Goal: Information Seeking & Learning: Learn about a topic

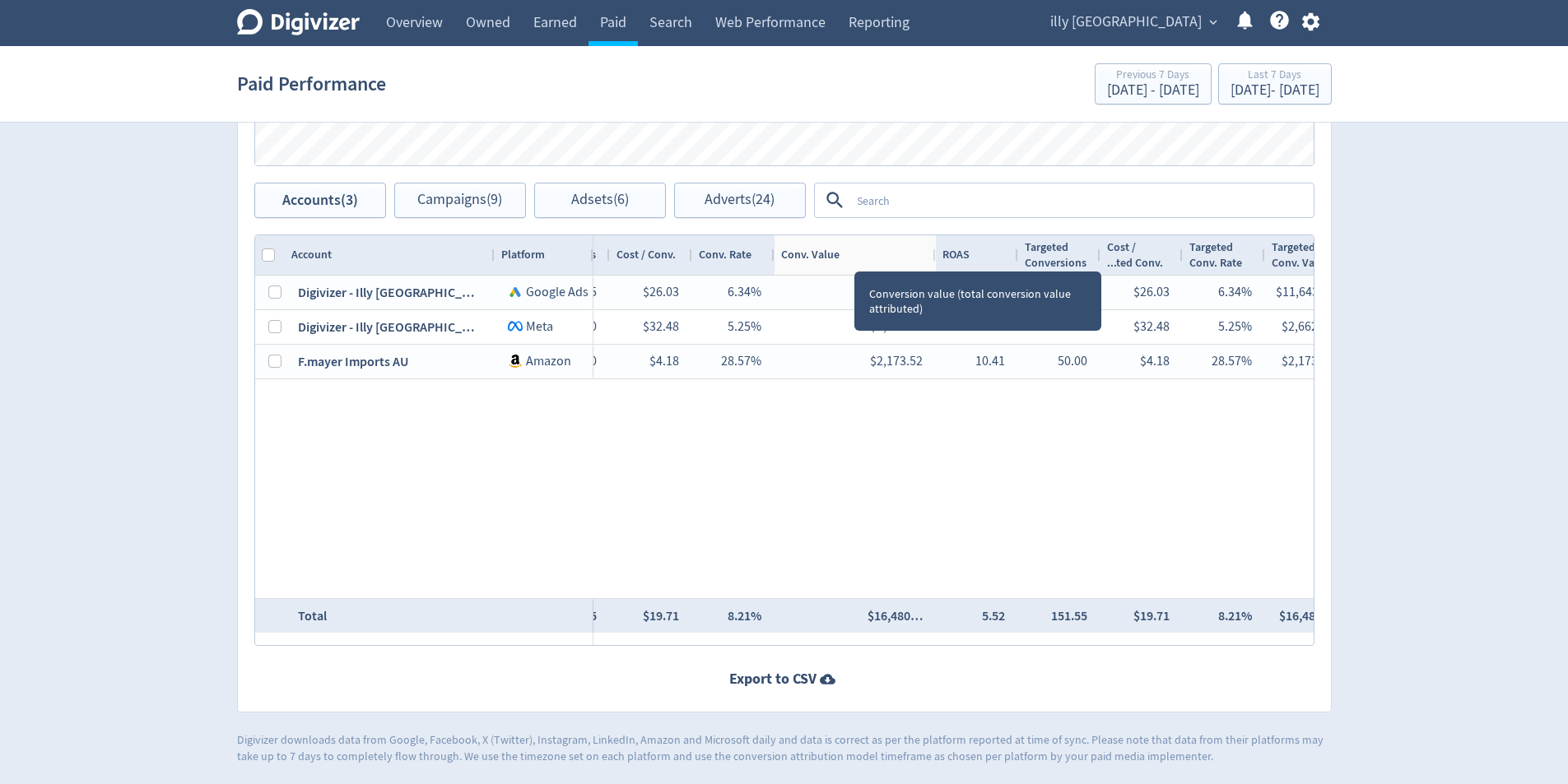
click at [934, 263] on div at bounding box center [935, 254] width 7 height 39
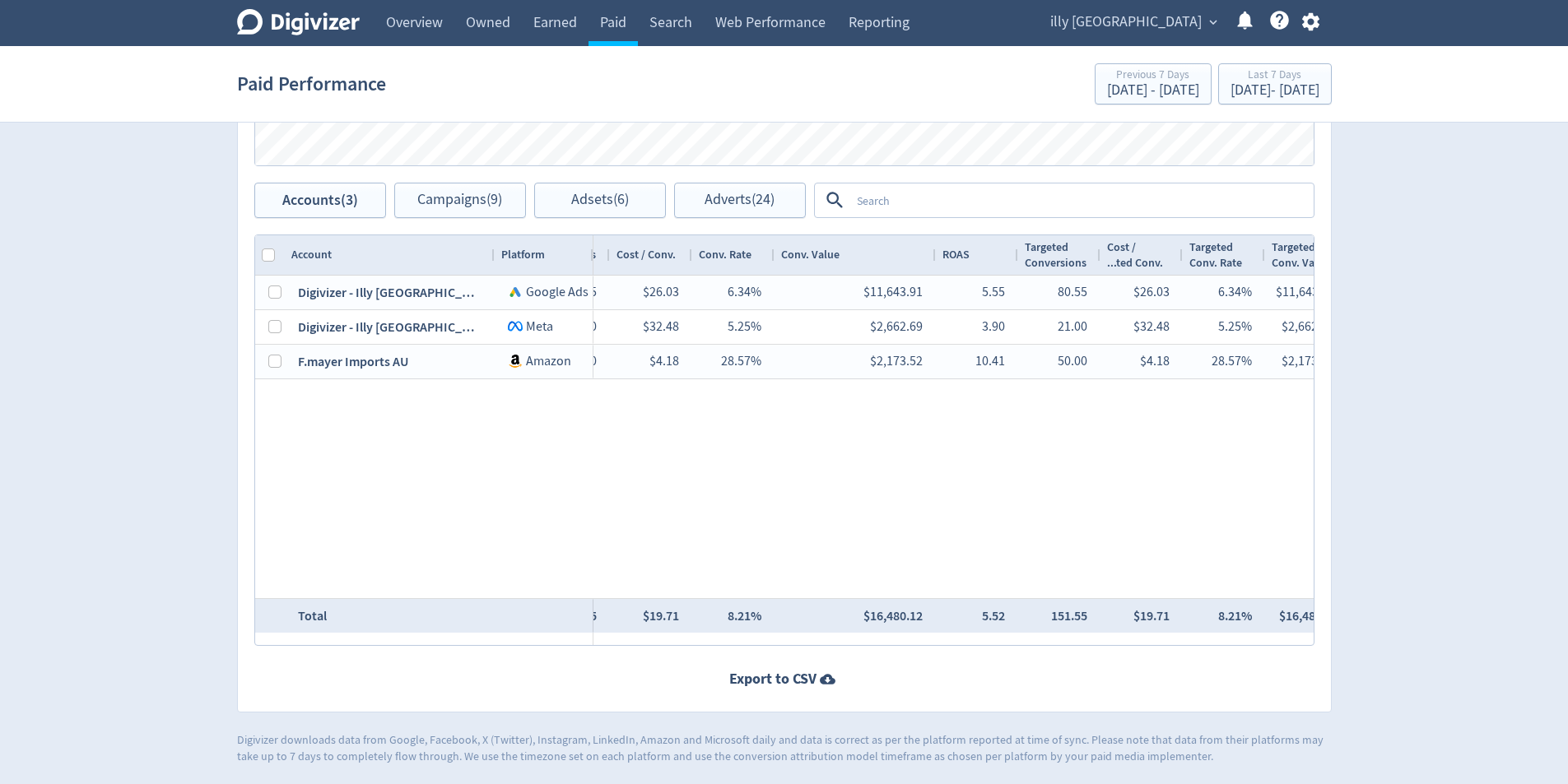
click at [1303, 20] on icon "button" at bounding box center [1311, 22] width 18 height 18
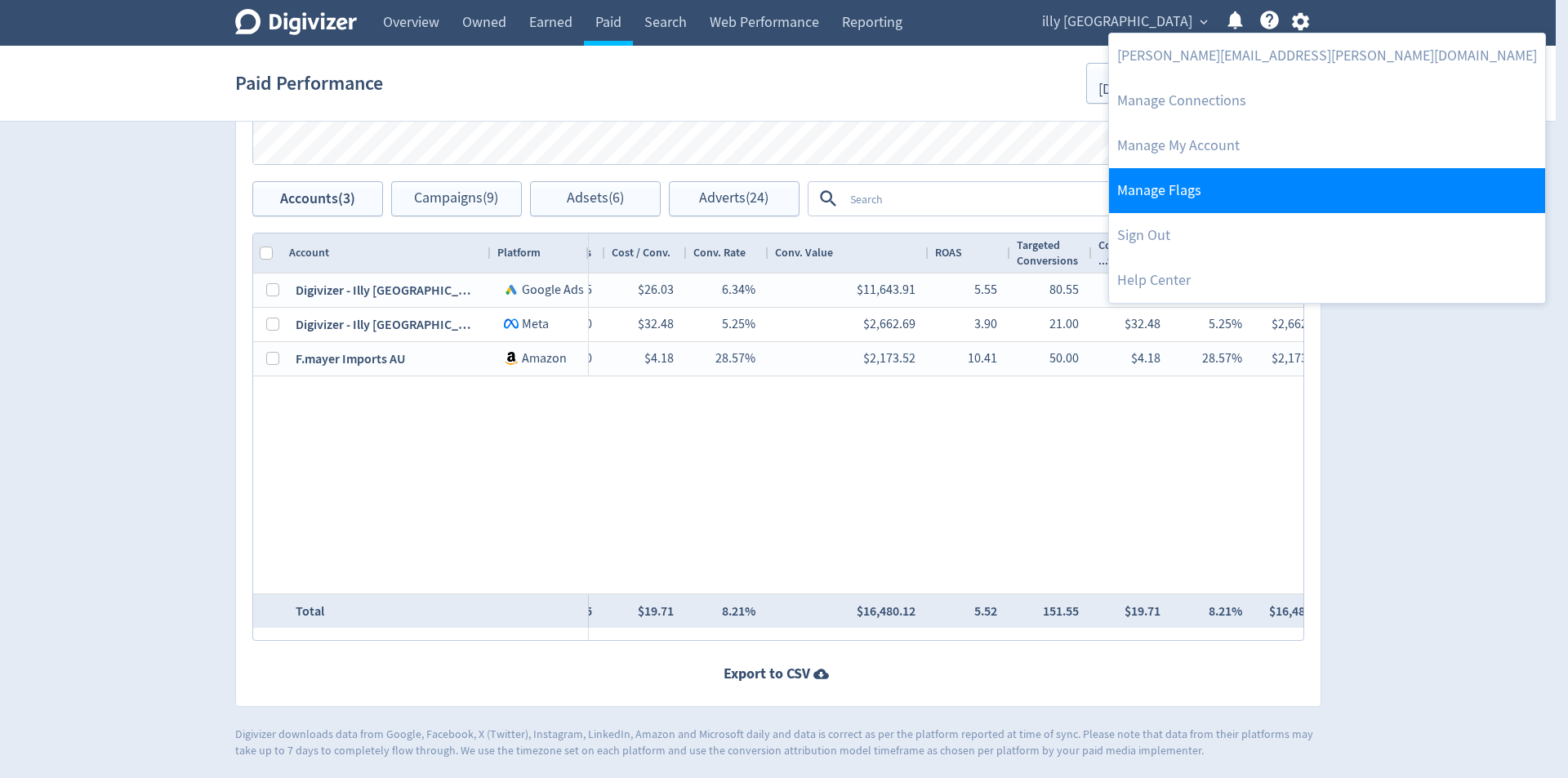
click at [1279, 192] on link "Manage Flags" at bounding box center [1326, 190] width 436 height 45
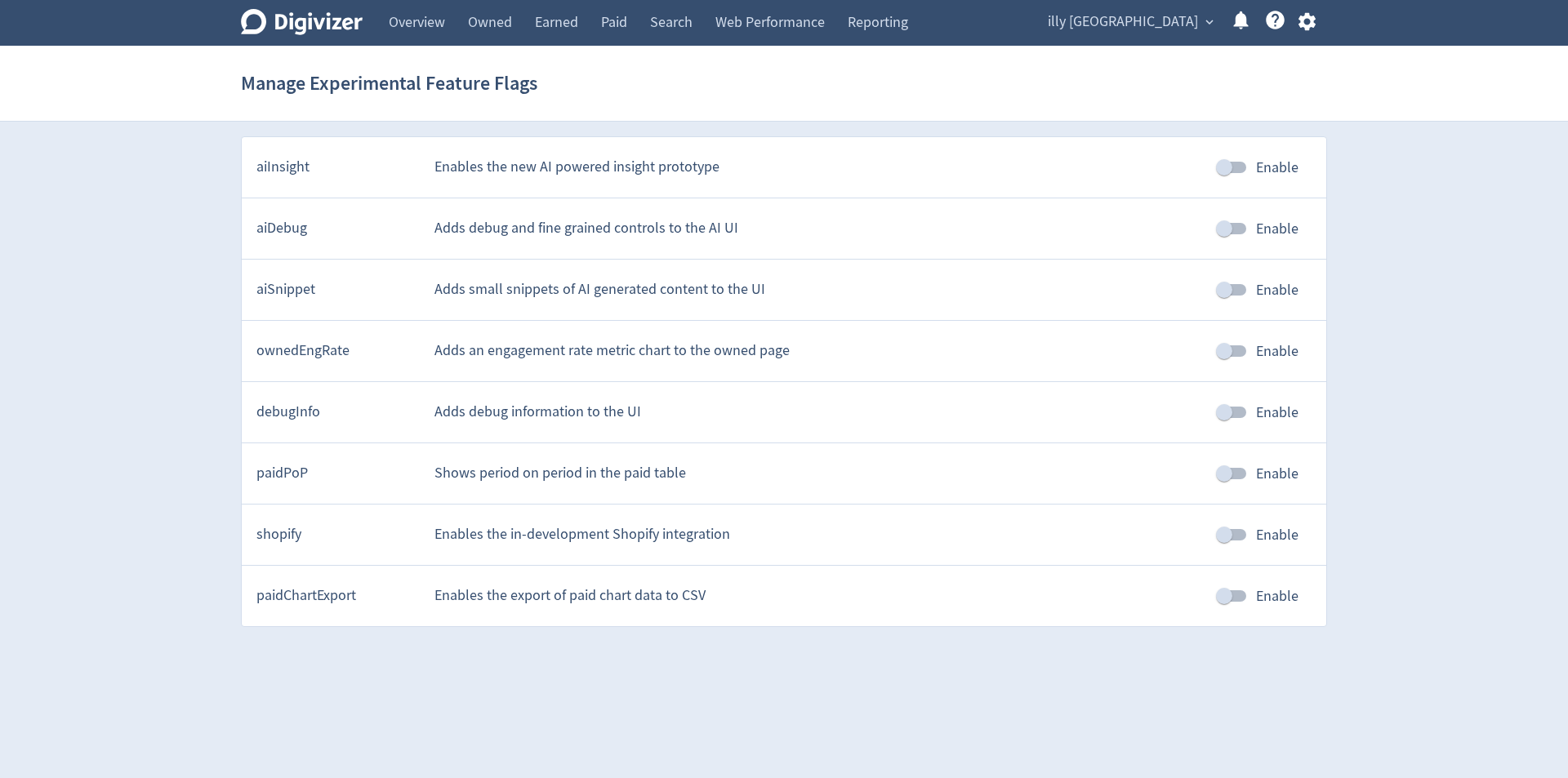
click at [1234, 477] on input "Enable" at bounding box center [1224, 474] width 93 height 31
checkbox input "true"
click at [398, 33] on link "Overview" at bounding box center [417, 22] width 80 height 46
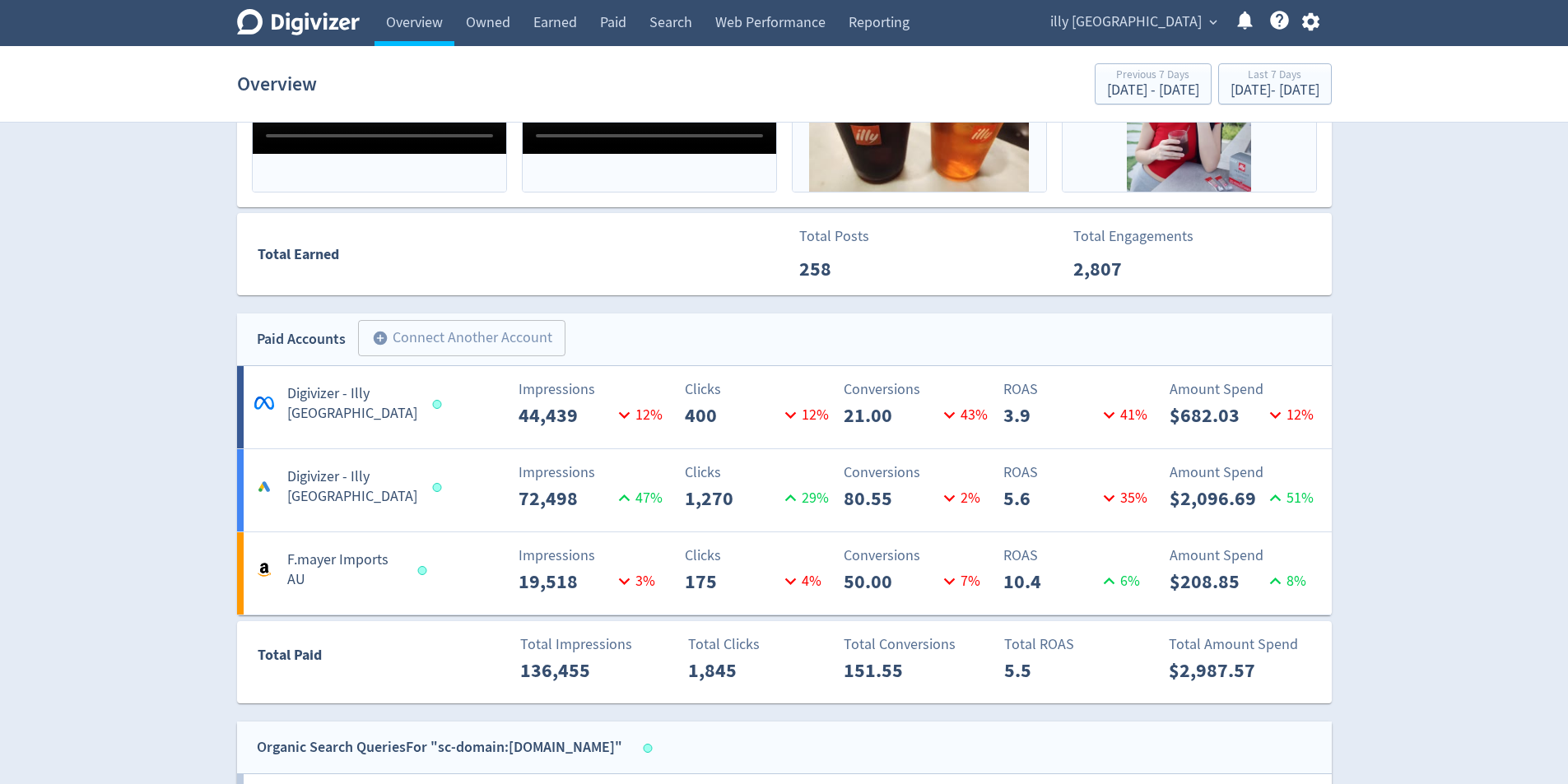
drag, startPoint x: 607, startPoint y: 23, endPoint x: 1348, endPoint y: 411, distance: 836.4
click at [607, 22] on link "Paid" at bounding box center [613, 23] width 49 height 46
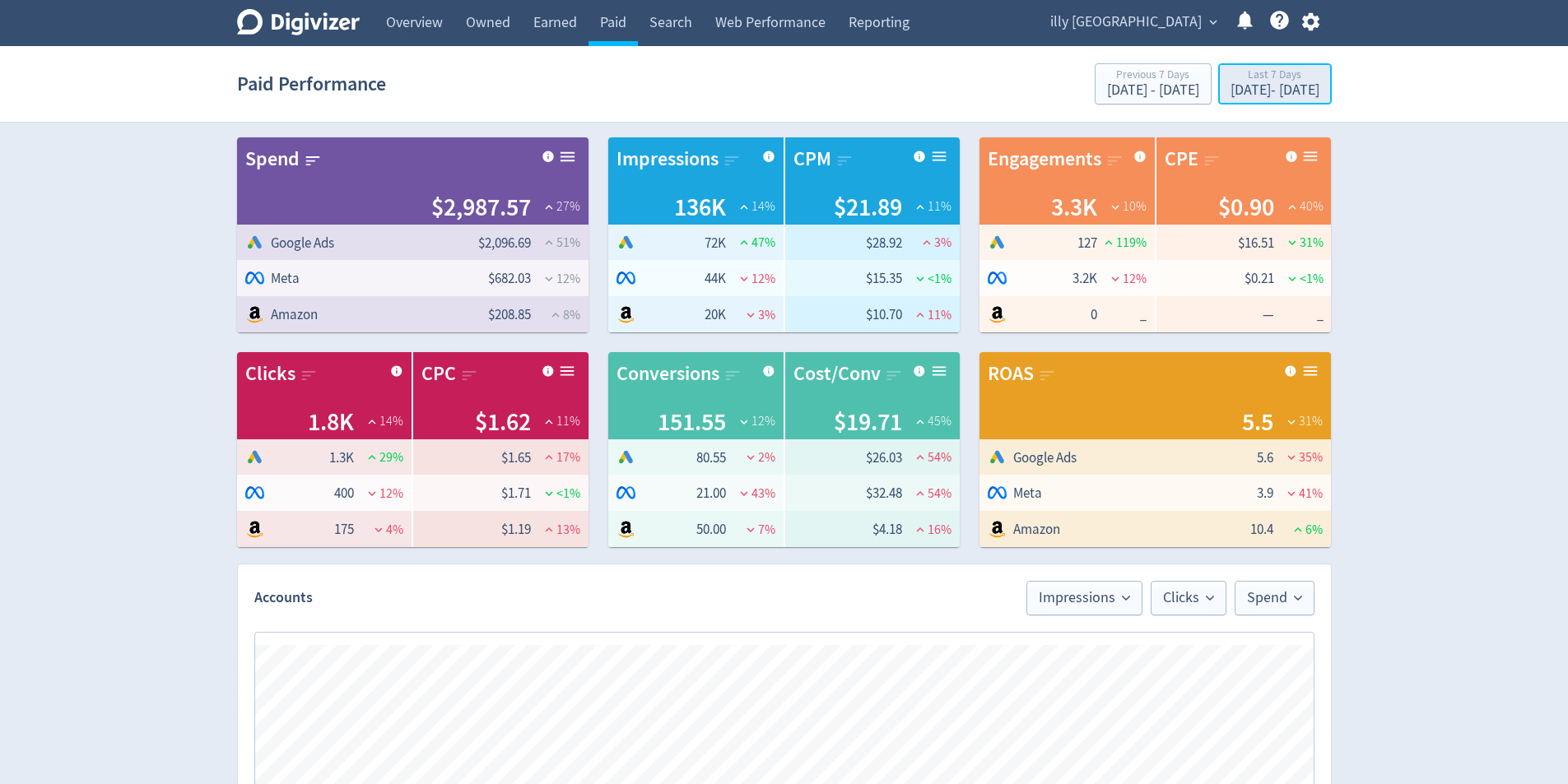
drag, startPoint x: 1231, startPoint y: 87, endPoint x: 1224, endPoint y: 103, distance: 17.5
click at [1231, 88] on div "[DATE] - [DATE]" at bounding box center [1274, 90] width 89 height 15
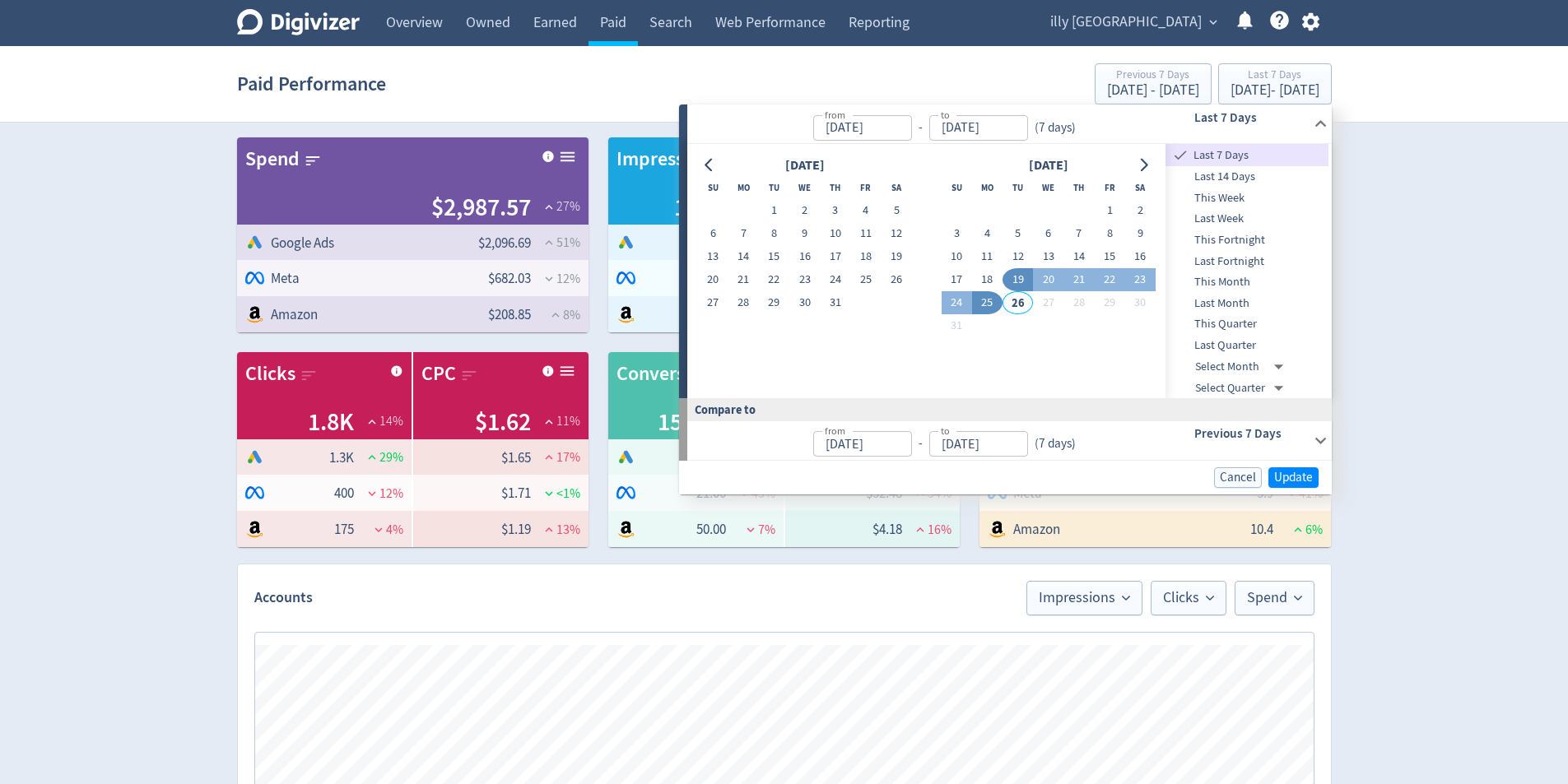
click at [1122, 201] on td "1" at bounding box center [1109, 210] width 30 height 23
click at [1107, 211] on button "1" at bounding box center [1109, 210] width 30 height 23
type input "[DATE]"
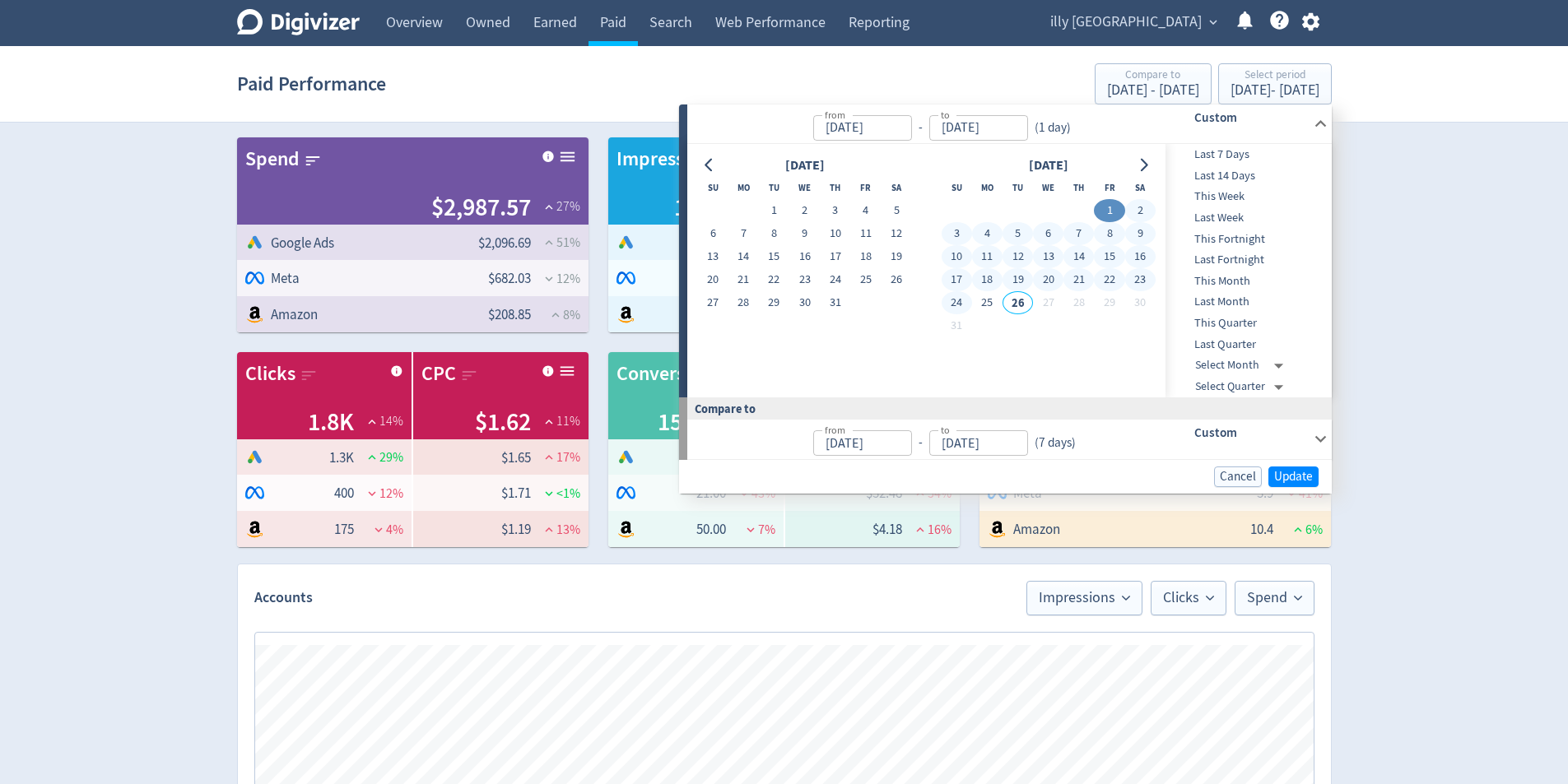
click at [957, 303] on button "24" at bounding box center [956, 303] width 30 height 23
type input "[DATE]"
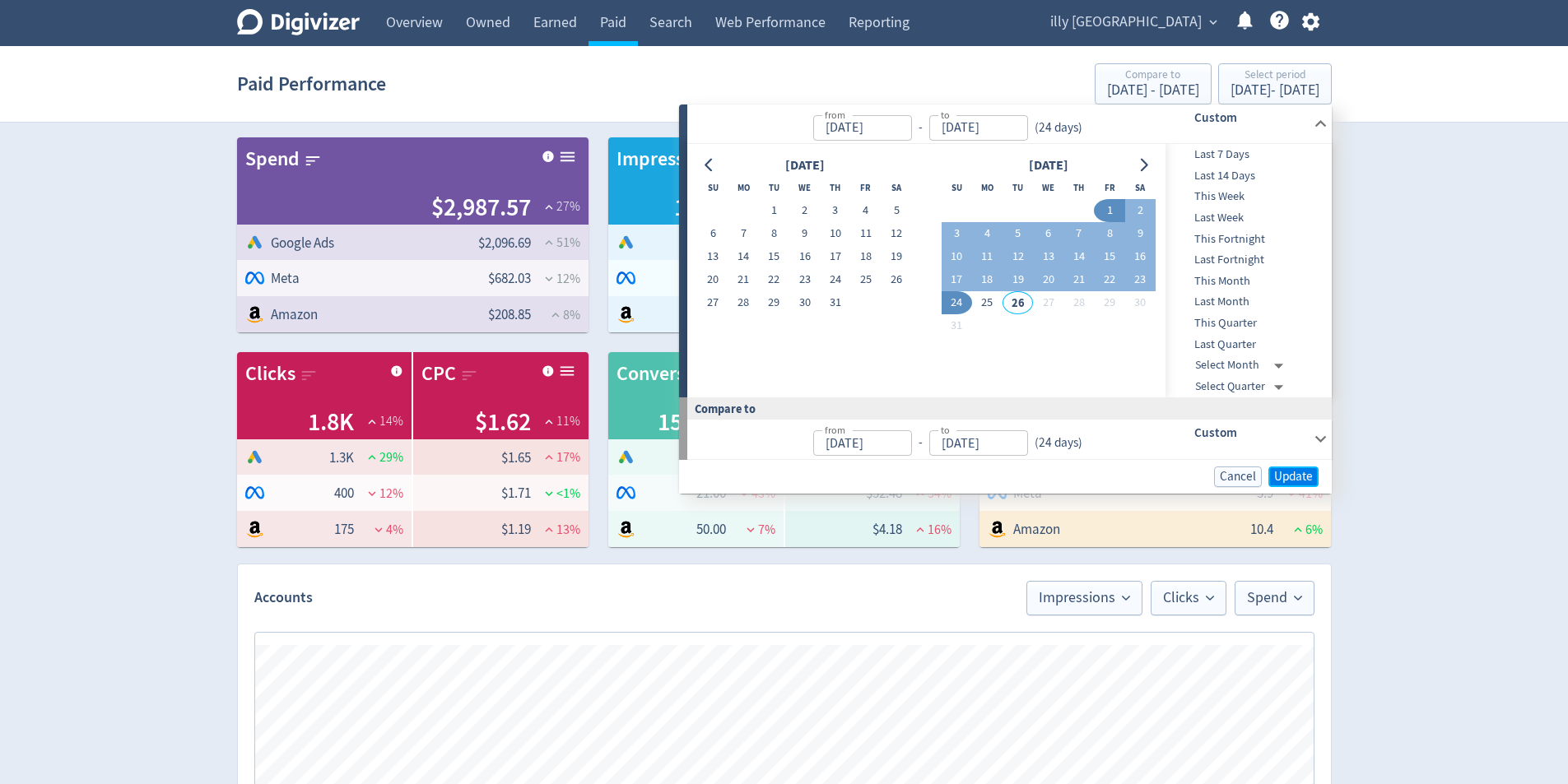
click at [1301, 474] on span "Update" at bounding box center [1294, 477] width 39 height 13
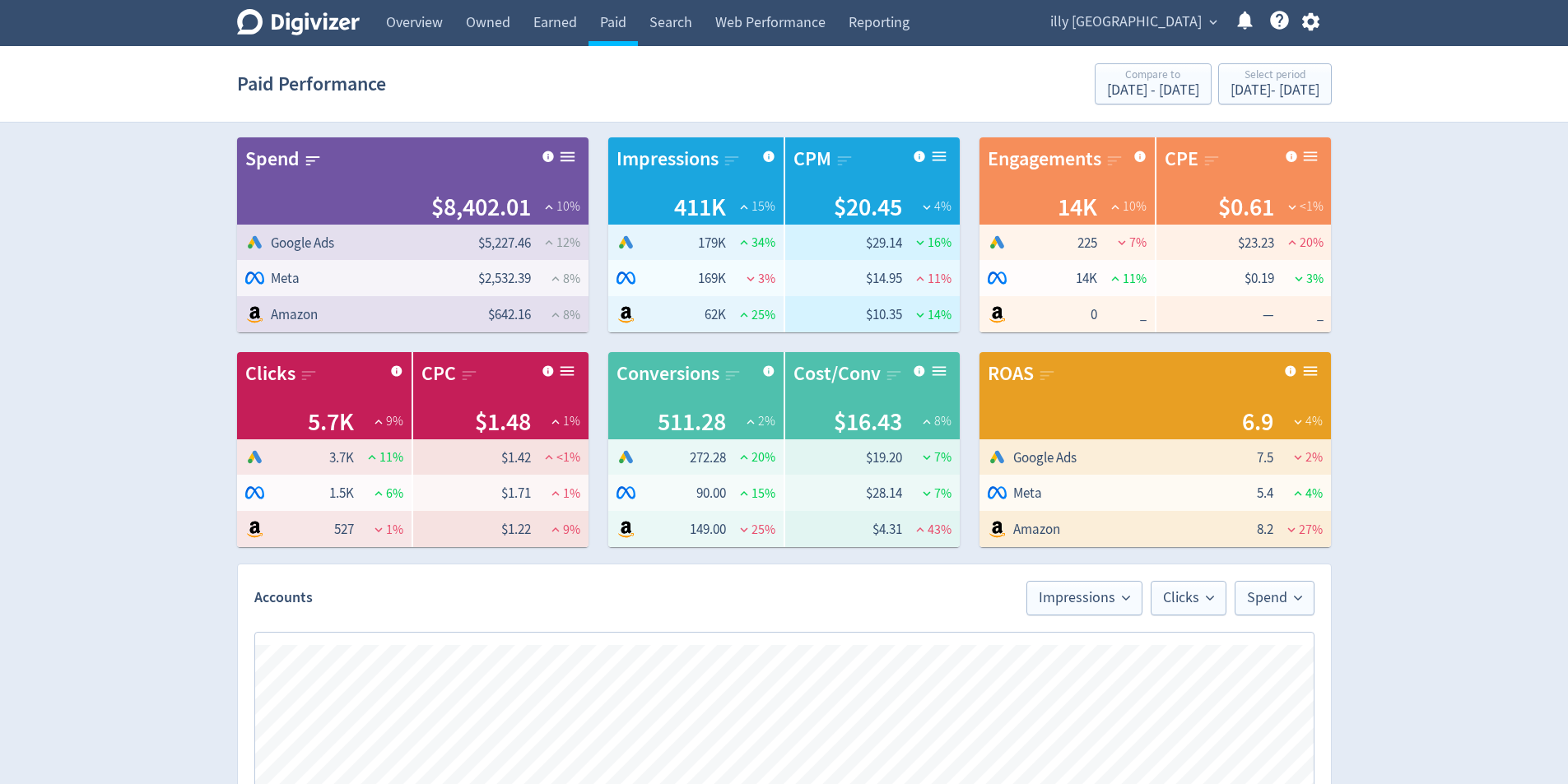
scroll to position [0, 1135]
click at [1230, 86] on div "[DATE] - [DATE]" at bounding box center [1274, 90] width 89 height 15
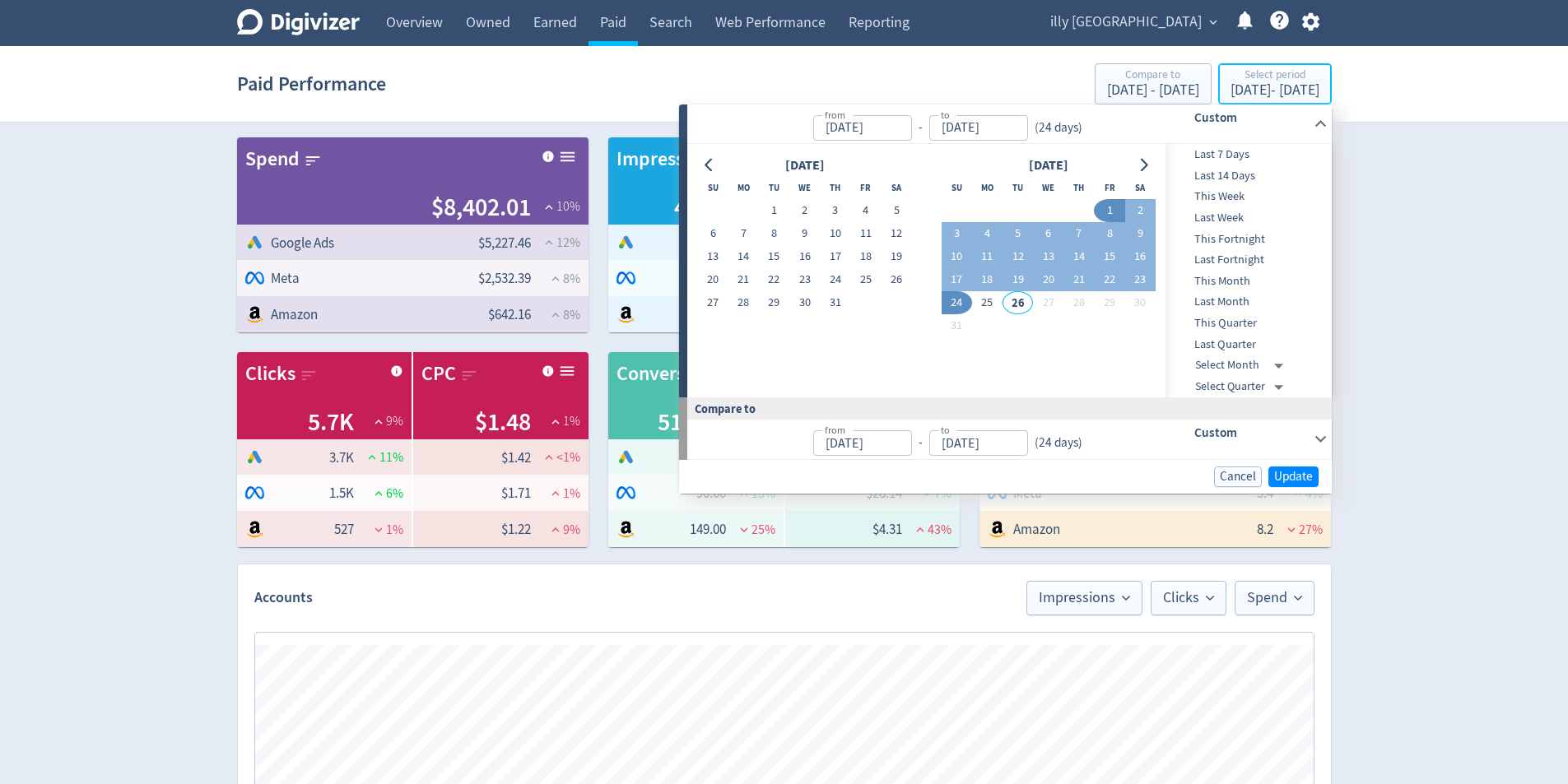
type input "[DATE]"
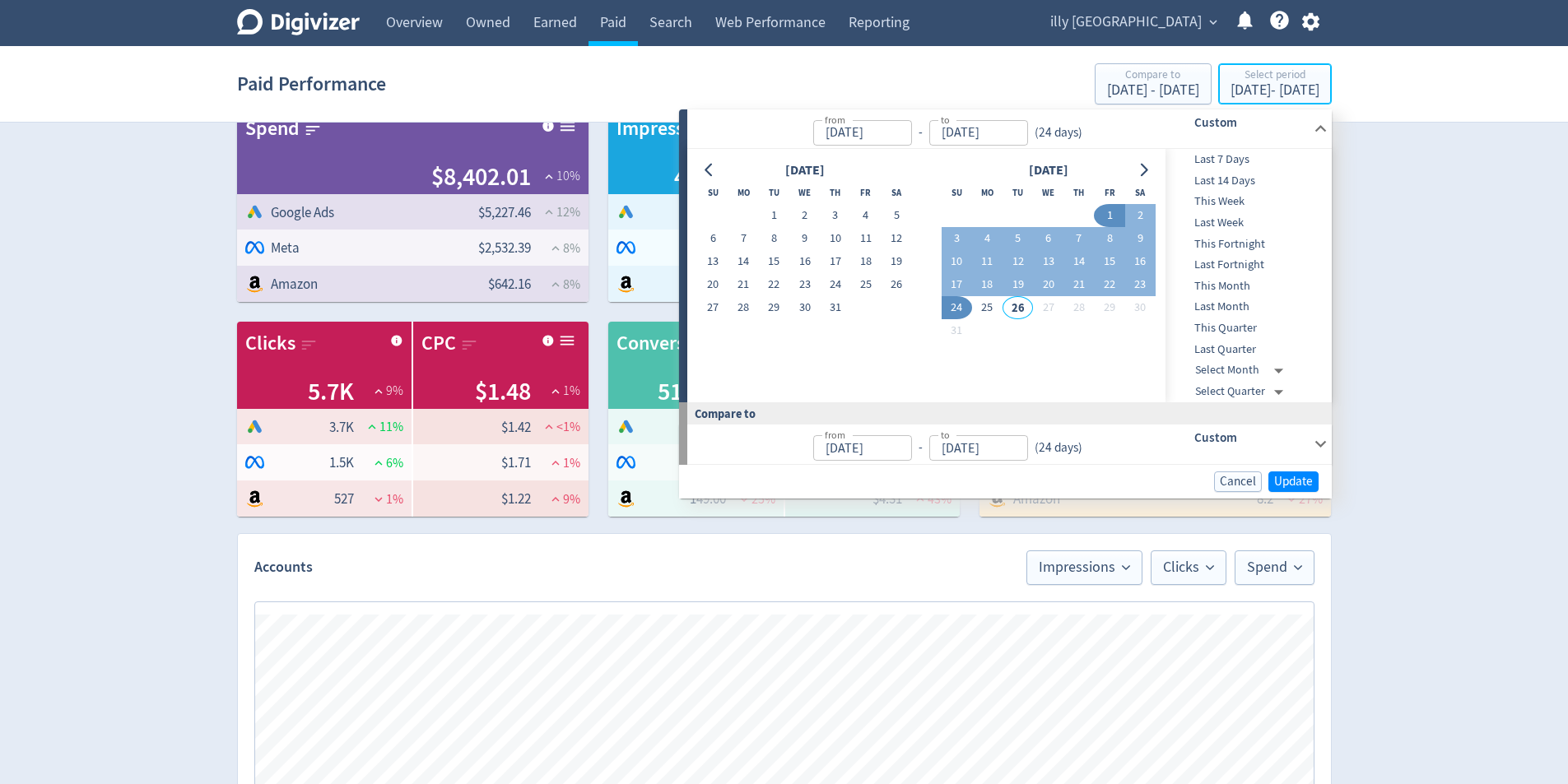
scroll to position [0, 0]
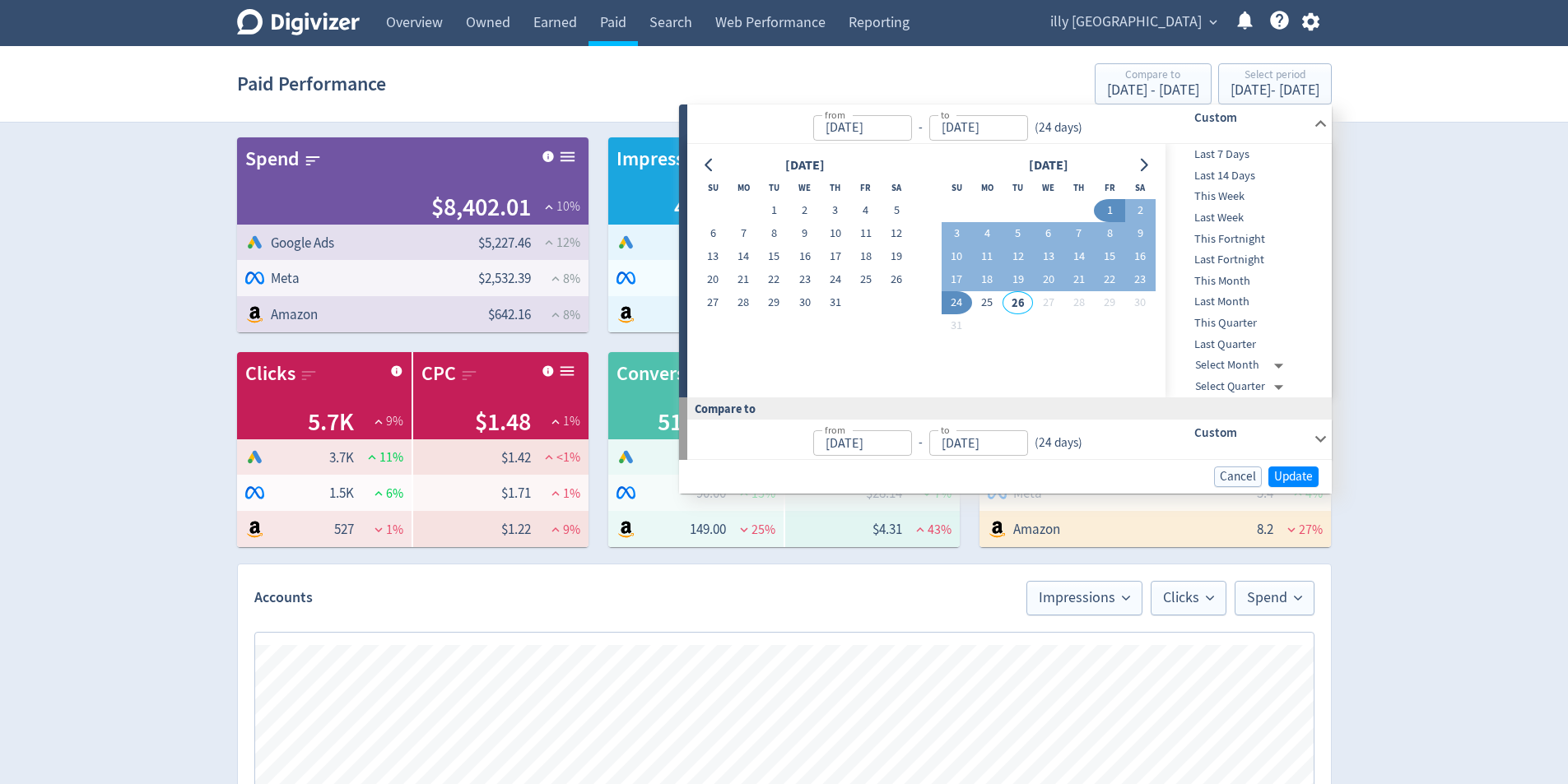
click at [1325, 437] on icon at bounding box center [1320, 438] width 23 height 23
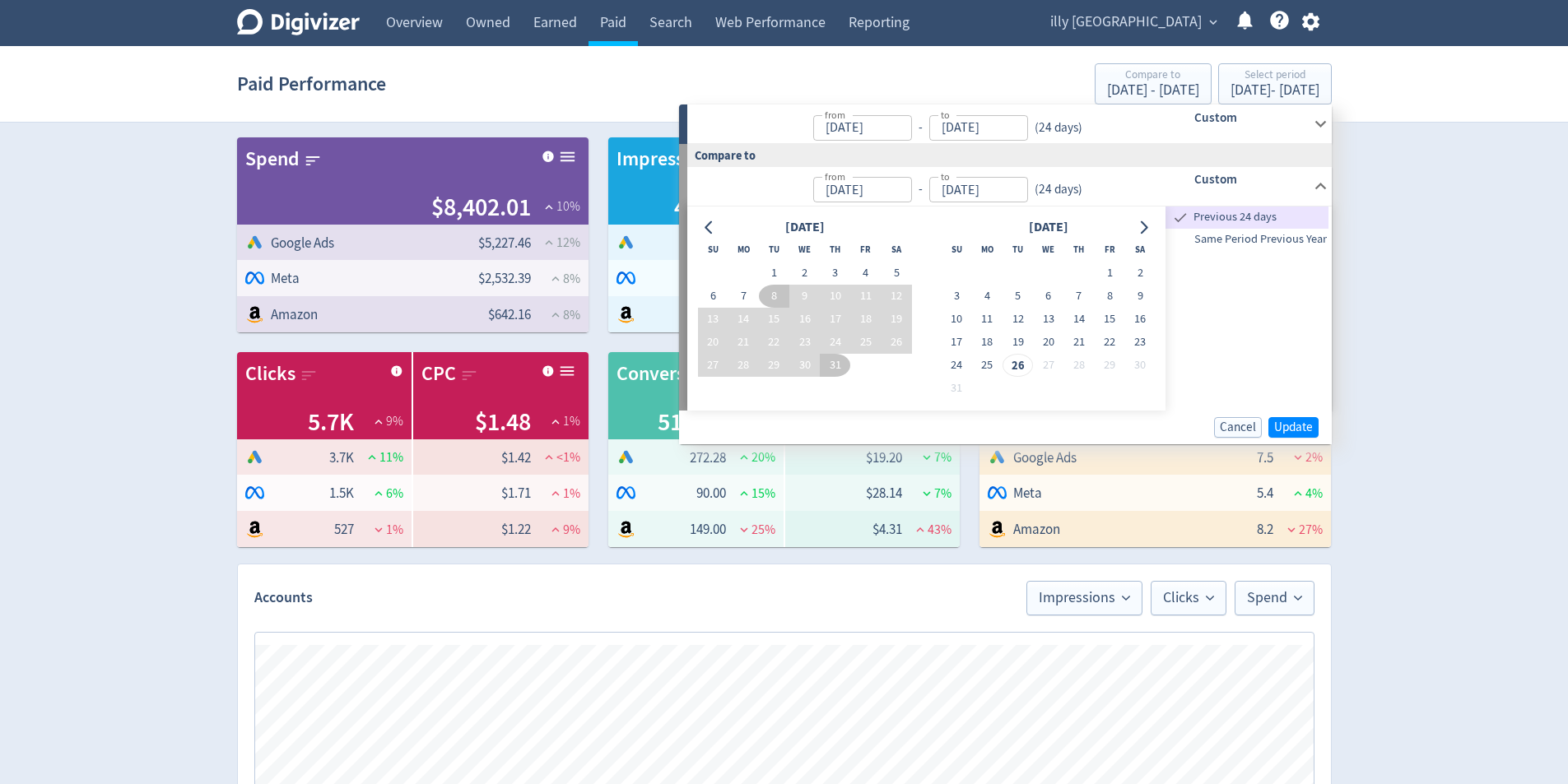
click at [1265, 230] on span "Same Period Previous Year" at bounding box center [1247, 239] width 162 height 18
type input "[DATE]"
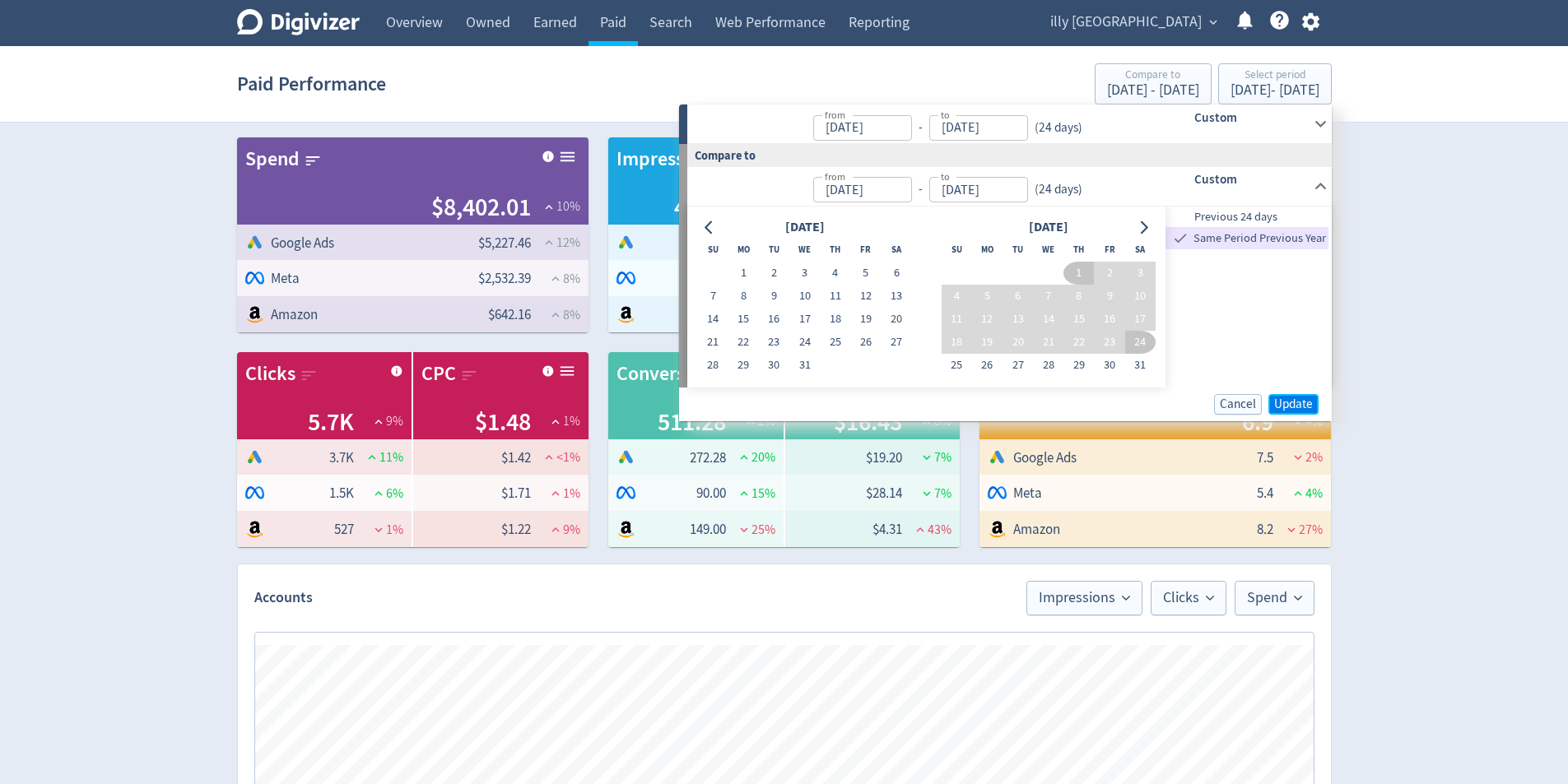
click at [1301, 405] on span "Update" at bounding box center [1294, 404] width 39 height 13
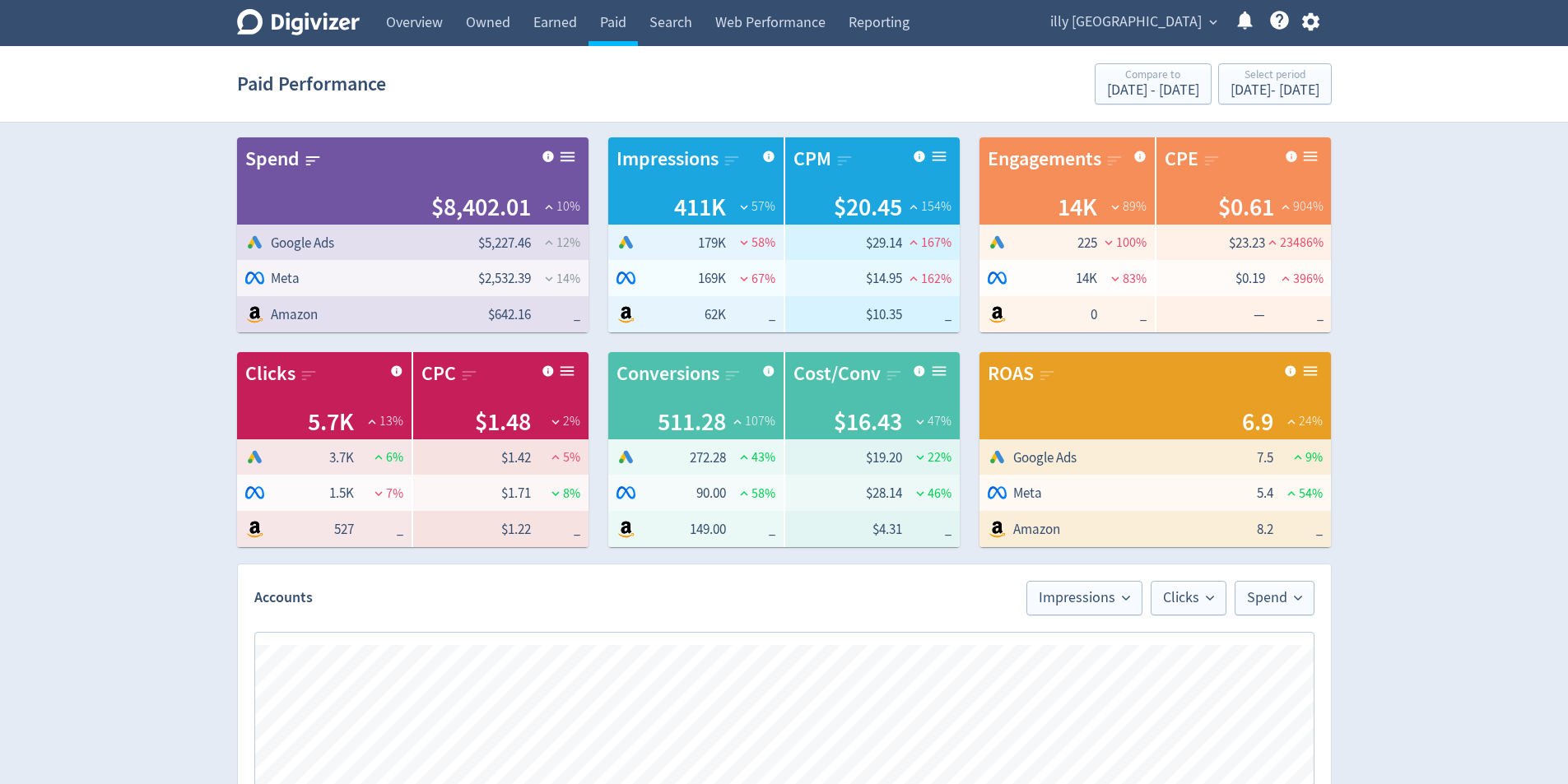
click at [1456, 370] on div "Digivizer Logo [PERSON_NAME] Logo Overview Owned Earned Paid Search Web Perform…" at bounding box center [784, 780] width 1568 height 1560
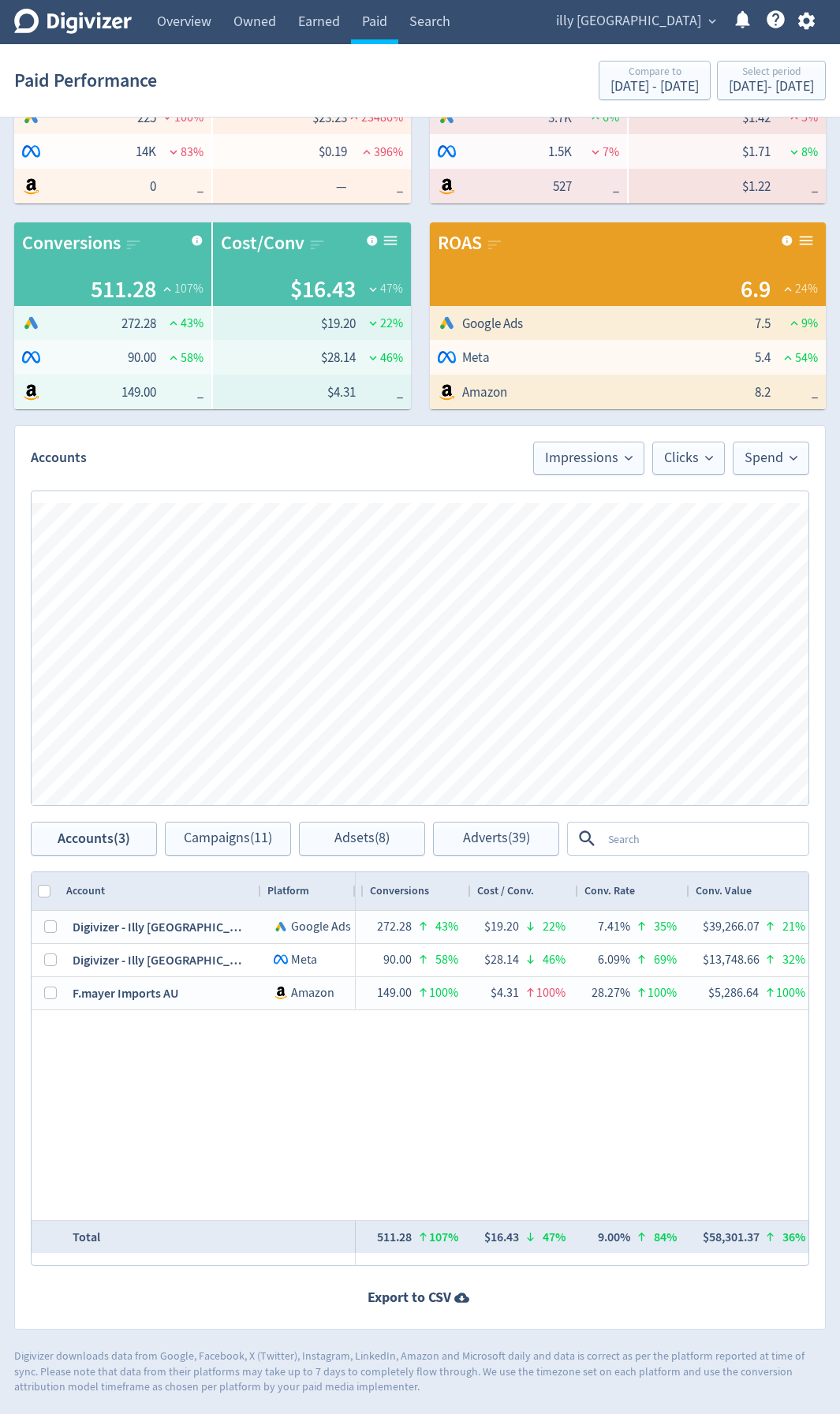
scroll to position [0, 1448]
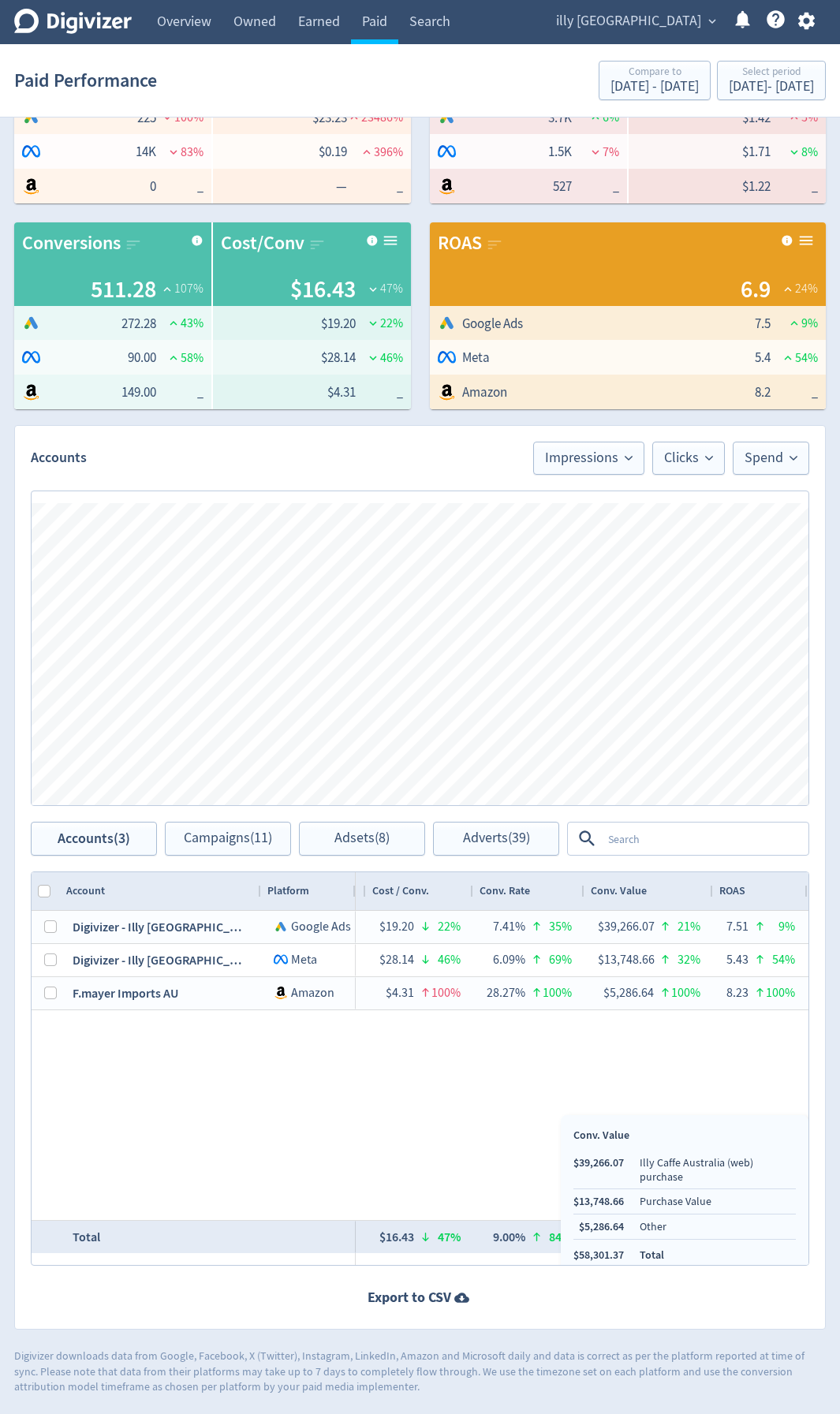
drag, startPoint x: 641, startPoint y: 1237, endPoint x: 632, endPoint y: 1242, distance: 10.3
click at [632, 751] on ul "$39,266.07 Illy Caffe Australia (web) purchase $13,748.66 Purchase Value $5,286…" at bounding box center [683, 1209] width 222 height 107
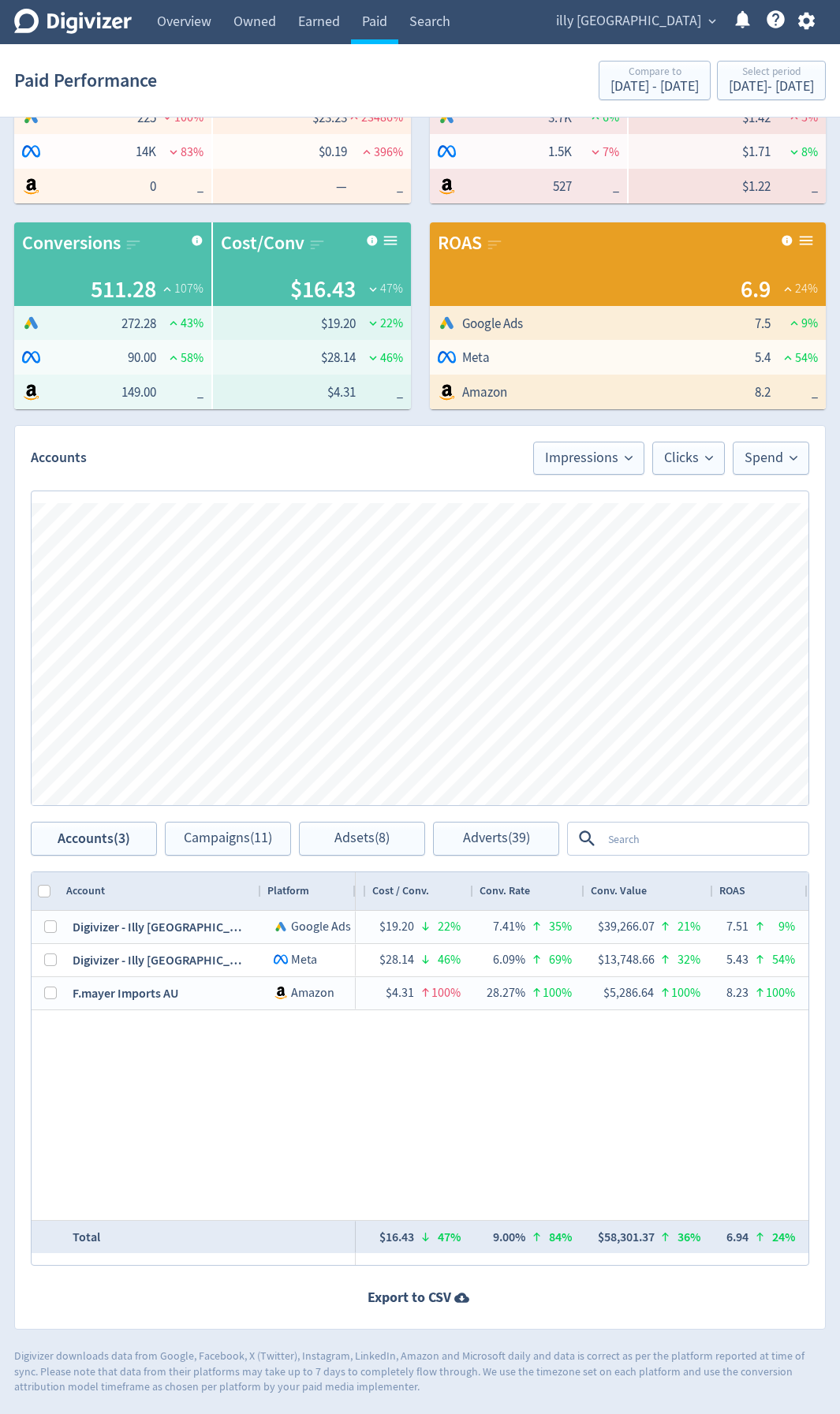
drag, startPoint x: 630, startPoint y: 1239, endPoint x: 579, endPoint y: 1246, distance: 51.5
click at [579, 751] on ul "$39,266.07 Illy Caffe Australia (web) purchase $13,748.66 Purchase Value $5,286…" at bounding box center [683, 1209] width 222 height 107
copy li "58,301.37"
drag, startPoint x: 780, startPoint y: 78, endPoint x: 767, endPoint y: 88, distance: 16.4
click at [780, 78] on div "Select period" at bounding box center [771, 73] width 85 height 13
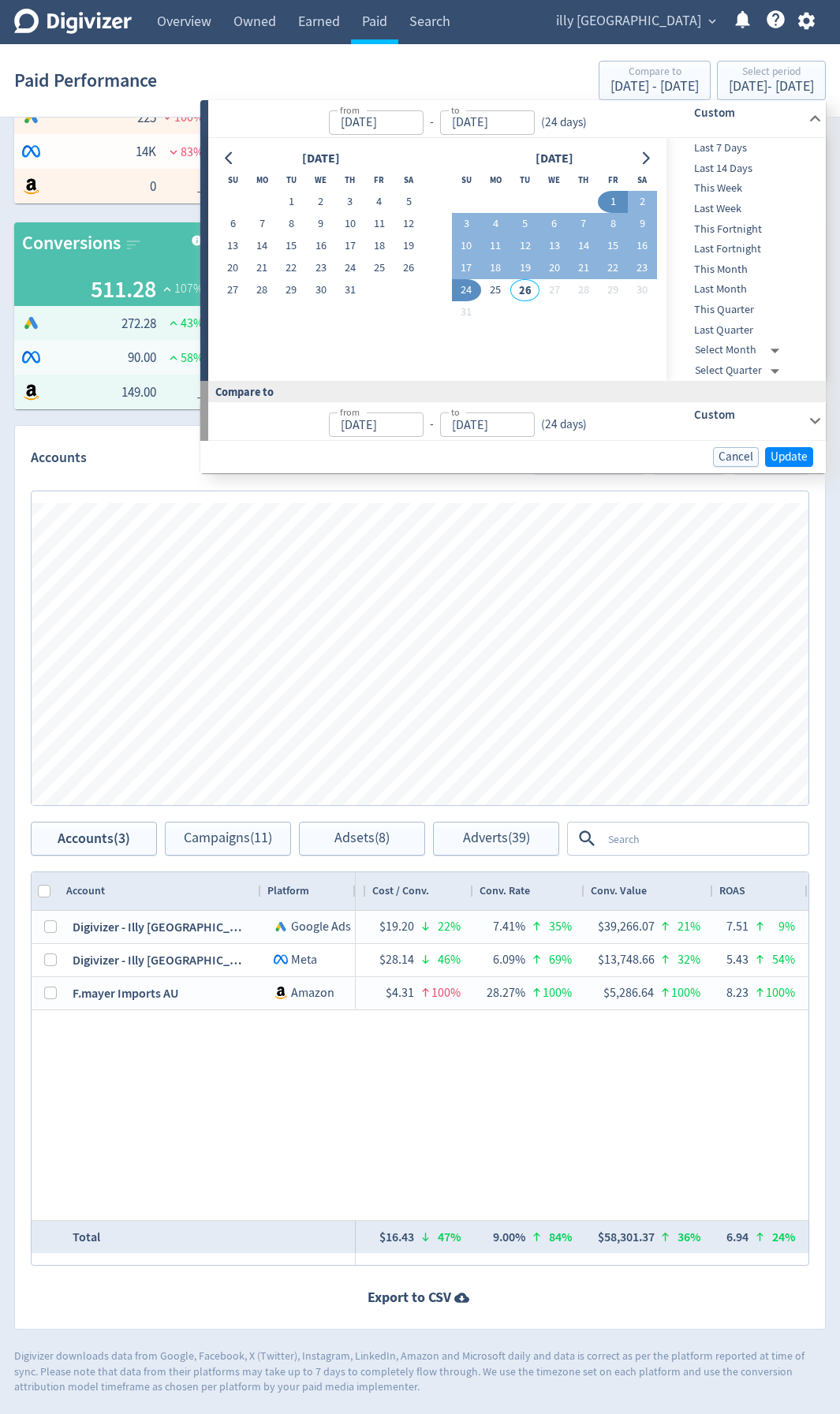
click at [415, 123] on input "[DATE]" at bounding box center [376, 123] width 95 height 24
click at [424, 117] on input "[DATE]" at bounding box center [376, 123] width 95 height 24
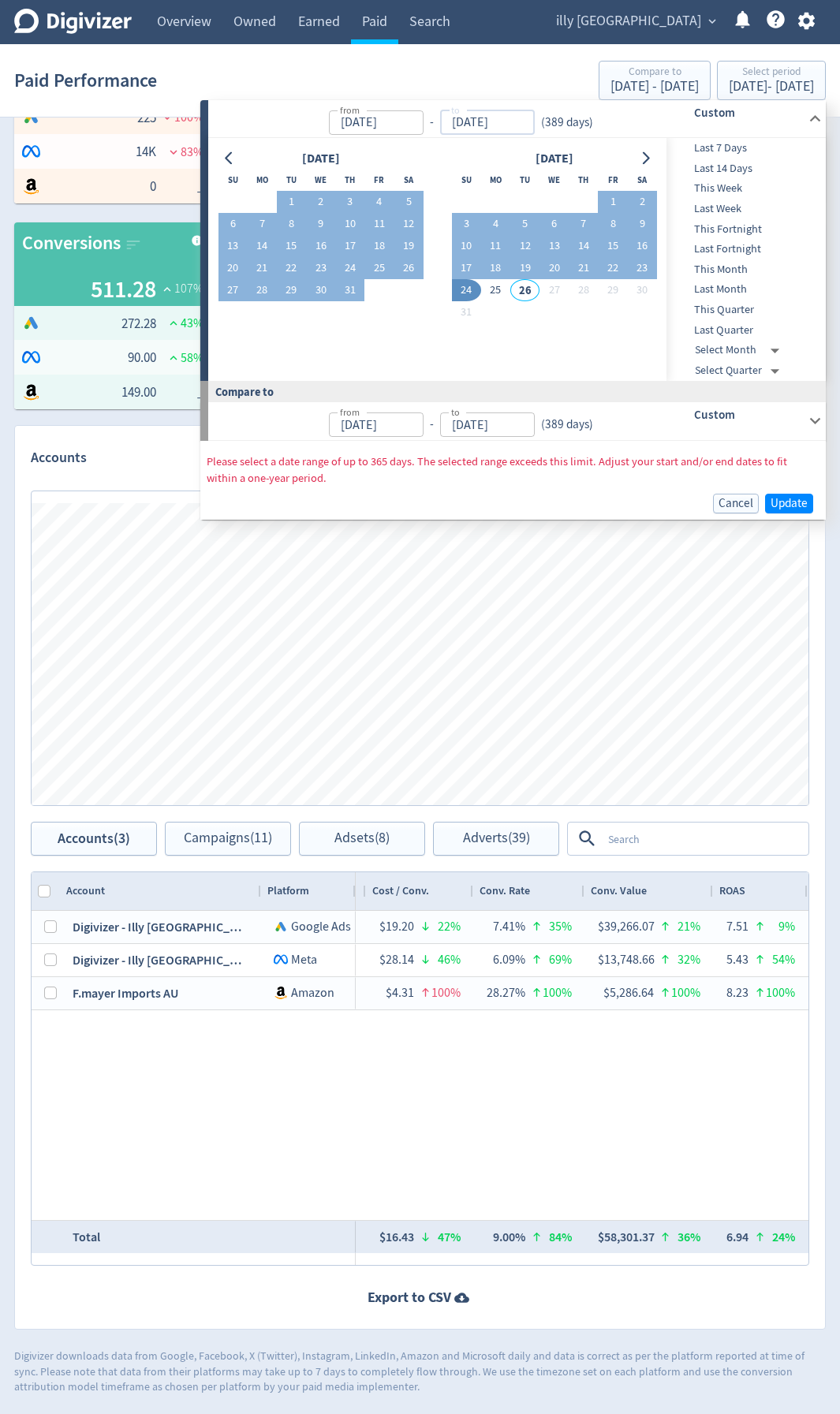
type input "[DATE]"
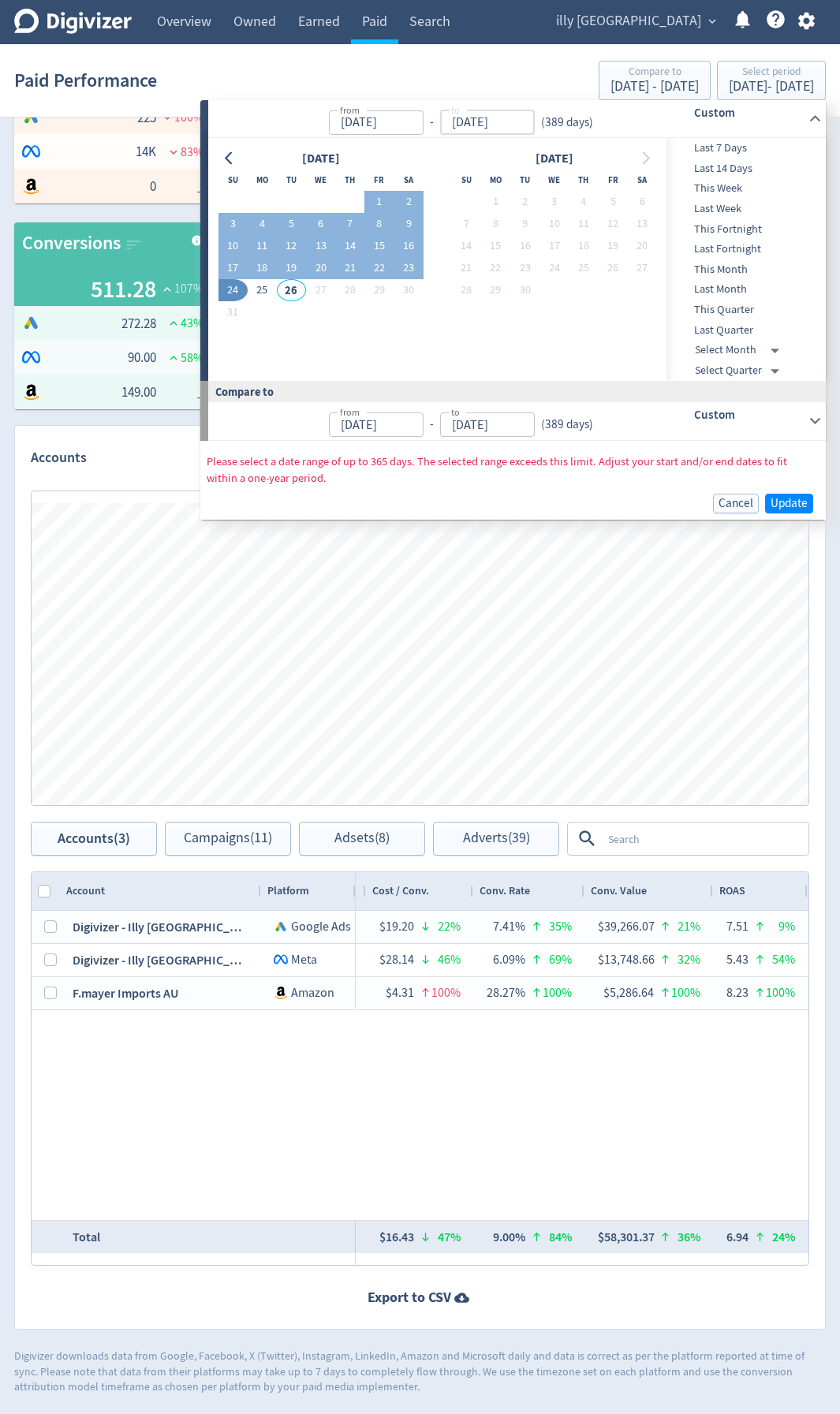
type input "[DATE]"
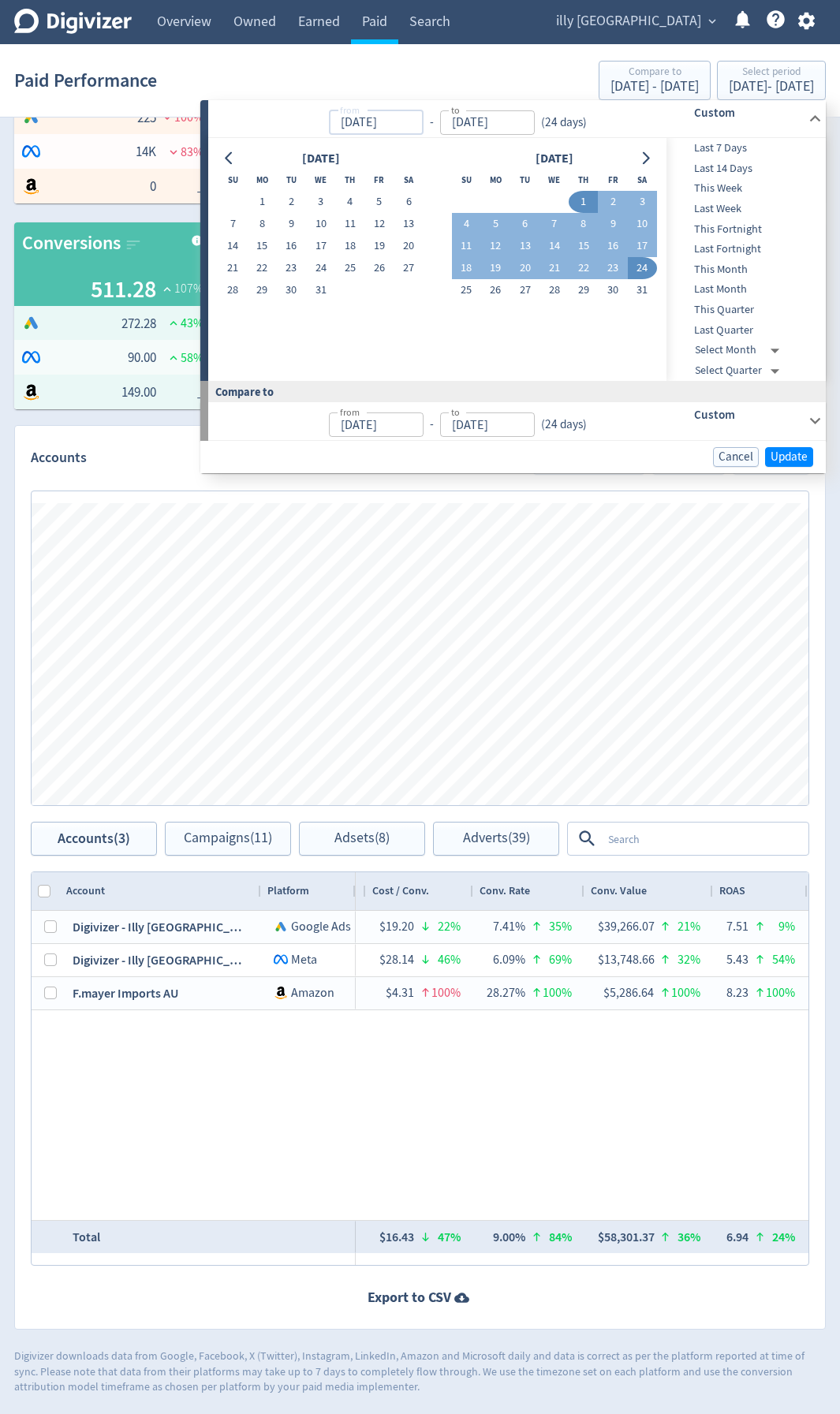
type input "[DATE]"
click at [413, 115] on input "[DATE]" at bounding box center [376, 123] width 95 height 24
type input "[DATE]"
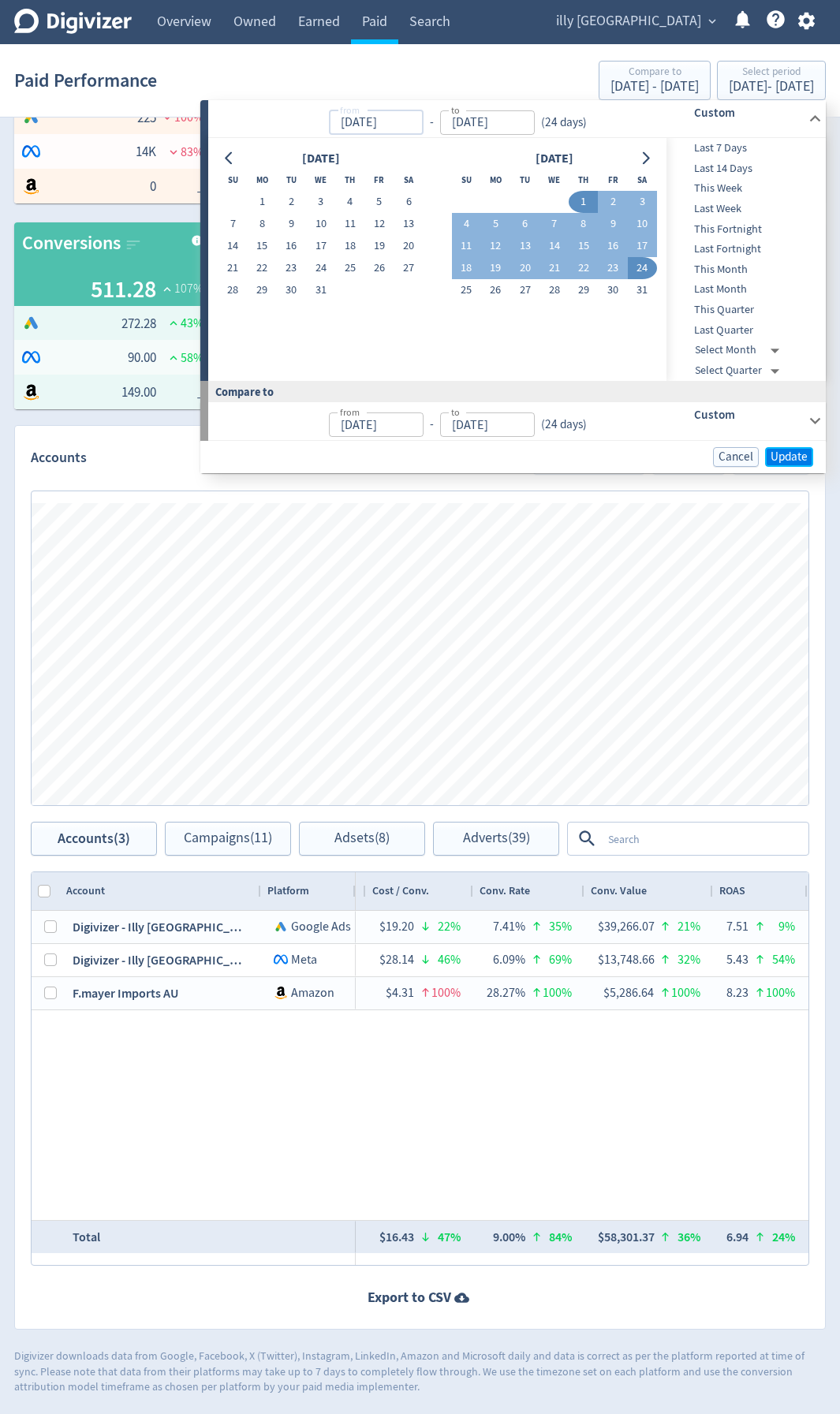
click at [788, 455] on span "Update" at bounding box center [789, 457] width 38 height 12
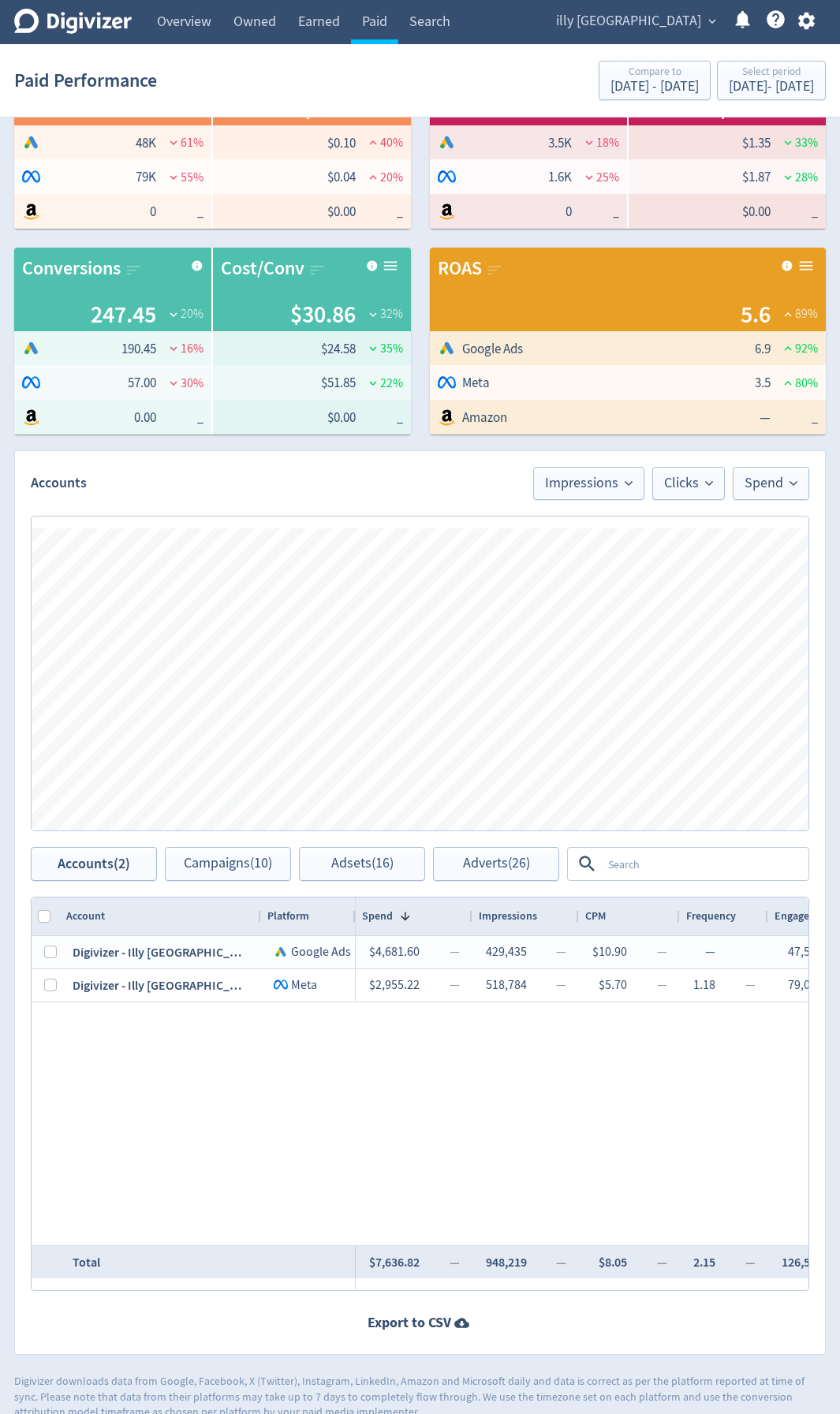
scroll to position [0, 1491]
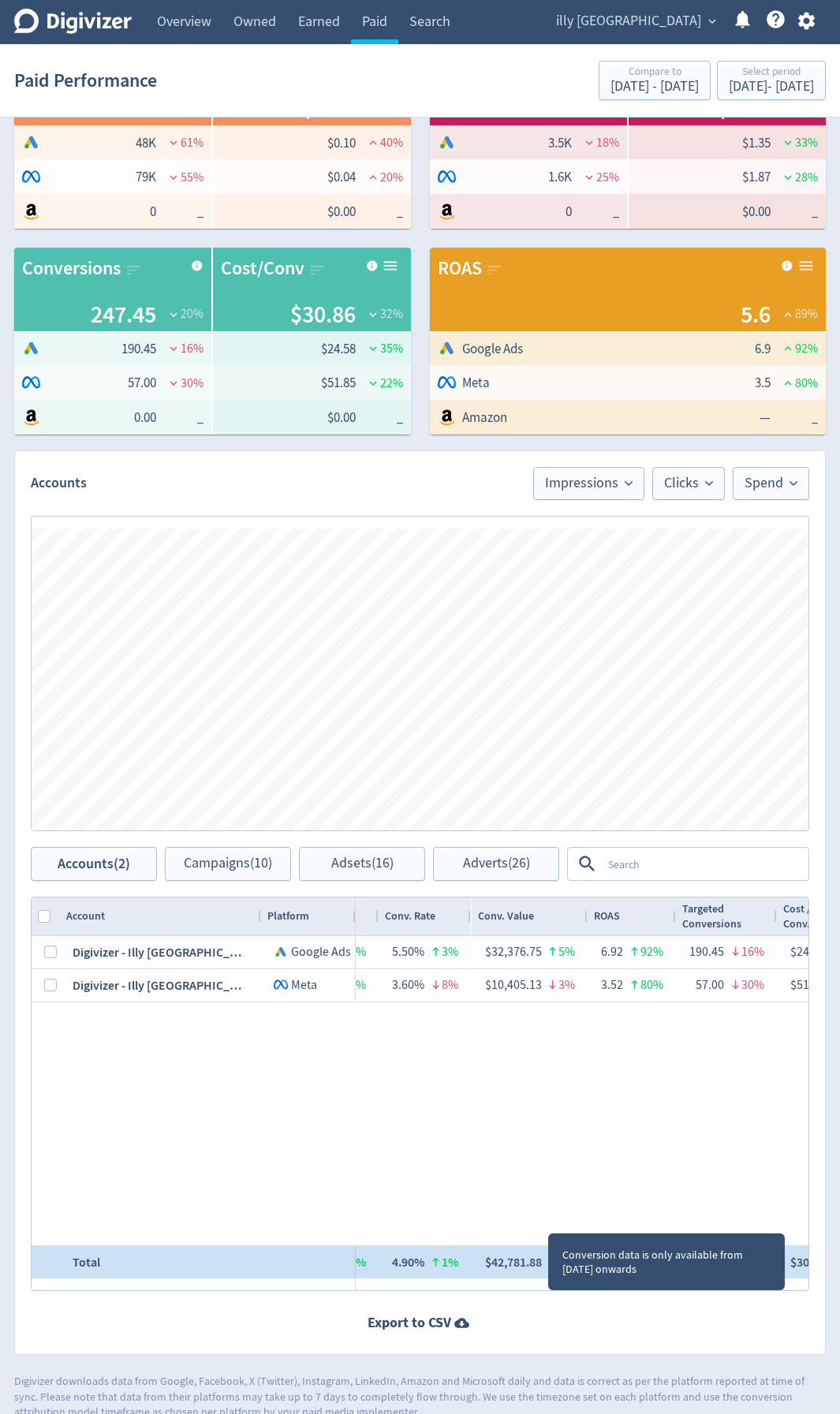
drag, startPoint x: 493, startPoint y: 1259, endPoint x: 532, endPoint y: 1261, distance: 39.1
click at [532, 751] on div "$42,781.88" at bounding box center [513, 1261] width 57 height 31
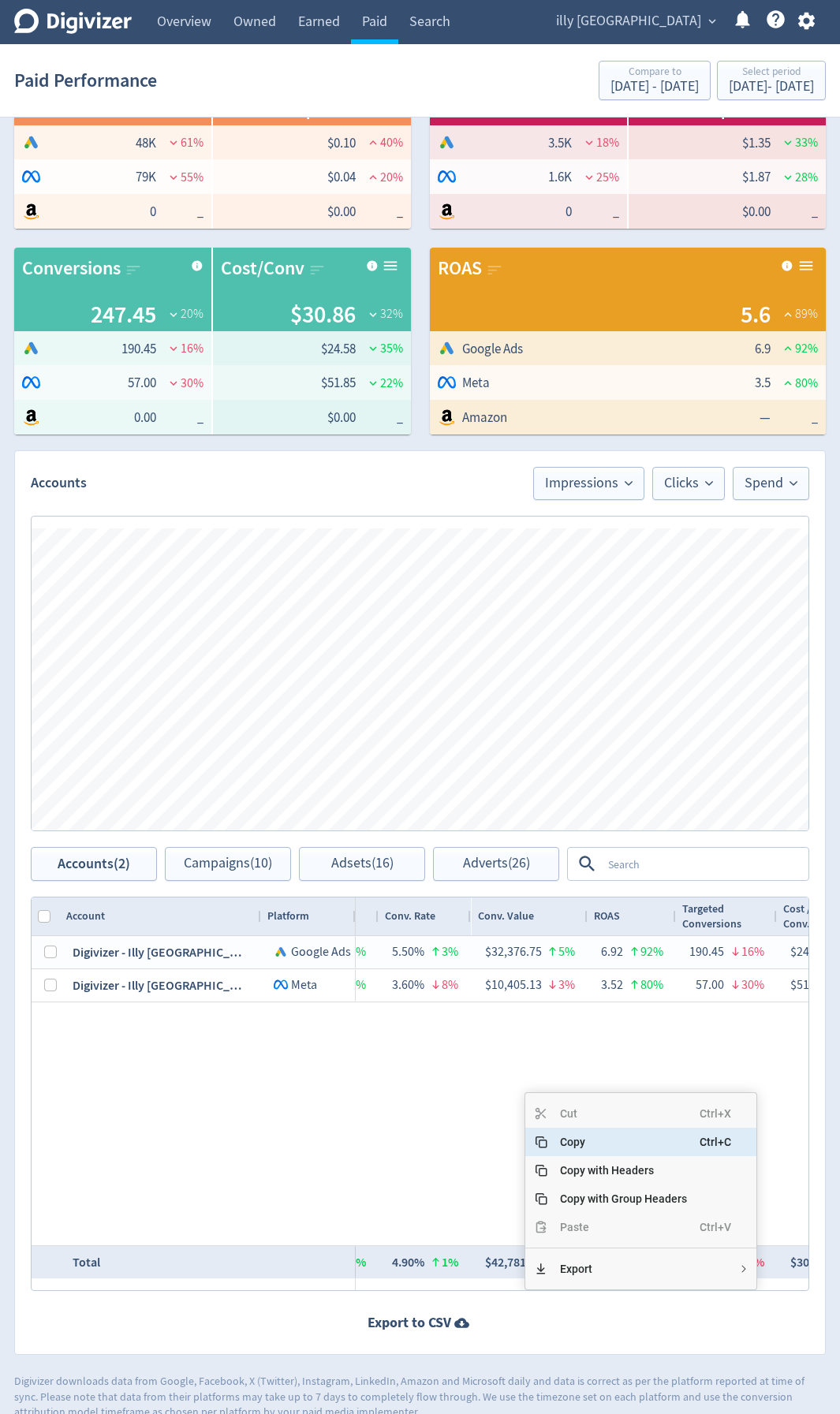
click at [587, 751] on span "Copy" at bounding box center [623, 1141] width 152 height 28
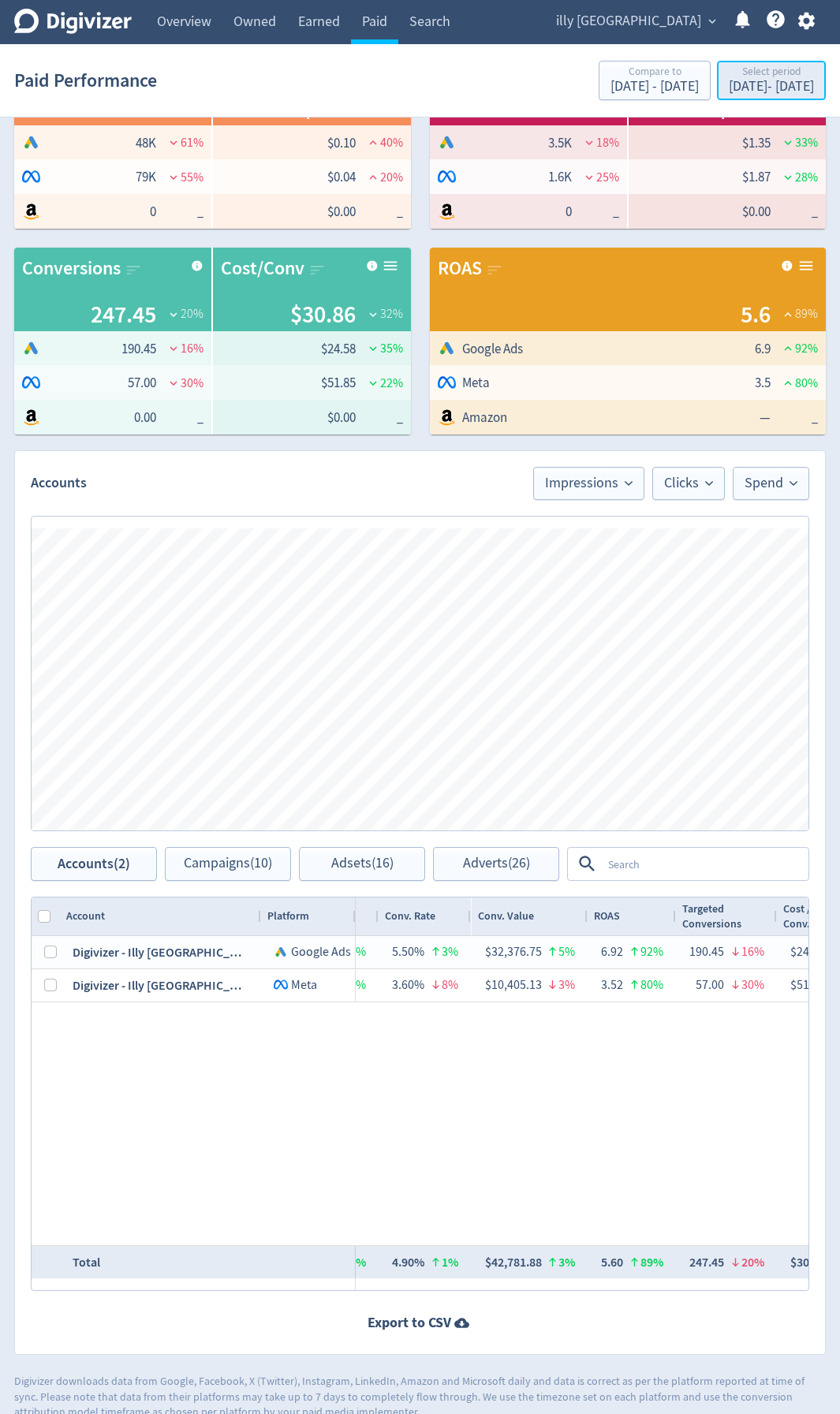
click at [728, 69] on div "Select period" at bounding box center [771, 73] width 85 height 13
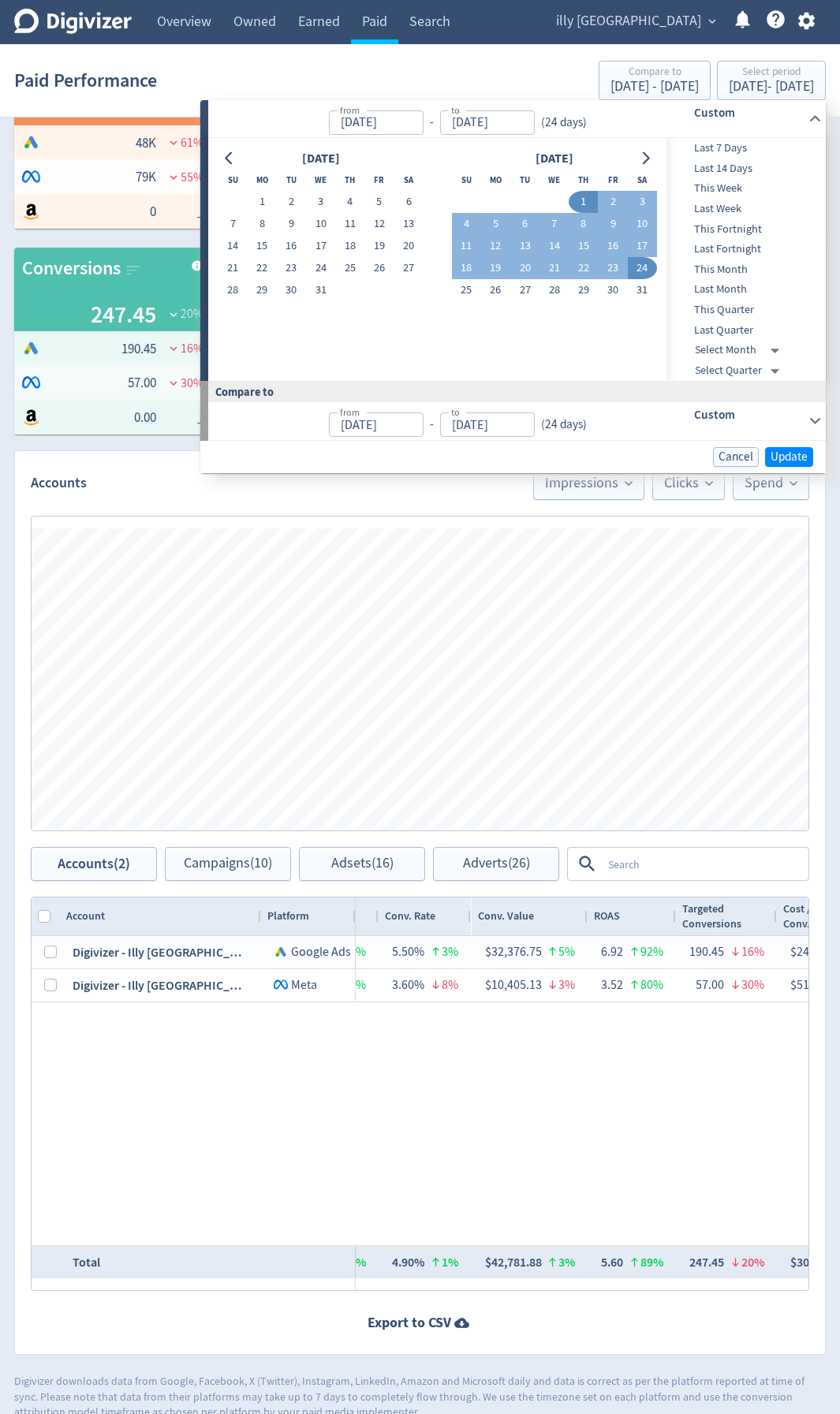
click at [735, 266] on span "This Month" at bounding box center [744, 269] width 156 height 17
type input "[DATE]"
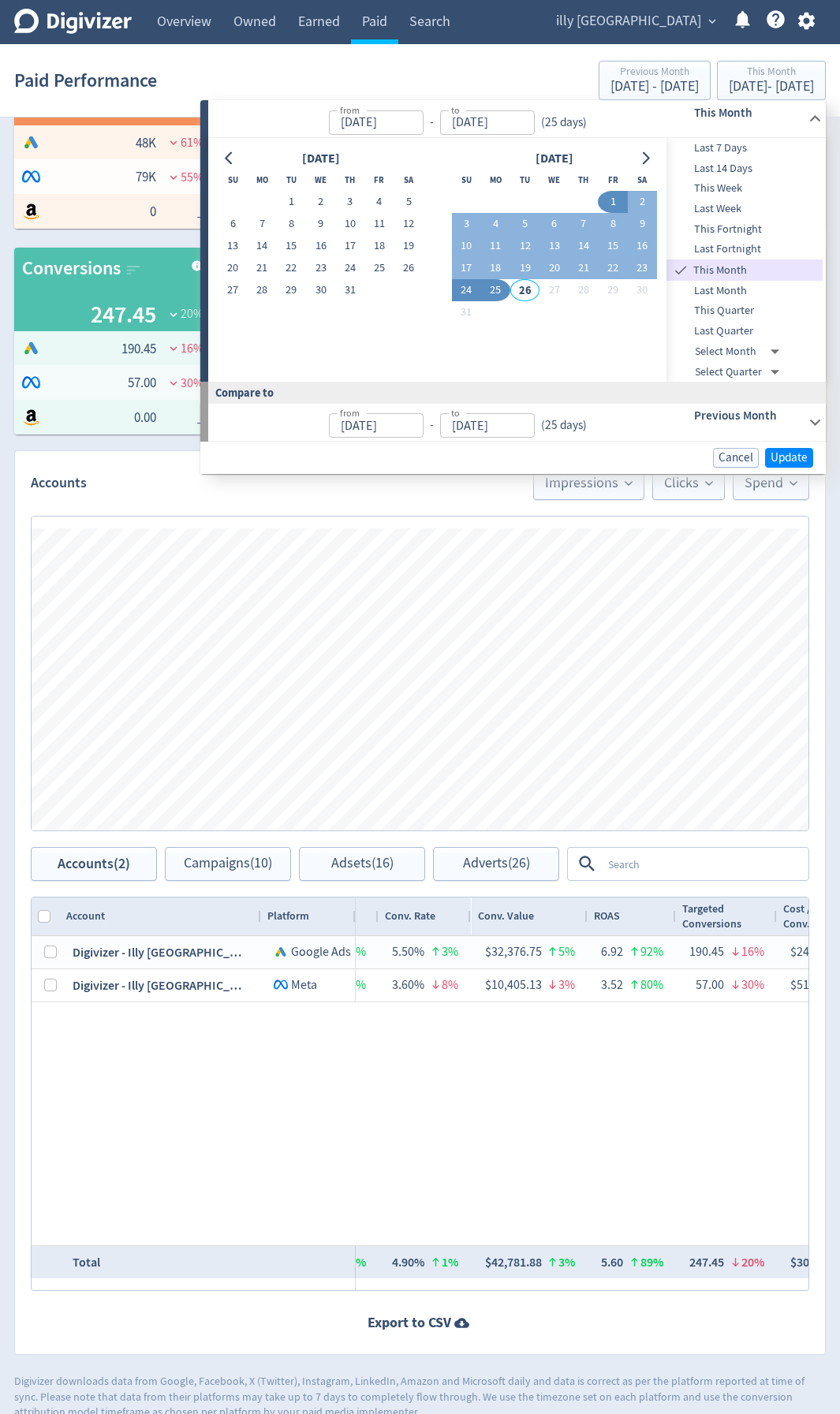
click at [463, 286] on button "24" at bounding box center [466, 291] width 29 height 23
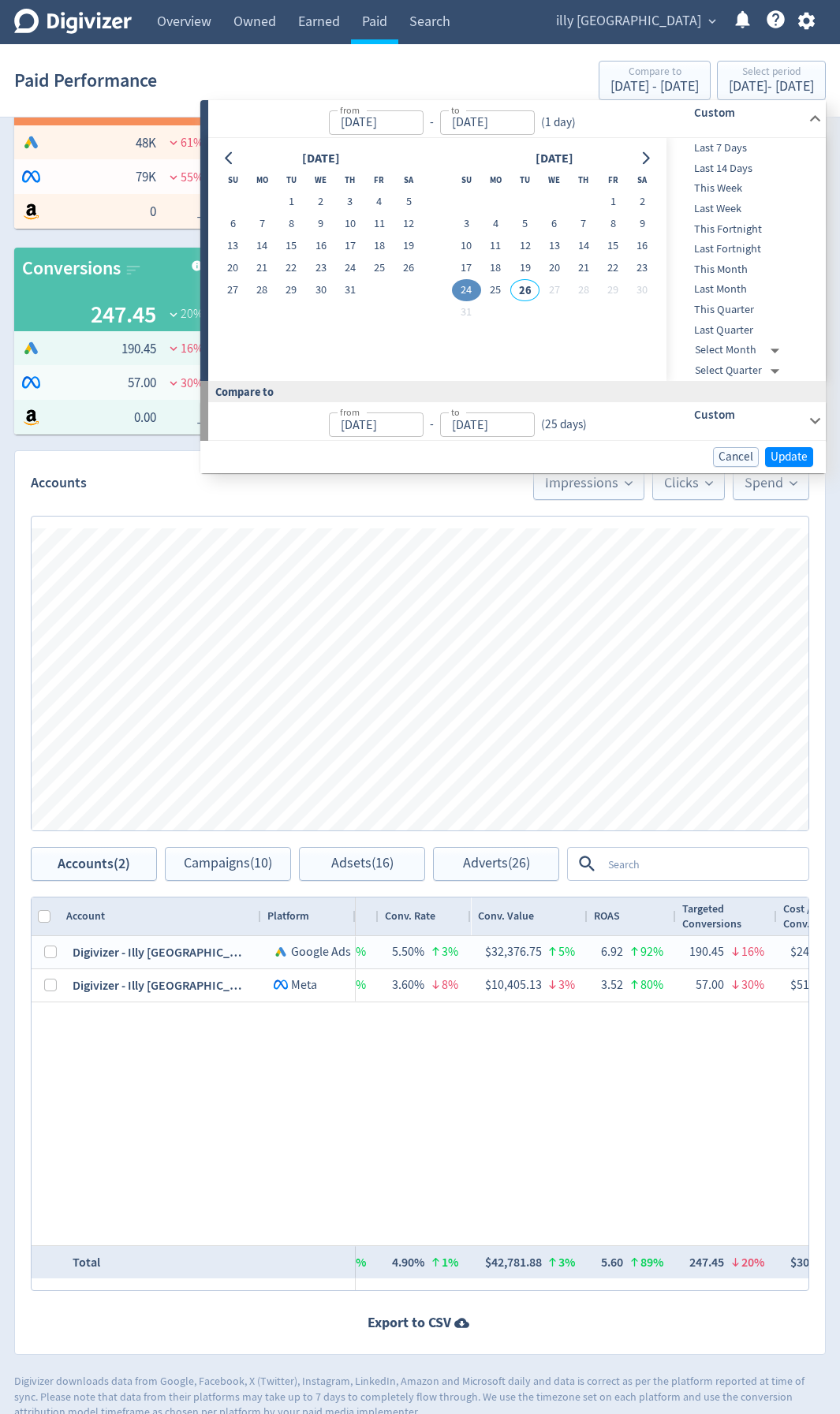
type input "[DATE]"
click at [620, 204] on button "1" at bounding box center [611, 202] width 29 height 23
type input "[DATE]"
click at [468, 291] on button "24" at bounding box center [466, 291] width 29 height 23
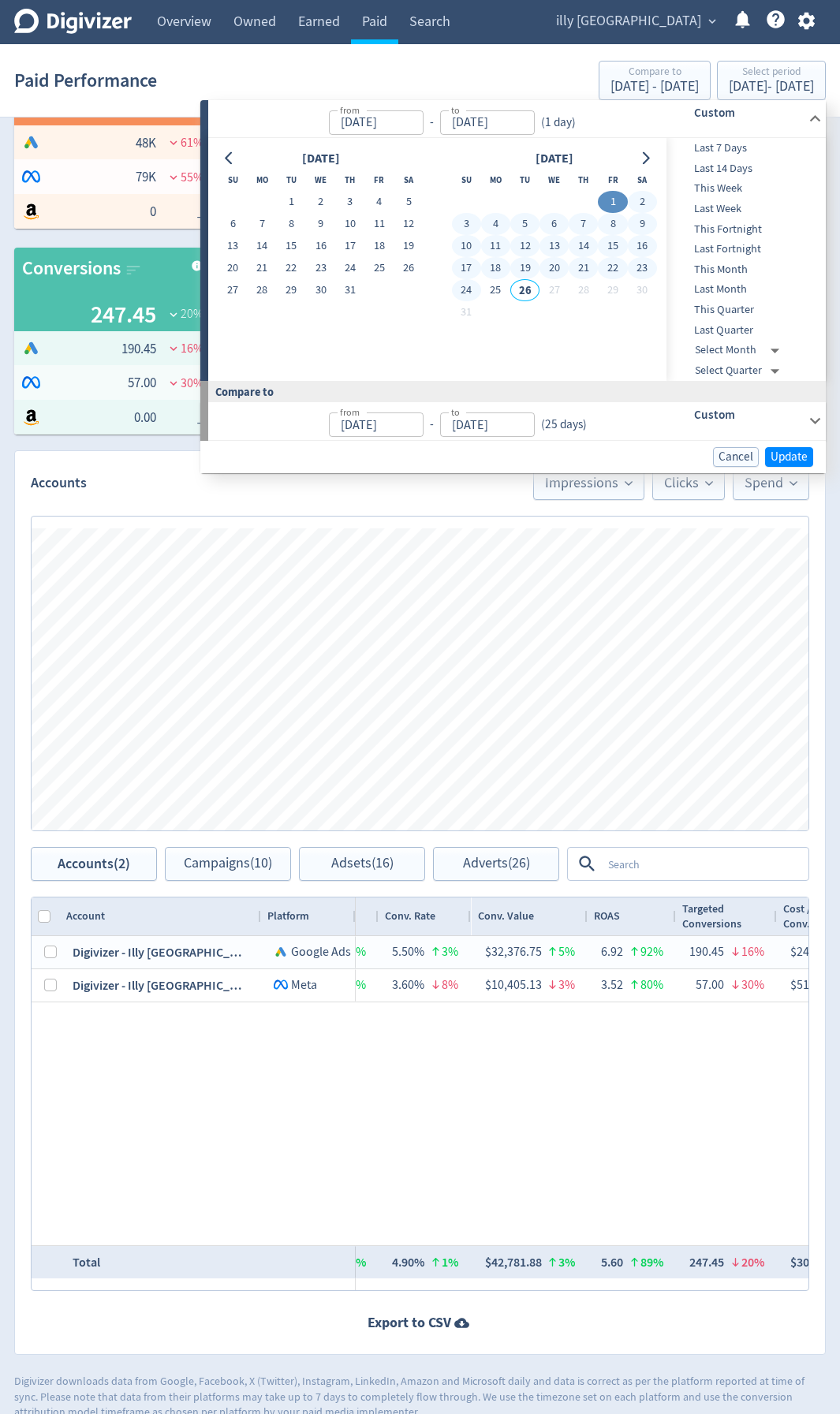
type input "[DATE]"
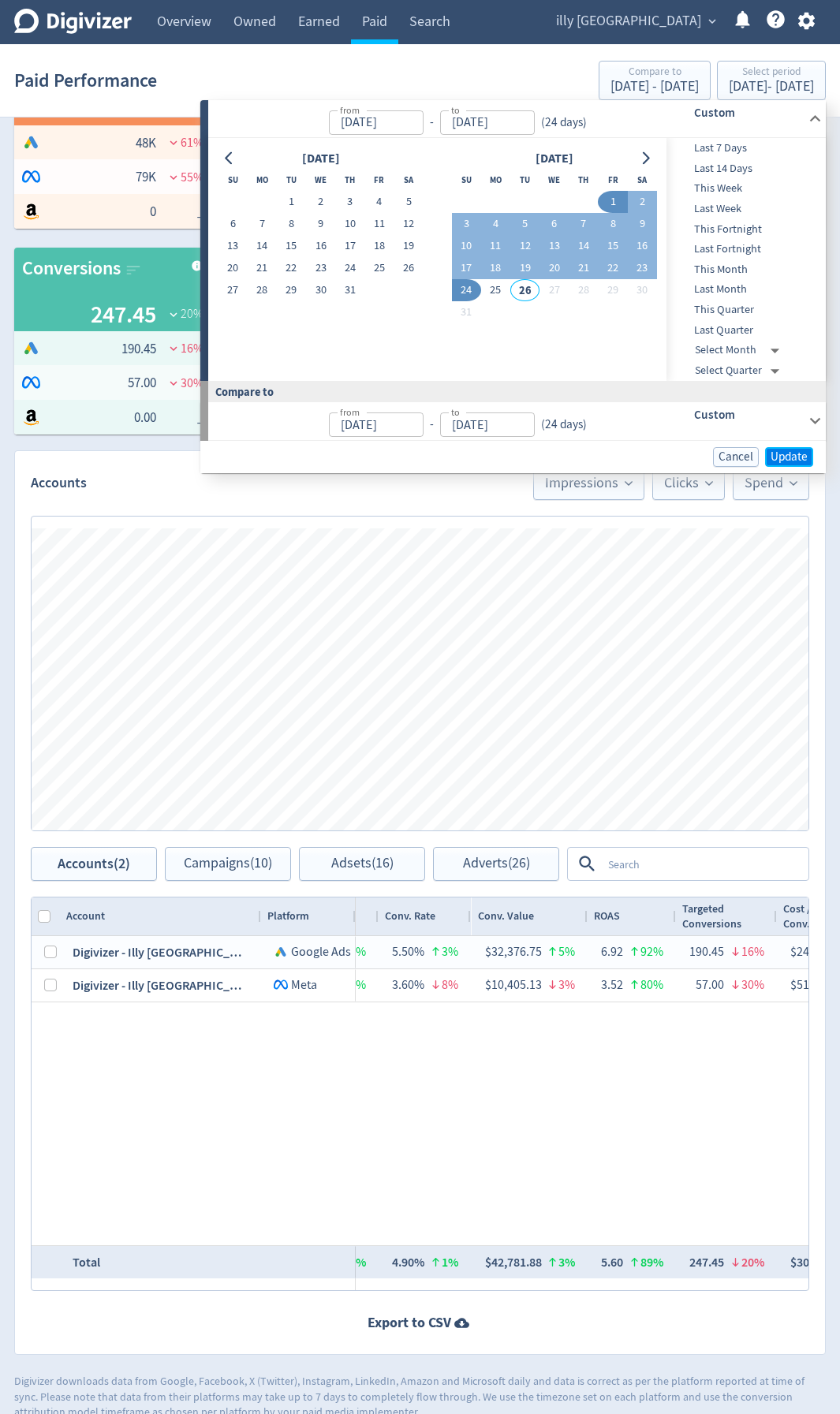
click at [791, 453] on span "Update" at bounding box center [789, 457] width 38 height 12
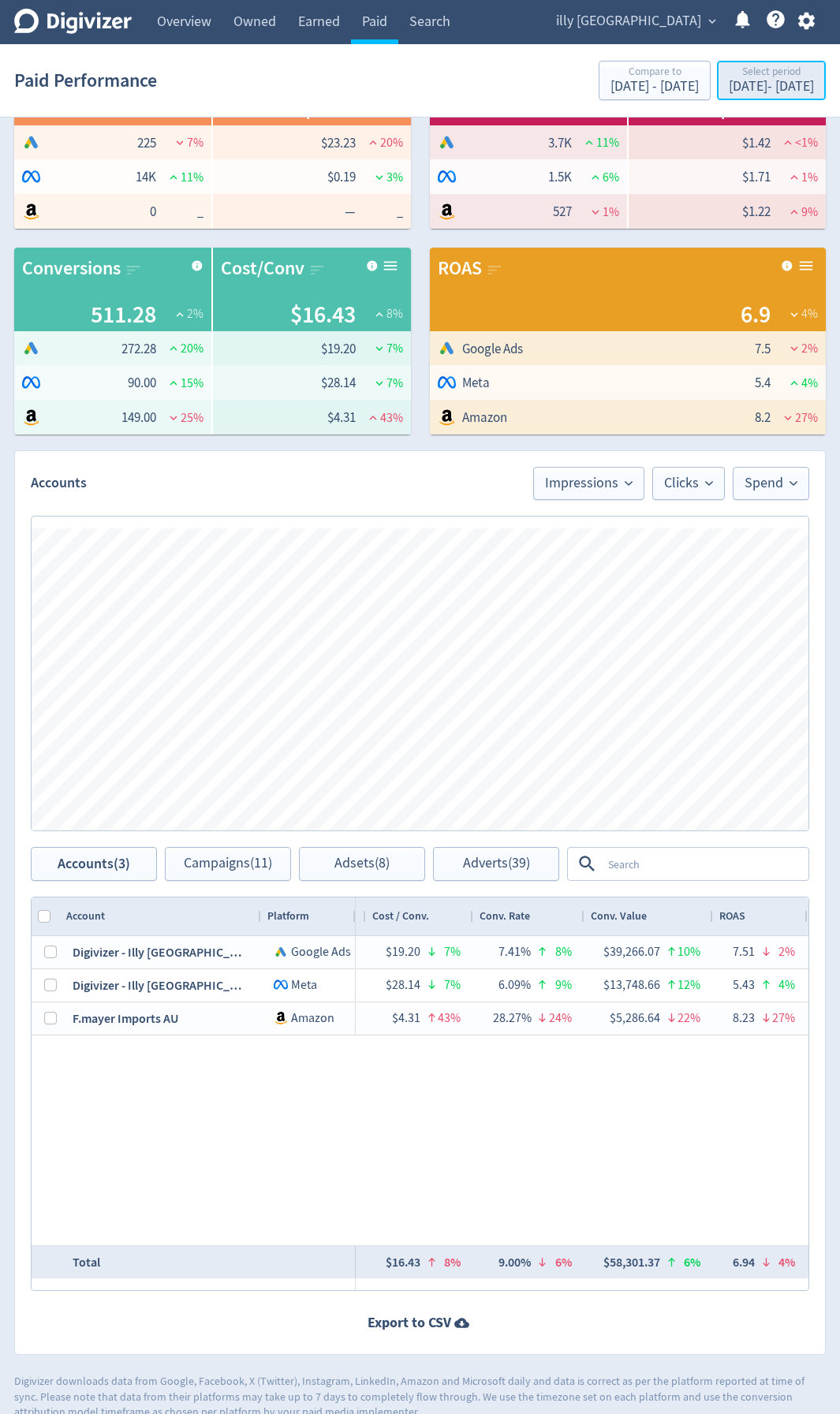
click at [731, 84] on div "[DATE] - [DATE]" at bounding box center [771, 86] width 85 height 14
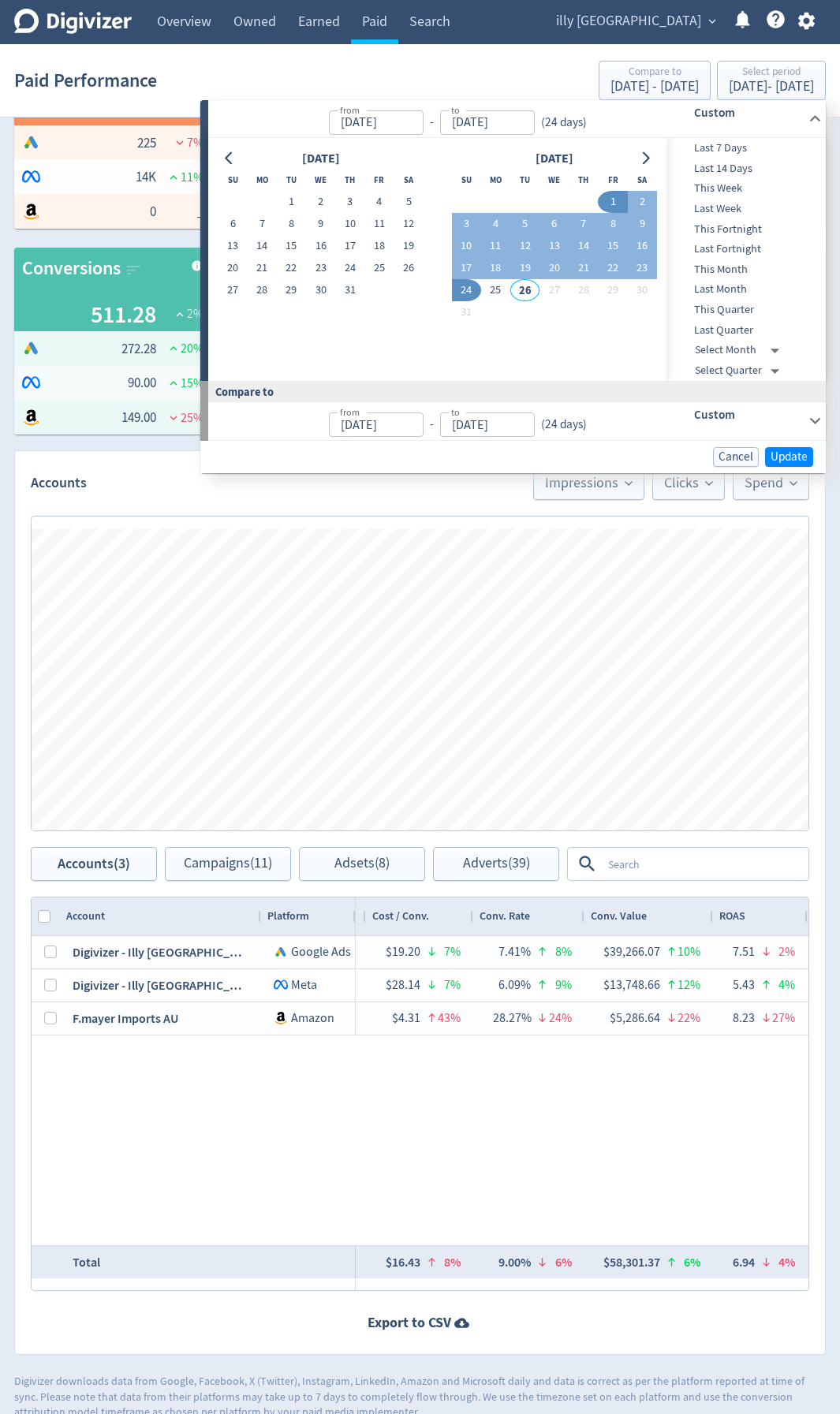
click at [803, 414] on div "Custom" at bounding box center [726, 421] width 156 height 38
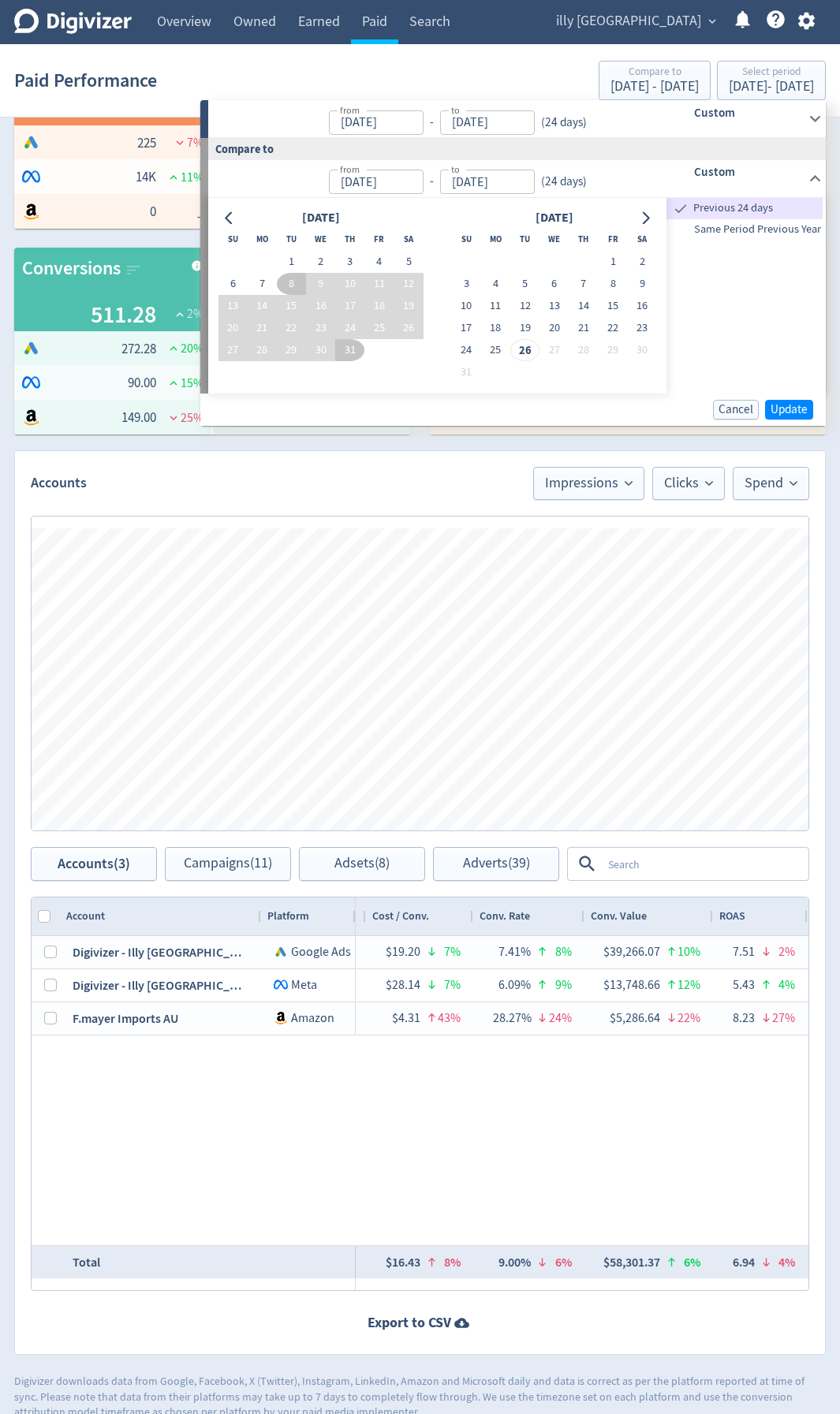
click at [752, 229] on span "Same Period Previous Year" at bounding box center [744, 229] width 156 height 17
type input "[DATE]"
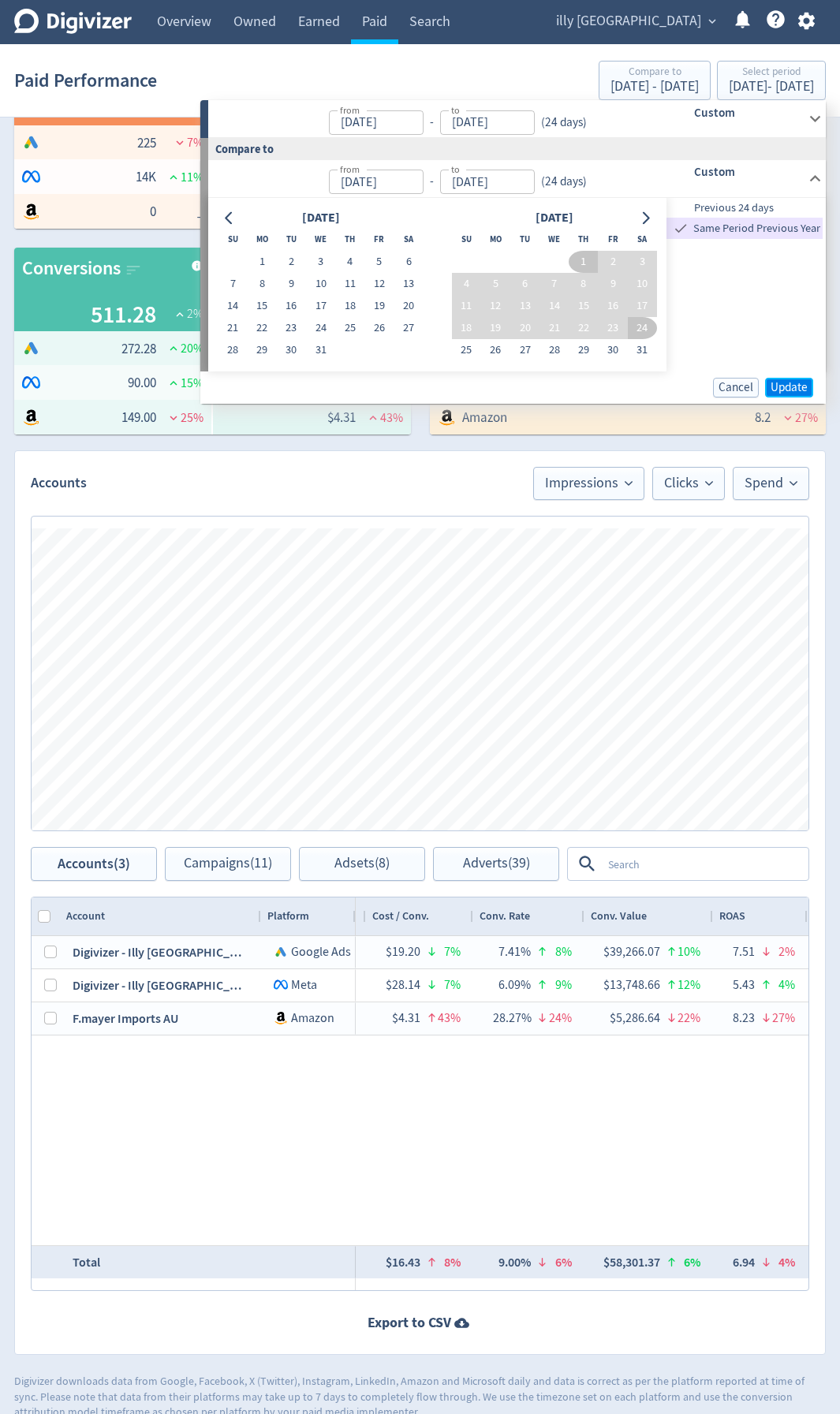
click at [790, 384] on span "Update" at bounding box center [789, 387] width 38 height 12
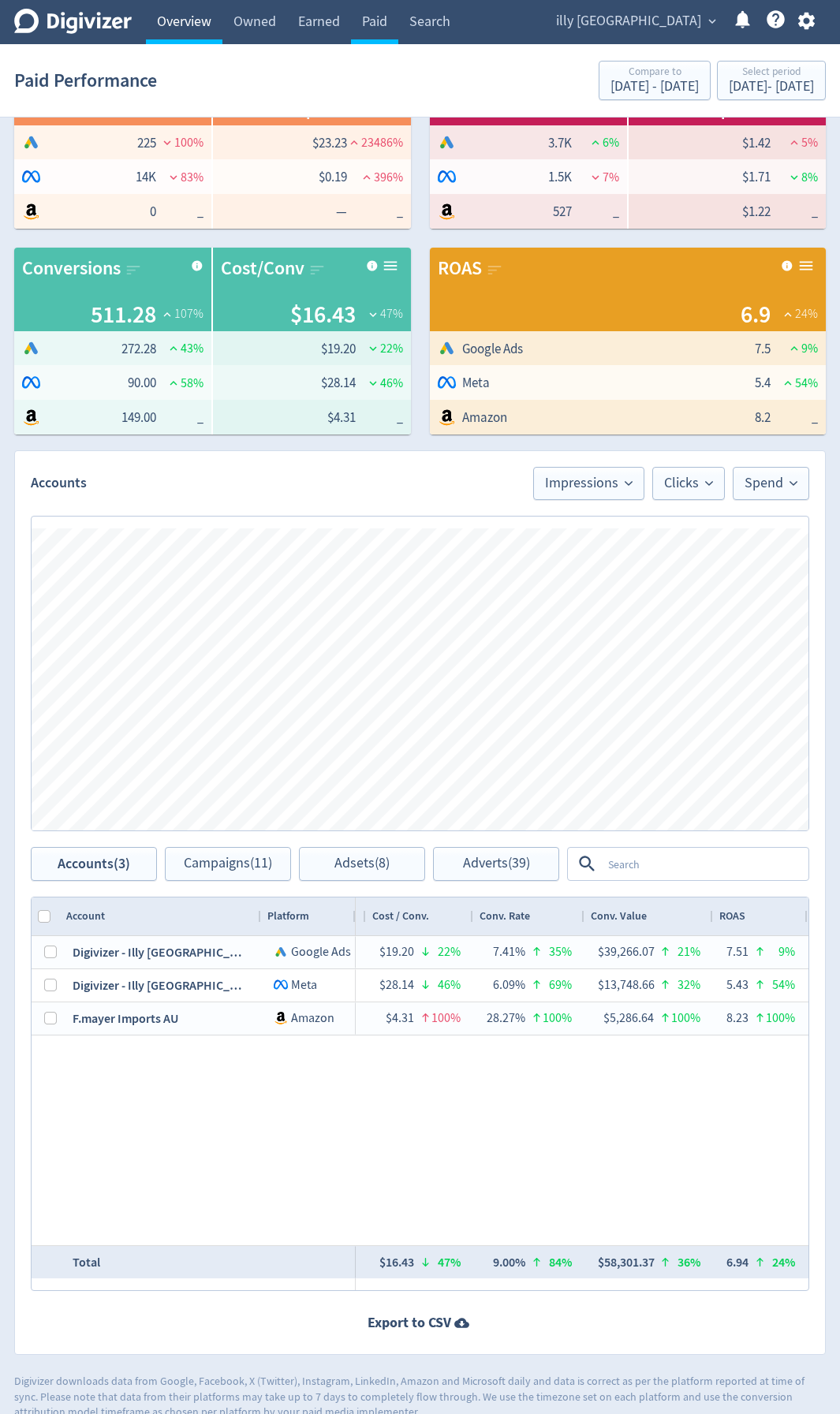
click at [187, 23] on link "Overview" at bounding box center [185, 22] width 77 height 44
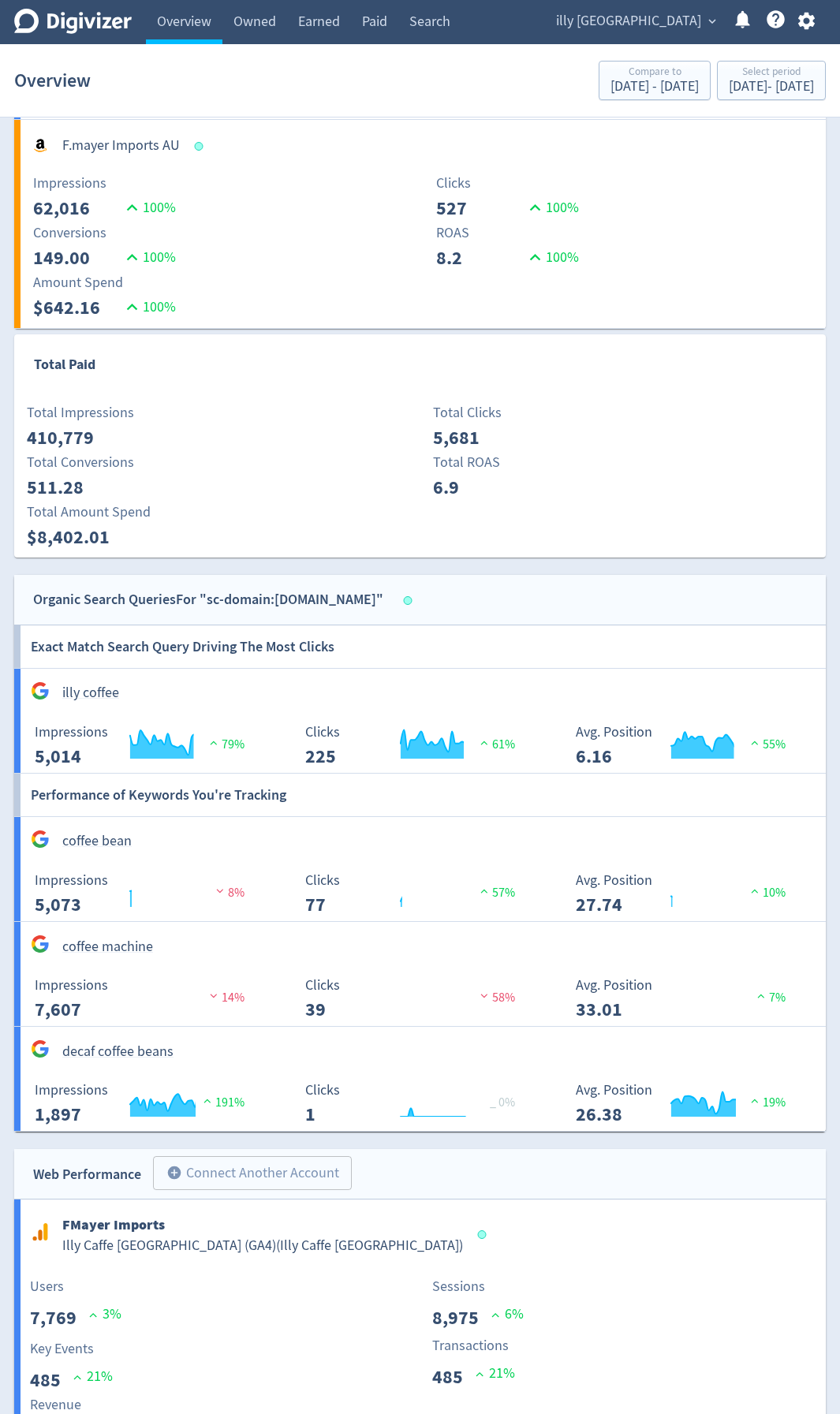
scroll to position [2089, 0]
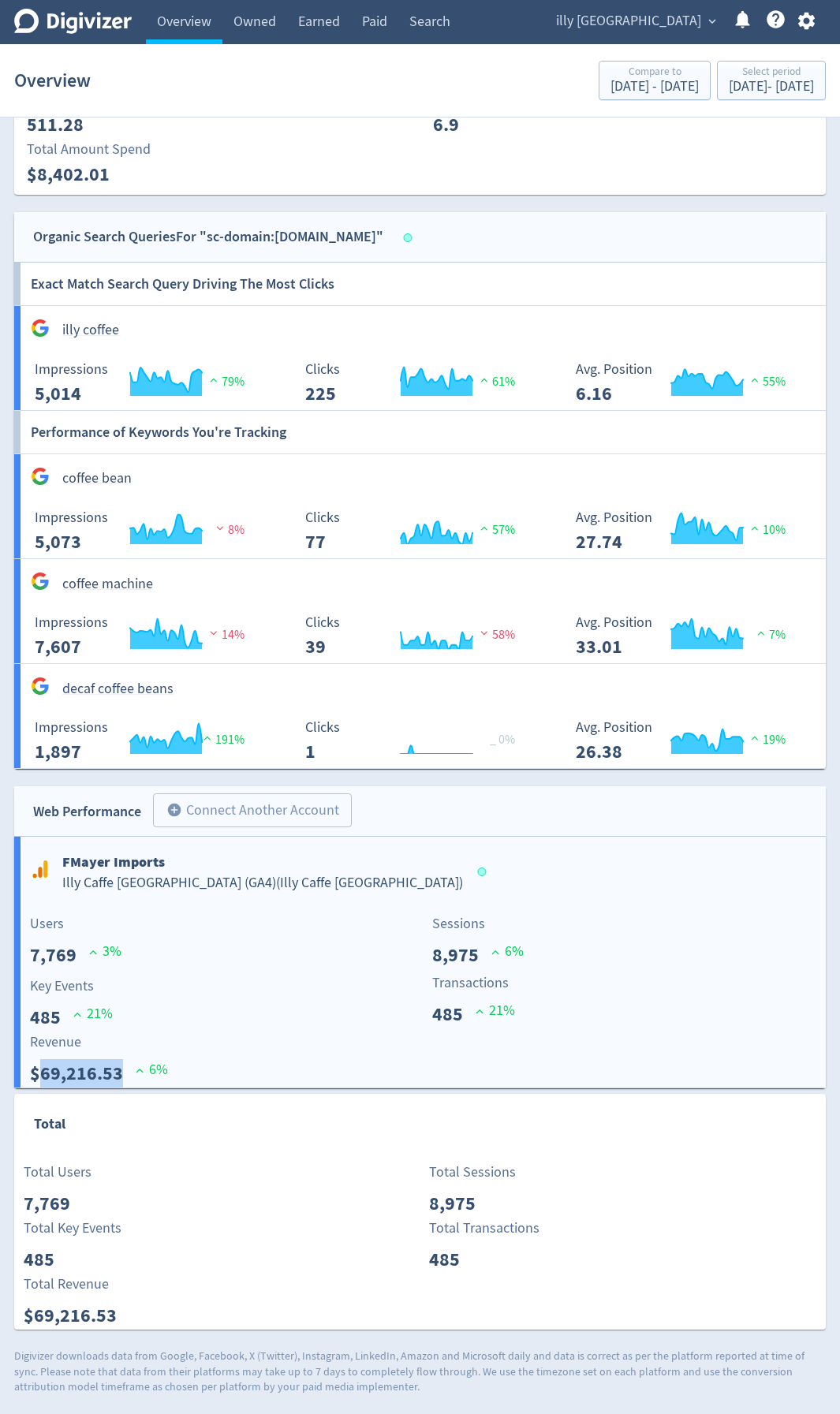
drag, startPoint x: 124, startPoint y: 1075, endPoint x: 38, endPoint y: 1073, distance: 86.0
copy p "69,216.53"
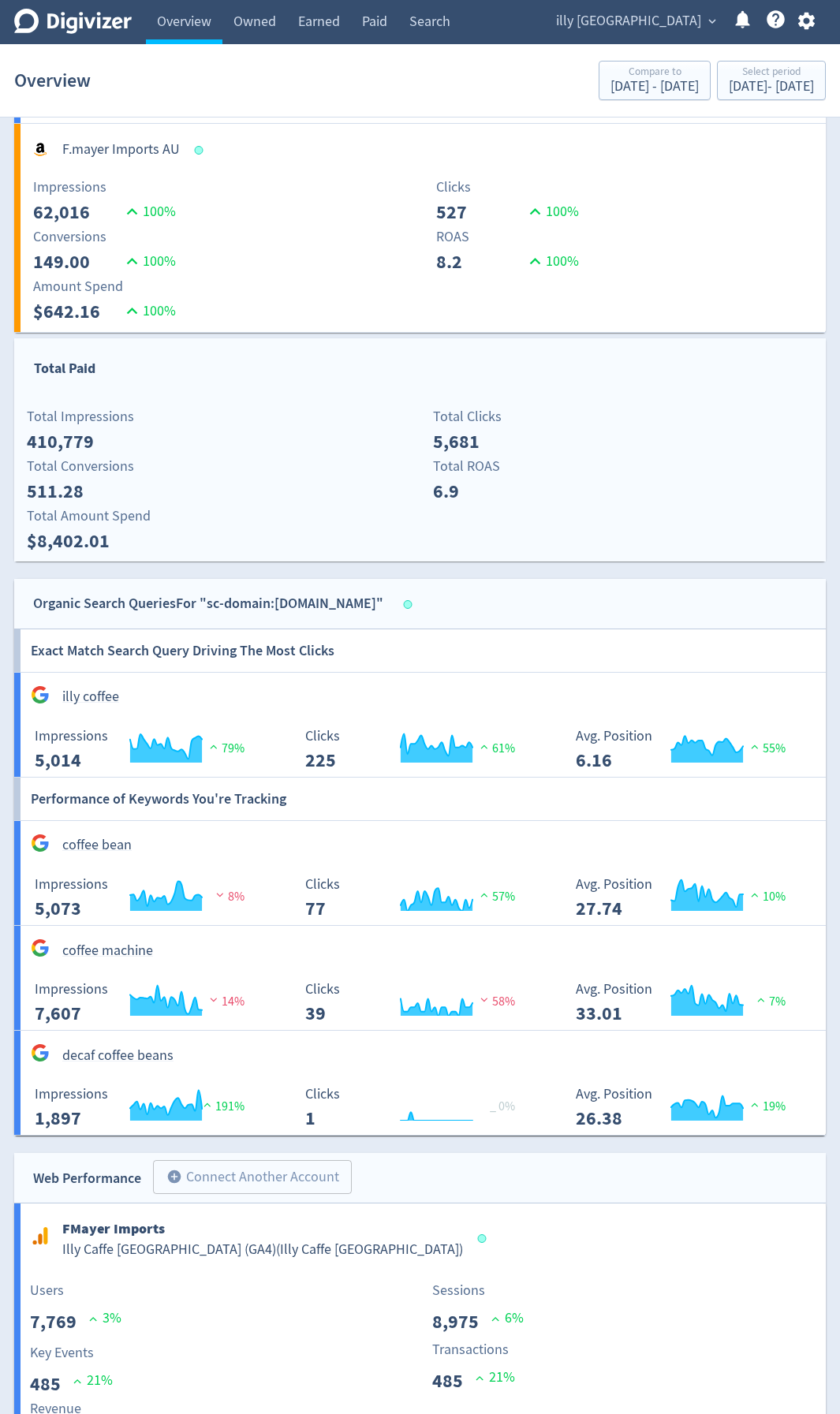
scroll to position [1616, 0]
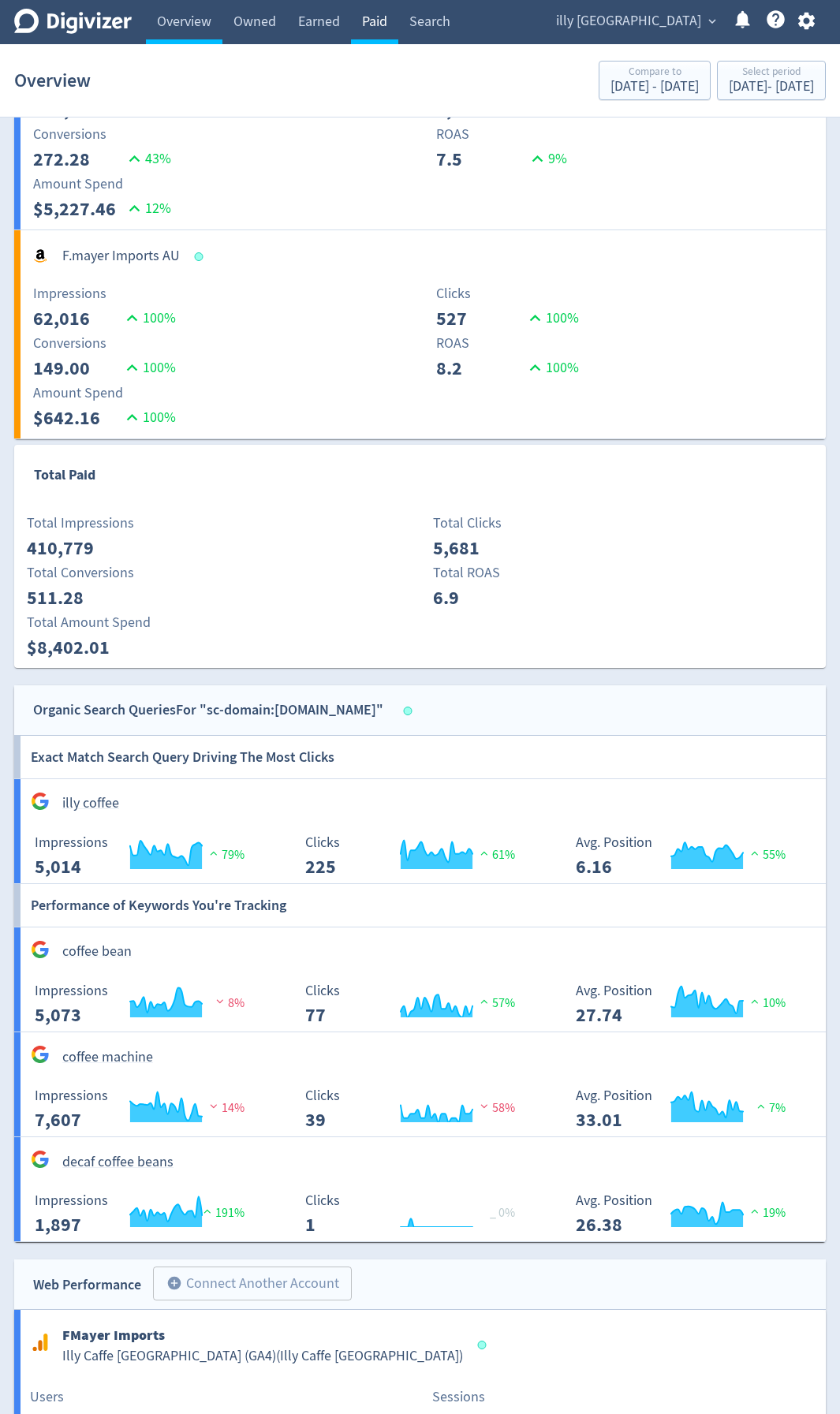
click at [383, 36] on link "Paid" at bounding box center [374, 22] width 47 height 44
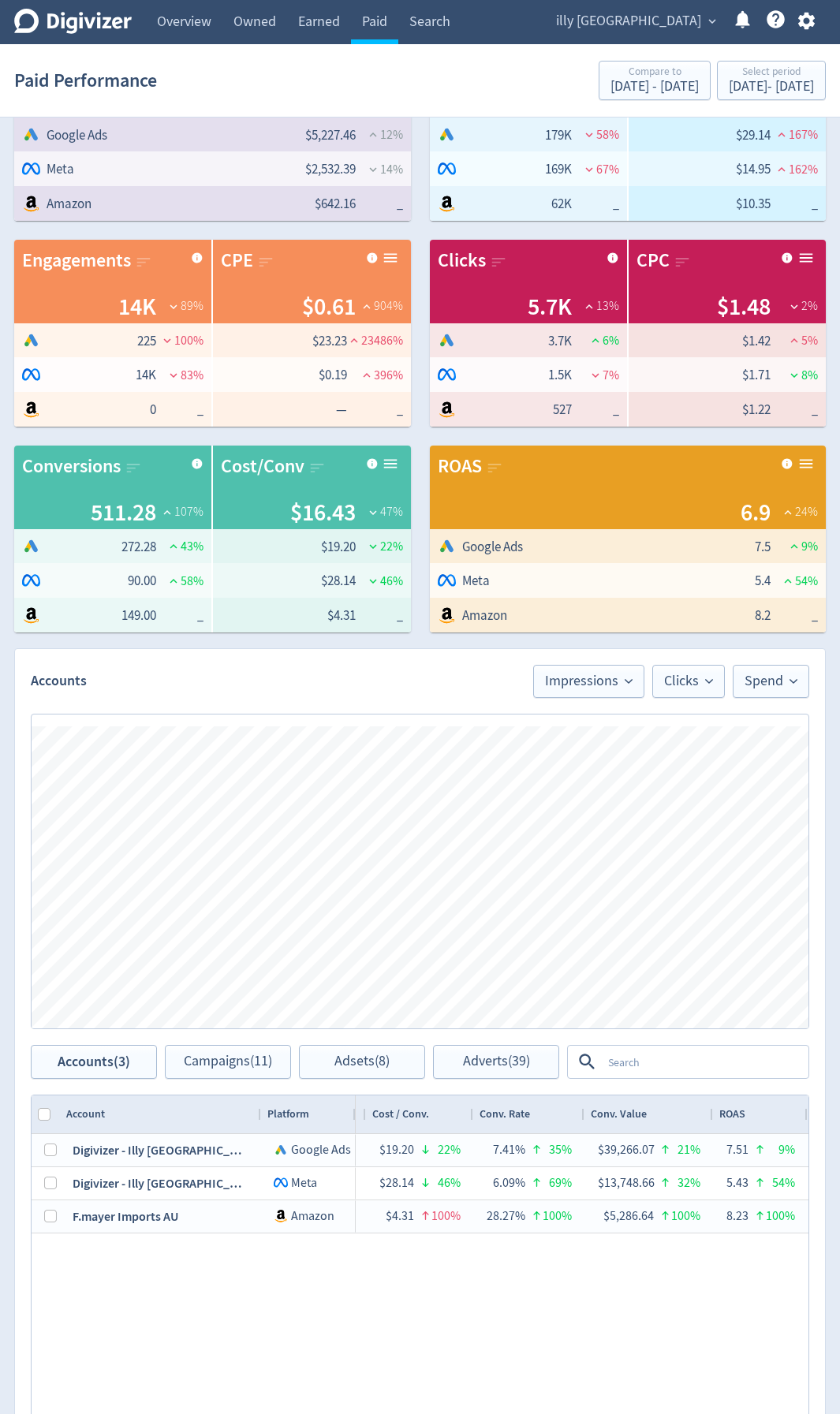
scroll to position [321, 0]
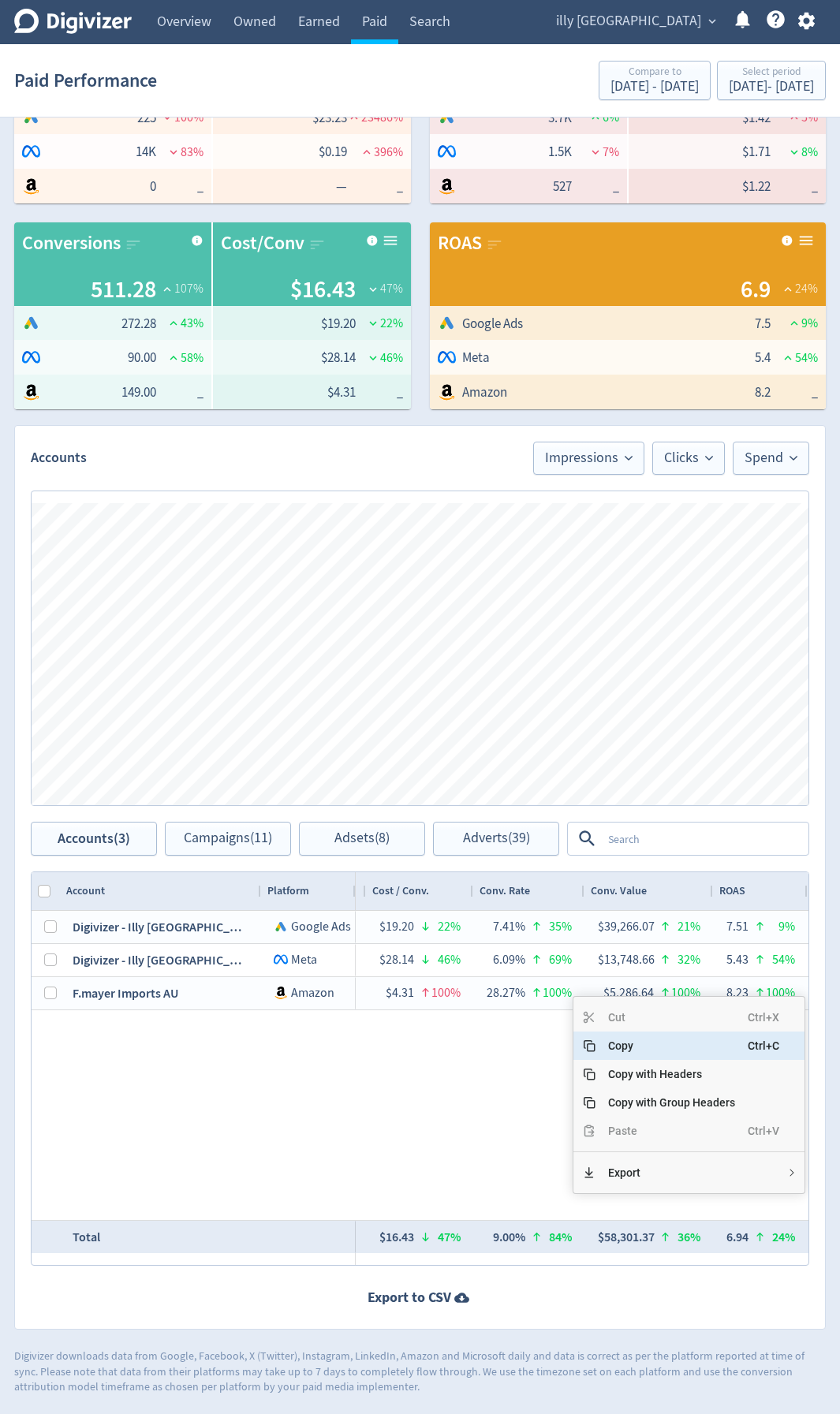
click at [657, 751] on span "Copy" at bounding box center [671, 1045] width 152 height 28
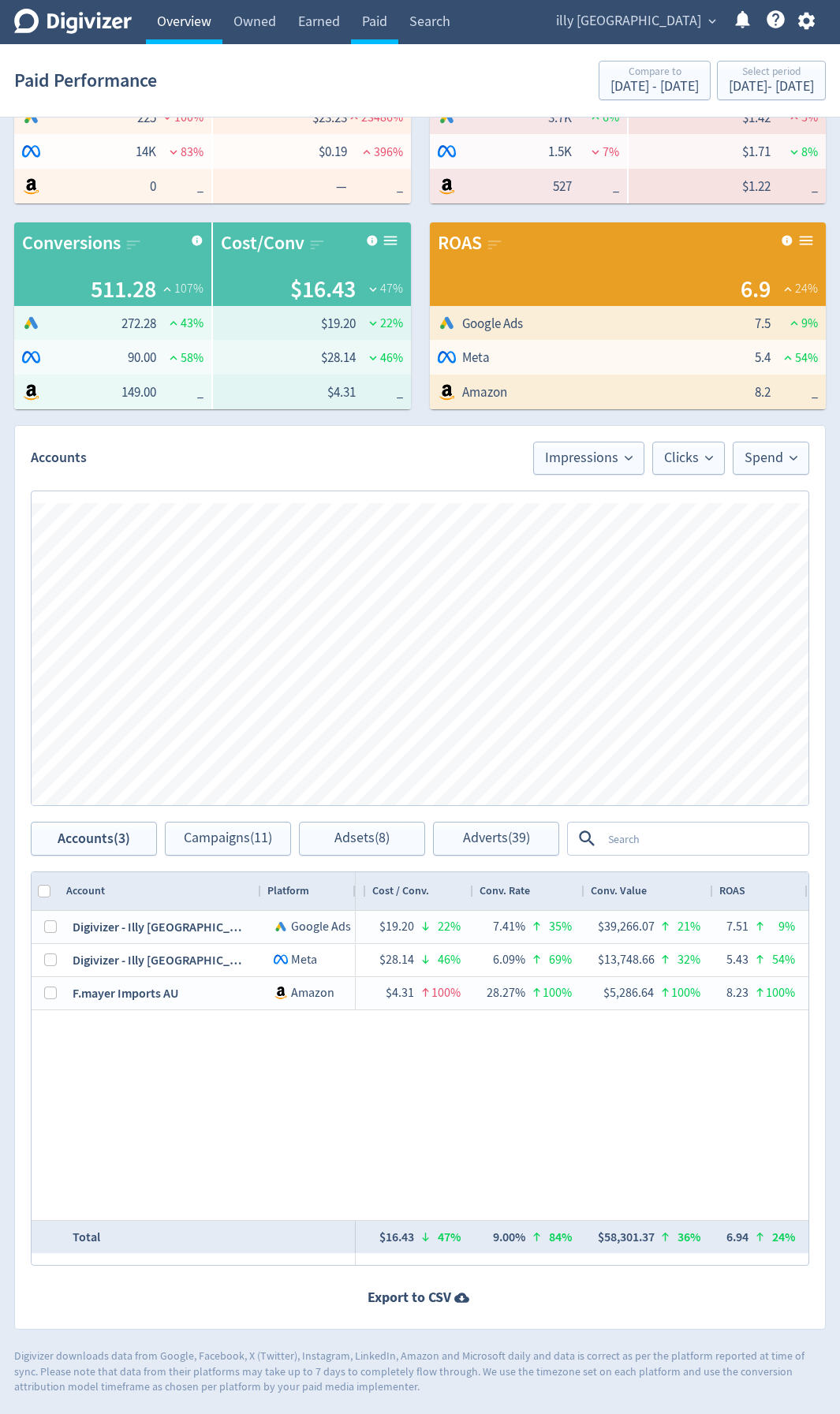
click at [186, 33] on link "Overview" at bounding box center [185, 22] width 77 height 44
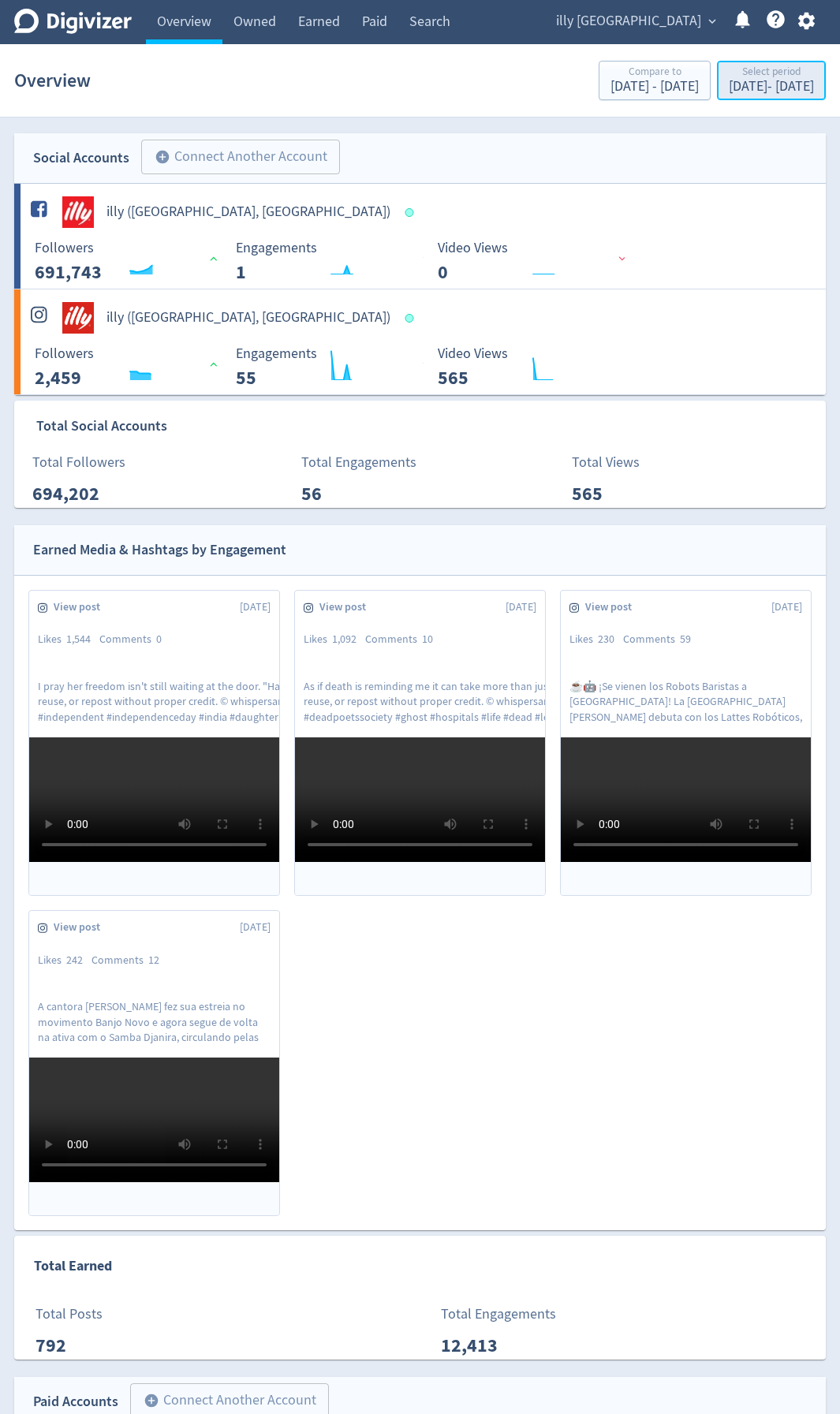
click at [732, 88] on div "[DATE] - [DATE]" at bounding box center [771, 86] width 85 height 14
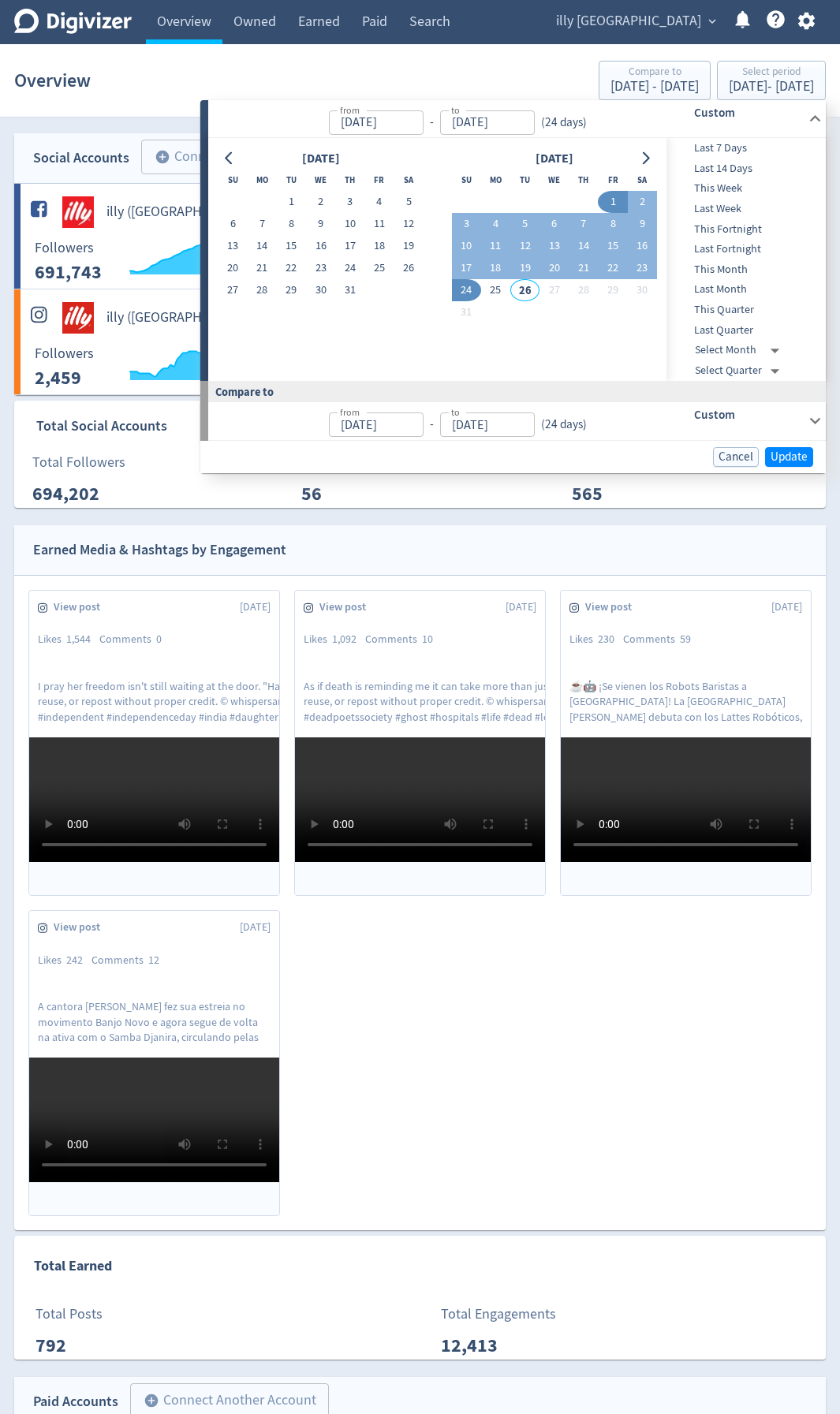
click at [412, 121] on input "[DATE]" at bounding box center [376, 123] width 95 height 24
type input "[DATE]"
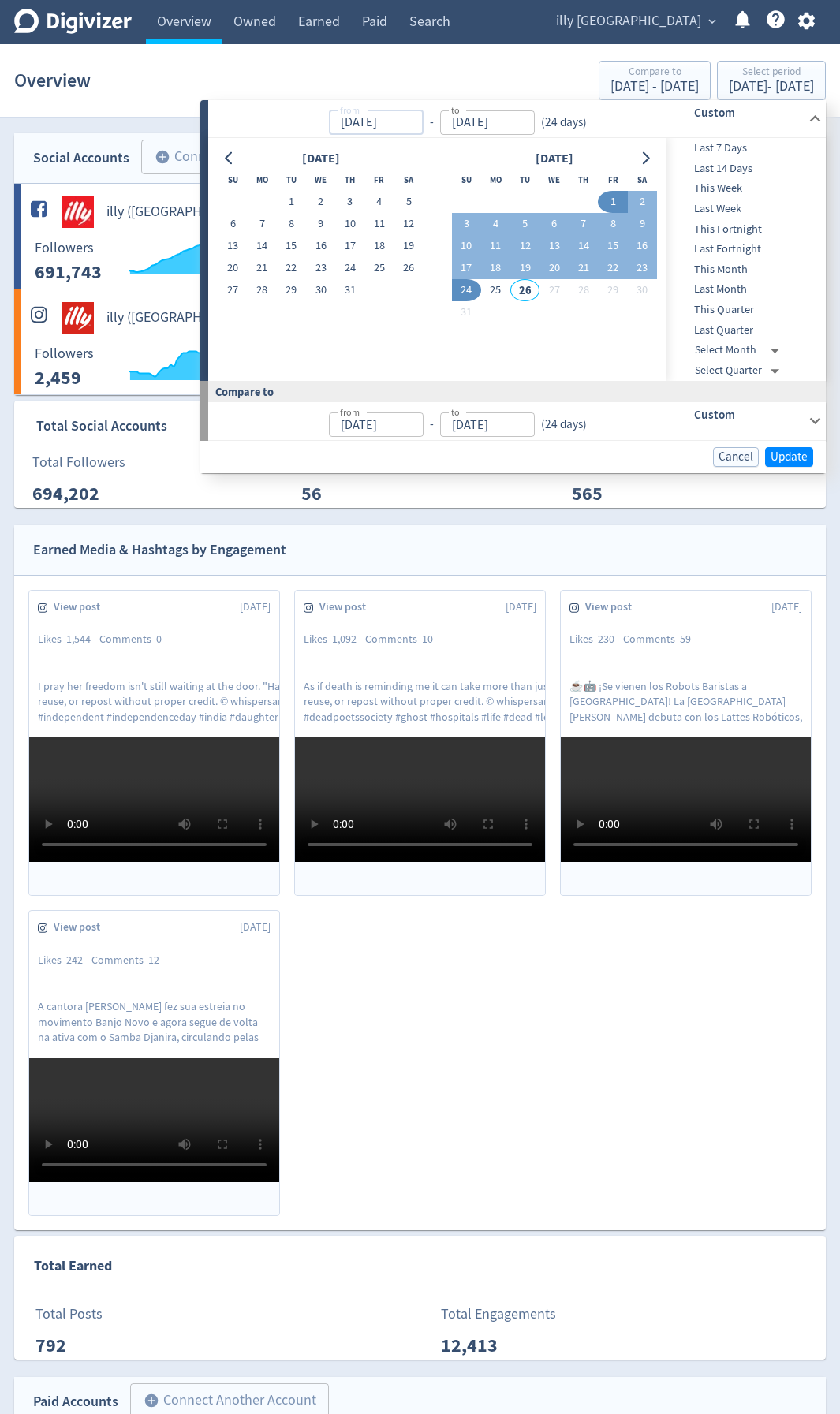
click at [424, 124] on input "[DATE]" at bounding box center [376, 123] width 95 height 24
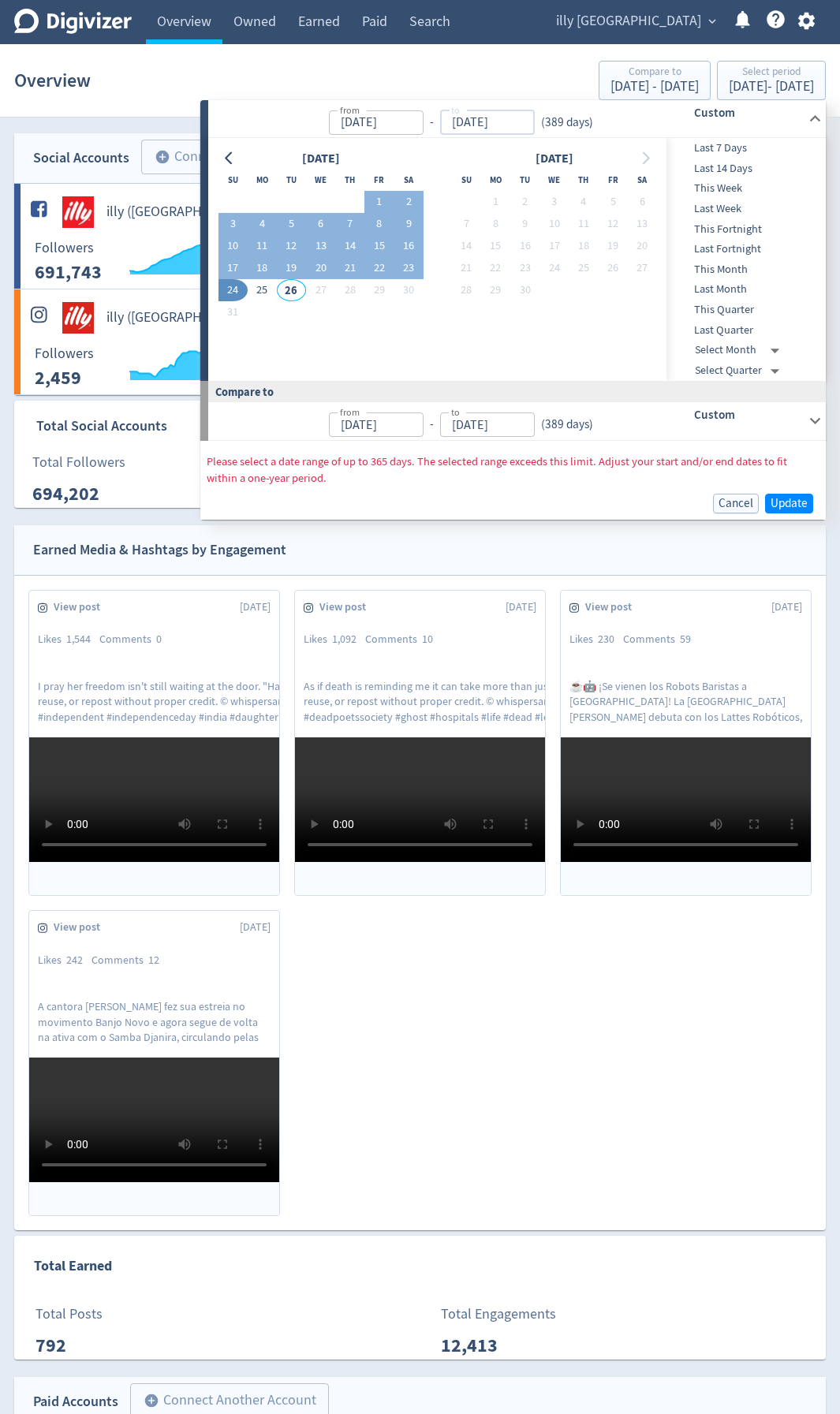
type input "[DATE]"
click at [406, 116] on input "[DATE]" at bounding box center [376, 123] width 95 height 24
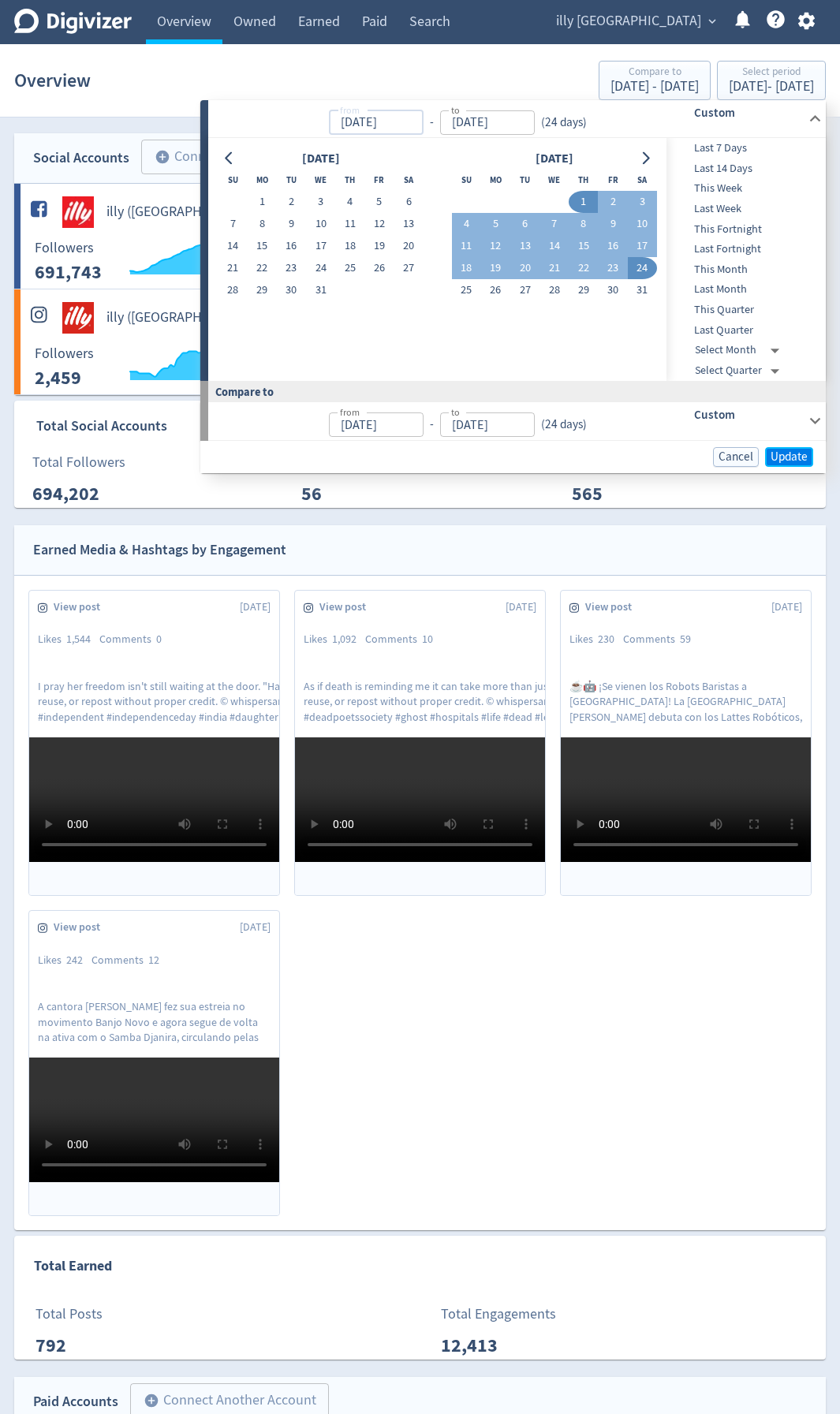
type input "[DATE]"
click at [789, 454] on span "Update" at bounding box center [789, 457] width 38 height 12
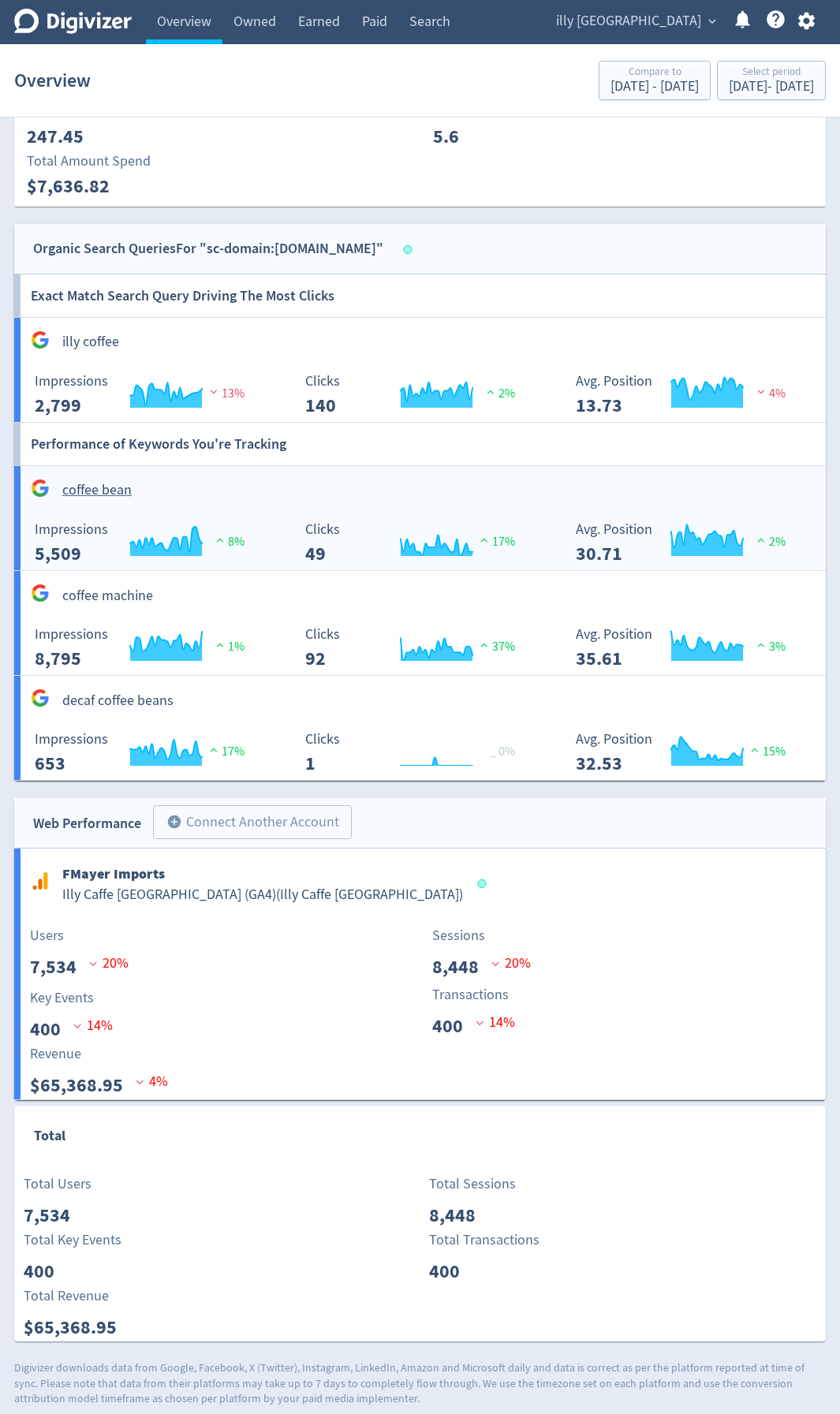
scroll to position [2089, 0]
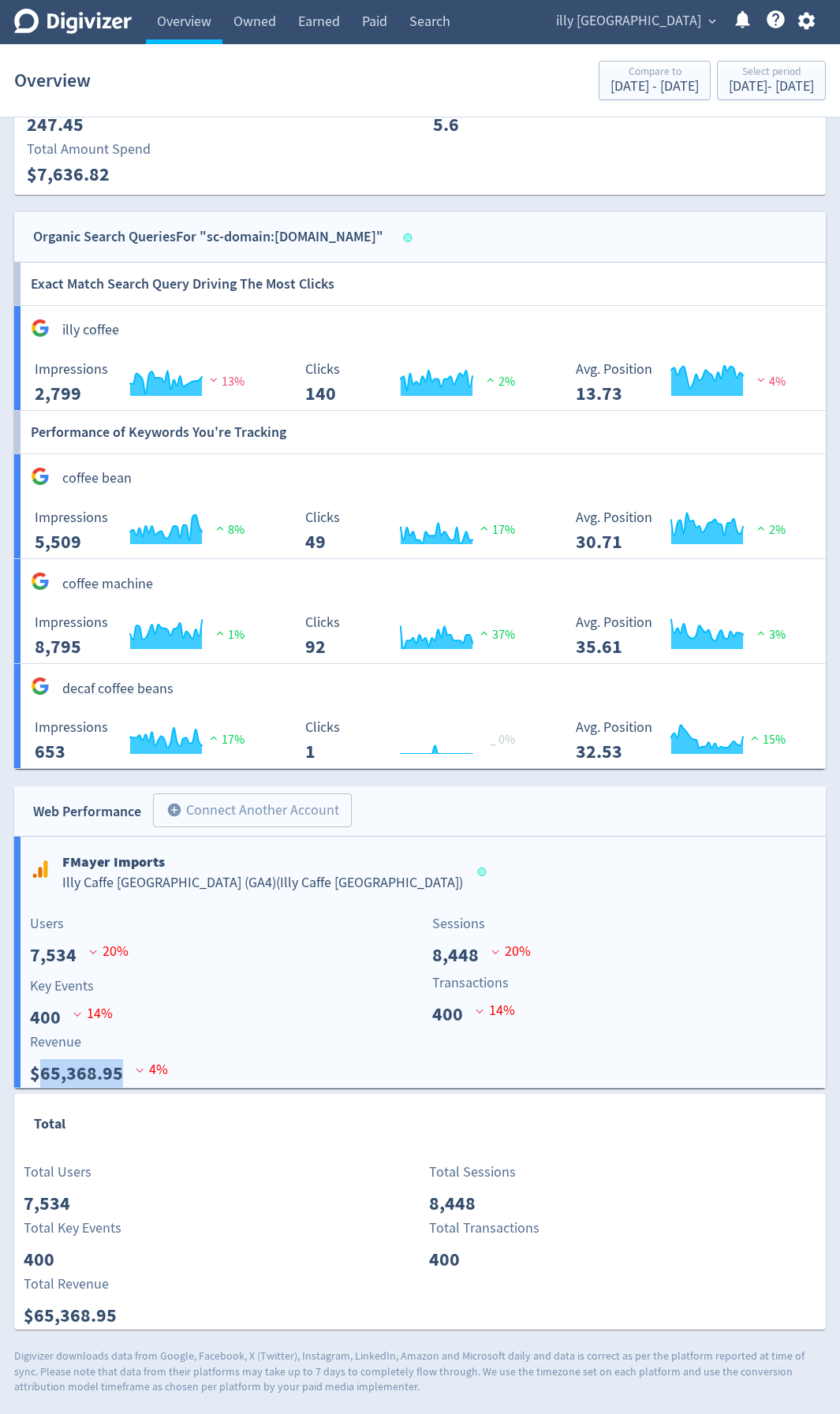
drag, startPoint x: 121, startPoint y: 1076, endPoint x: 38, endPoint y: 1083, distance: 83.3
copy p "65,368.95"
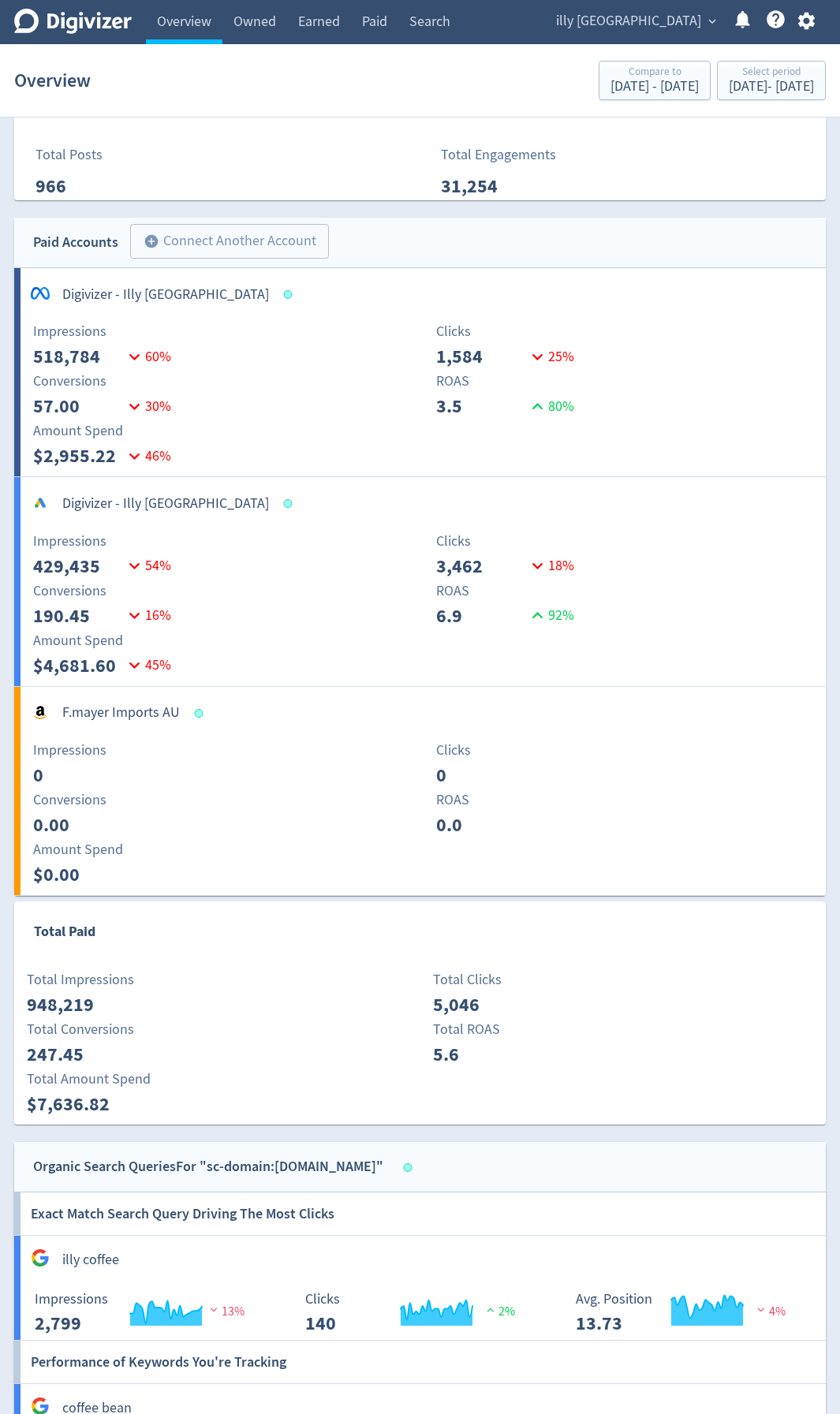
scroll to position [985, 0]
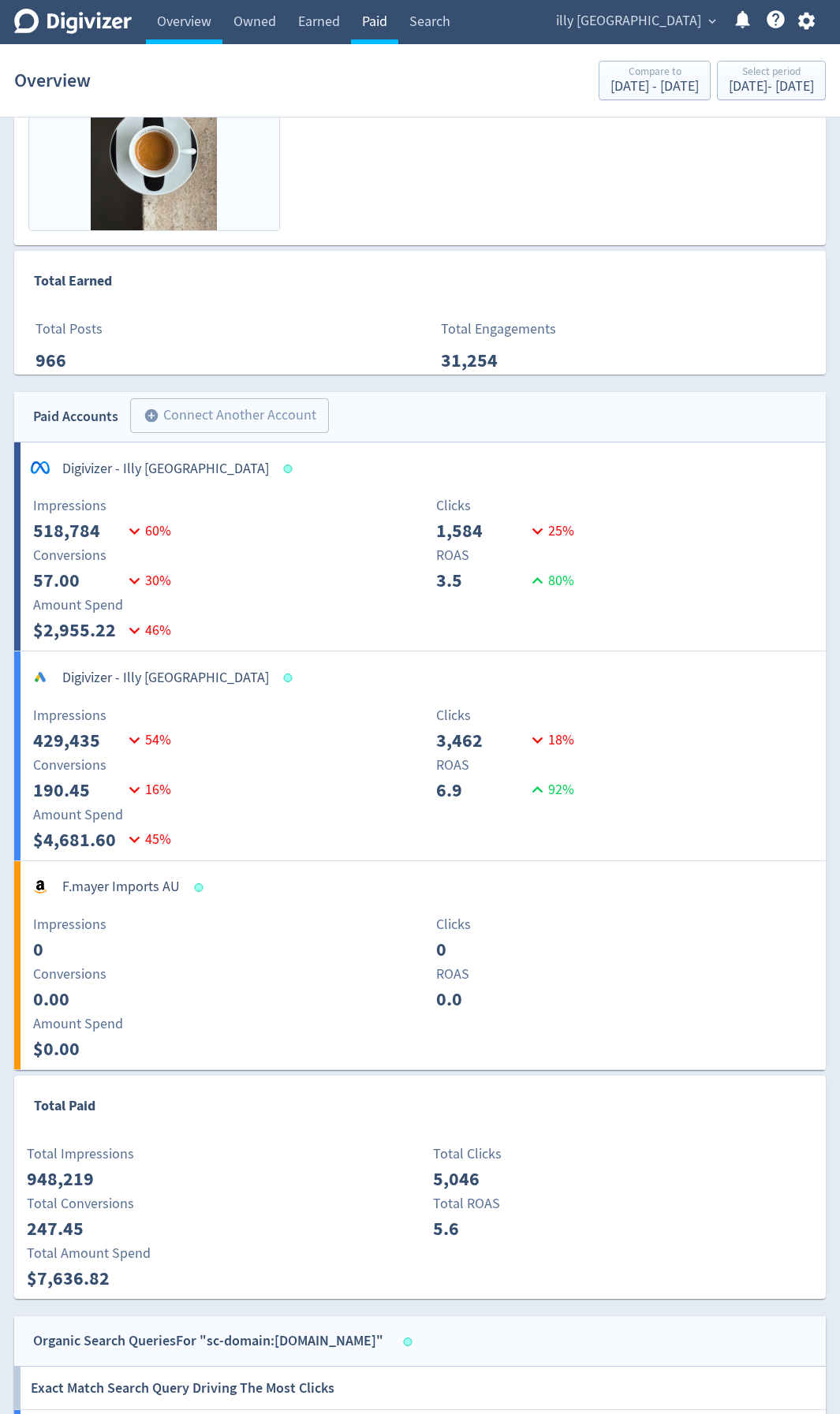
click at [387, 26] on link "Paid" at bounding box center [374, 22] width 47 height 44
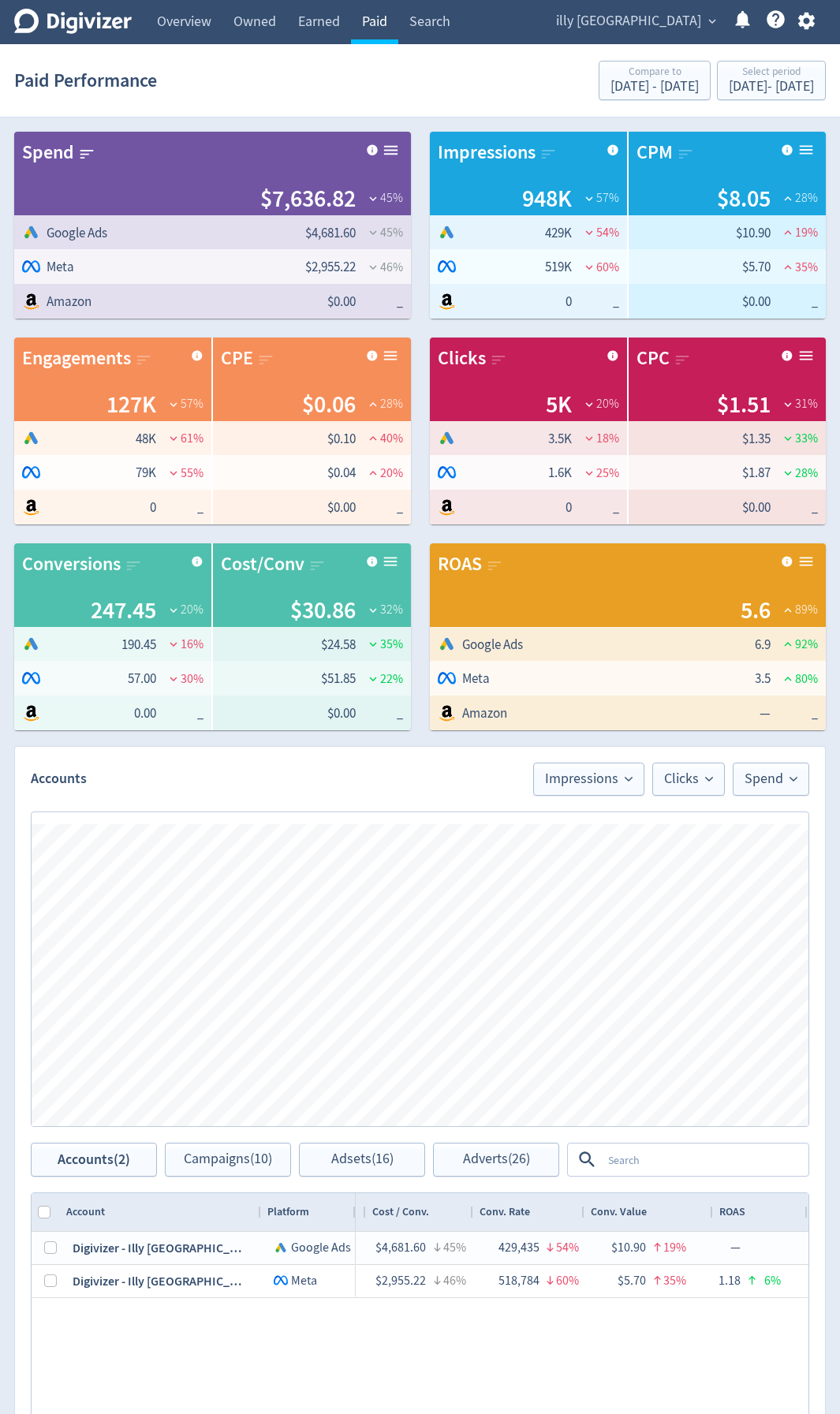
scroll to position [0, 1491]
click at [774, 77] on div "Select period" at bounding box center [771, 73] width 85 height 13
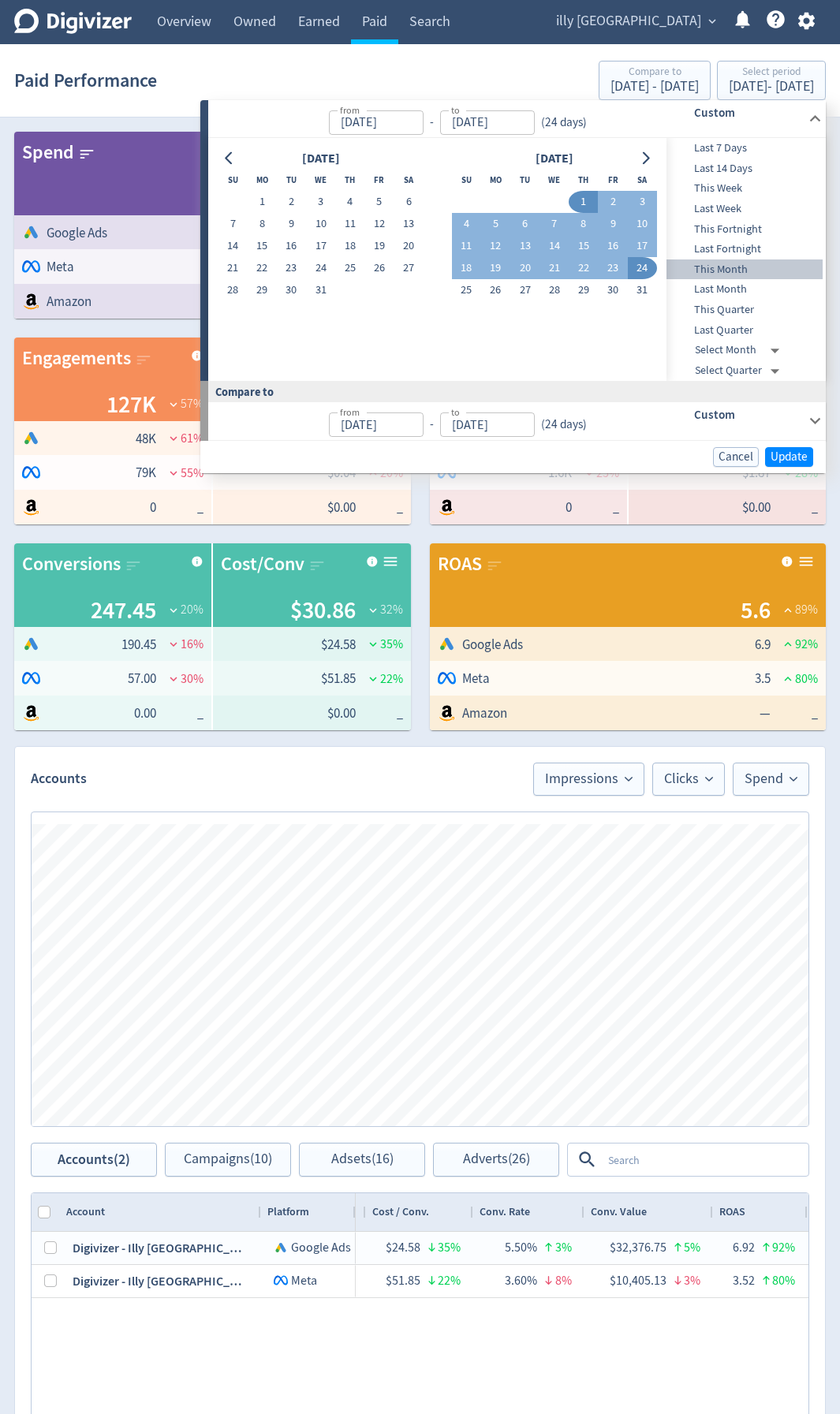
click at [739, 264] on span "This Month" at bounding box center [744, 269] width 156 height 17
type input "[DATE]"
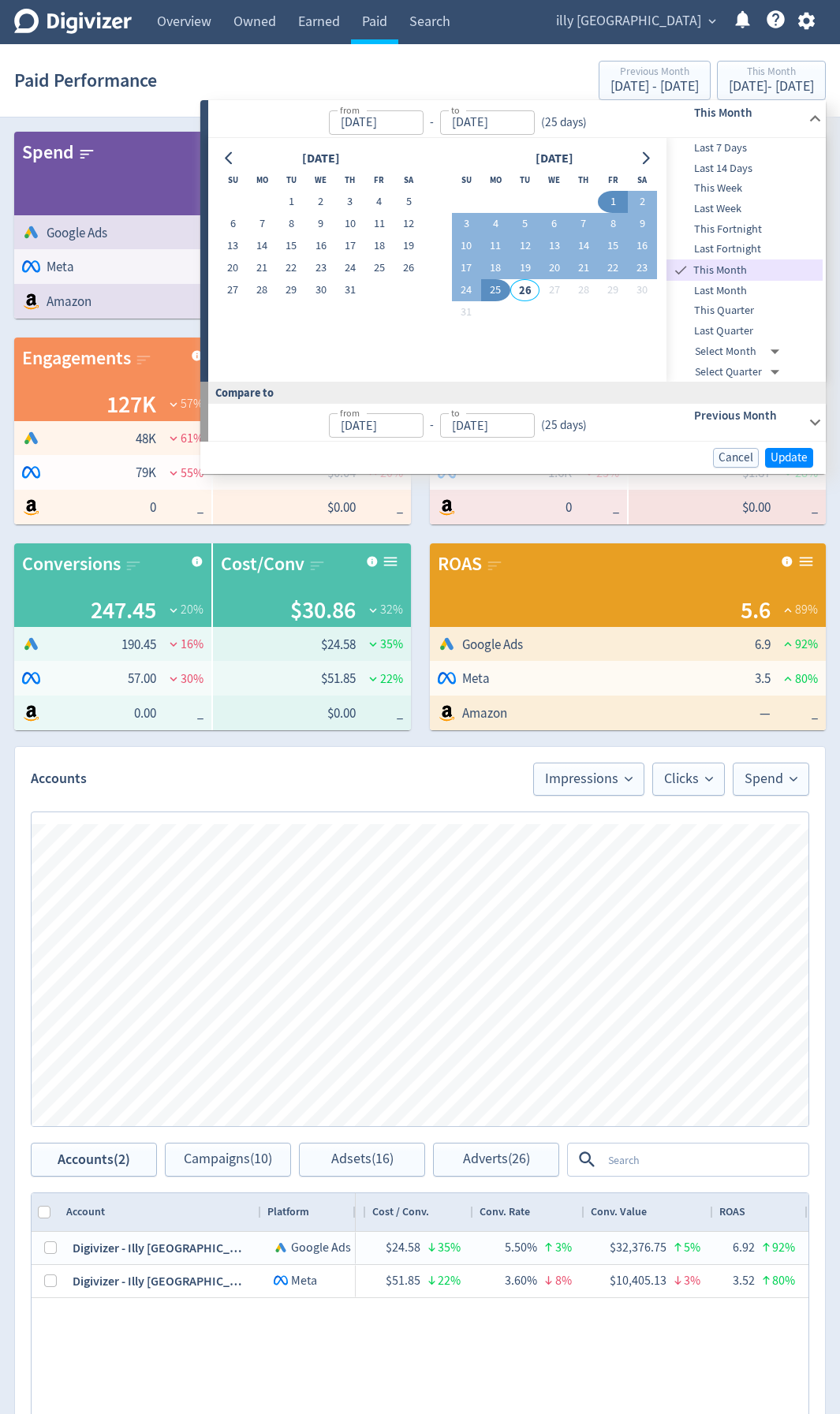
click at [241, 165] on div "[DATE]" at bounding box center [321, 158] width 205 height 22
click at [225, 159] on icon "Go to previous month" at bounding box center [229, 158] width 12 height 12
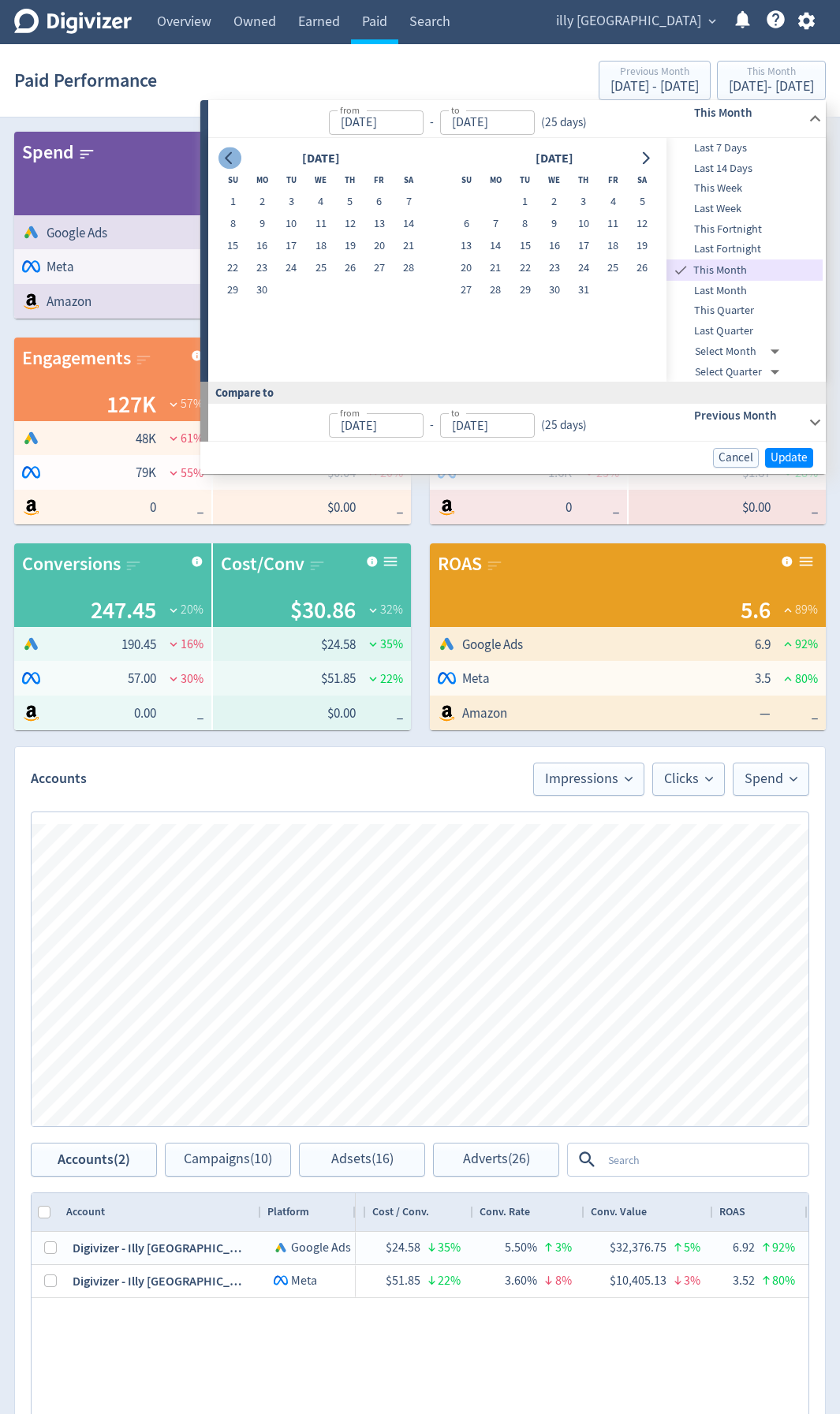
click at [225, 159] on icon "Go to previous month" at bounding box center [229, 158] width 12 height 12
click at [225, 158] on icon "Go to previous month" at bounding box center [229, 158] width 12 height 12
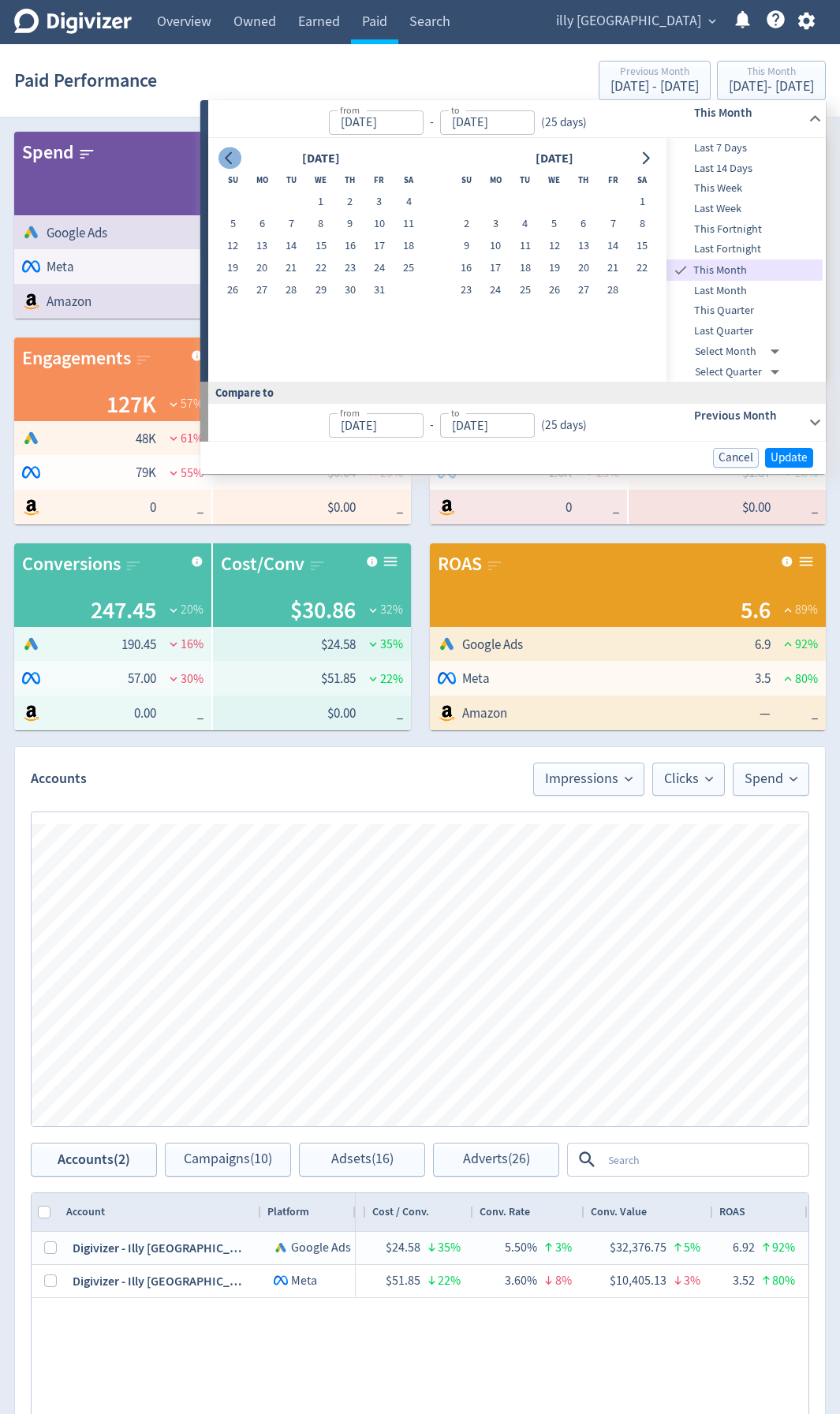
click at [225, 158] on icon "Go to previous month" at bounding box center [229, 158] width 12 height 12
click at [555, 204] on button "1" at bounding box center [553, 202] width 29 height 23
type input "[DATE]"
click at [647, 155] on icon "Go to next month" at bounding box center [644, 158] width 12 height 12
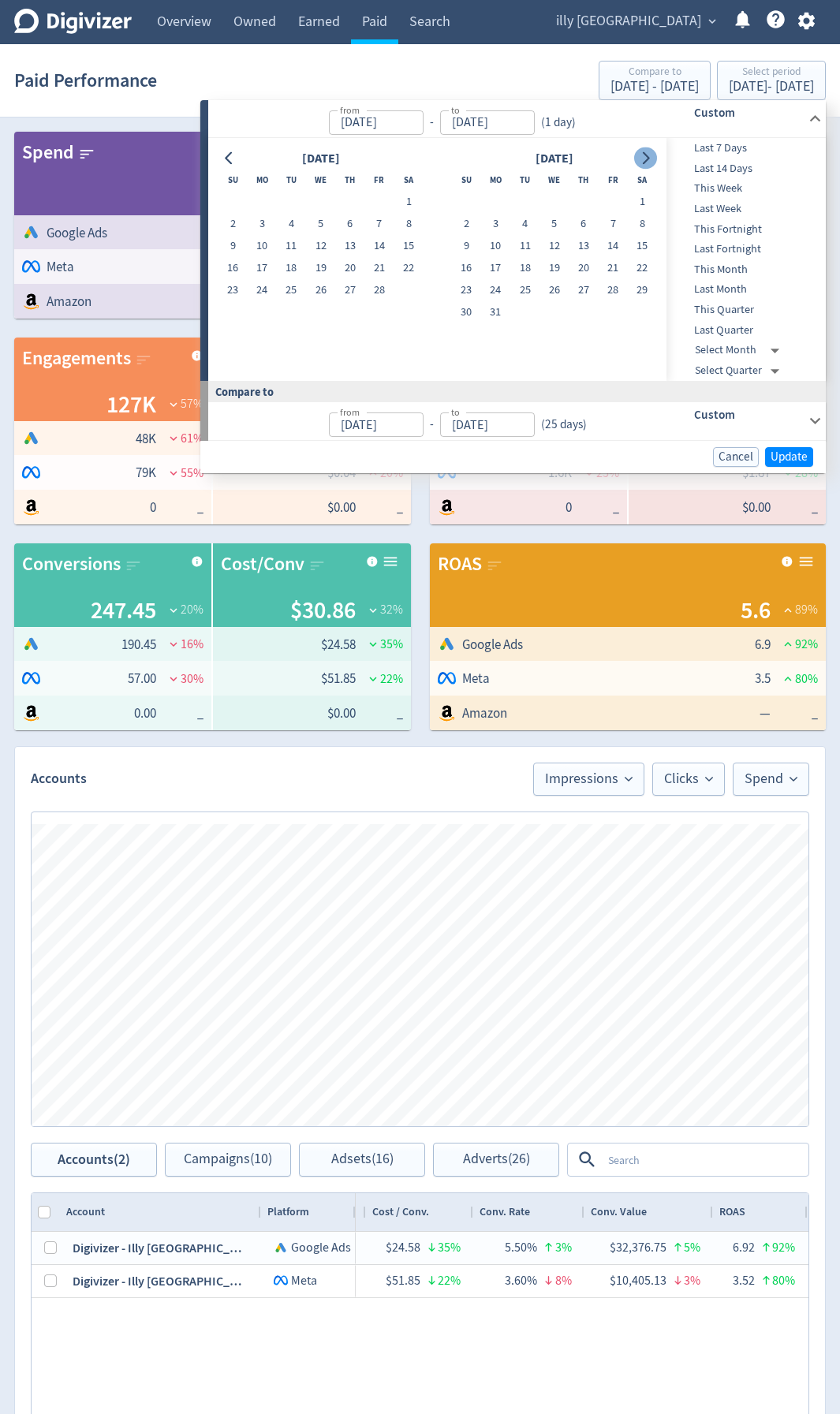
click at [647, 155] on icon "Go to next month" at bounding box center [644, 158] width 12 height 12
click at [640, 159] on icon "Go to next month" at bounding box center [644, 158] width 12 height 12
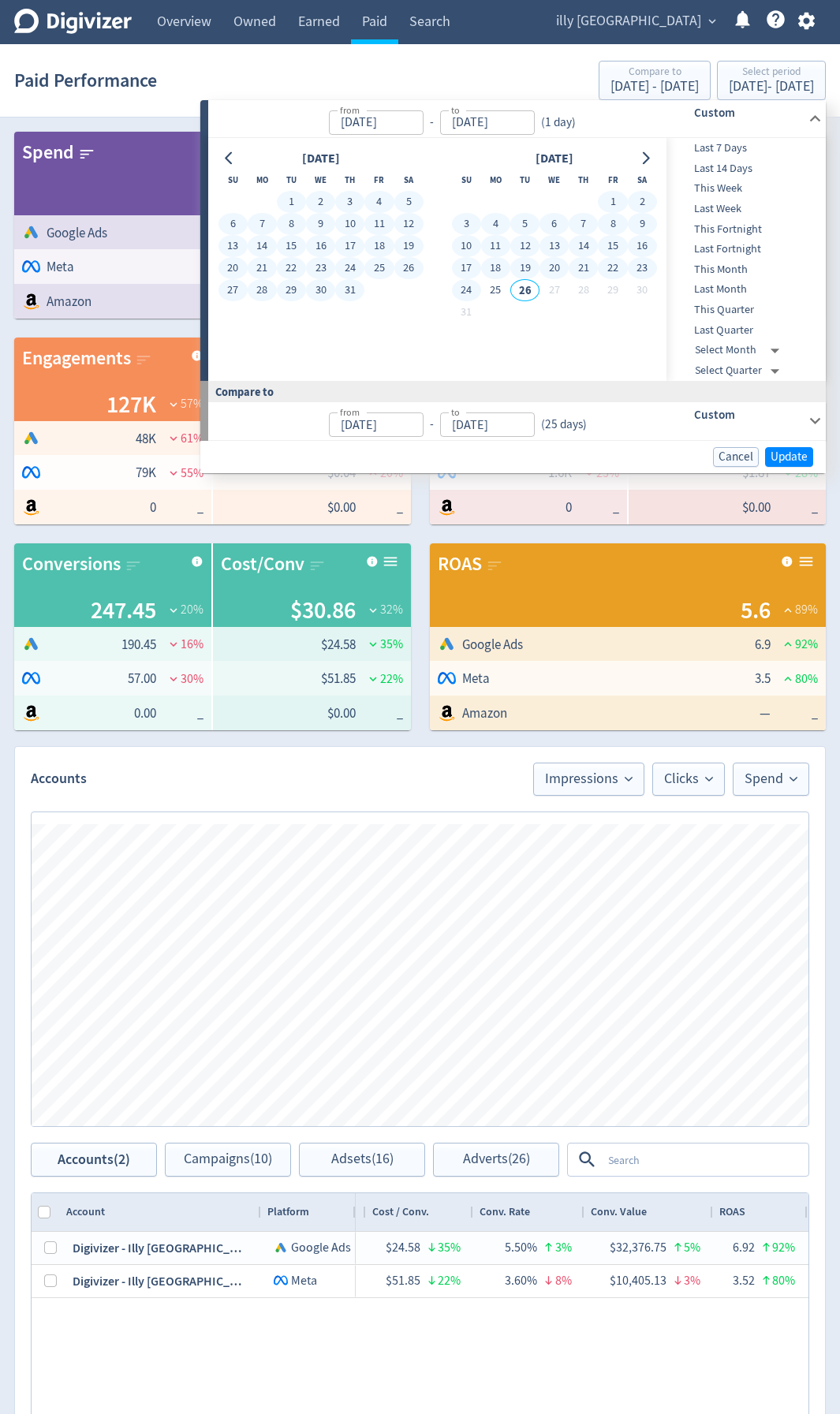
click at [469, 290] on button "24" at bounding box center [466, 291] width 29 height 23
type input "[DATE]"
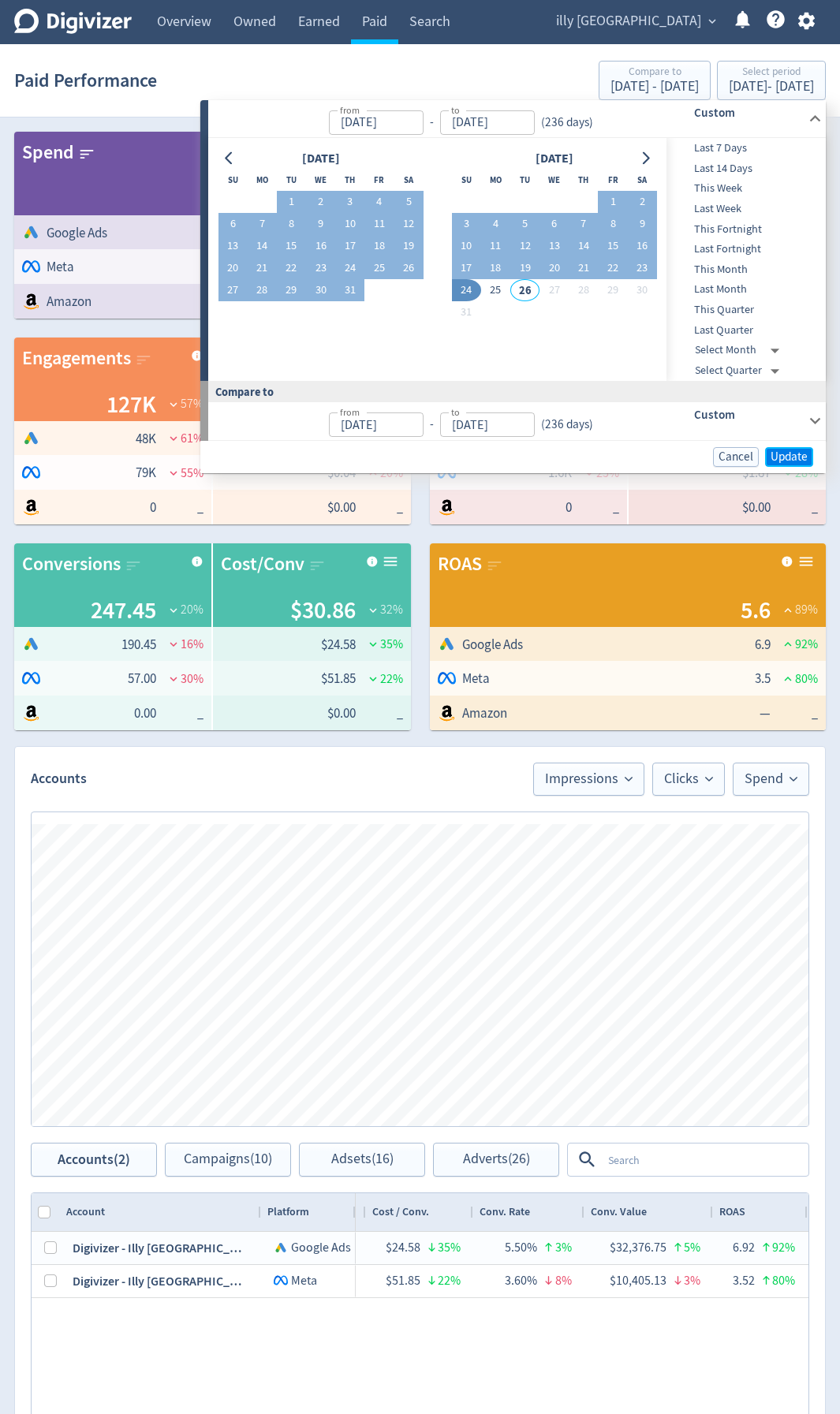
click at [800, 459] on span "Update" at bounding box center [789, 457] width 38 height 12
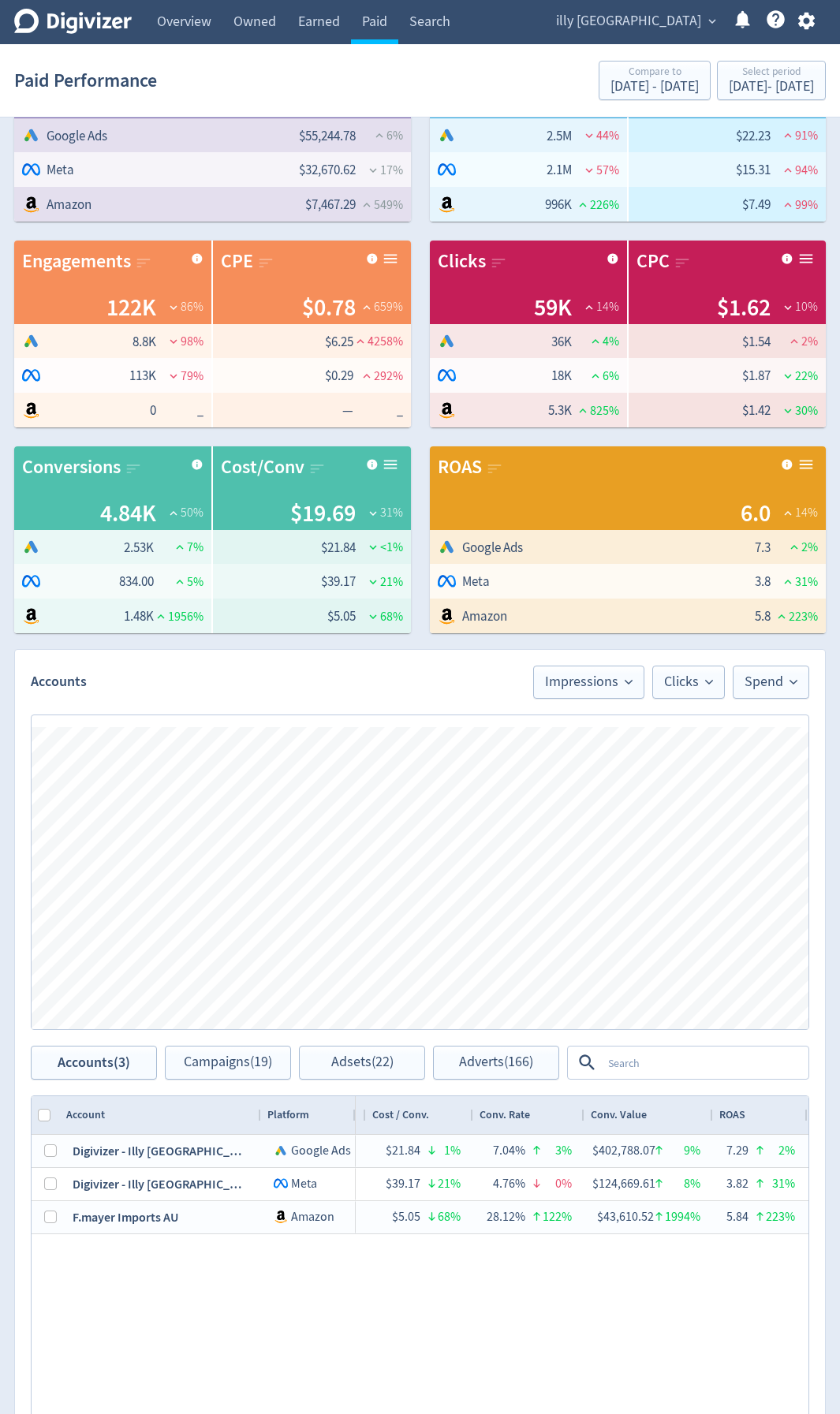
scroll to position [321, 0]
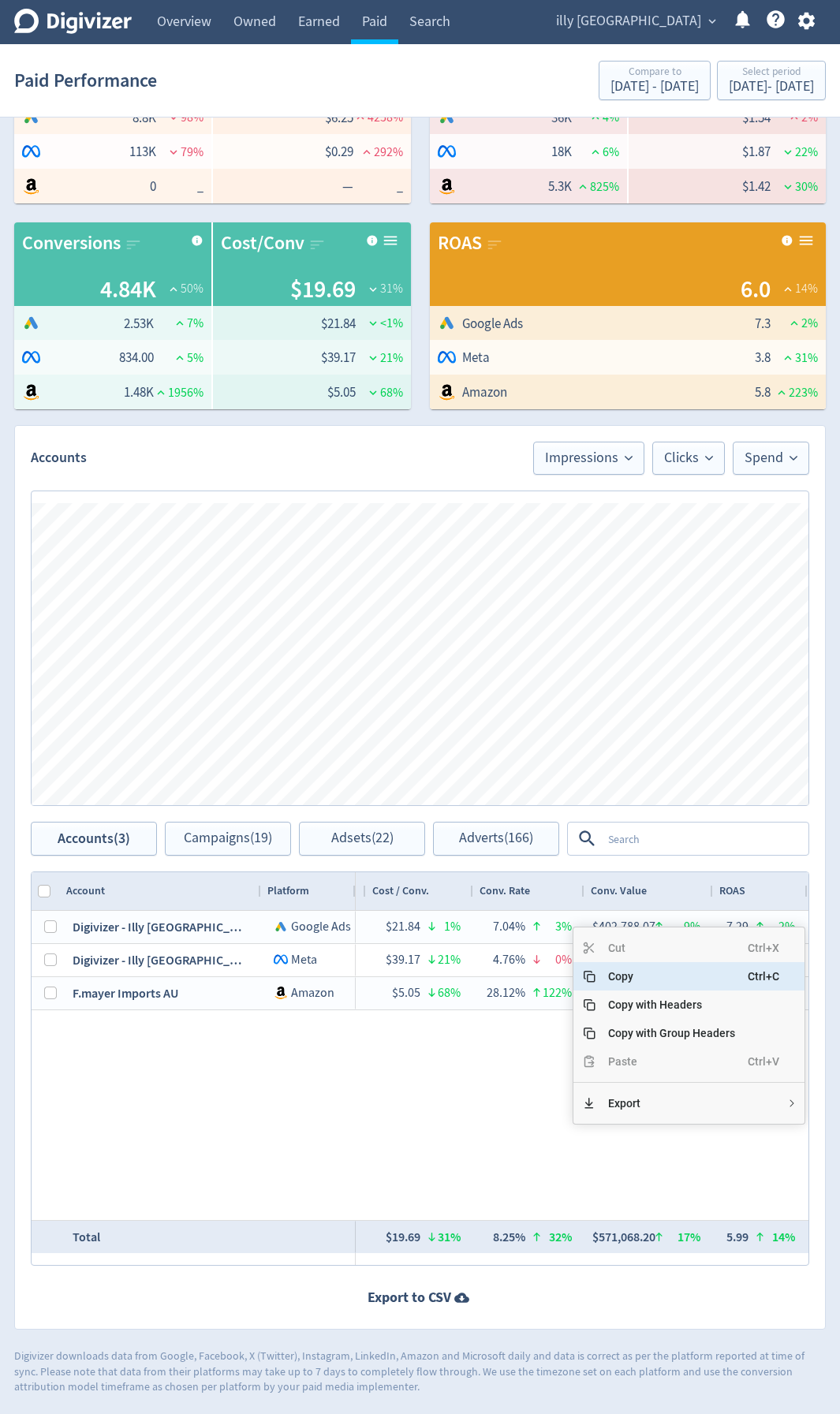
click at [632, 751] on span "Copy" at bounding box center [671, 976] width 152 height 28
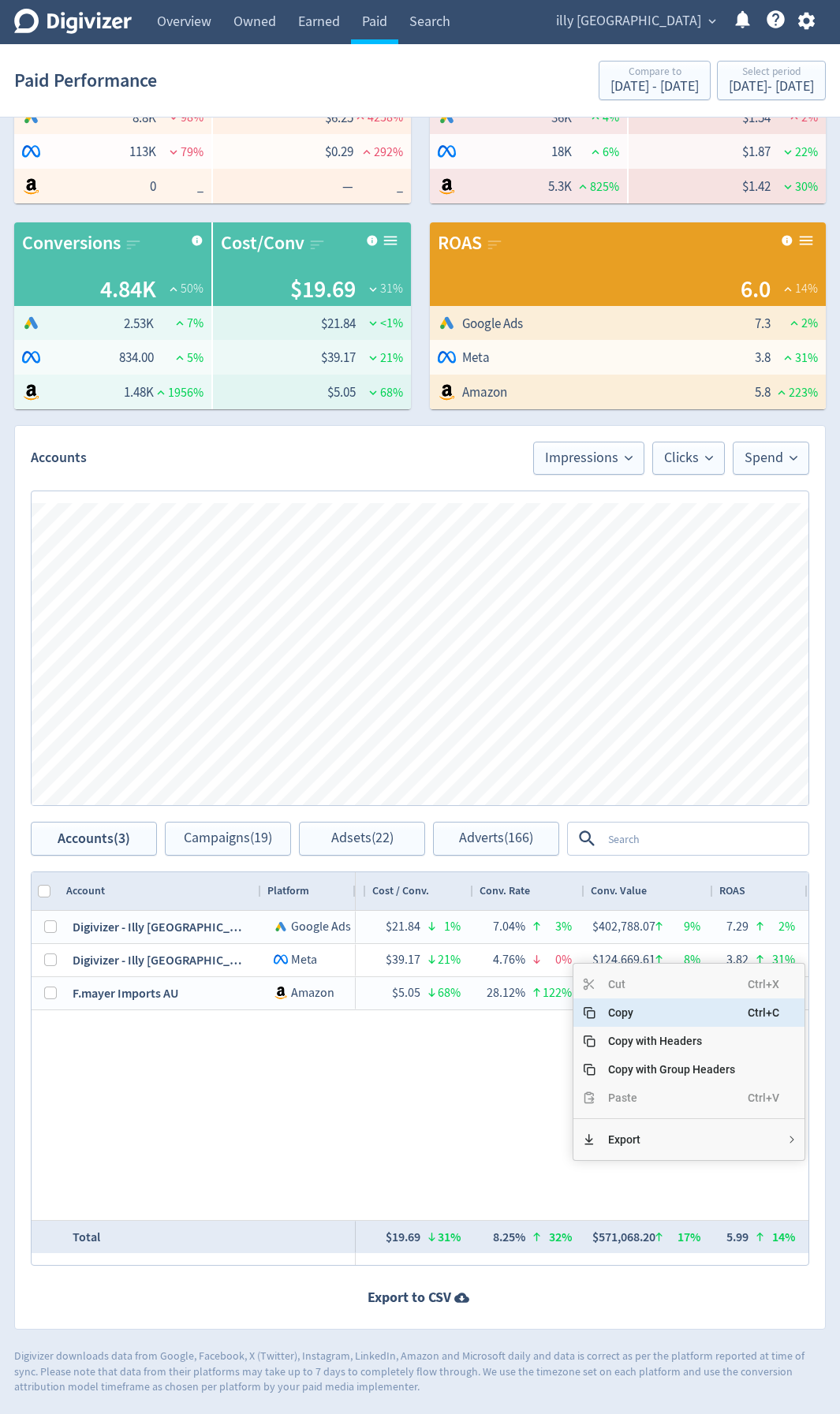
click at [654, 751] on span "Copy" at bounding box center [671, 1013] width 152 height 28
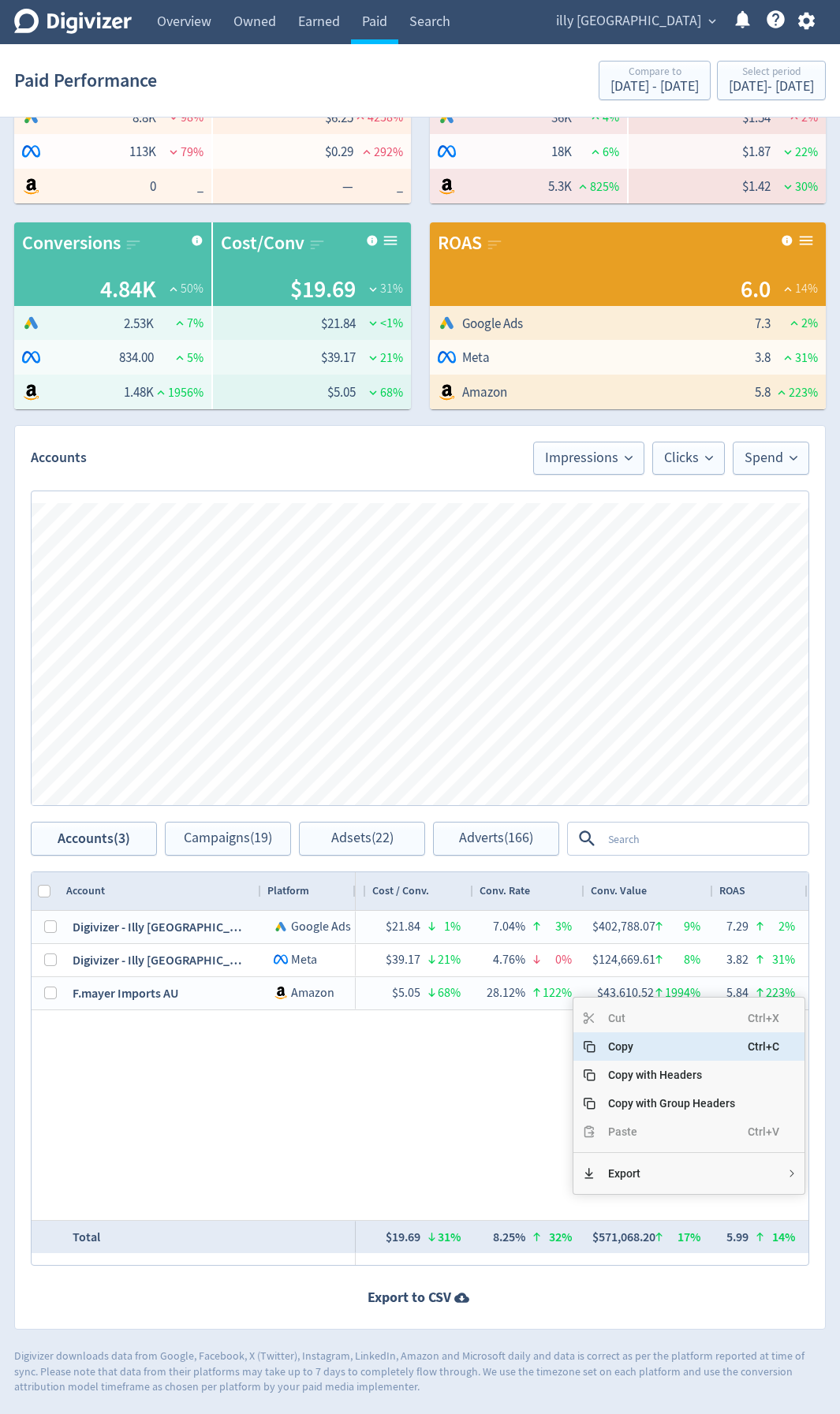
click at [652, 751] on span "Copy" at bounding box center [671, 1046] width 152 height 28
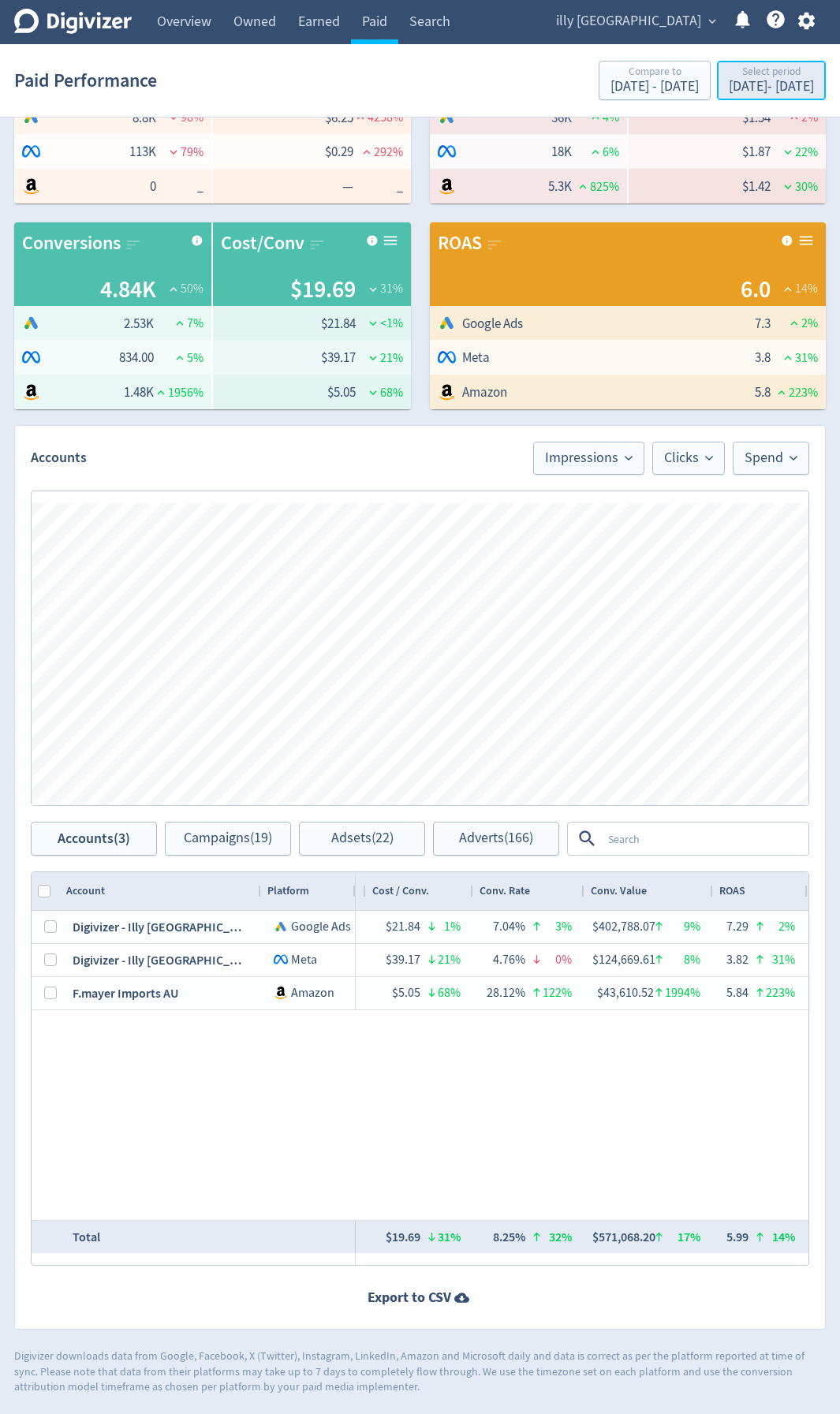
click at [728, 89] on div "[DATE] - [DATE]" at bounding box center [771, 86] width 85 height 14
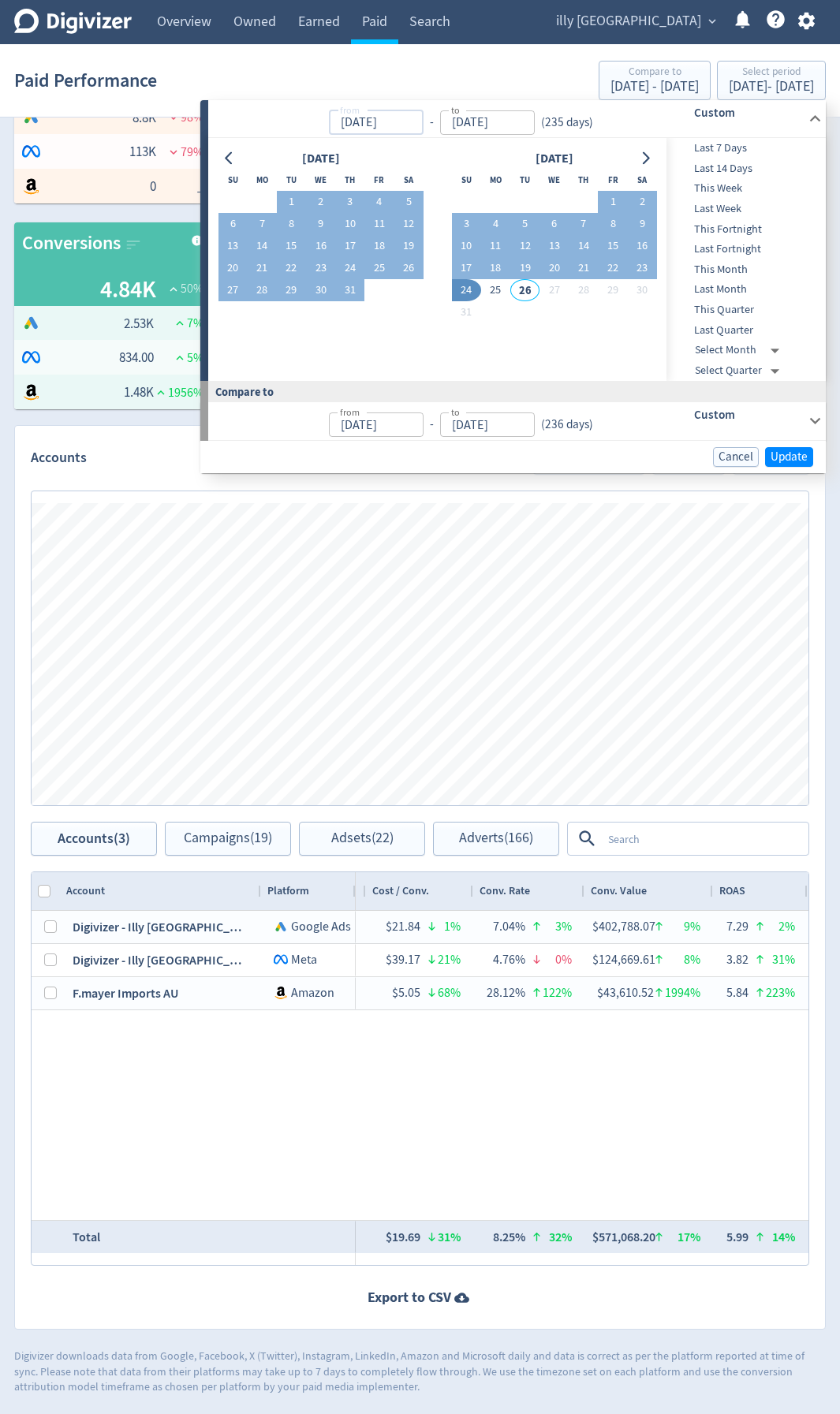
click at [419, 125] on input "[DATE]" at bounding box center [376, 123] width 95 height 24
type input "[DATE]"
click at [341, 85] on div "Paid Performance Compare to [DATE] - [DATE] Select period [DATE] - [DATE]" at bounding box center [419, 81] width 811 height 51
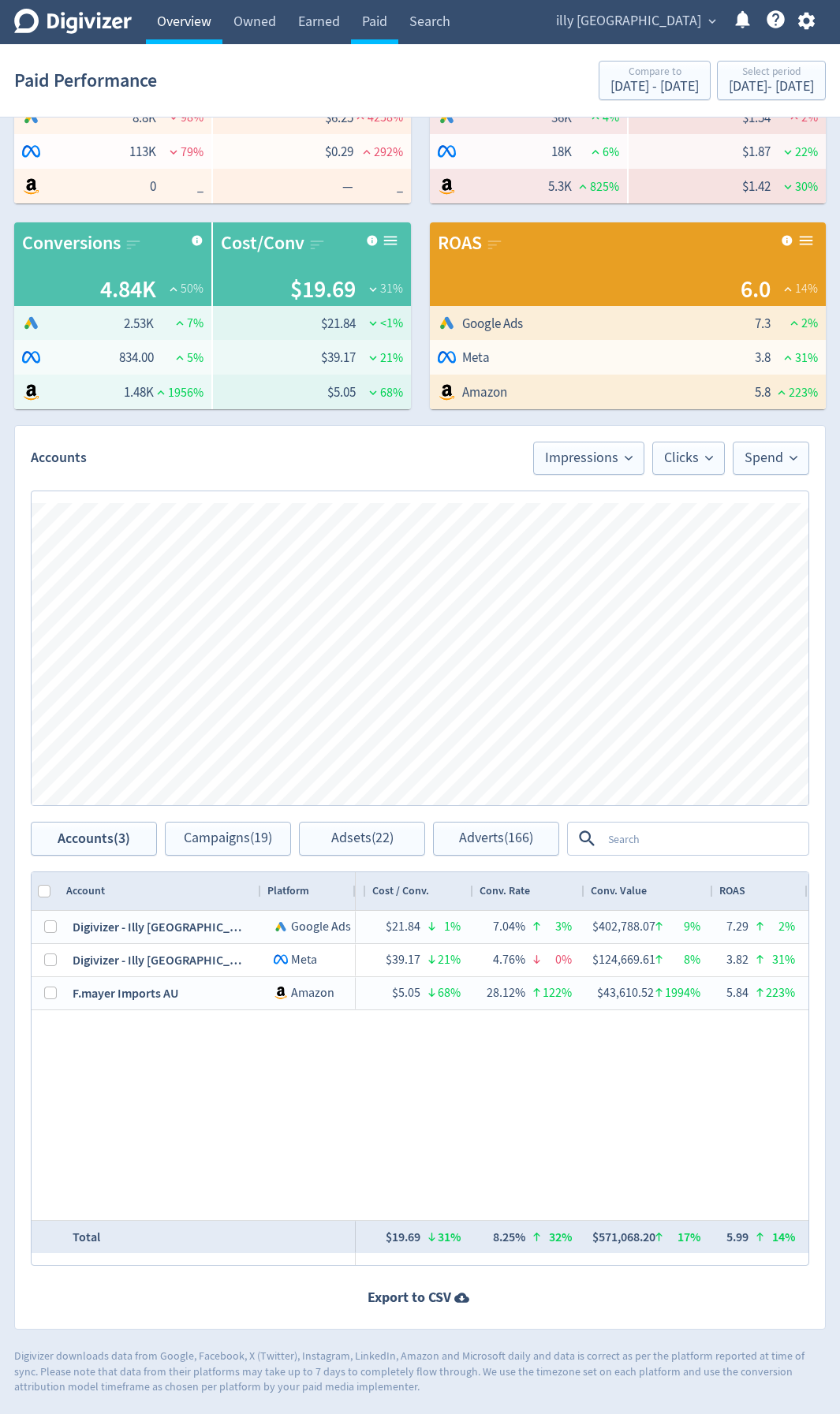
click at [173, 22] on link "Overview" at bounding box center [185, 22] width 77 height 44
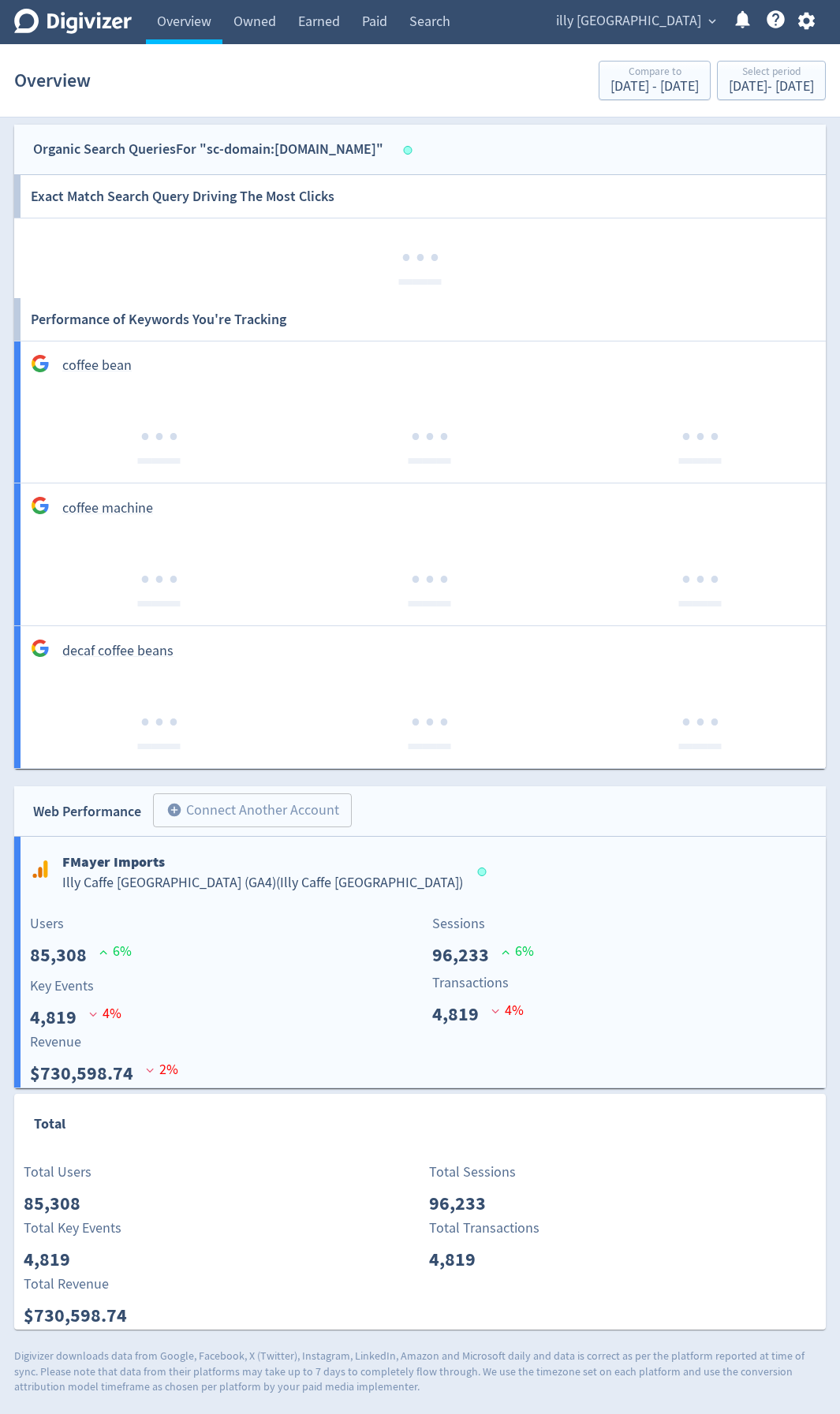
scroll to position [2139, 0]
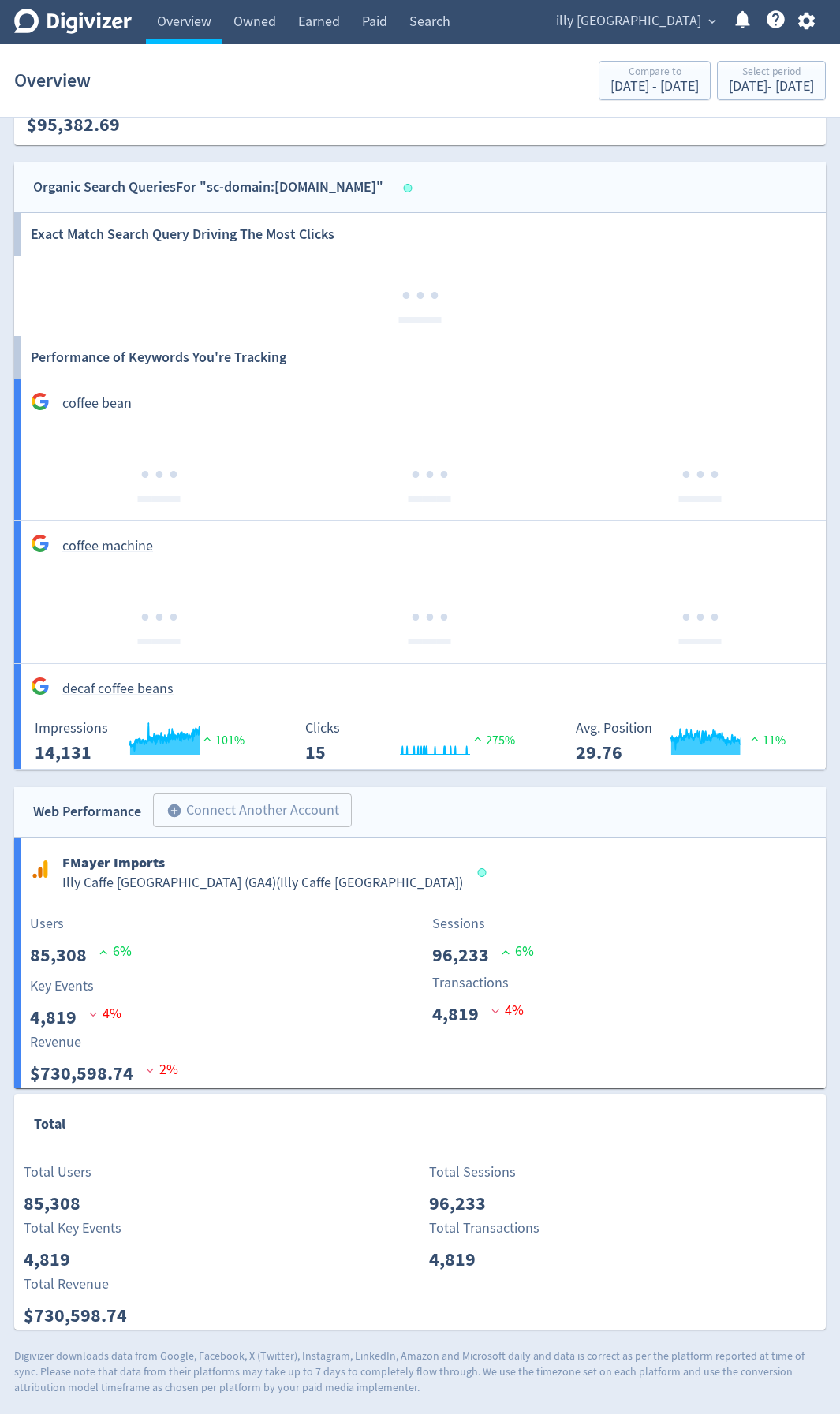
drag, startPoint x: 90, startPoint y: 1073, endPoint x: 439, endPoint y: 1101, distance: 350.1
click at [439, 751] on div "Total" at bounding box center [419, 1127] width 811 height 68
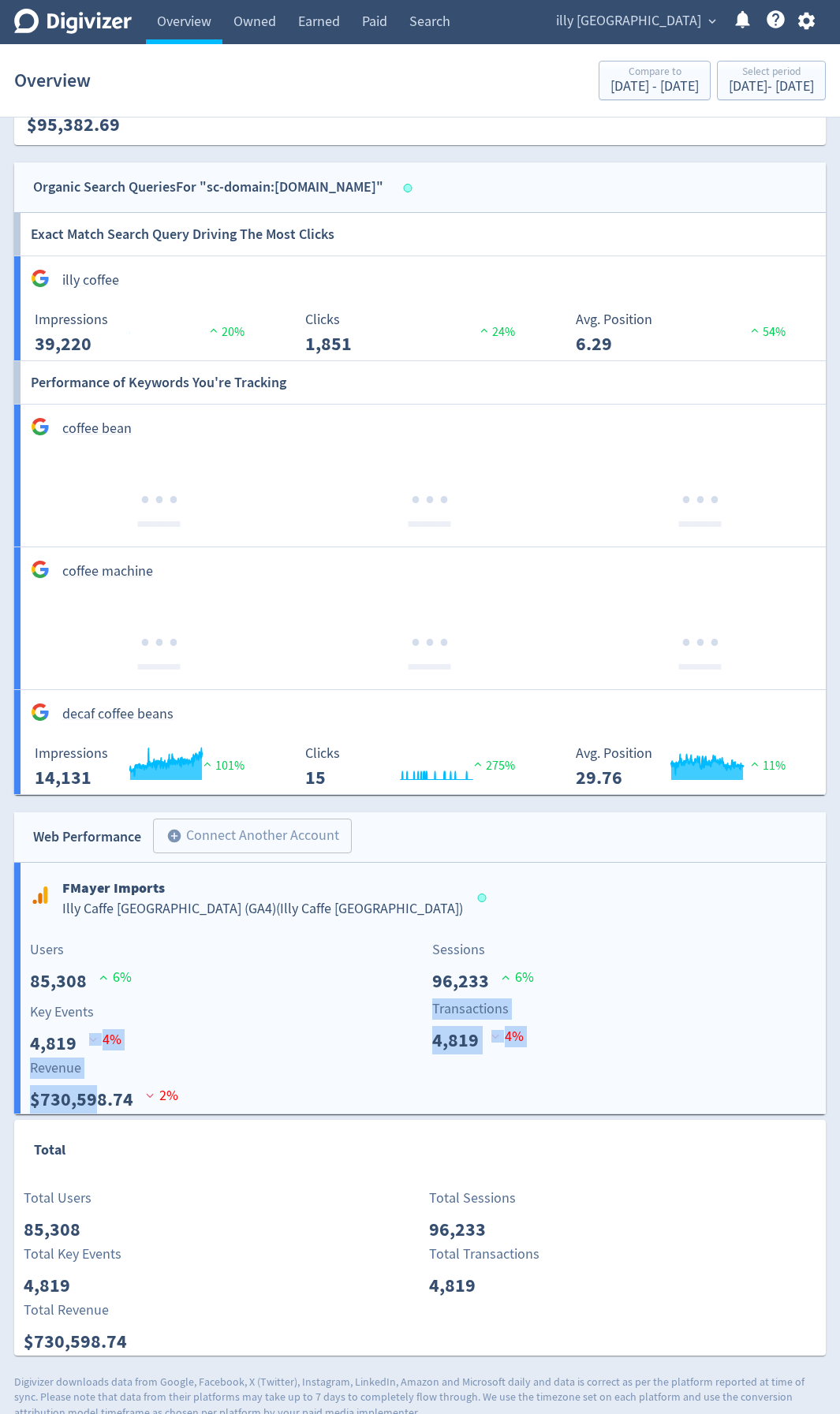
drag, startPoint x: 133, startPoint y: 1075, endPoint x: 95, endPoint y: 1106, distance: 49.0
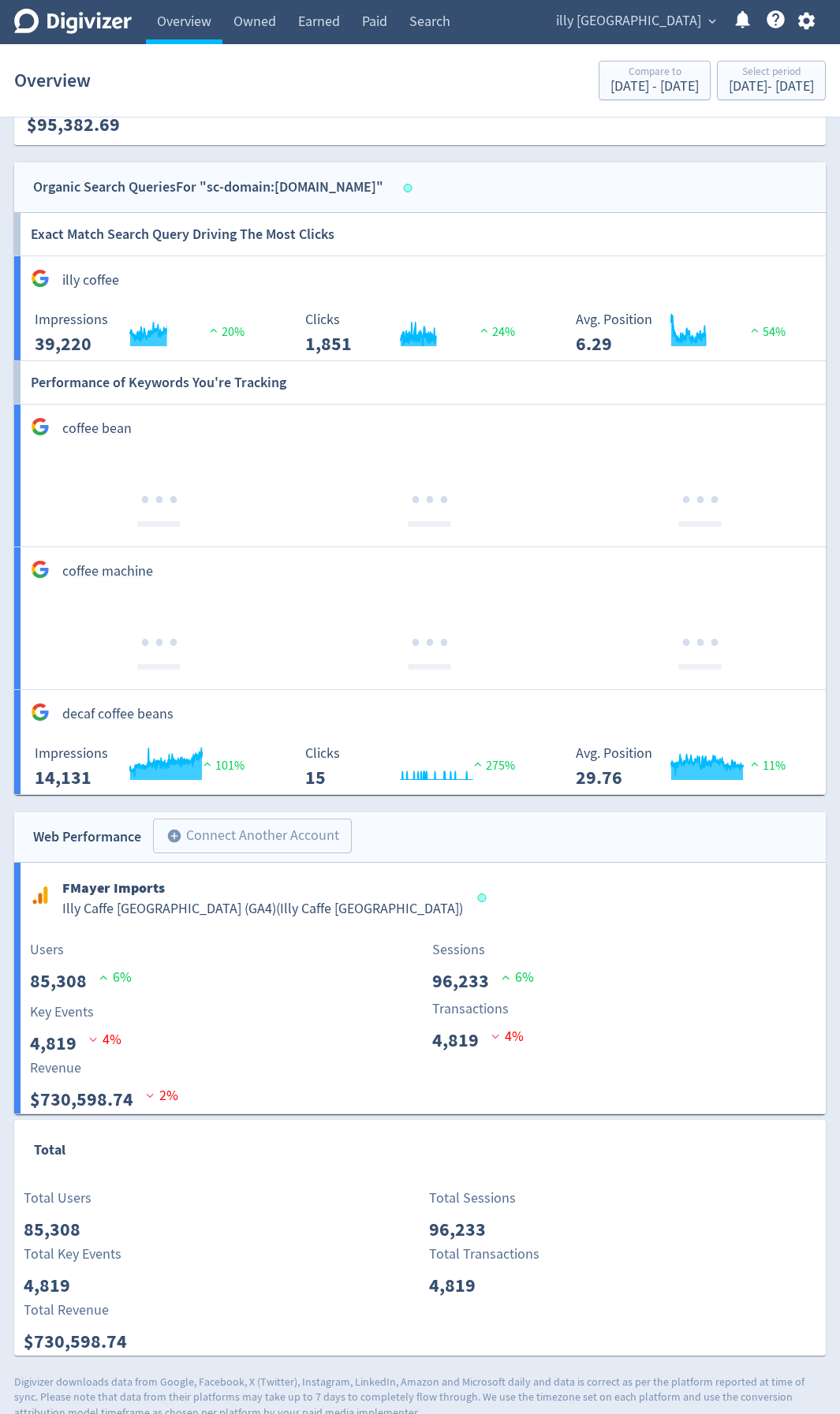
click at [332, 751] on div "Total" at bounding box center [419, 1153] width 811 height 68
drag, startPoint x: 161, startPoint y: 1344, endPoint x: 37, endPoint y: 1339, distance: 124.1
click at [37, 751] on div "Total Revenue $730,598.74" at bounding box center [218, 1328] width 405 height 56
copy p "730,598.74"
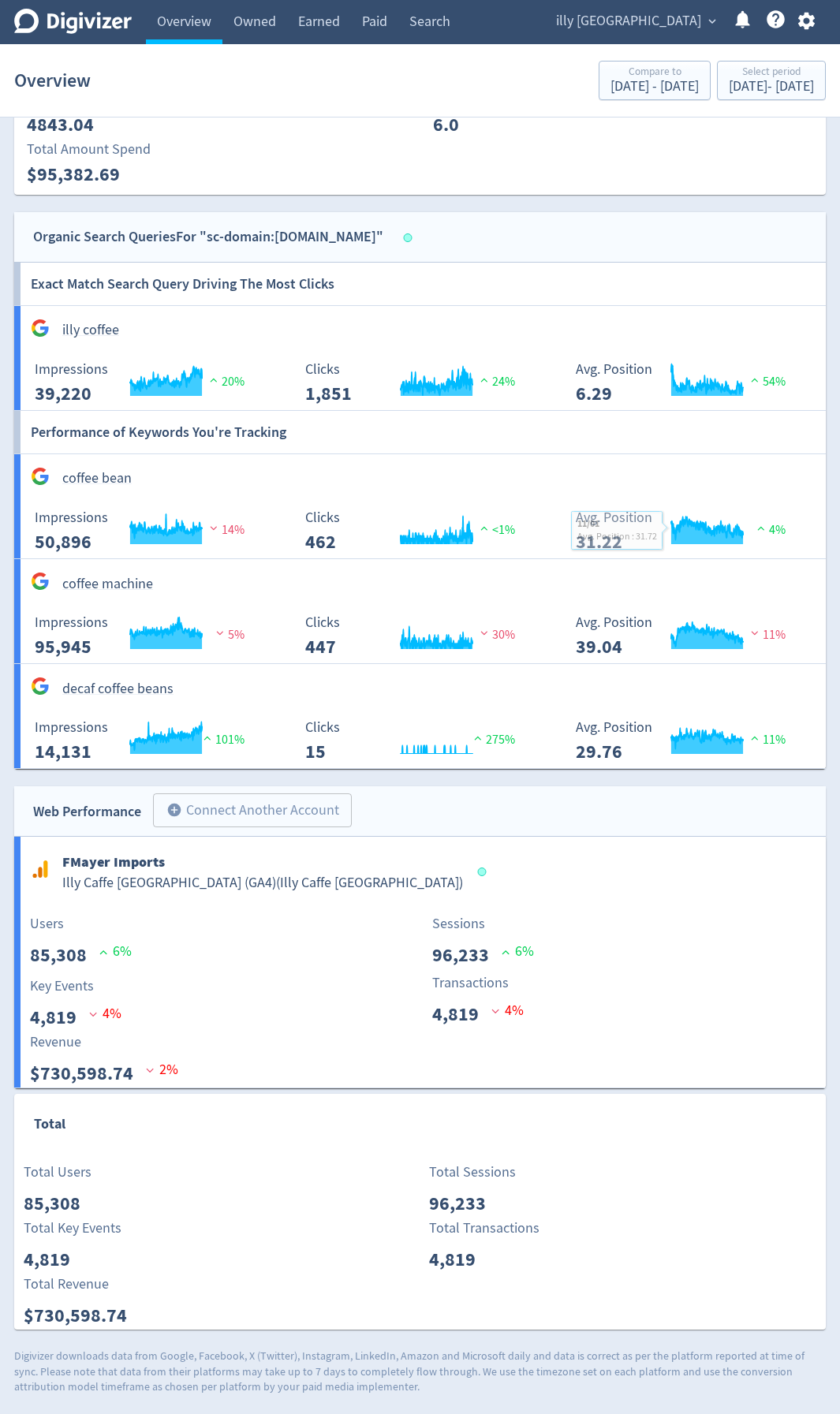
drag, startPoint x: 262, startPoint y: 1222, endPoint x: 255, endPoint y: 1226, distance: 8.1
click at [262, 751] on div "Total Key Events 4,819" at bounding box center [218, 1245] width 405 height 56
drag, startPoint x: 153, startPoint y: 1312, endPoint x: 38, endPoint y: 1324, distance: 115.6
click at [38, 751] on div "Total Revenue $730,598.74" at bounding box center [218, 1301] width 405 height 56
copy p "730,598.74"
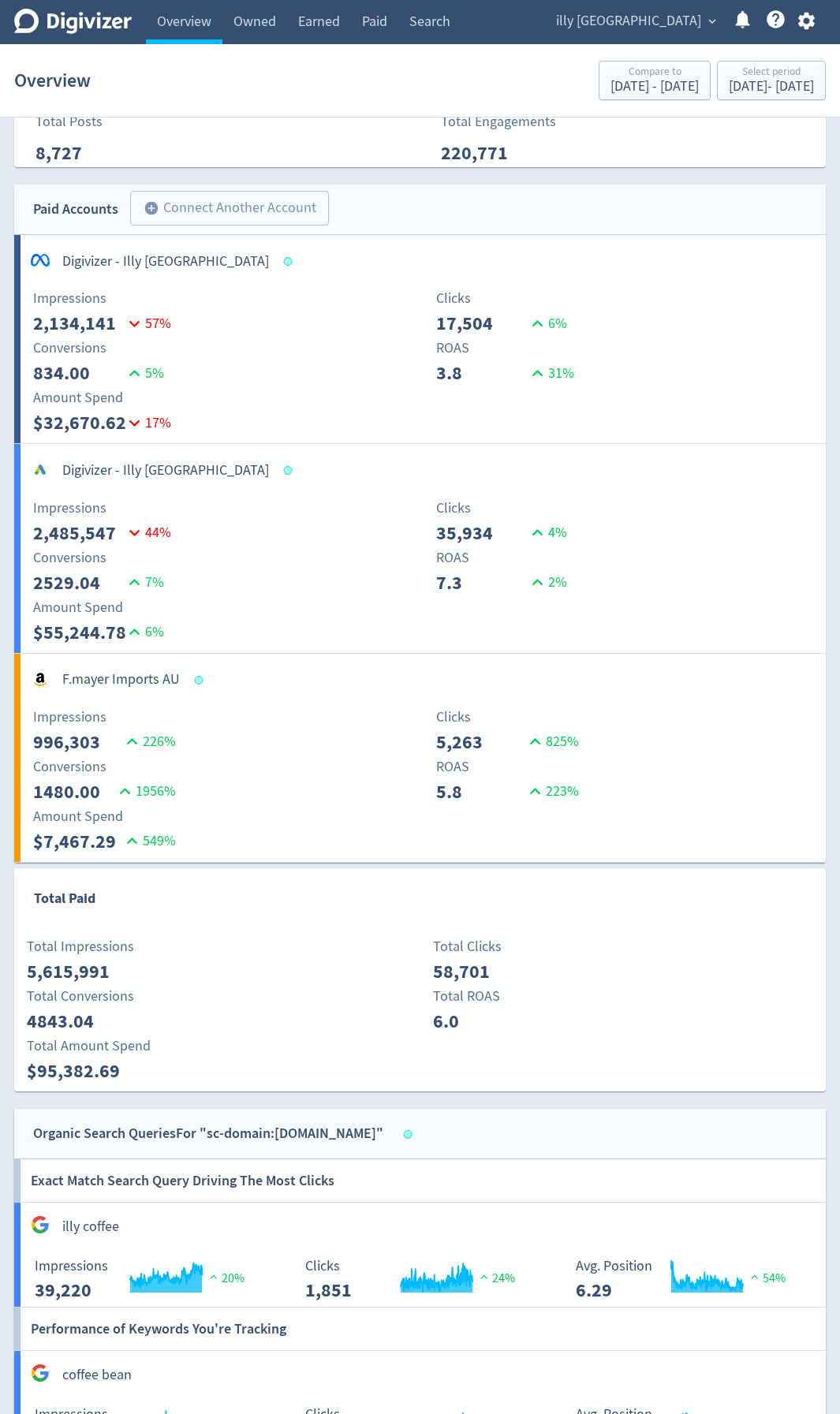
scroll to position [0, 0]
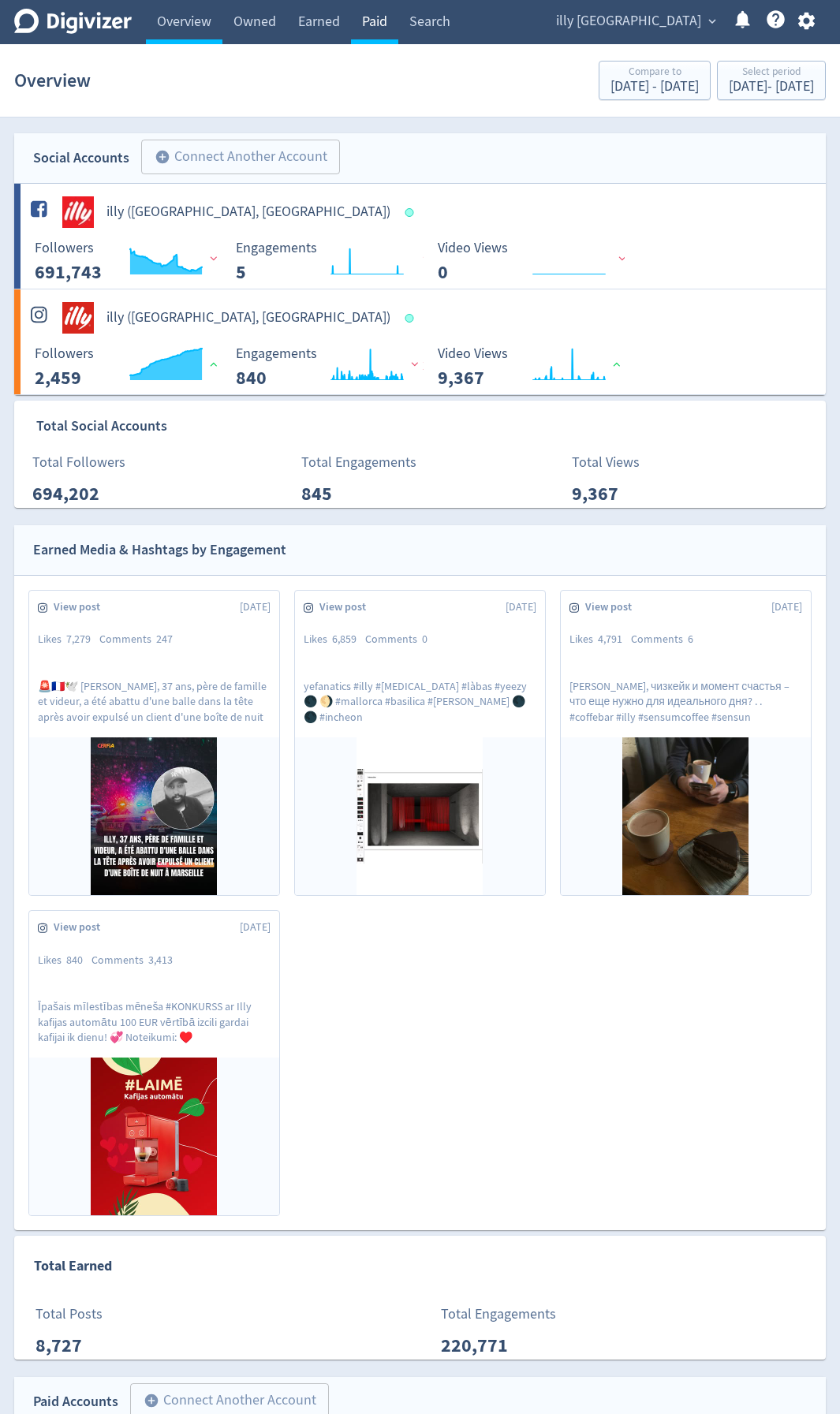
click at [355, 10] on link "Paid" at bounding box center [374, 22] width 47 height 44
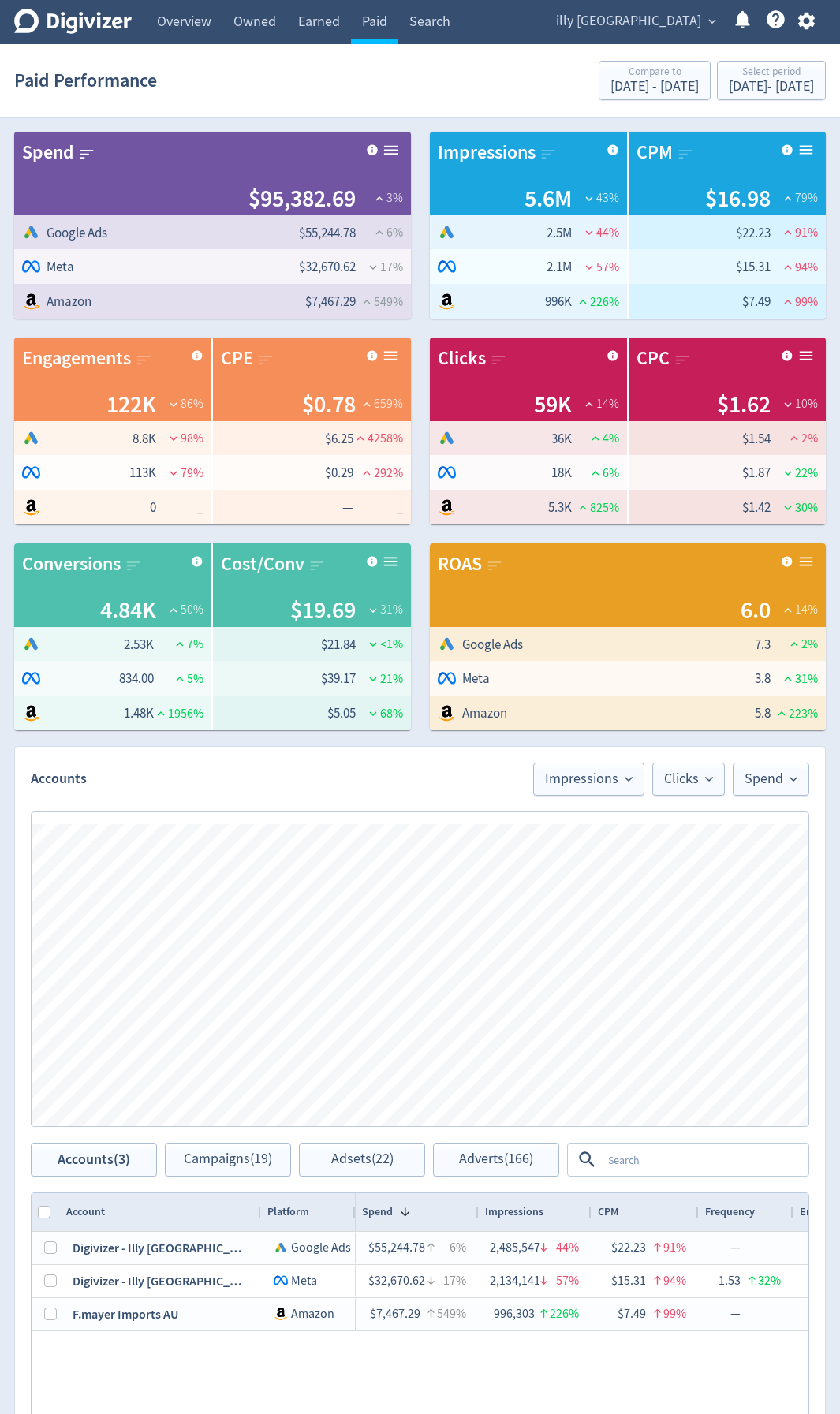
scroll to position [0, 1491]
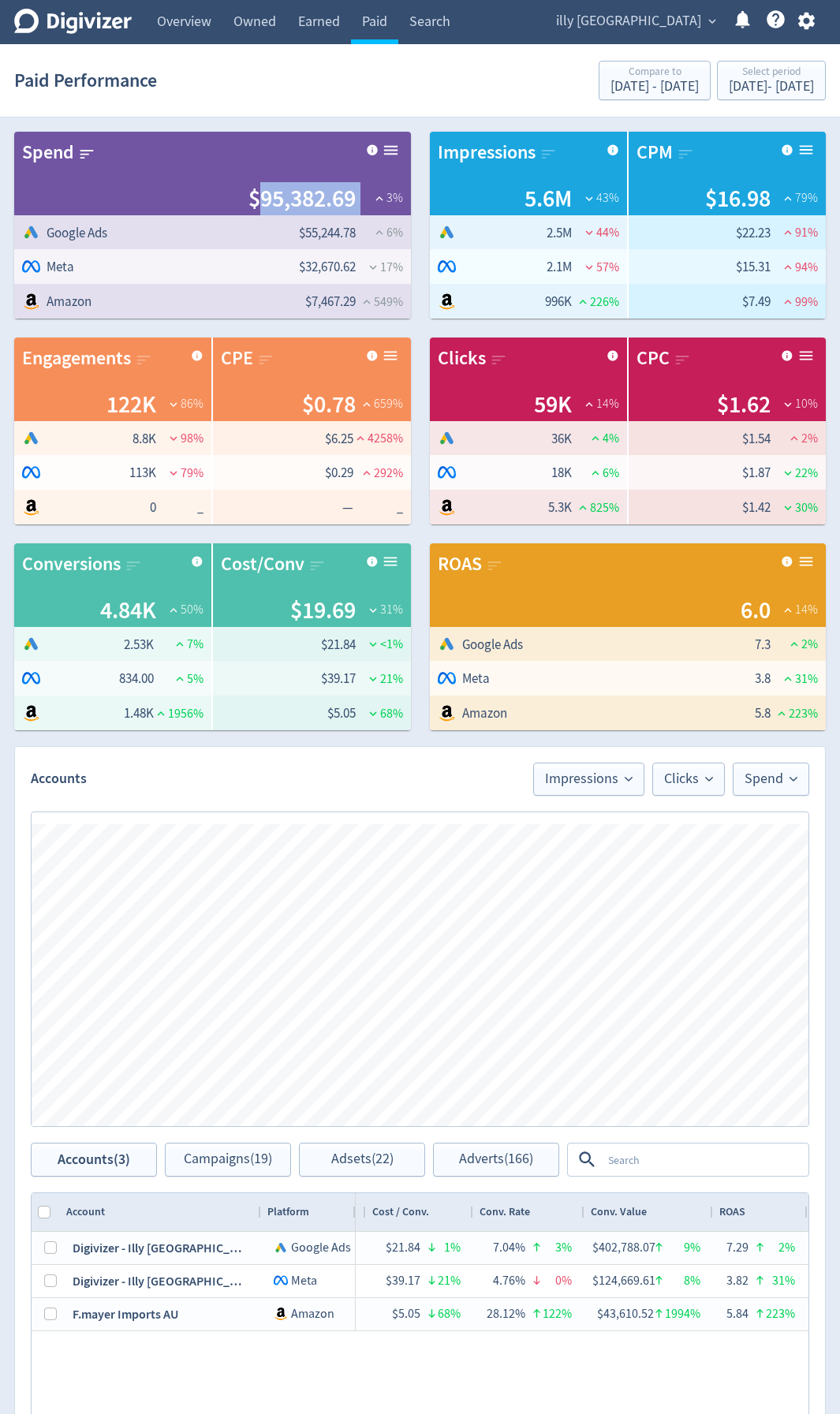
drag, startPoint x: 358, startPoint y: 193, endPoint x: 258, endPoint y: 191, distance: 100.0
click at [258, 191] on div "$95,382.69 3 %" at bounding box center [213, 198] width 381 height 33
copy div "95,382.69"
drag, startPoint x: 791, startPoint y: 62, endPoint x: 790, endPoint y: 72, distance: 10.0
click at [791, 62] on button "Select period [DATE] - [DATE]" at bounding box center [771, 81] width 109 height 39
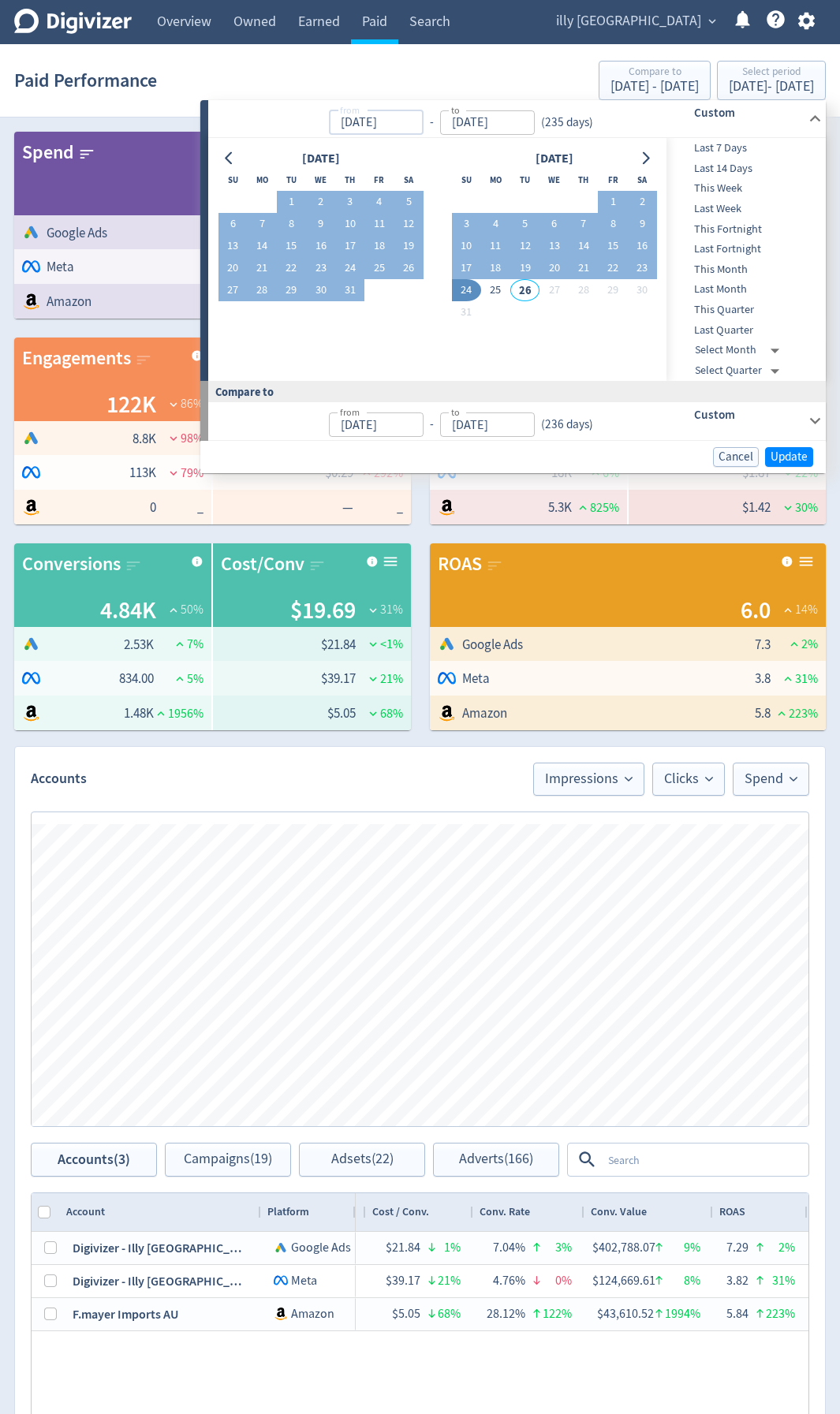
click at [409, 126] on input "[DATE]" at bounding box center [376, 123] width 95 height 24
click at [424, 122] on input "[DATE]" at bounding box center [376, 123] width 95 height 24
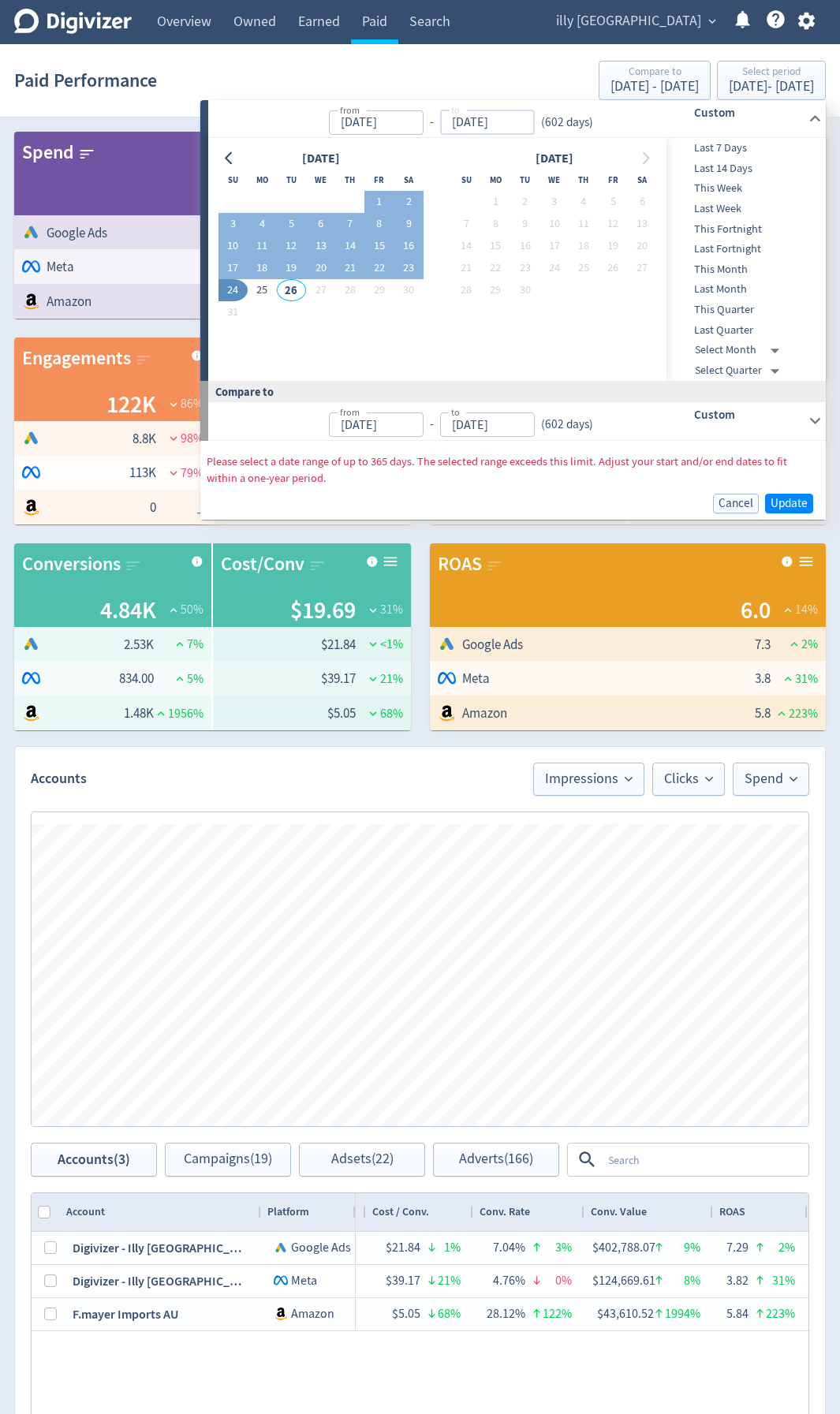
type input "[DATE]"
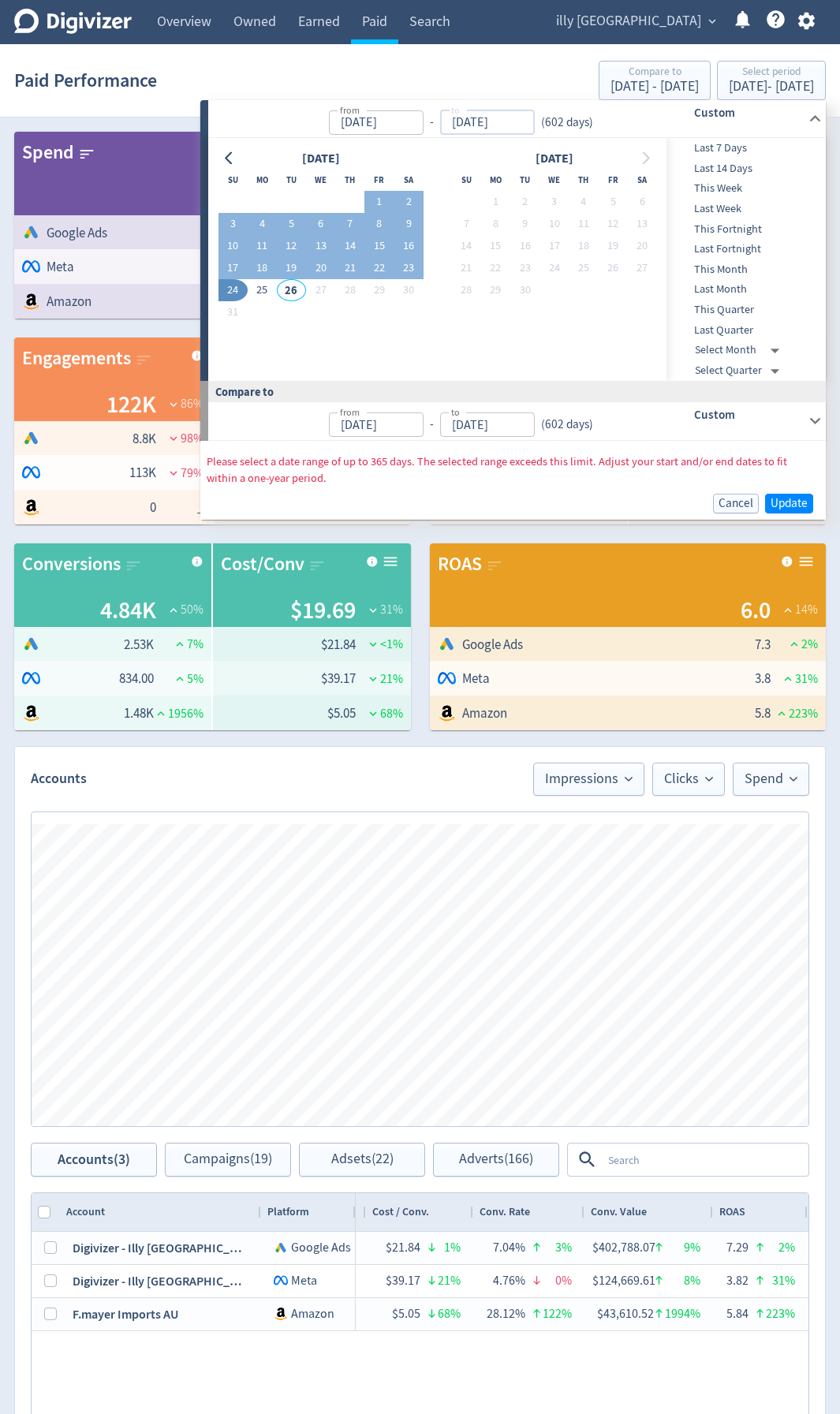
type input "[DATE]"
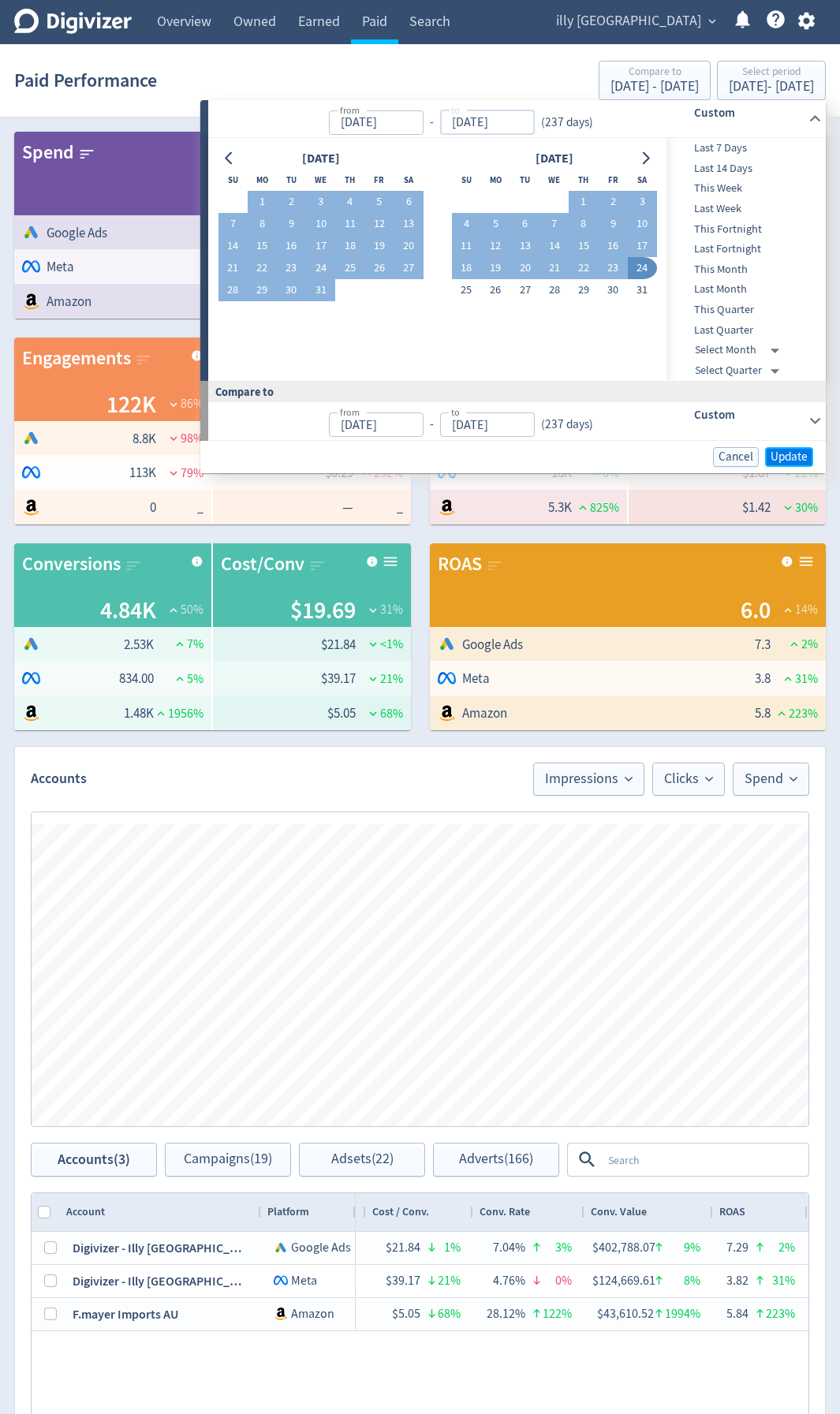
click at [795, 454] on span "Update" at bounding box center [789, 457] width 38 height 12
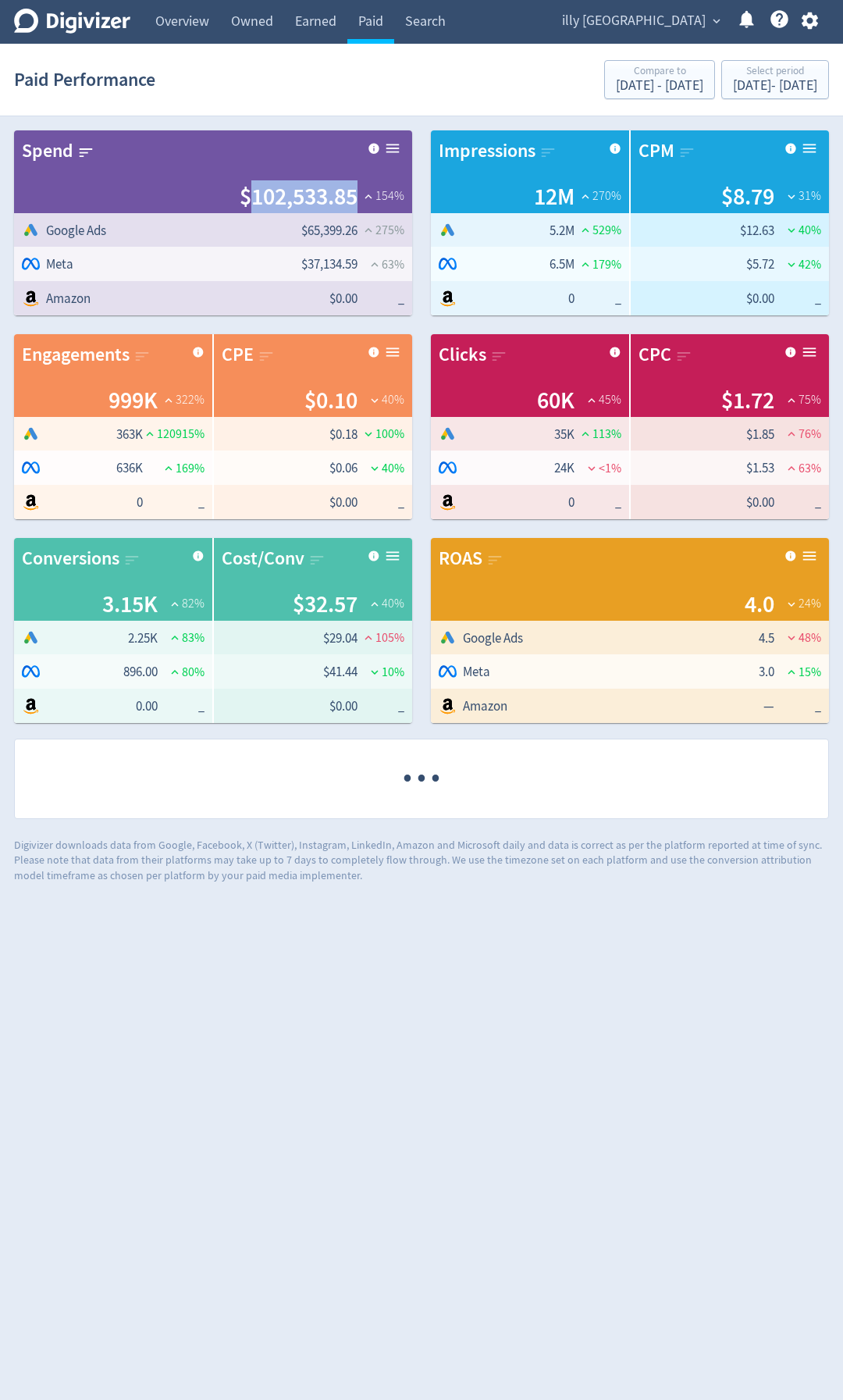
drag, startPoint x: 356, startPoint y: 194, endPoint x: 247, endPoint y: 194, distance: 109.0
click at [247, 194] on span "$102,533.85" at bounding box center [298, 196] width 118 height 32
copy span "102,533.85"
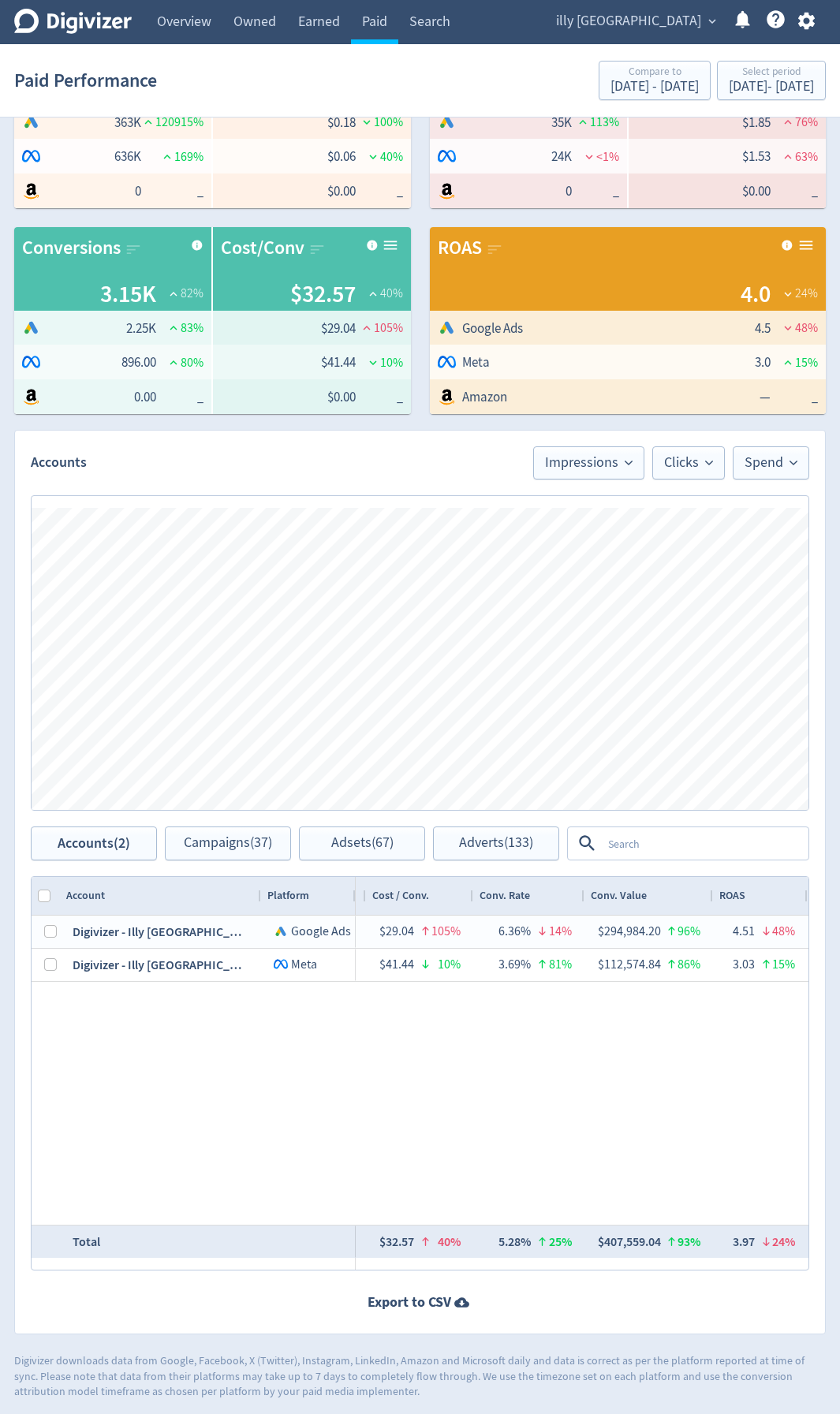
scroll to position [321, 0]
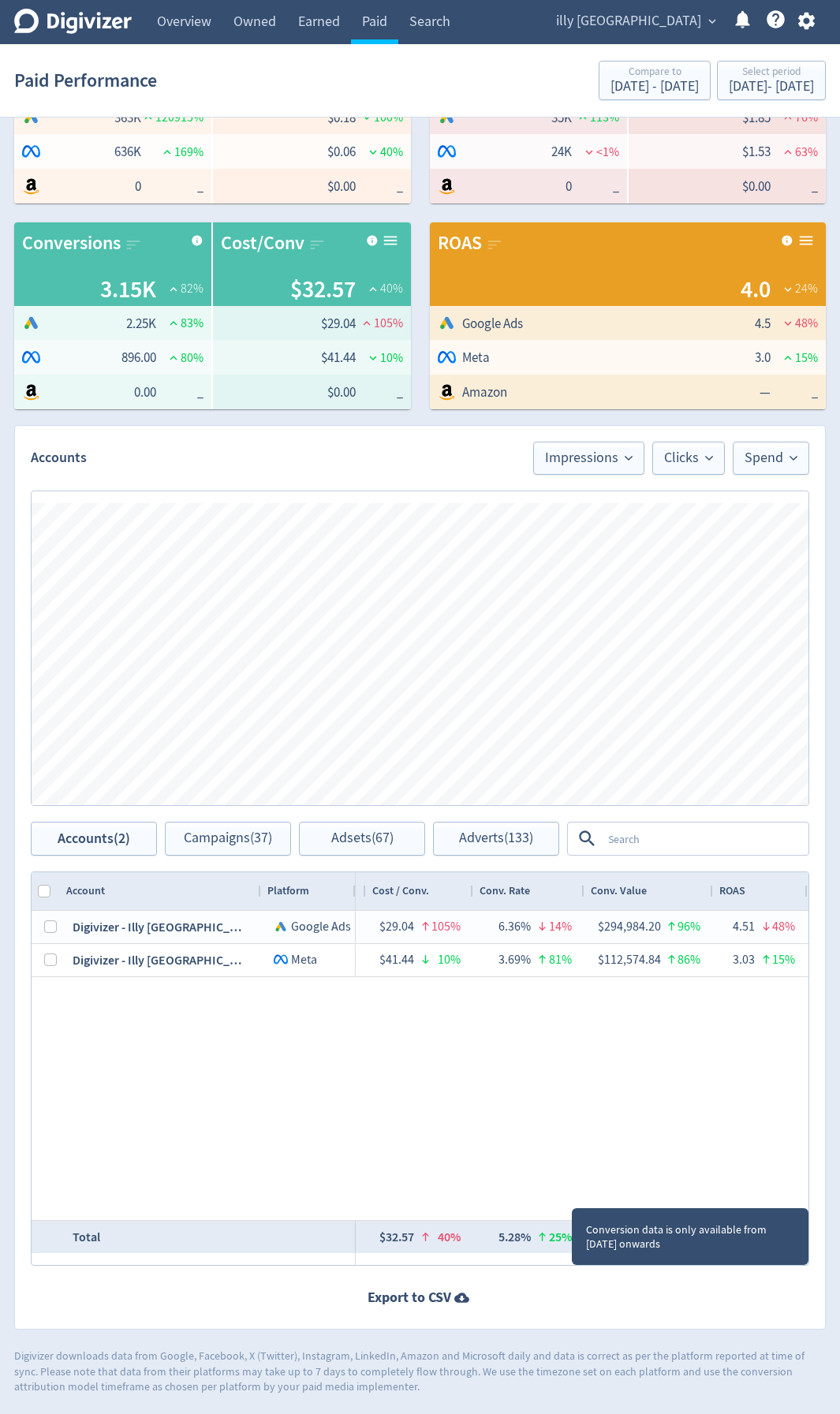
drag, startPoint x: 652, startPoint y: 1239, endPoint x: 262, endPoint y: 1171, distance: 395.9
click at [199, 751] on div "Digivizer - Illy [GEOGRAPHIC_DATA] Google Ads Digivizer - Illy Australia Logo o…" at bounding box center [420, 1065] width 776 height 309
drag, startPoint x: 608, startPoint y: 1236, endPoint x: 637, endPoint y: 1239, distance: 29.2
click at [657, 751] on div "Drag here to set row groups Drag here to set column labels Account Platform Spe…" at bounding box center [420, 1068] width 778 height 394
drag, startPoint x: 622, startPoint y: 1238, endPoint x: 675, endPoint y: 1166, distance: 89.4
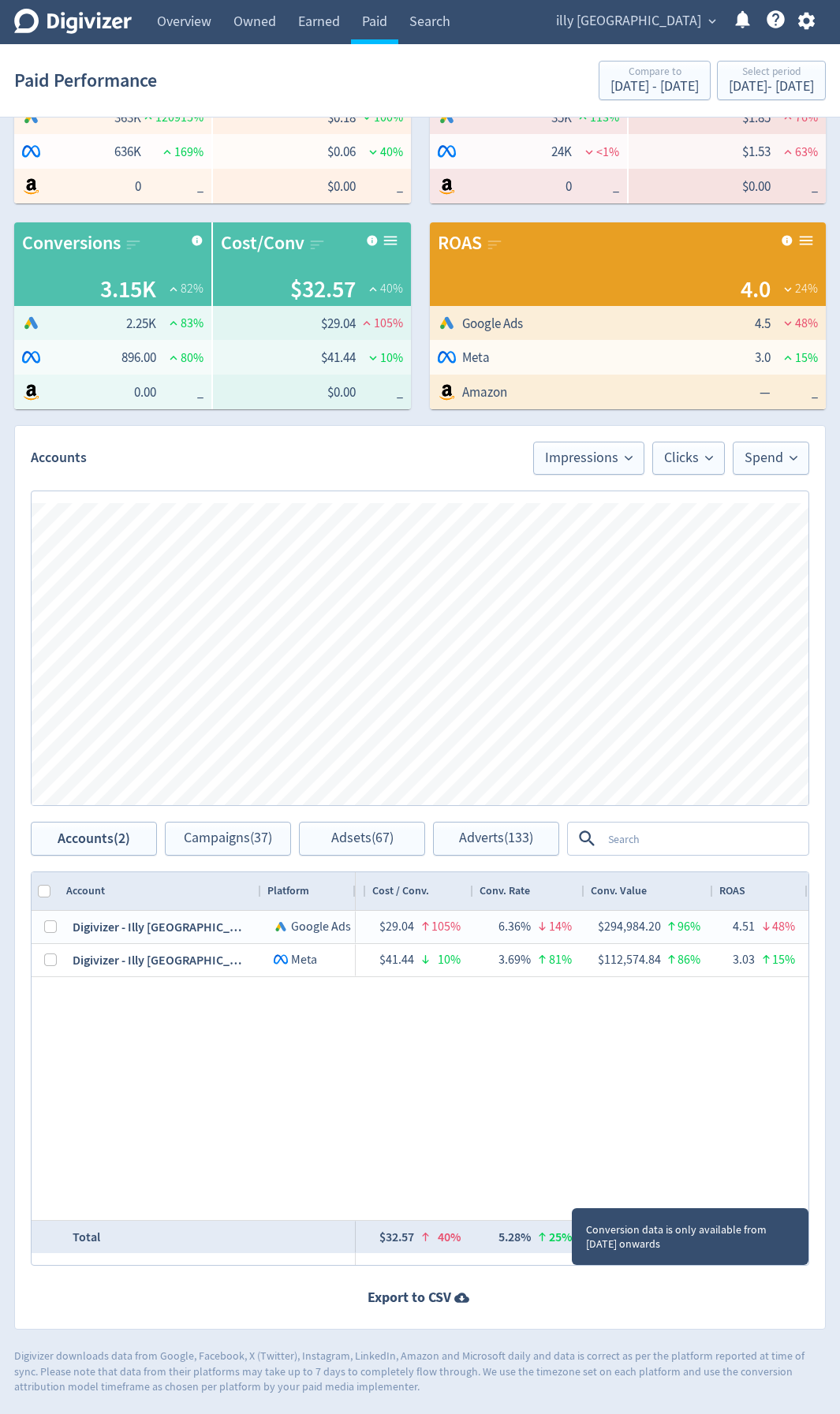
click at [675, 751] on div "$65,399.26 275% 5,180,134 529% $12.63 40% — 363,046 120915% $0.18 100% 7.01% 19…" at bounding box center [581, 1065] width 453 height 309
drag, startPoint x: 636, startPoint y: 1237, endPoint x: 713, endPoint y: 1173, distance: 100.1
click at [713, 751] on div "$65,399.26 275% 5,180,134 529% $12.63 40% — 363,046 120915% $0.18 100% 7.01% 19…" at bounding box center [581, 1065] width 453 height 309
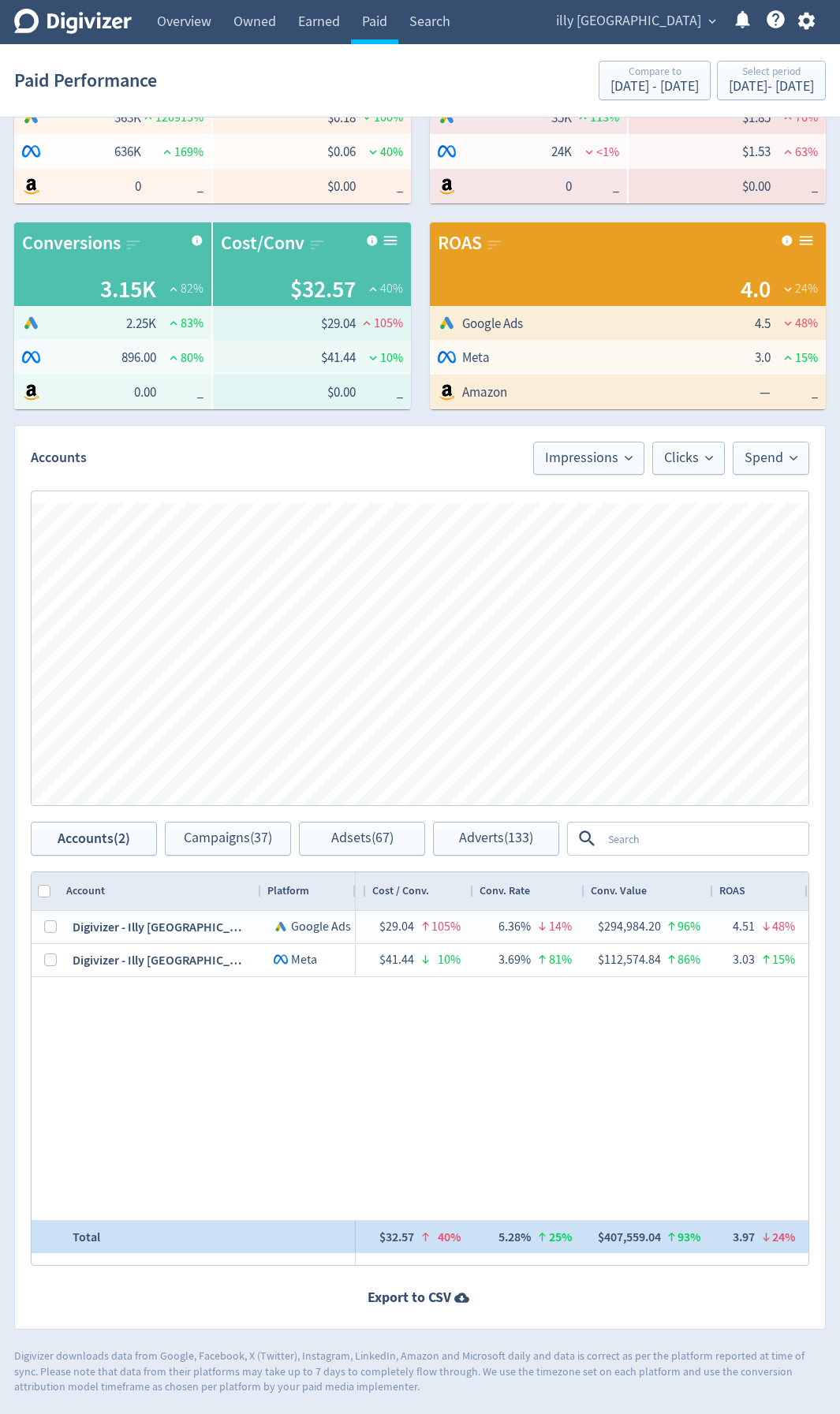
drag, startPoint x: 652, startPoint y: 1235, endPoint x: 662, endPoint y: 1239, distance: 10.8
click at [662, 751] on div at bounding box center [668, 1237] width 16 height 31
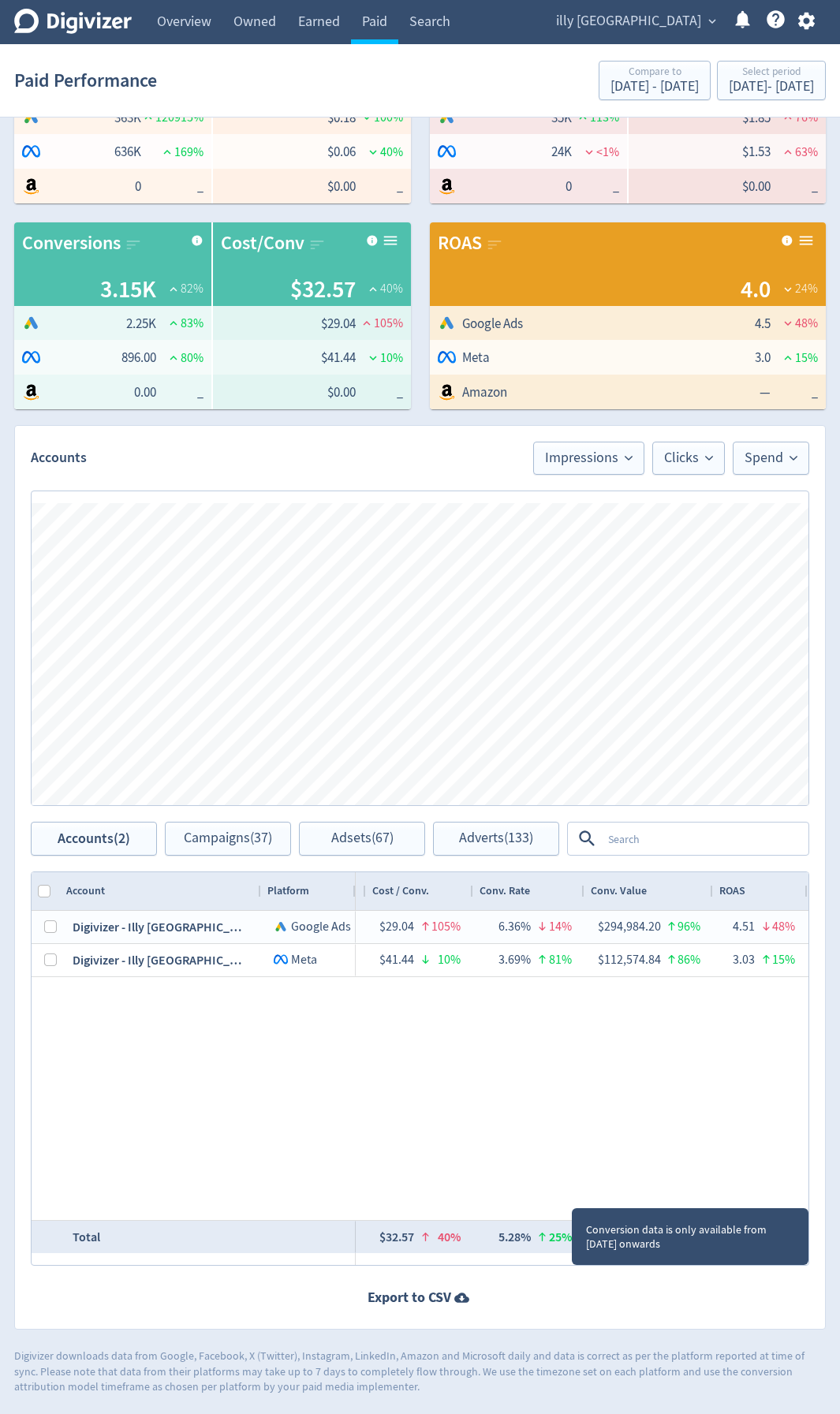
drag, startPoint x: 658, startPoint y: 1242, endPoint x: 645, endPoint y: 1276, distance: 36.4
click at [645, 751] on div "Accounts Impressions Clicks Spend Spend Clicks Impressions Press Space or Enter…" at bounding box center [419, 877] width 811 height 905
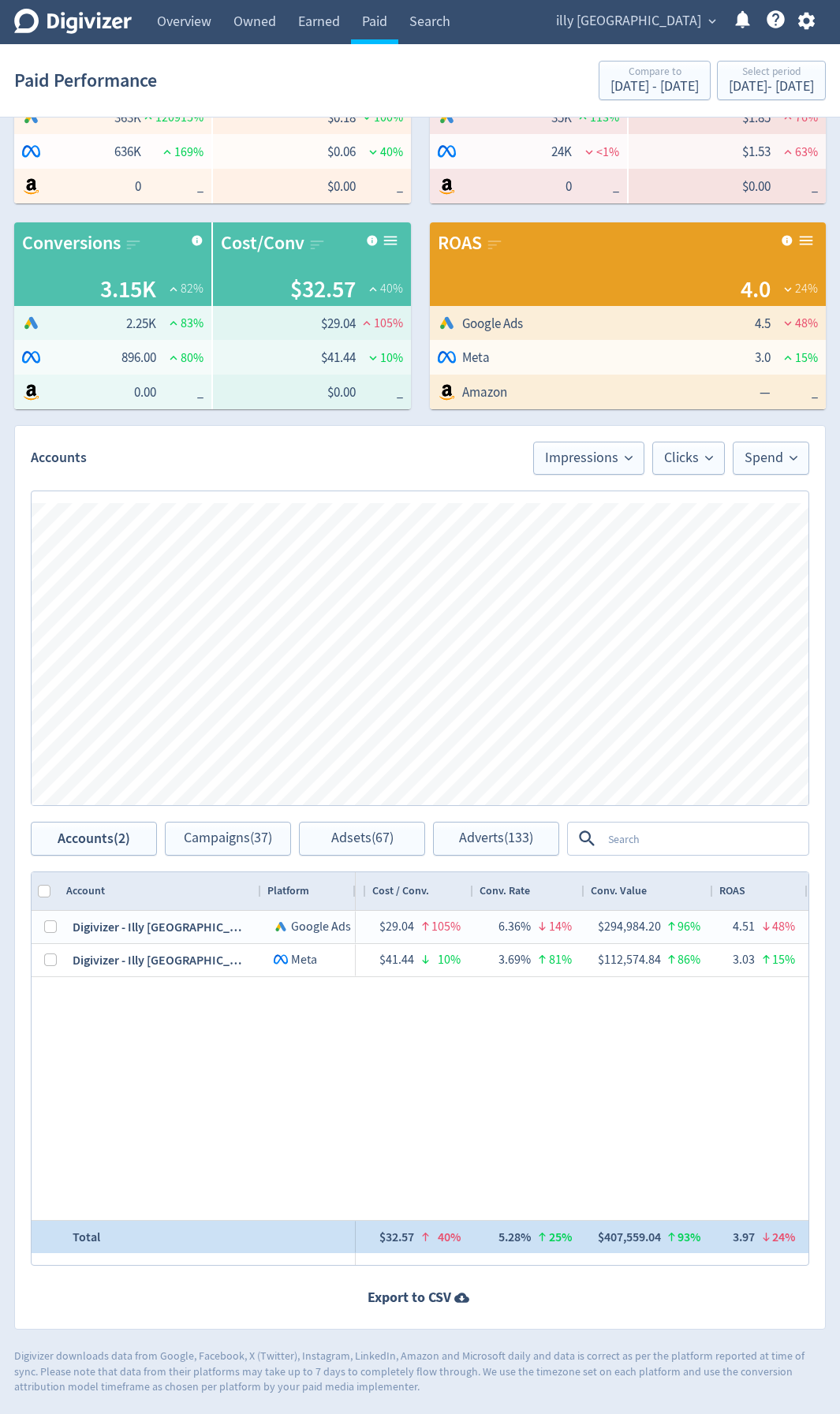
drag, startPoint x: 638, startPoint y: 1235, endPoint x: 662, endPoint y: 1244, distance: 25.6
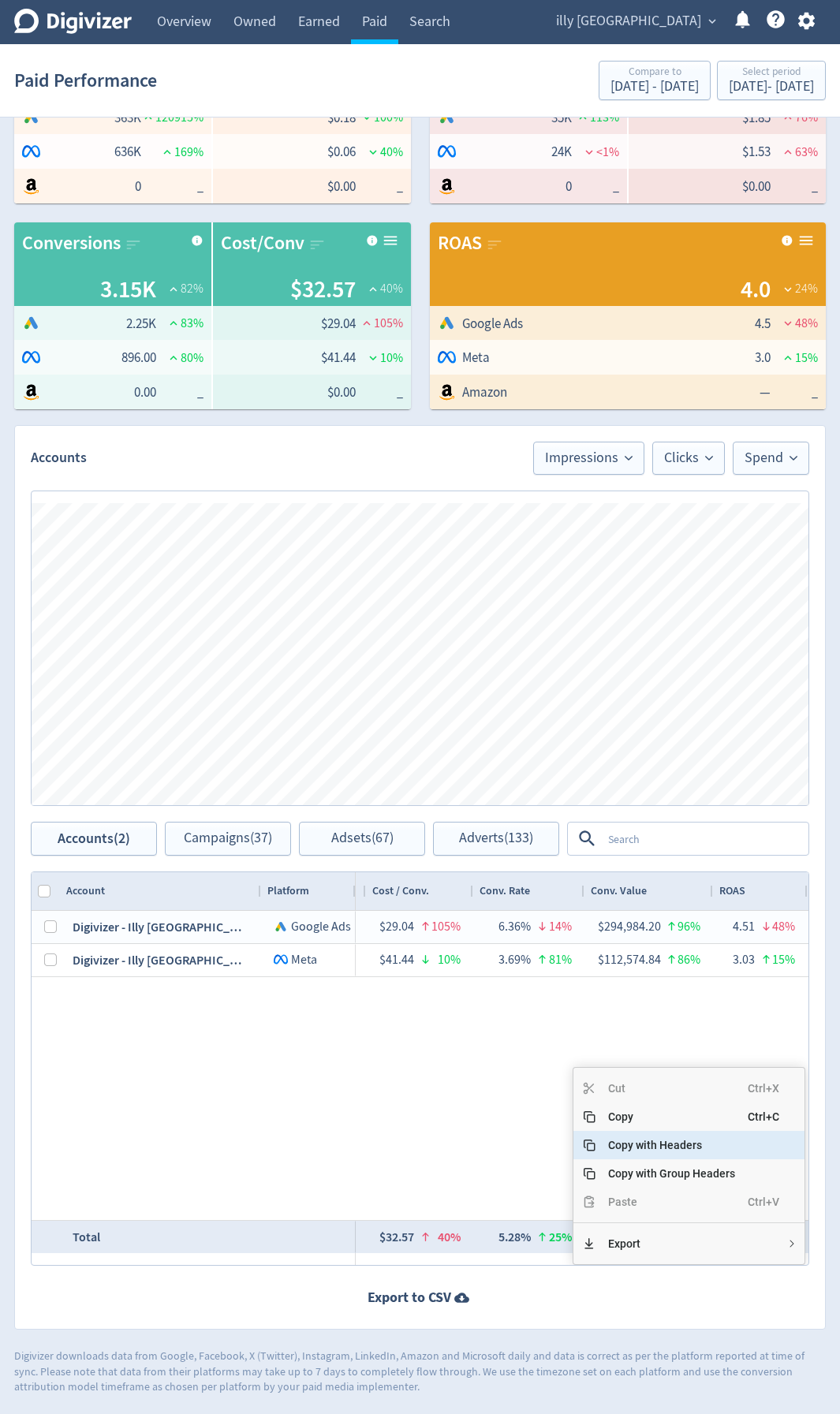
click at [655, 751] on span "Copy" at bounding box center [671, 1117] width 152 height 28
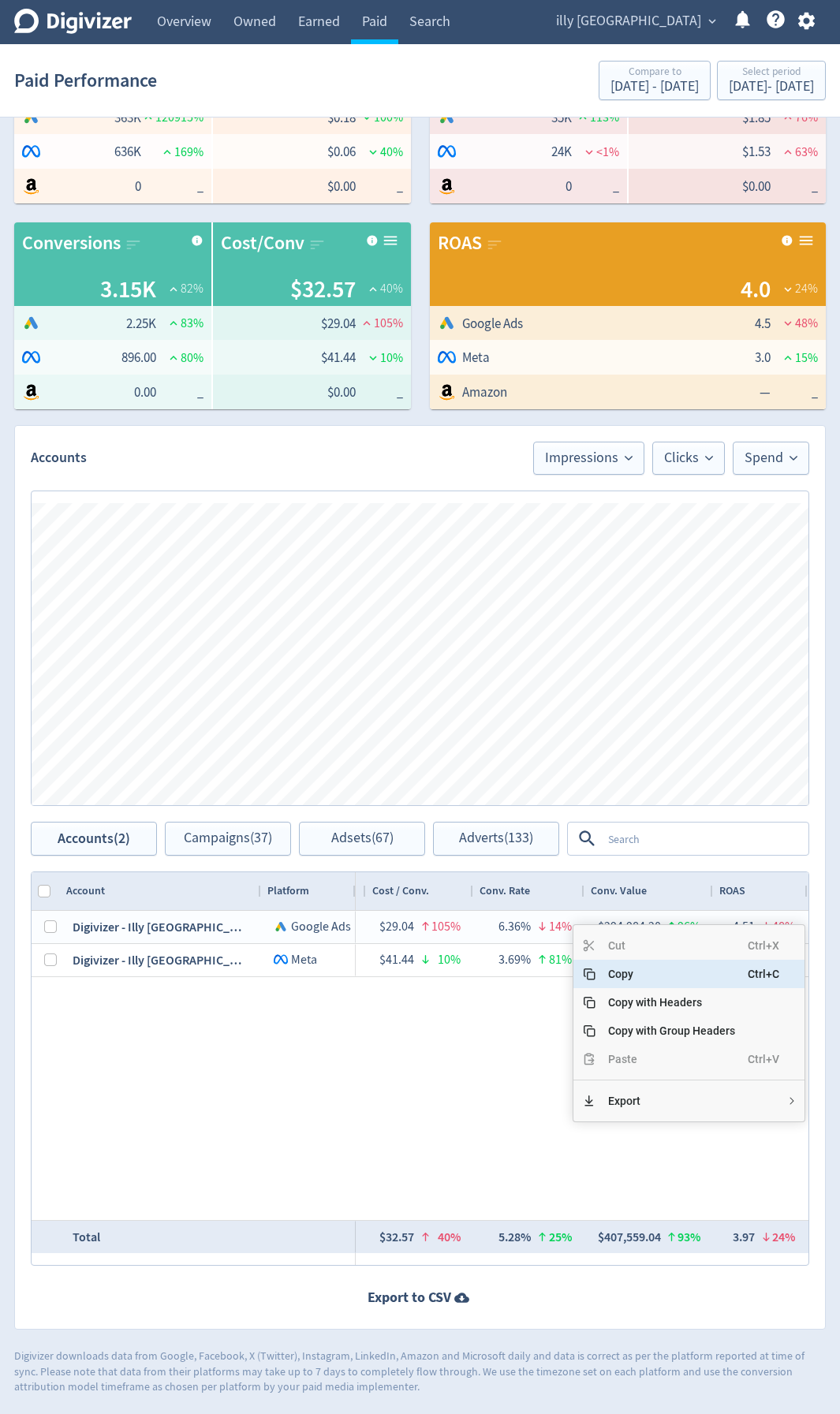
click at [649, 751] on span "Copy" at bounding box center [671, 973] width 152 height 28
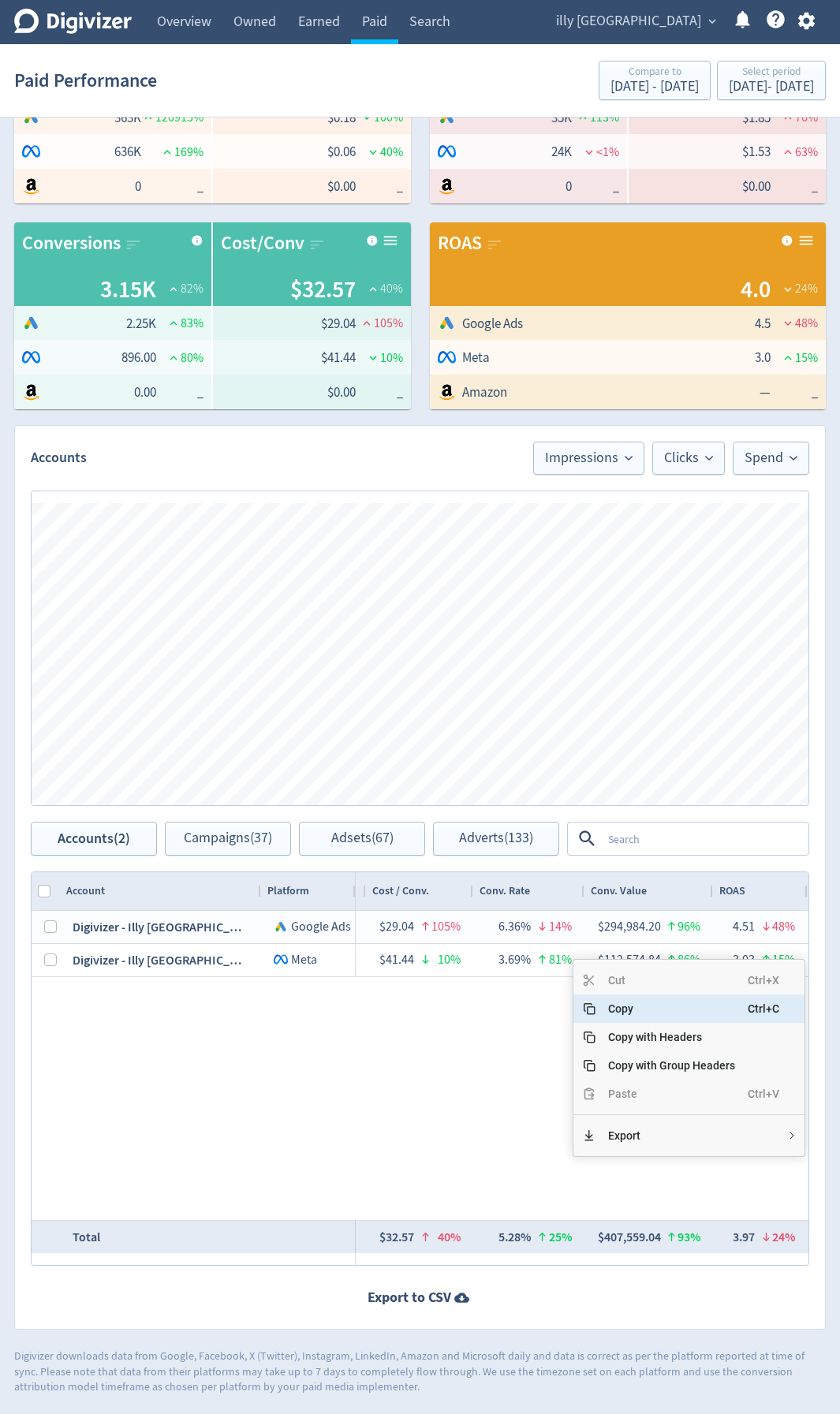
click at [641, 751] on span "Copy" at bounding box center [671, 1008] width 152 height 28
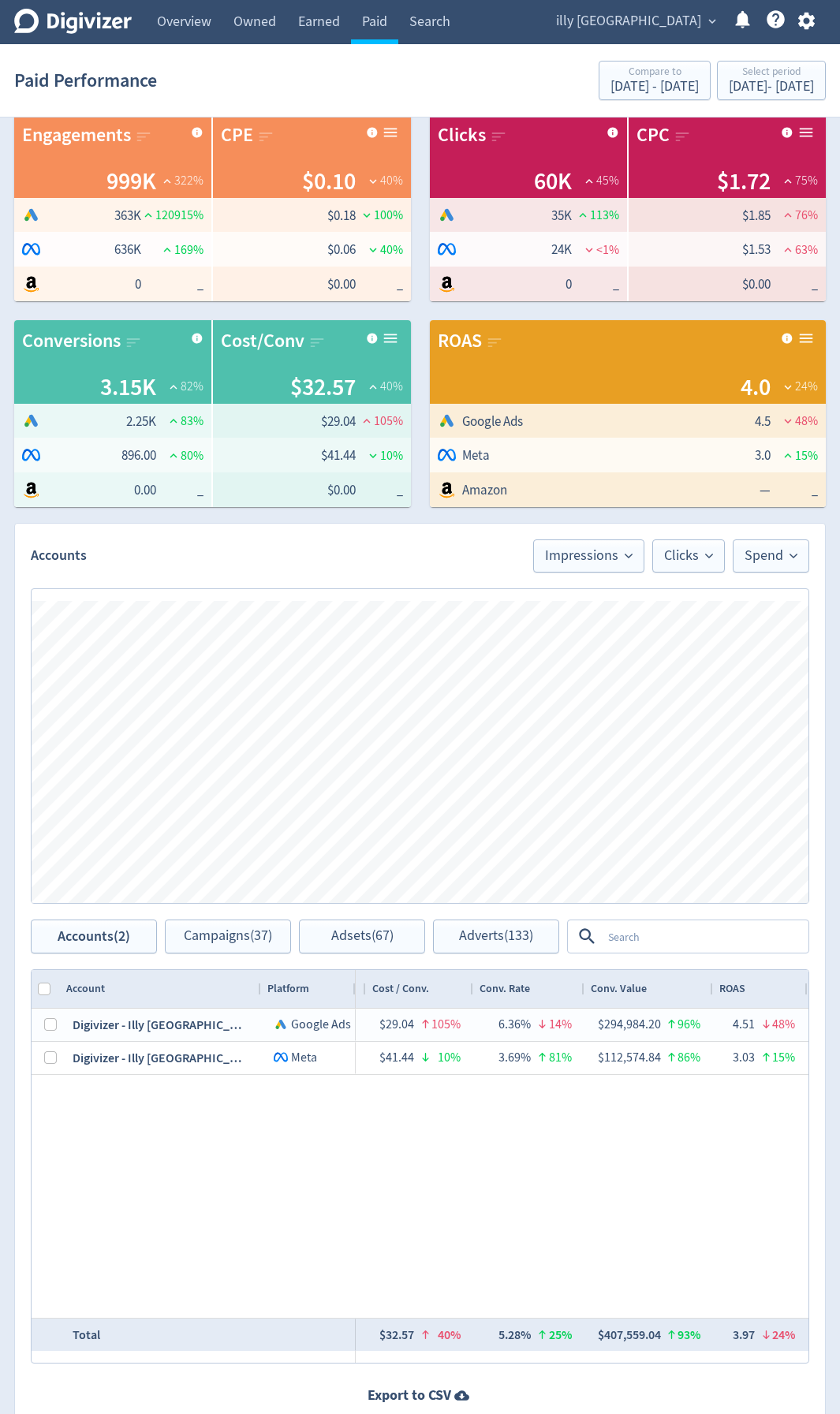
scroll to position [315, 0]
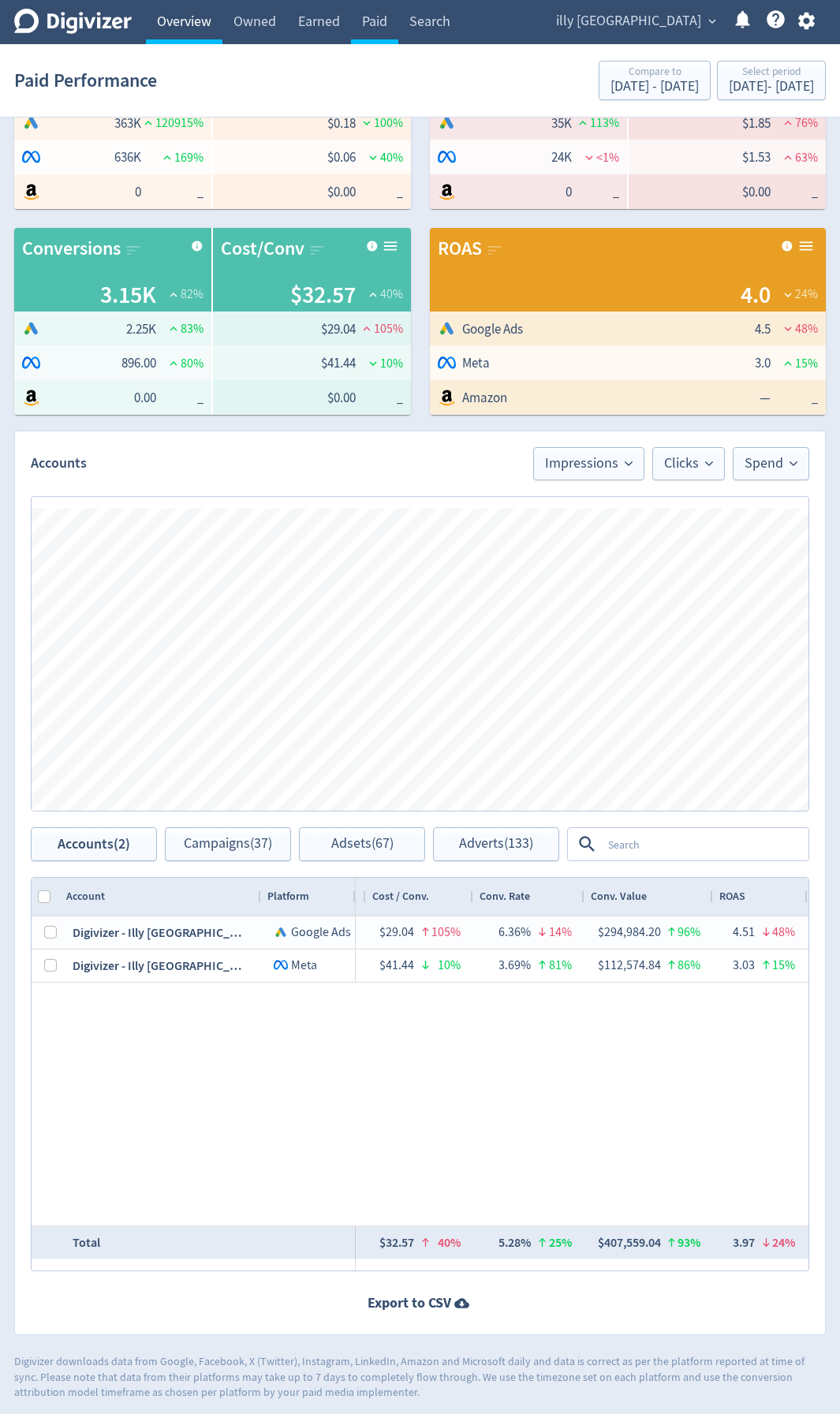
click at [185, 23] on link "Overview" at bounding box center [185, 22] width 77 height 44
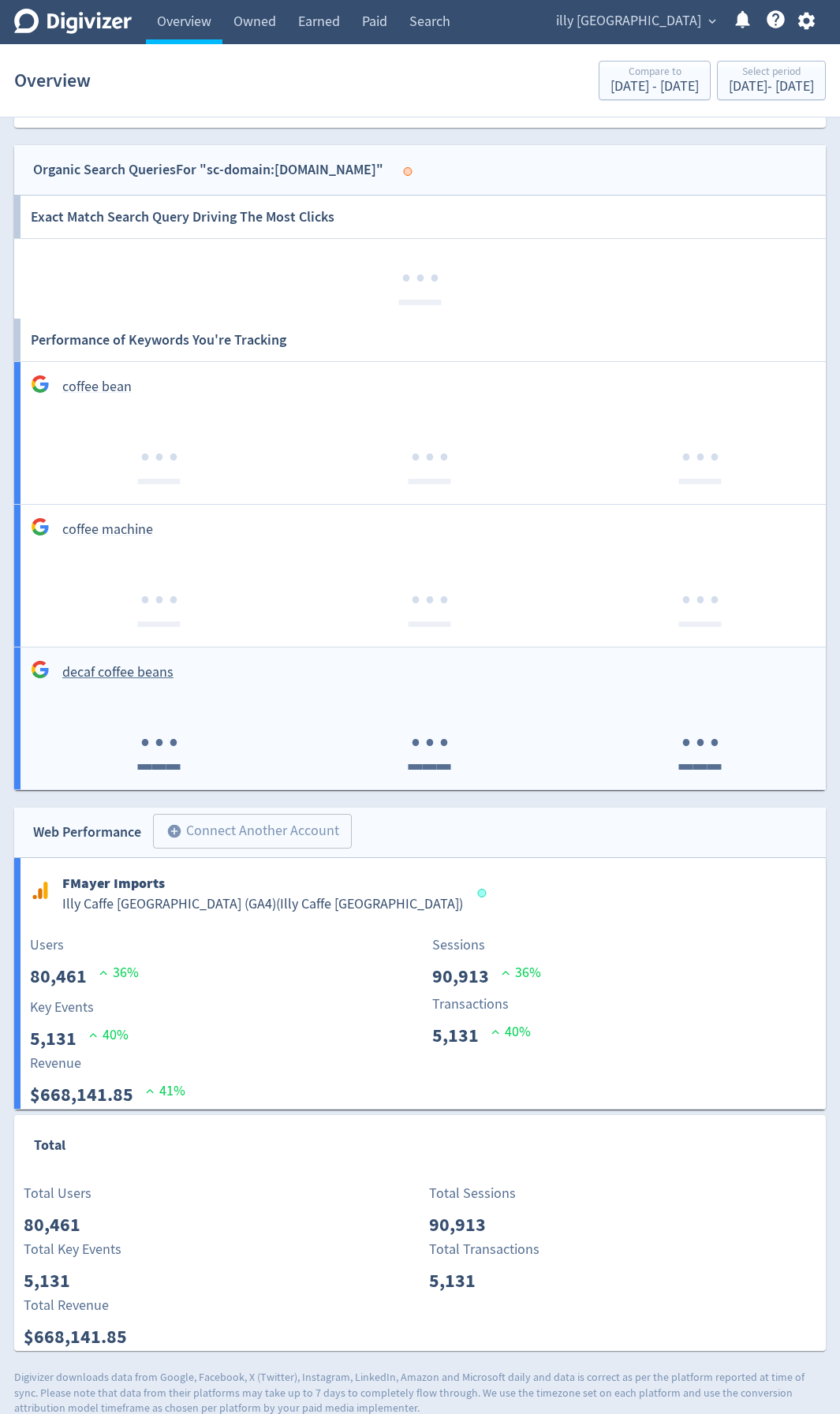
scroll to position [1896, 0]
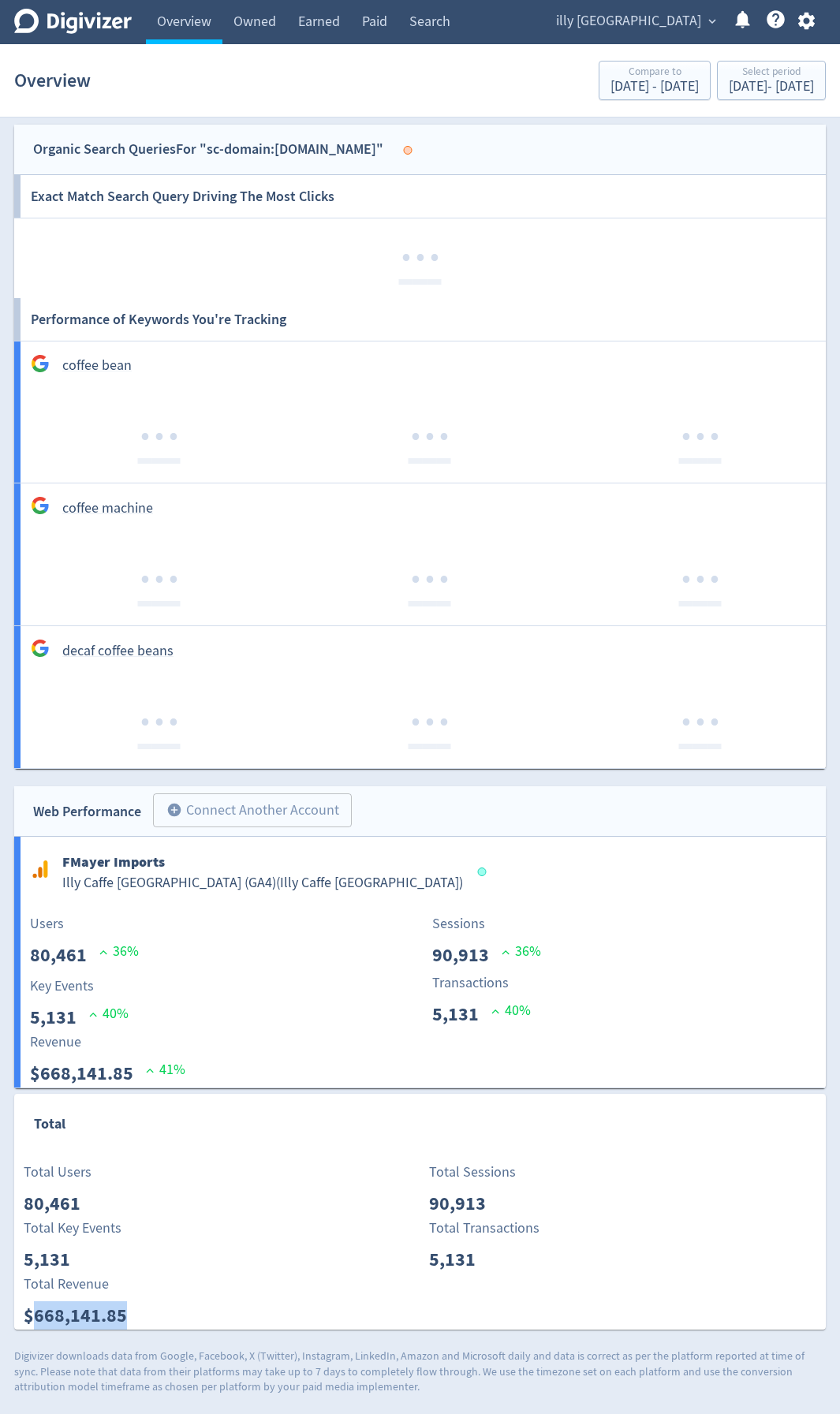
drag, startPoint x: 133, startPoint y: 1313, endPoint x: 30, endPoint y: 1316, distance: 103.0
click at [30, 751] on p "$668,141.85" at bounding box center [82, 1315] width 116 height 28
copy p "668,141.85"
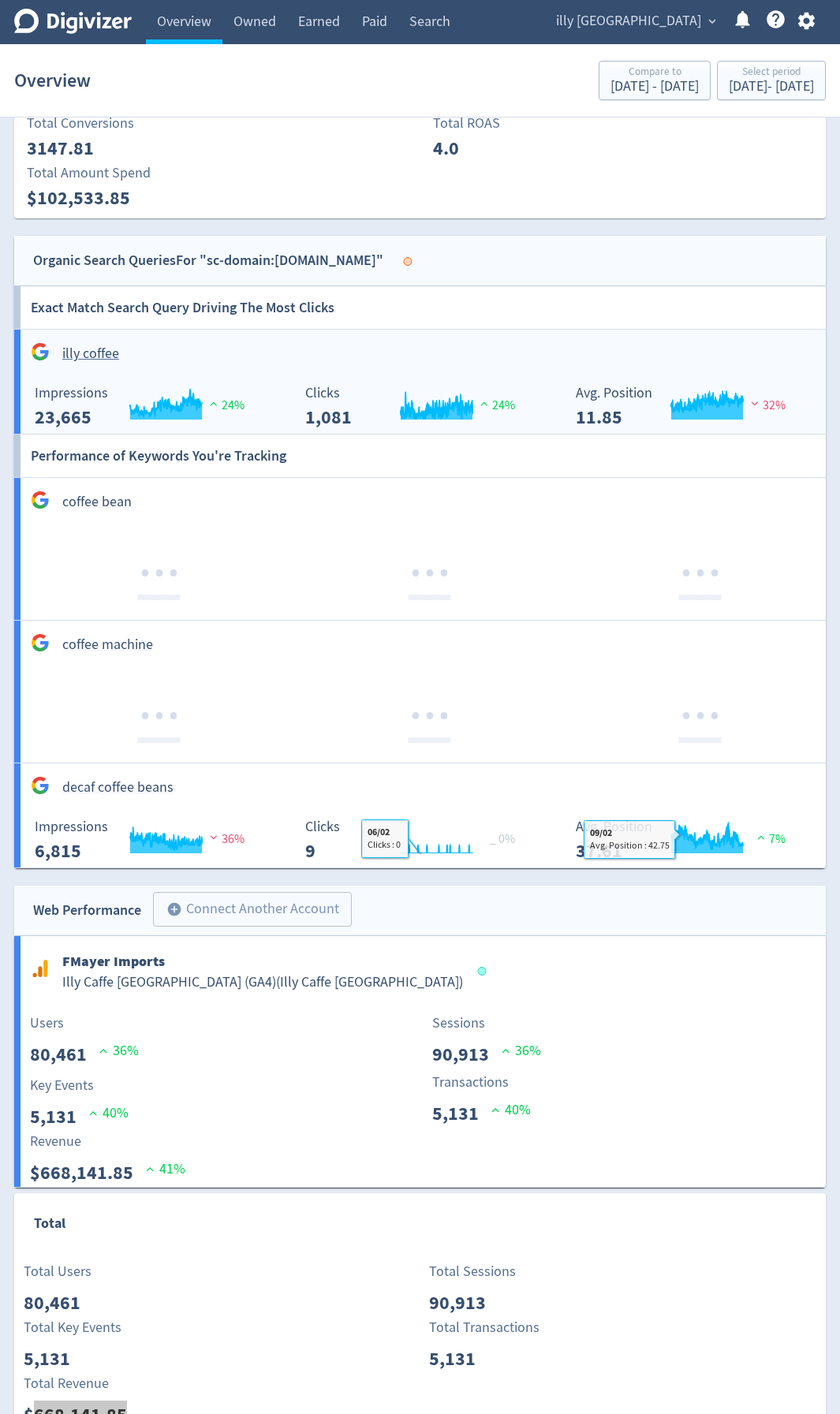
scroll to position [1692, 0]
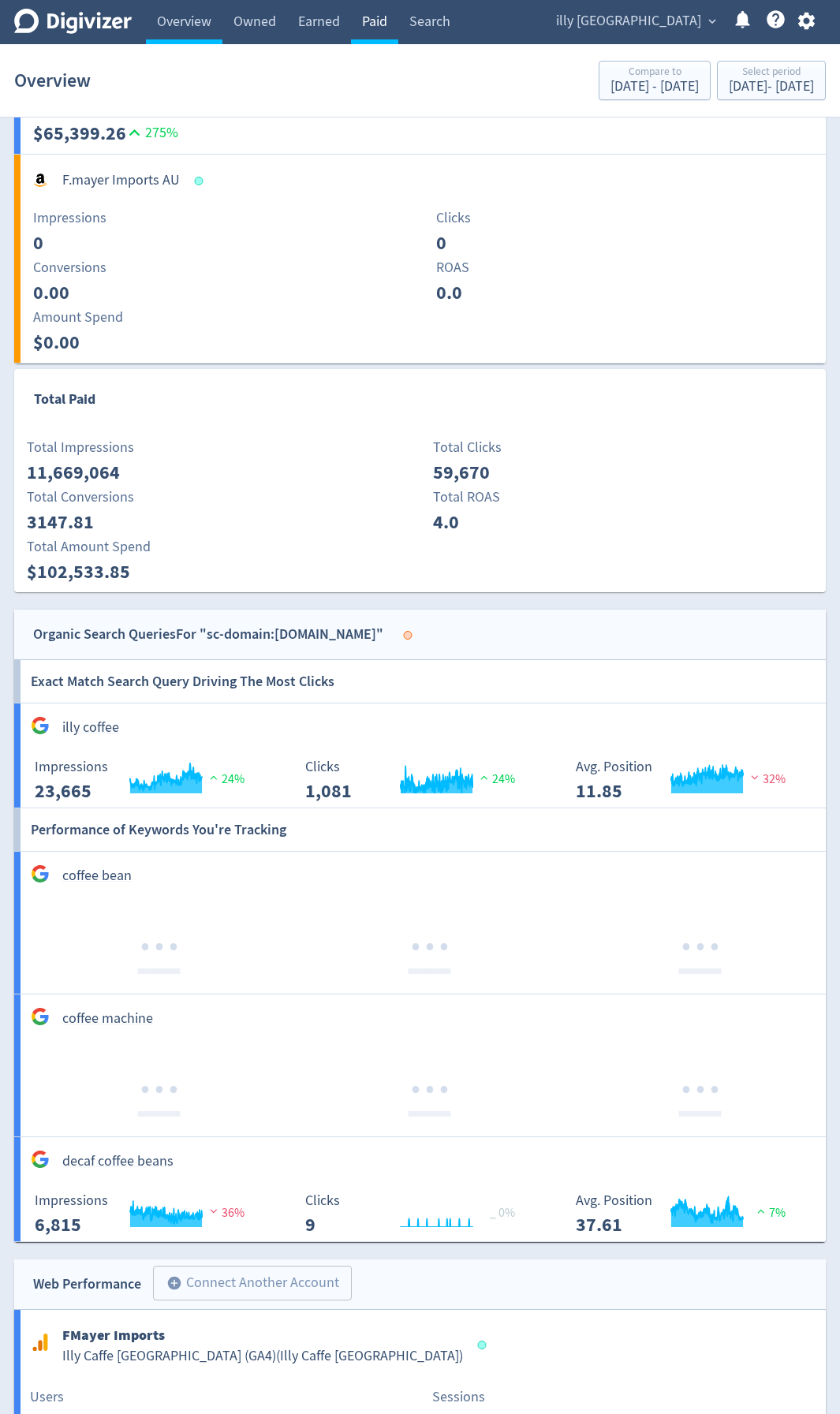
click at [364, 26] on link "Paid" at bounding box center [374, 22] width 47 height 44
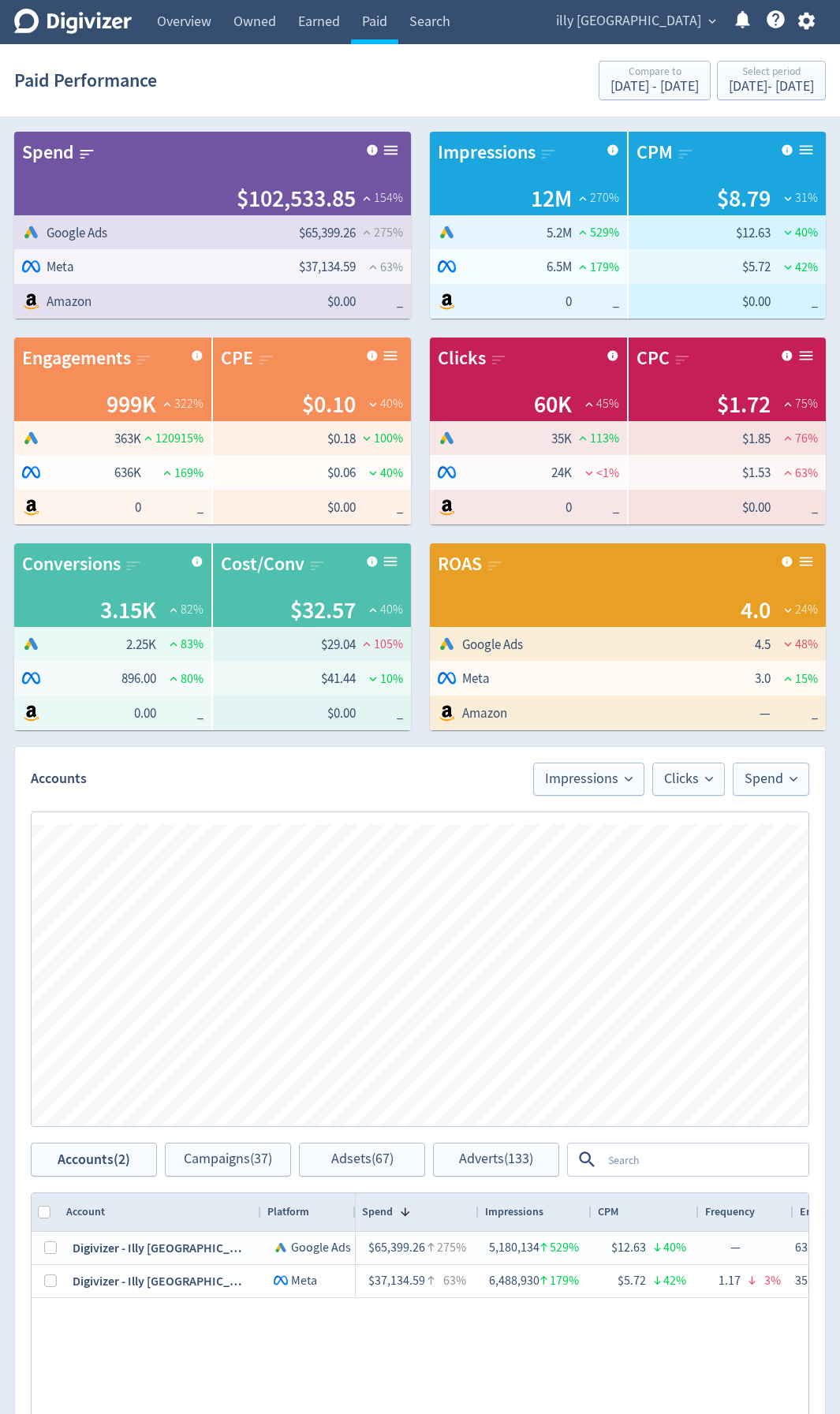
scroll to position [0, 1491]
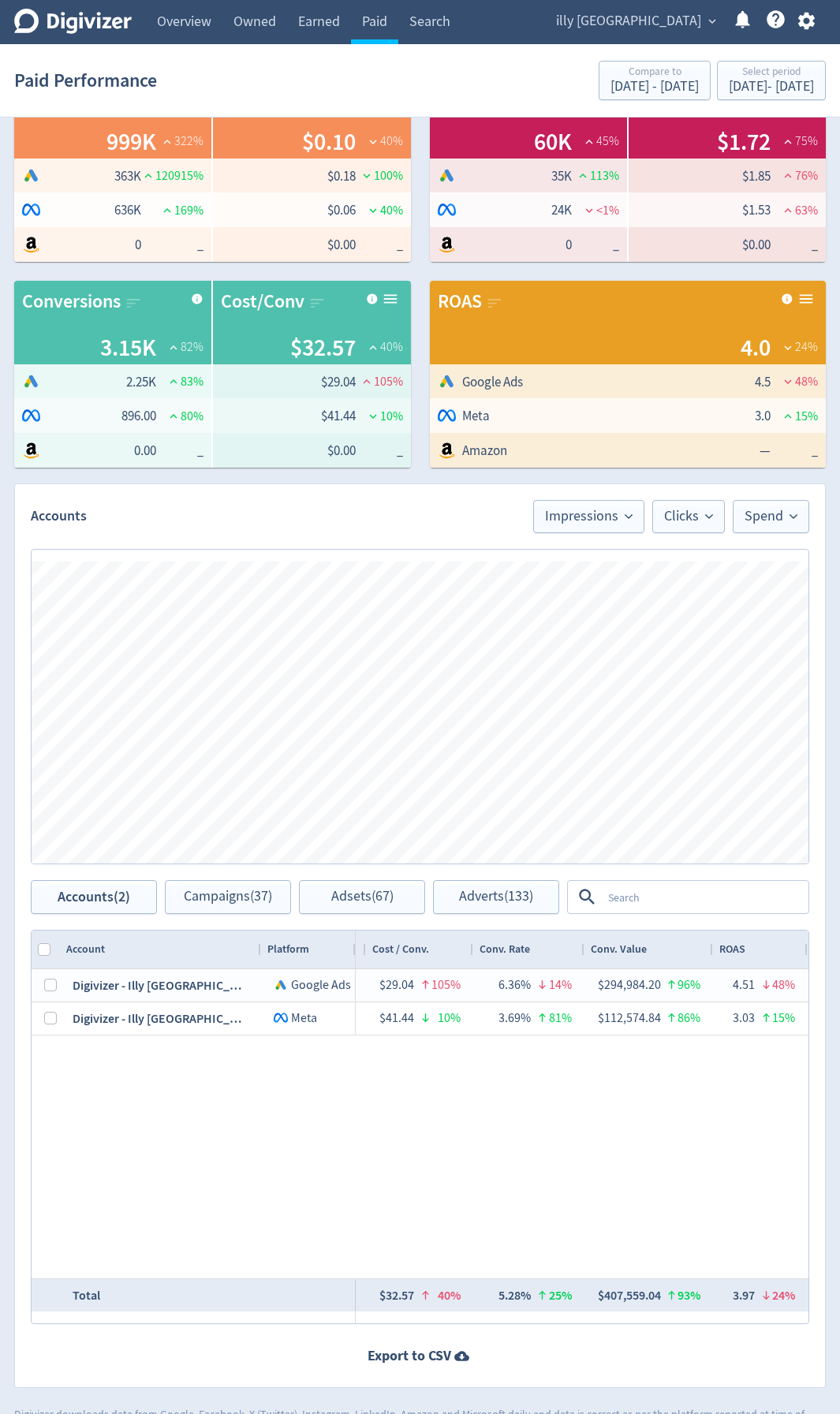
scroll to position [242, 0]
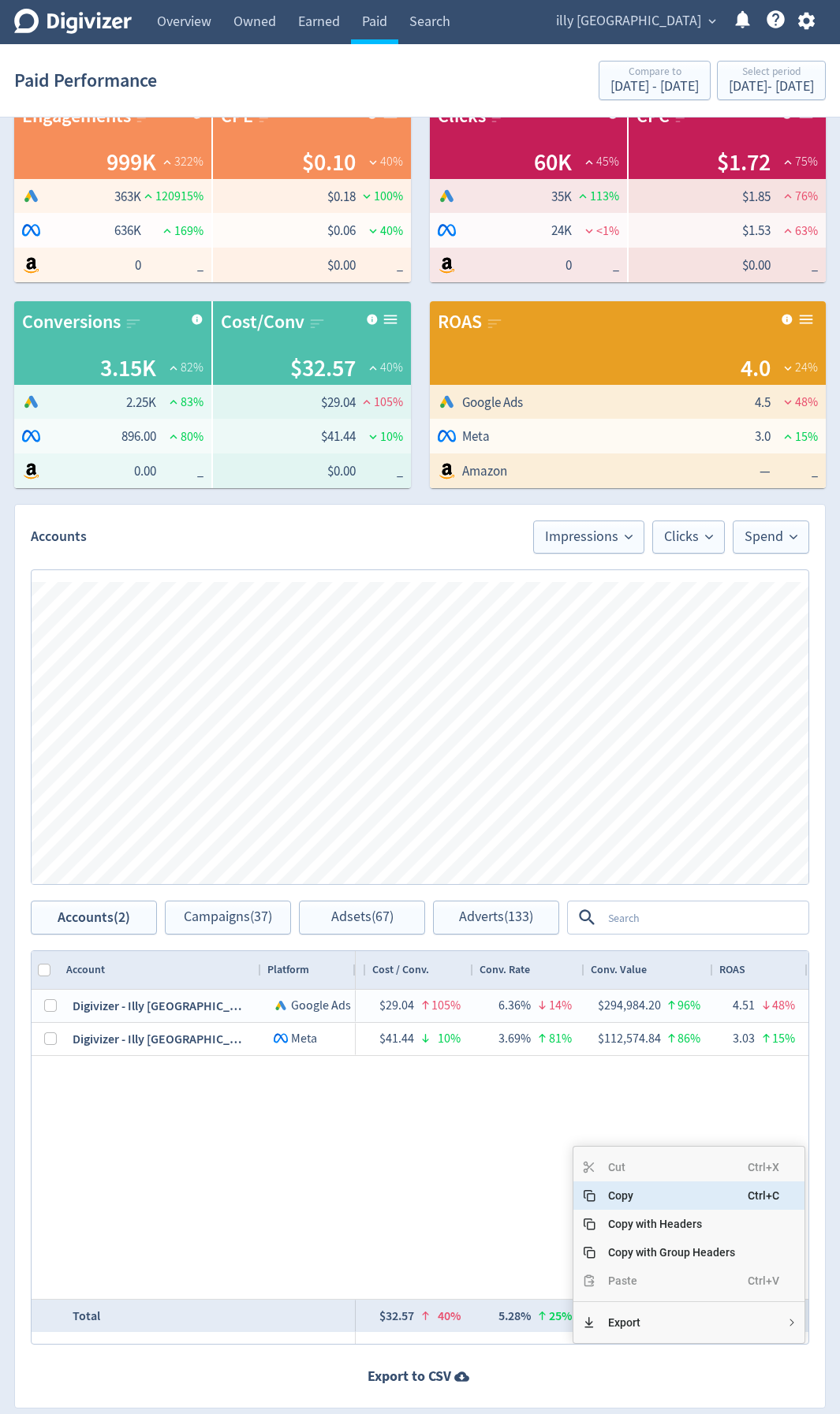
click at [657, 1196] on span "Copy" at bounding box center [671, 1196] width 152 height 28
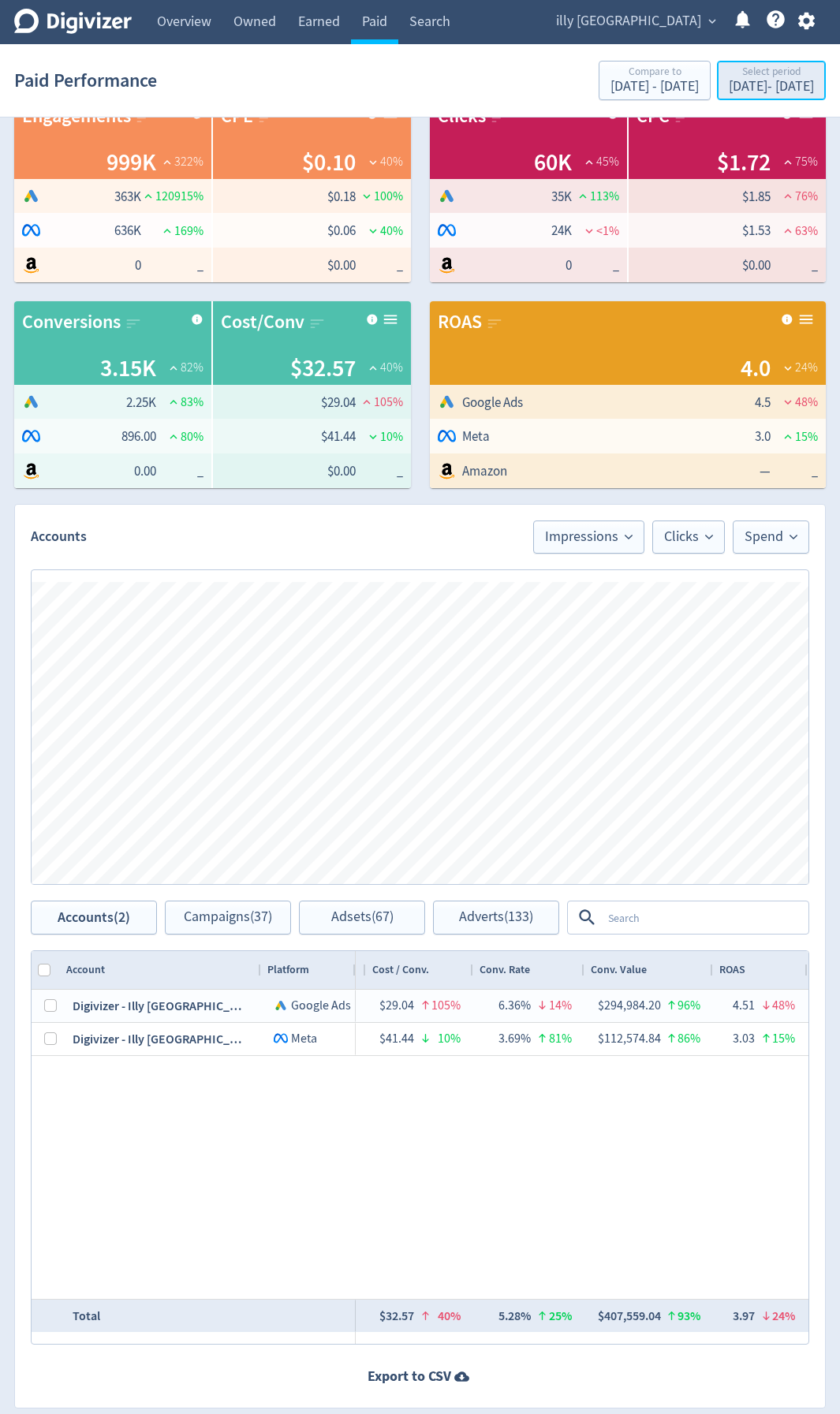
click at [728, 94] on div "Jan 1, 2024 - Aug 24, 2024" at bounding box center [771, 86] width 85 height 14
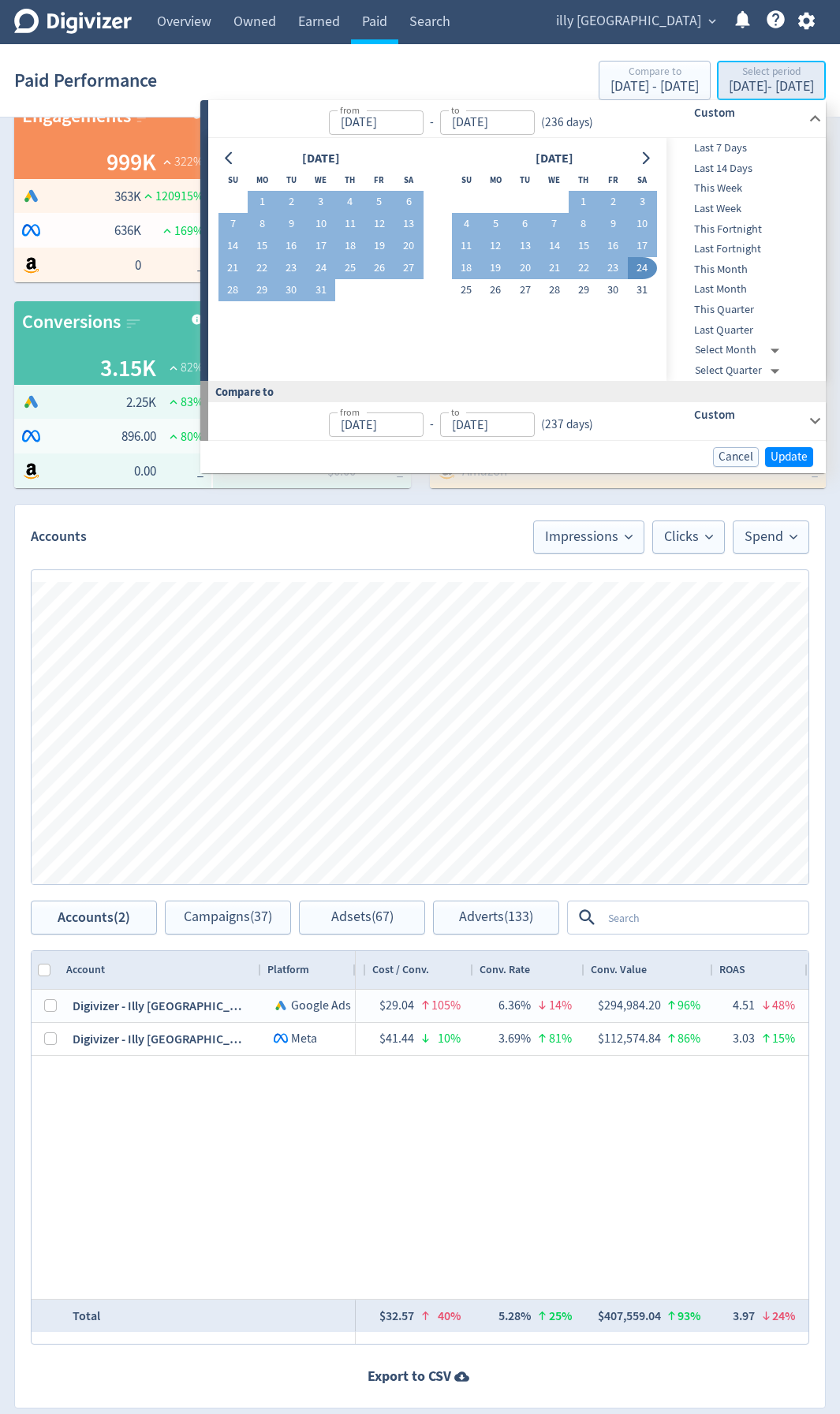
type input "[DATE]"
click at [399, 121] on input "[DATE]" at bounding box center [376, 123] width 95 height 24
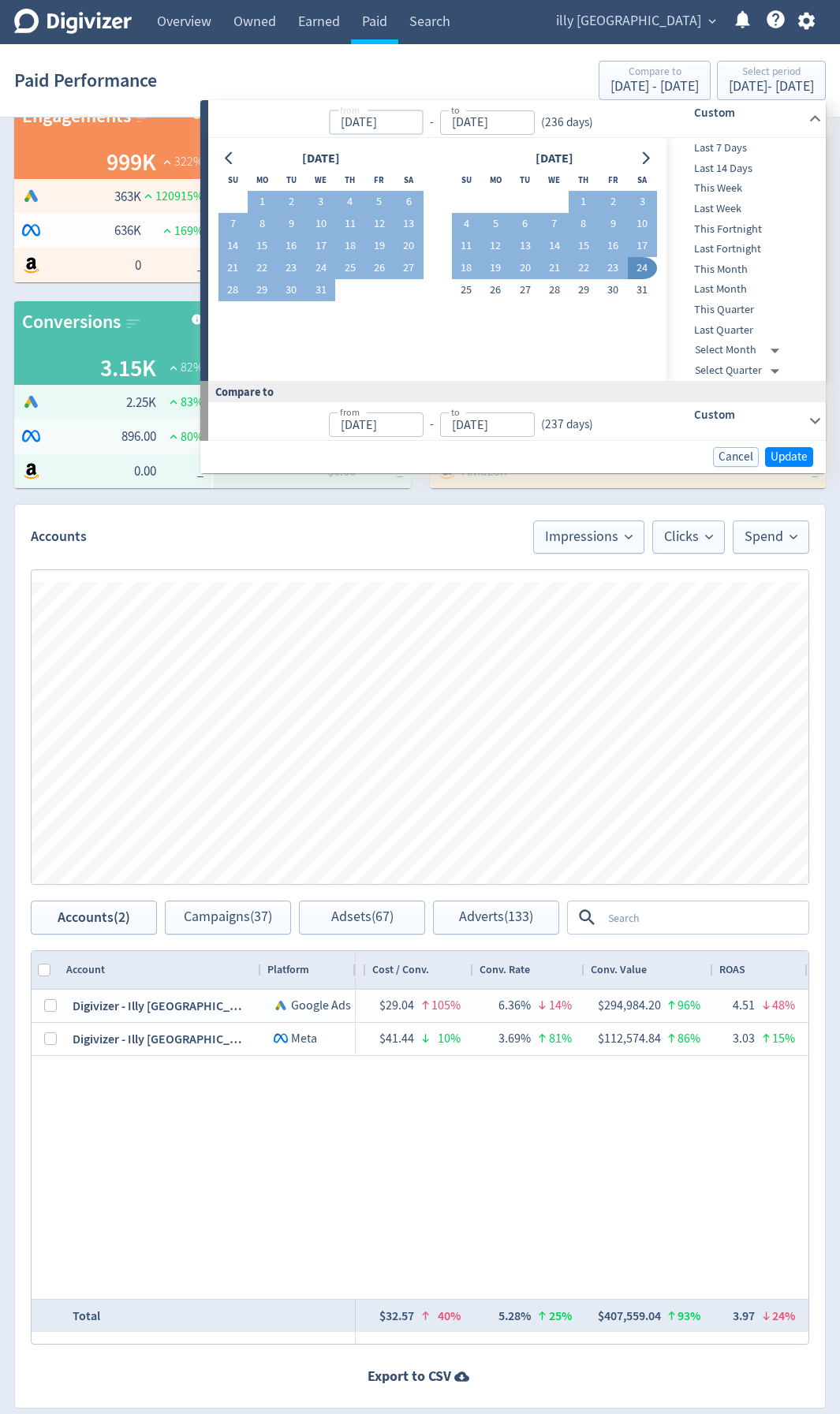
click at [424, 121] on input "[DATE]" at bounding box center [376, 123] width 95 height 24
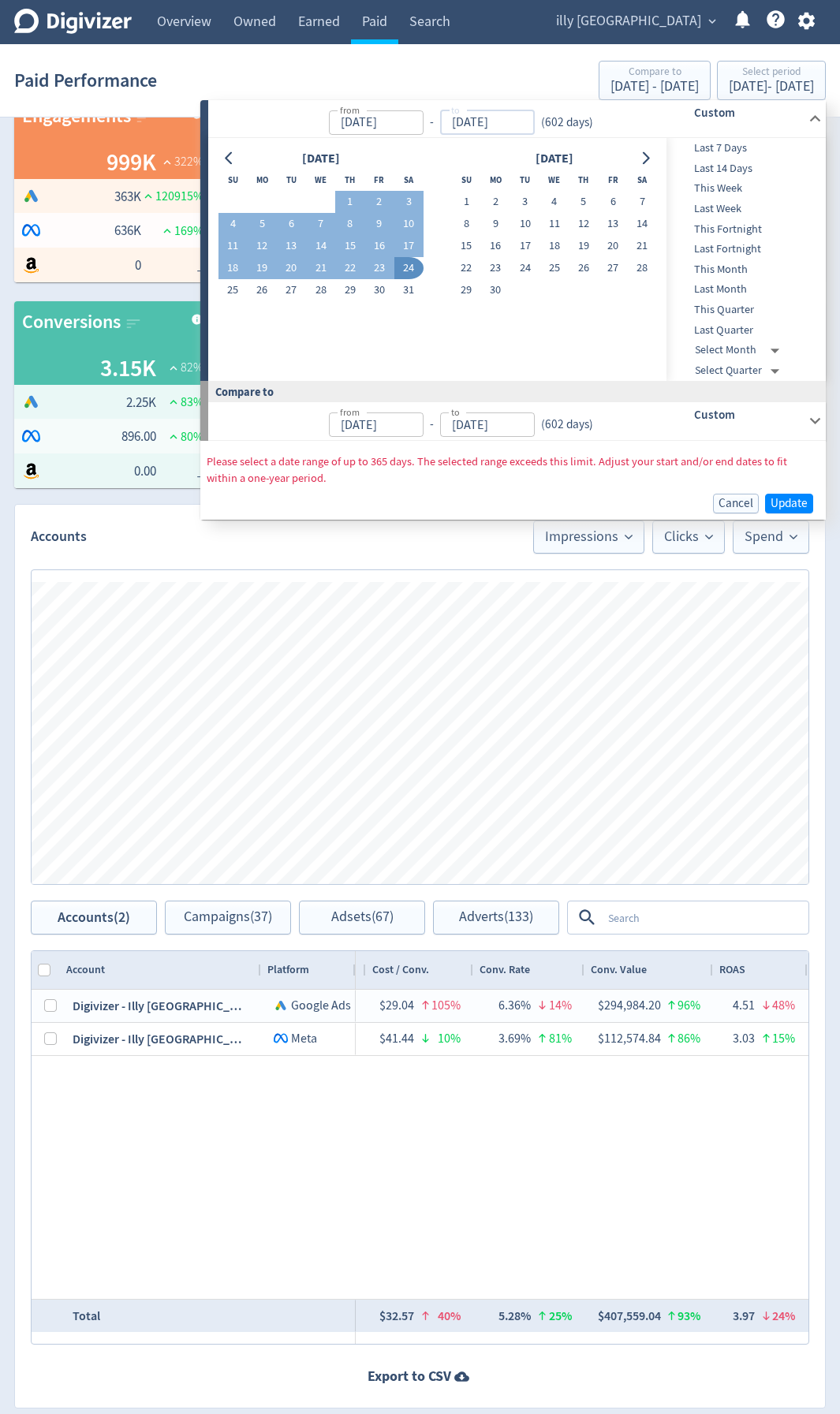
type input "Jan 01, 2023"
type input "[DATE]"
type input "May 09, 2021"
type input "Dec 31, 2022"
type input "Aug 24, 2023"
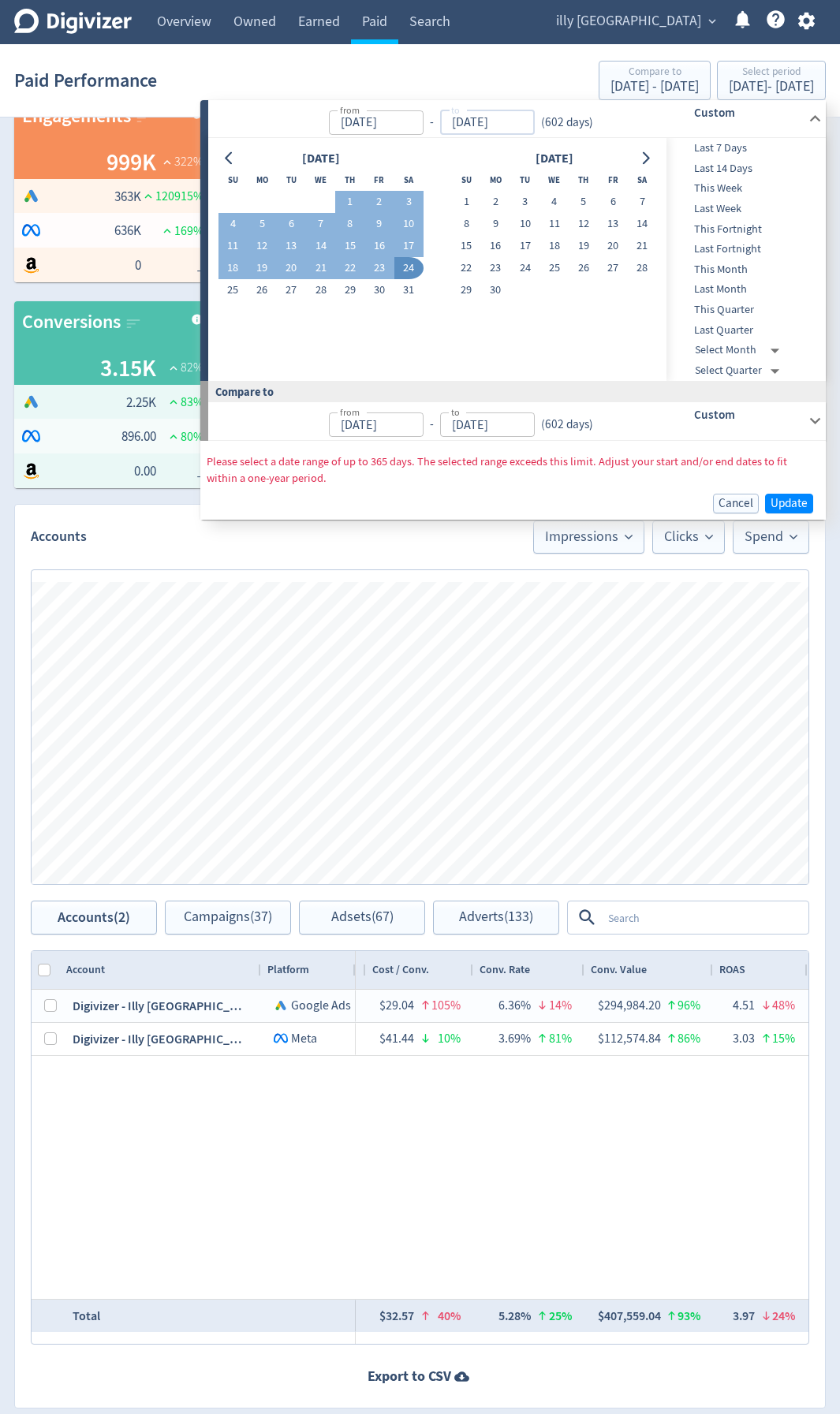
type input "May 10, 2022"
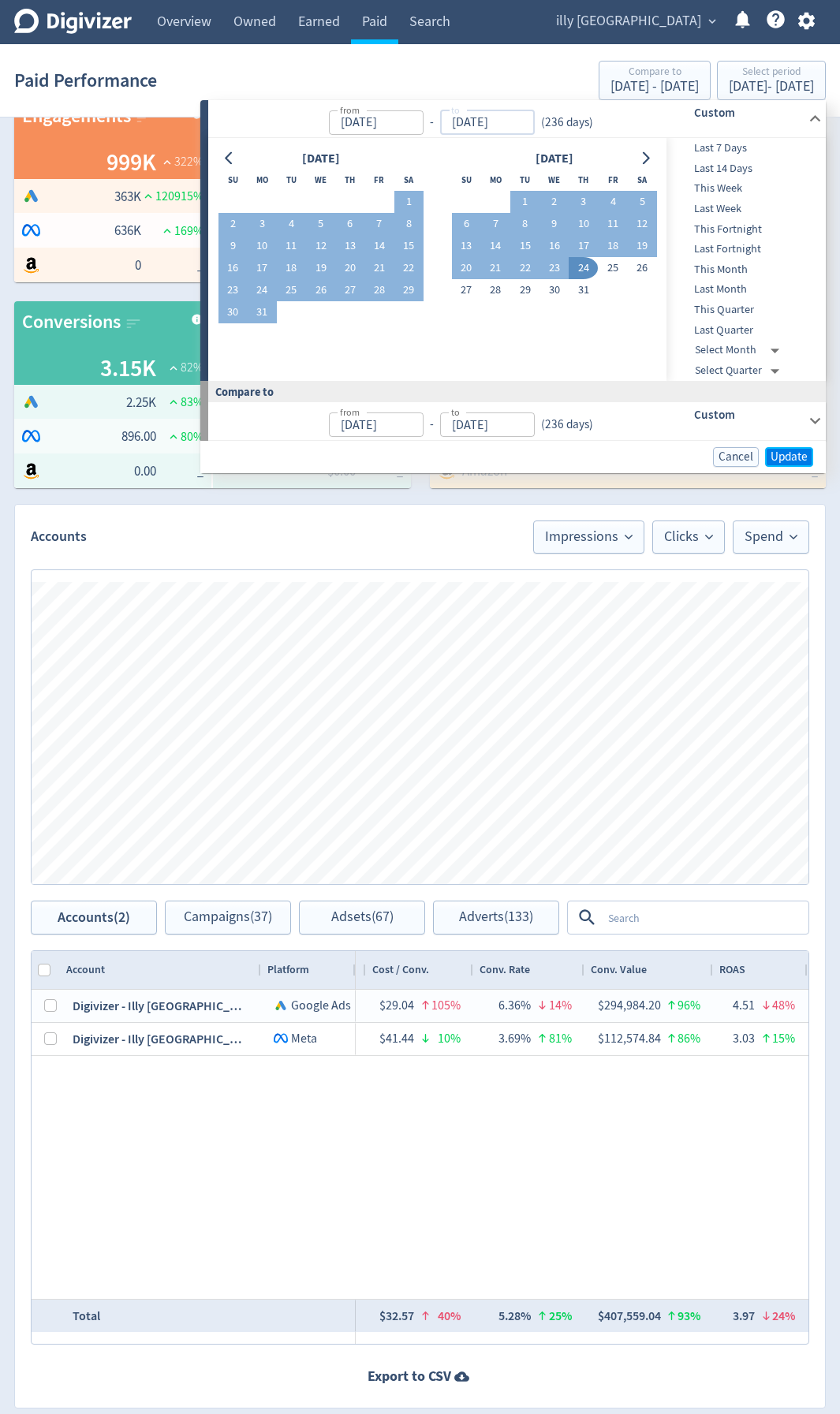
click at [781, 466] on button "Update" at bounding box center [788, 457] width 48 height 20
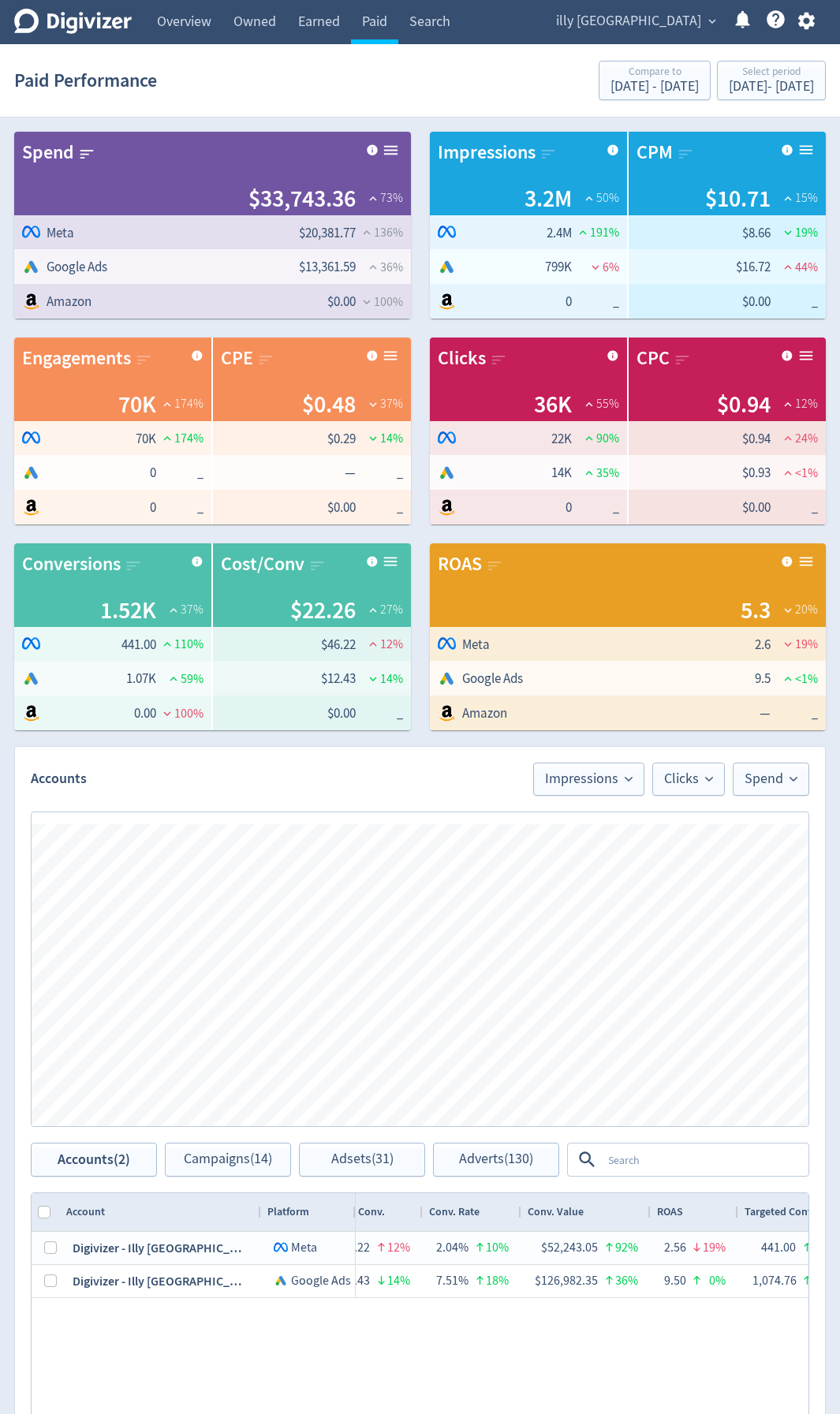
scroll to position [321, 0]
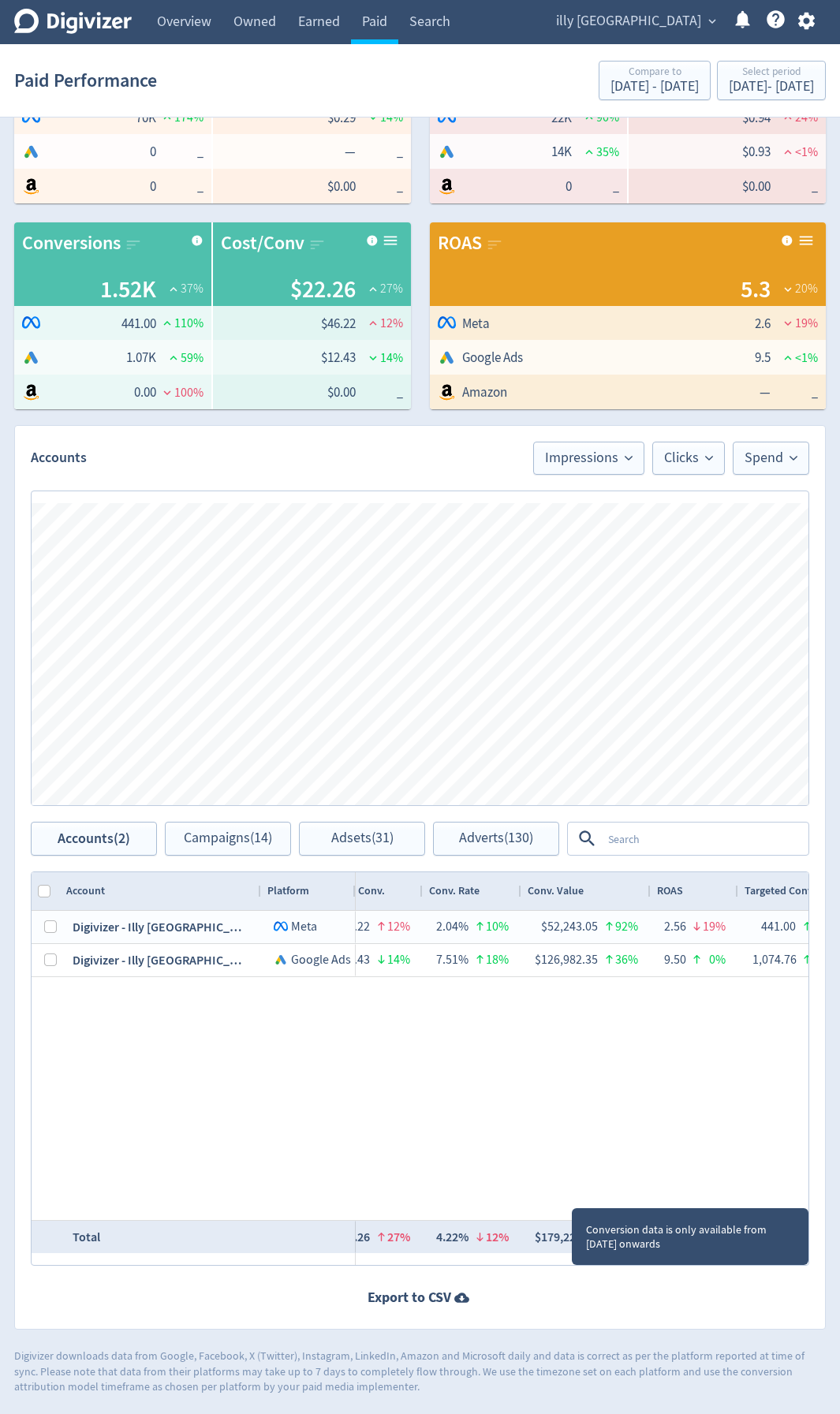
drag, startPoint x: 587, startPoint y: 1241, endPoint x: 547, endPoint y: 1241, distance: 40.0
click at [544, 1240] on div "$179,225.40" at bounding box center [565, 1237] width 62 height 31
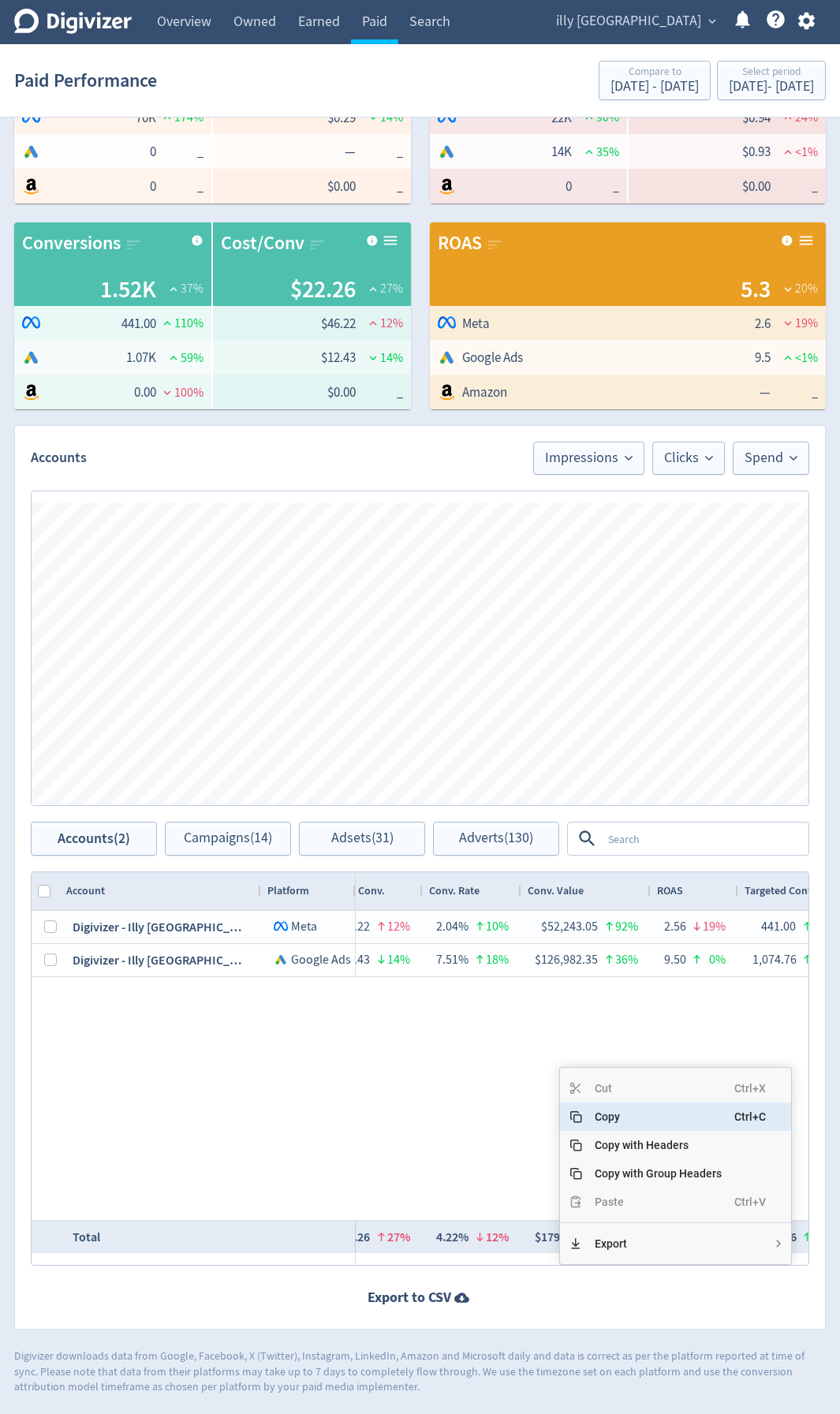
click at [620, 1117] on span "Copy" at bounding box center [658, 1117] width 152 height 28
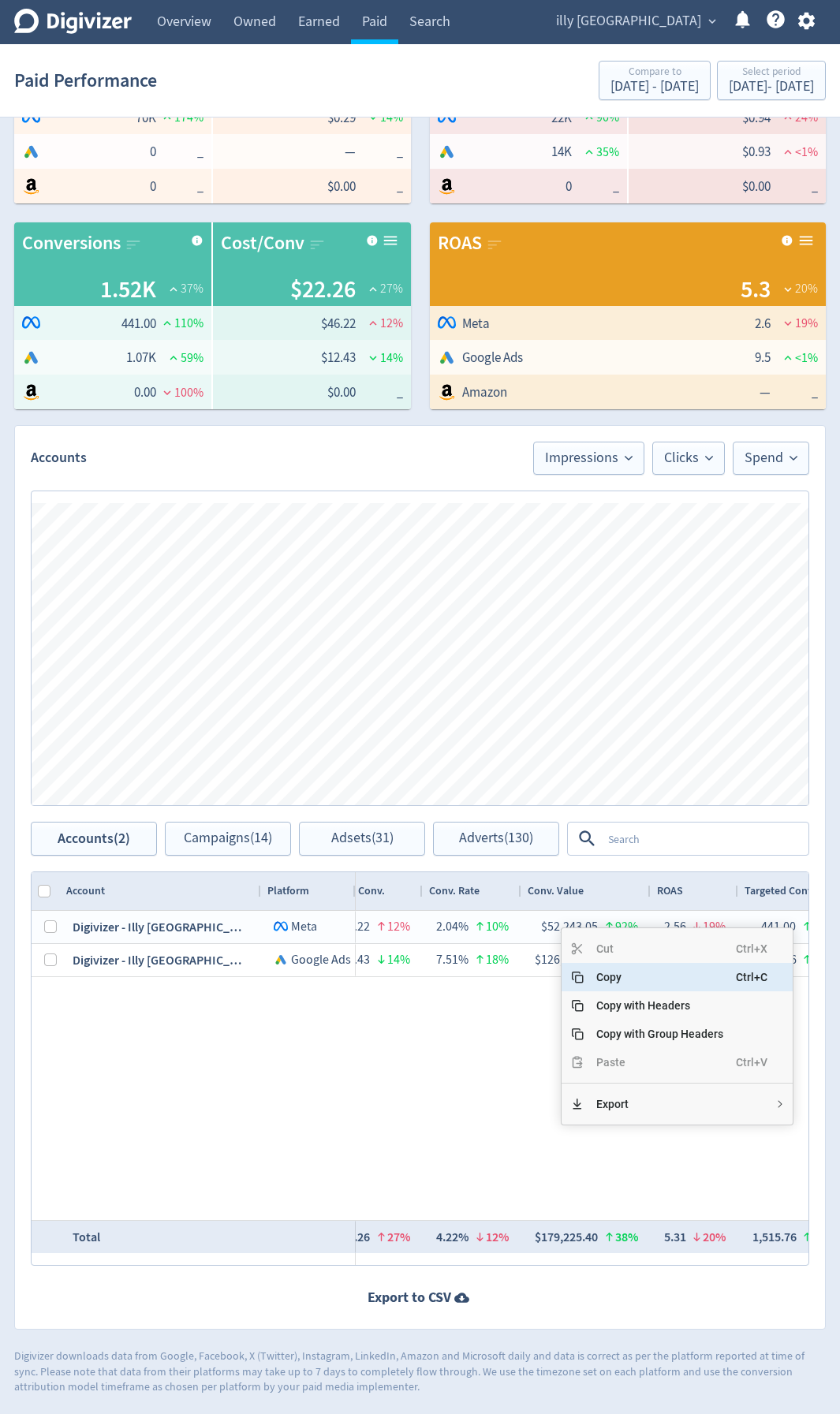
click at [601, 968] on span "Copy" at bounding box center [659, 977] width 152 height 28
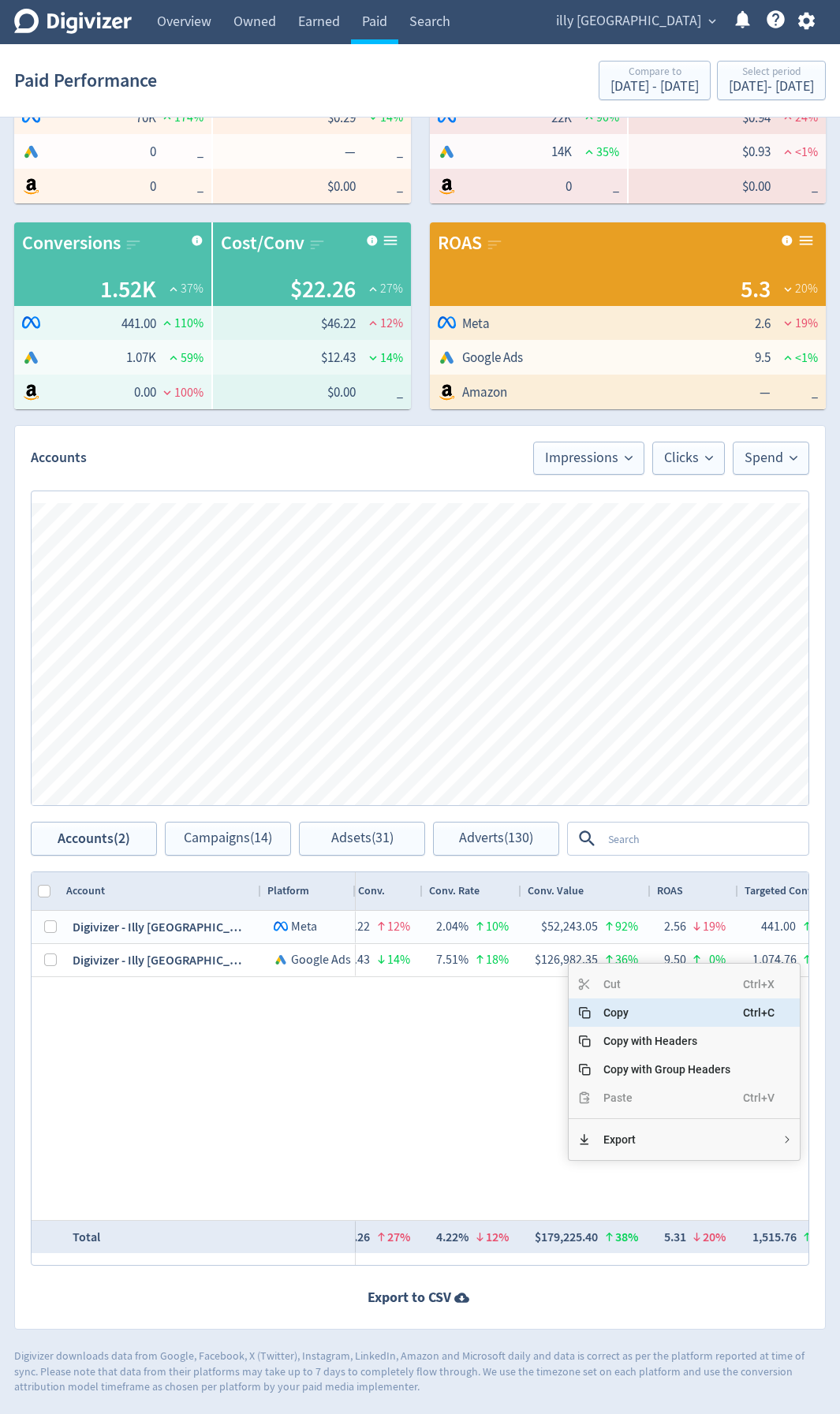
click at [613, 1015] on span "Copy" at bounding box center [667, 1013] width 152 height 28
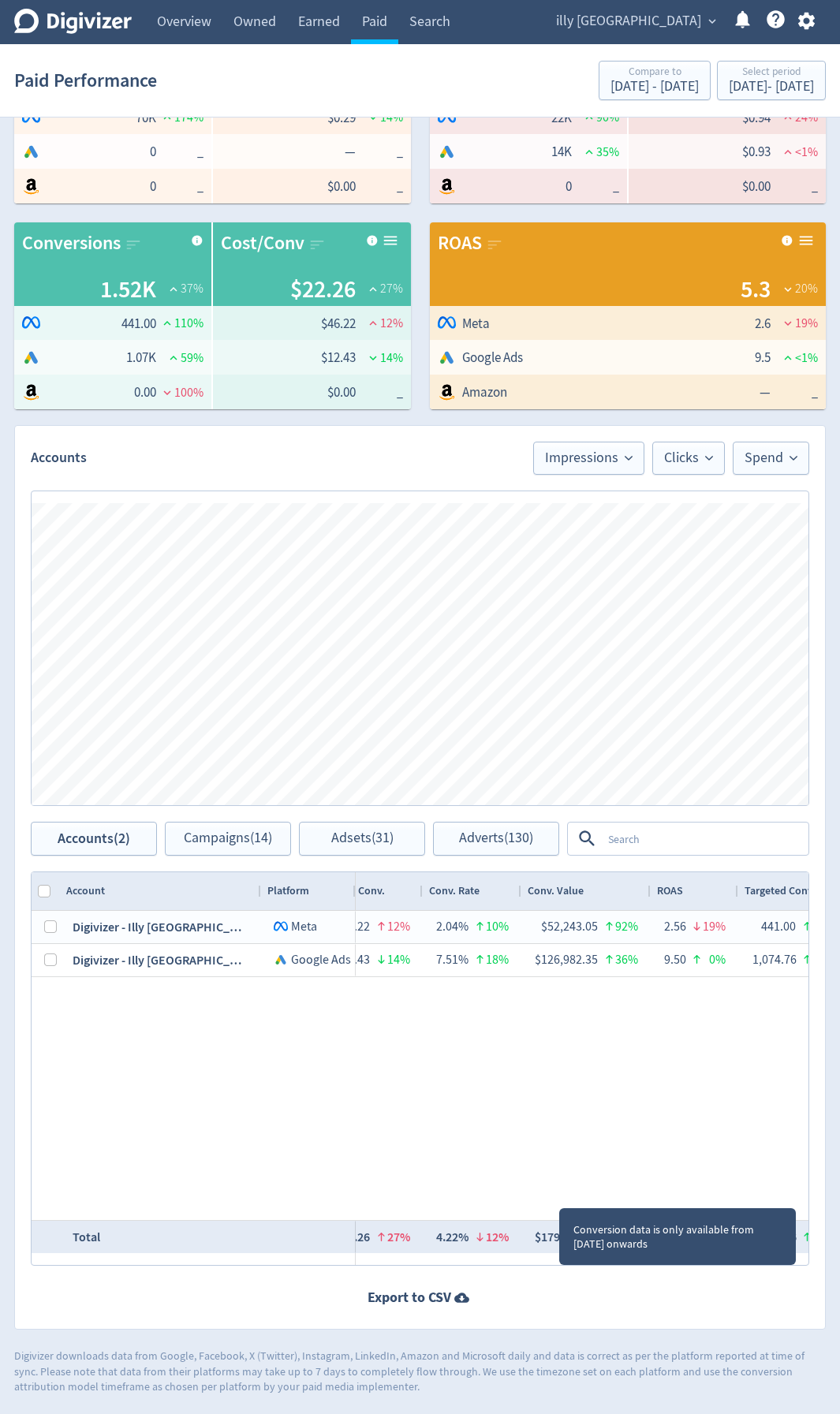
drag, startPoint x: 559, startPoint y: 1236, endPoint x: 543, endPoint y: 1243, distance: 17.5
click at [543, 1241] on div "$179,225.40" at bounding box center [565, 1237] width 62 height 31
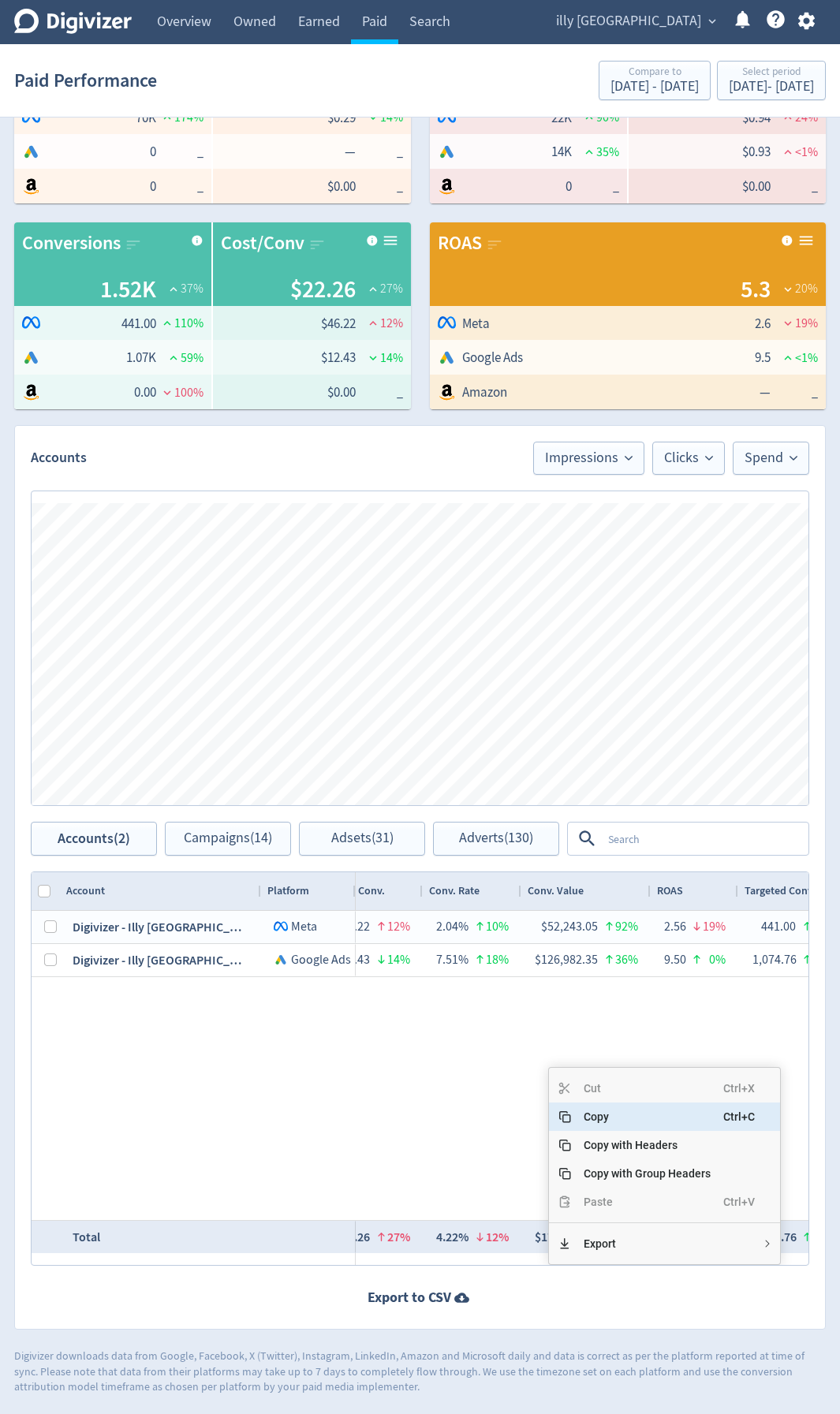
click at [582, 1107] on span "Copy" at bounding box center [647, 1117] width 152 height 28
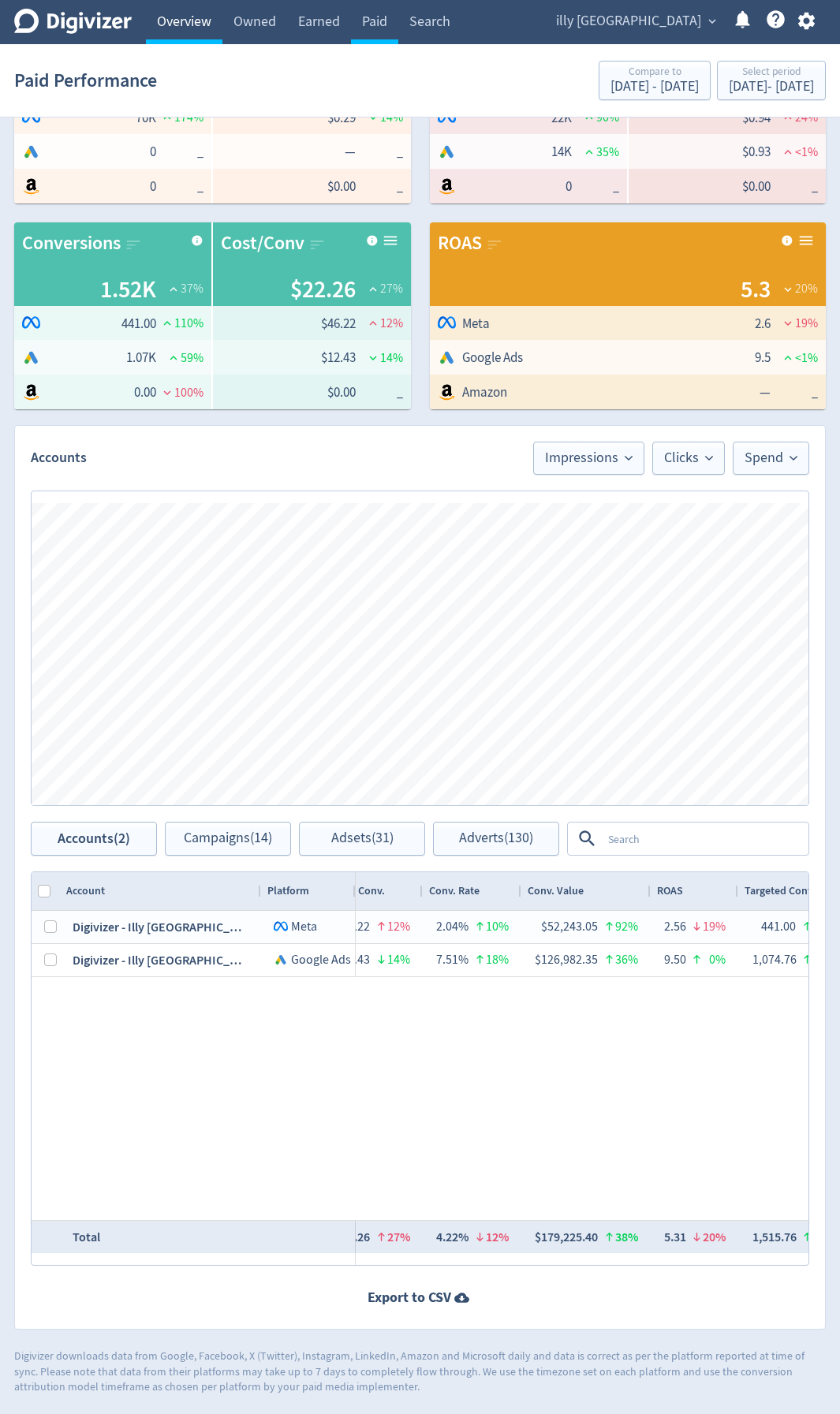
click at [194, 25] on link "Overview" at bounding box center [185, 22] width 77 height 44
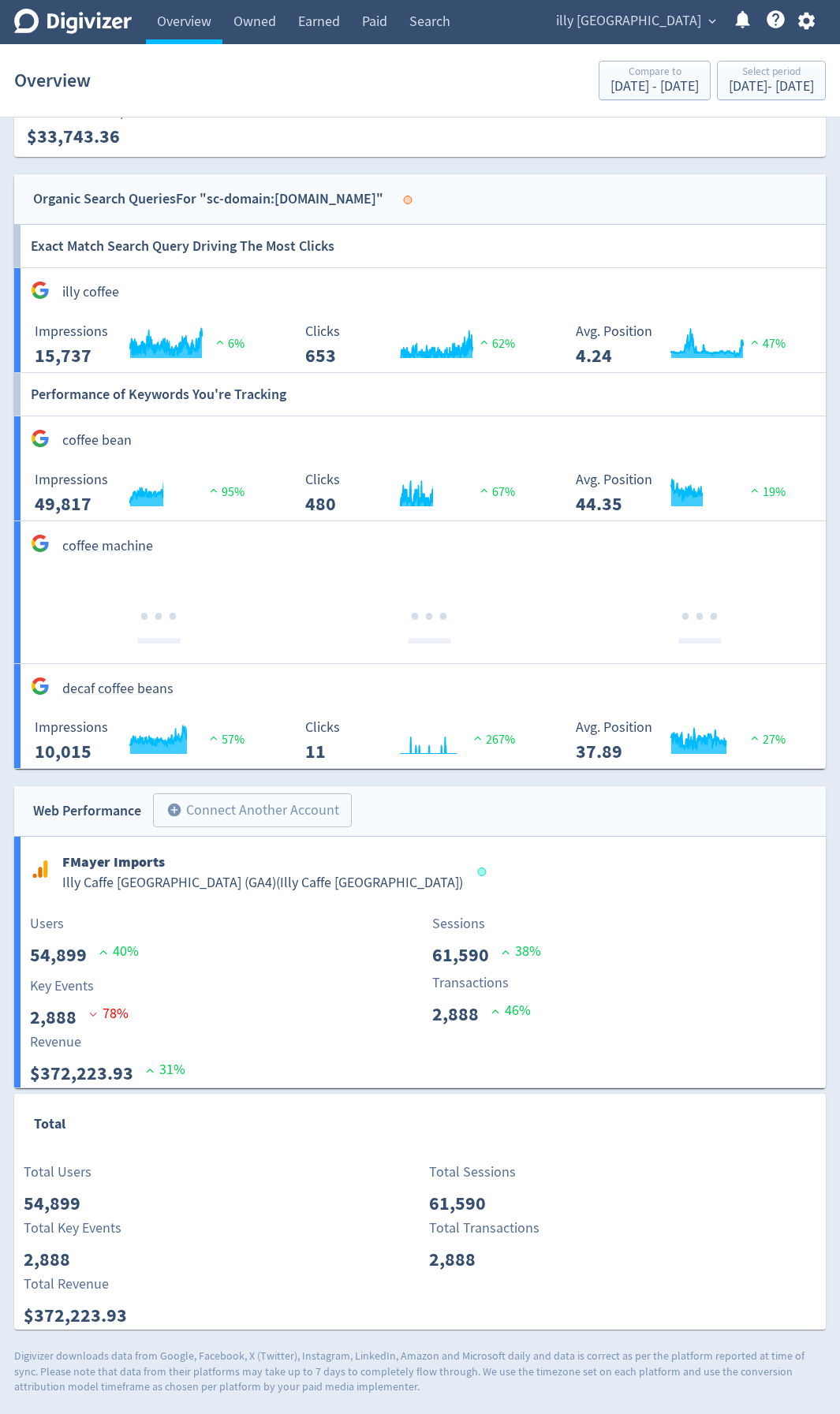
scroll to position [2089, 0]
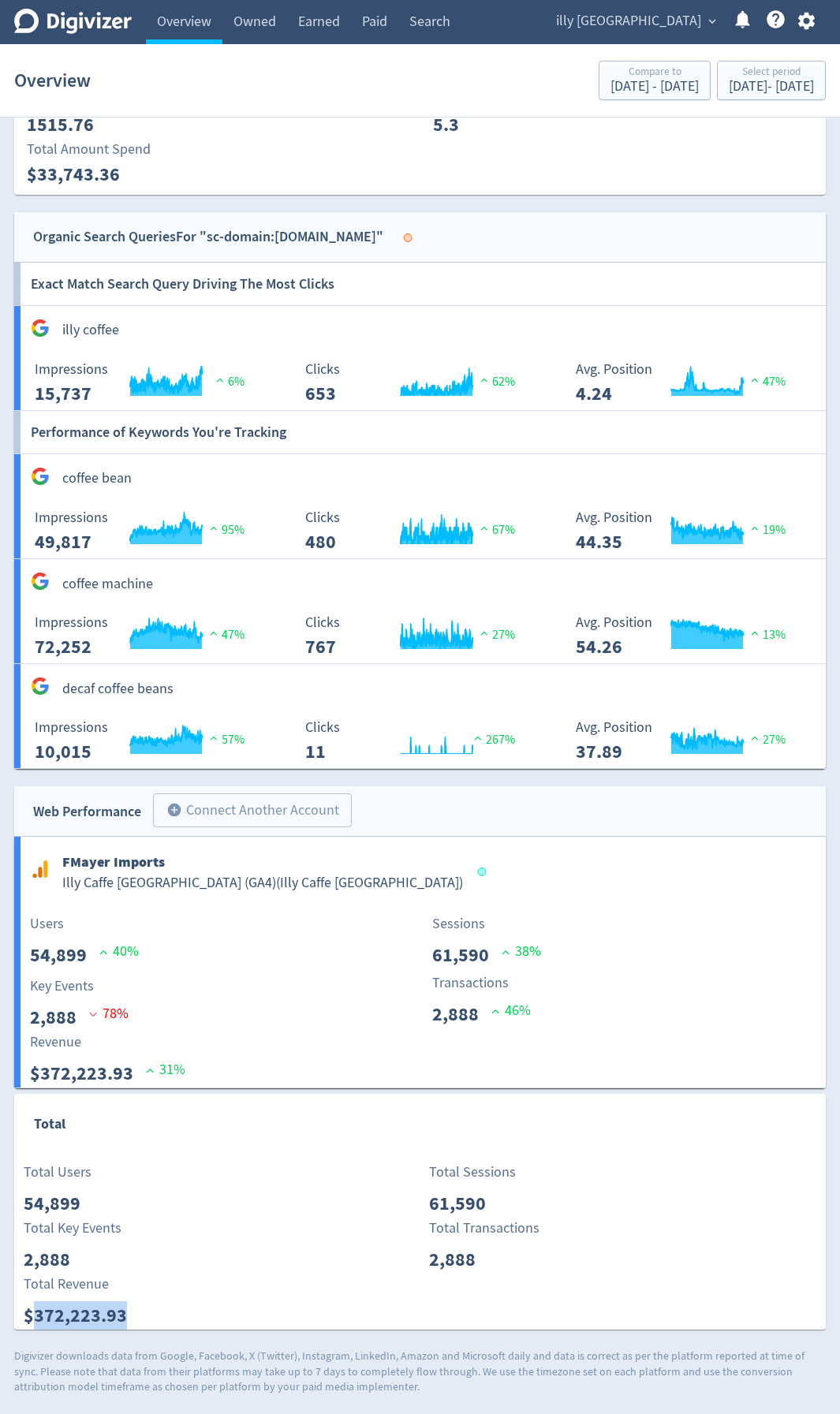
drag, startPoint x: 128, startPoint y: 1320, endPoint x: 29, endPoint y: 1316, distance: 99.1
click at [29, 1316] on p "$372,223.93" at bounding box center [82, 1315] width 116 height 28
copy p "372,223.93"
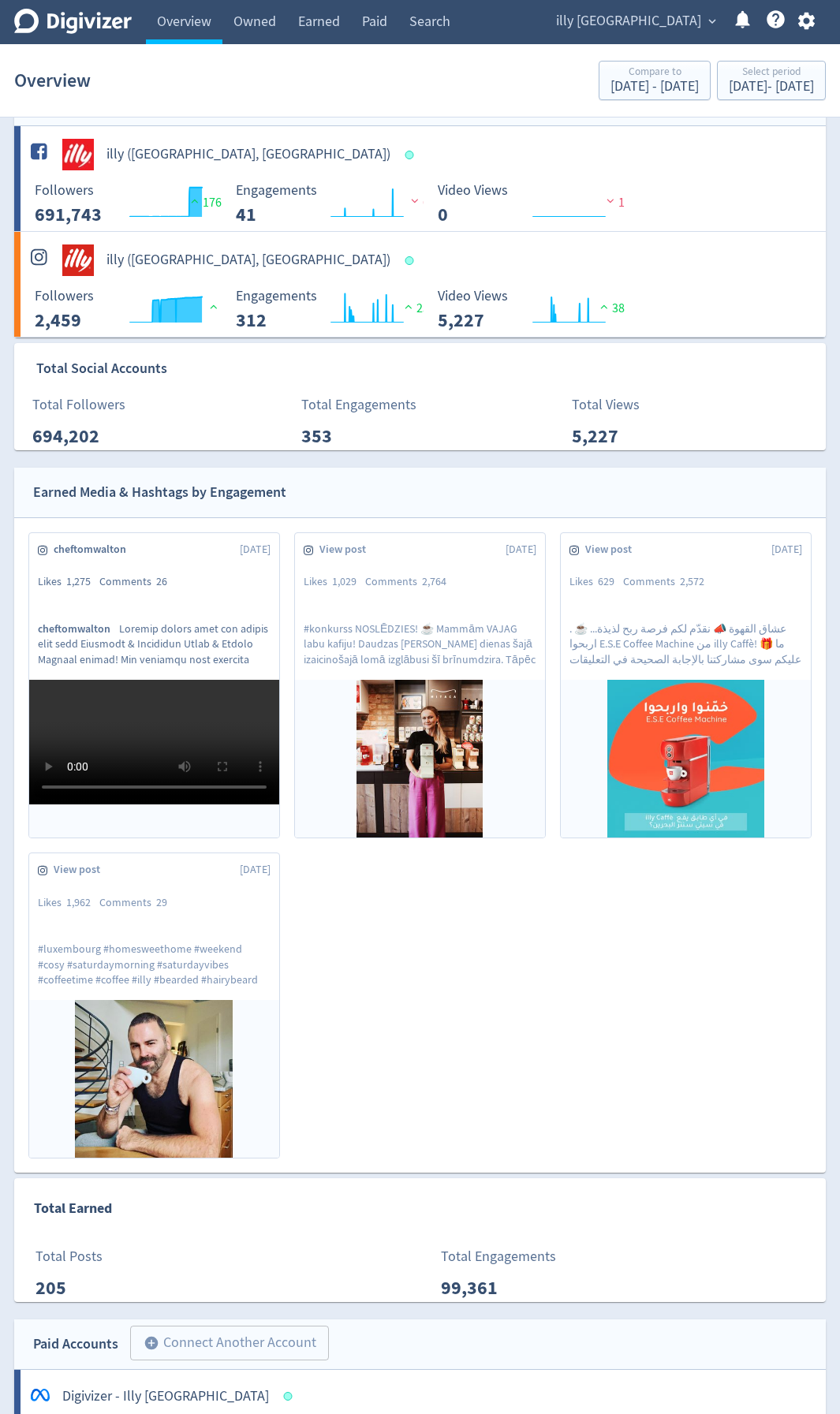
scroll to position [0, 0]
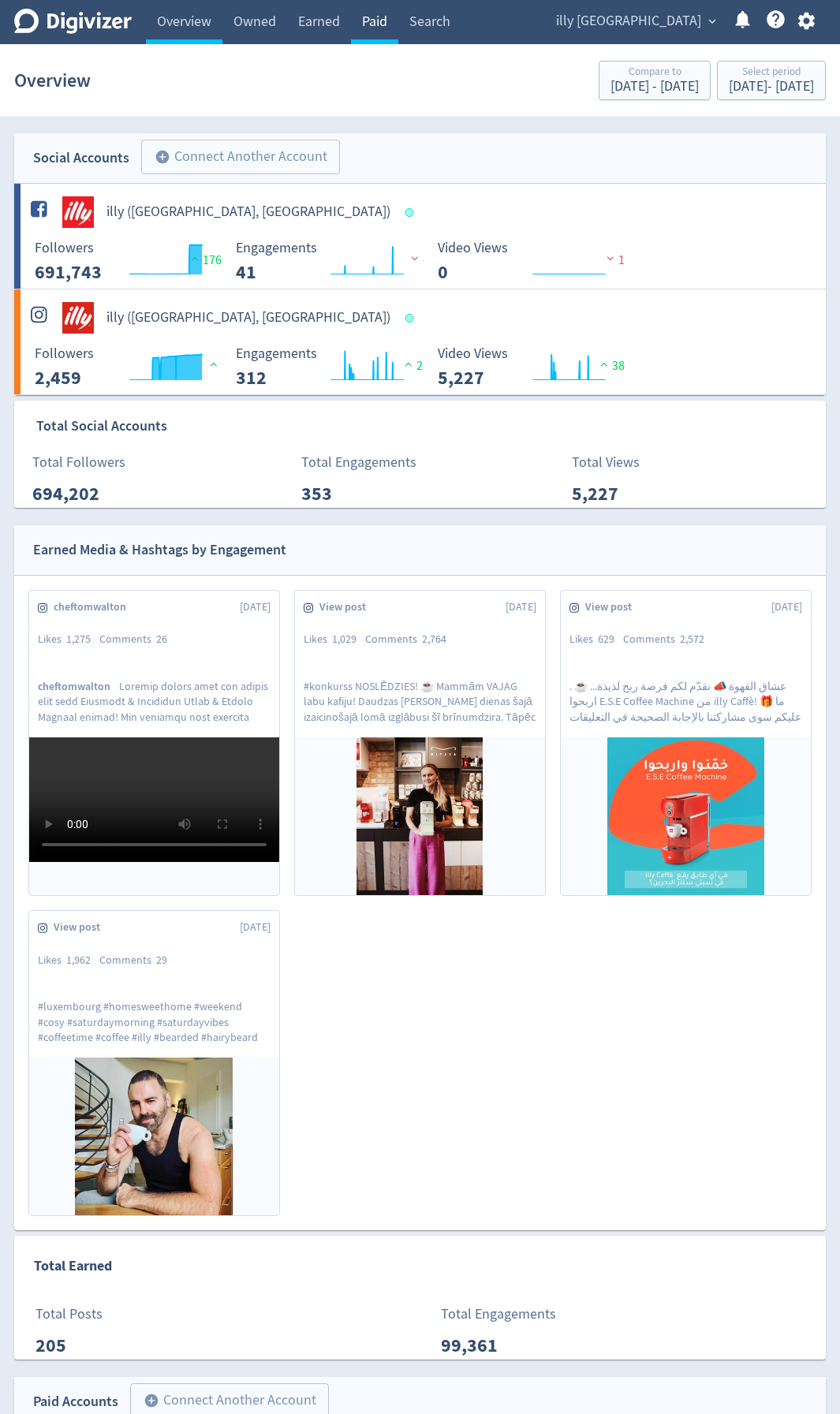
click at [379, 23] on link "Paid" at bounding box center [374, 22] width 47 height 44
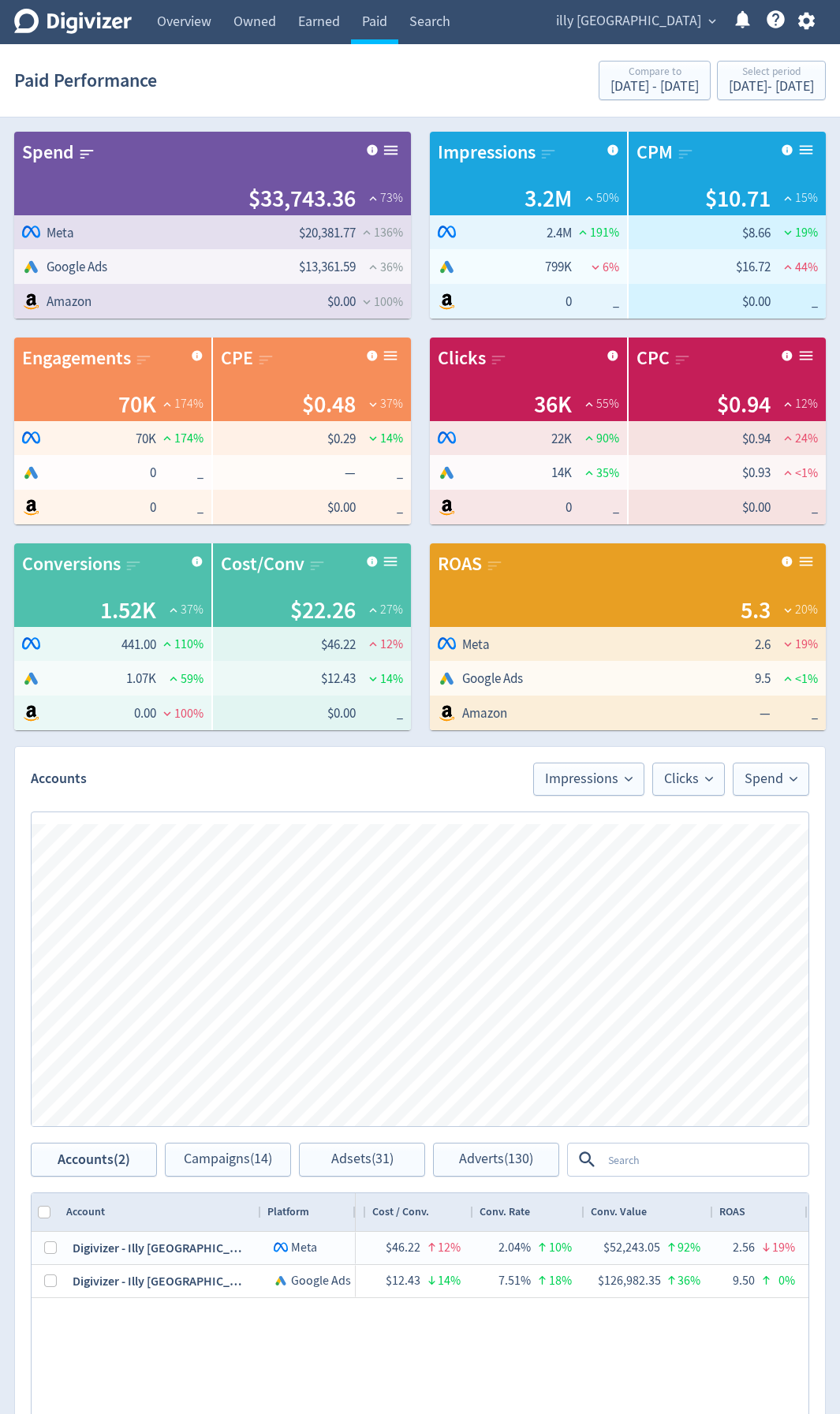
scroll to position [0, 1491]
drag, startPoint x: 351, startPoint y: 197, endPoint x: 253, endPoint y: 200, distance: 98.0
click at [253, 200] on div "$33,743.36 73 %" at bounding box center [213, 198] width 381 height 33
click at [761, 84] on div "Jan 1, 2023 - Aug 24, 2023" at bounding box center [771, 86] width 85 height 14
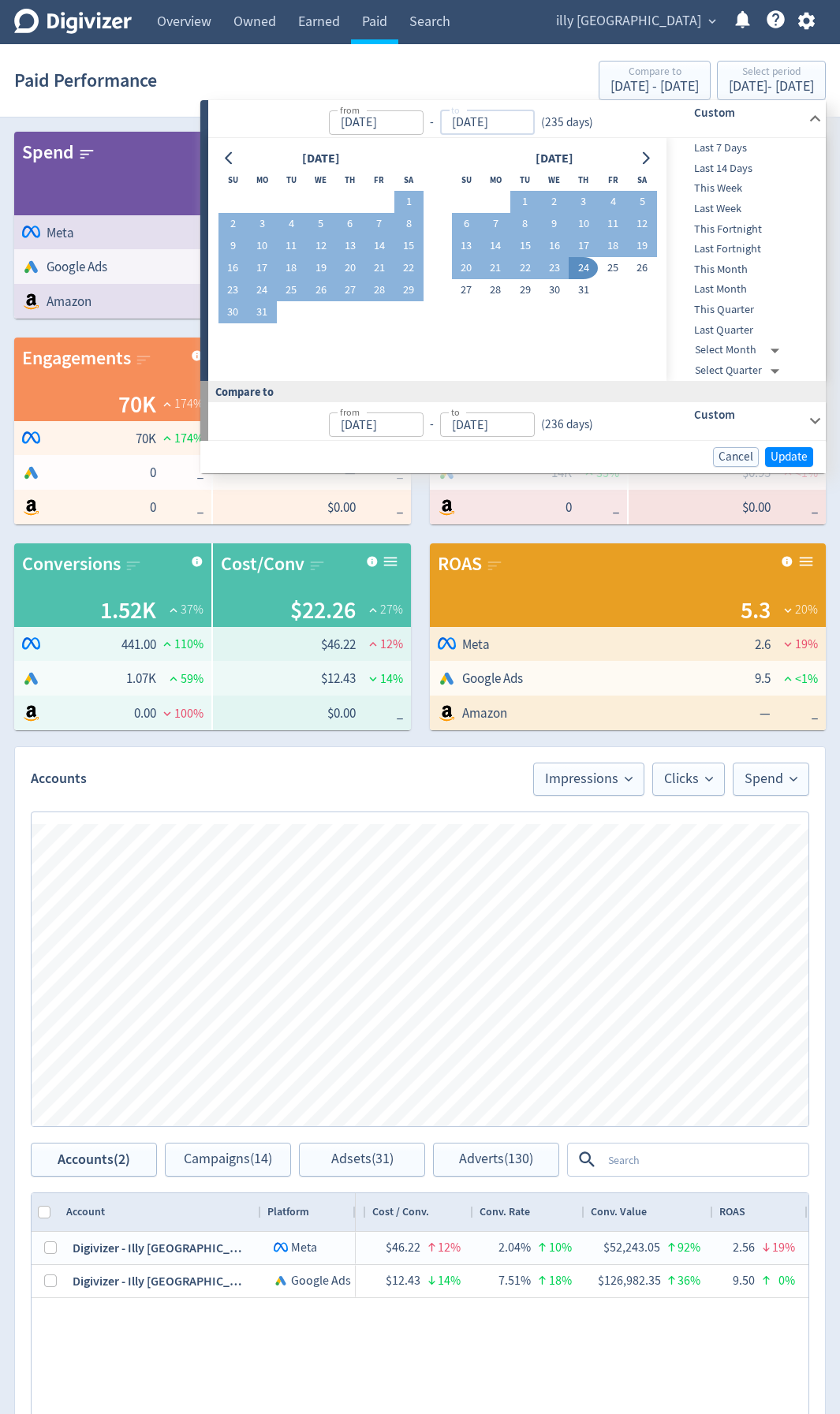
click at [522, 123] on input "24/08/2023" at bounding box center [487, 123] width 95 height 24
type input "[DATE]"
click at [417, 120] on input "Jan 01, 2023" at bounding box center [376, 123] width 95 height 24
type input "01/01/2023"
type input "[DATE]"
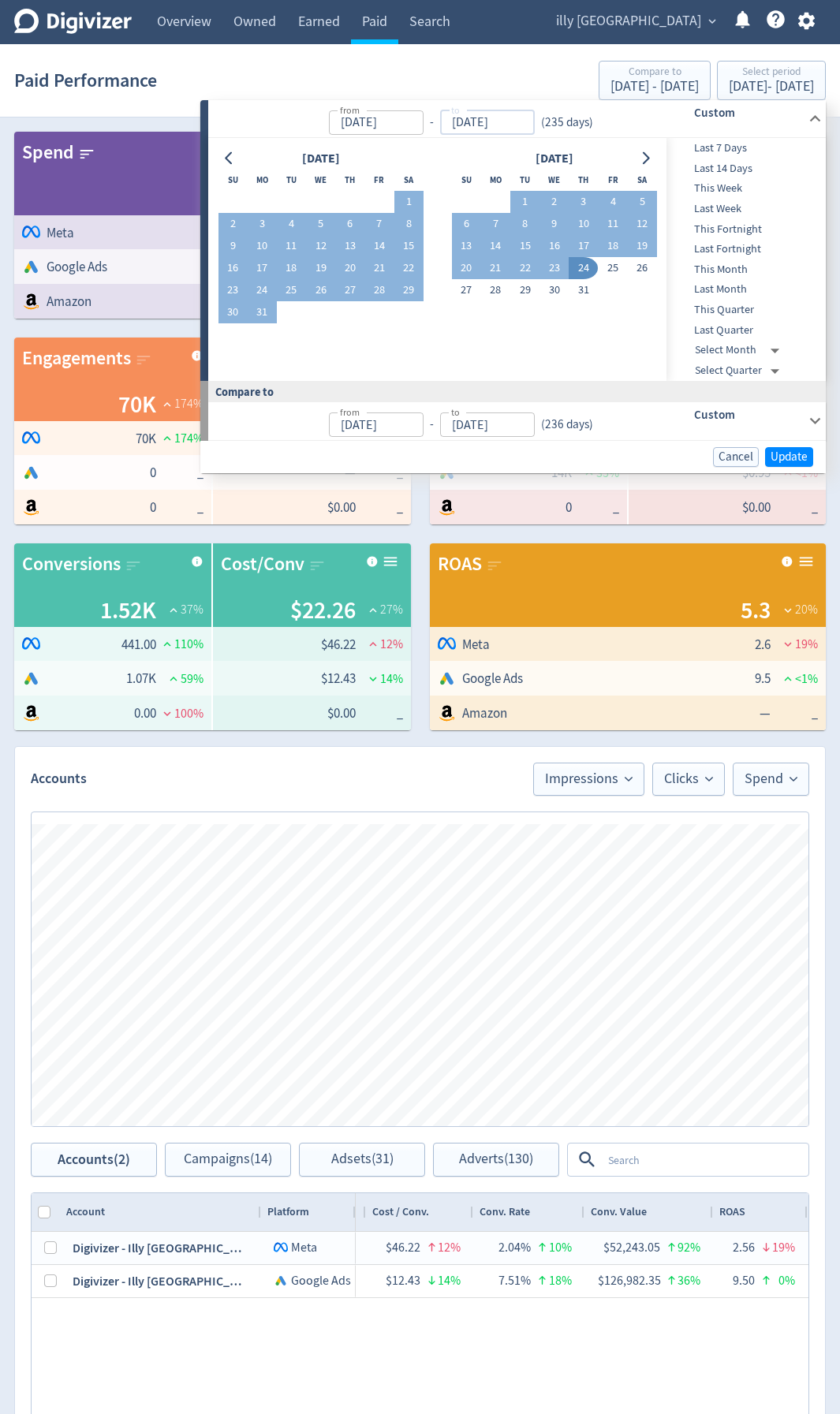
type input "May 10, 2021"
type input "Jan 01, 2023"
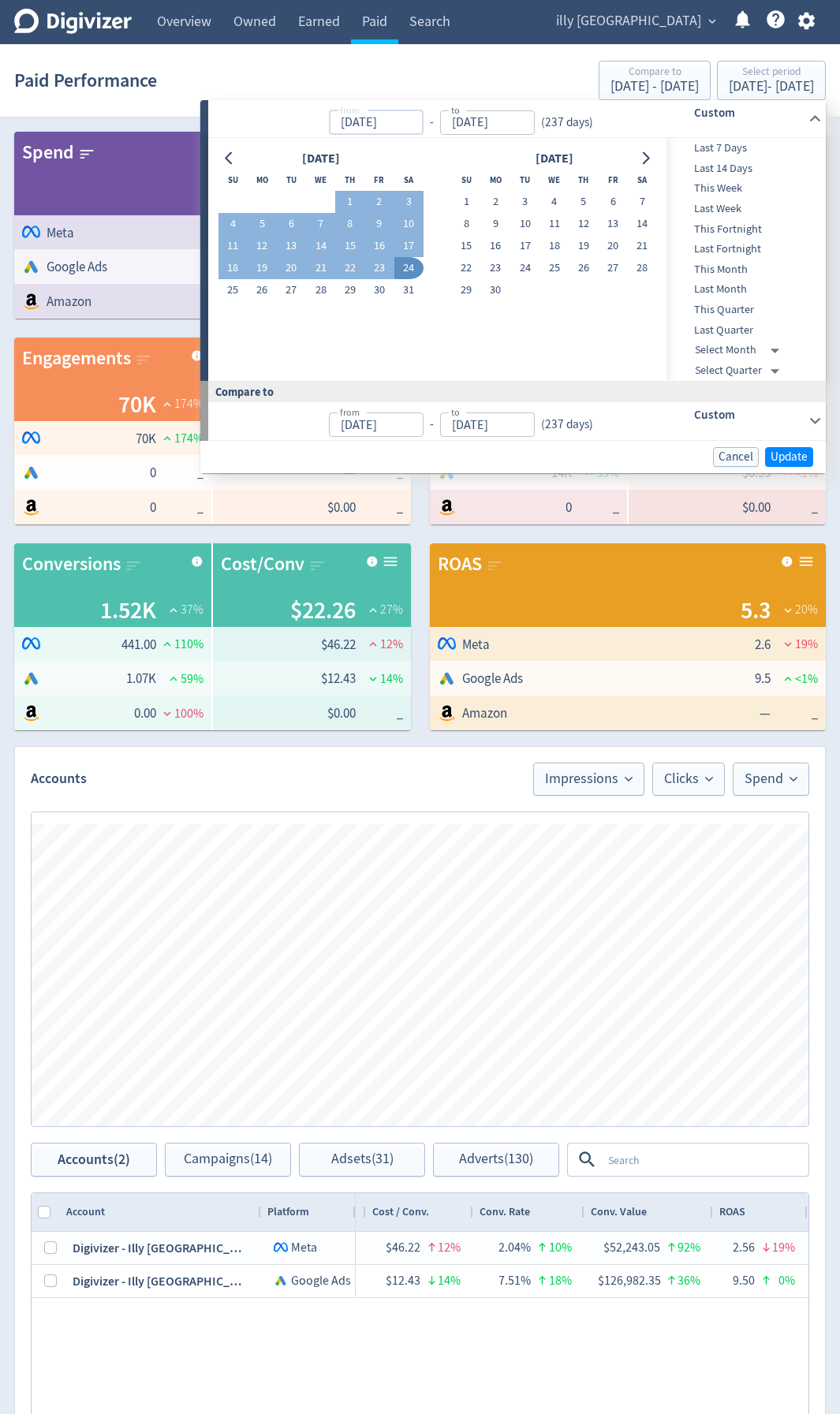
type input "[DATE]"
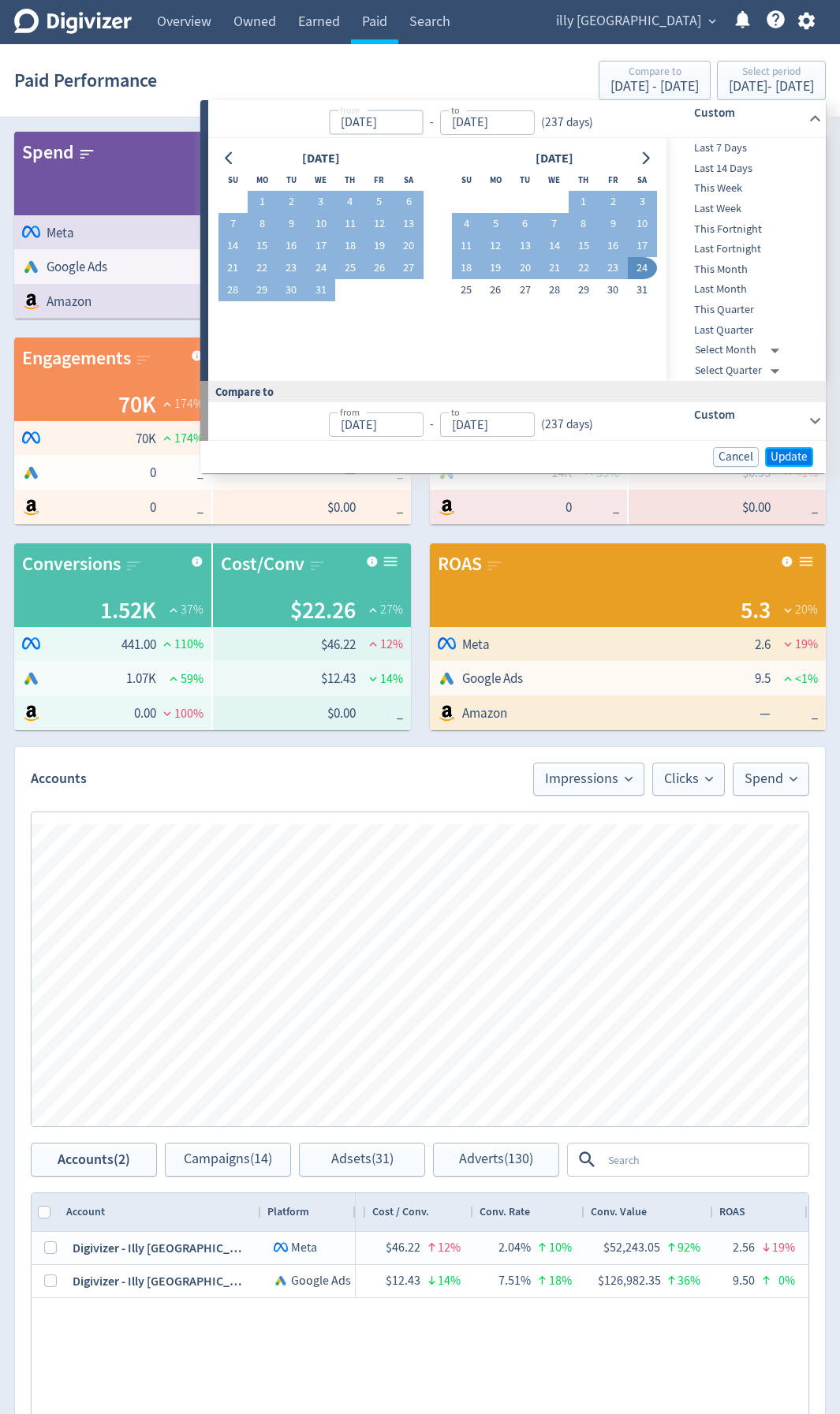
click at [807, 458] on button "Update" at bounding box center [788, 457] width 48 height 20
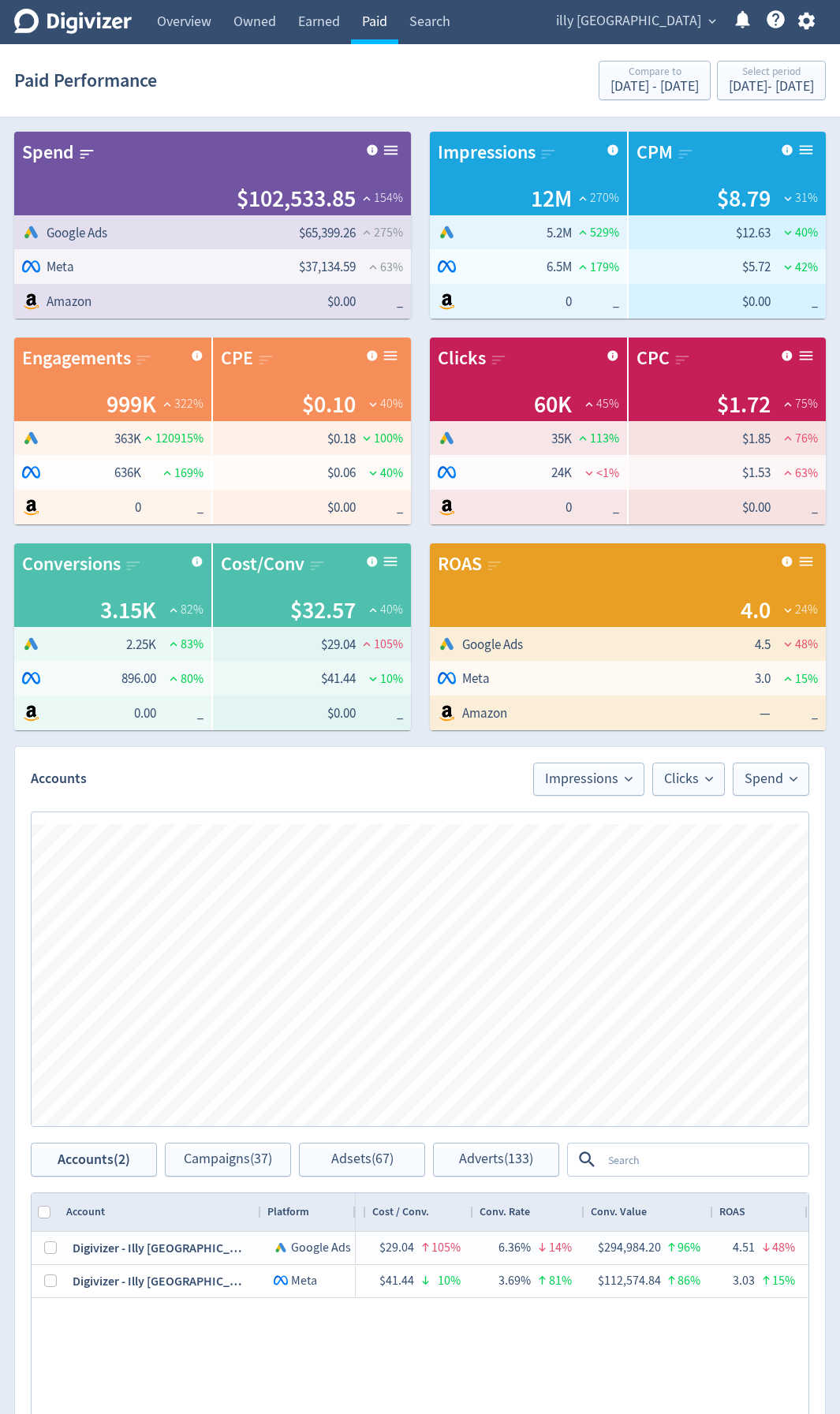
click at [371, 28] on link "Paid" at bounding box center [374, 22] width 47 height 44
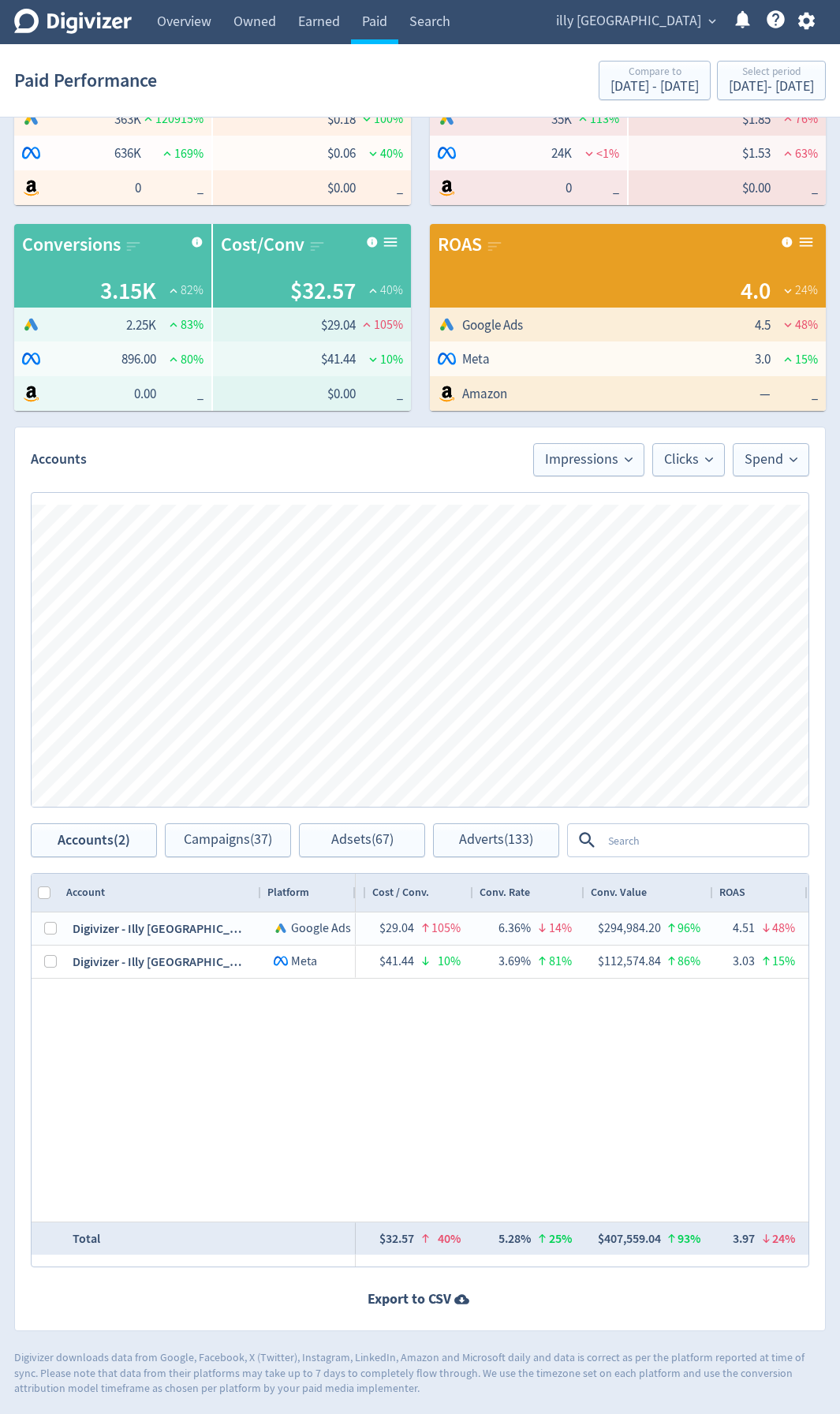
scroll to position [321, 0]
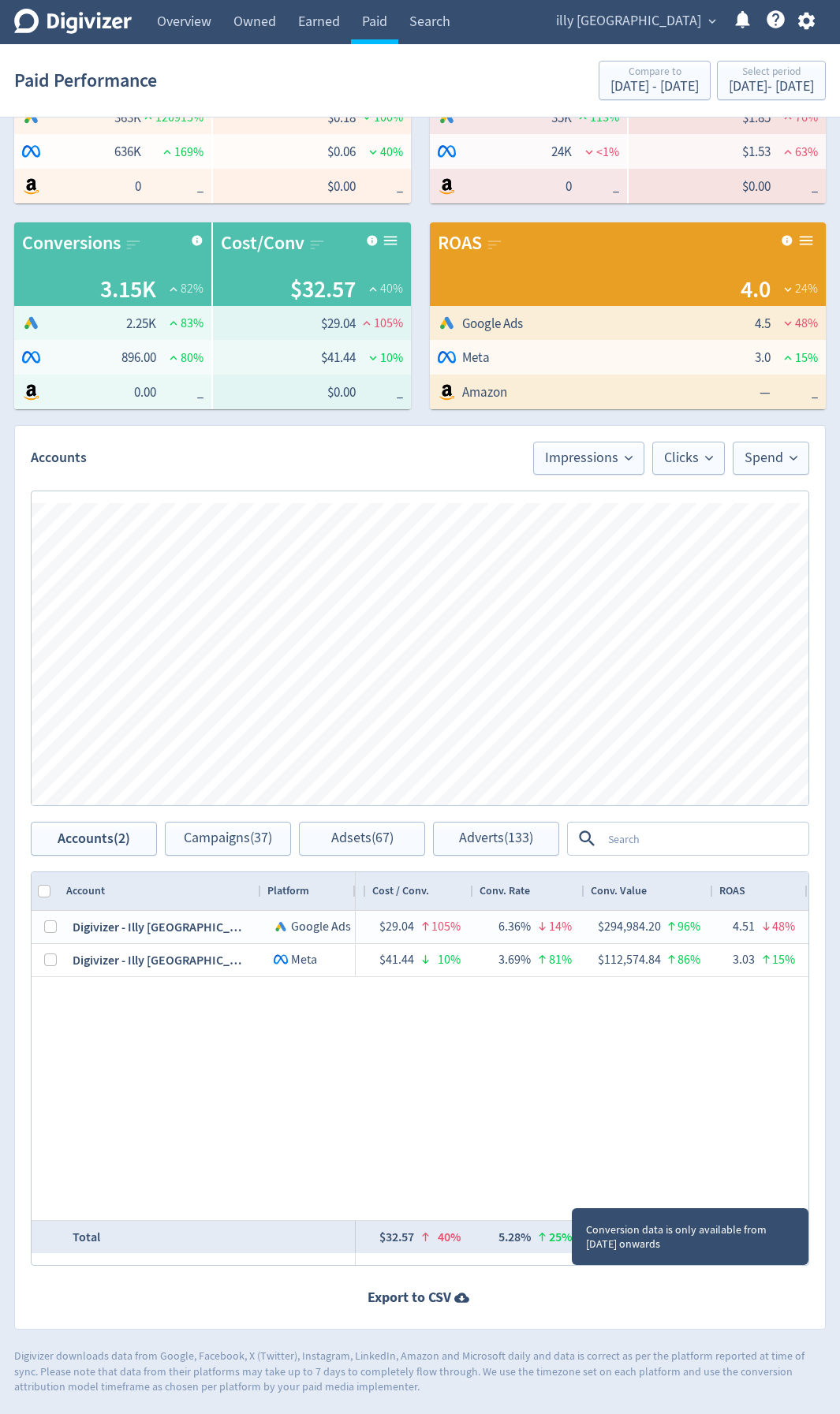
drag, startPoint x: 618, startPoint y: 1240, endPoint x: 664, endPoint y: 1091, distance: 155.9
click at [677, 1049] on div "$65,399.26 275% 5,180,134 529% $12.63 40% — 363,046 120915% $0.18 100% 7.01% 19…" at bounding box center [581, 1065] width 453 height 309
drag, startPoint x: 604, startPoint y: 1226, endPoint x: 714, endPoint y: 1133, distance: 144.0
click at [747, 1085] on div "$65,399.26 275% 5,180,134 529% $12.63 40% — 363,046 120915% $0.18 100% 7.01% 19…" at bounding box center [581, 1065] width 453 height 309
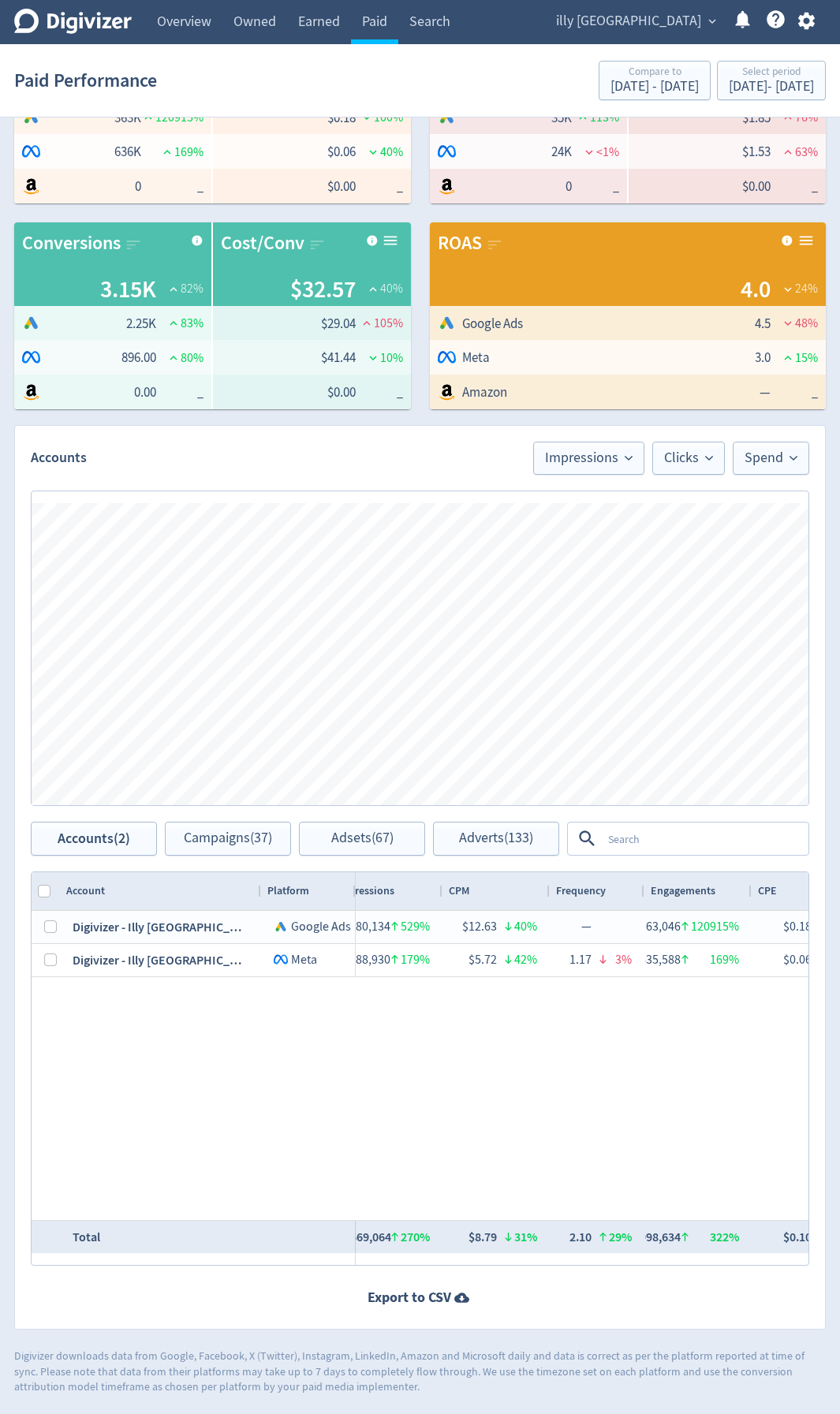
scroll to position [0, 0]
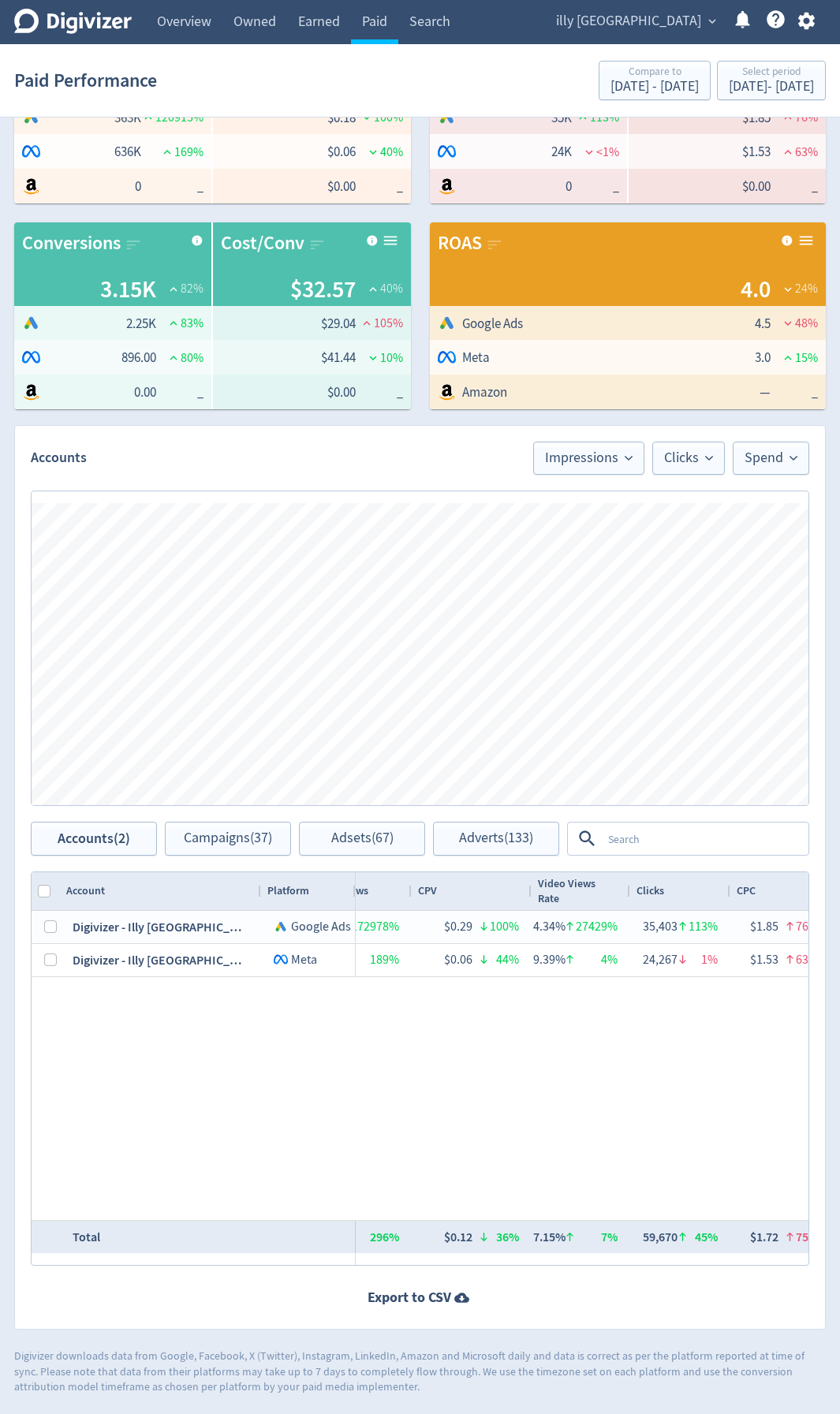
drag, startPoint x: 536, startPoint y: 1268, endPoint x: 516, endPoint y: 1266, distance: 20.1
click at [516, 1266] on div "Accounts Impressions Clicks Spend Spend Clicks Impressions Press Space or Enter…" at bounding box center [419, 877] width 811 height 905
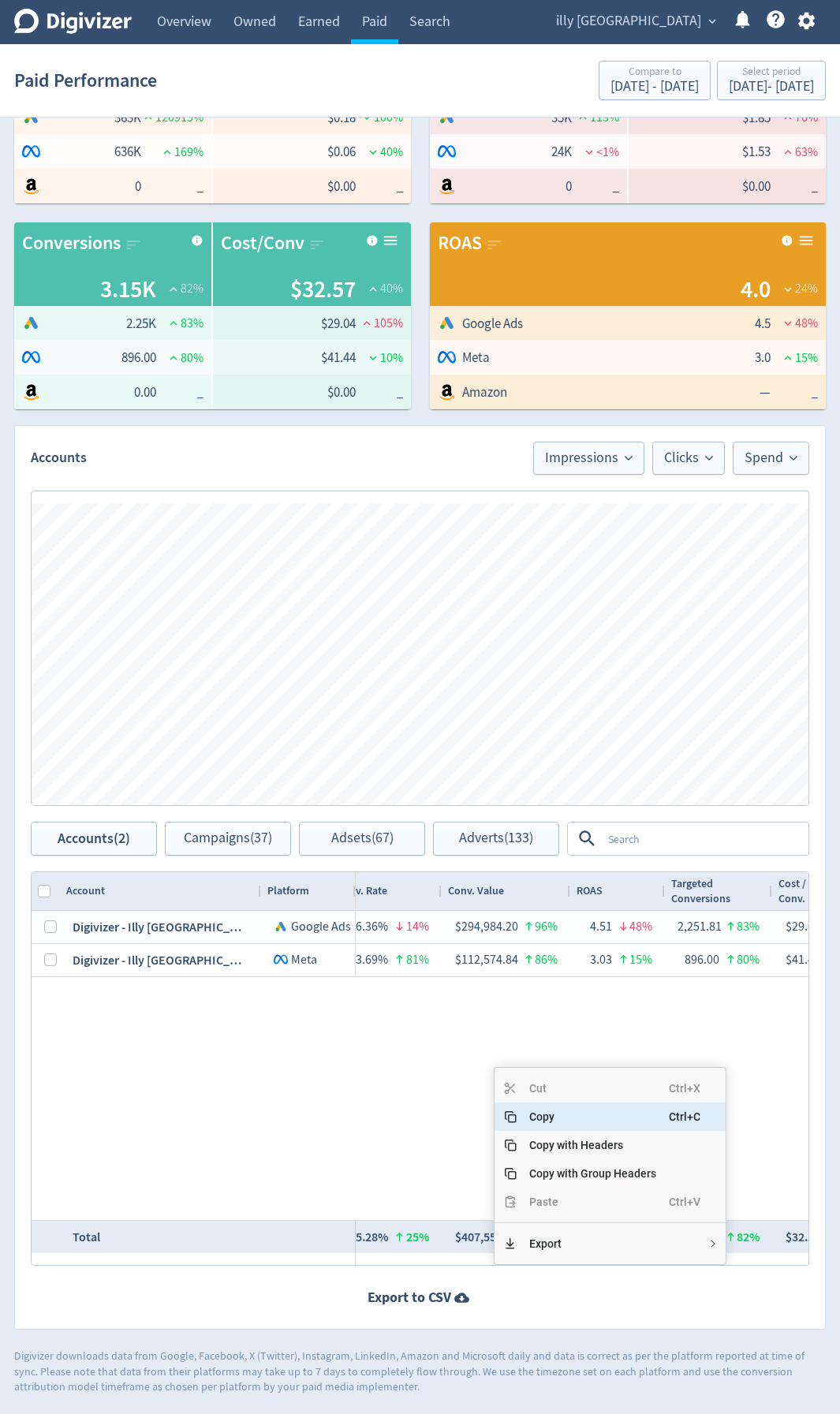
click at [552, 1117] on span "Copy" at bounding box center [592, 1117] width 152 height 28
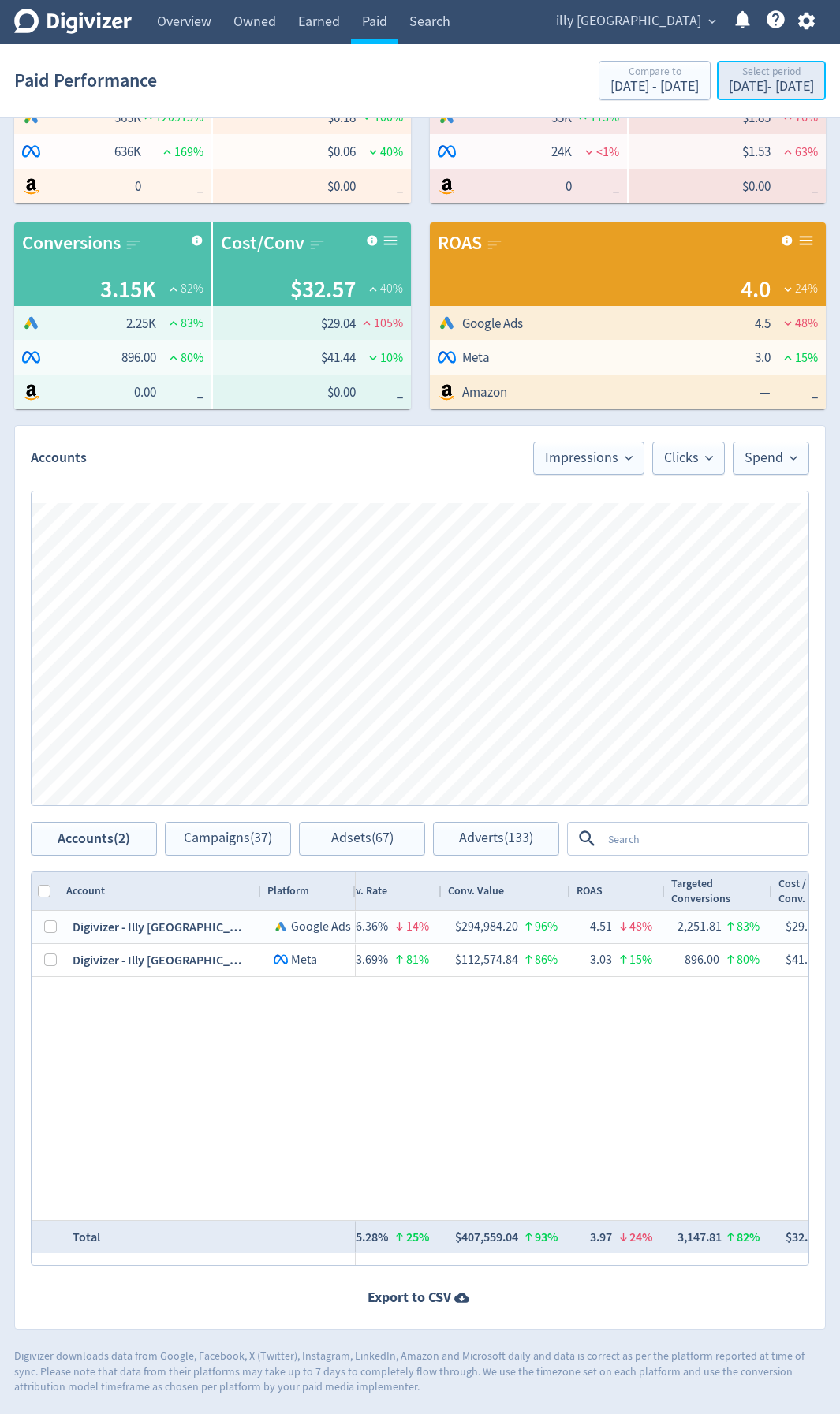
click at [753, 80] on div "Jan 1, 2024 - Aug 24, 2024" at bounding box center [771, 86] width 85 height 14
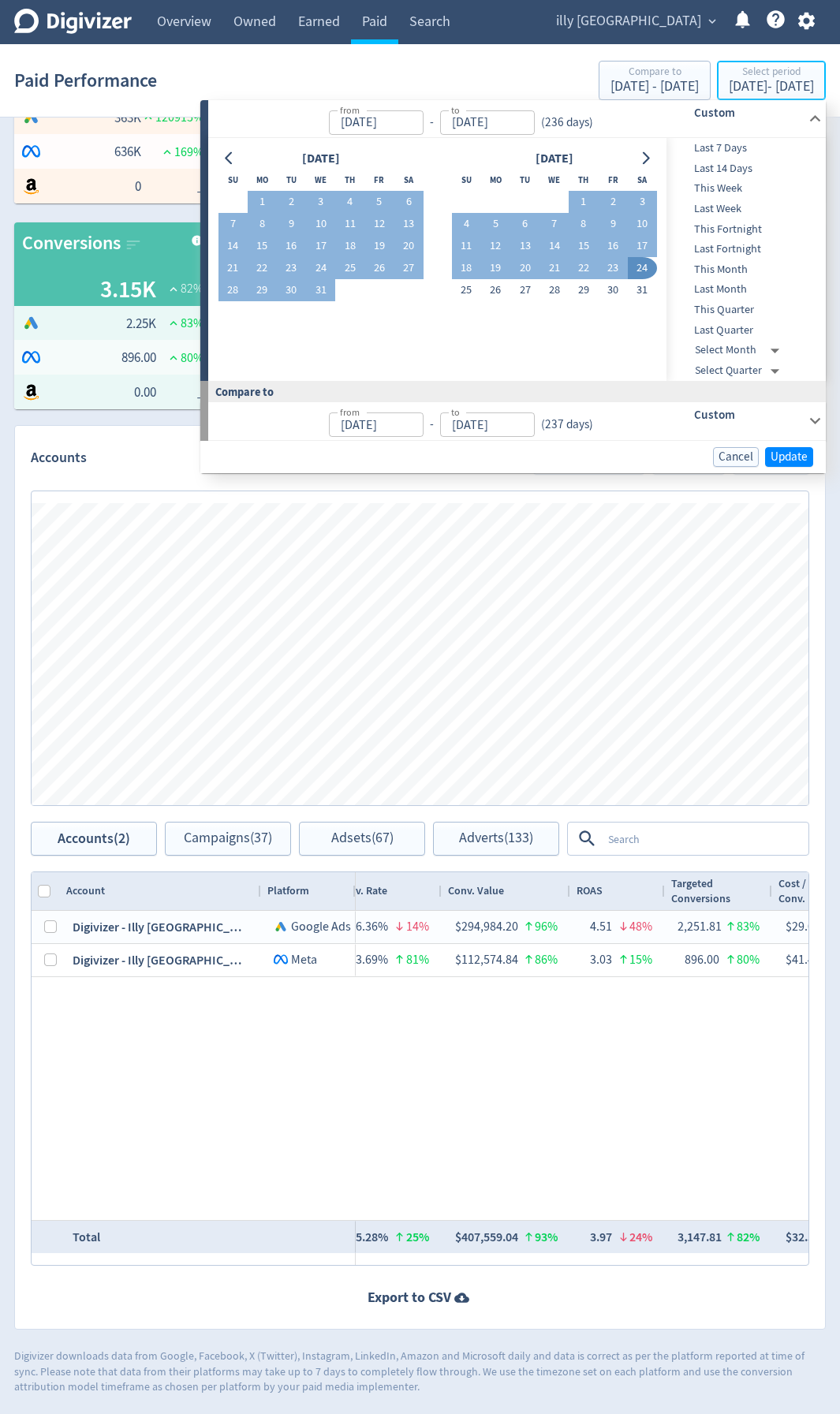
type input "[DATE]"
click at [401, 123] on input "[DATE]" at bounding box center [376, 123] width 95 height 24
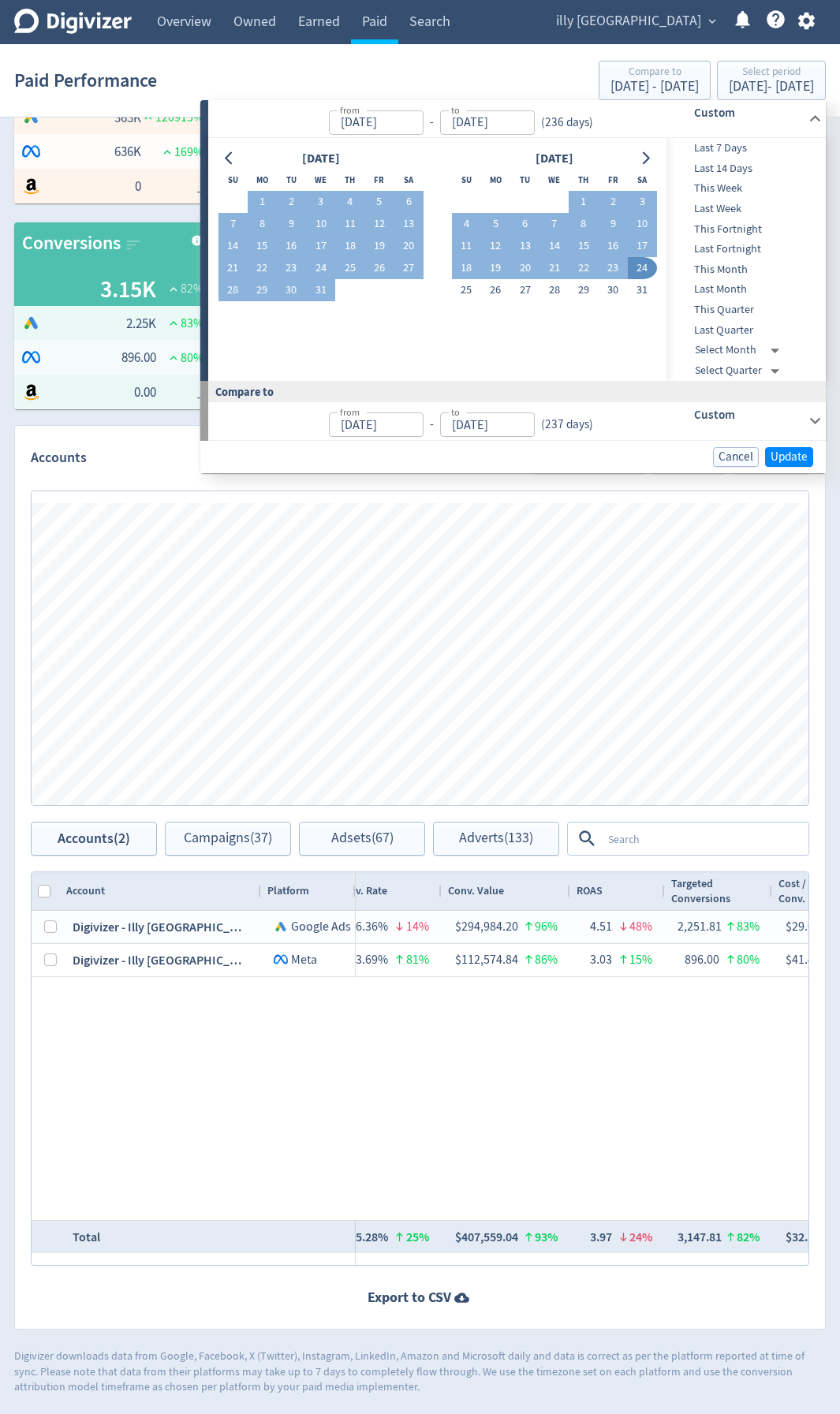
click at [401, 123] on input "[DATE]" at bounding box center [376, 123] width 95 height 24
click at [424, 121] on input "[DATE]" at bounding box center [376, 123] width 95 height 24
type input "[DATE]"
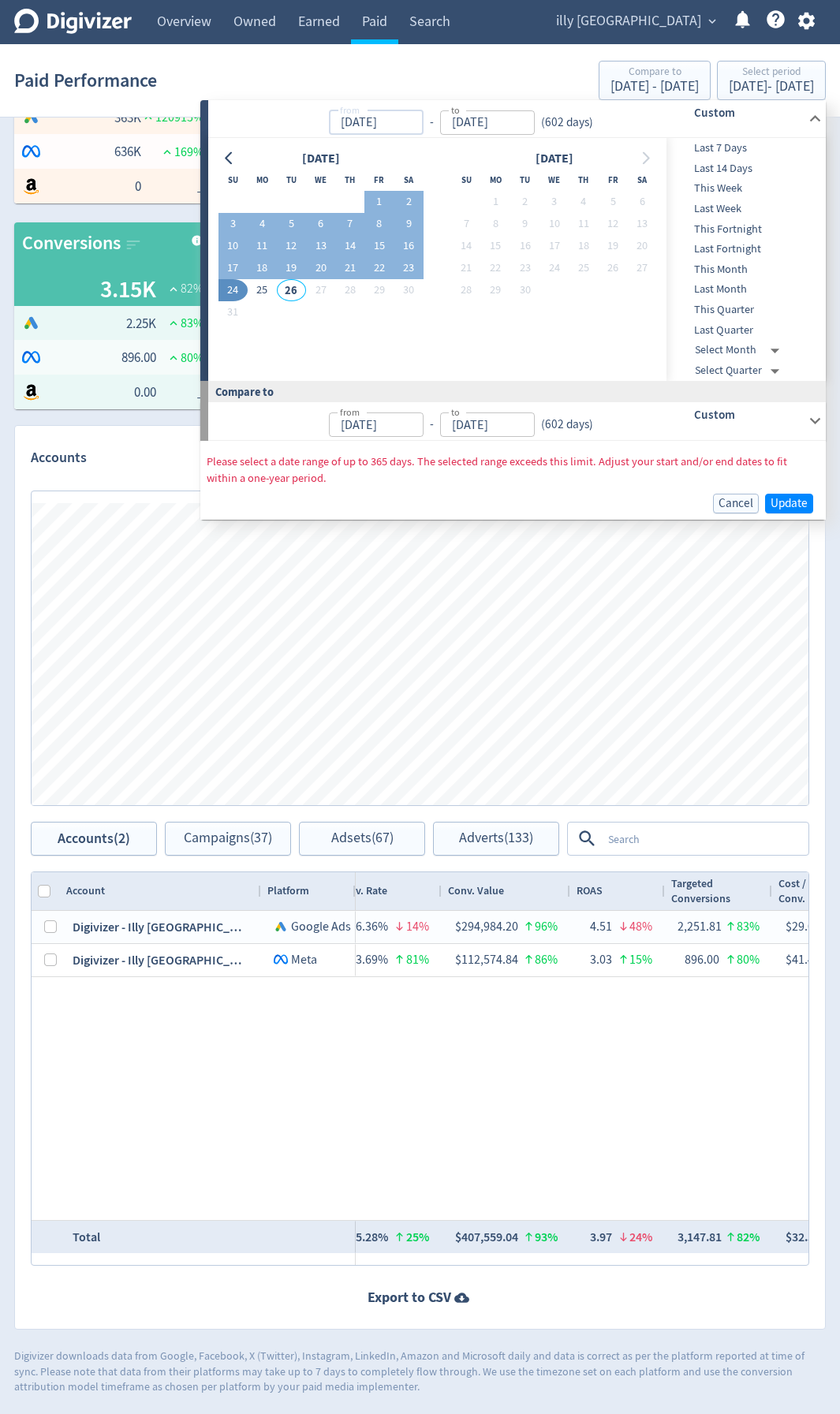
type input "[DATE]"
click at [404, 114] on input "[DATE]" at bounding box center [376, 123] width 95 height 24
type input "[DATE]"
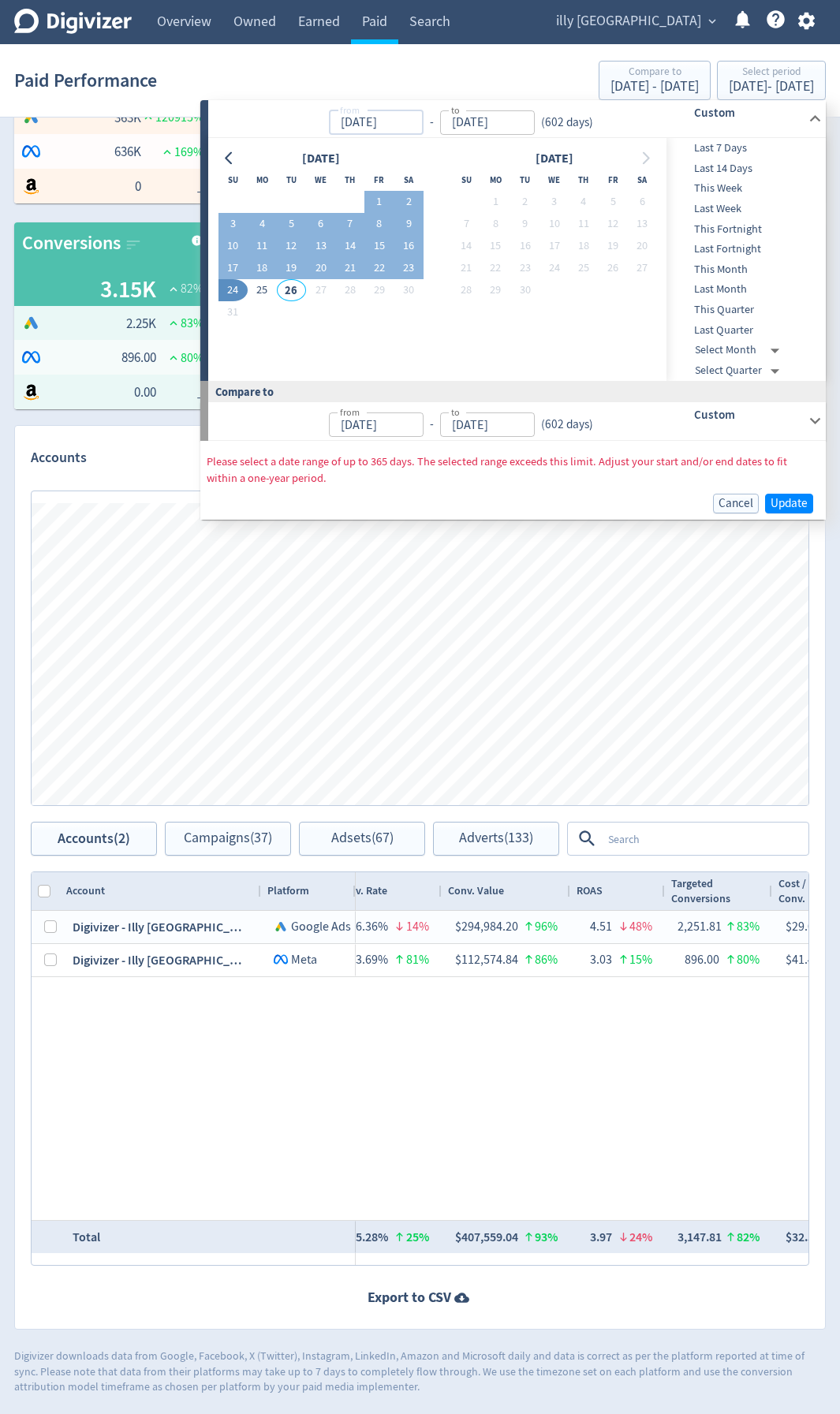
type input "[DATE]"
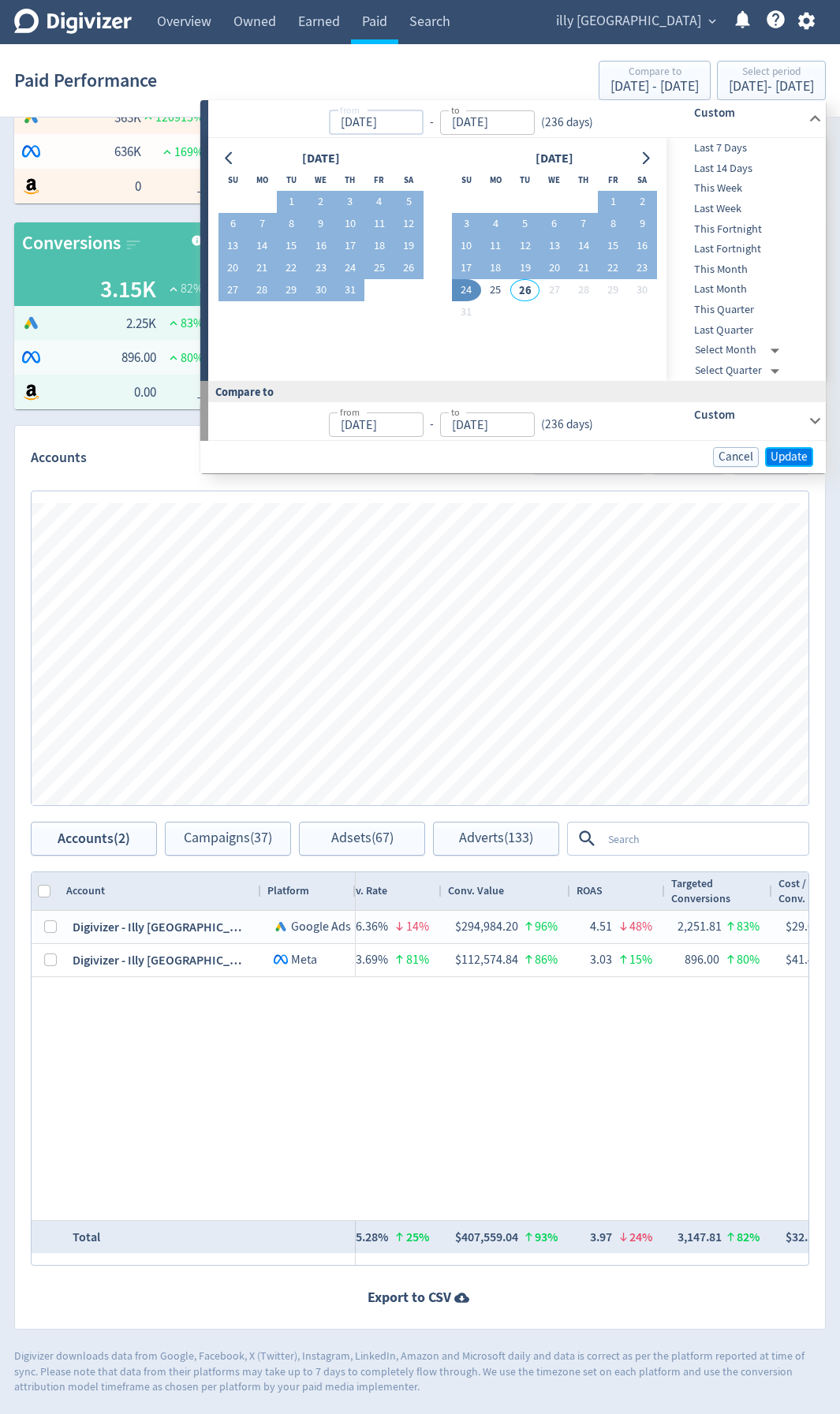
click at [783, 453] on span "Update" at bounding box center [789, 457] width 38 height 12
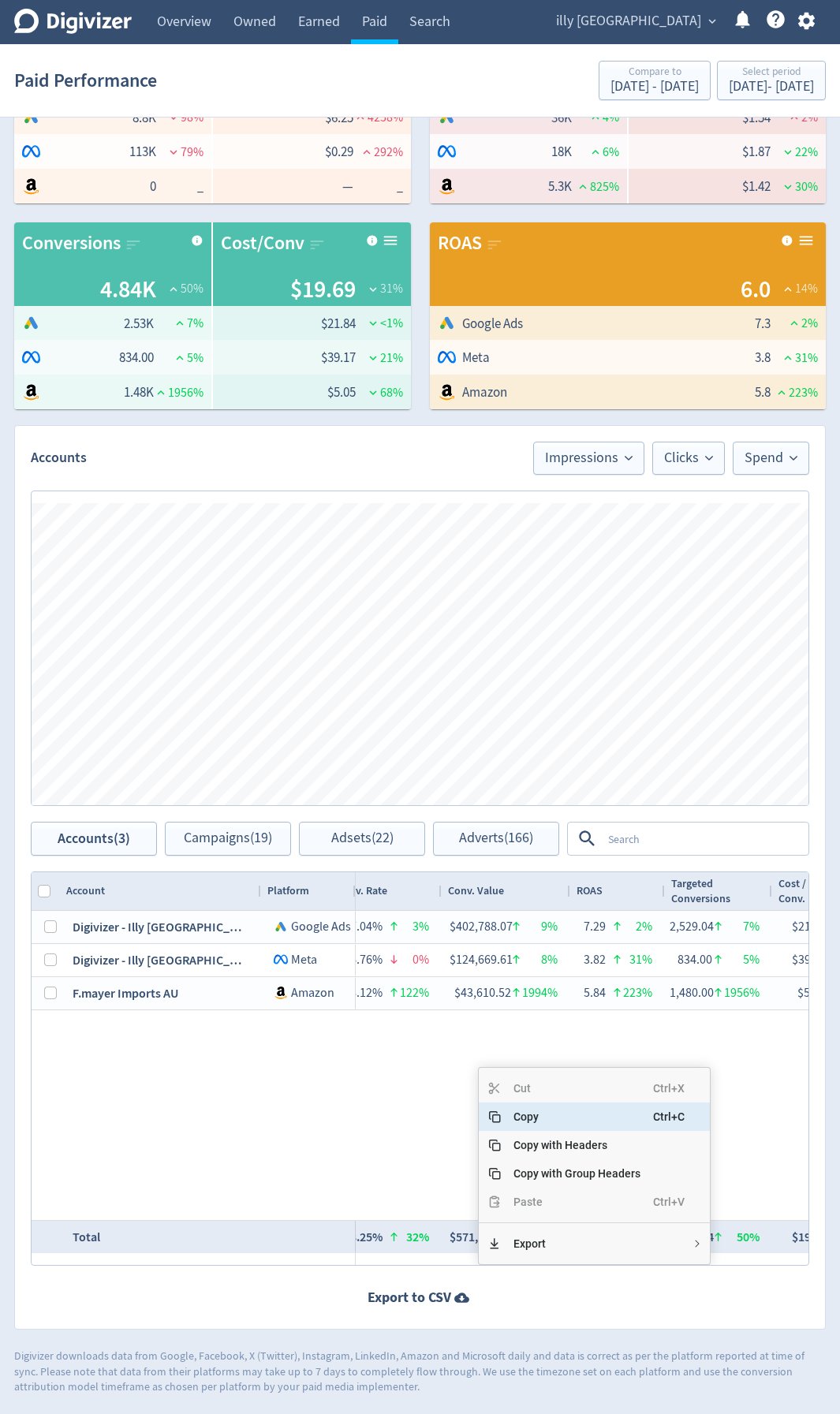
click at [535, 1120] on span "Copy" at bounding box center [577, 1117] width 152 height 28
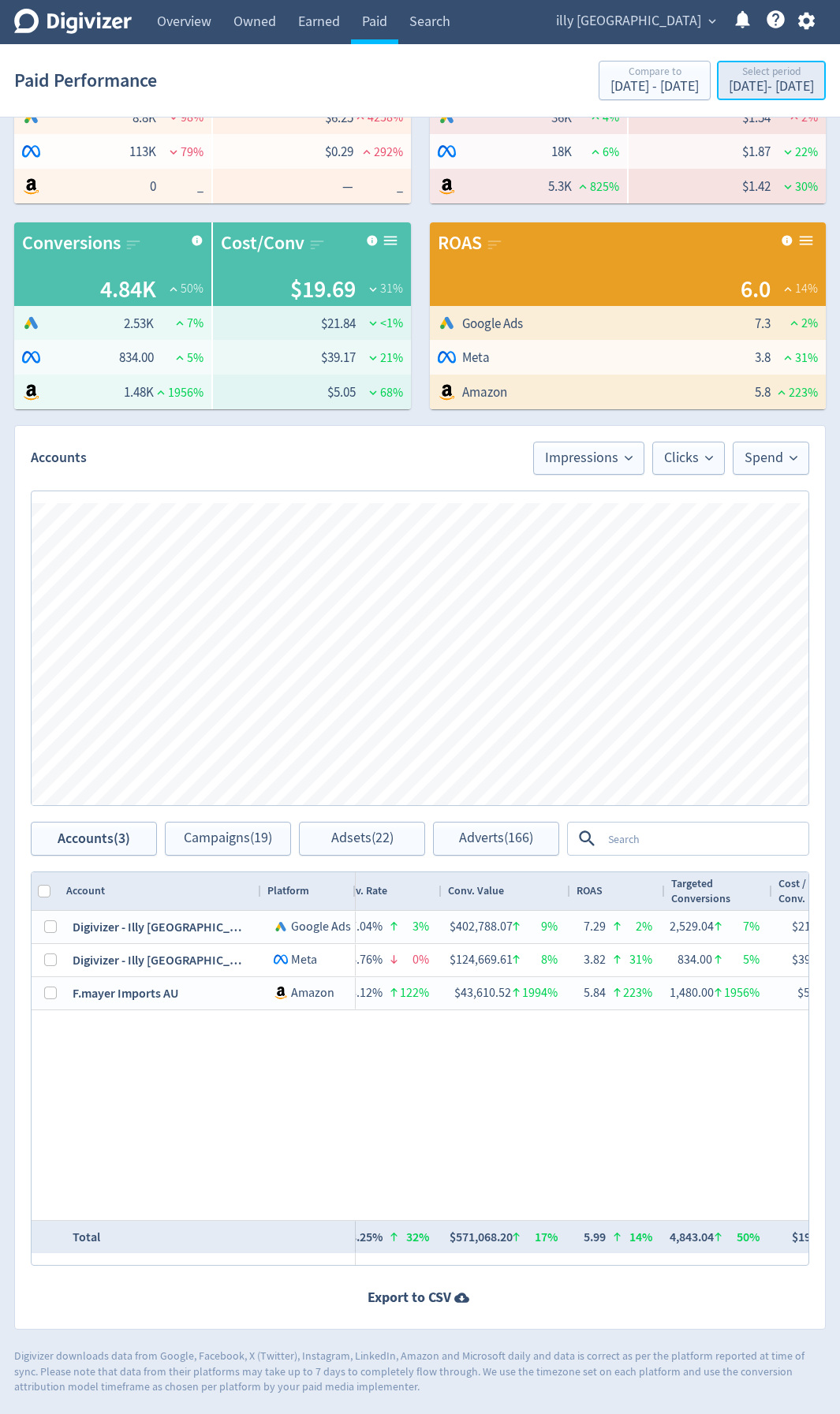
click at [741, 84] on div "[DATE] - [DATE]" at bounding box center [771, 86] width 85 height 14
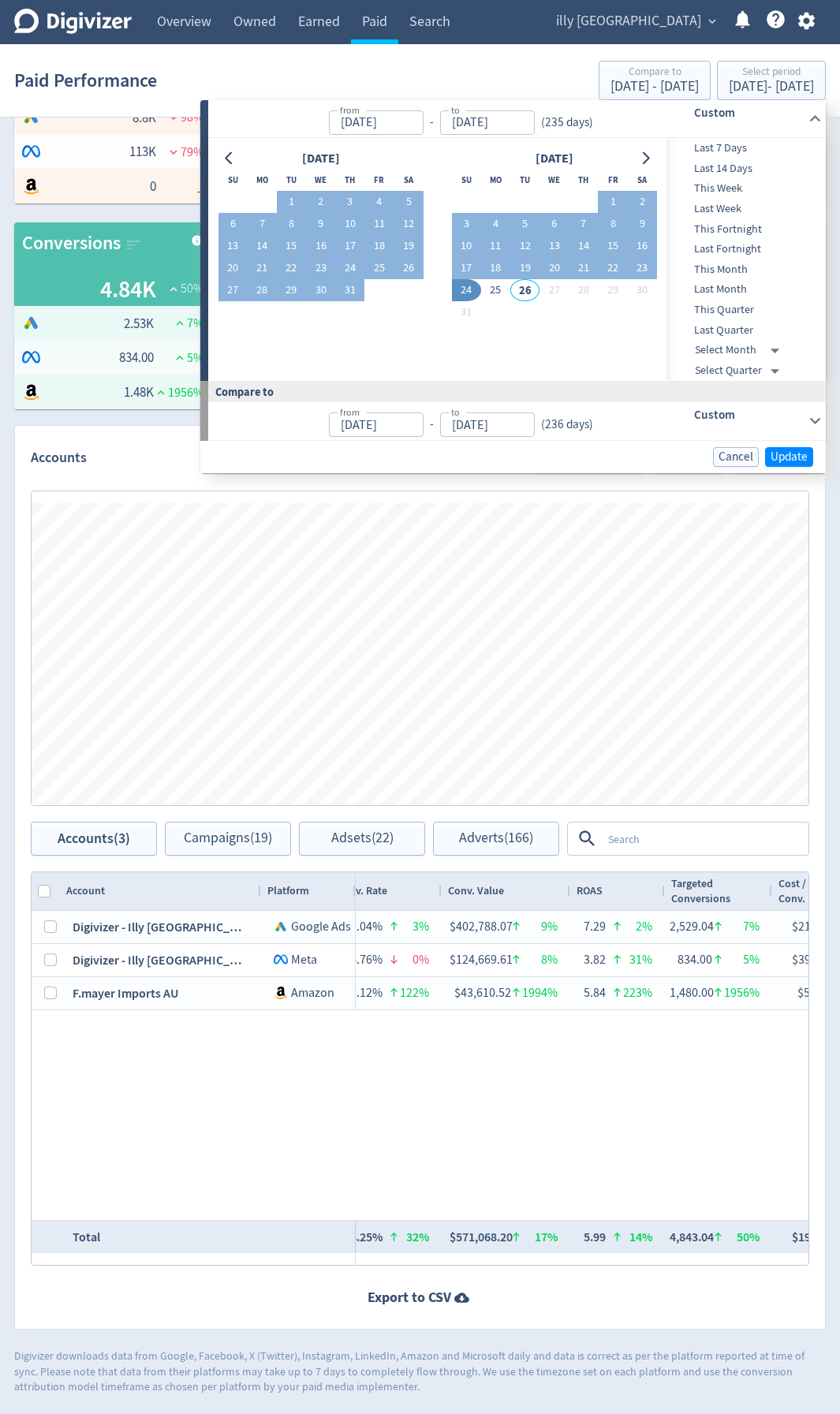
click at [731, 270] on span "This Month" at bounding box center [744, 269] width 156 height 17
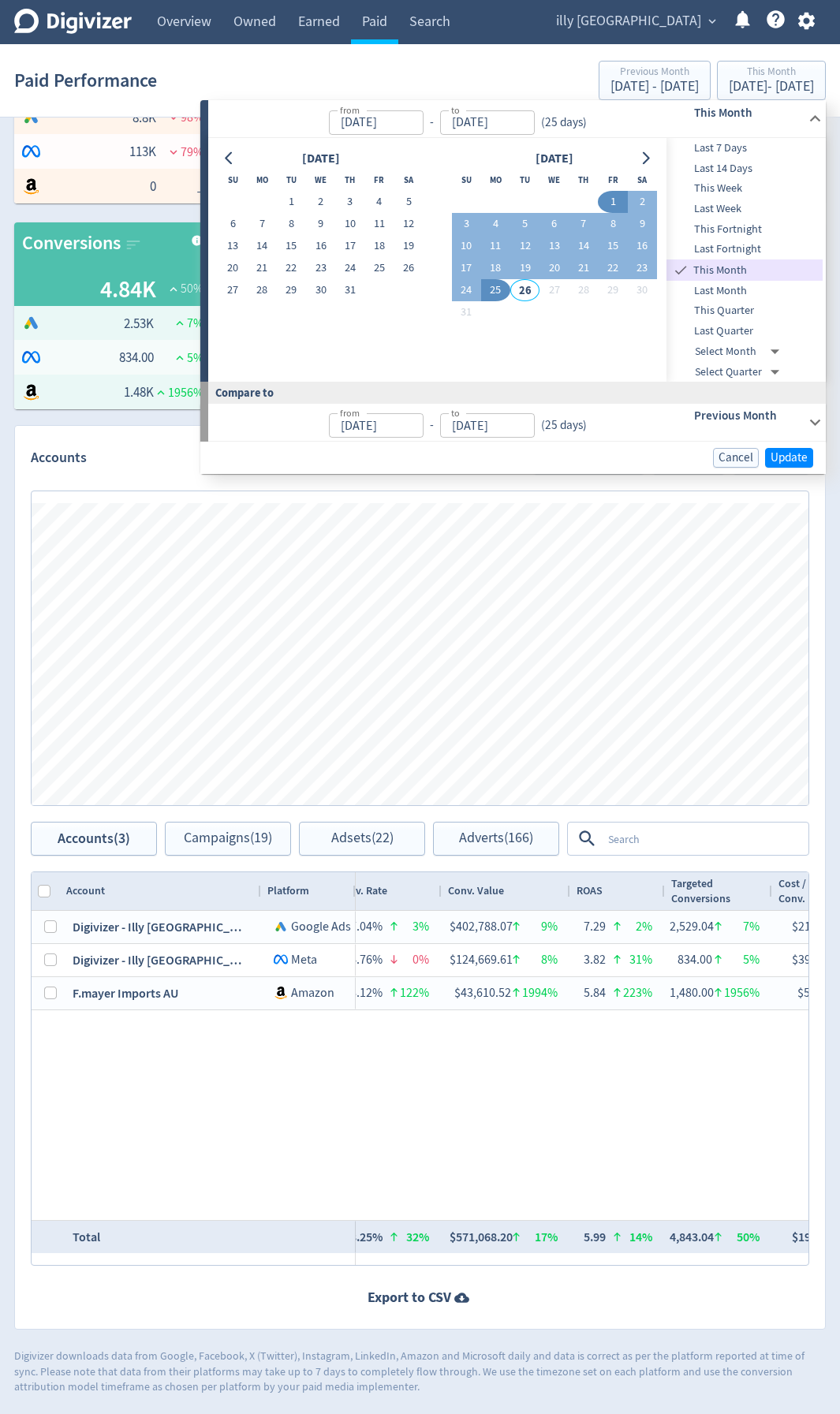
type input "[DATE]"
click at [802, 457] on span "Update" at bounding box center [789, 458] width 38 height 12
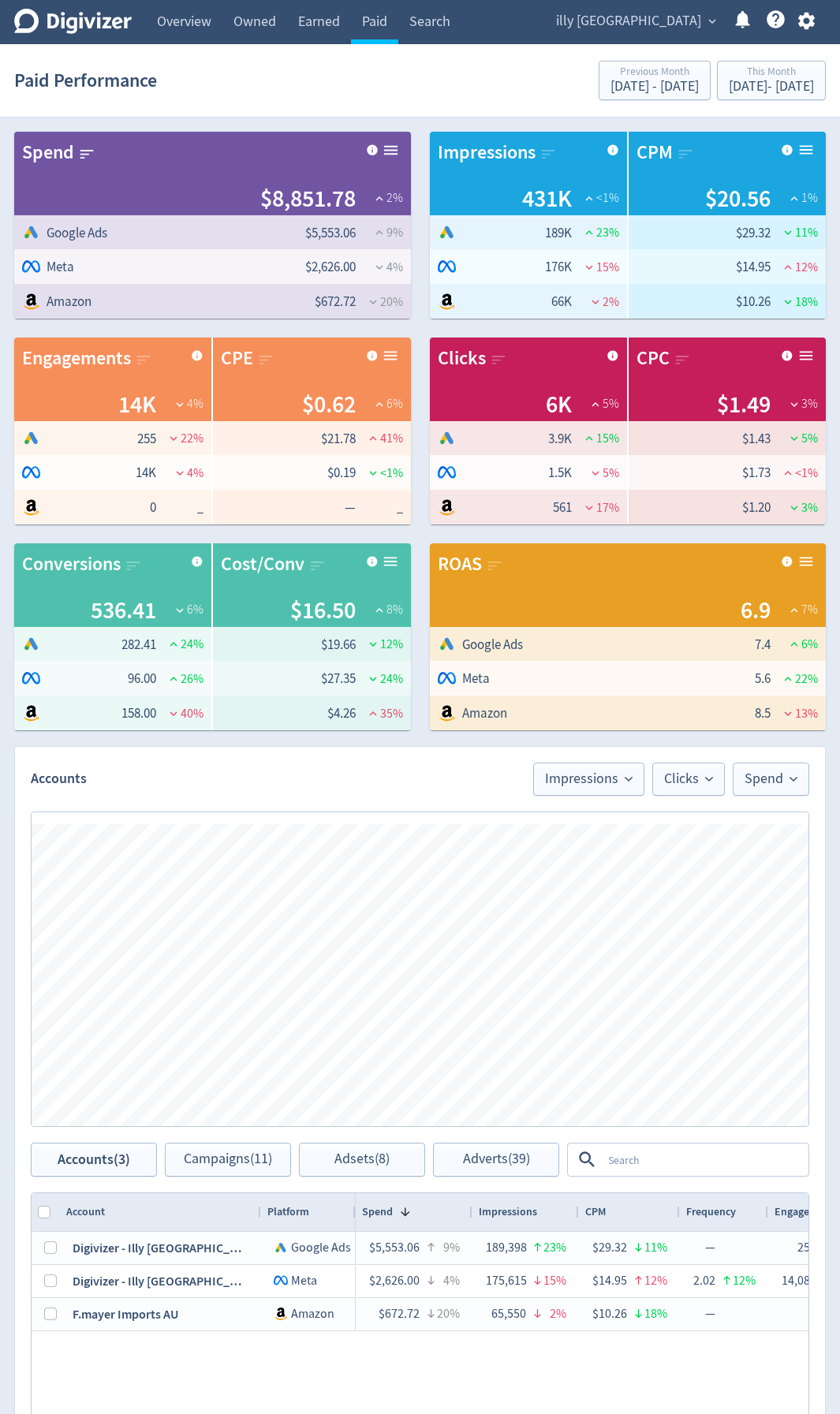
scroll to position [0, 1633]
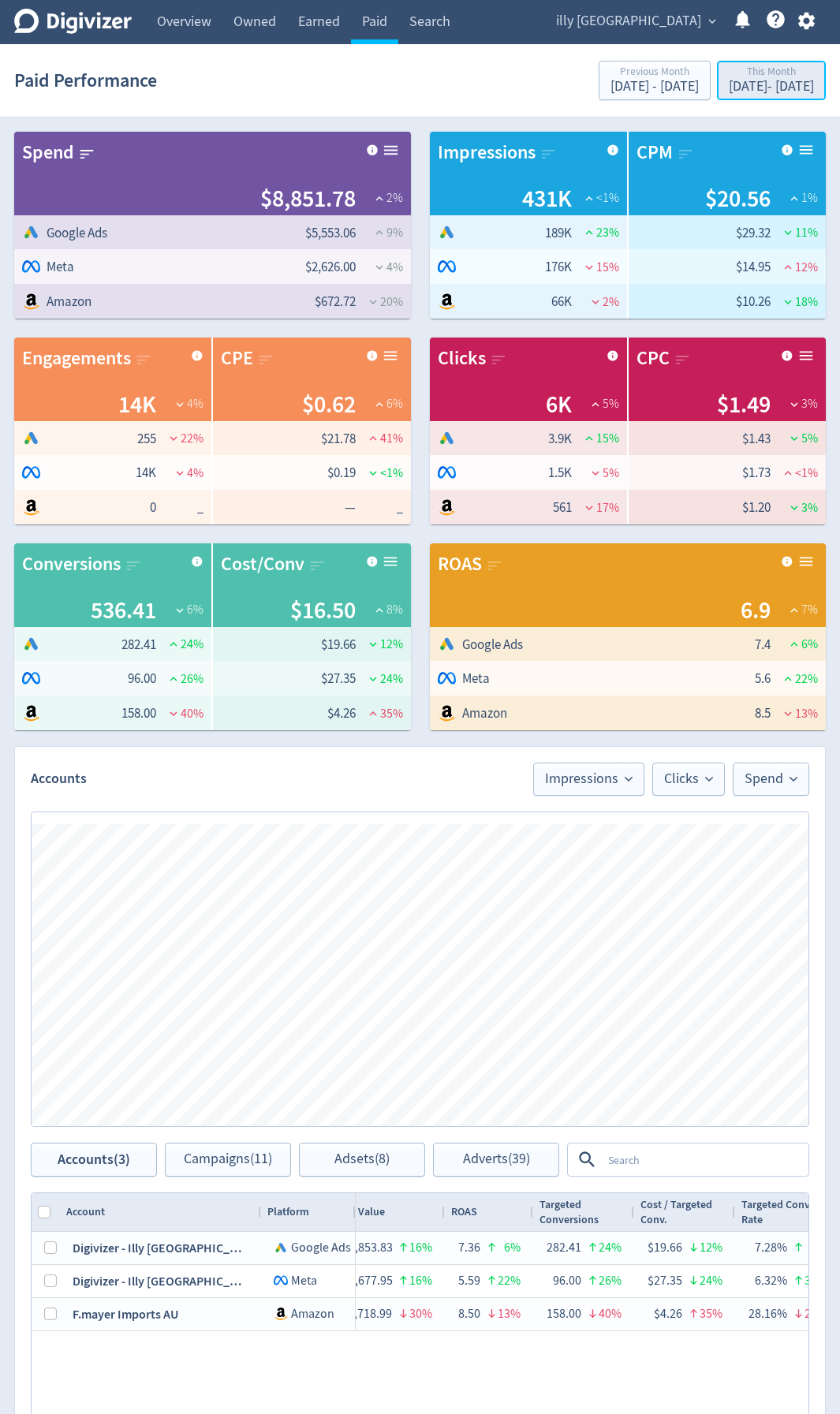
click at [716, 63] on button "This Month Aug 1, 2025 - Aug 25, 2025" at bounding box center [771, 81] width 109 height 39
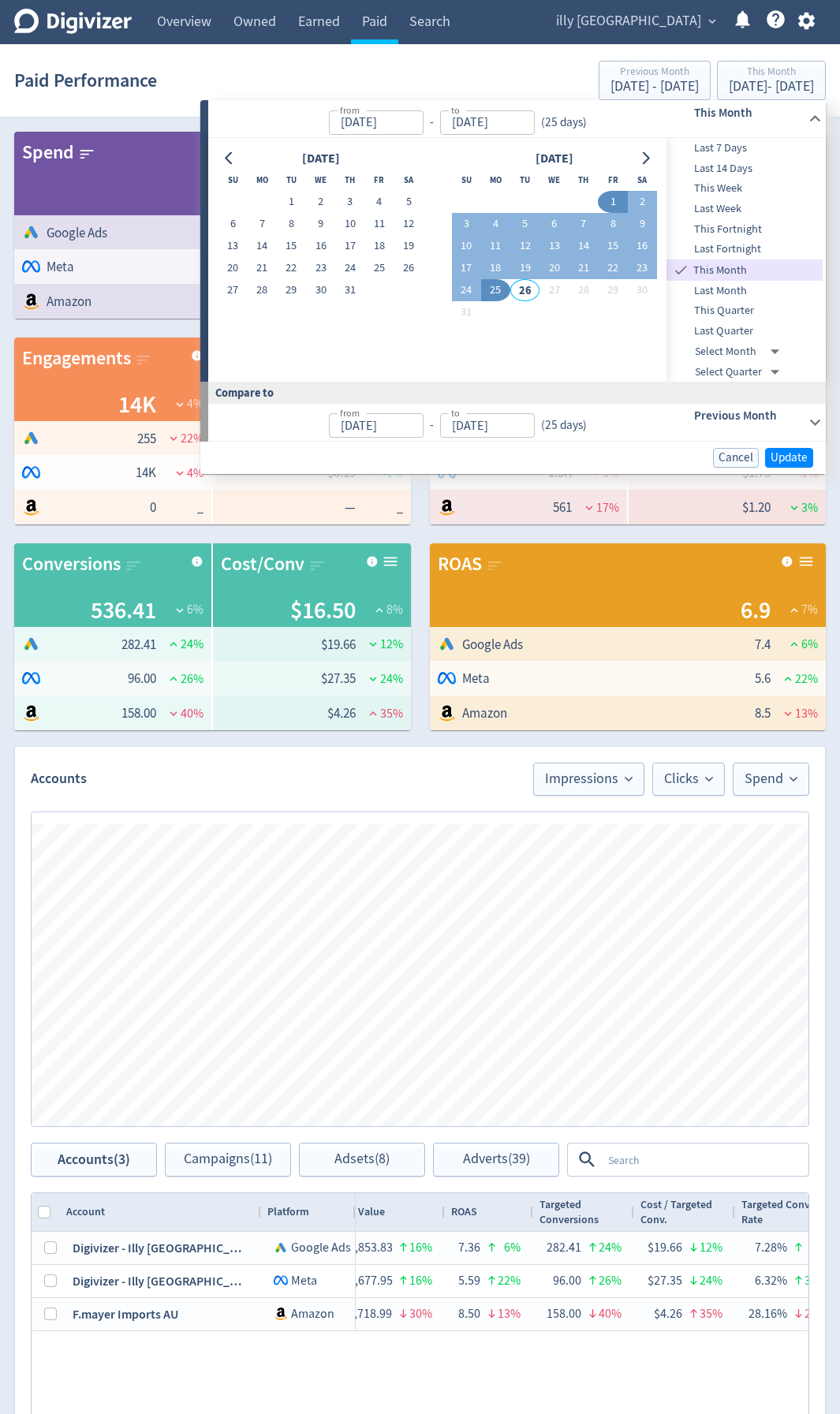
click at [797, 412] on h6 "Previous Month" at bounding box center [747, 415] width 108 height 19
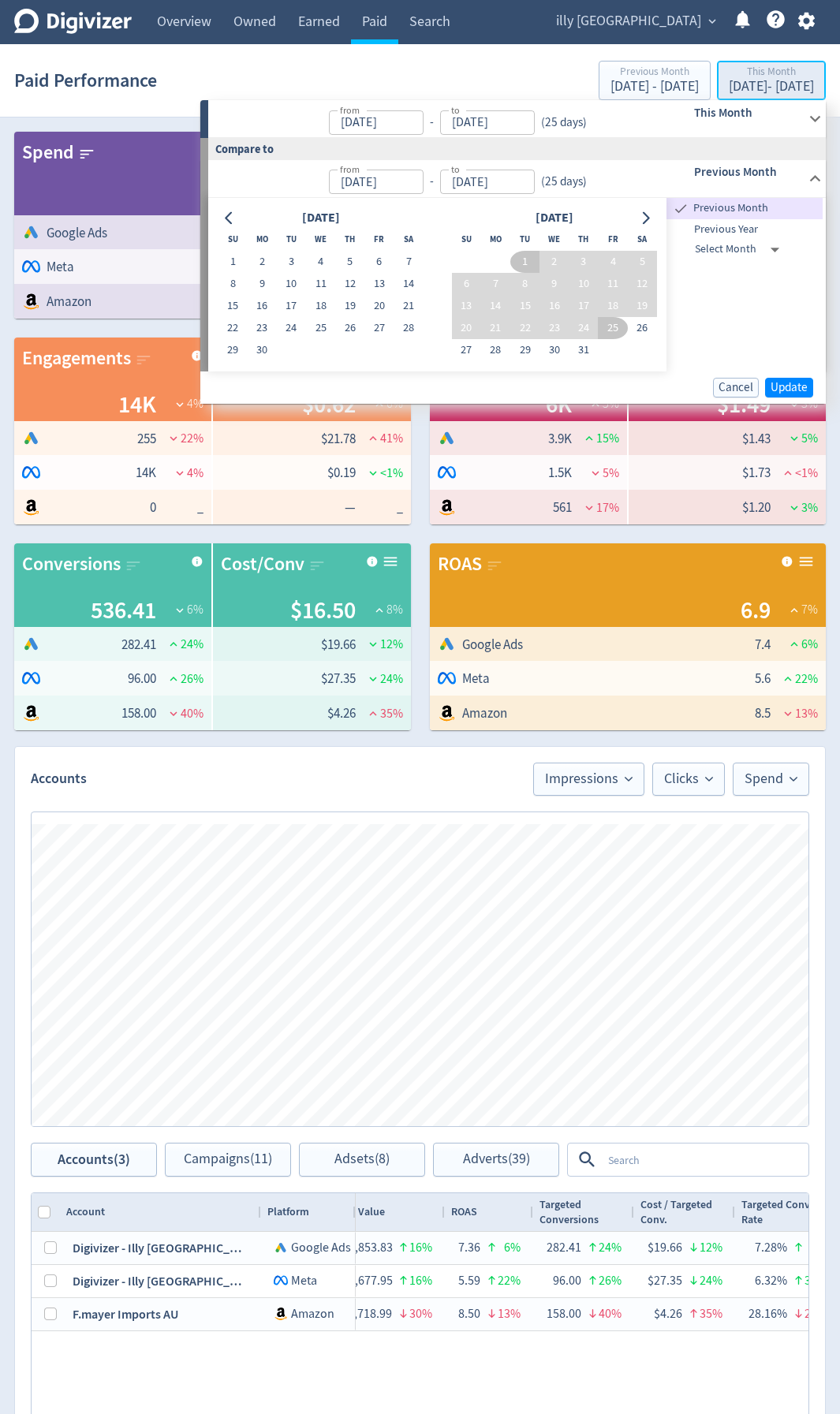
click at [781, 84] on div "Aug 1, 2025 - Aug 25, 2025" at bounding box center [771, 86] width 85 height 14
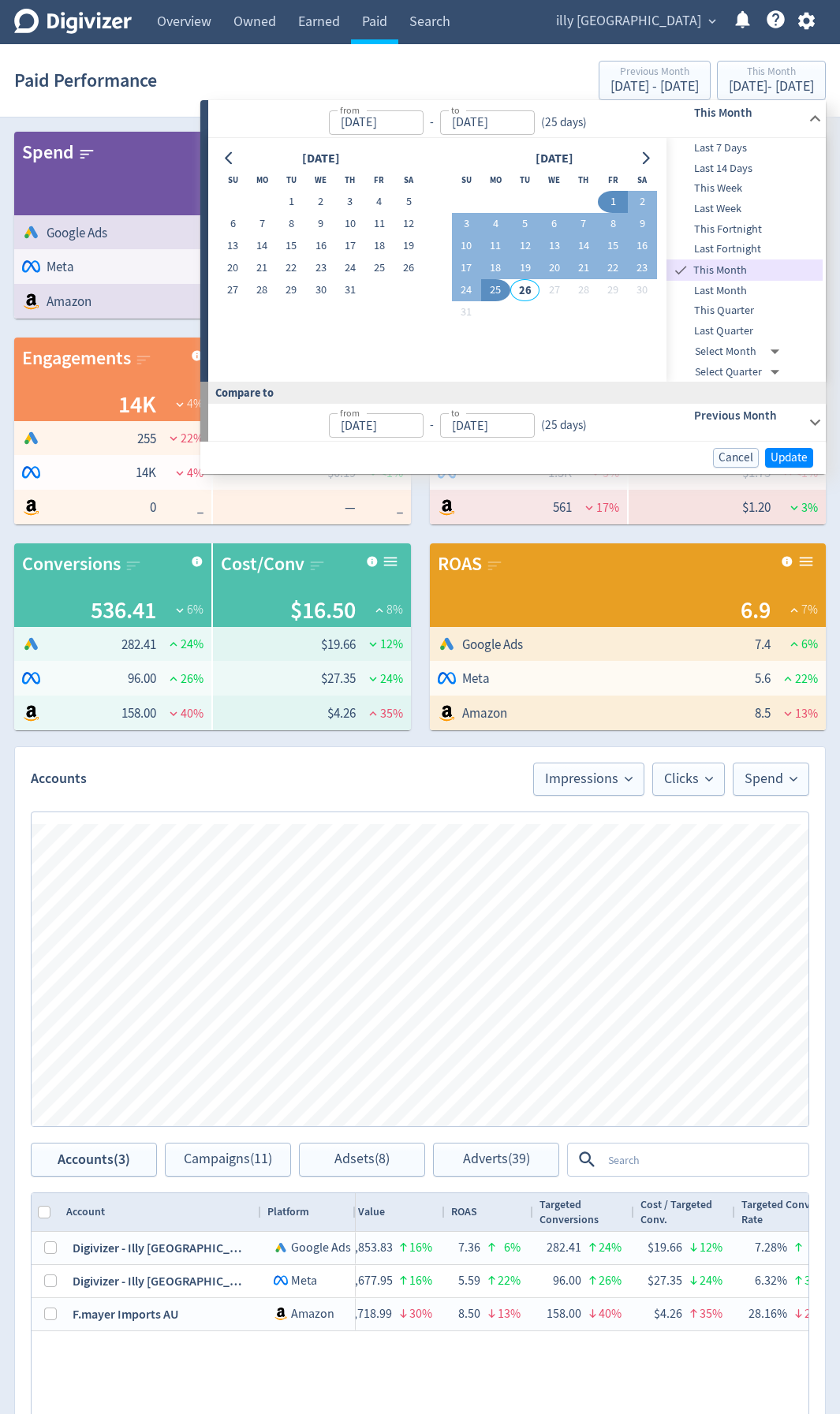
click at [612, 200] on button "1" at bounding box center [611, 202] width 29 height 23
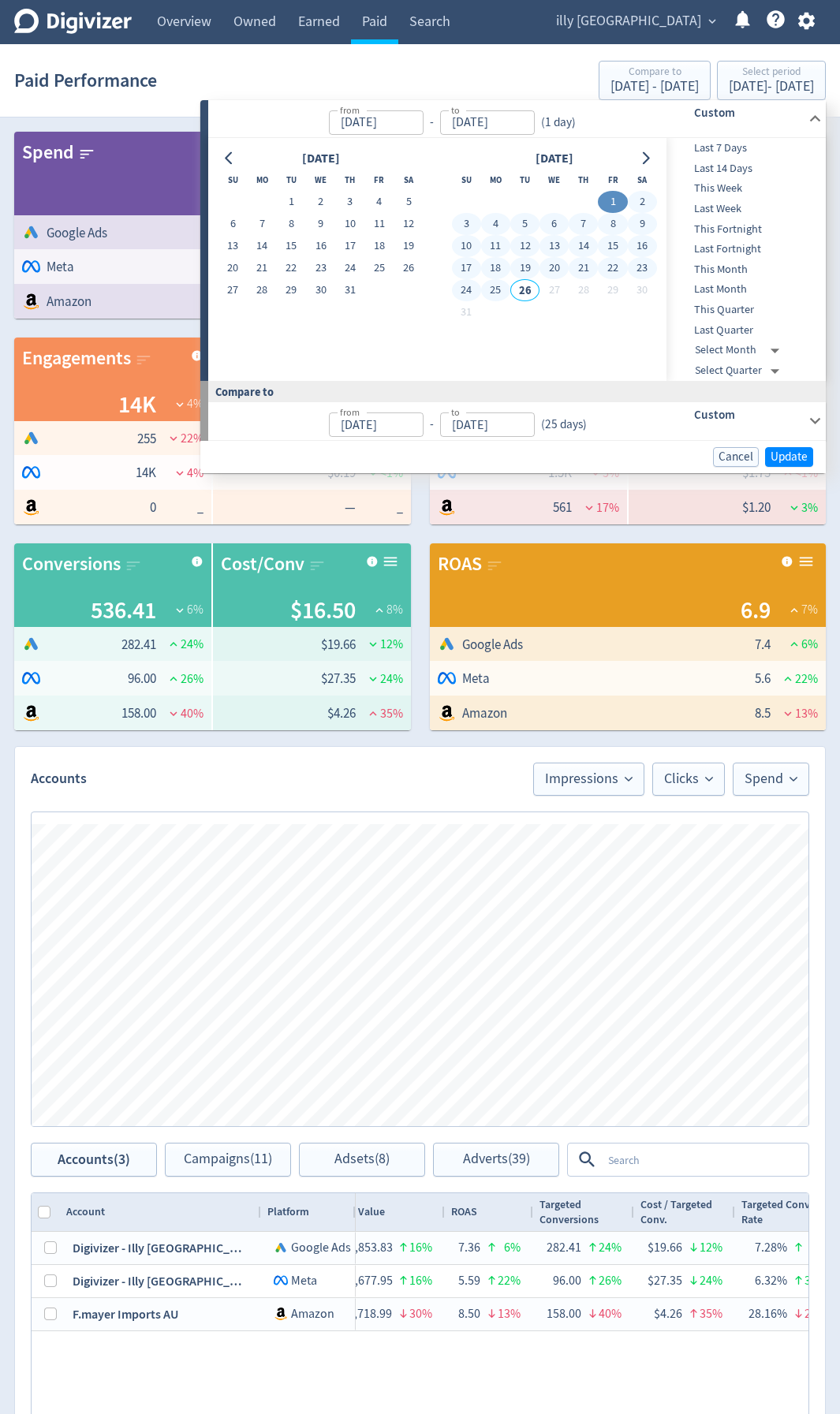
click at [465, 294] on button "24" at bounding box center [466, 291] width 29 height 23
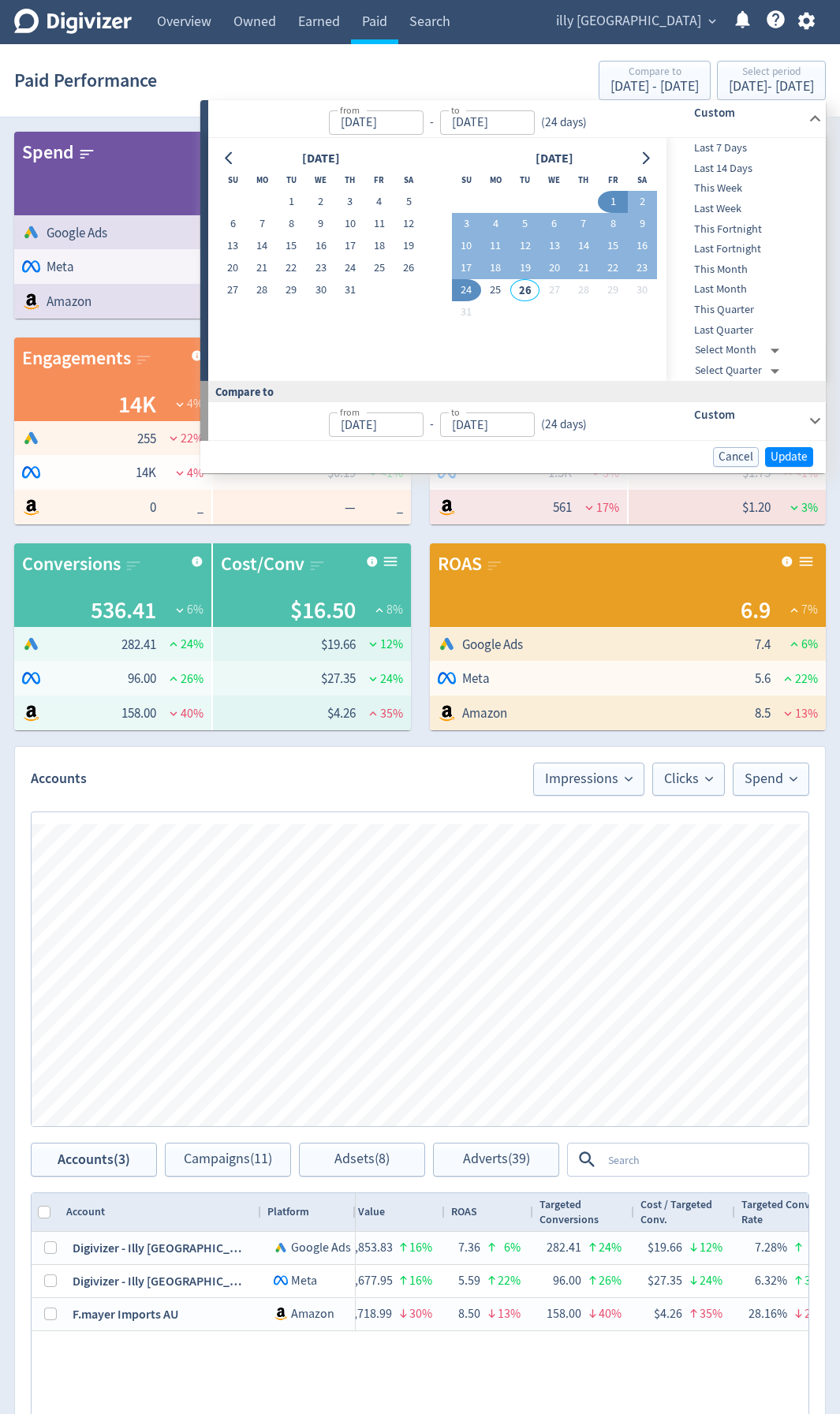
type input "[DATE]"
click at [797, 419] on h6 "Custom" at bounding box center [747, 414] width 108 height 19
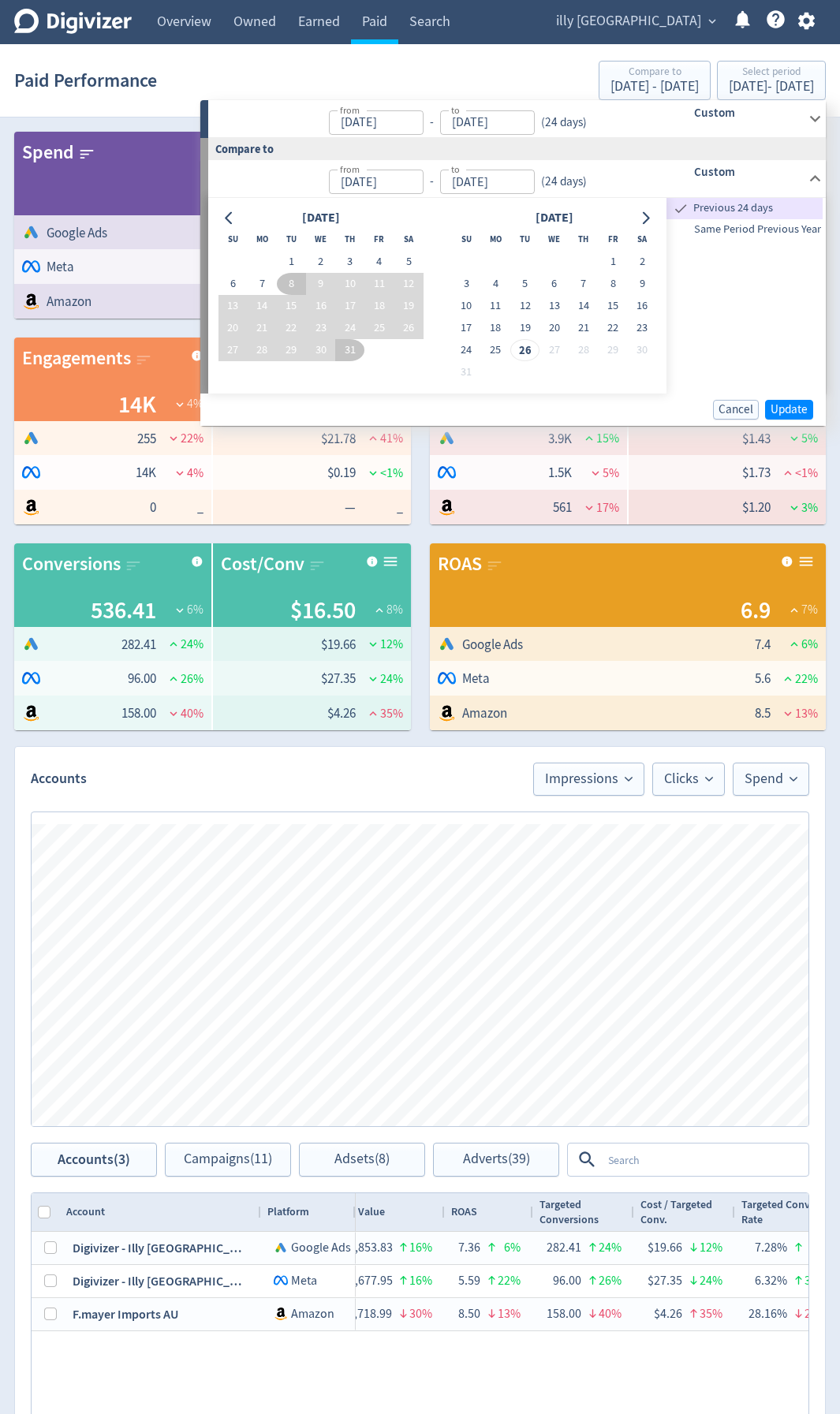
click at [756, 233] on span "Same Period Previous Year" at bounding box center [744, 229] width 156 height 17
type input "[DATE]"
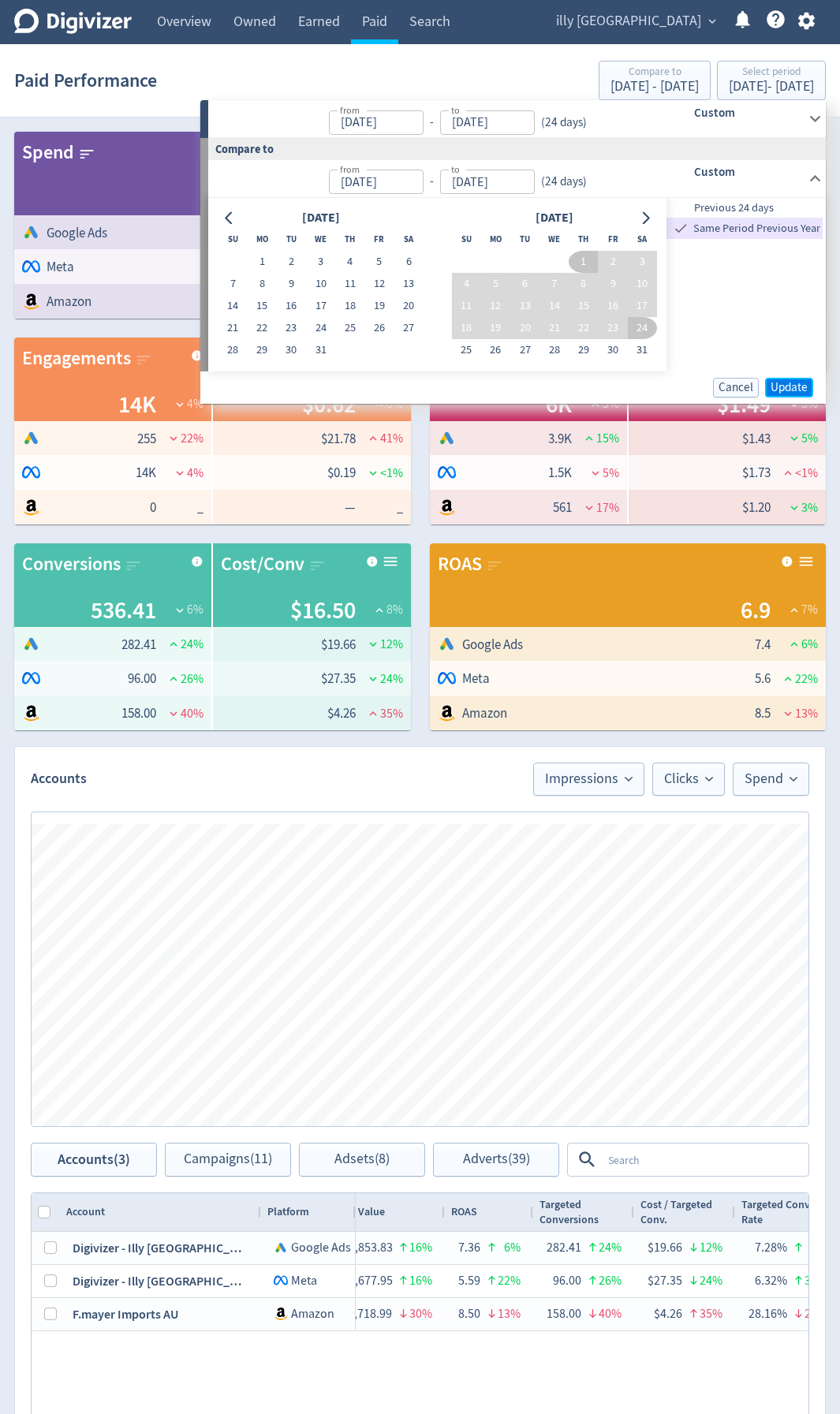
click at [797, 391] on span "Update" at bounding box center [789, 387] width 38 height 12
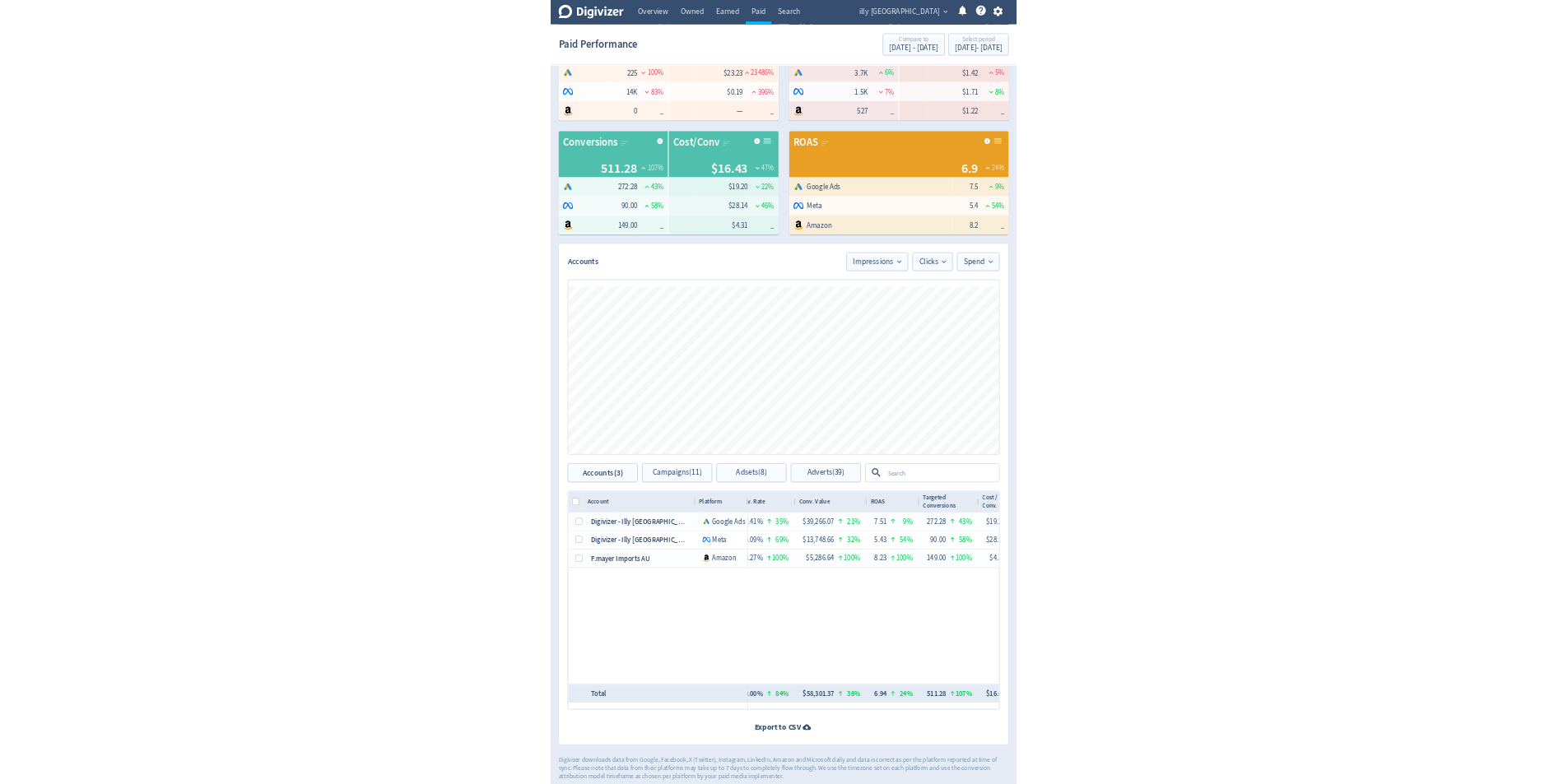
scroll to position [335, 0]
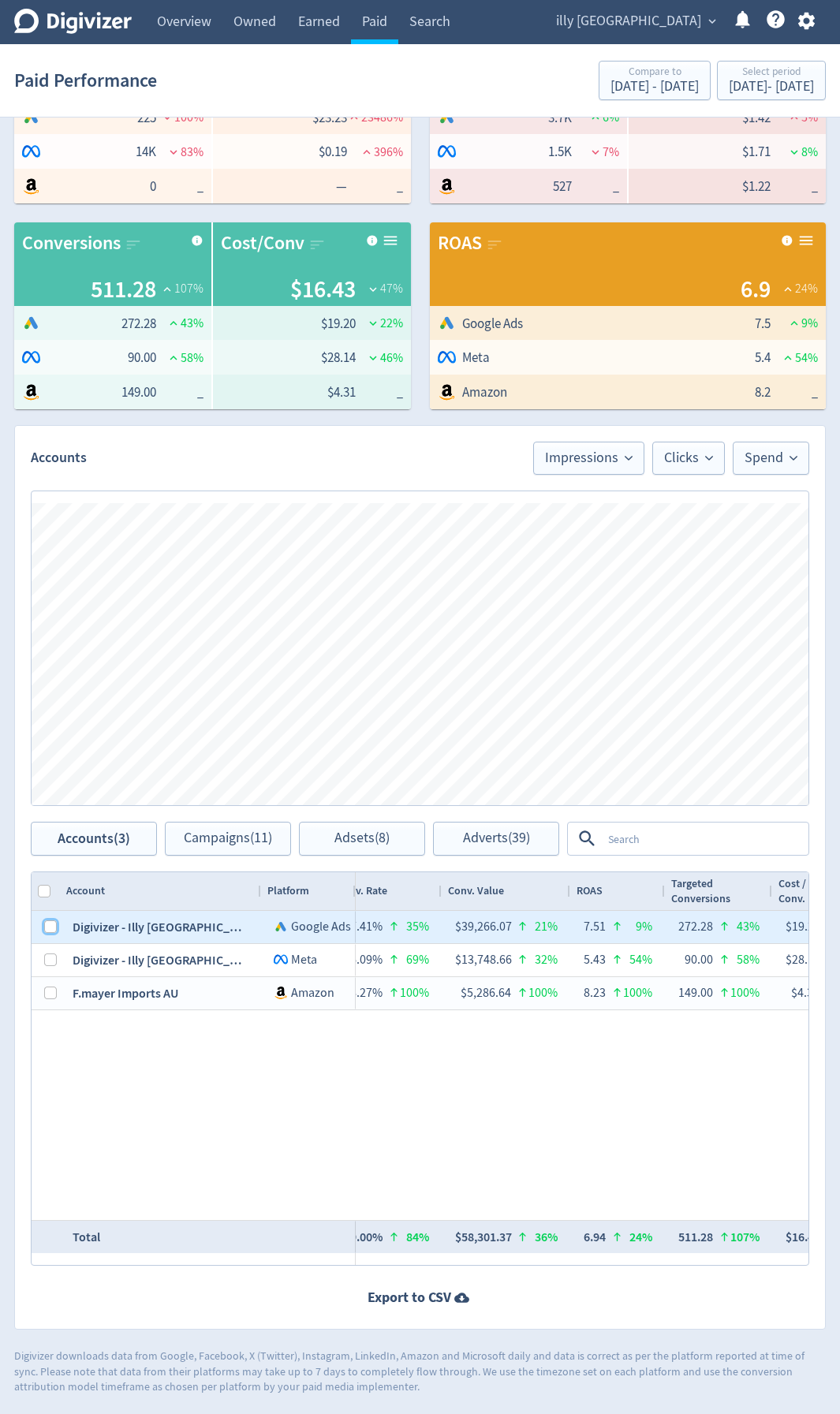
click at [52, 929] on input "Press Space to toggle row selection (unchecked)" at bounding box center [50, 925] width 12 height 12
checkbox input "true"
checkbox input "false"
drag, startPoint x: 240, startPoint y: 831, endPoint x: 234, endPoint y: 768, distance: 63.3
click at [240, 832] on span "Campaigns (5)" at bounding box center [228, 838] width 82 height 15
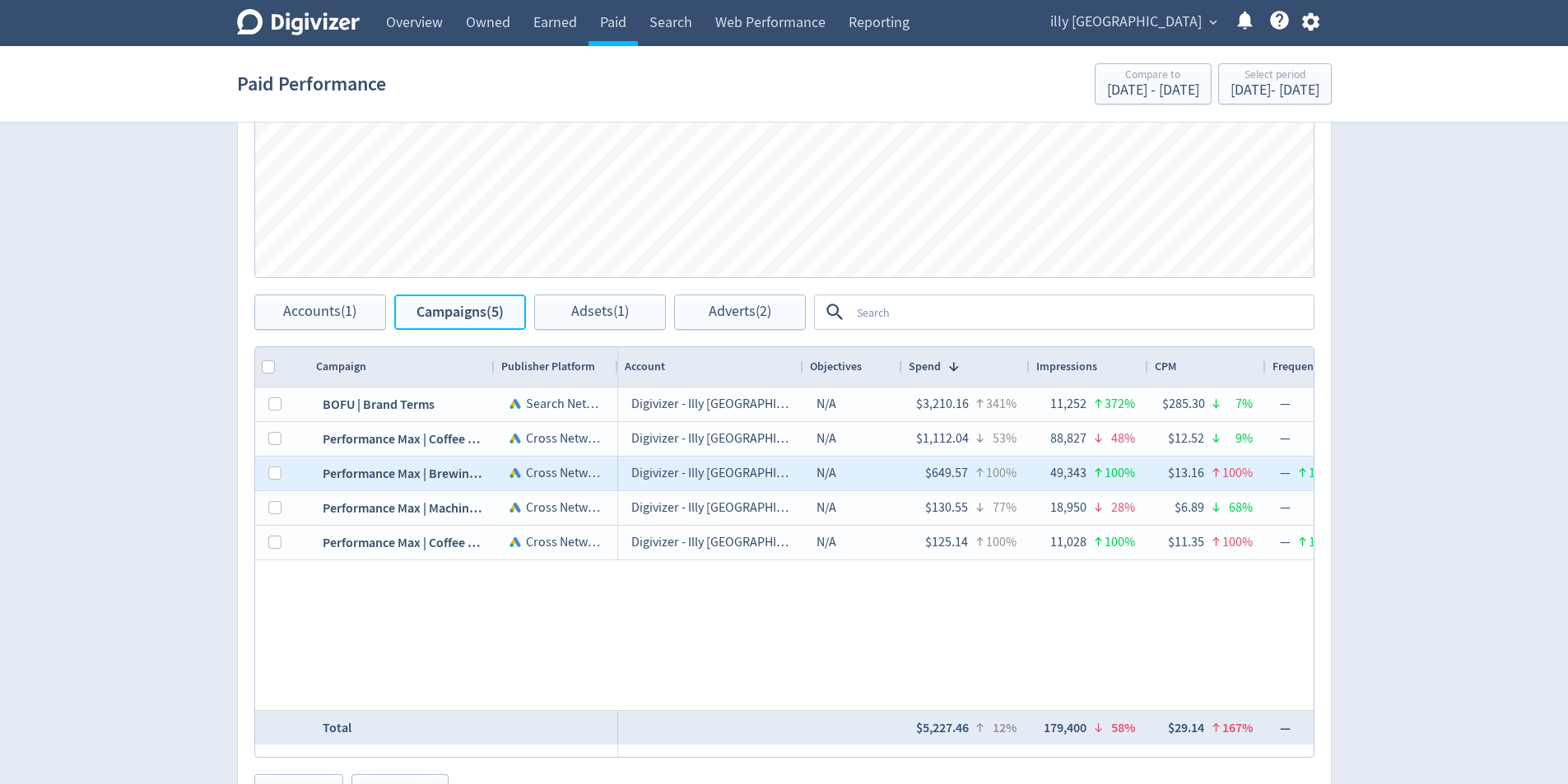
scroll to position [747, 0]
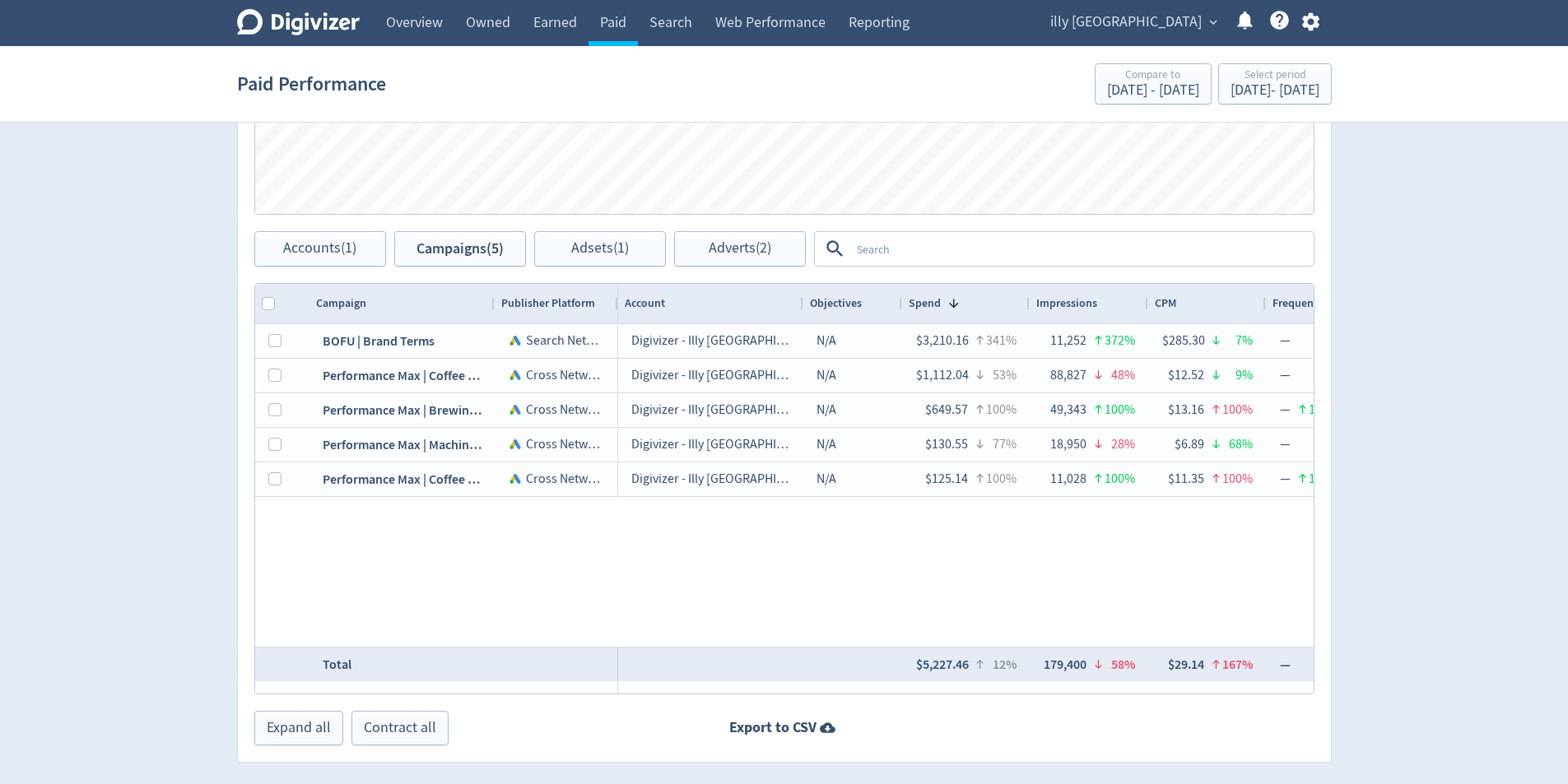
drag, startPoint x: 697, startPoint y: 593, endPoint x: 696, endPoint y: 492, distance: 101.0
click at [698, 593] on div "Digivizer - Illy Australia N/A $3,210.16 341% 11,252 372% $285.30 7% — 0 — — 0.…" at bounding box center [966, 485] width 696 height 323
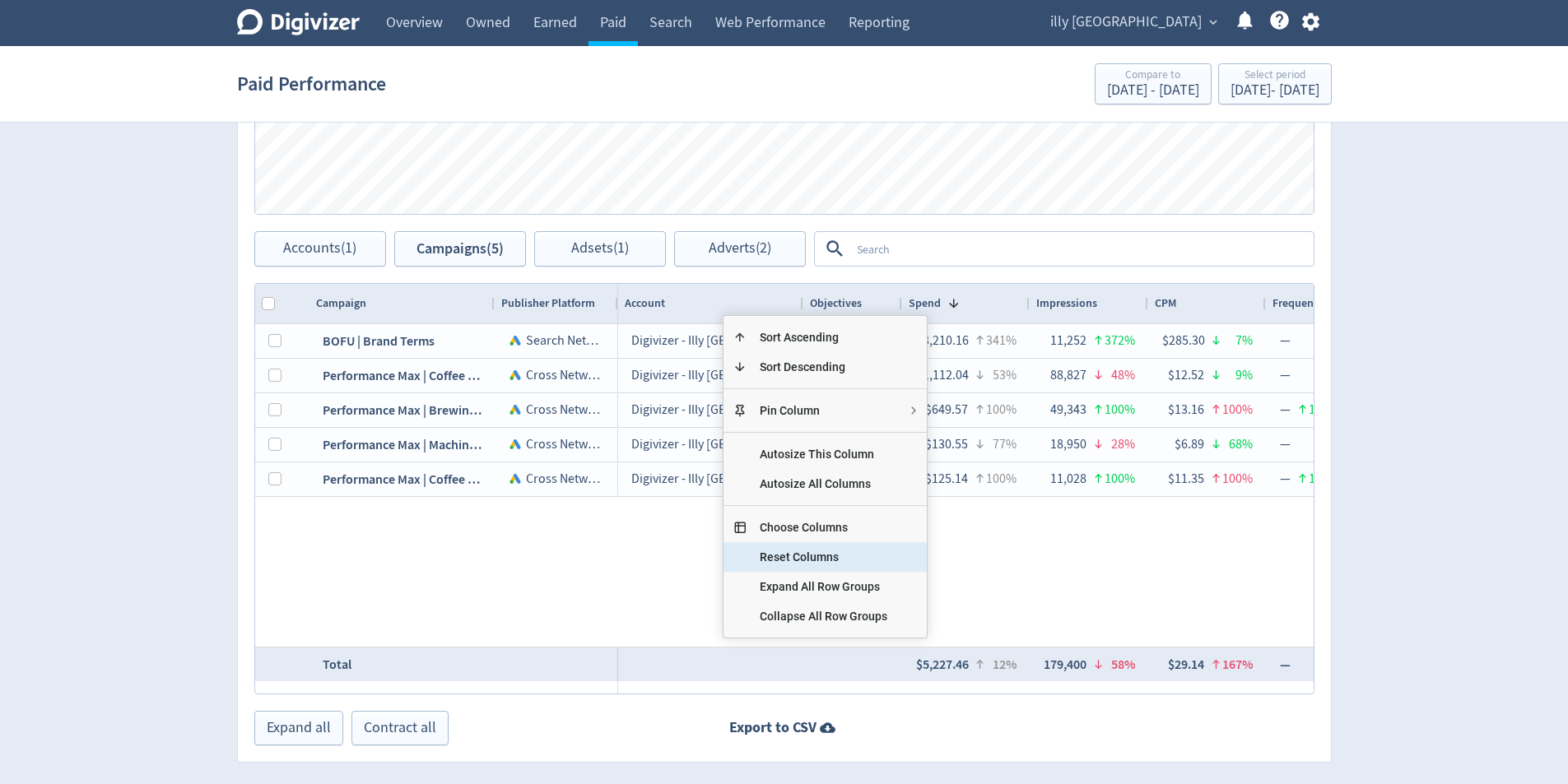
click at [834, 528] on span "Choose Columns" at bounding box center [823, 528] width 154 height 29
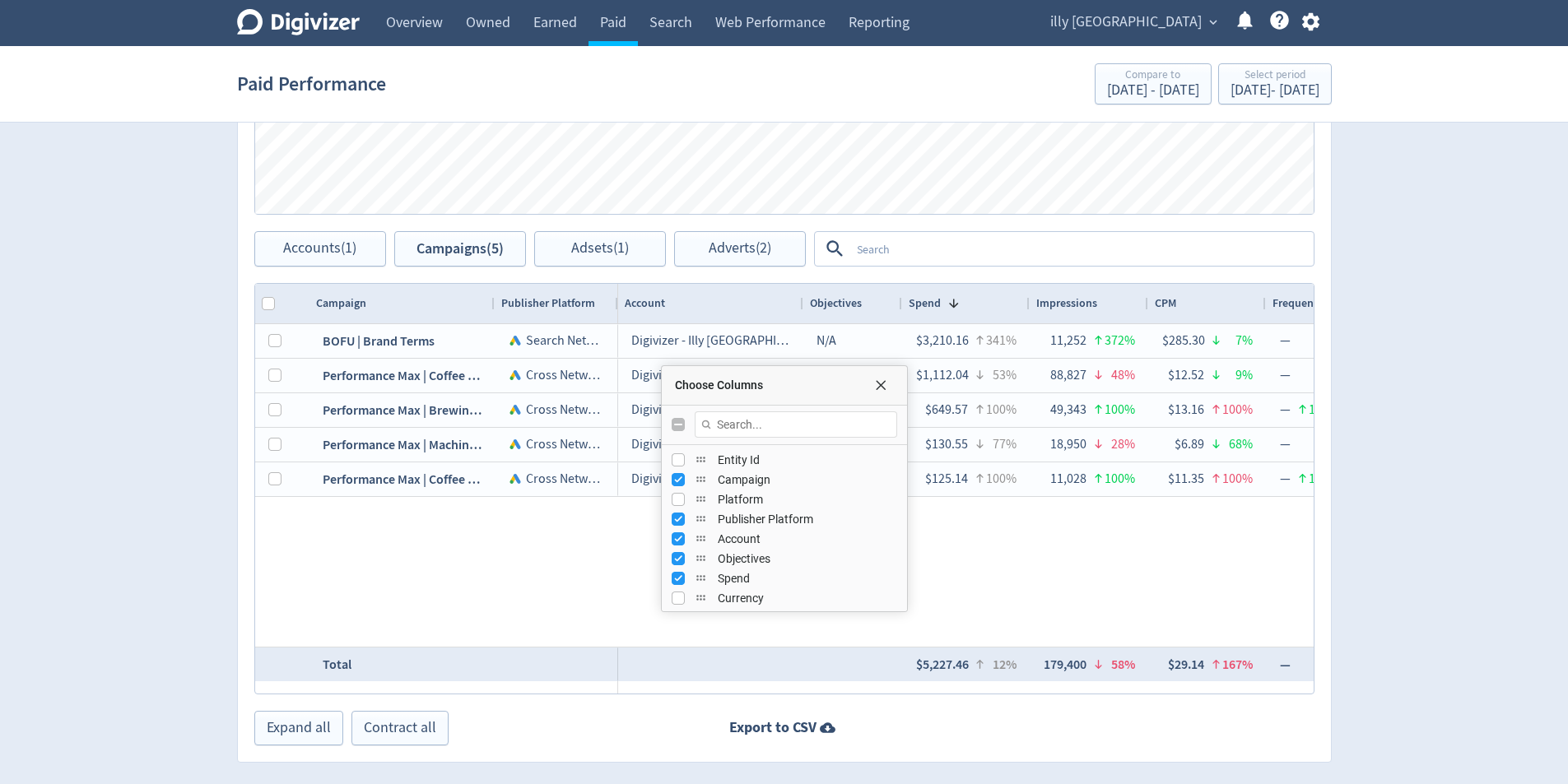
click at [675, 427] on input "Toggle All Columns Visibility" at bounding box center [677, 424] width 13 height 13
checkbox input "true"
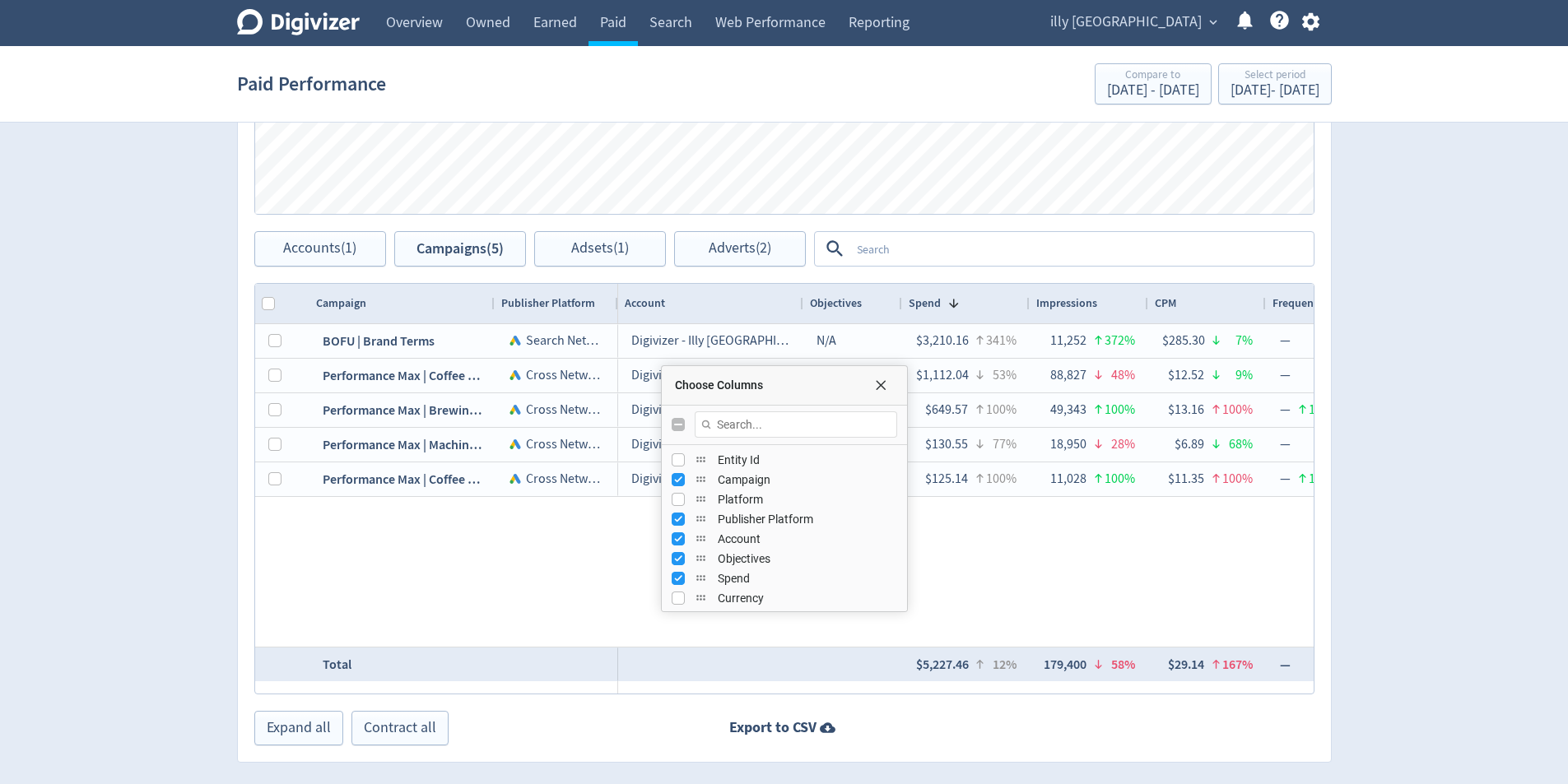
click at [675, 428] on input "Toggle All Columns Visibility" at bounding box center [677, 424] width 13 height 13
checkbox input "true"
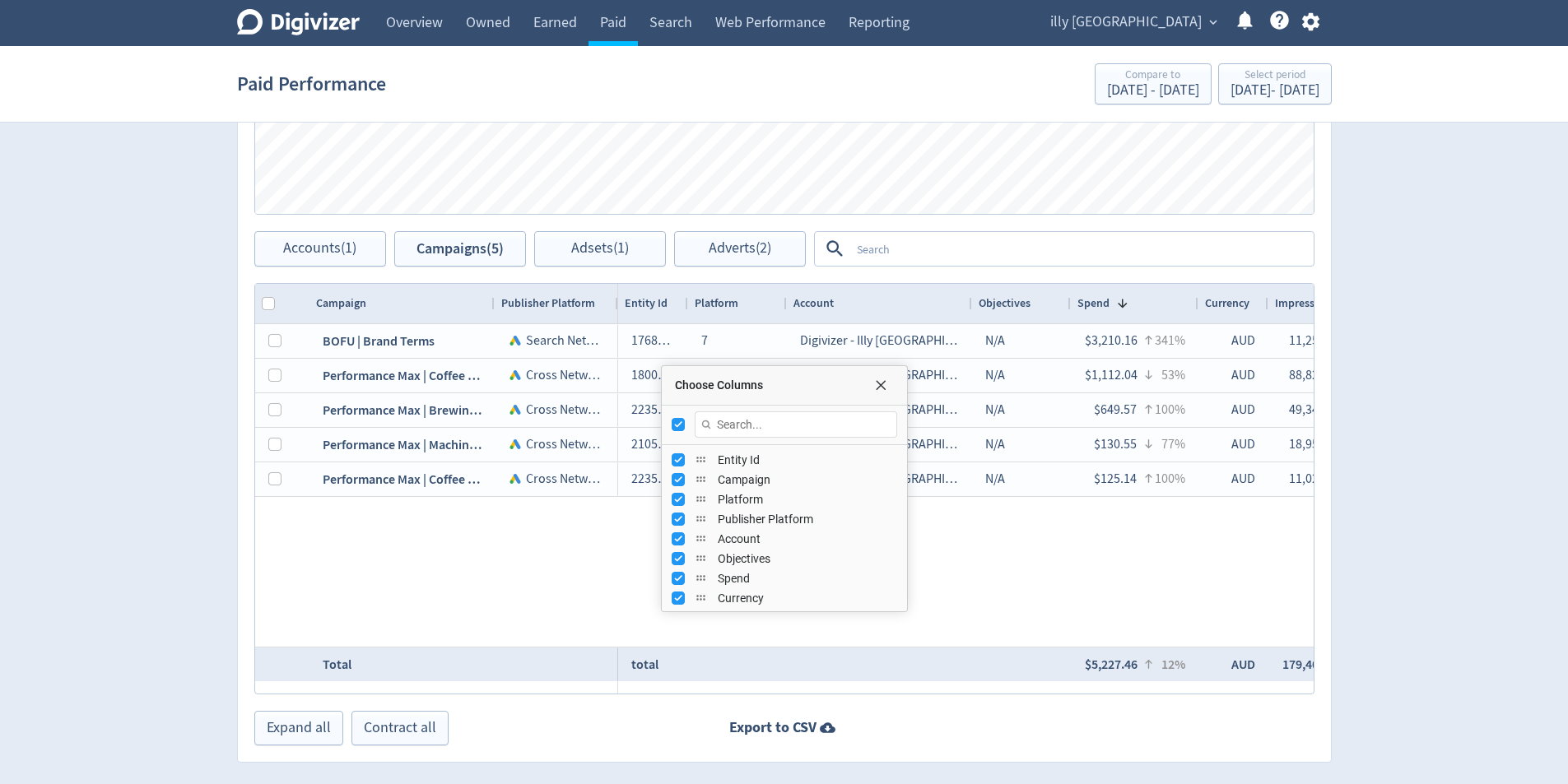
checkbox input "true"
checkbox input "false"
click at [876, 394] on div "Choose Columns" at bounding box center [784, 386] width 246 height 39
click at [876, 387] on span "Choose Columns" at bounding box center [875, 385] width 13 height 13
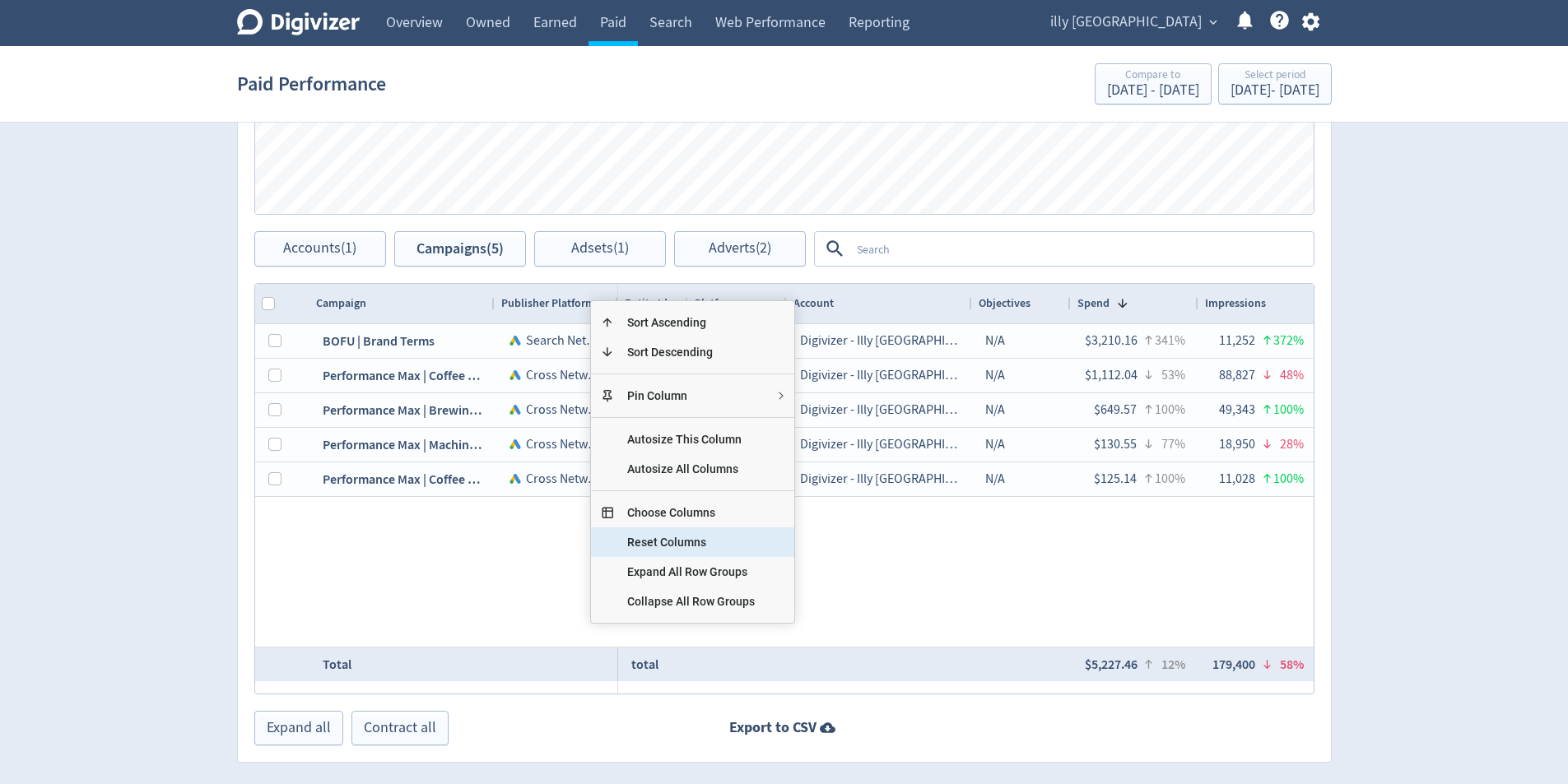
click at [727, 552] on span "Reset Columns" at bounding box center [690, 542] width 154 height 29
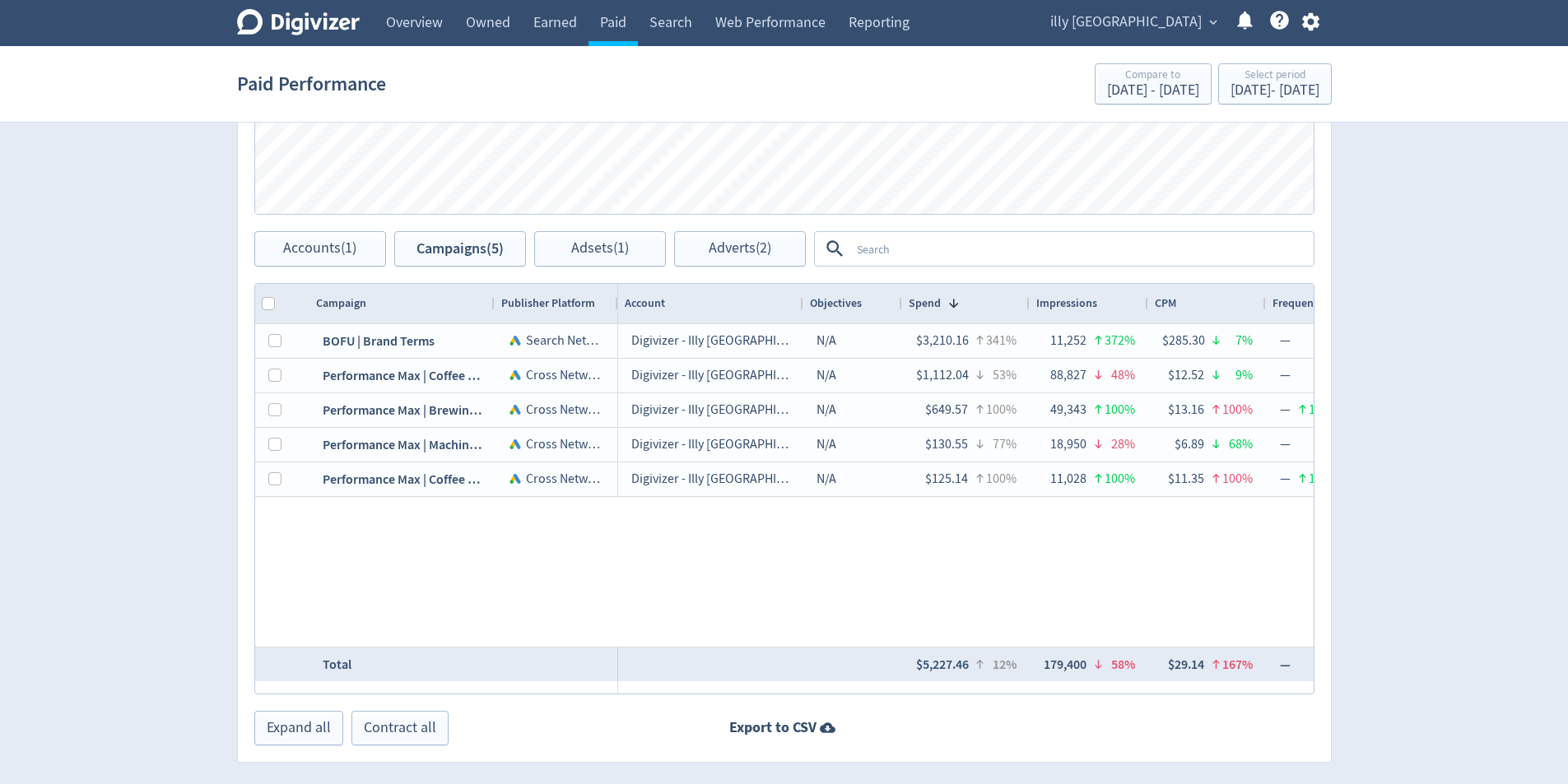
drag, startPoint x: 983, startPoint y: 563, endPoint x: 972, endPoint y: 556, distance: 13.0
click at [876, 564] on div "Digivizer - Illy Australia N/A $3,210.16 341% 11,252 372% $285.30 7% — 0 — — 0.…" at bounding box center [966, 485] width 696 height 323
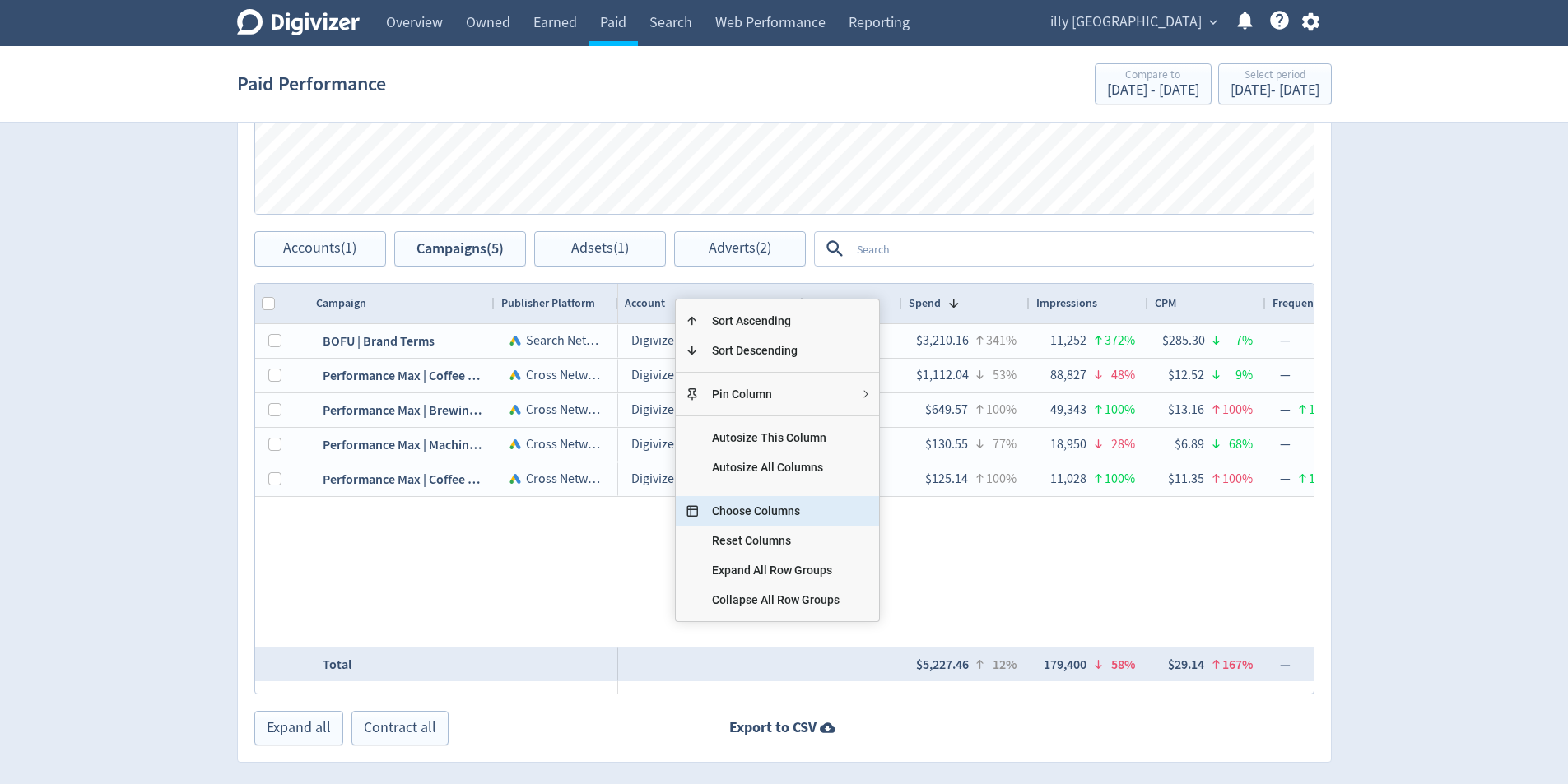
click at [784, 506] on span "Choose Columns" at bounding box center [775, 511] width 154 height 29
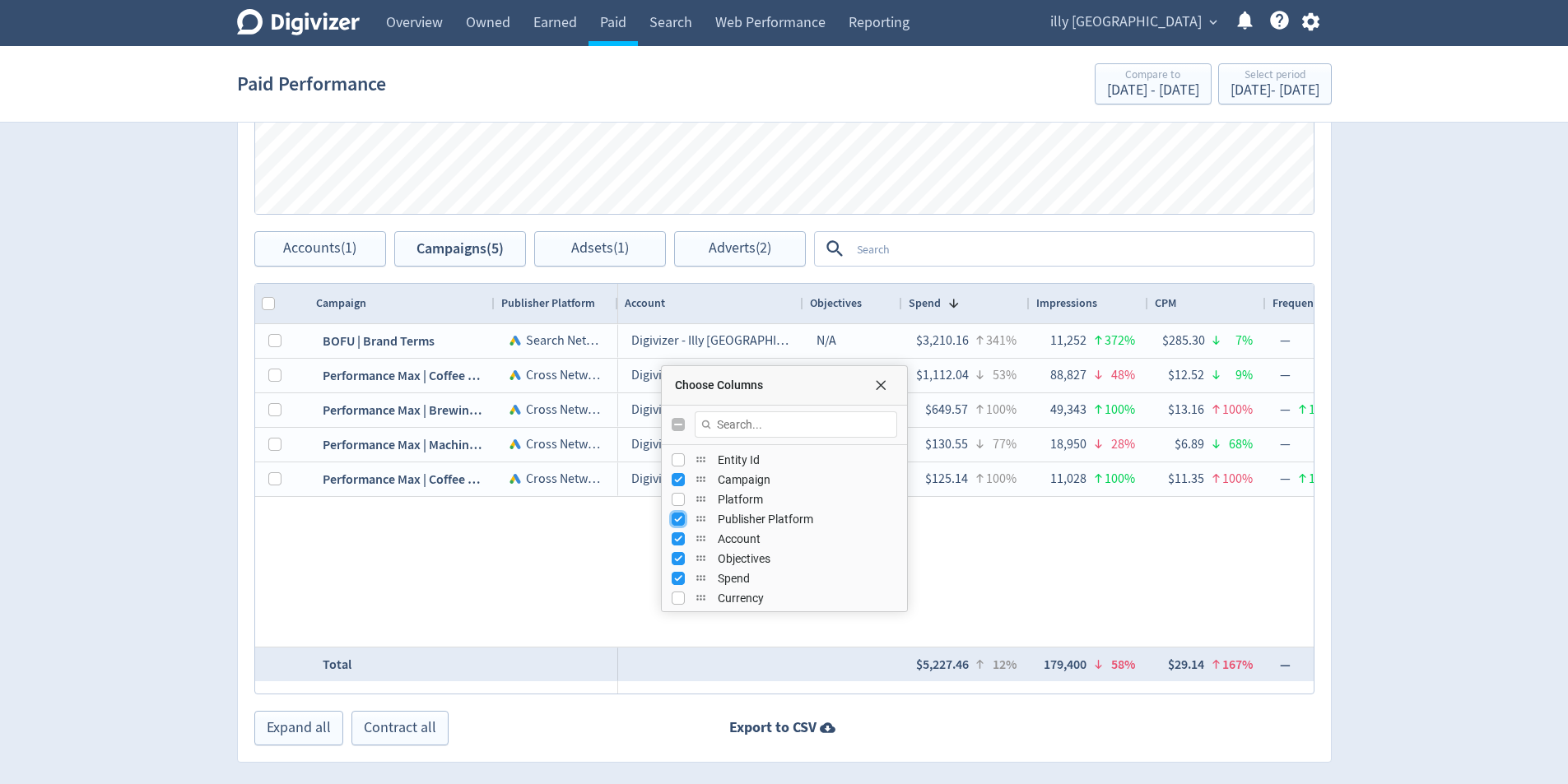
click at [676, 522] on input "Press SPACE to toggle visibility (visible)" at bounding box center [677, 519] width 13 height 13
checkbox input "false"
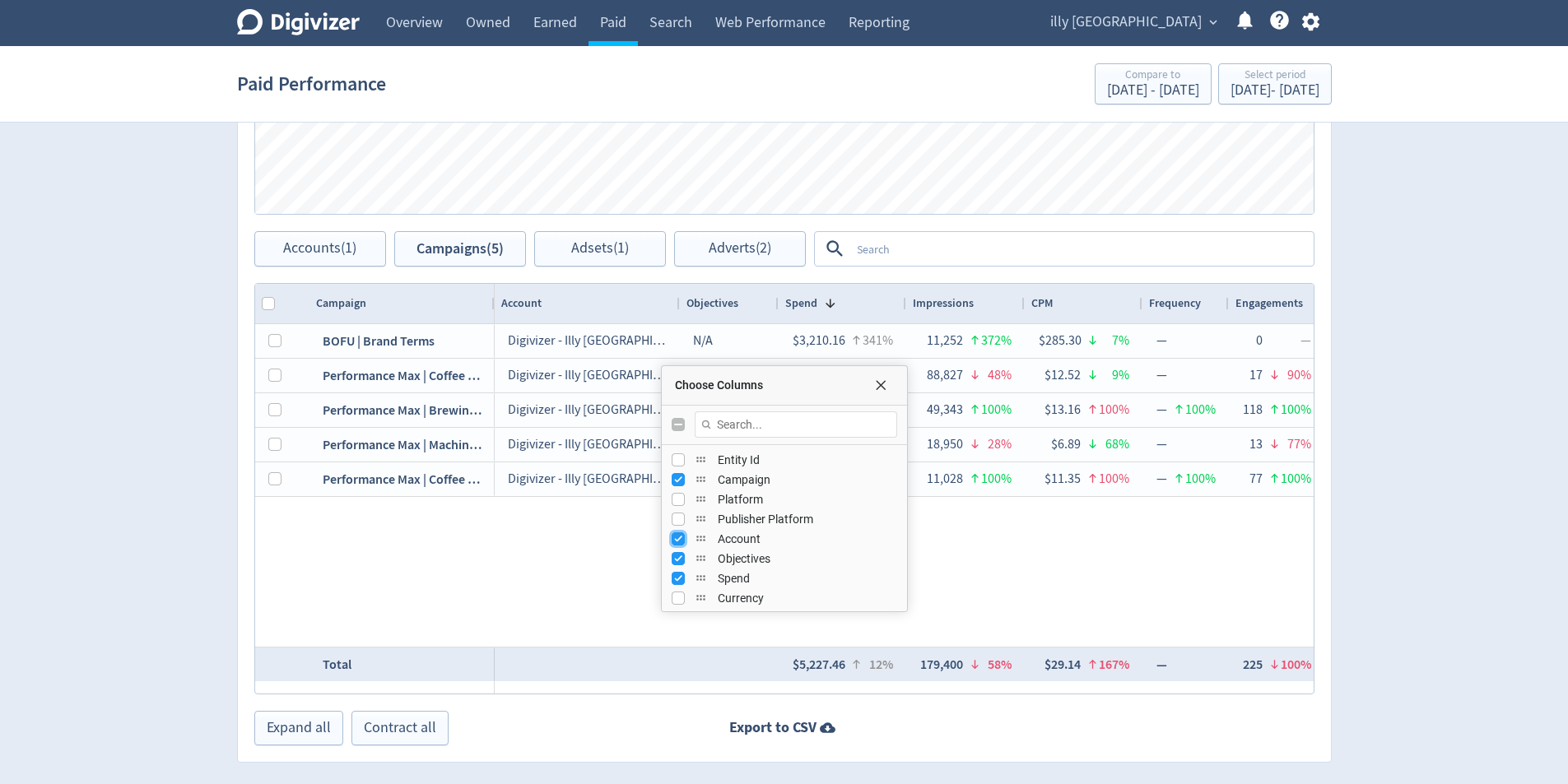
click at [673, 539] on input "Press SPACE to toggle visibility (visible)" at bounding box center [677, 538] width 13 height 13
checkbox input "false"
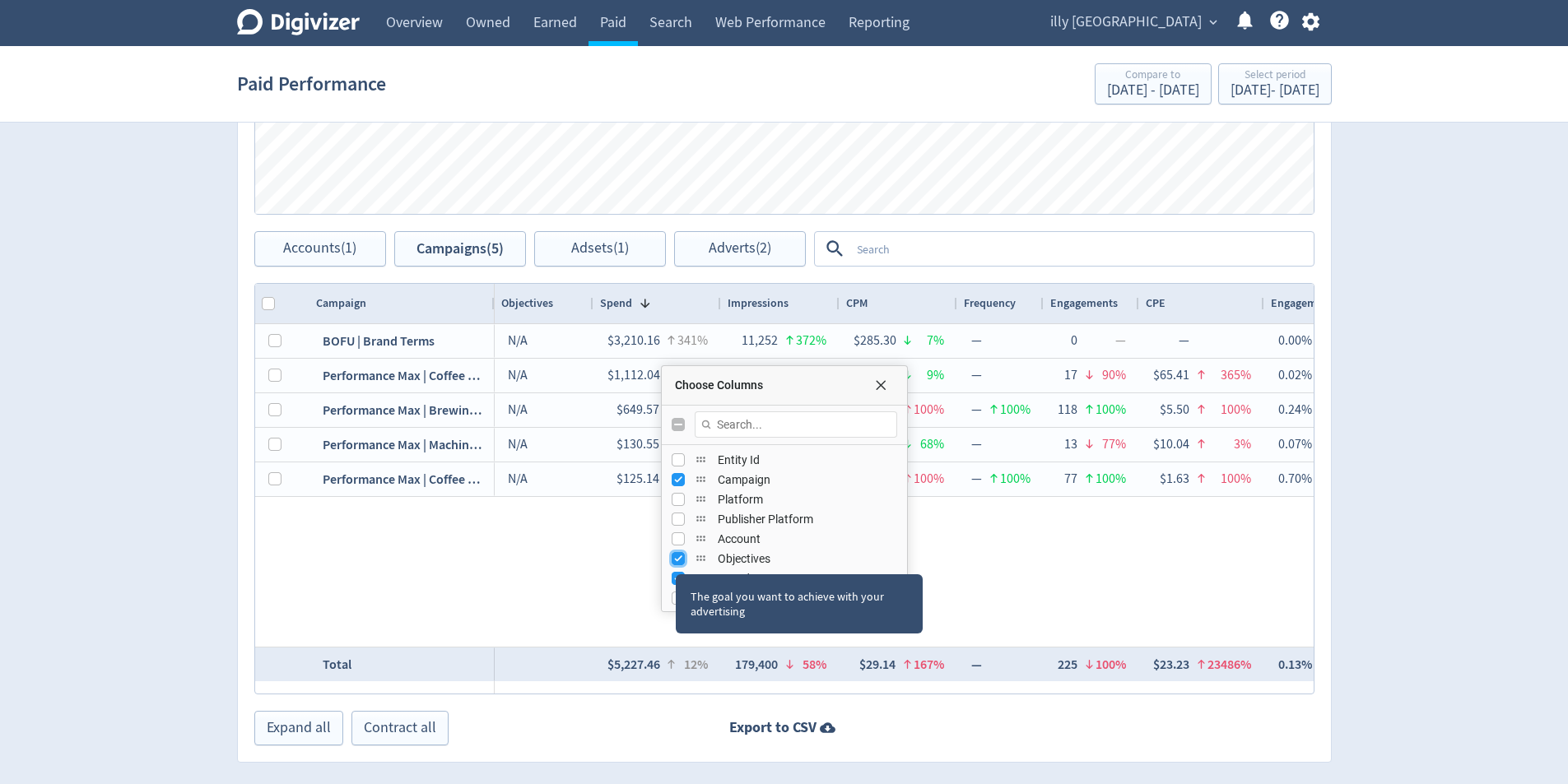
click at [675, 560] on input "Press SPACE to toggle visibility (visible)" at bounding box center [677, 558] width 13 height 13
checkbox input "false"
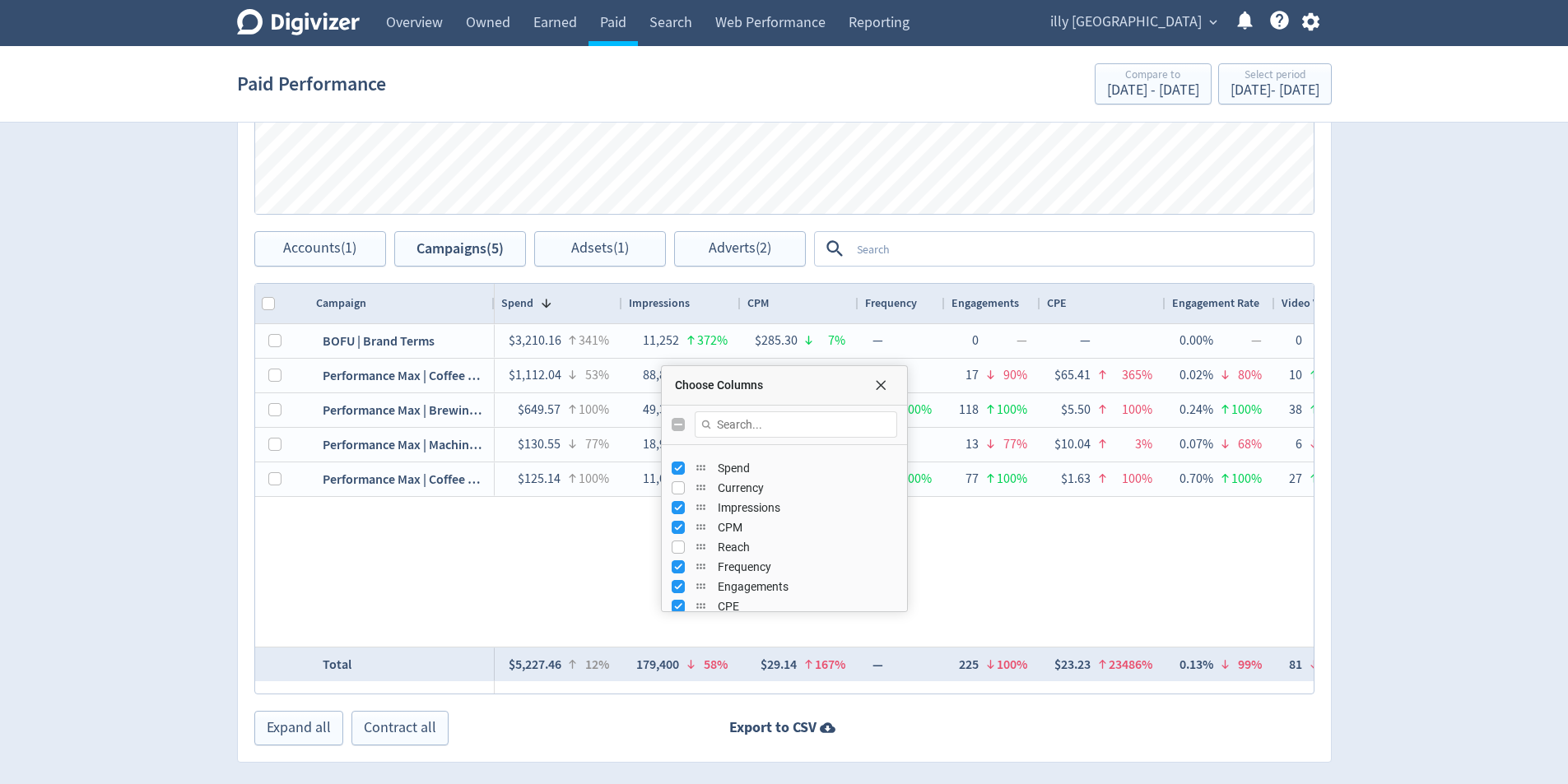
scroll to position [130, 0]
click at [676, 510] on input "Press SPACE to toggle visibility (visible)" at bounding box center [677, 507] width 13 height 13
checkbox input "false"
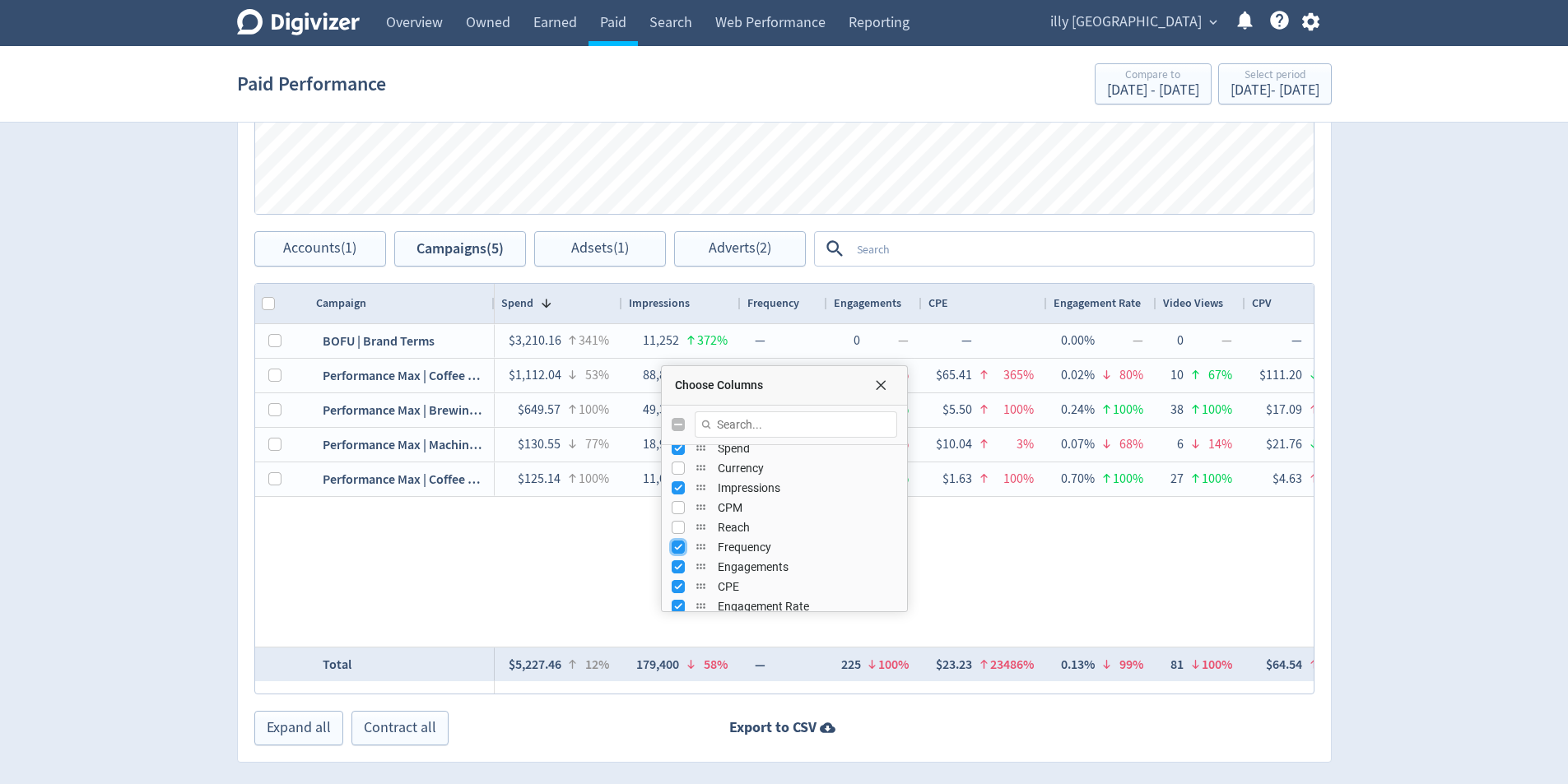
click at [671, 545] on input "Press SPACE to toggle visibility (visible)" at bounding box center [677, 546] width 13 height 13
checkbox input "false"
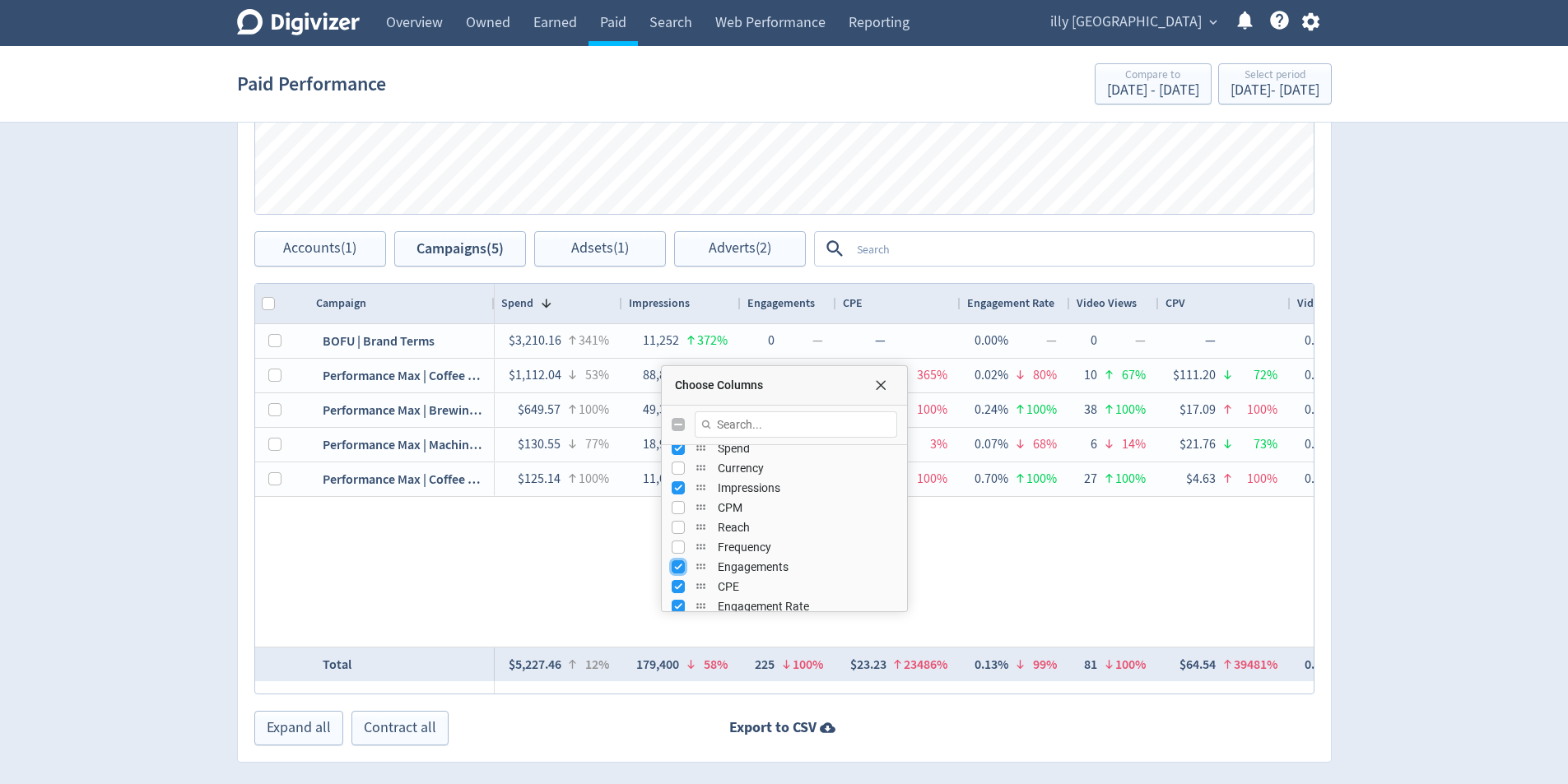
click at [675, 572] on input "Press SPACE to toggle visibility (visible)" at bounding box center [677, 567] width 13 height 13
checkbox input "false"
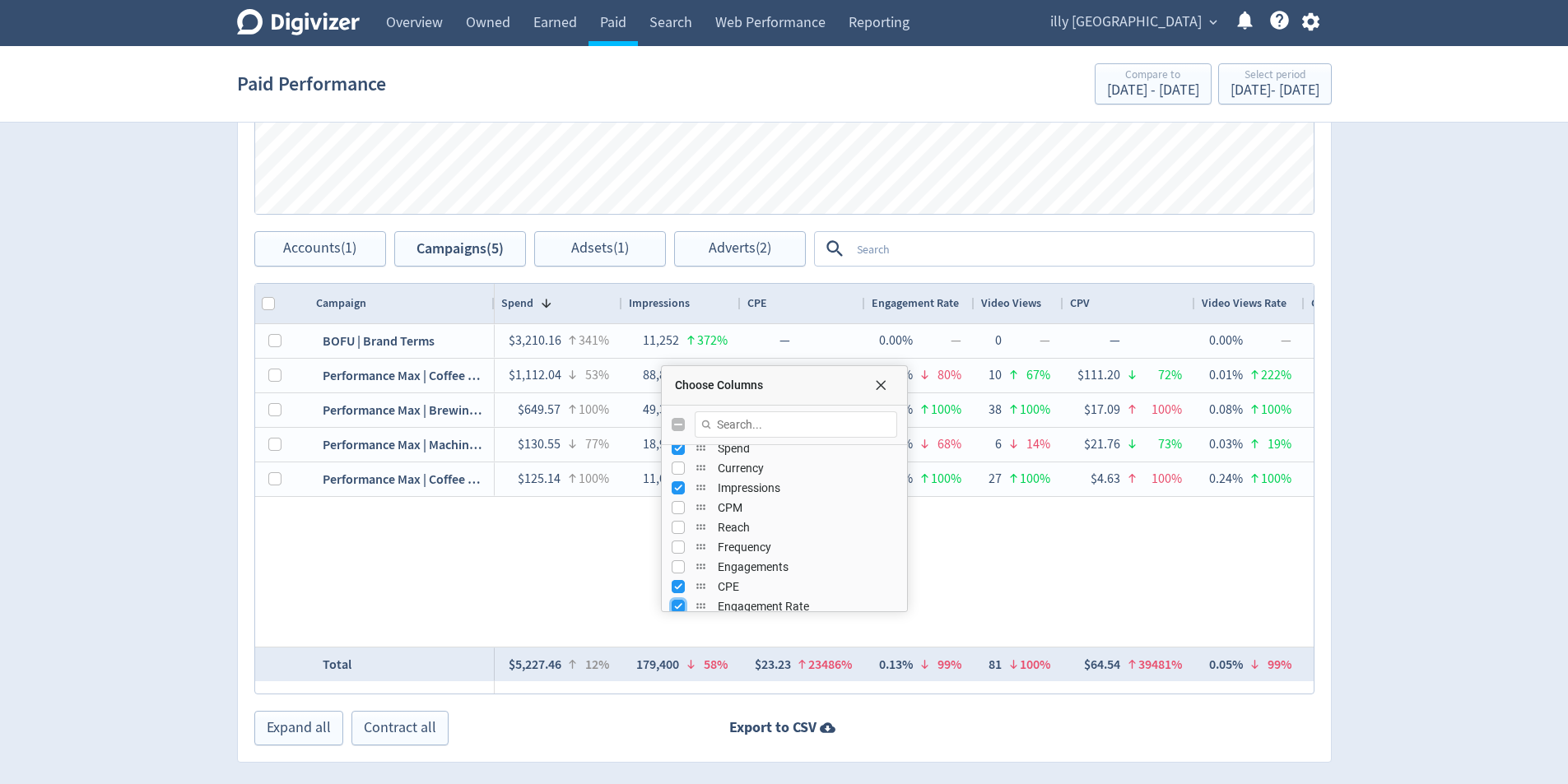
click at [678, 600] on input "Press SPACE to toggle visibility (visible)" at bounding box center [677, 606] width 13 height 13
checkbox input "false"
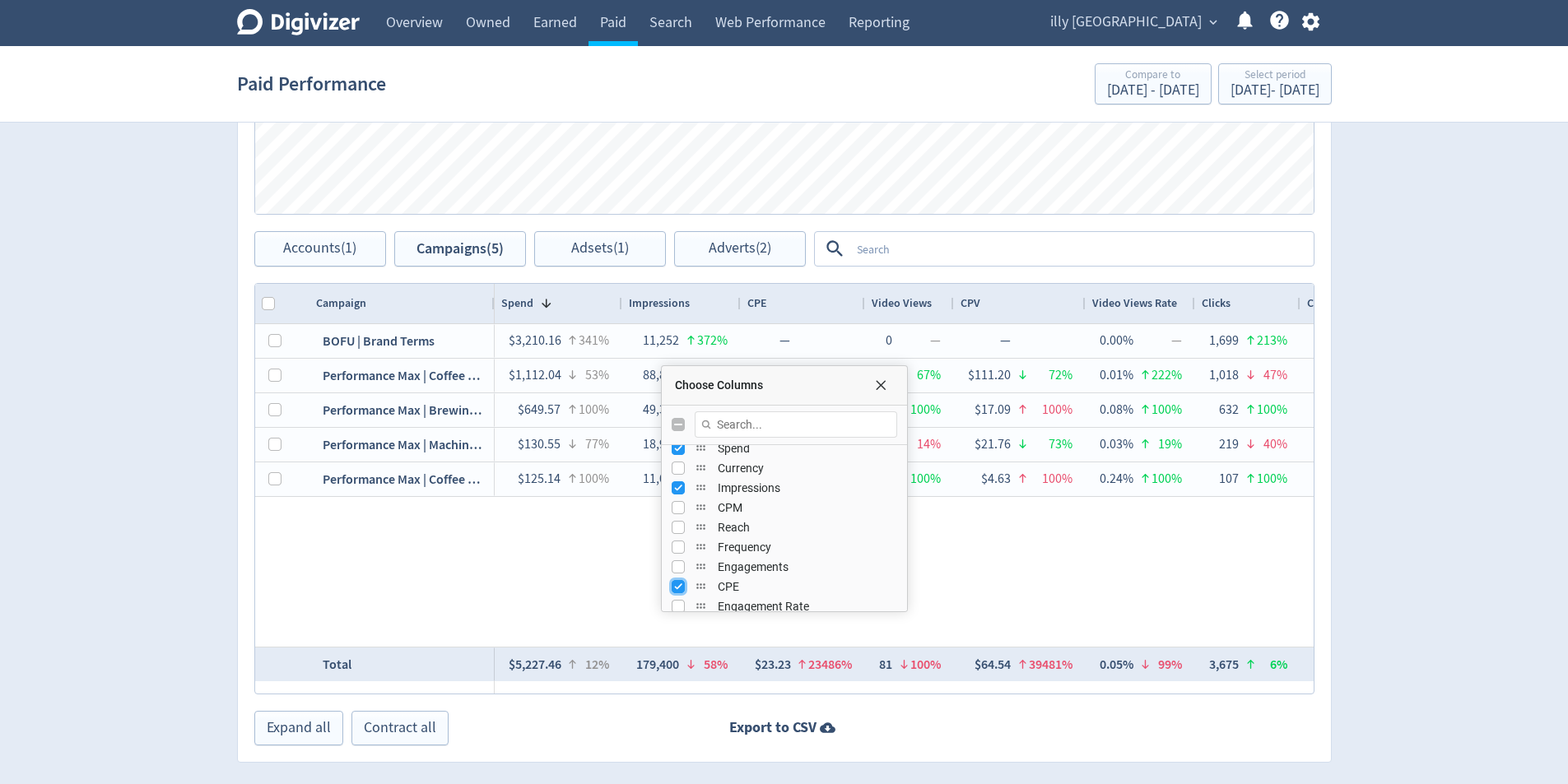
click at [678, 585] on input "Press SPACE to toggle visibility (visible)" at bounding box center [677, 586] width 13 height 13
checkbox input "false"
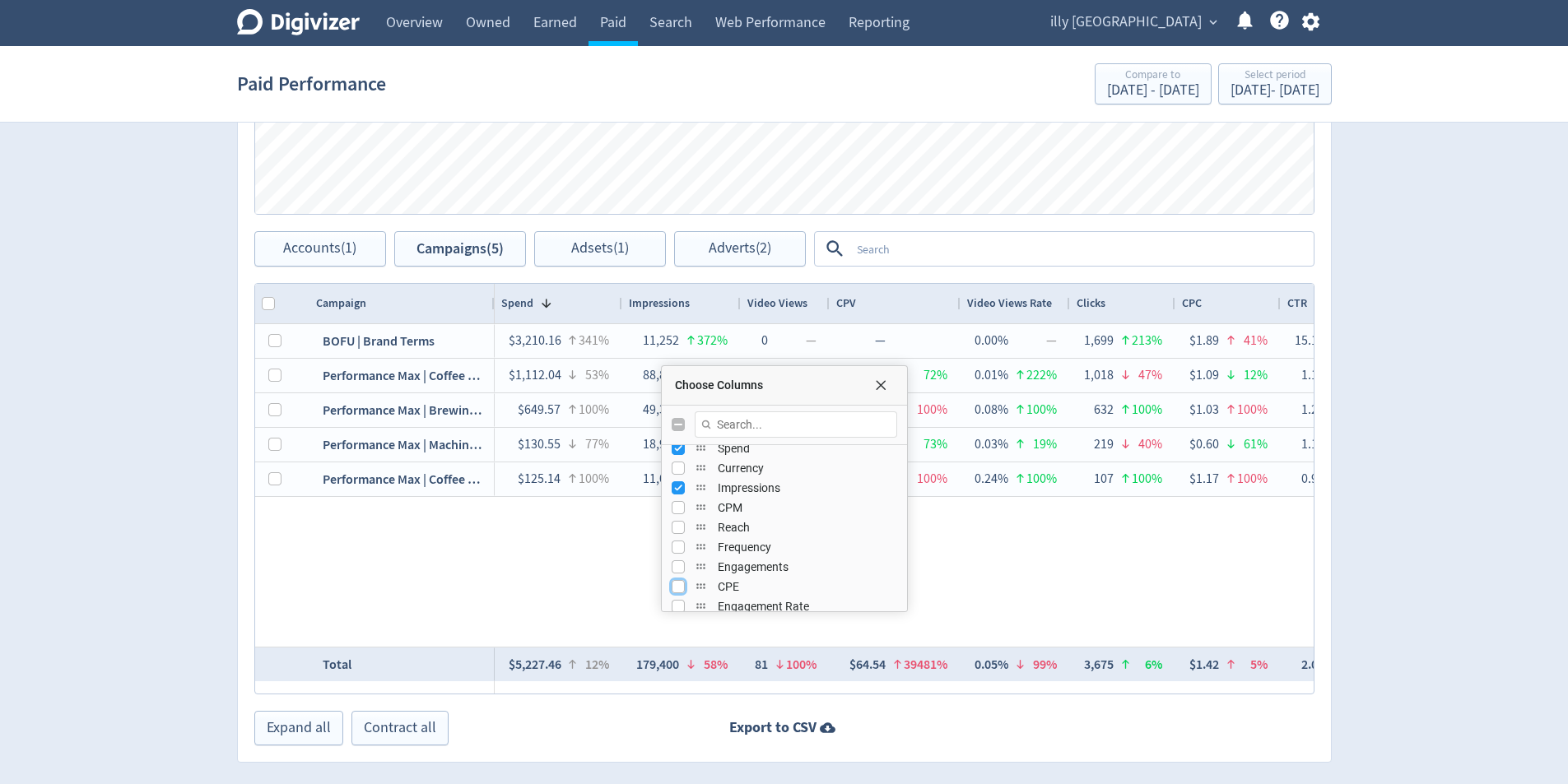
scroll to position [212, 0]
click at [672, 547] on input "Press SPACE to toggle visibility (visible)" at bounding box center [677, 543] width 13 height 13
checkbox input "false"
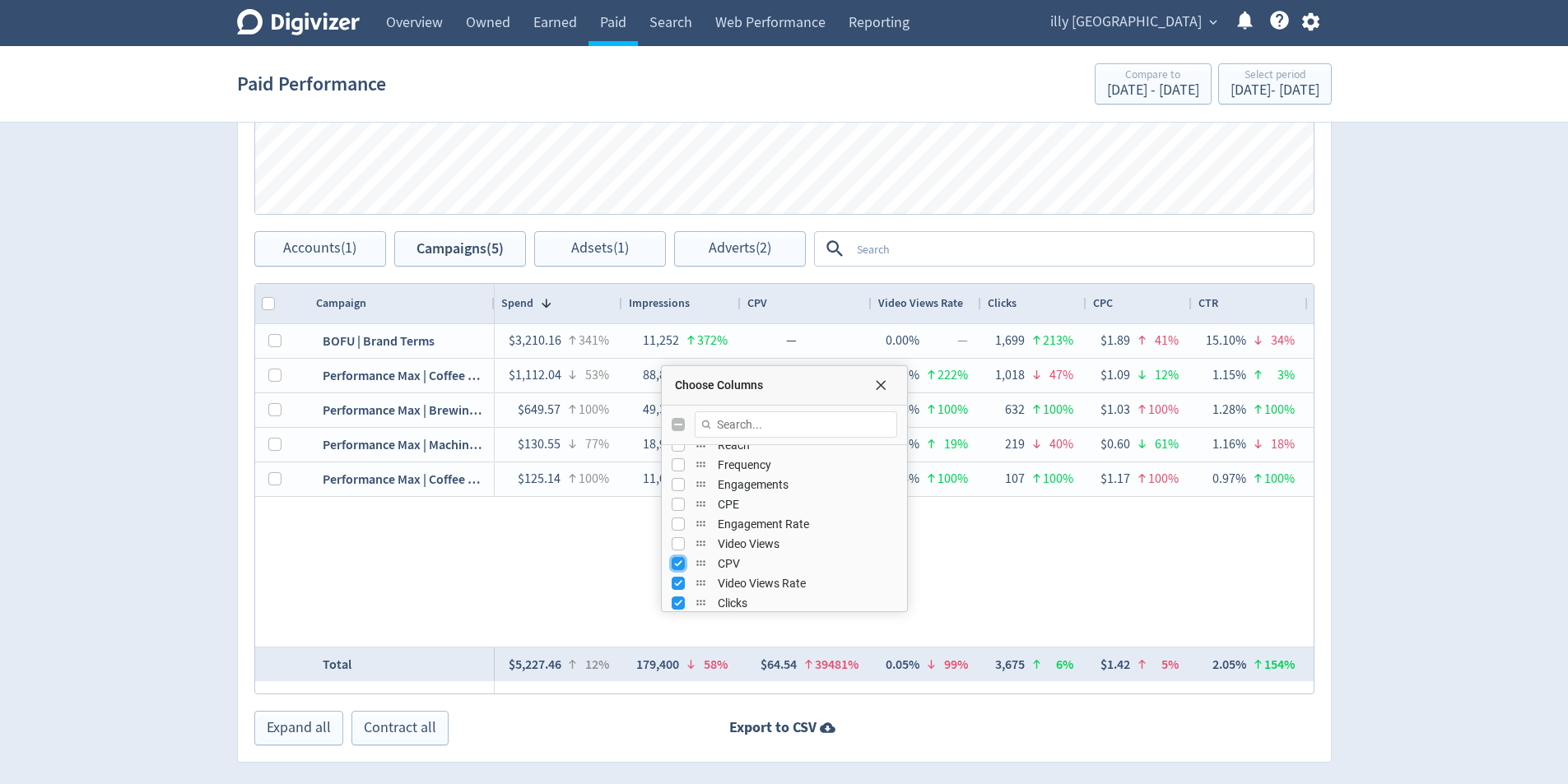
click at [677, 560] on input "Press SPACE to toggle visibility (visible)" at bounding box center [677, 563] width 13 height 13
checkbox input "false"
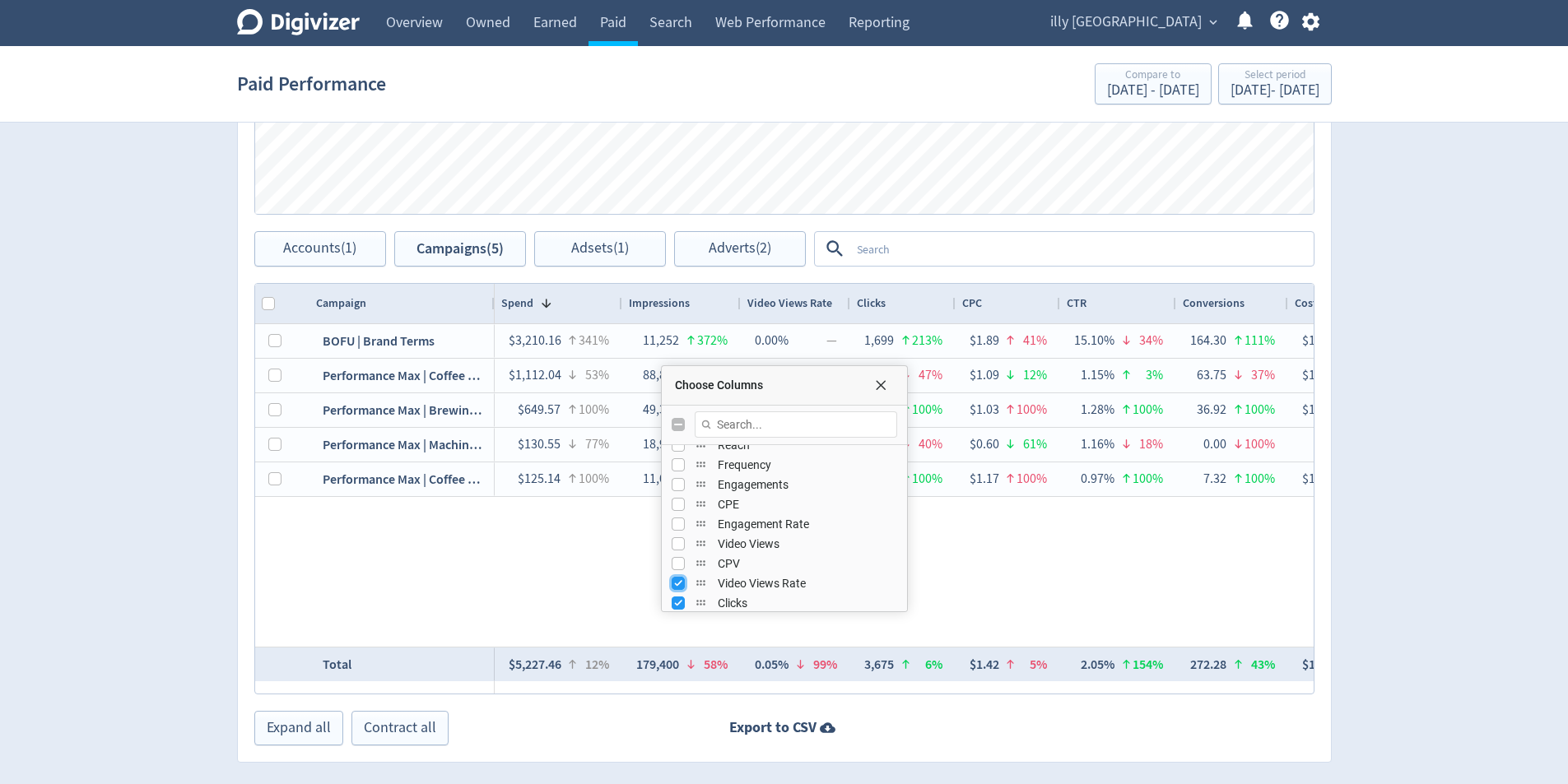
click at [680, 579] on input "Press SPACE to toggle visibility (visible)" at bounding box center [677, 582] width 13 height 13
checkbox input "false"
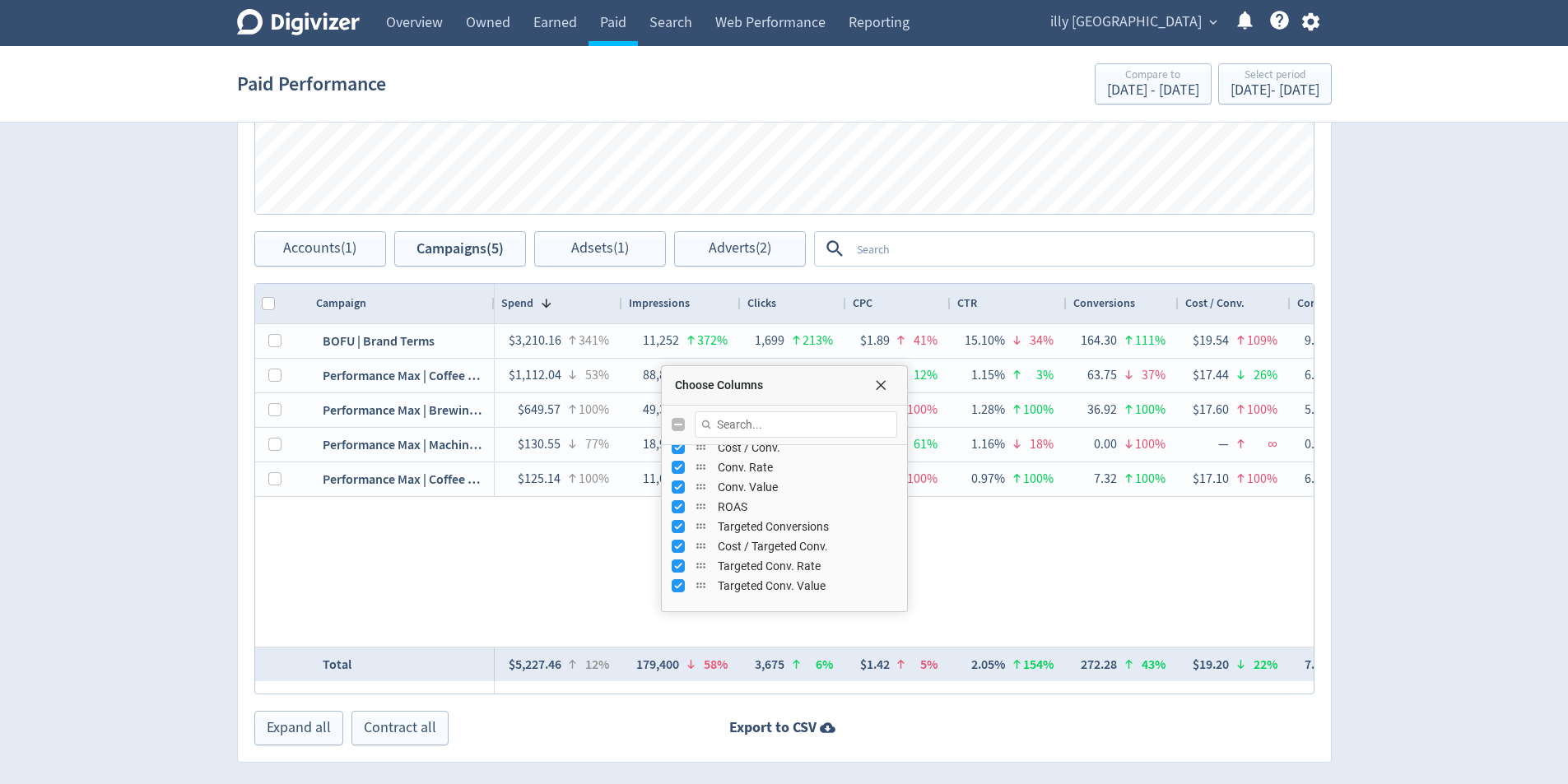
scroll to position [459, 0]
drag, startPoint x: 675, startPoint y: 514, endPoint x: 679, endPoint y: 533, distance: 19.4
click at [675, 514] on input "Press SPACE to toggle visibility (visible)" at bounding box center [677, 514] width 13 height 13
checkbox input "false"
click at [679, 533] on input "Press SPACE to toggle visibility (visible)" at bounding box center [677, 533] width 13 height 13
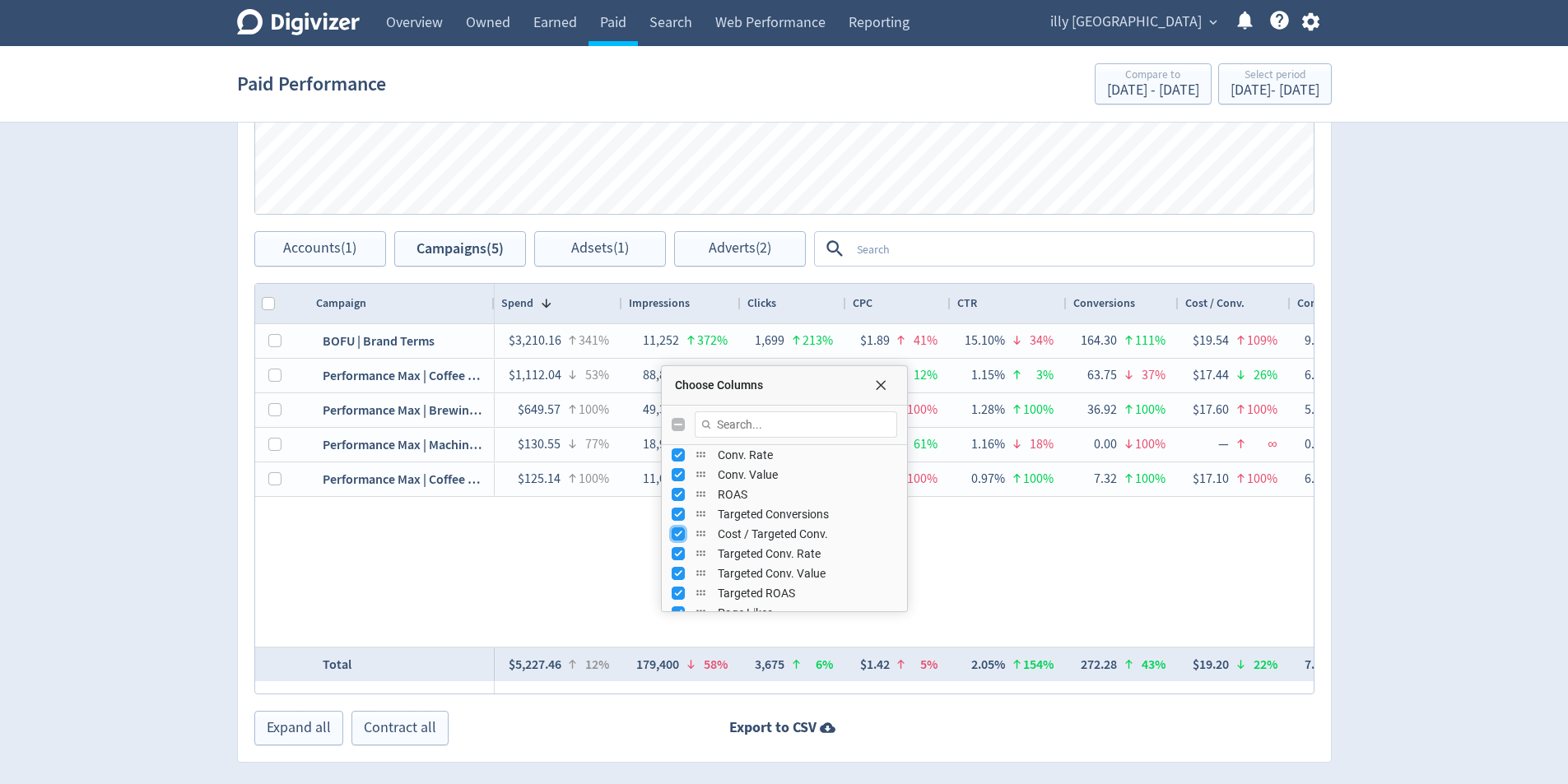
checkbox input "false"
click at [671, 551] on input "Press SPACE to toggle visibility (visible)" at bounding box center [677, 553] width 13 height 13
checkbox input "false"
click at [677, 567] on input "Press SPACE to toggle visibility (visible)" at bounding box center [677, 573] width 13 height 13
checkbox input "false"
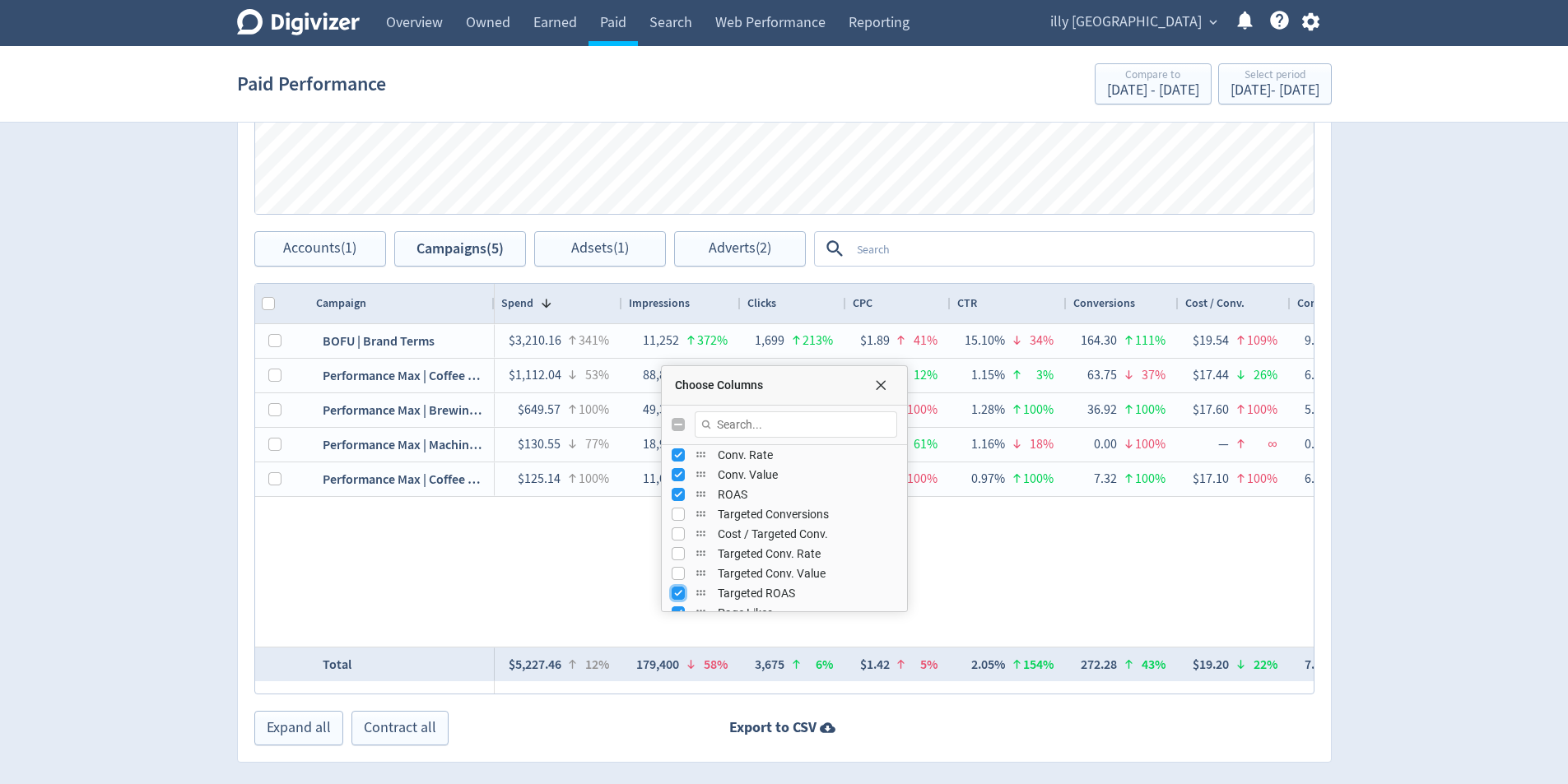
click at [674, 593] on input "Press SPACE to toggle visibility (visible)" at bounding box center [677, 593] width 13 height 13
checkbox input "false"
drag, startPoint x: 678, startPoint y: 532, endPoint x: 677, endPoint y: 554, distance: 22.0
click at [678, 534] on input "Press SPACE to toggle visibility (visible)" at bounding box center [677, 530] width 13 height 13
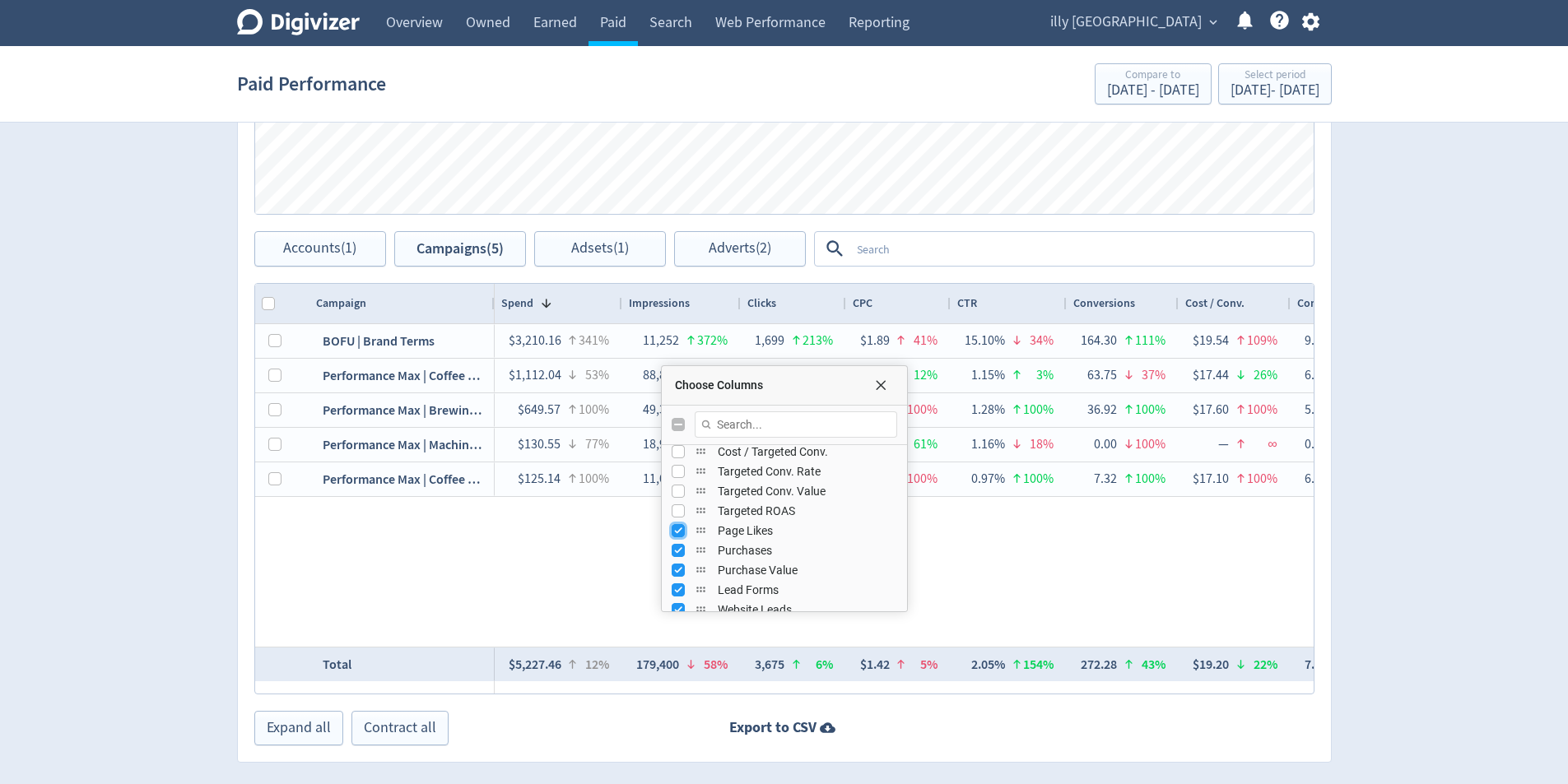
checkbox input "false"
drag, startPoint x: 677, startPoint y: 554, endPoint x: 679, endPoint y: 566, distance: 12.2
click at [677, 555] on input "Press SPACE to toggle visibility (visible)" at bounding box center [677, 550] width 13 height 13
checkbox input "false"
click at [677, 576] on div "Purchase Value" at bounding box center [784, 571] width 225 height 20
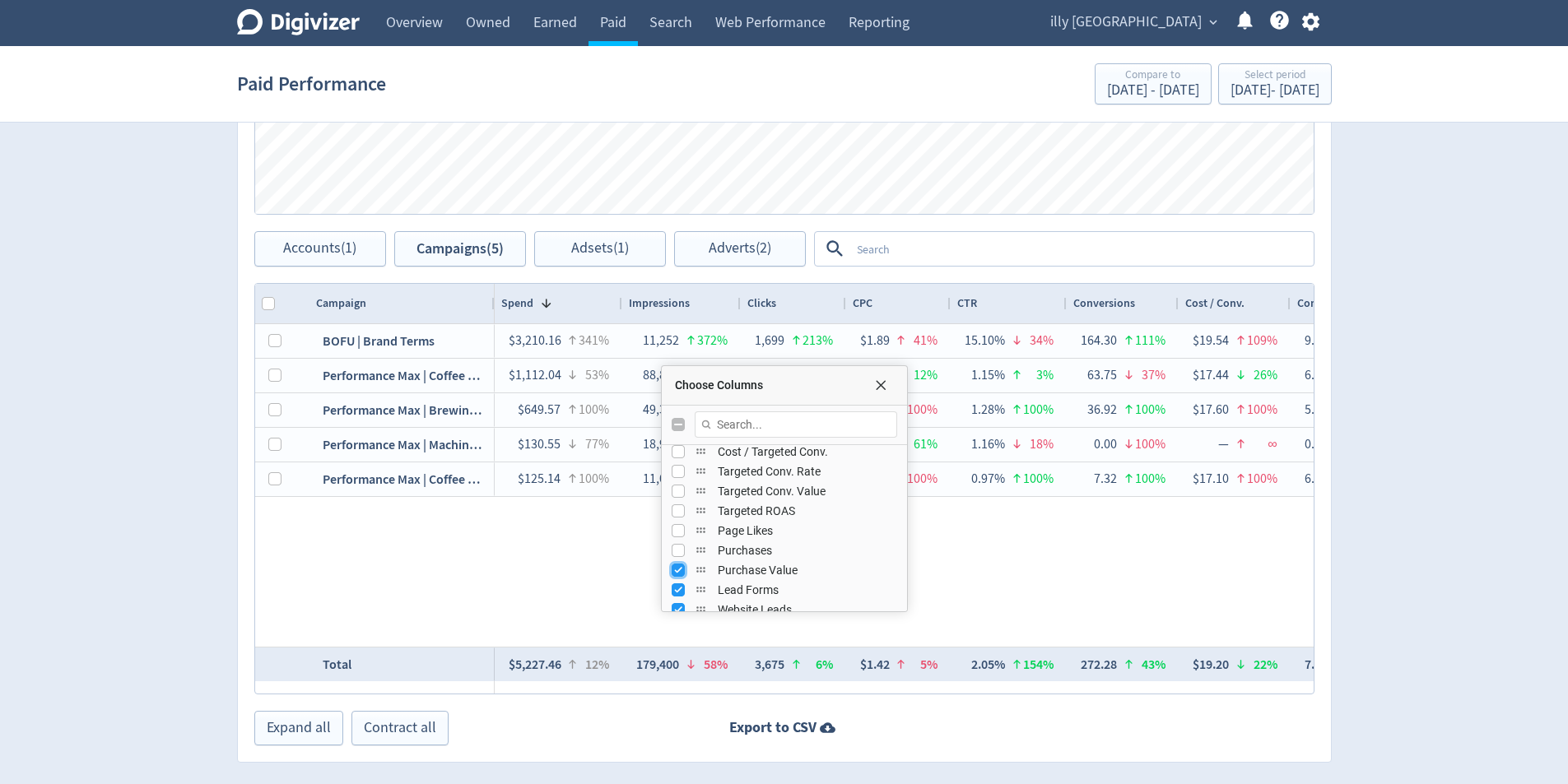
click at [675, 573] on input "Press SPACE to toggle visibility (visible)" at bounding box center [677, 570] width 13 height 13
checkbox input "false"
click at [674, 589] on input "Press SPACE to toggle visibility (visible)" at bounding box center [677, 589] width 13 height 13
checkbox input "false"
click at [675, 606] on div "Number of leads summitted on native platforms attributed to your ads" at bounding box center [799, 623] width 247 height 60
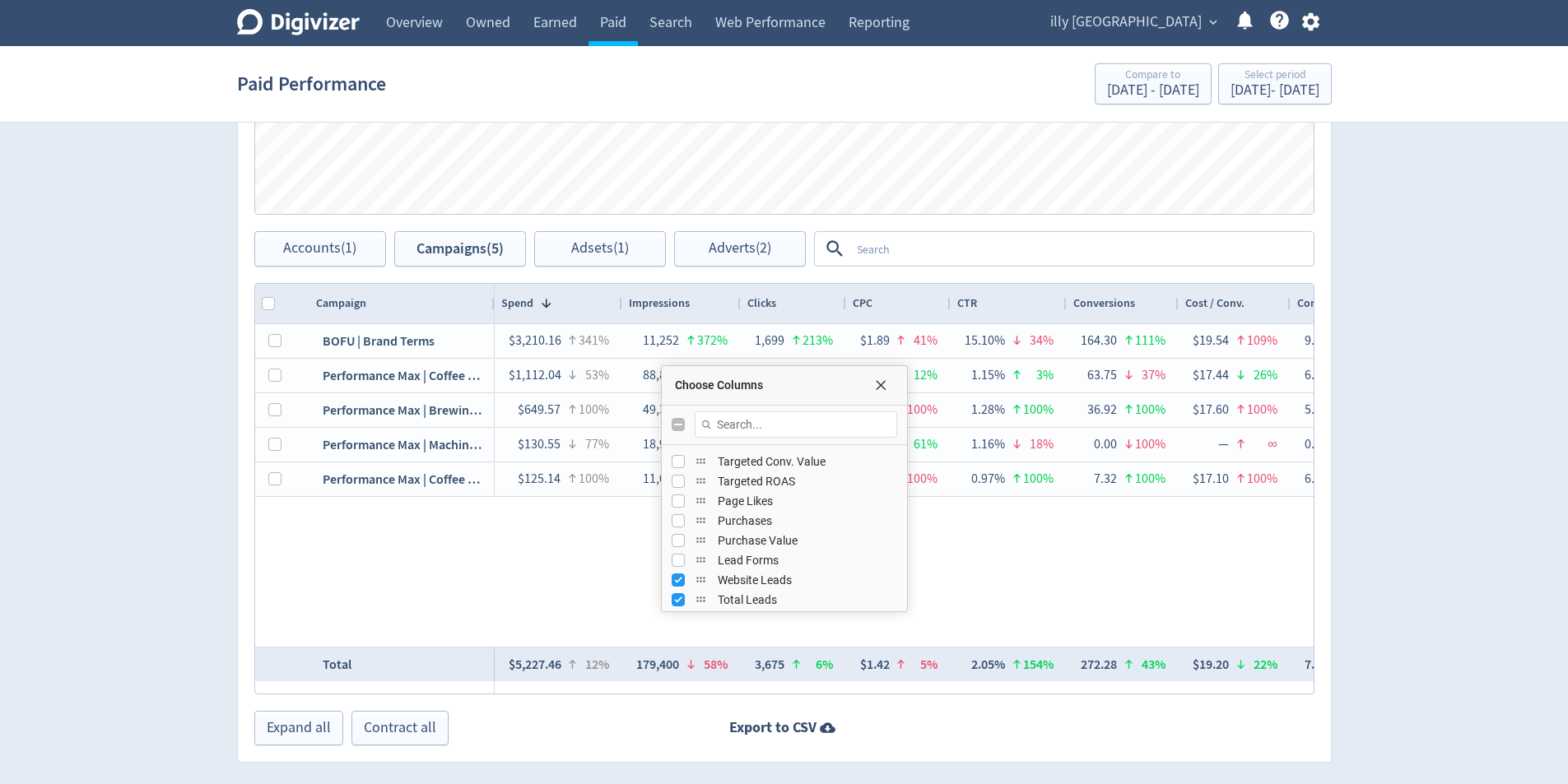
scroll to position [623, 0]
click at [676, 529] on input "Press SPACE to toggle visibility (visible)" at bounding box center [677, 527] width 13 height 13
checkbox input "false"
click at [676, 544] on input "Press SPACE to toggle visibility (visible)" at bounding box center [677, 546] width 13 height 13
checkbox input "false"
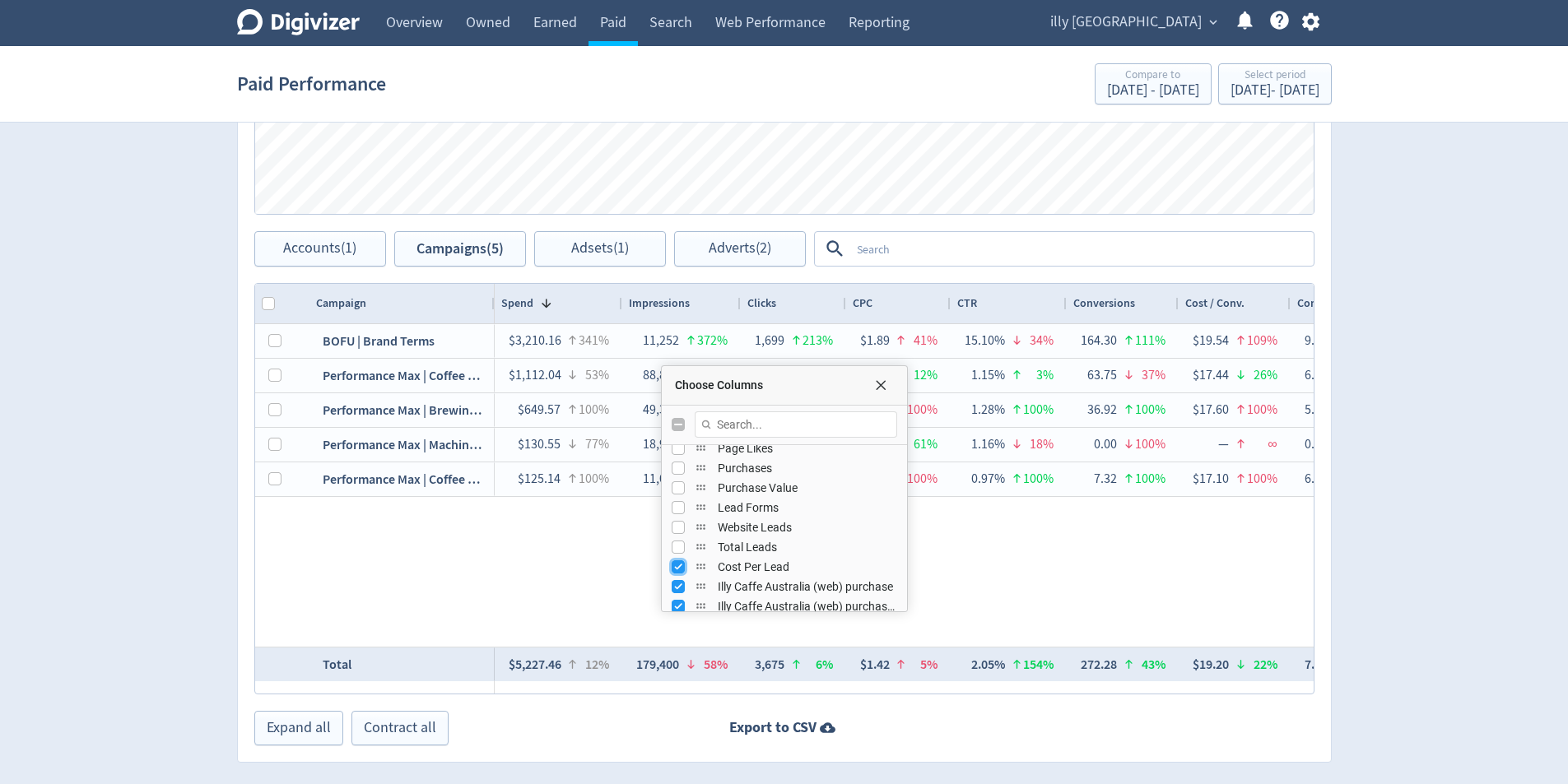
click at [674, 573] on input "Press SPACE to toggle visibility (visible)" at bounding box center [677, 567] width 13 height 13
checkbox input "false"
click at [677, 583] on input "Press SPACE to toggle visibility (visible)" at bounding box center [677, 586] width 13 height 13
checkbox input "false"
click at [678, 608] on div "Choose Columns" at bounding box center [784, 610] width 237 height 4
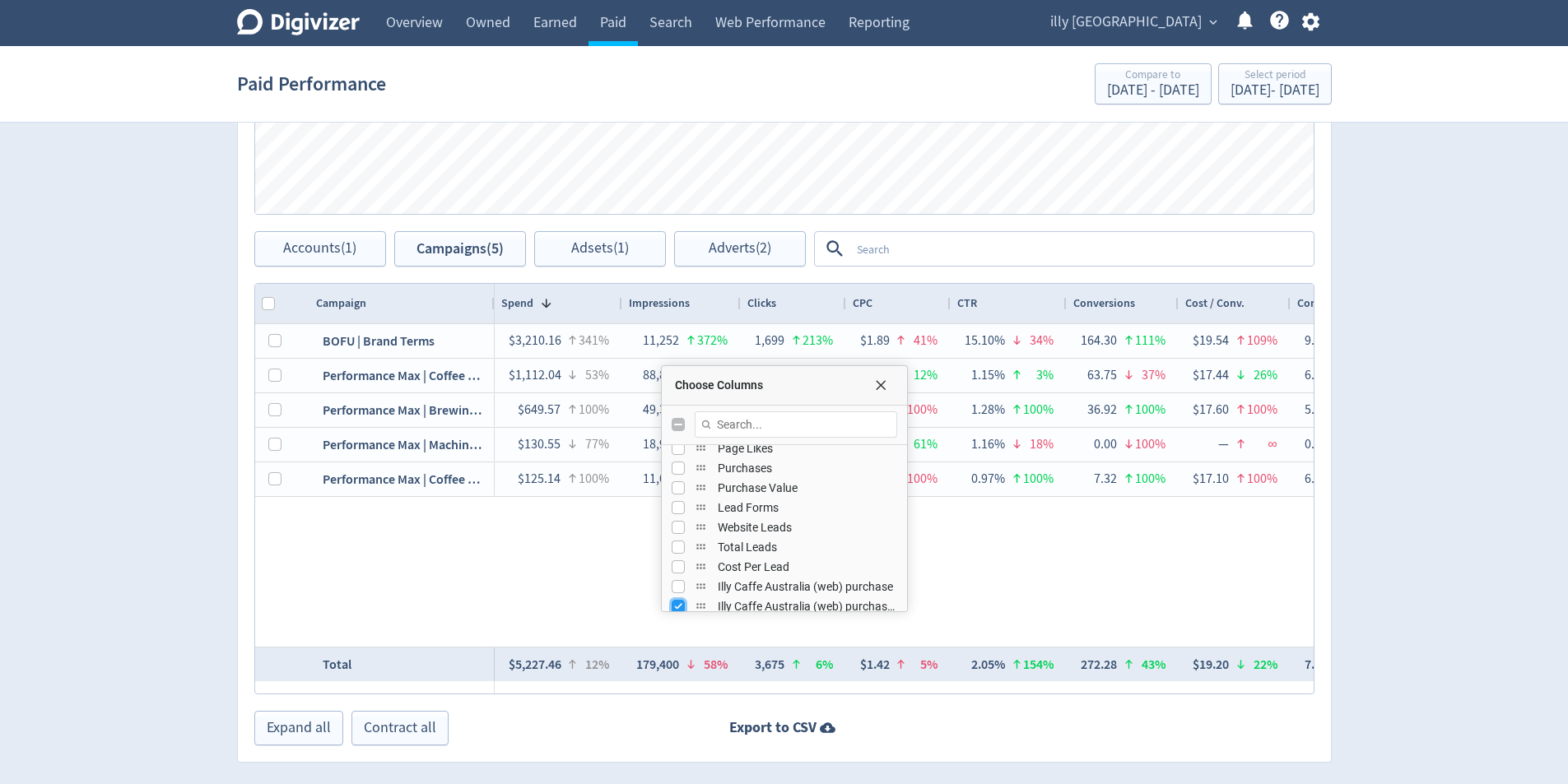
click at [678, 601] on input "Press SPACE to toggle visibility (visible)" at bounding box center [677, 606] width 13 height 13
checkbox input "false"
click at [876, 375] on div "Choose Columns" at bounding box center [784, 386] width 246 height 39
click at [876, 381] on span "Choose Columns" at bounding box center [880, 385] width 13 height 13
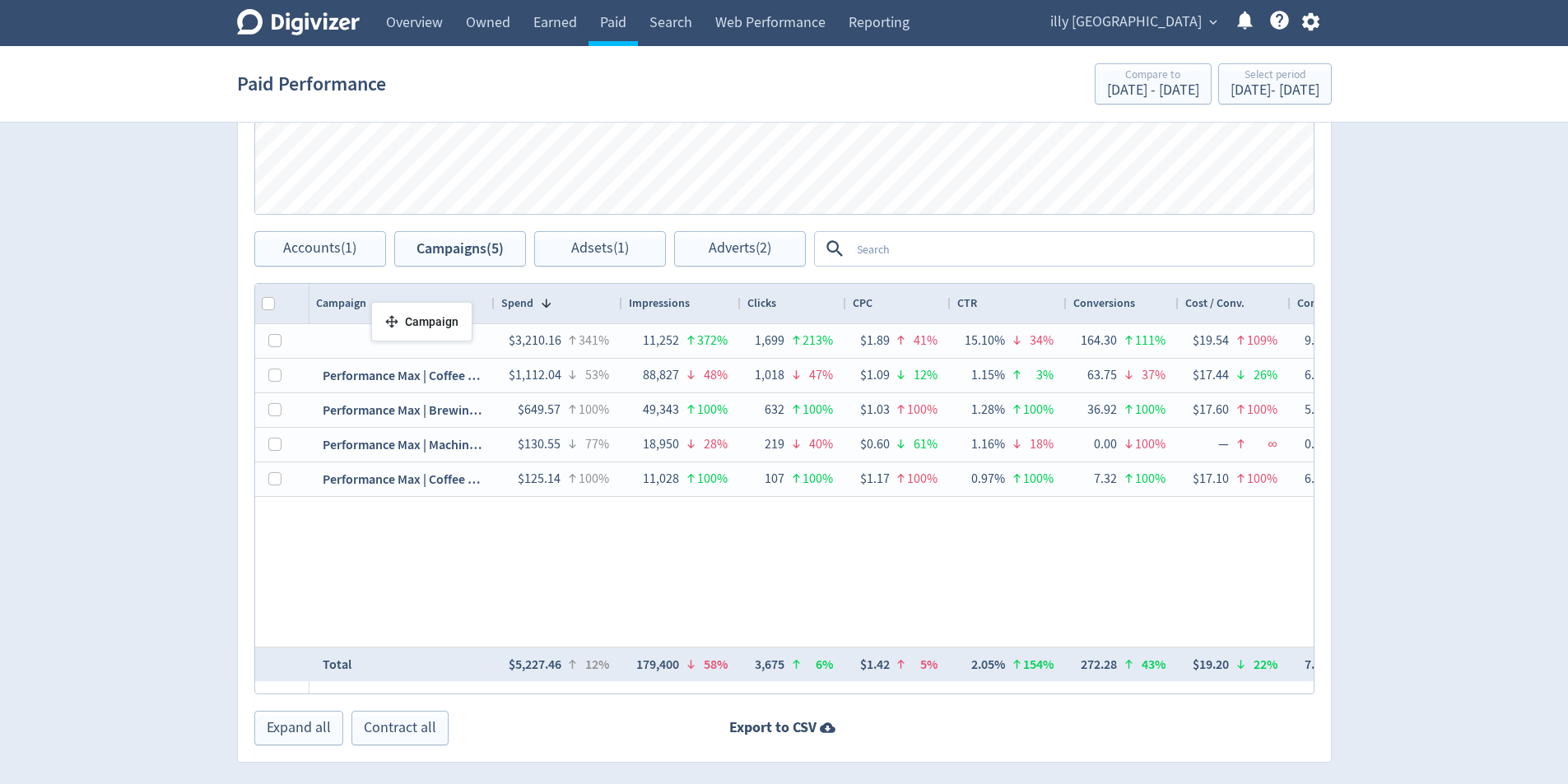
drag, startPoint x: 312, startPoint y: 302, endPoint x: 380, endPoint y: 308, distance: 68.3
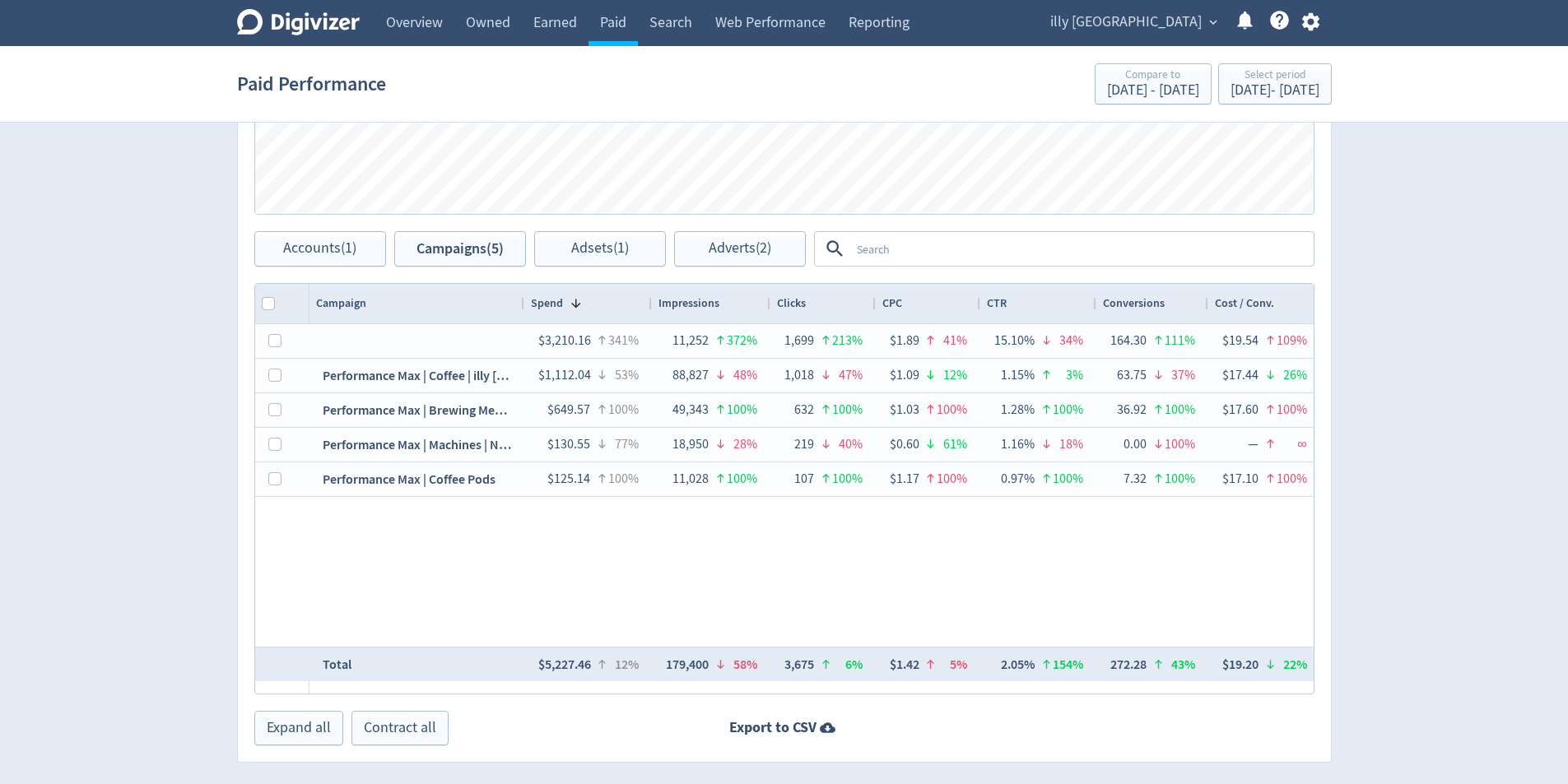
drag, startPoint x: 521, startPoint y: 310, endPoint x: 521, endPoint y: 319, distance: 9.0
click at [521, 319] on div at bounding box center [523, 303] width 7 height 39
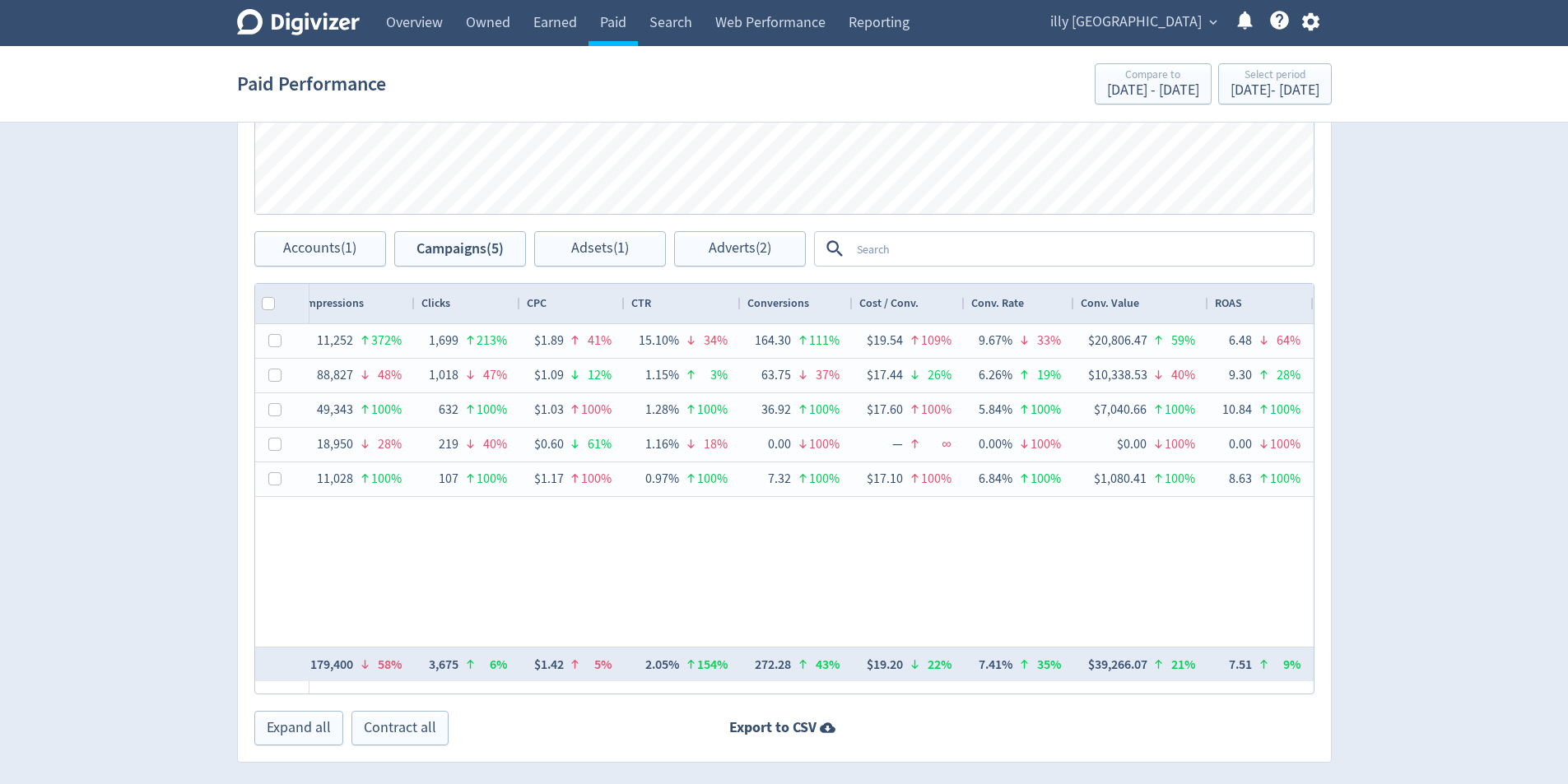
scroll to position [0, 0]
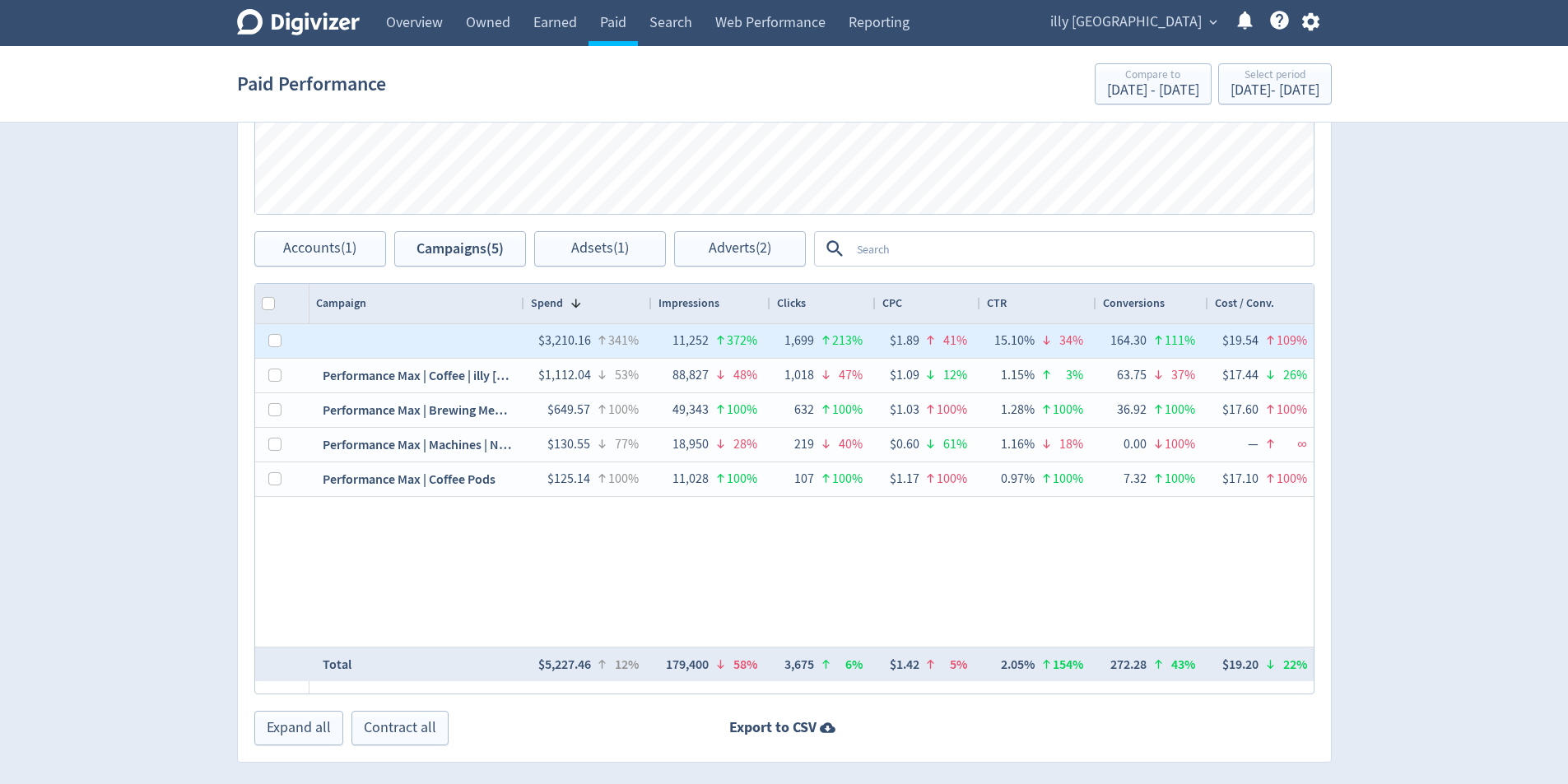
click at [447, 338] on div at bounding box center [416, 341] width 214 height 33
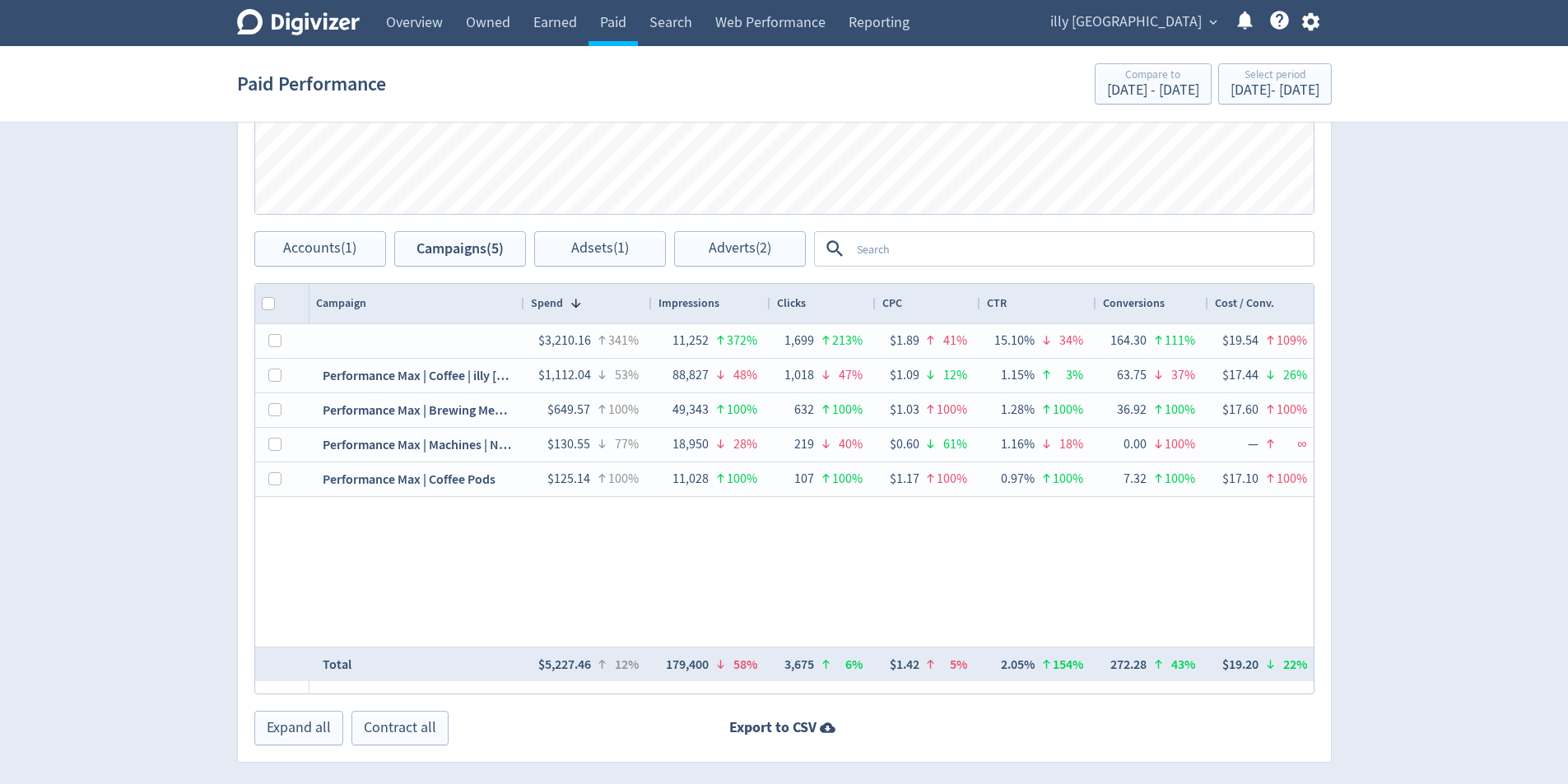
click at [493, 300] on div "Campaign" at bounding box center [417, 303] width 202 height 31
click at [493, 300] on div "Campaign 1" at bounding box center [417, 303] width 202 height 31
click at [494, 300] on div "Campaign 1" at bounding box center [417, 303] width 202 height 31
click at [548, 301] on span "Spend" at bounding box center [546, 303] width 32 height 16
click at [603, 300] on div "Spend 1" at bounding box center [588, 303] width 115 height 31
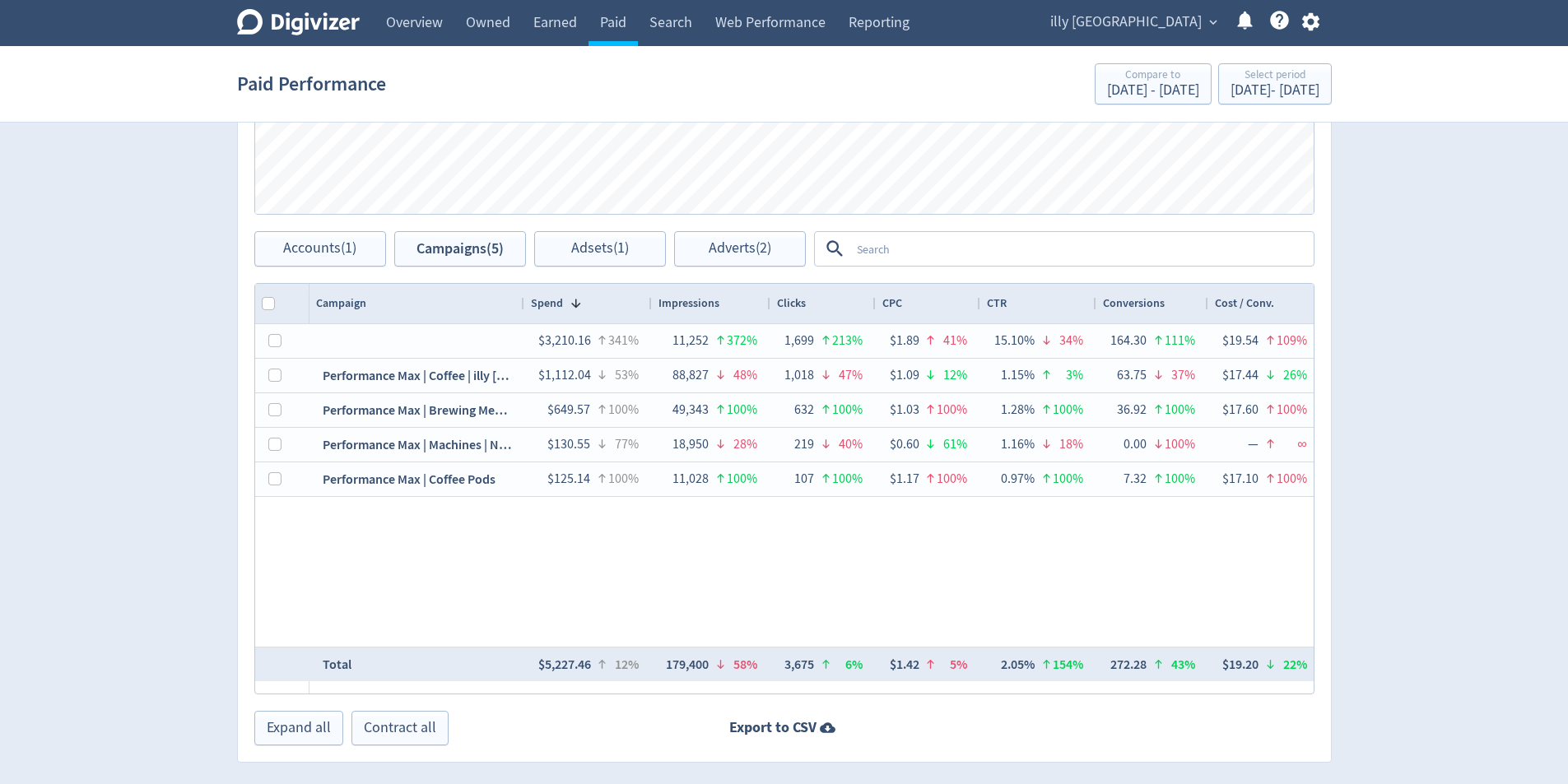
click at [628, 304] on div "Spend 1" at bounding box center [588, 303] width 115 height 31
click at [739, 292] on div "Impressions" at bounding box center [712, 303] width 106 height 31
drag, startPoint x: 761, startPoint y: 601, endPoint x: 651, endPoint y: 494, distance: 153.5
click at [768, 595] on div "$3,210.16 341% 11,252 372% 1,699 213% $1.89 41% 15.10% 34% 164.30 111% $19.54 1…" at bounding box center [811, 485] width 1004 height 323
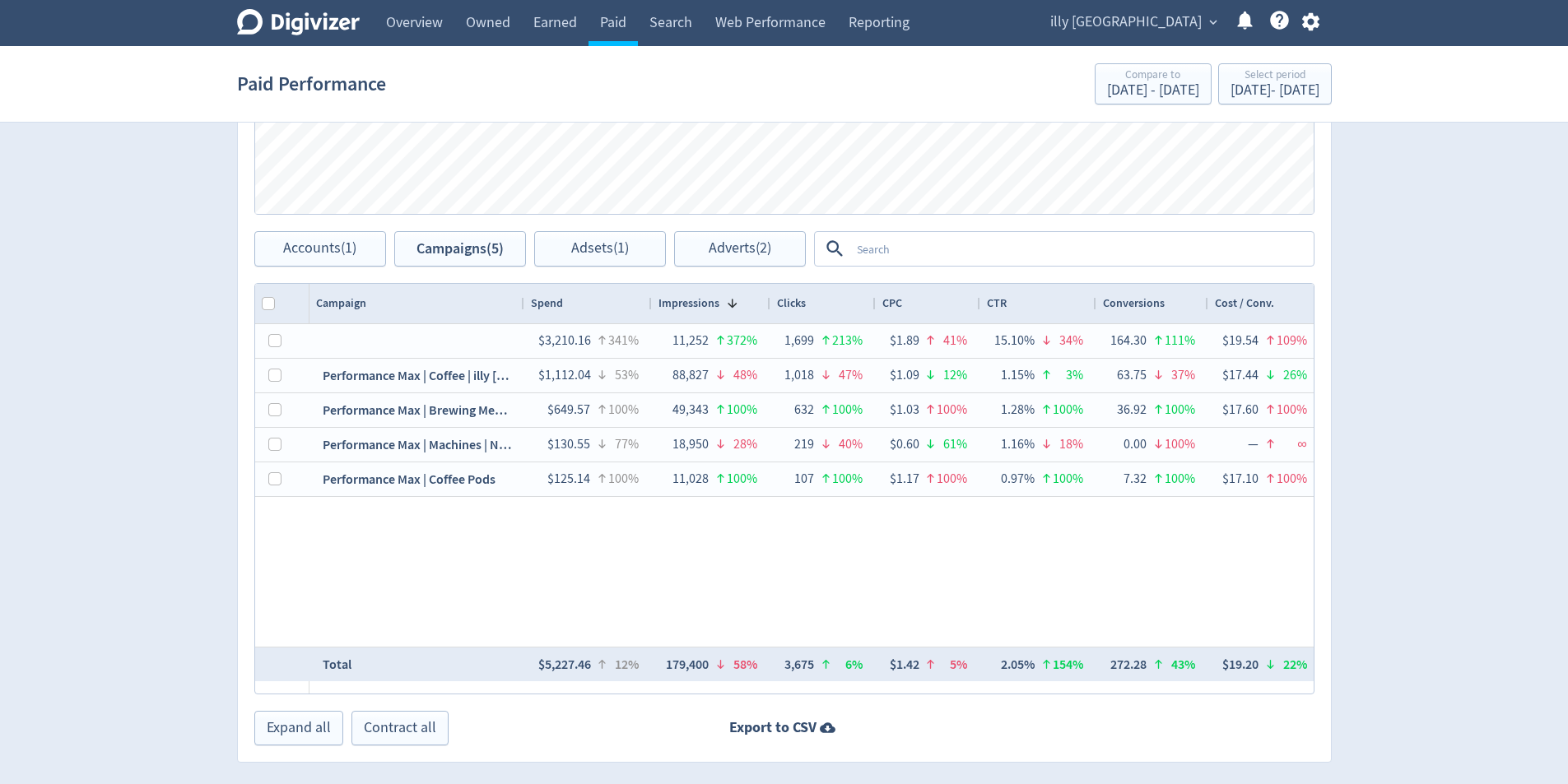
drag, startPoint x: 520, startPoint y: 304, endPoint x: 861, endPoint y: 321, distance: 341.4
click at [871, 320] on div "Entity Id Drag here to set column labels Spend" at bounding box center [784, 488] width 1060 height 411
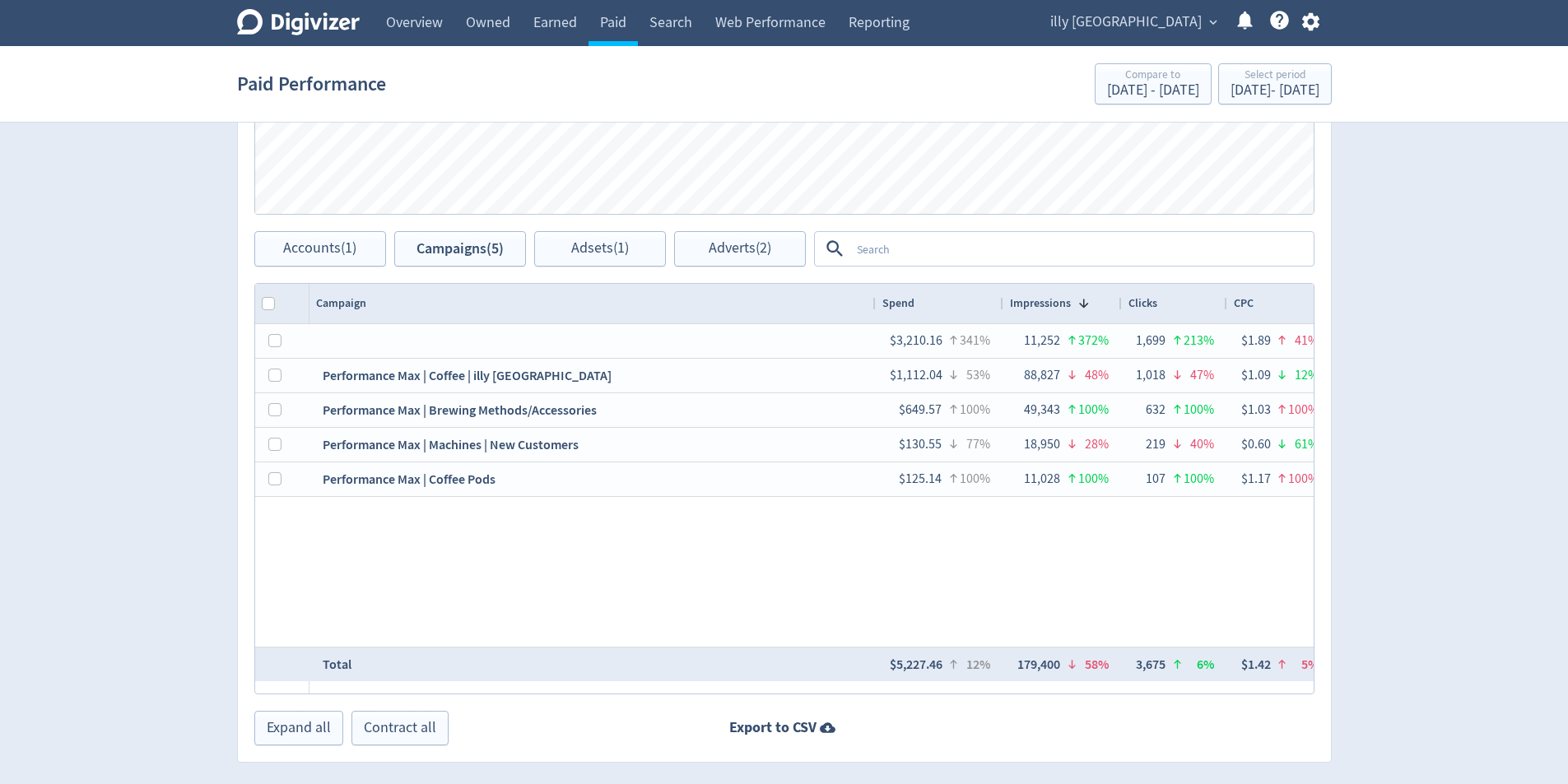
click at [422, 306] on div "Campaign" at bounding box center [592, 303] width 553 height 31
drag, startPoint x: 406, startPoint y: 302, endPoint x: 885, endPoint y: 305, distance: 479.0
drag, startPoint x: 582, startPoint y: 302, endPoint x: 352, endPoint y: 323, distance: 231.0
click at [597, 307] on div "Campaign 1" at bounding box center [592, 303] width 553 height 31
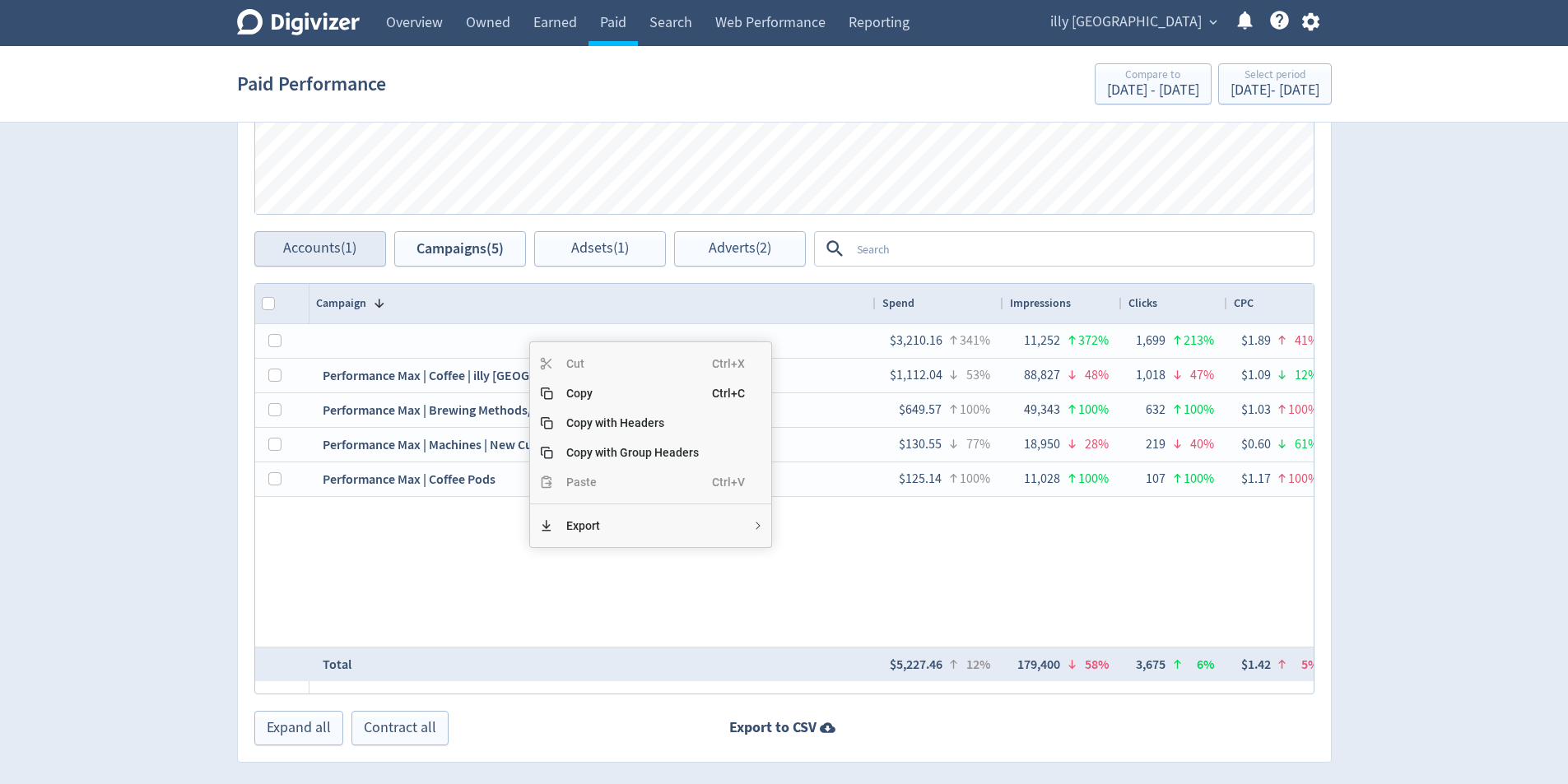
click at [392, 517] on div "$3,210.16 341% 11,252 372% 1,699 213% $1.89 41% 15.10% 34% 164.30 111% $19.54 1…" at bounding box center [811, 485] width 1004 height 323
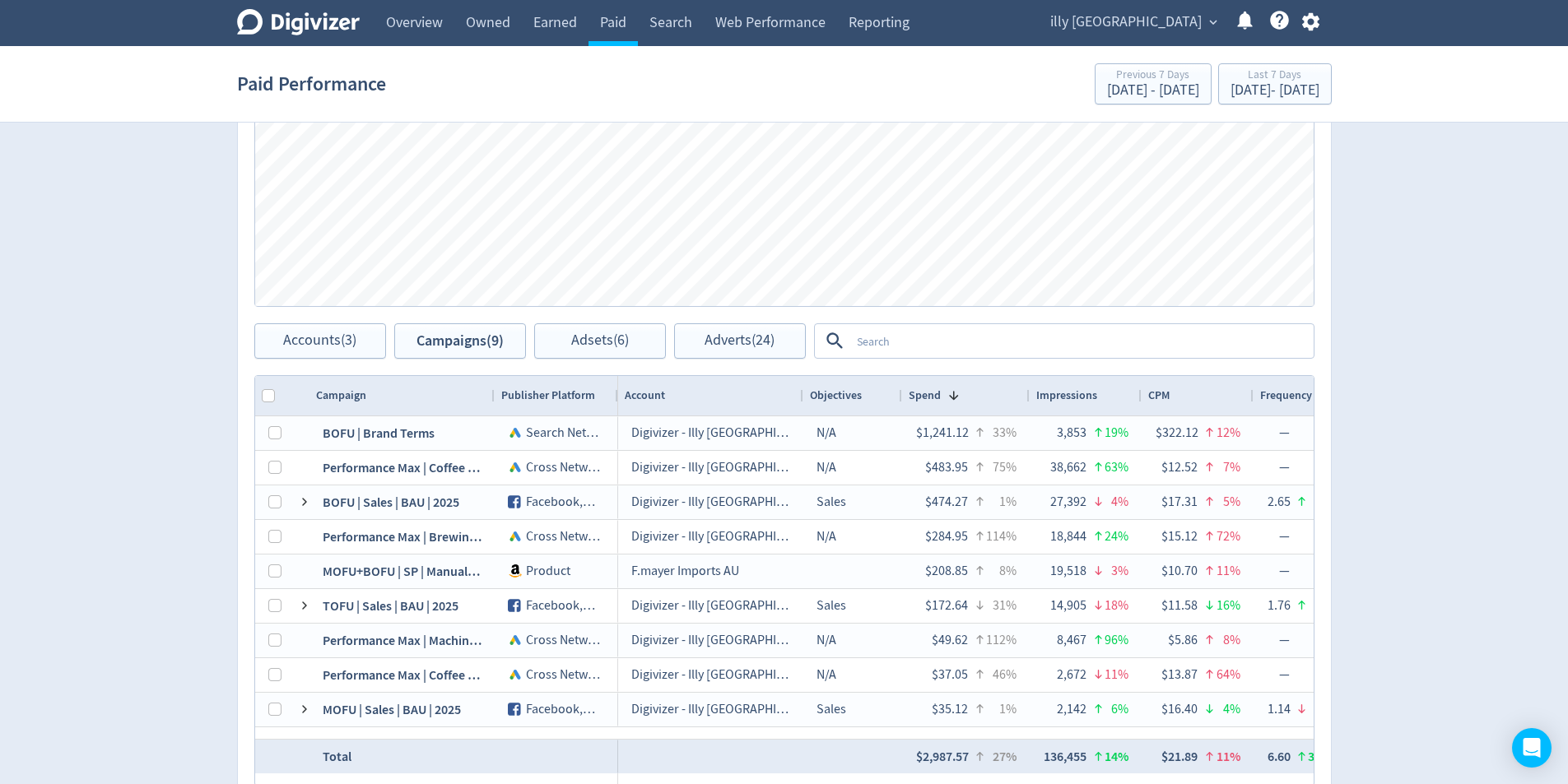
scroll to position [797, 0]
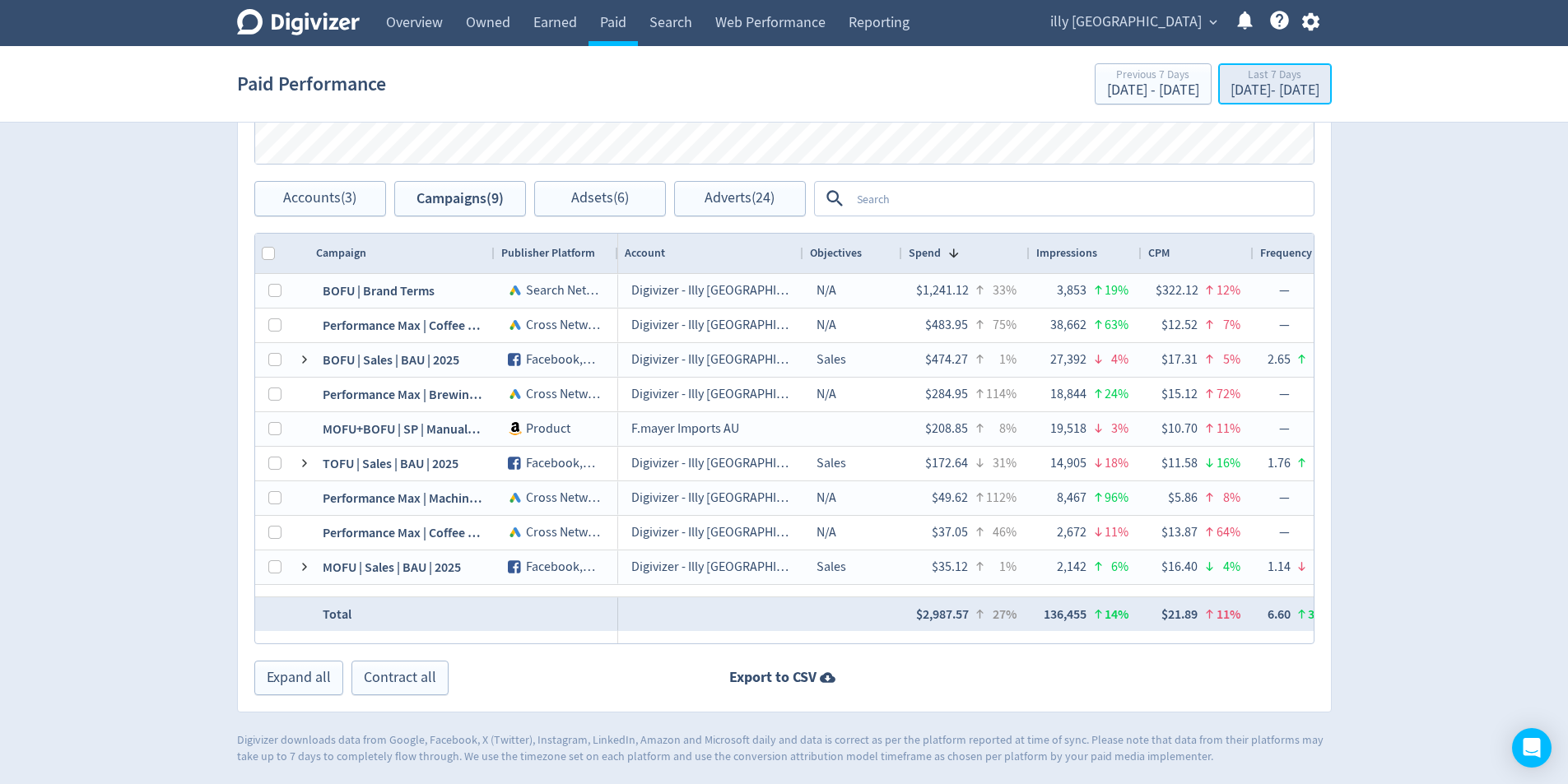
click at [1241, 87] on div "[DATE] - [DATE]" at bounding box center [1274, 90] width 89 height 15
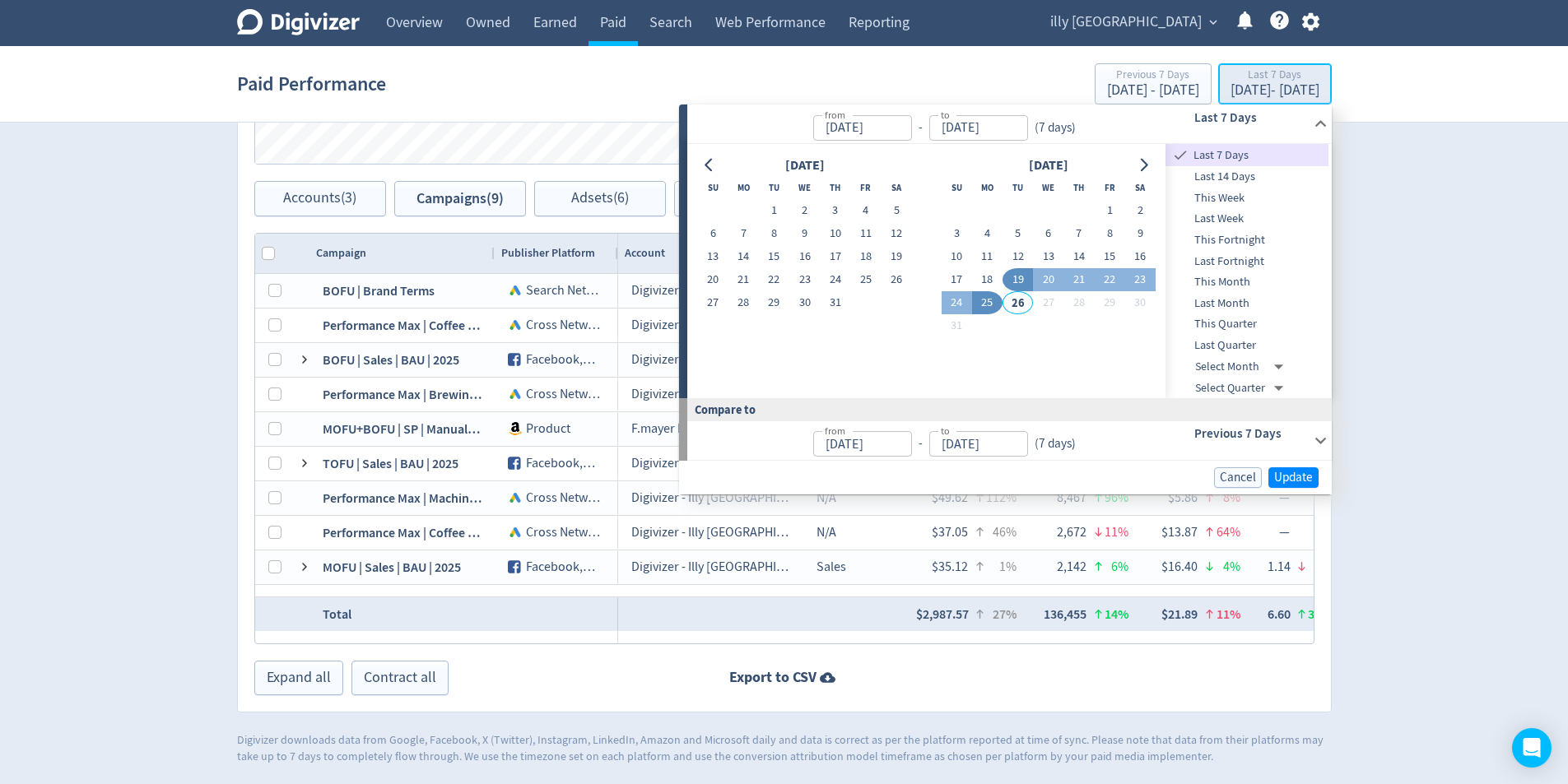
type input "[DATE]"
click at [1105, 212] on button "1" at bounding box center [1109, 210] width 30 height 23
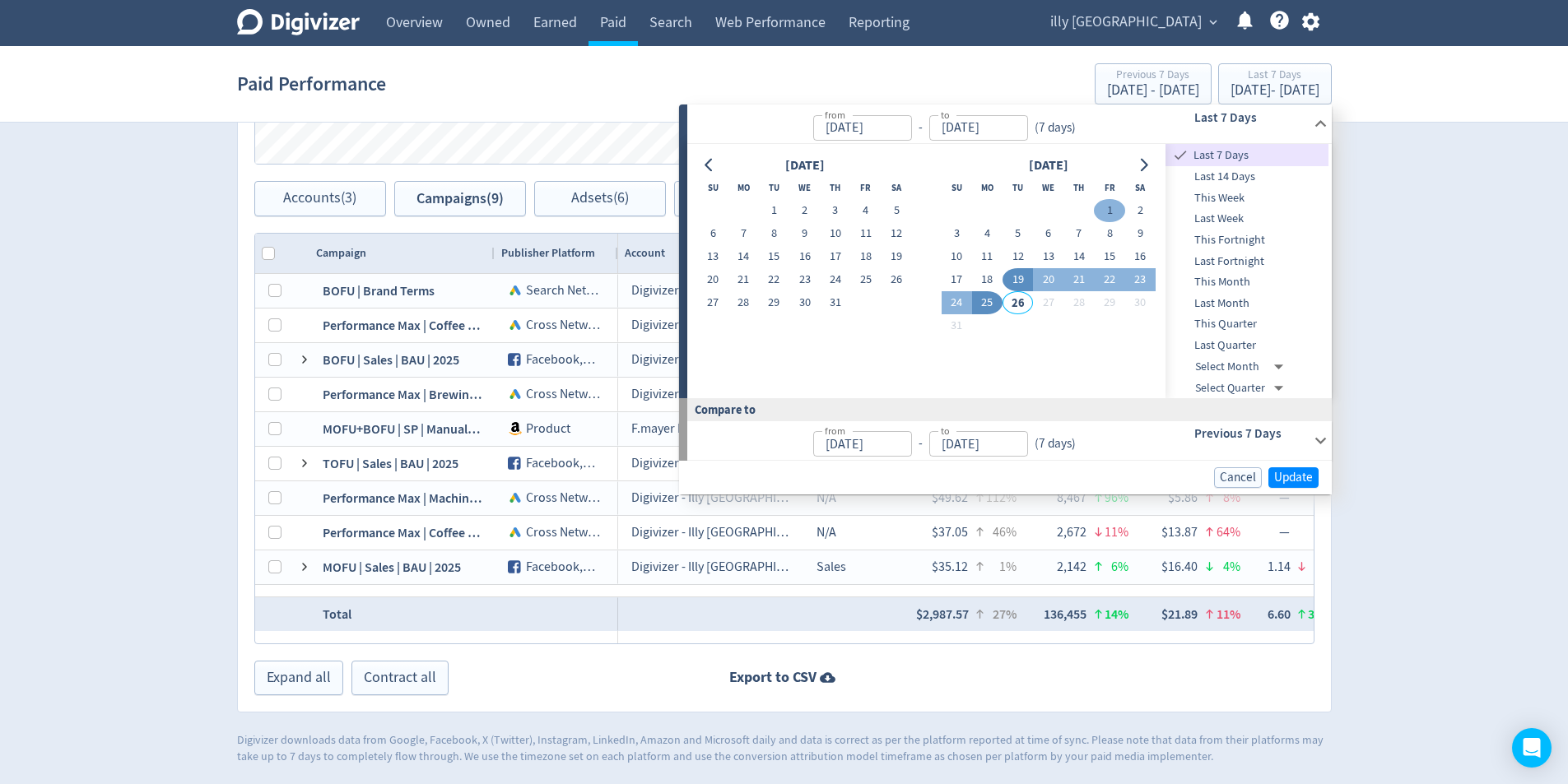
type input "[DATE]"
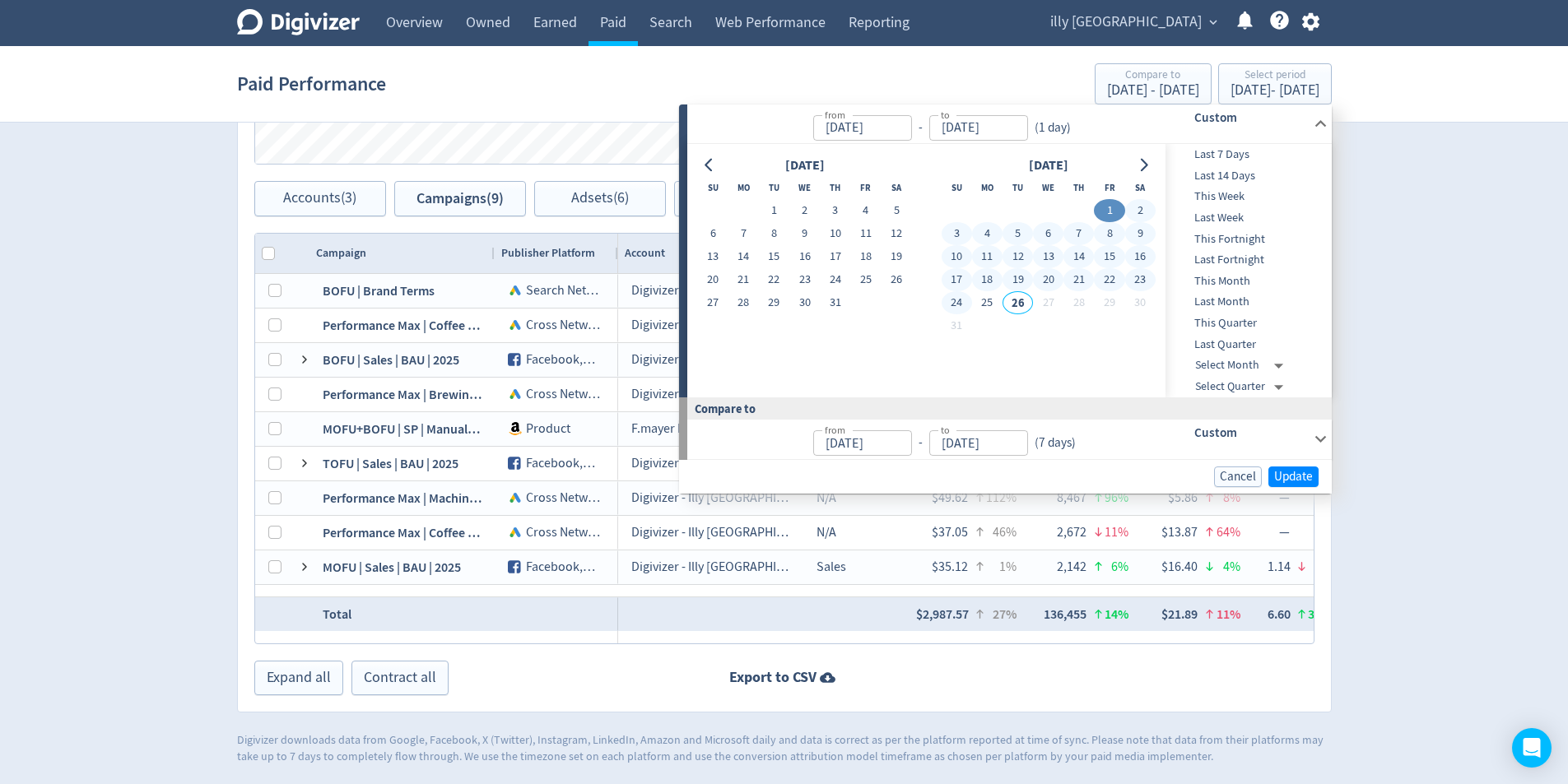
click at [949, 298] on button "24" at bounding box center [956, 303] width 30 height 23
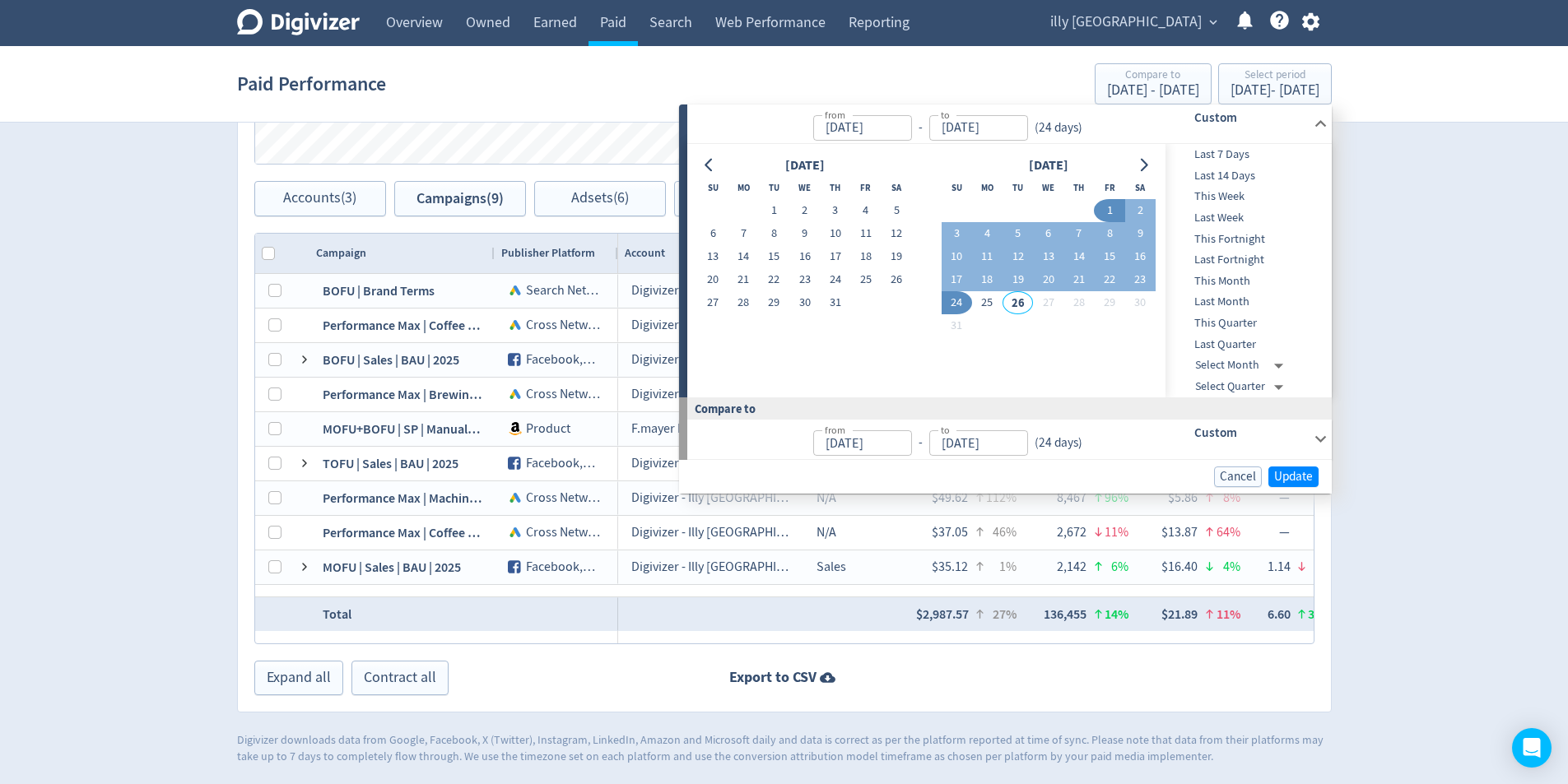
type input "[DATE]"
click at [1305, 479] on span "Update" at bounding box center [1294, 477] width 39 height 13
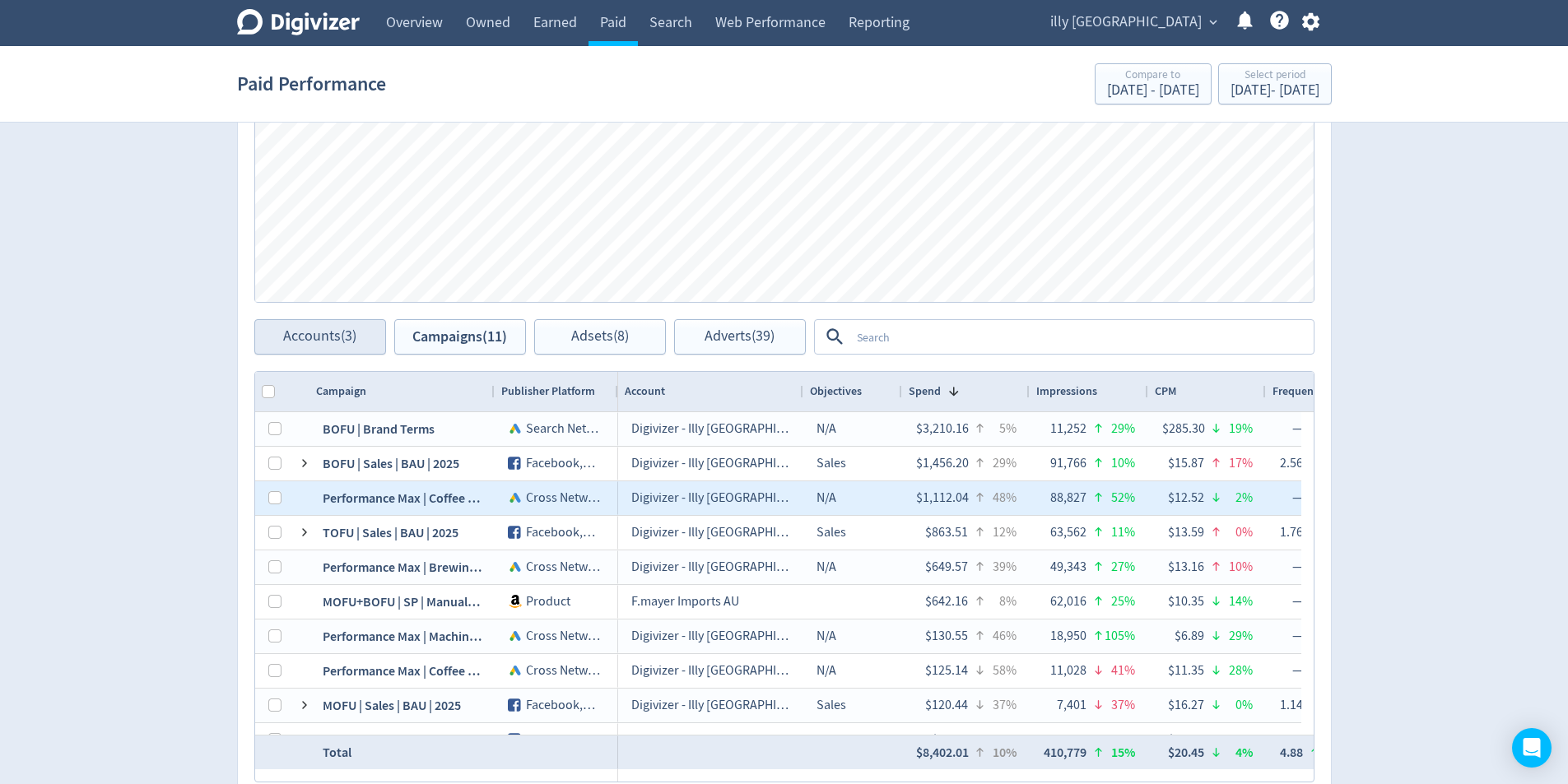
scroll to position [58, 0]
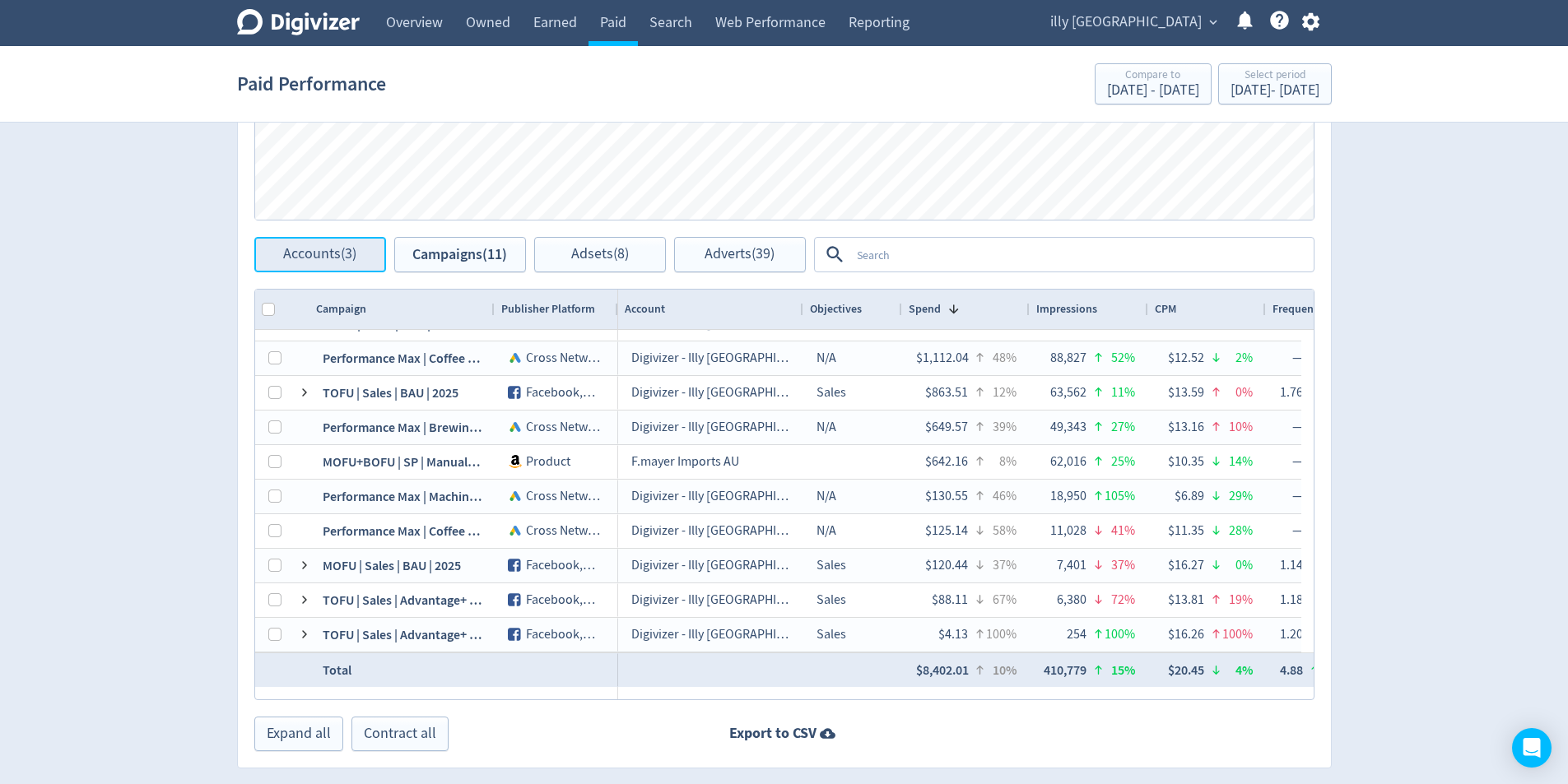
click at [343, 255] on span "Accounts (3)" at bounding box center [319, 254] width 73 height 16
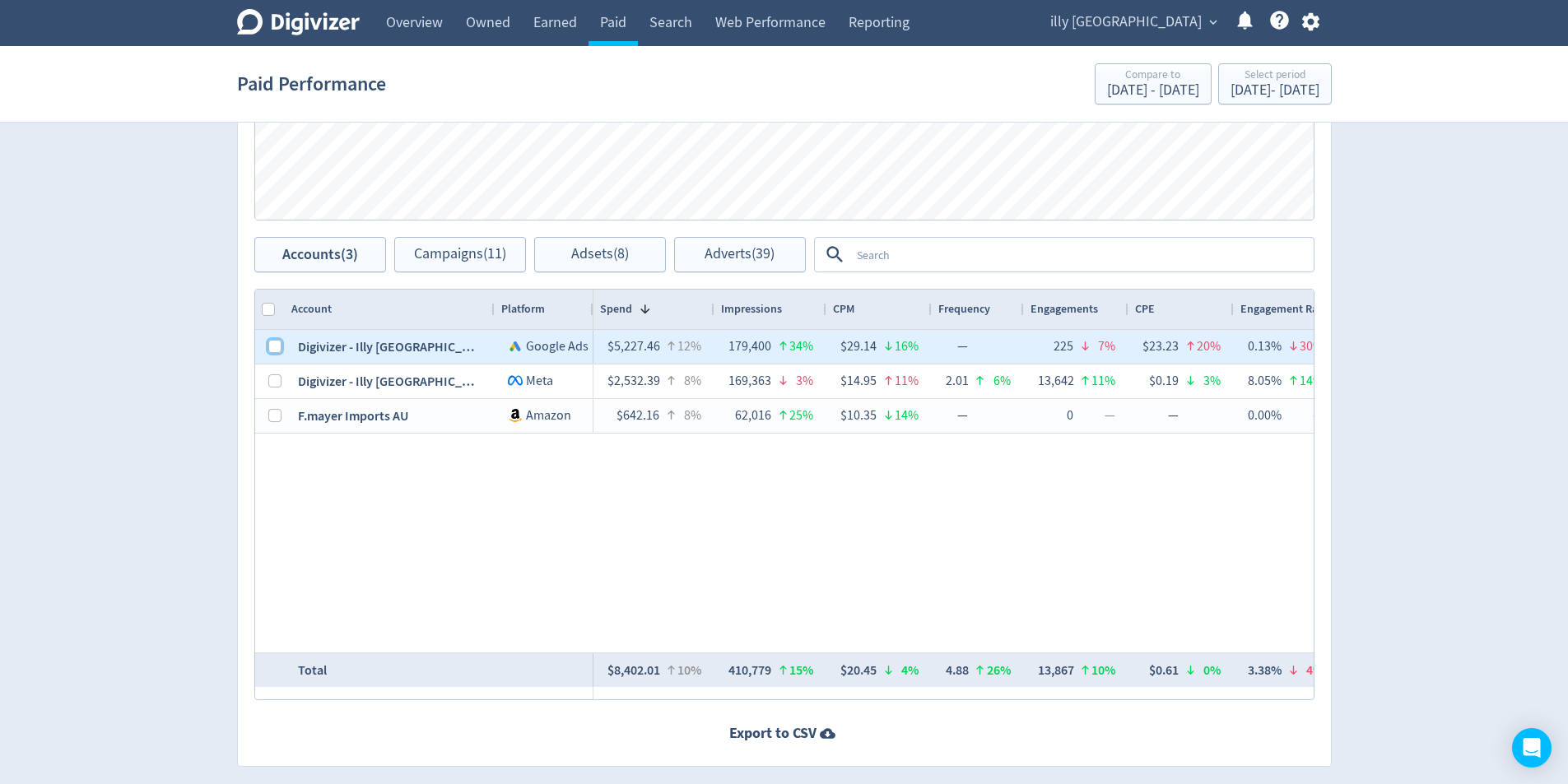
click at [273, 346] on input "Press Space to toggle row selection (unchecked)" at bounding box center [274, 346] width 13 height 13
checkbox input "true"
checkbox input "false"
click at [450, 257] on span "Campaigns (5)" at bounding box center [459, 254] width 85 height 16
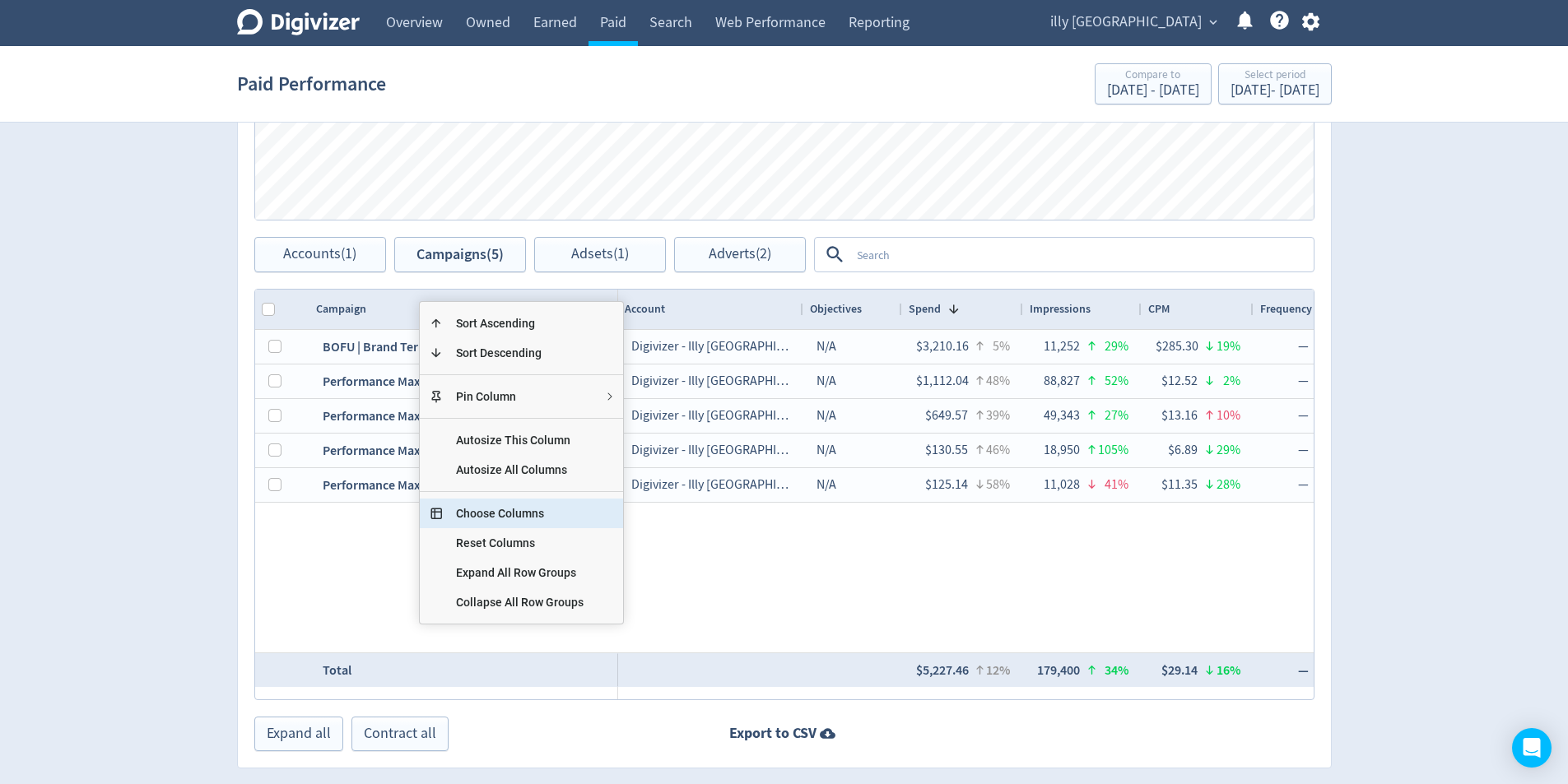
click at [526, 525] on span "Choose Columns" at bounding box center [519, 514] width 154 height 29
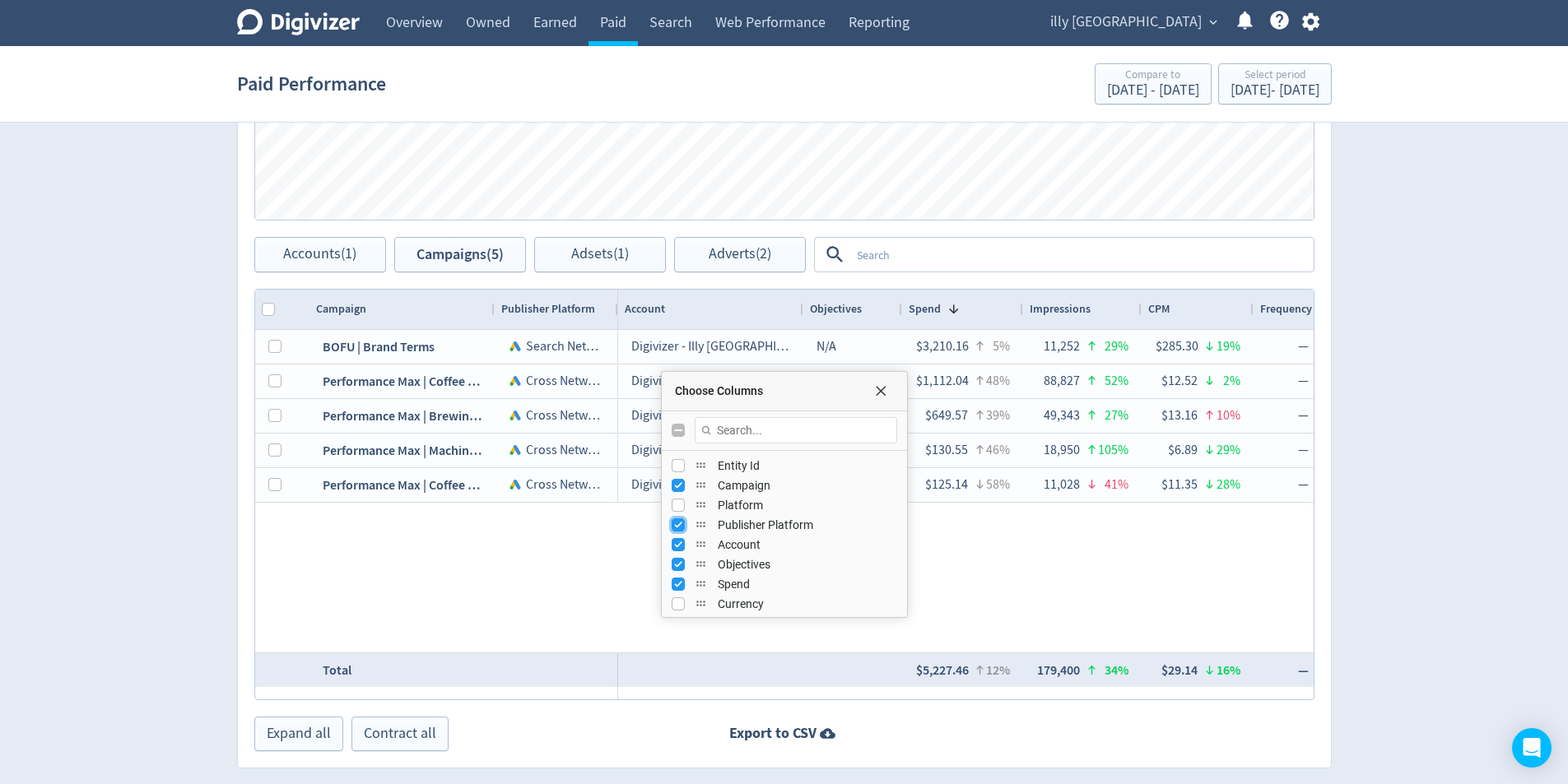
click at [678, 526] on input "Press SPACE to toggle visibility (visible)" at bounding box center [677, 525] width 13 height 13
checkbox input "false"
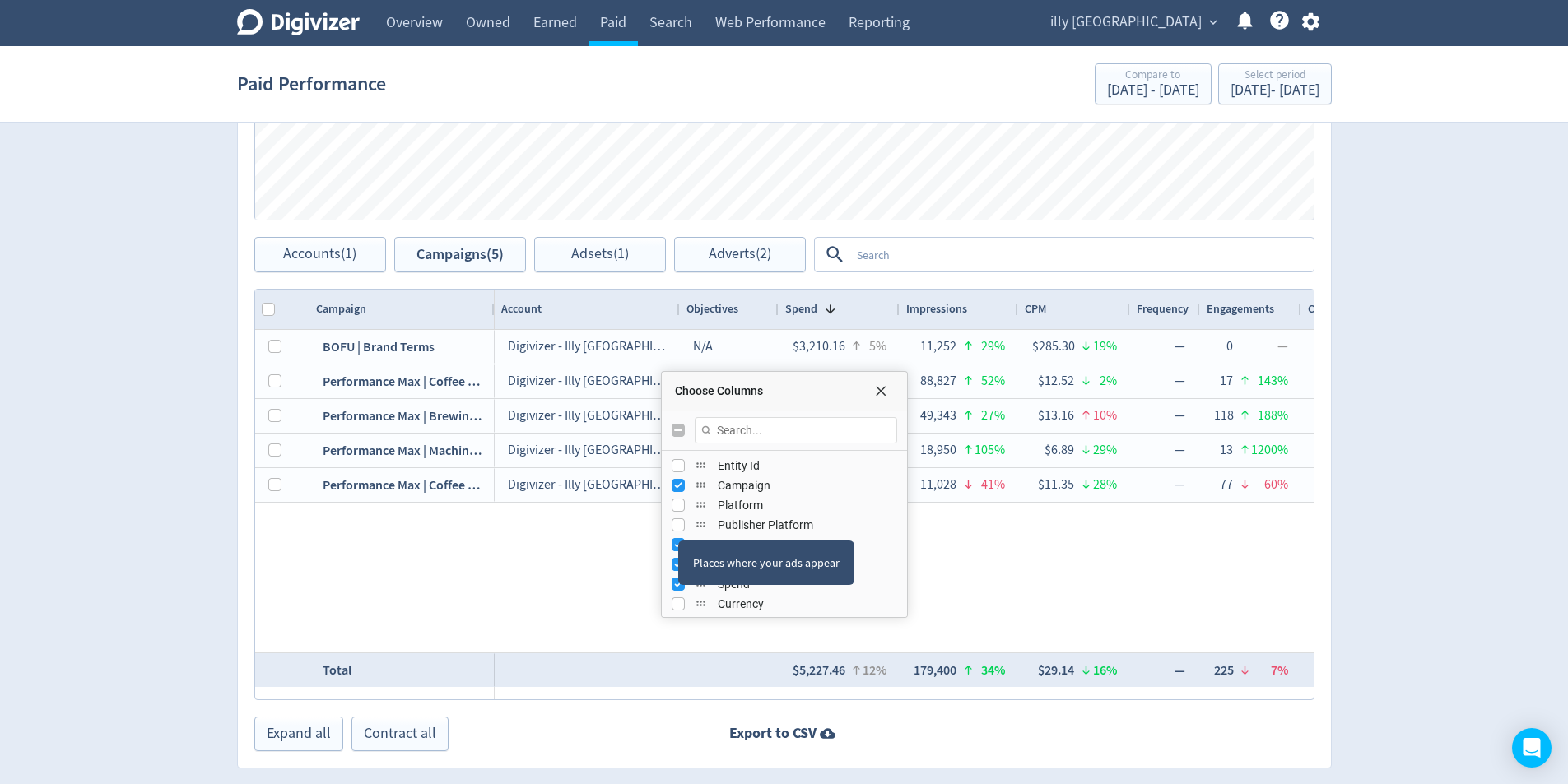
click at [680, 545] on div "Places where your ads appear" at bounding box center [766, 562] width 176 height 44
click at [675, 540] on input "Press SPACE to toggle visibility (visible)" at bounding box center [677, 544] width 13 height 13
checkbox input "false"
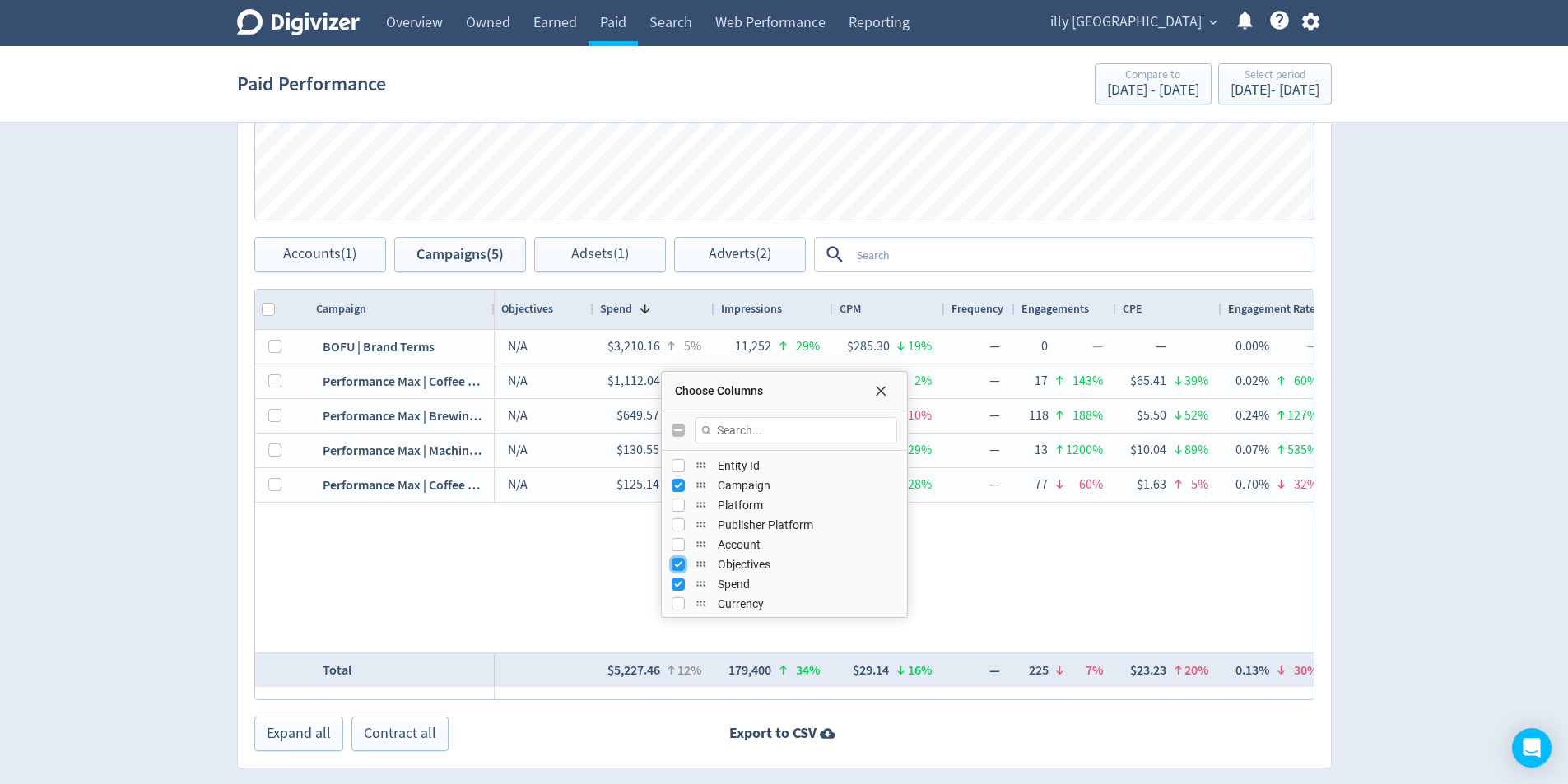
click at [672, 563] on input "Press SPACE to toggle visibility (visible)" at bounding box center [677, 564] width 13 height 13
checkbox input "false"
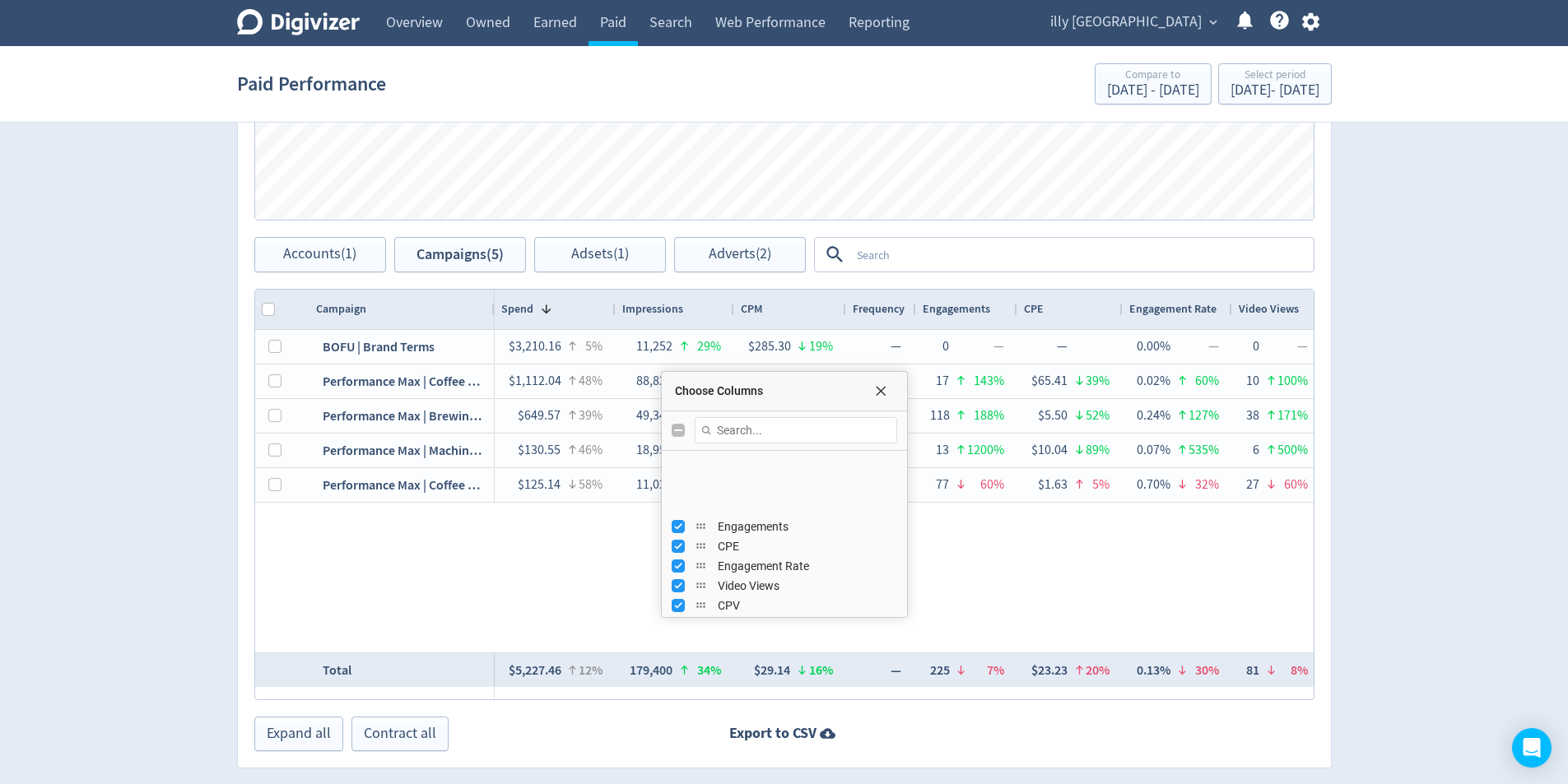
scroll to position [164, 0]
click at [675, 484] on input "Press SPACE to toggle visibility (visible)" at bounding box center [677, 479] width 13 height 13
checkbox input "false"
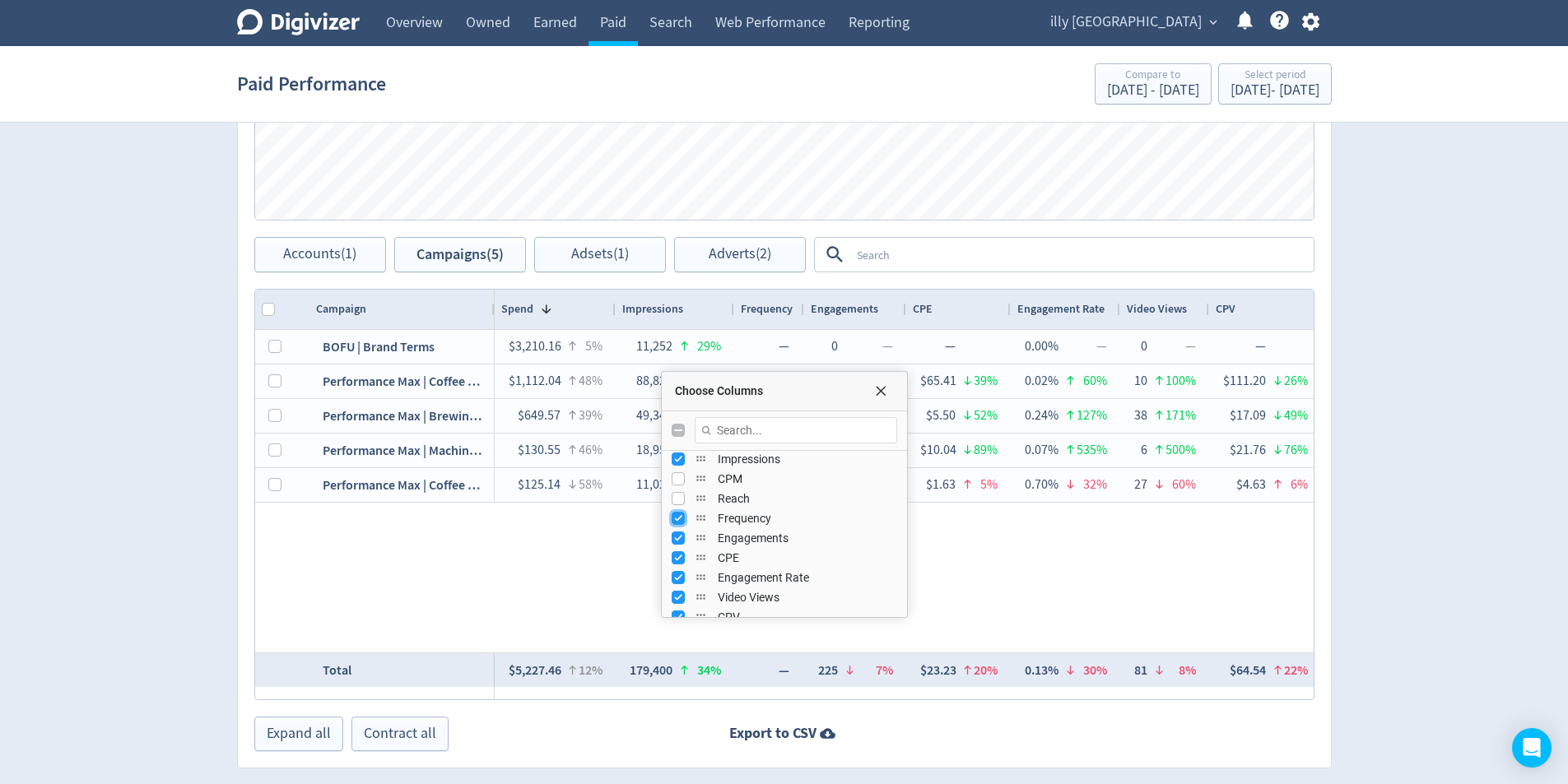
click at [671, 520] on input "Press SPACE to toggle visibility (visible)" at bounding box center [677, 518] width 13 height 13
checkbox input "false"
click at [679, 540] on input "Press SPACE to toggle visibility (visible)" at bounding box center [677, 537] width 13 height 13
checkbox input "false"
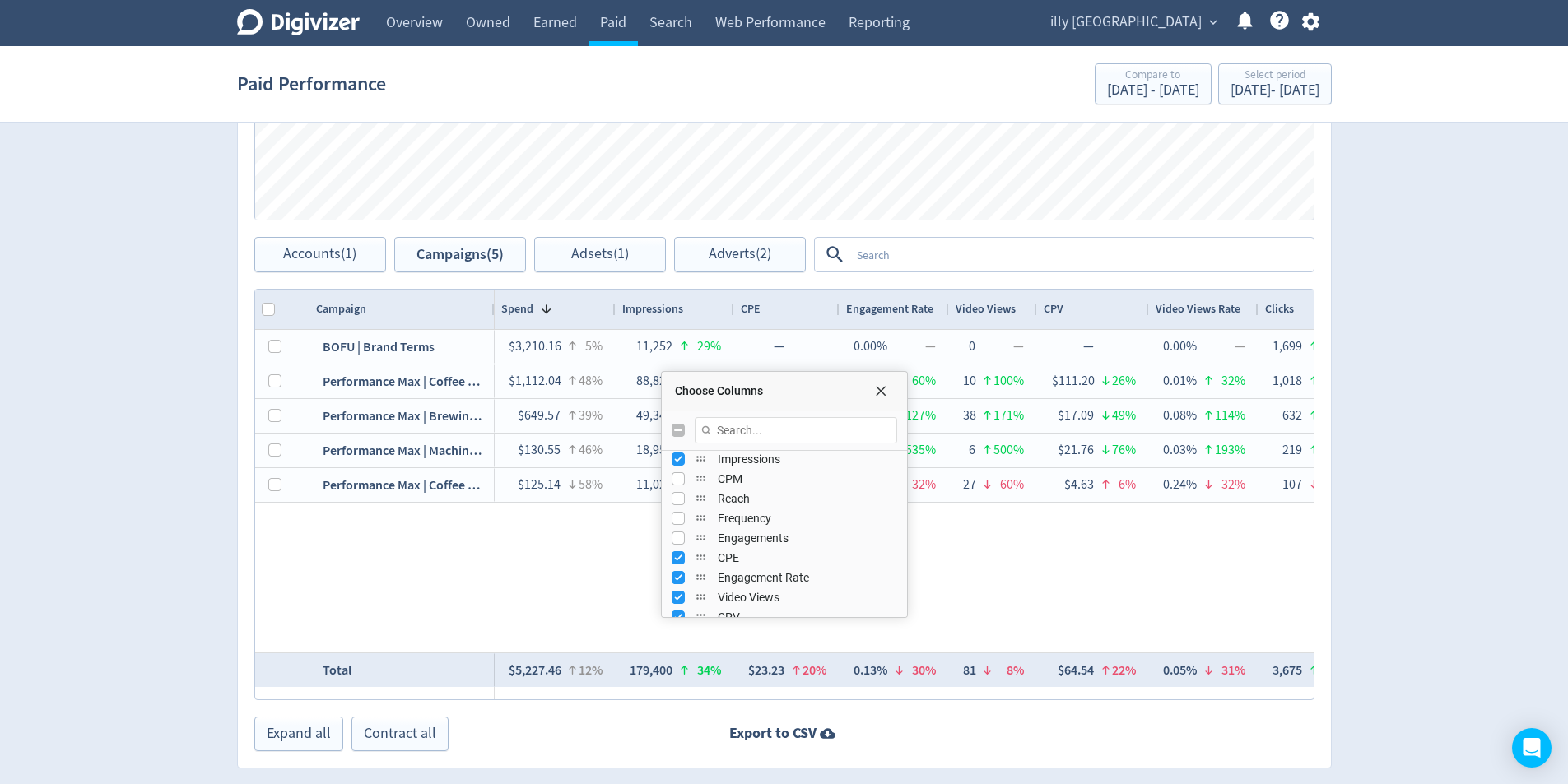
click at [672, 568] on div "Engagement Rate" at bounding box center [784, 577] width 225 height 20
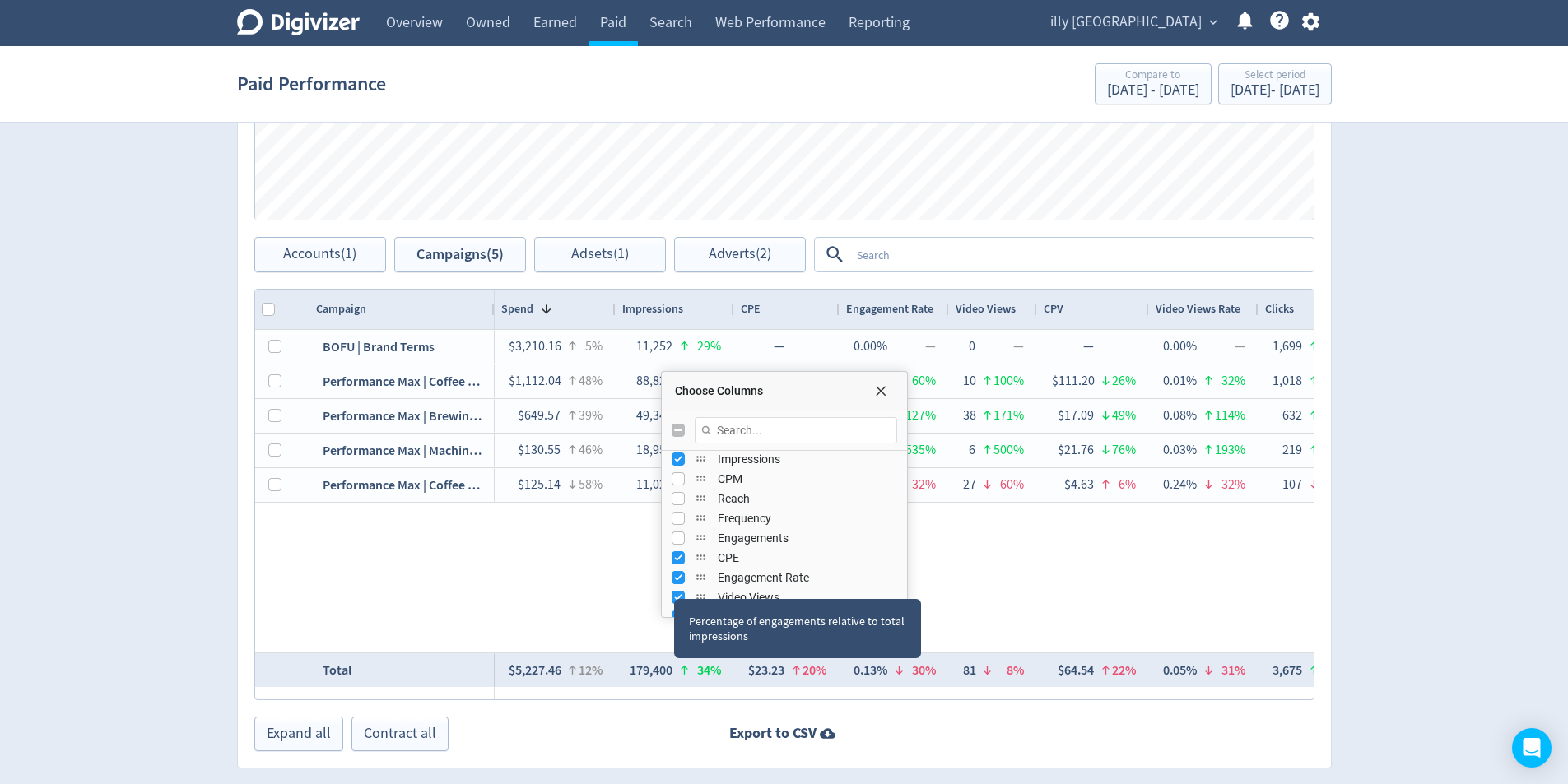
click at [674, 584] on div "Engagement Rate" at bounding box center [784, 577] width 225 height 20
click at [679, 569] on div "Engagement Rate" at bounding box center [784, 577] width 225 height 20
click at [679, 557] on input "Press SPACE to toggle visibility (visible)" at bounding box center [677, 557] width 13 height 13
checkbox input "false"
click at [675, 576] on input "Press SPACE to toggle visibility (visible)" at bounding box center [677, 577] width 13 height 13
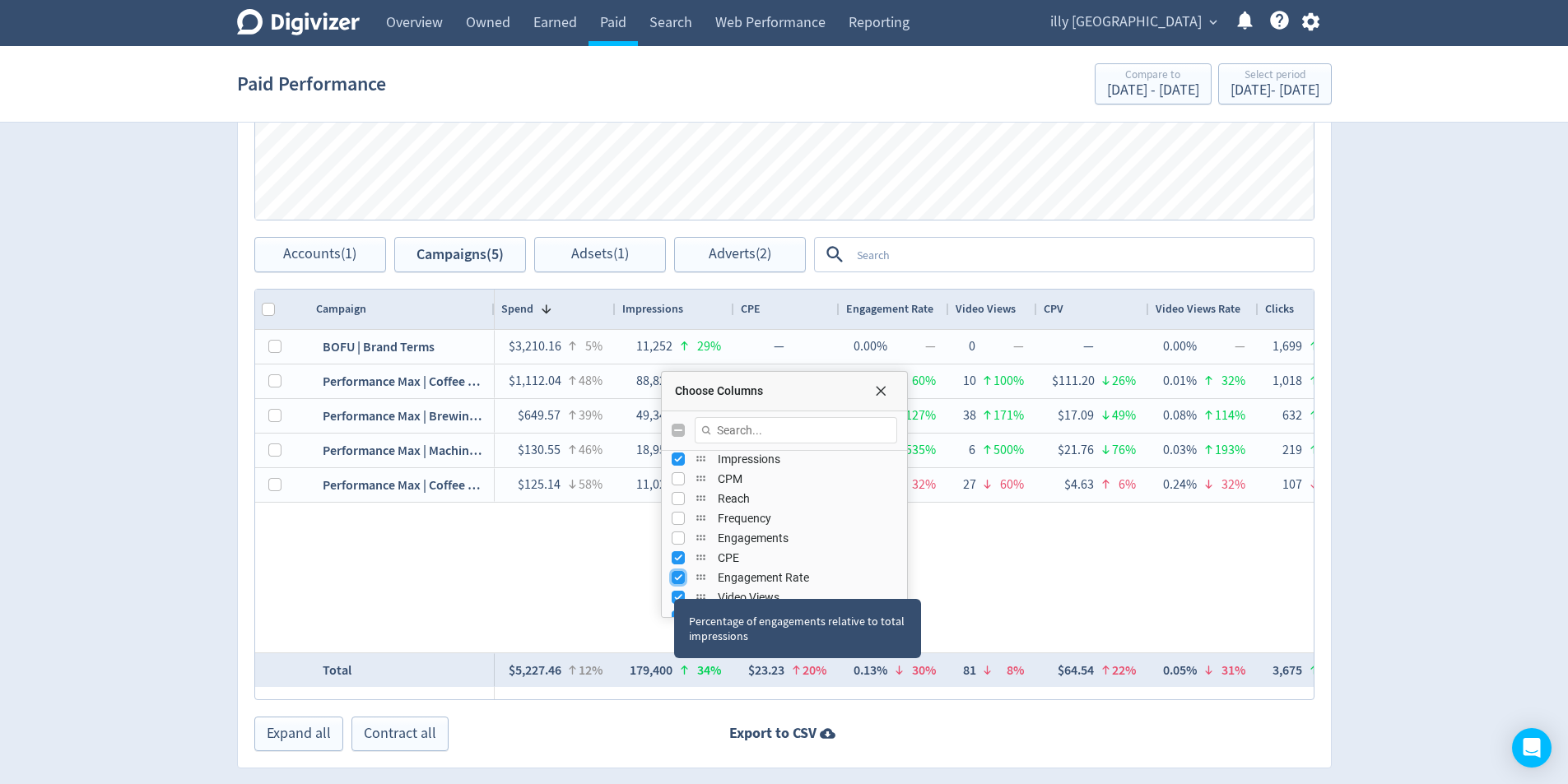
checkbox input "false"
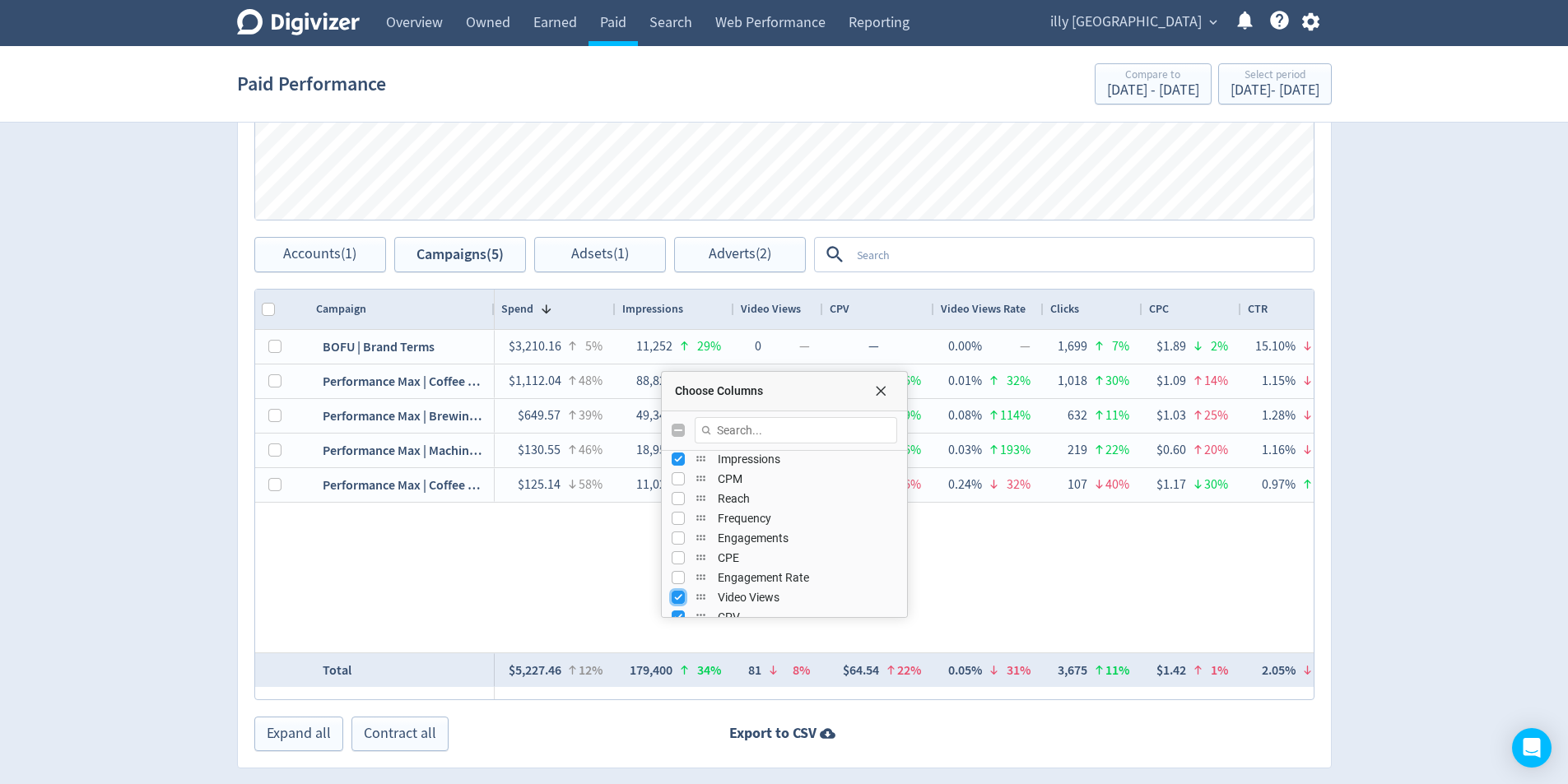
click at [676, 591] on input "Press SPACE to toggle visibility (visible)" at bounding box center [677, 597] width 13 height 13
checkbox input "false"
click at [680, 603] on div "Percentage of engagements relative to total impressions" at bounding box center [798, 628] width 247 height 60
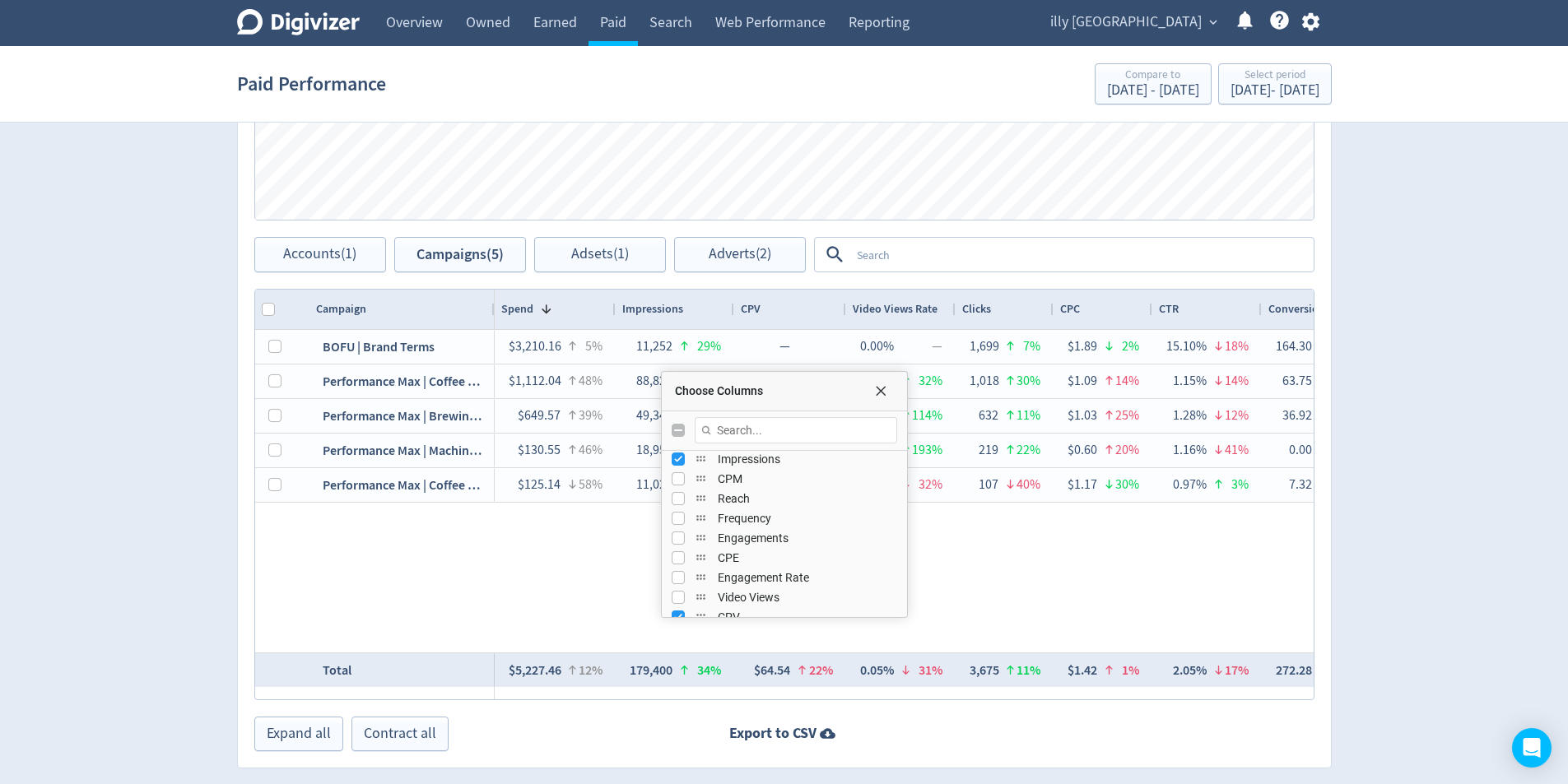
scroll to position [247, 0]
click at [678, 536] on input "Press SPACE to toggle visibility (visible)" at bounding box center [677, 534] width 13 height 13
checkbox input "false"
click at [678, 555] on input "Press SPACE to toggle visibility (visible)" at bounding box center [677, 554] width 13 height 13
checkbox input "false"
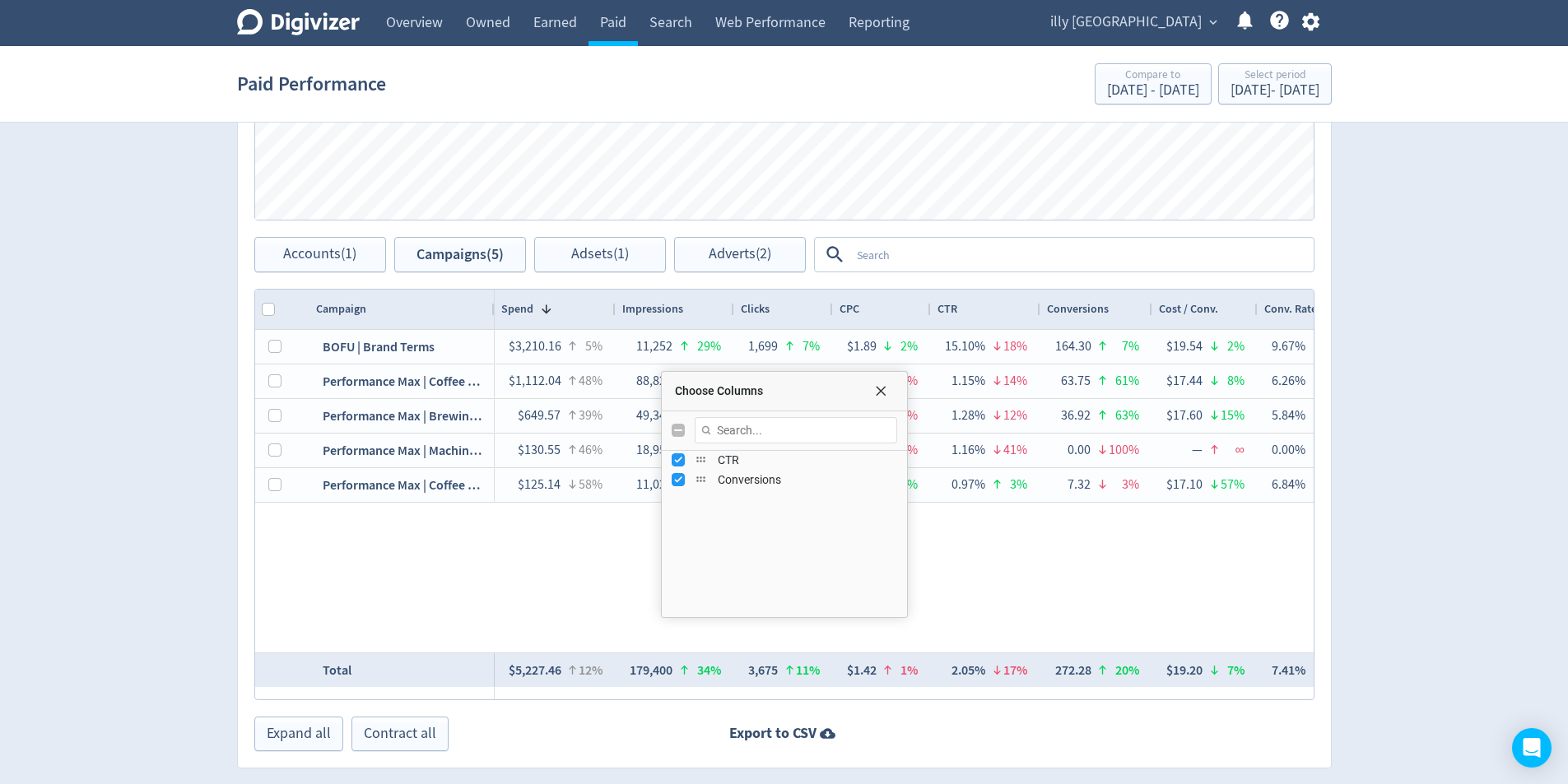
scroll to position [411, 0]
click at [675, 572] on input "Press SPACE to toggle visibility (visible)" at bounding box center [677, 567] width 13 height 13
checkbox input "false"
click at [675, 592] on input "Press SPACE to toggle visibility (visible)" at bounding box center [677, 587] width 13 height 13
checkbox input "false"
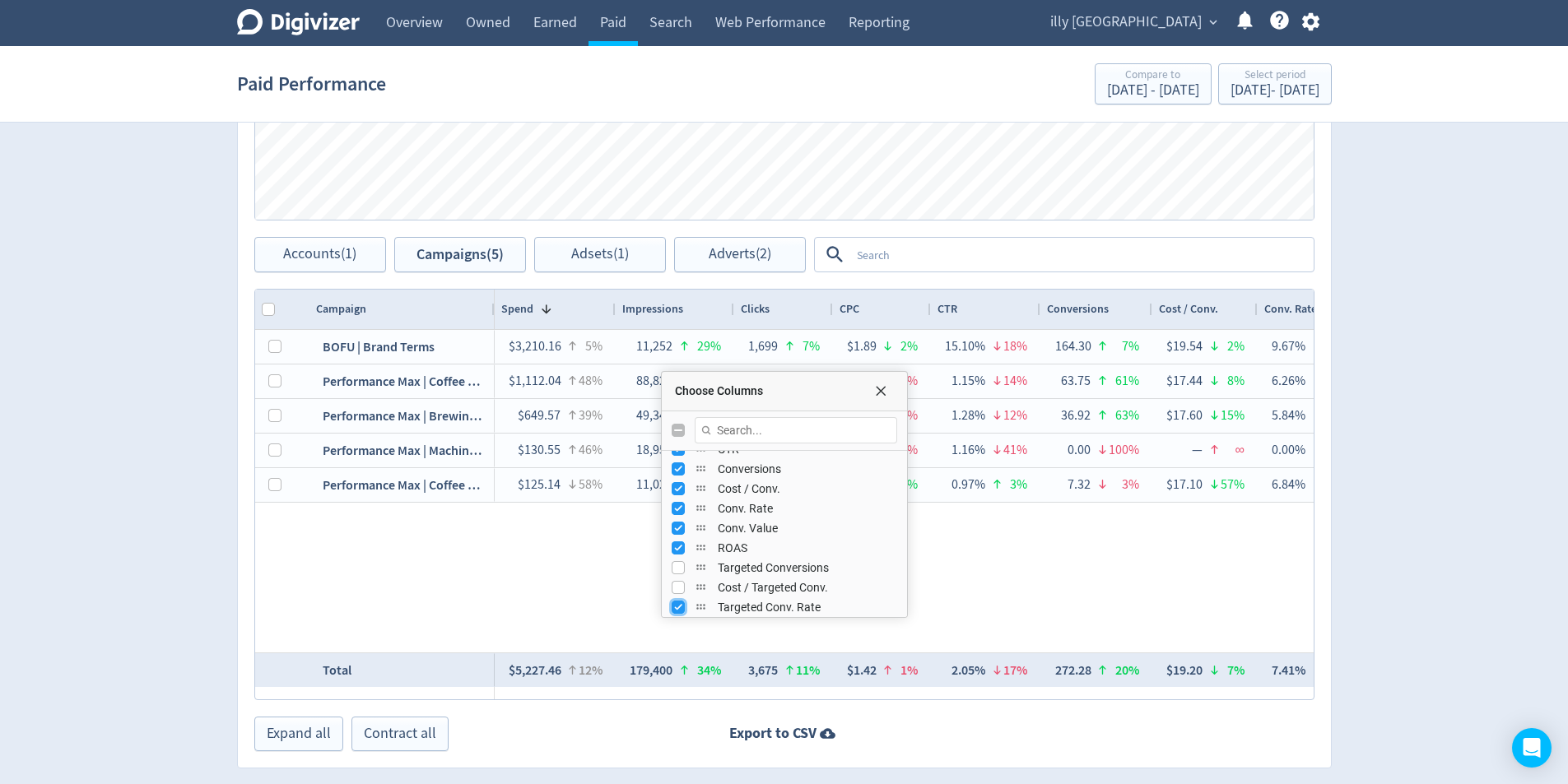
click at [675, 604] on input "Press SPACE to toggle visibility (visible)" at bounding box center [677, 607] width 13 height 13
checkbox input "false"
click at [679, 464] on input "Press SPACE to toggle visibility (visible)" at bounding box center [677, 462] width 13 height 13
checkbox input "false"
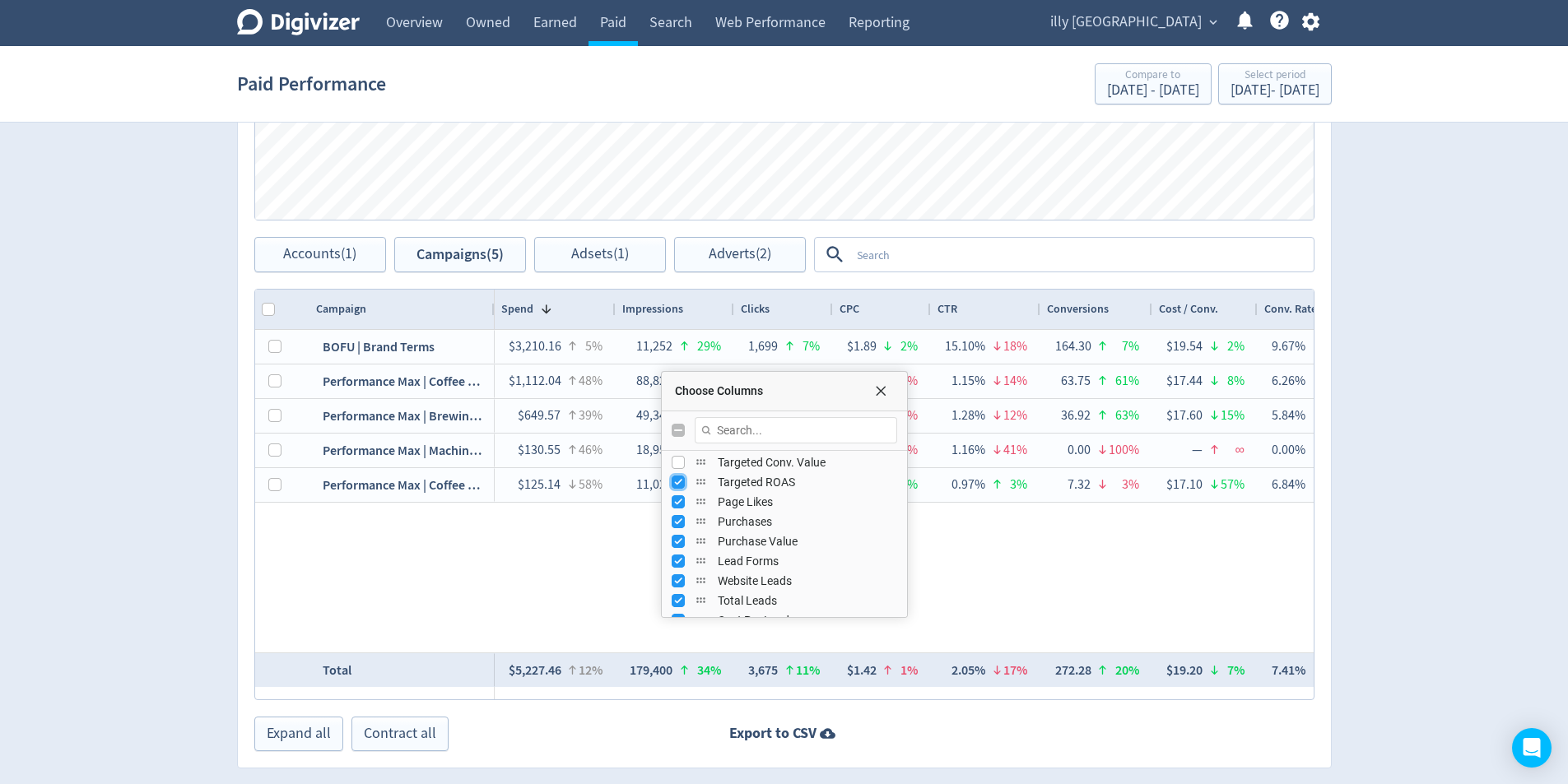
click at [679, 484] on input "Press SPACE to toggle visibility (visible)" at bounding box center [677, 482] width 13 height 13
checkbox input "false"
click at [677, 591] on div "Page Likes" at bounding box center [784, 584] width 225 height 20
click at [675, 586] on input "Press SPACE to toggle visibility (visible)" at bounding box center [677, 583] width 13 height 13
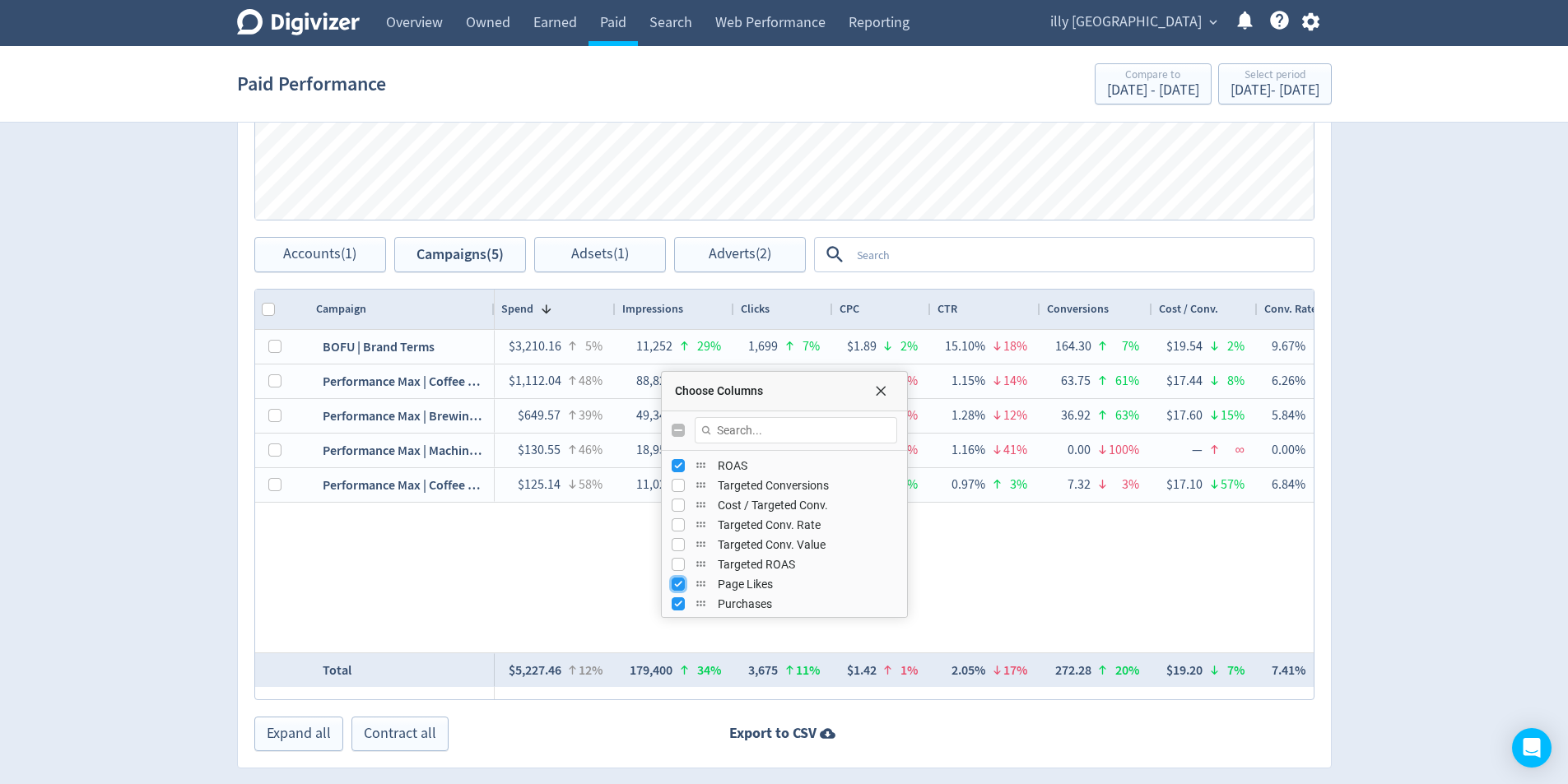
checkbox input "false"
click at [676, 604] on input "Press SPACE to toggle visibility (visible)" at bounding box center [677, 603] width 13 height 13
checkbox input "false"
click at [675, 544] on input "Press SPACE to toggle visibility (visible)" at bounding box center [677, 541] width 13 height 13
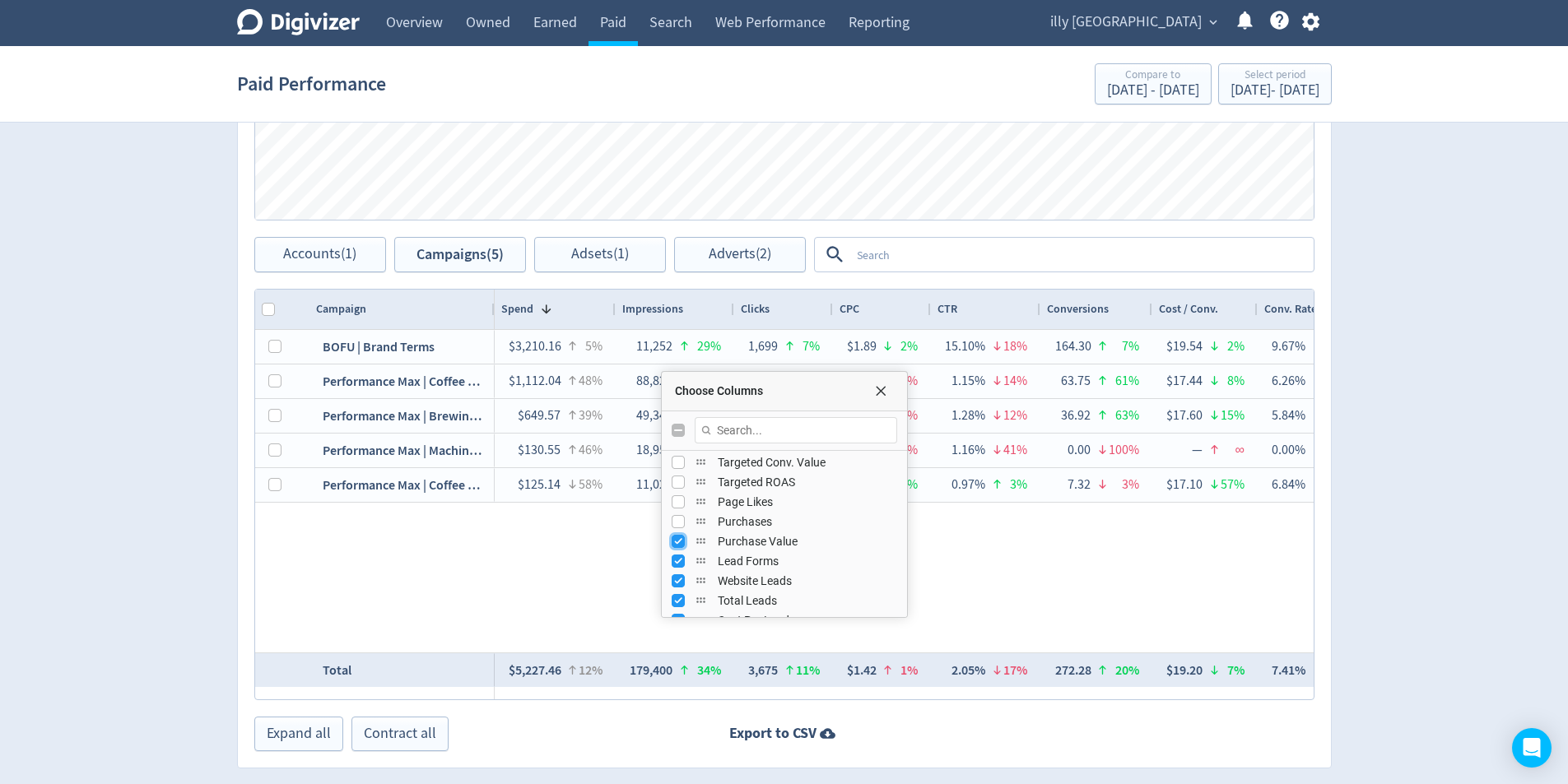
checkbox input "false"
click at [678, 563] on input "Press SPACE to toggle visibility (visible)" at bounding box center [677, 561] width 13 height 13
checkbox input "false"
click at [679, 589] on div "Website Leads" at bounding box center [784, 581] width 225 height 20
click at [681, 603] on input "Press SPACE to toggle visibility (visible)" at bounding box center [677, 600] width 13 height 13
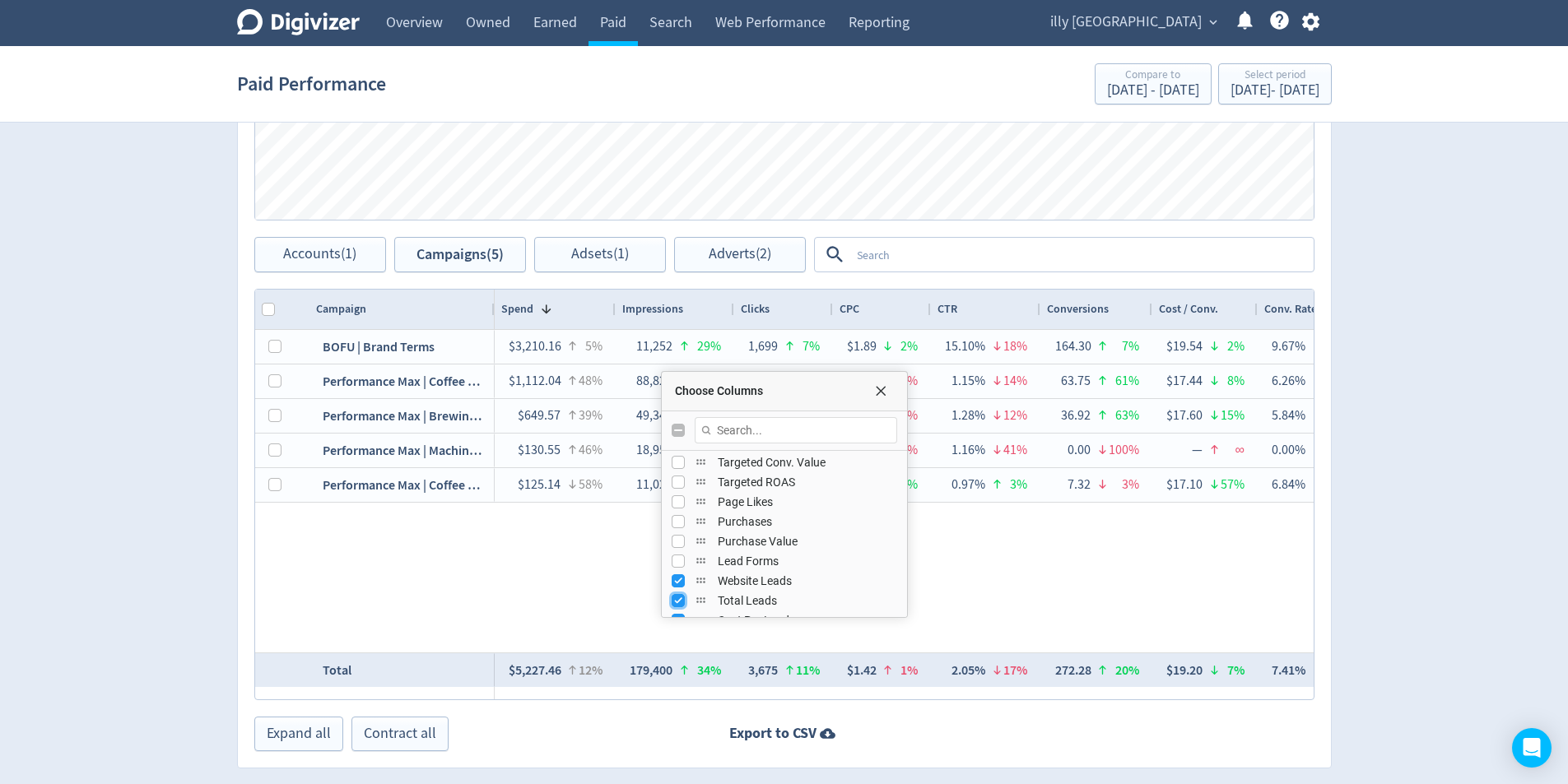
checkbox input "false"
click at [685, 582] on div "Website Leads" at bounding box center [784, 581] width 225 height 20
click at [678, 587] on input "Press SPACE to toggle visibility (visible)" at bounding box center [677, 580] width 13 height 13
checkbox input "false"
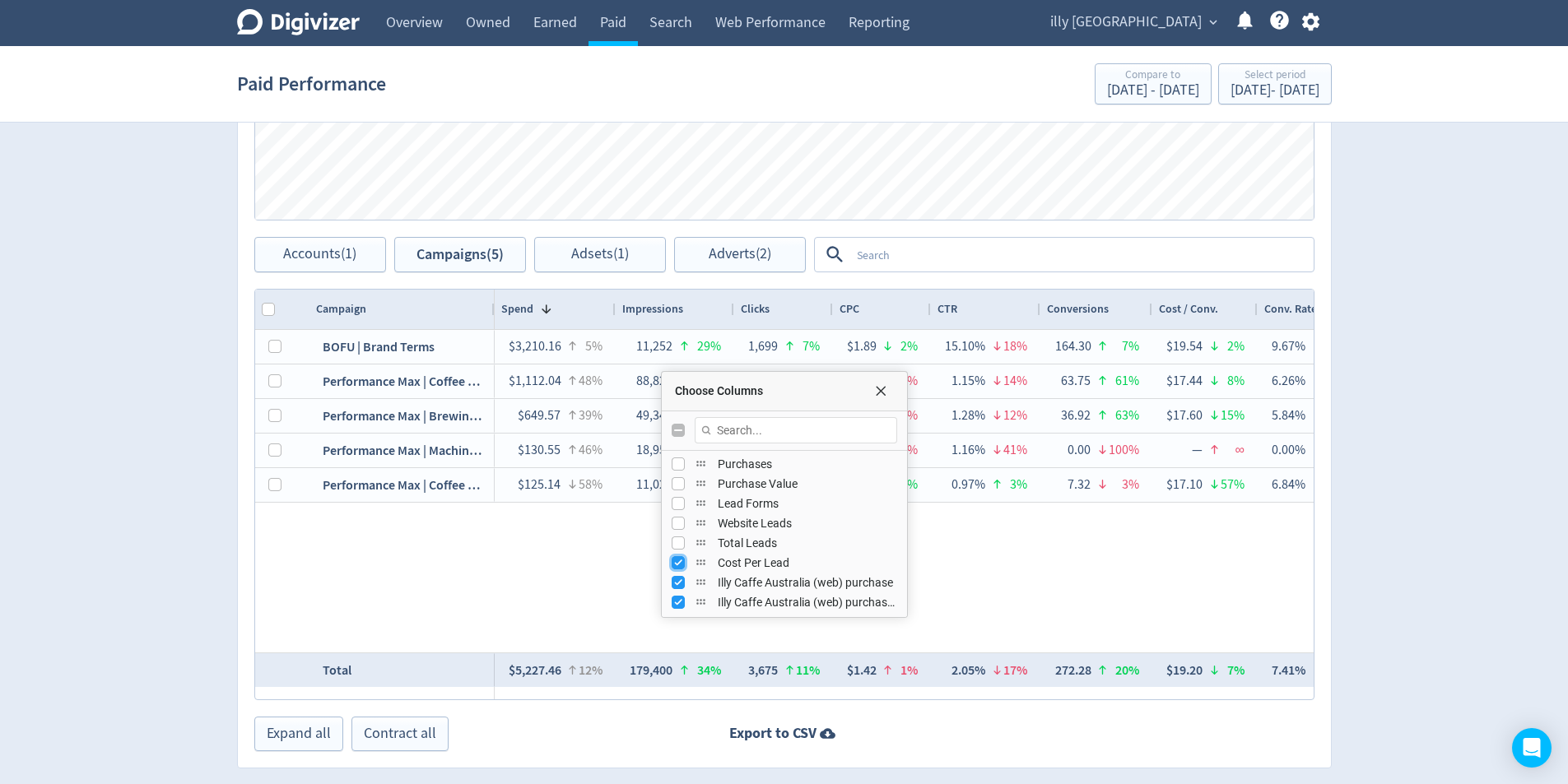
click at [677, 563] on input "Press SPACE to toggle visibility (visible)" at bounding box center [677, 562] width 13 height 13
checkbox input "false"
click at [679, 580] on input "Press SPACE to toggle visibility (visible)" at bounding box center [677, 582] width 13 height 13
checkbox input "false"
click at [678, 600] on input "Press SPACE to toggle visibility (visible)" at bounding box center [677, 602] width 13 height 13
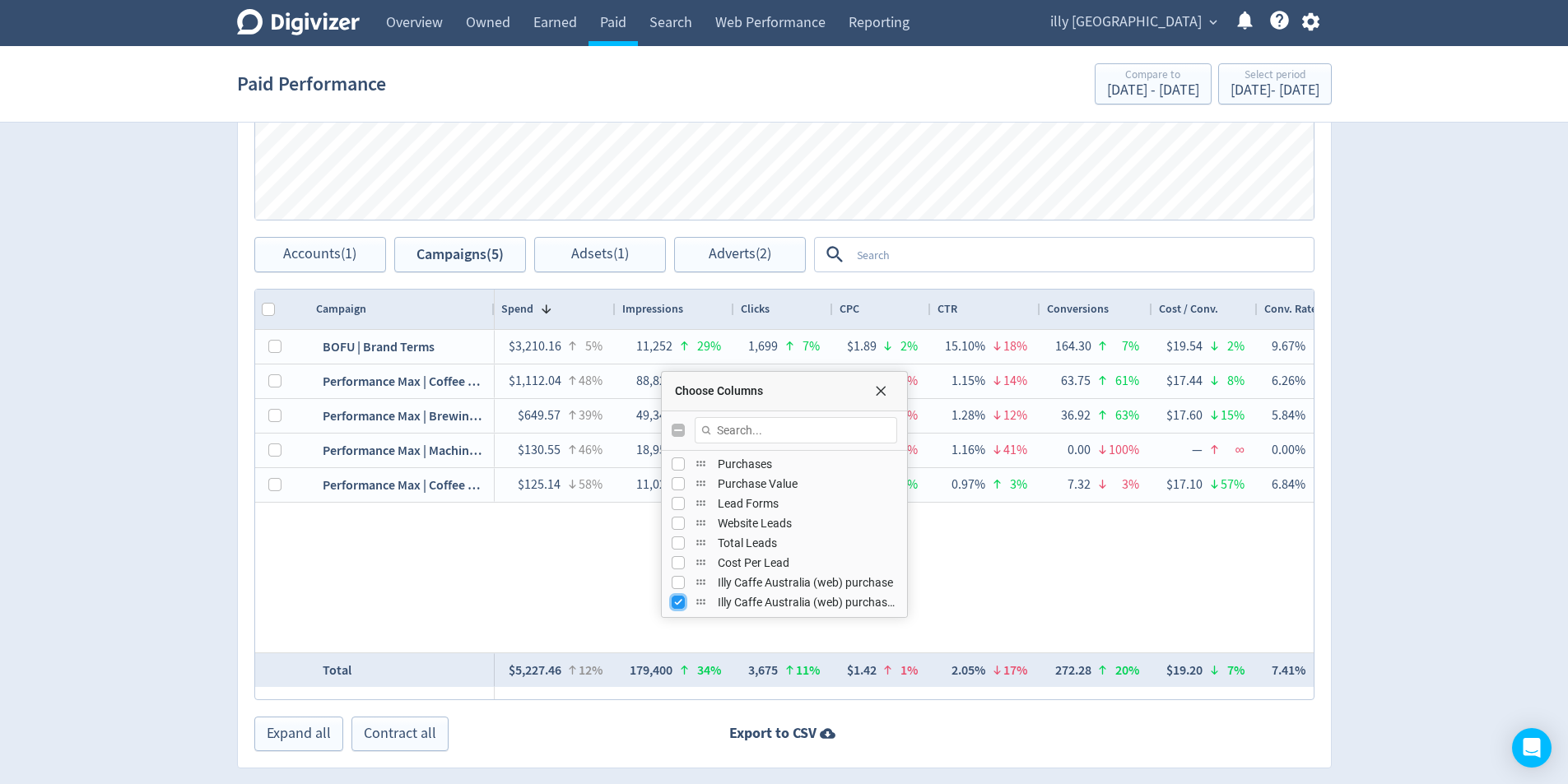
checkbox input "false"
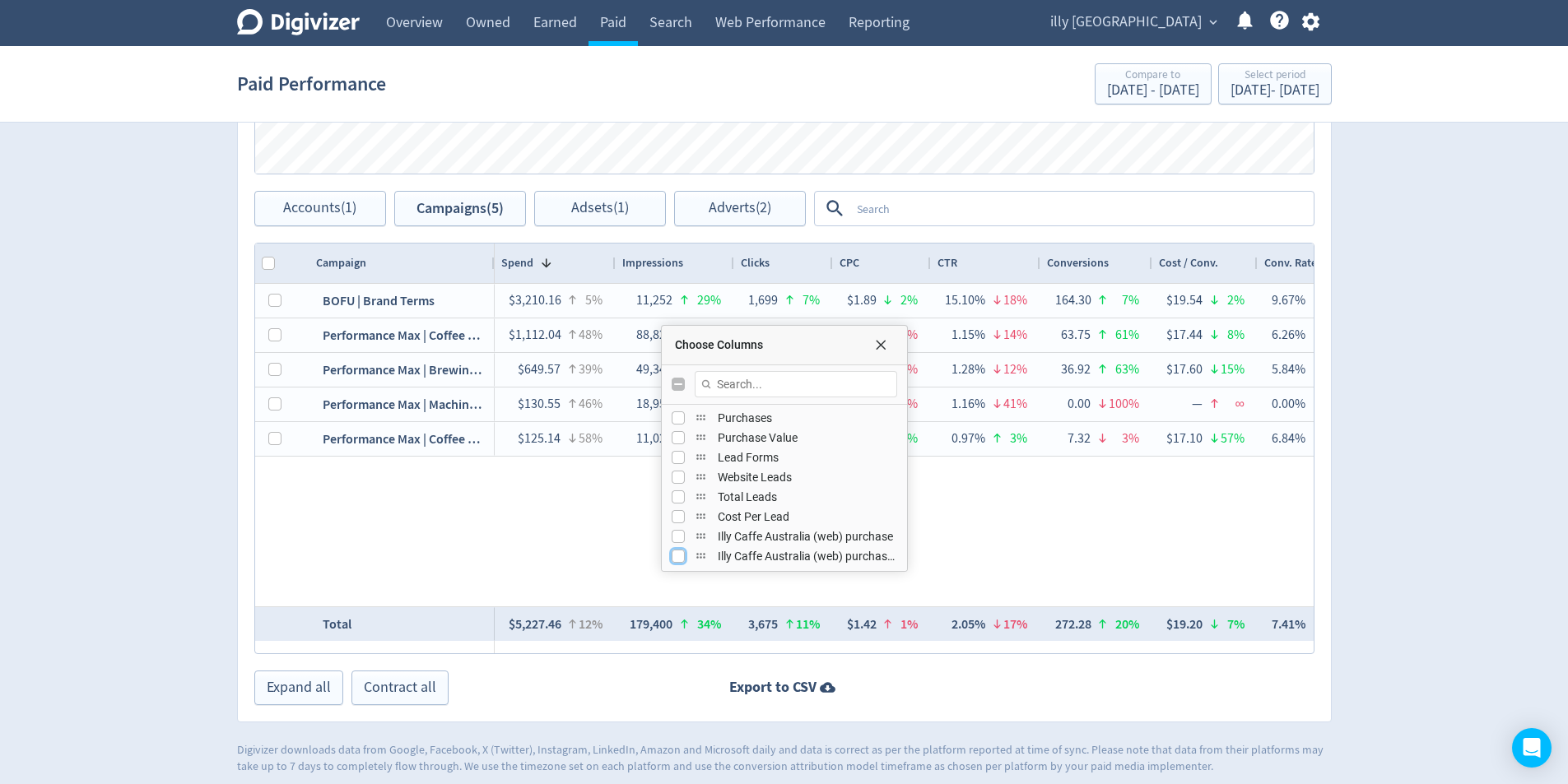
scroll to position [797, 0]
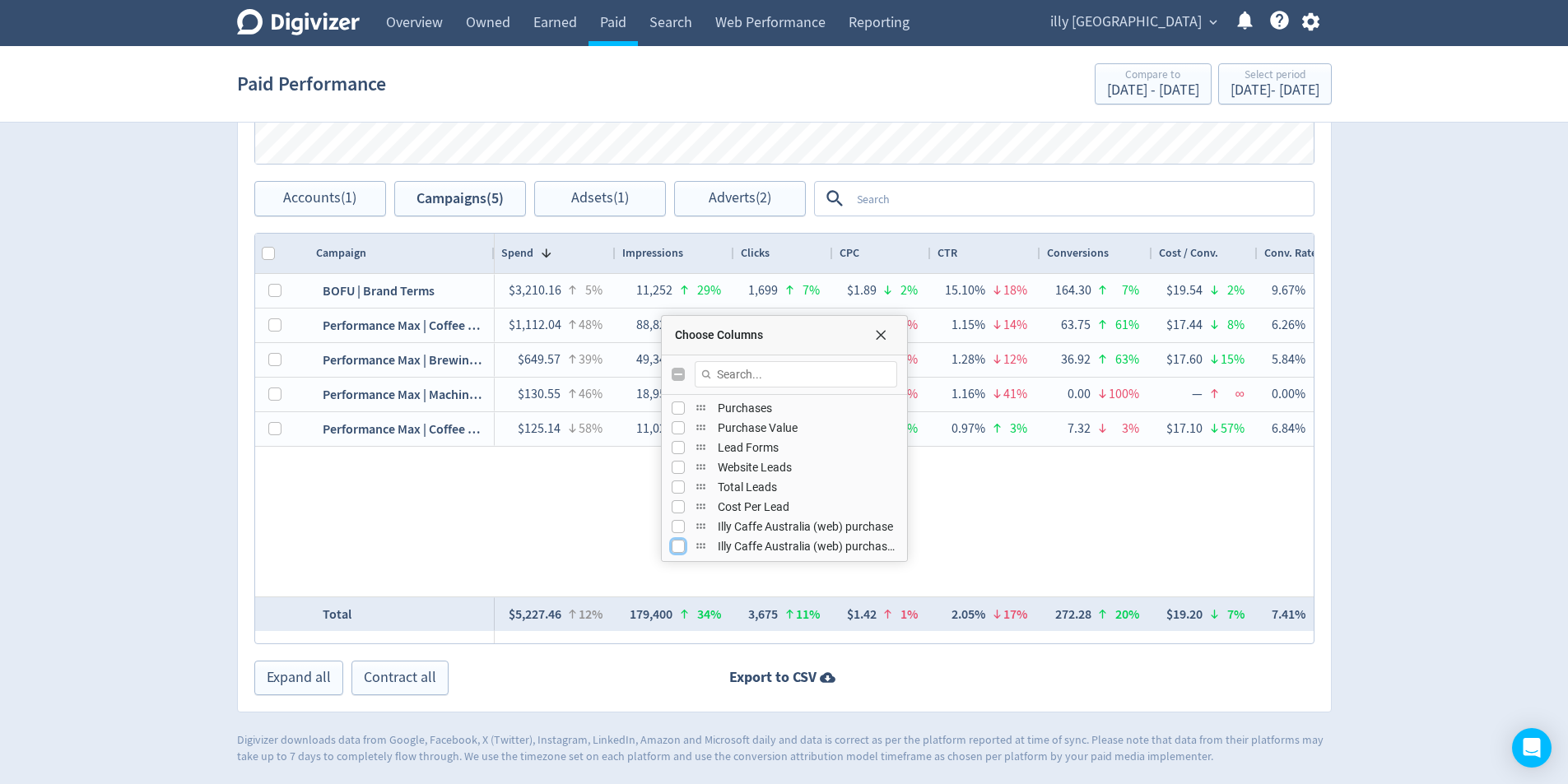
click at [876, 346] on div "Choose Columns" at bounding box center [784, 336] width 246 height 39
click at [884, 339] on span "Choose Columns" at bounding box center [880, 335] width 13 height 13
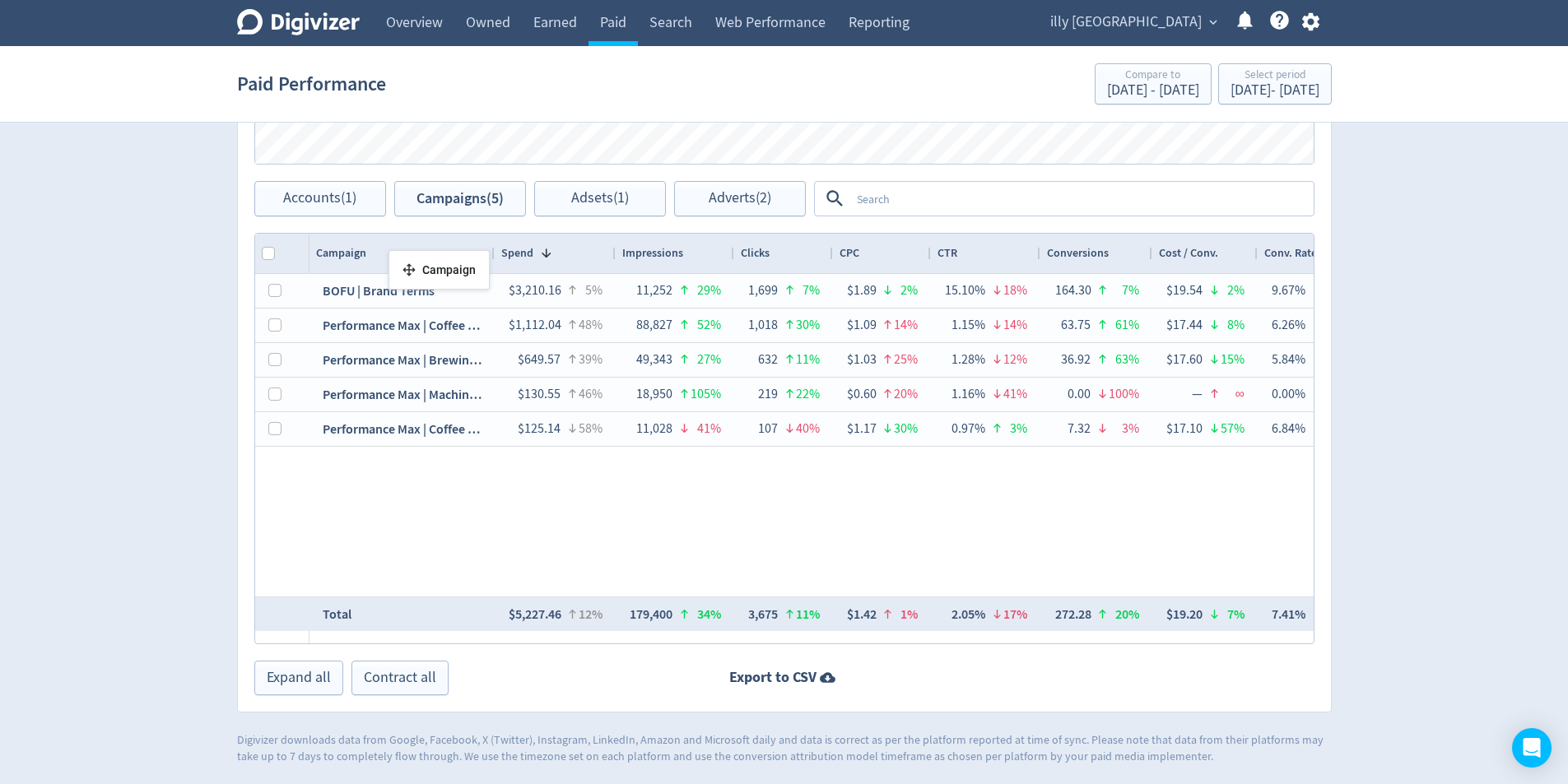
drag, startPoint x: 361, startPoint y: 250, endPoint x: 392, endPoint y: 257, distance: 31.8
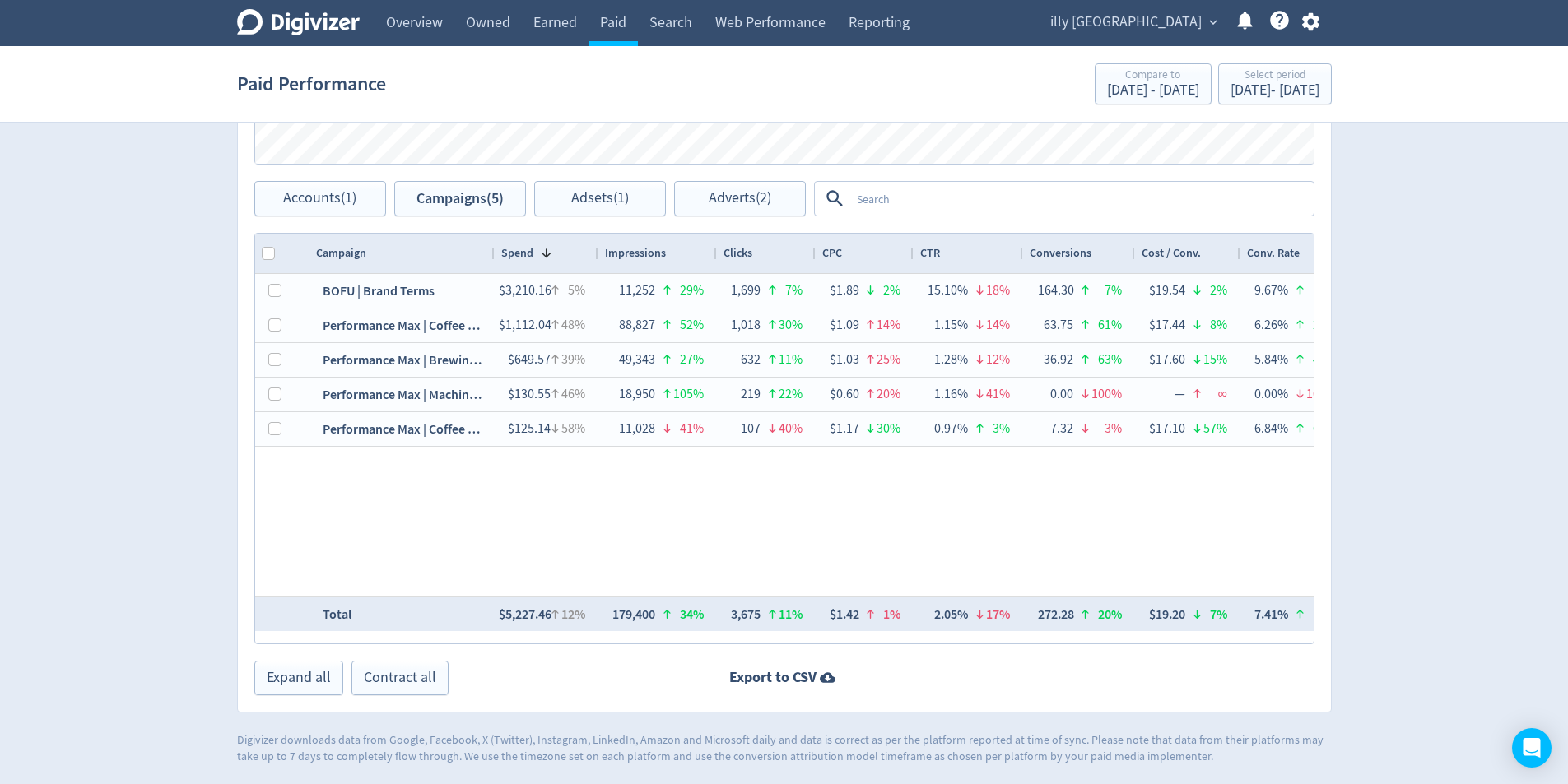
drag, startPoint x: 614, startPoint y: 254, endPoint x: 597, endPoint y: 256, distance: 17.1
click at [597, 256] on div at bounding box center [597, 254] width 7 height 39
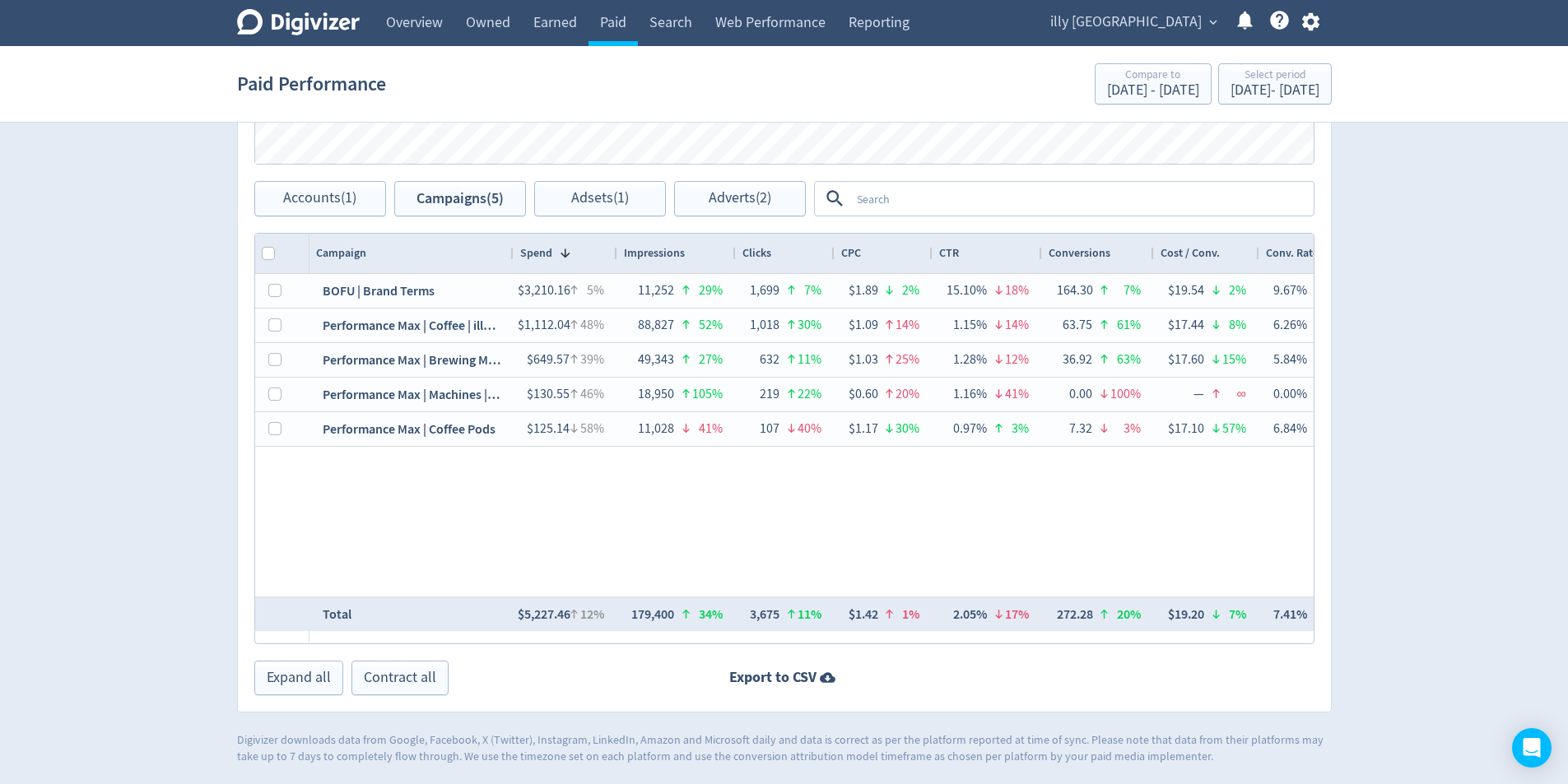
drag, startPoint x: 492, startPoint y: 254, endPoint x: 511, endPoint y: 259, distance: 19.6
click at [511, 259] on div at bounding box center [513, 254] width 7 height 39
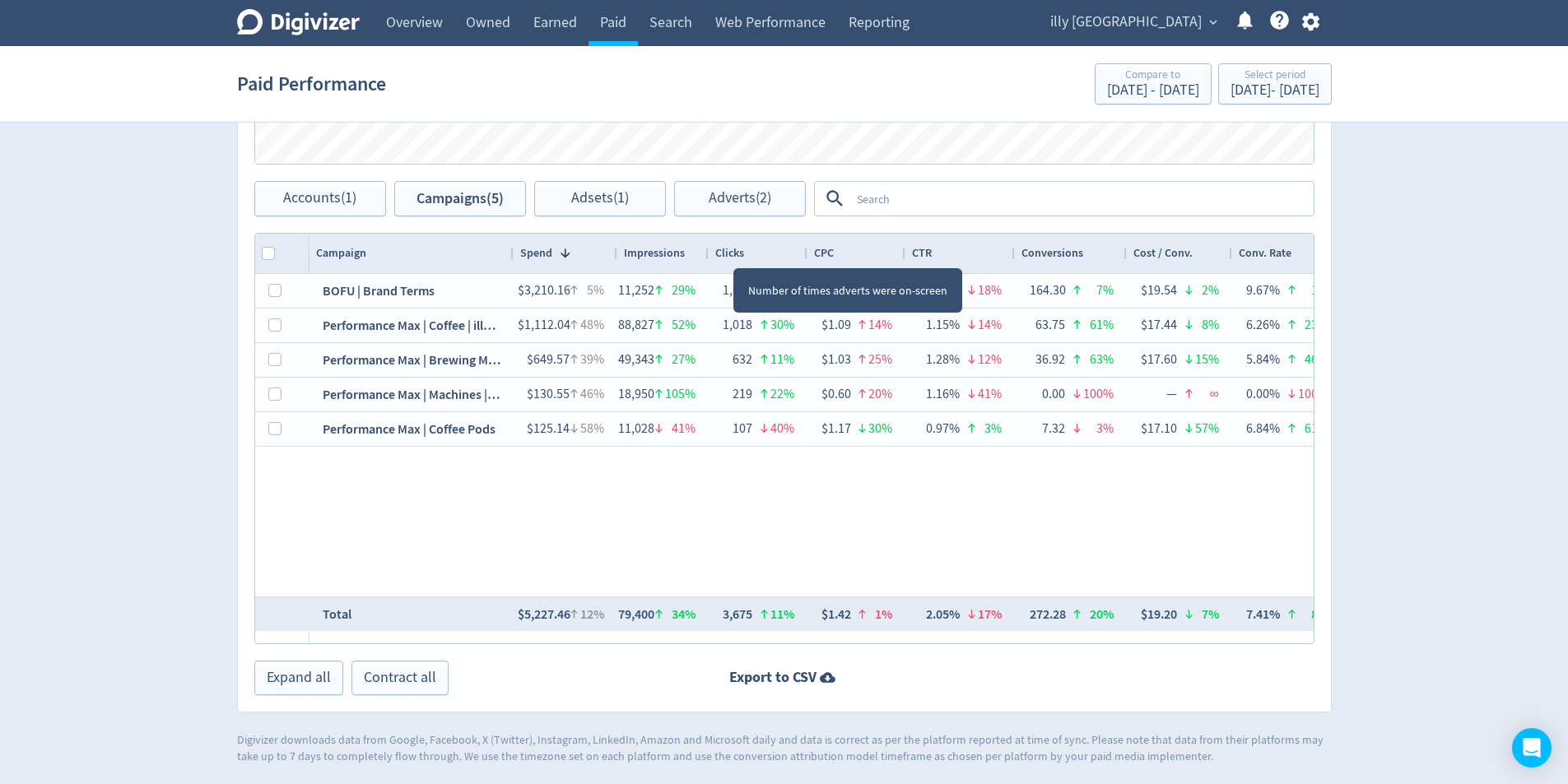
drag, startPoint x: 733, startPoint y: 254, endPoint x: 706, endPoint y: 252, distance: 27.1
click at [706, 252] on div at bounding box center [708, 254] width 7 height 39
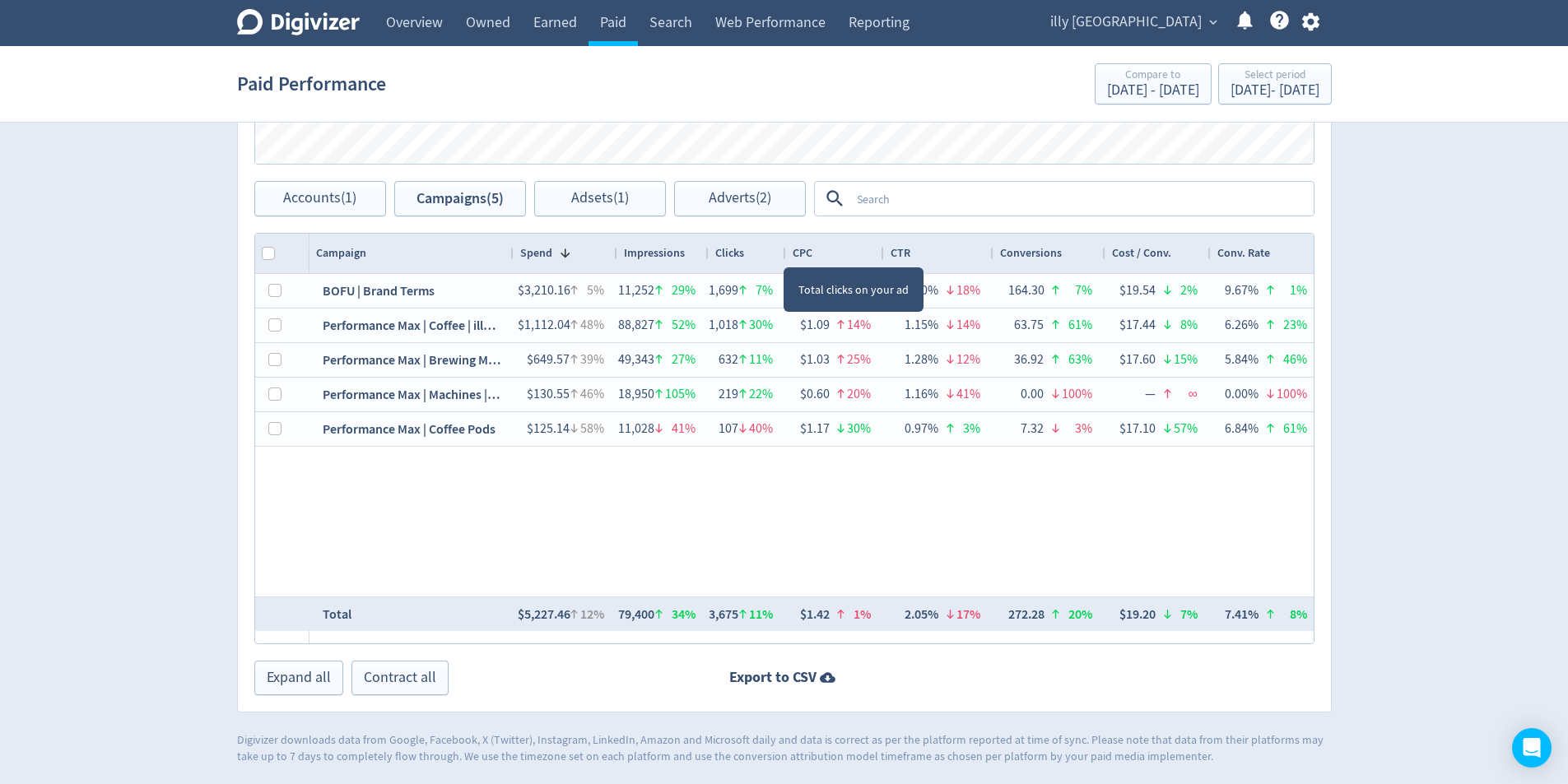
drag, startPoint x: 804, startPoint y: 253, endPoint x: 782, endPoint y: 253, distance: 22.0
click at [782, 253] on div at bounding box center [785, 254] width 7 height 39
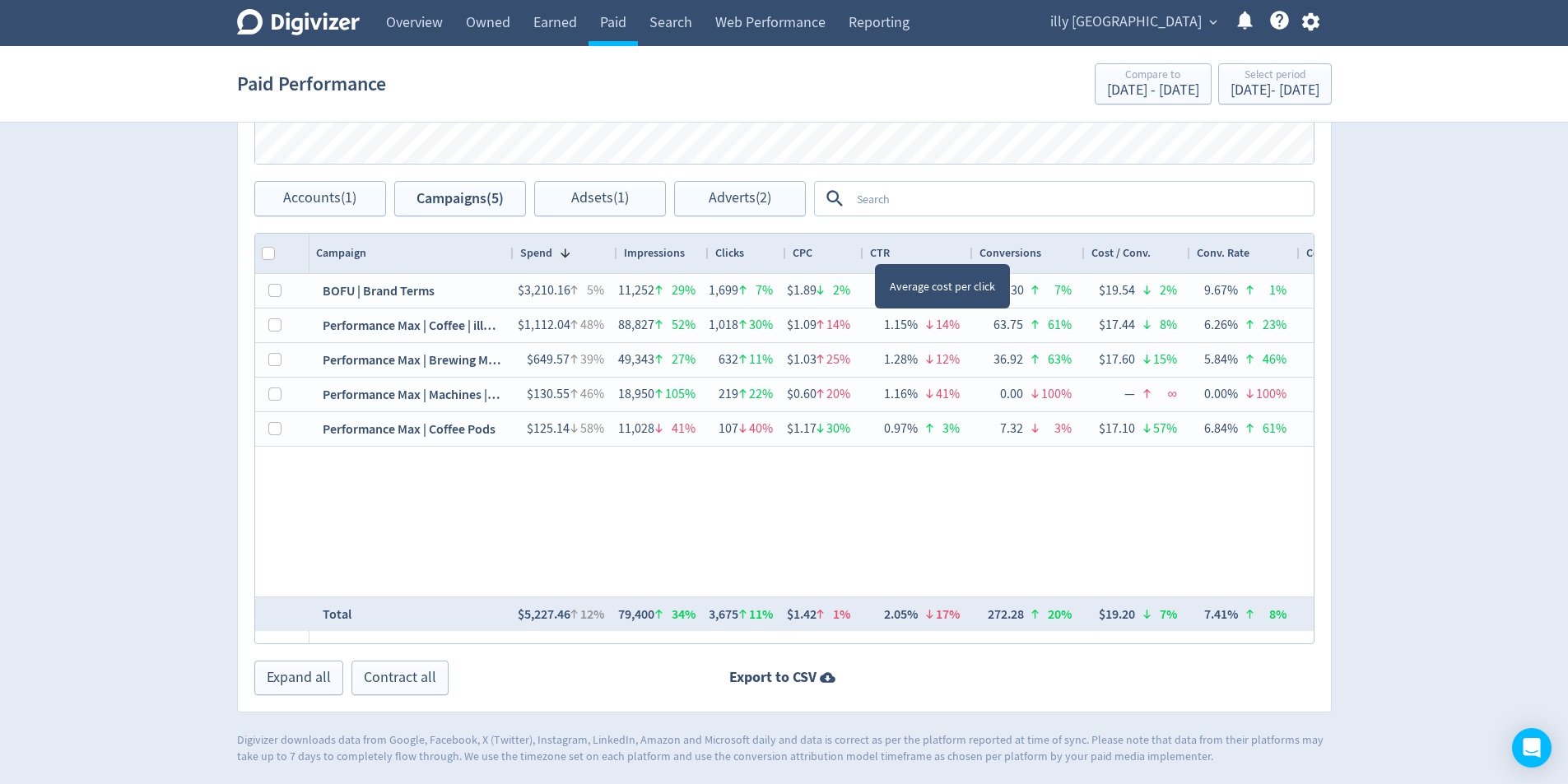
drag, startPoint x: 881, startPoint y: 251, endPoint x: 860, endPoint y: 251, distance: 21.0
click at [860, 251] on div at bounding box center [862, 254] width 7 height 39
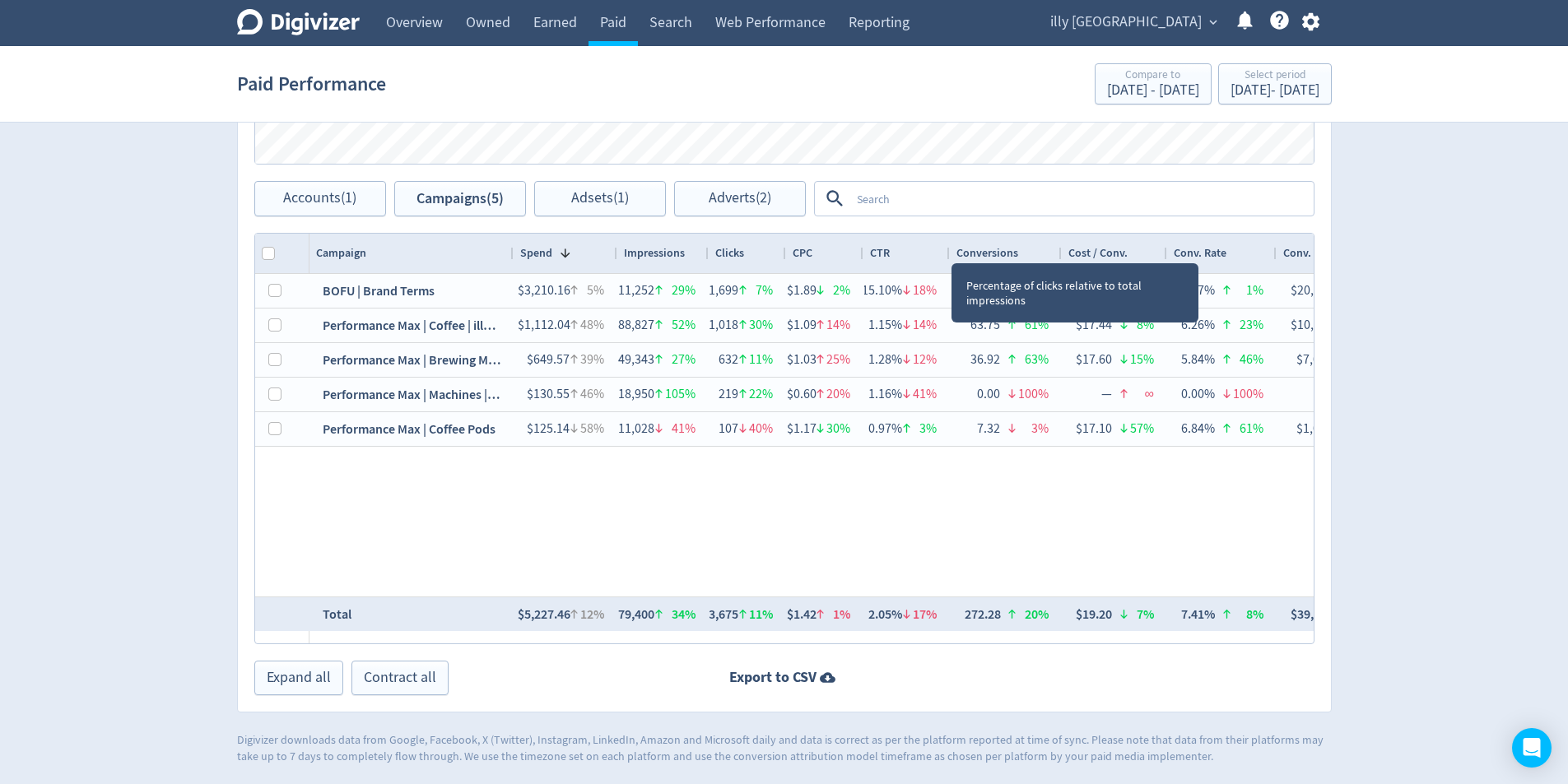
drag, startPoint x: 970, startPoint y: 253, endPoint x: 946, endPoint y: 252, distance: 24.0
click at [946, 252] on div at bounding box center [948, 254] width 7 height 39
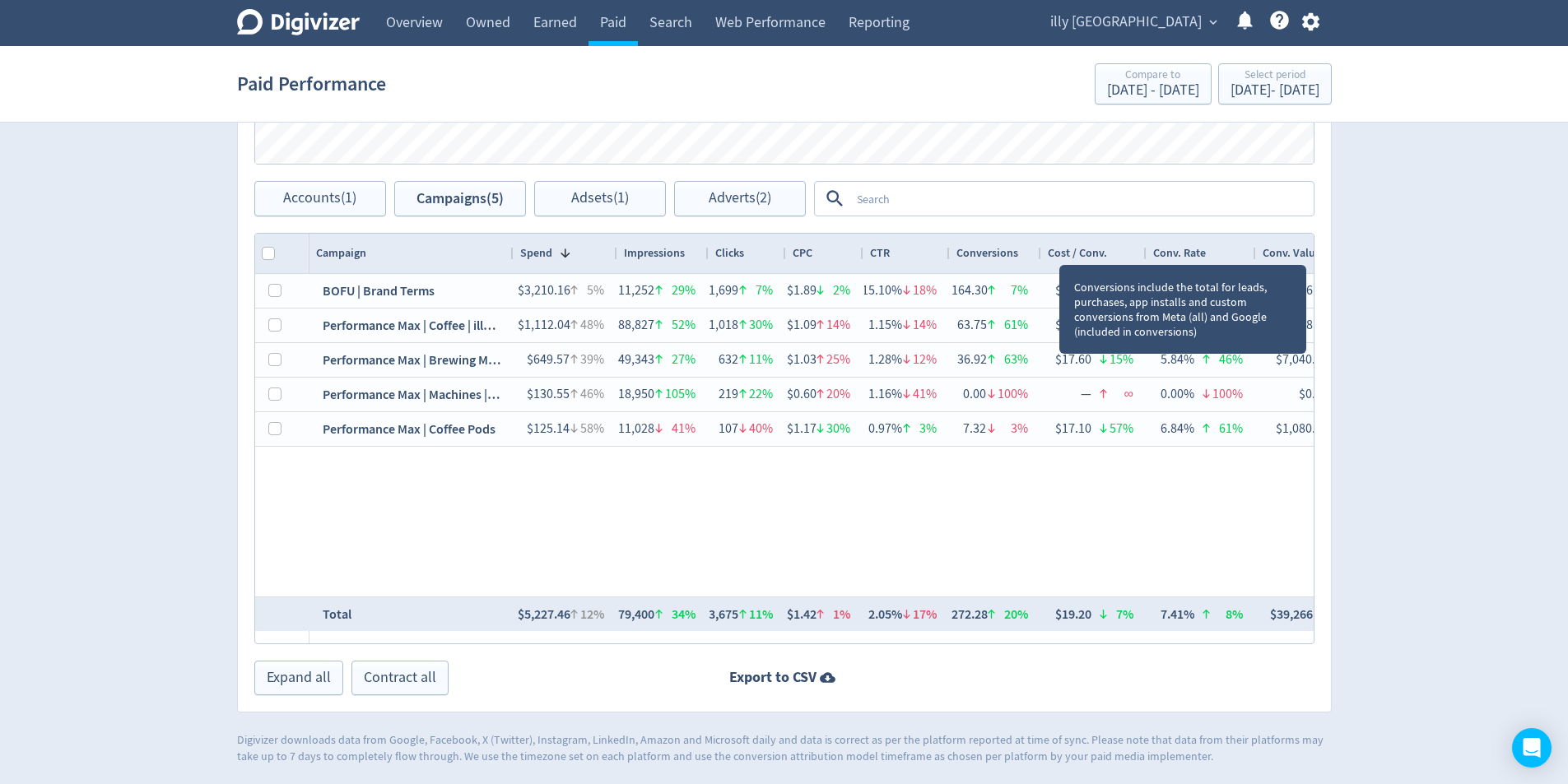
drag, startPoint x: 1059, startPoint y: 251, endPoint x: 1038, endPoint y: 249, distance: 21.1
click at [1038, 249] on div at bounding box center [1040, 254] width 7 height 39
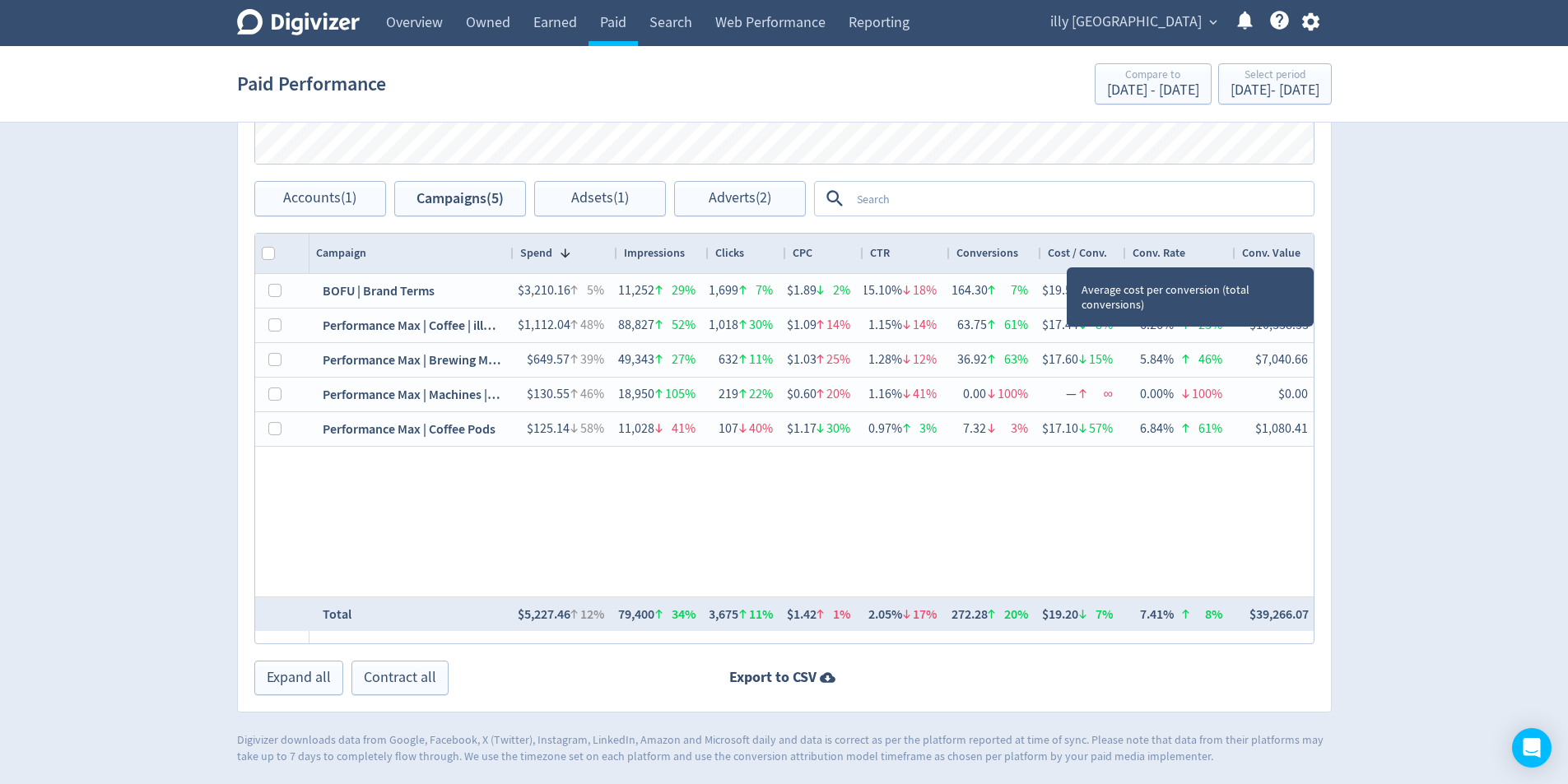
drag, startPoint x: 1143, startPoint y: 253, endPoint x: 1123, endPoint y: 253, distance: 20.0
click at [1123, 253] on div at bounding box center [1125, 254] width 7 height 39
drag, startPoint x: 1233, startPoint y: 254, endPoint x: 1213, endPoint y: 254, distance: 20.0
click at [1213, 254] on div at bounding box center [1214, 254] width 7 height 39
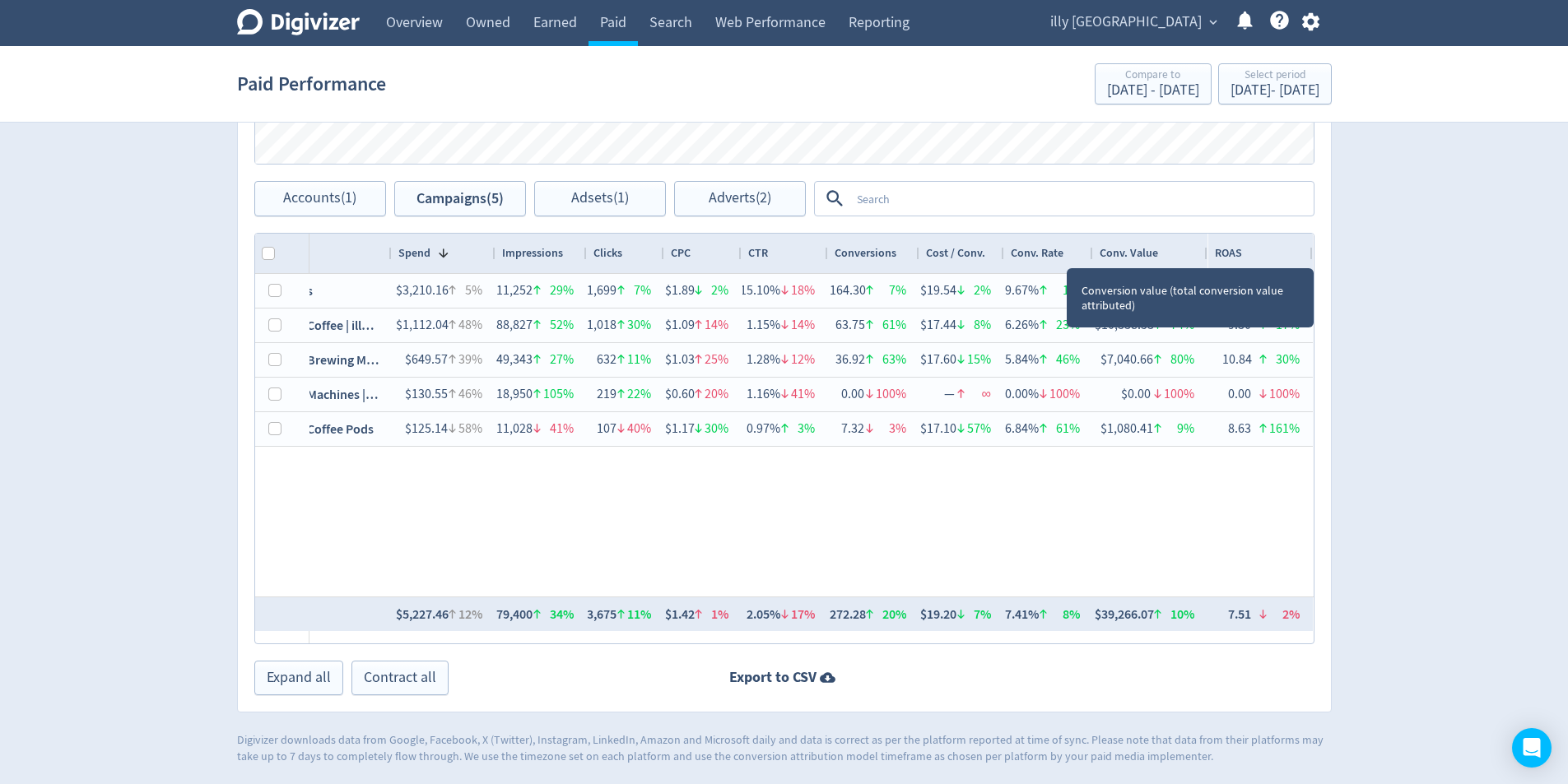
scroll to position [0, 121]
drag, startPoint x: 1208, startPoint y: 254, endPoint x: 1187, endPoint y: 253, distance: 21.0
click at [1187, 253] on div "Conv. Value" at bounding box center [1151, 254] width 115 height 39
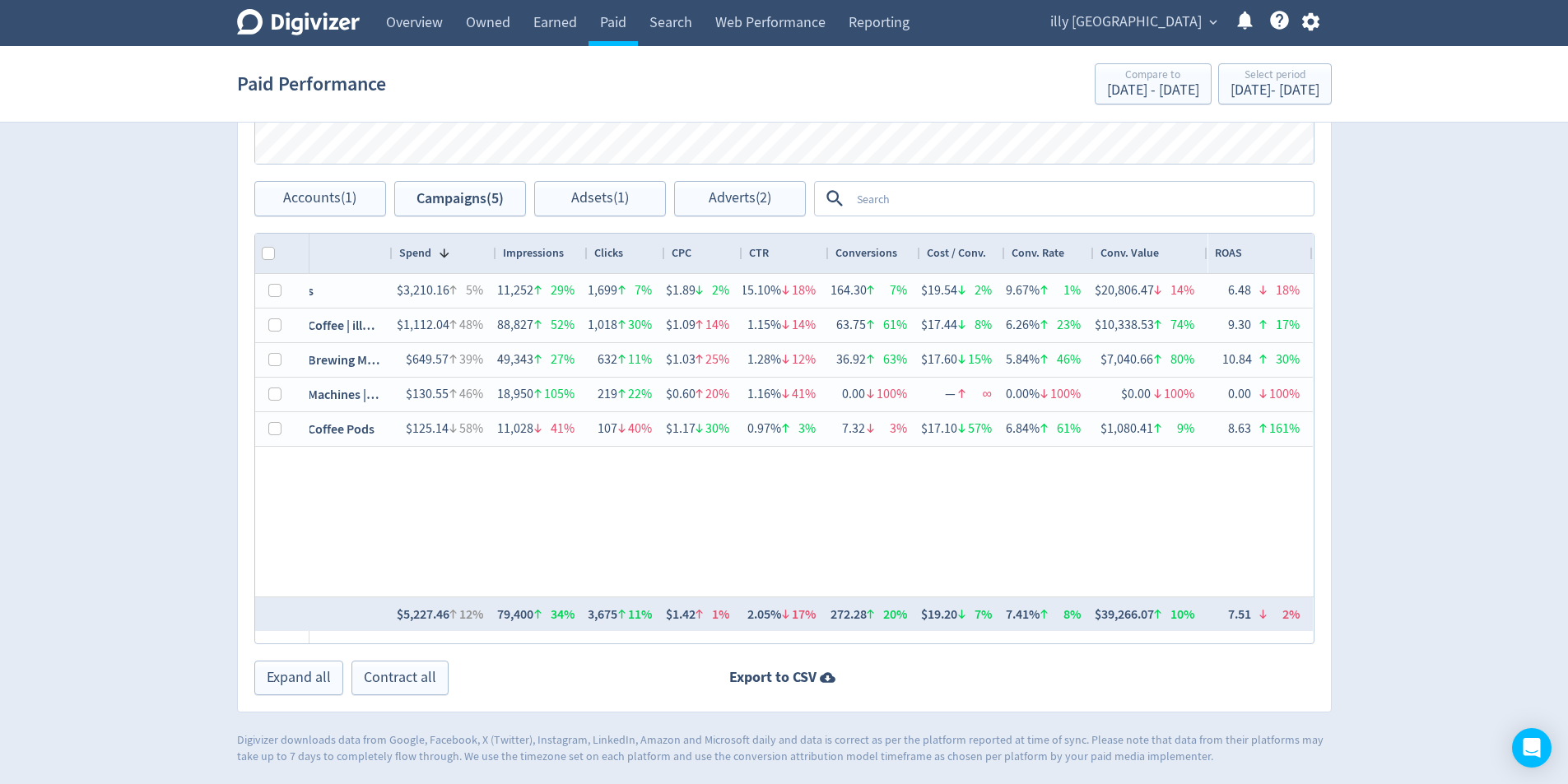
scroll to position [0, 0]
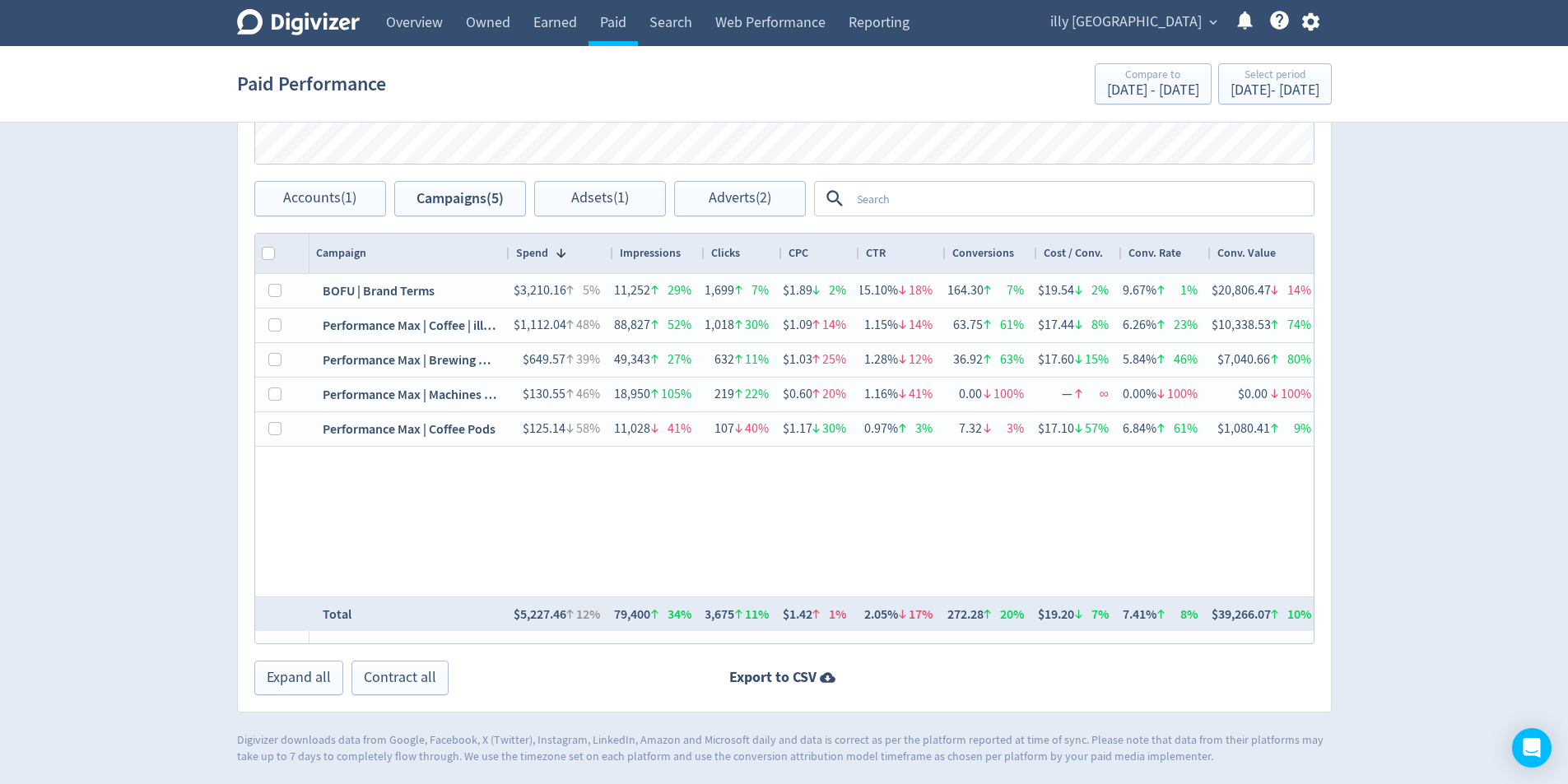
click at [506, 248] on div at bounding box center [508, 254] width 7 height 39
click at [507, 252] on div at bounding box center [508, 254] width 7 height 39
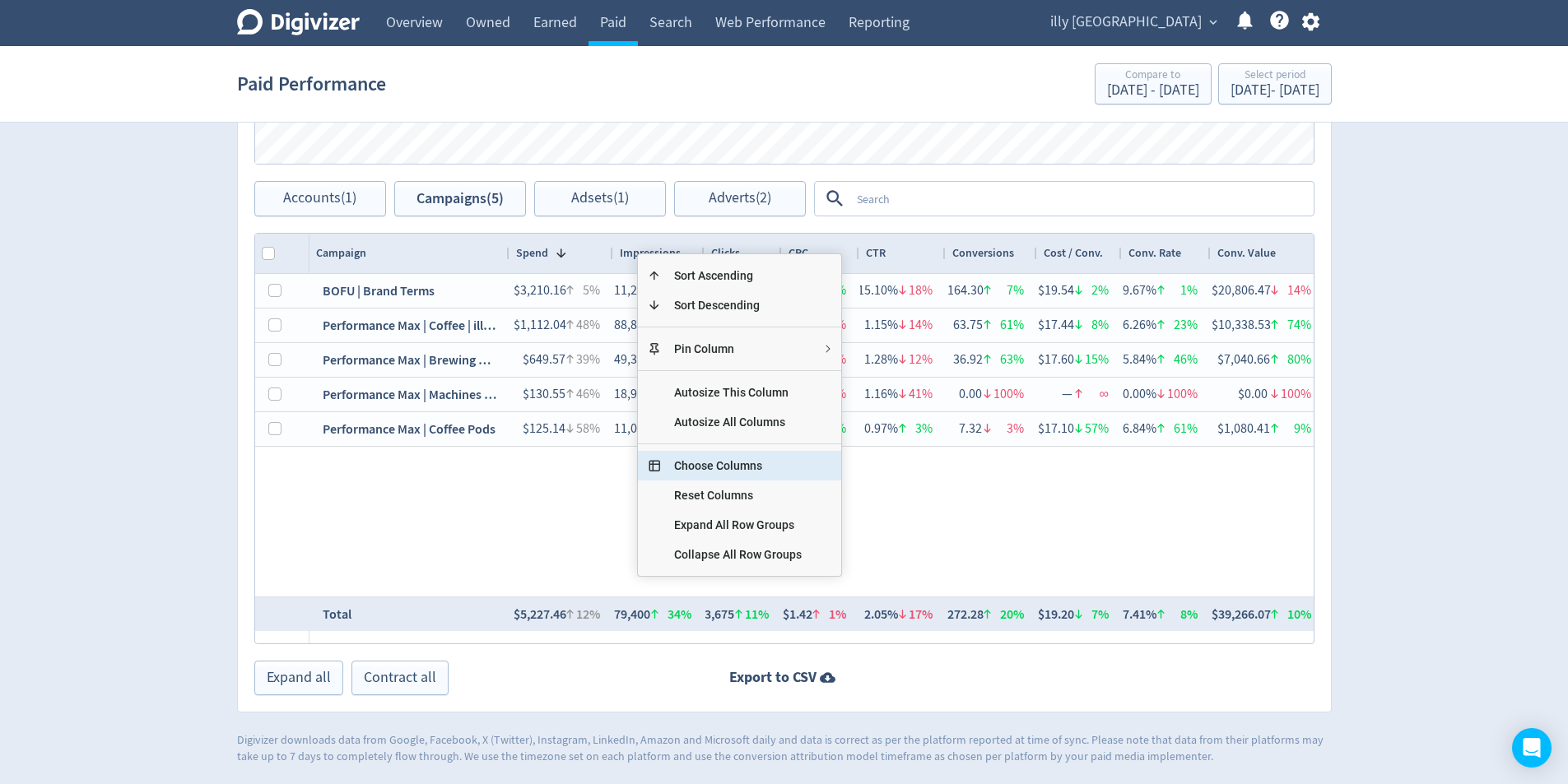
click at [762, 469] on span "Choose Columns" at bounding box center [737, 466] width 154 height 29
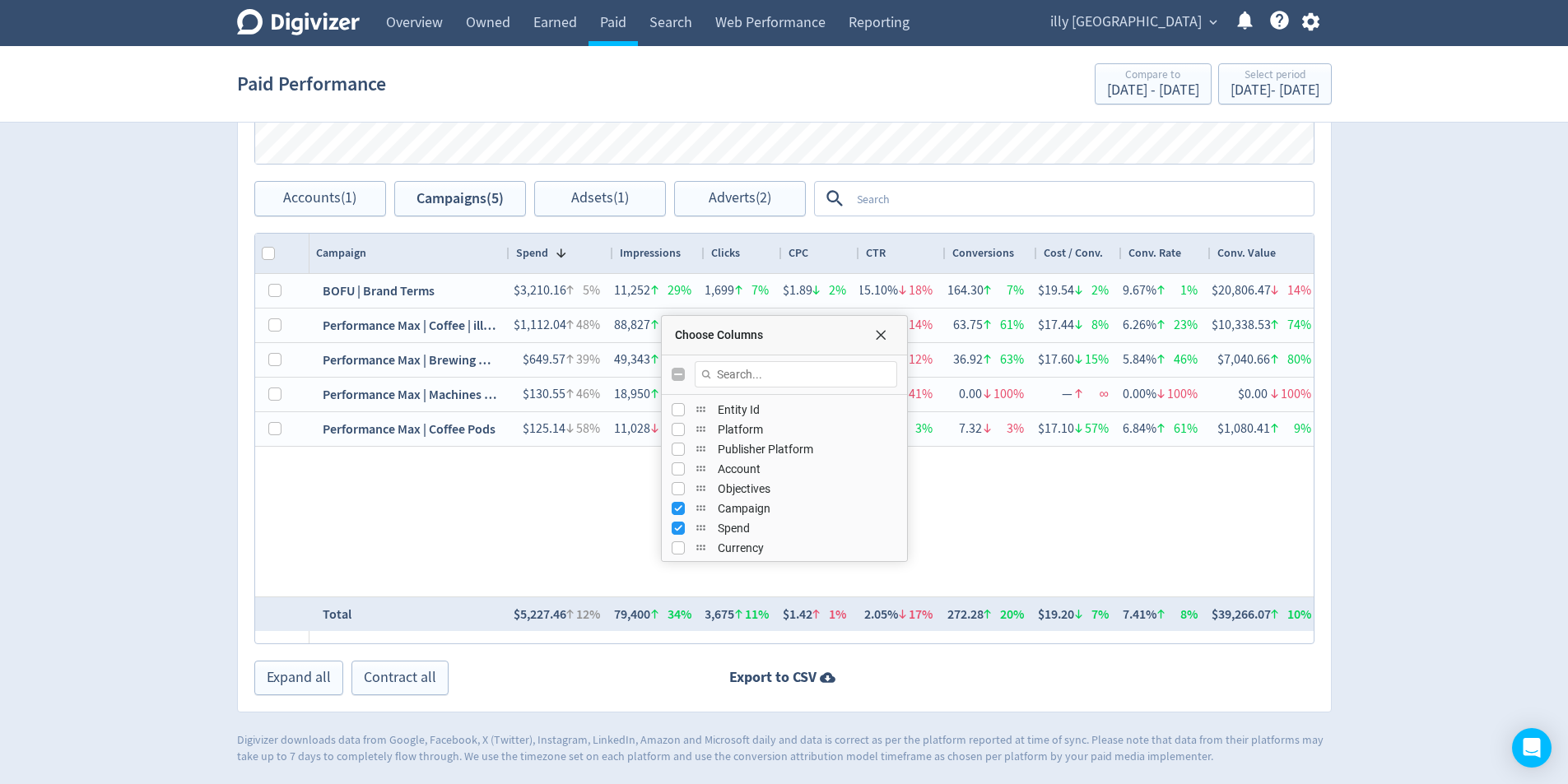
scroll to position [82, 0]
click at [675, 485] on input "Press SPACE to toggle visibility (visible)" at bounding box center [677, 484] width 13 height 13
checkbox input "false"
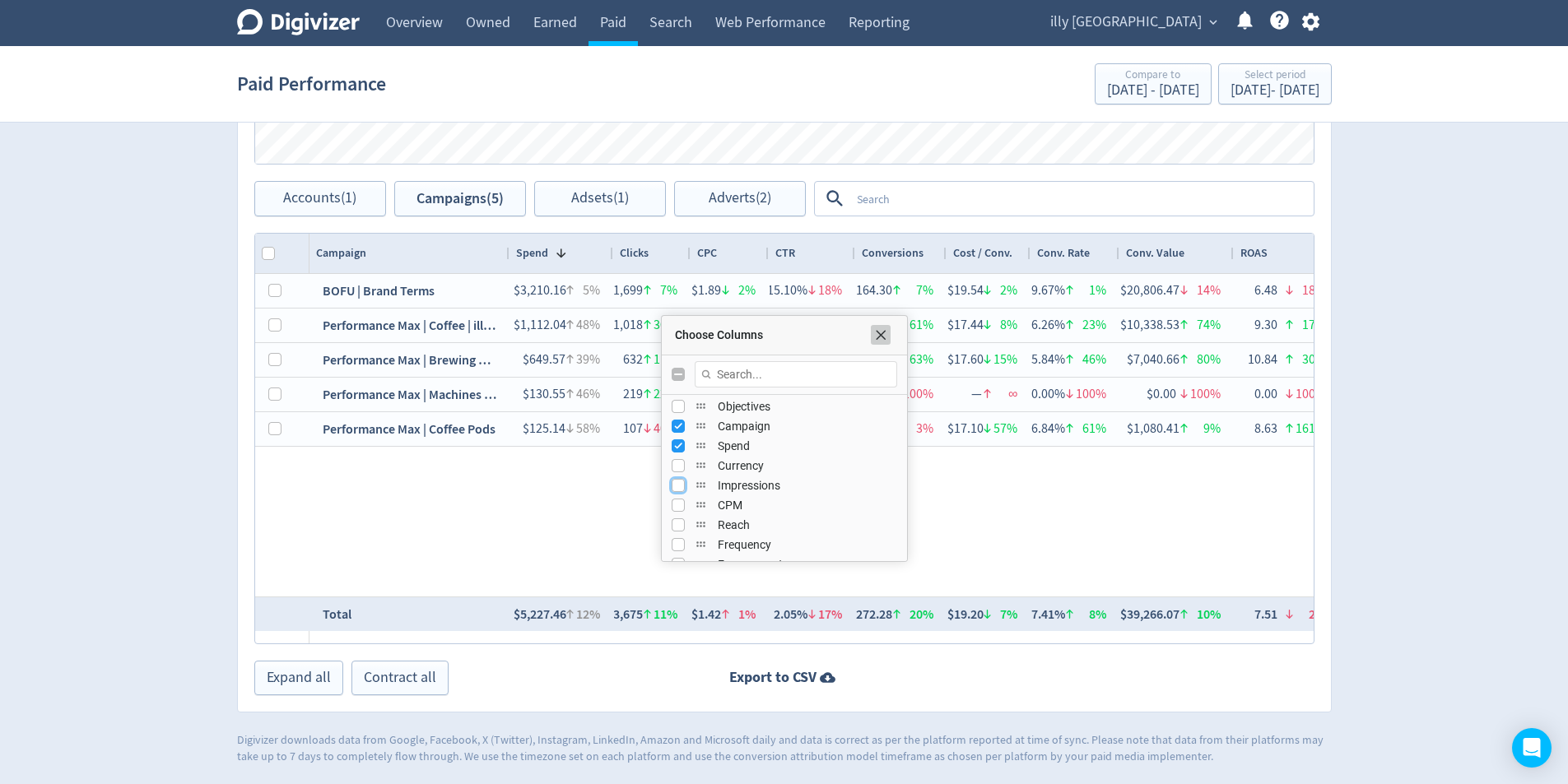
click at [881, 334] on span "Choose Columns" at bounding box center [880, 335] width 13 height 13
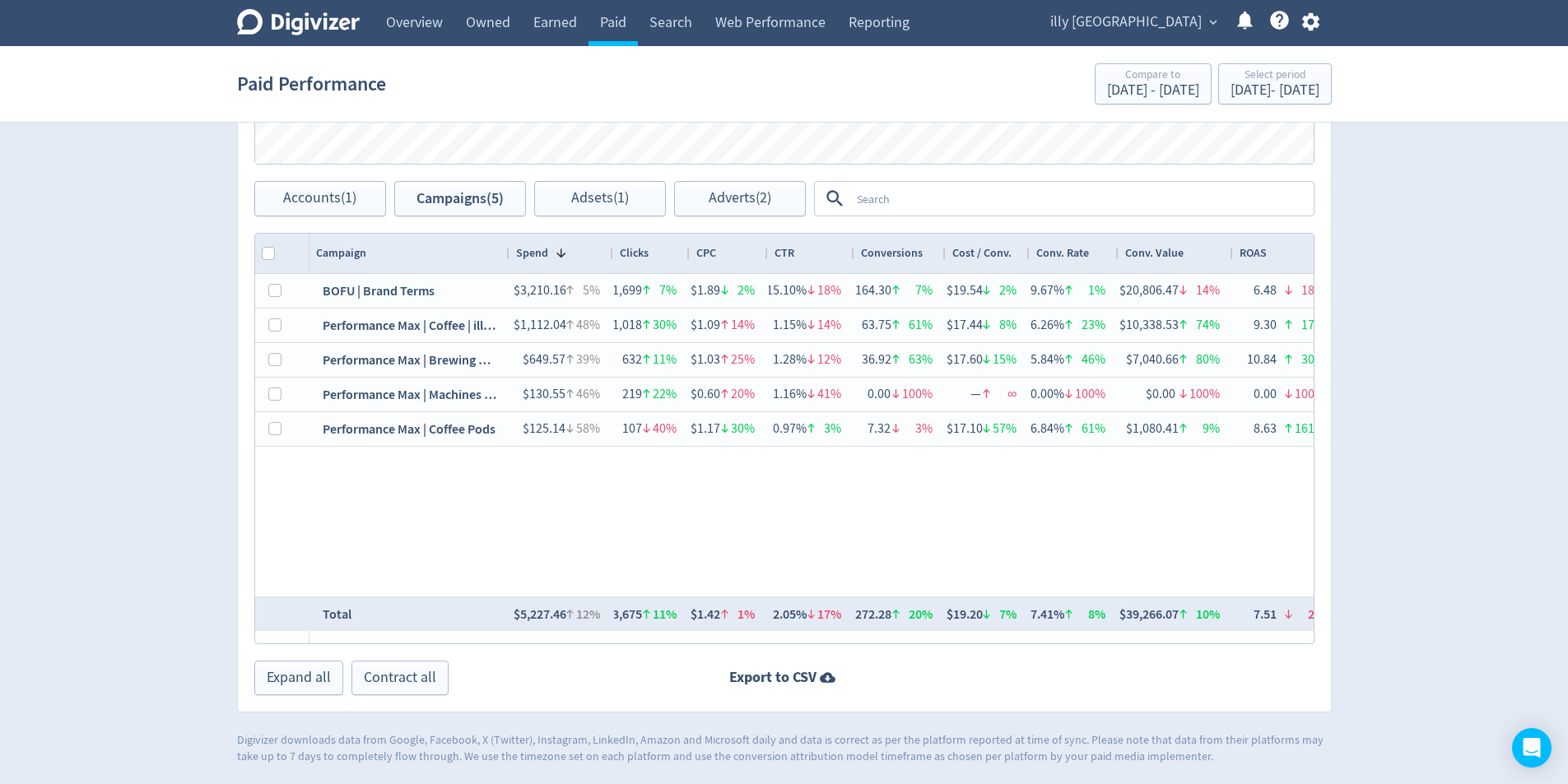
click at [686, 260] on div at bounding box center [688, 254] width 7 height 39
click at [765, 256] on div at bounding box center [766, 254] width 7 height 39
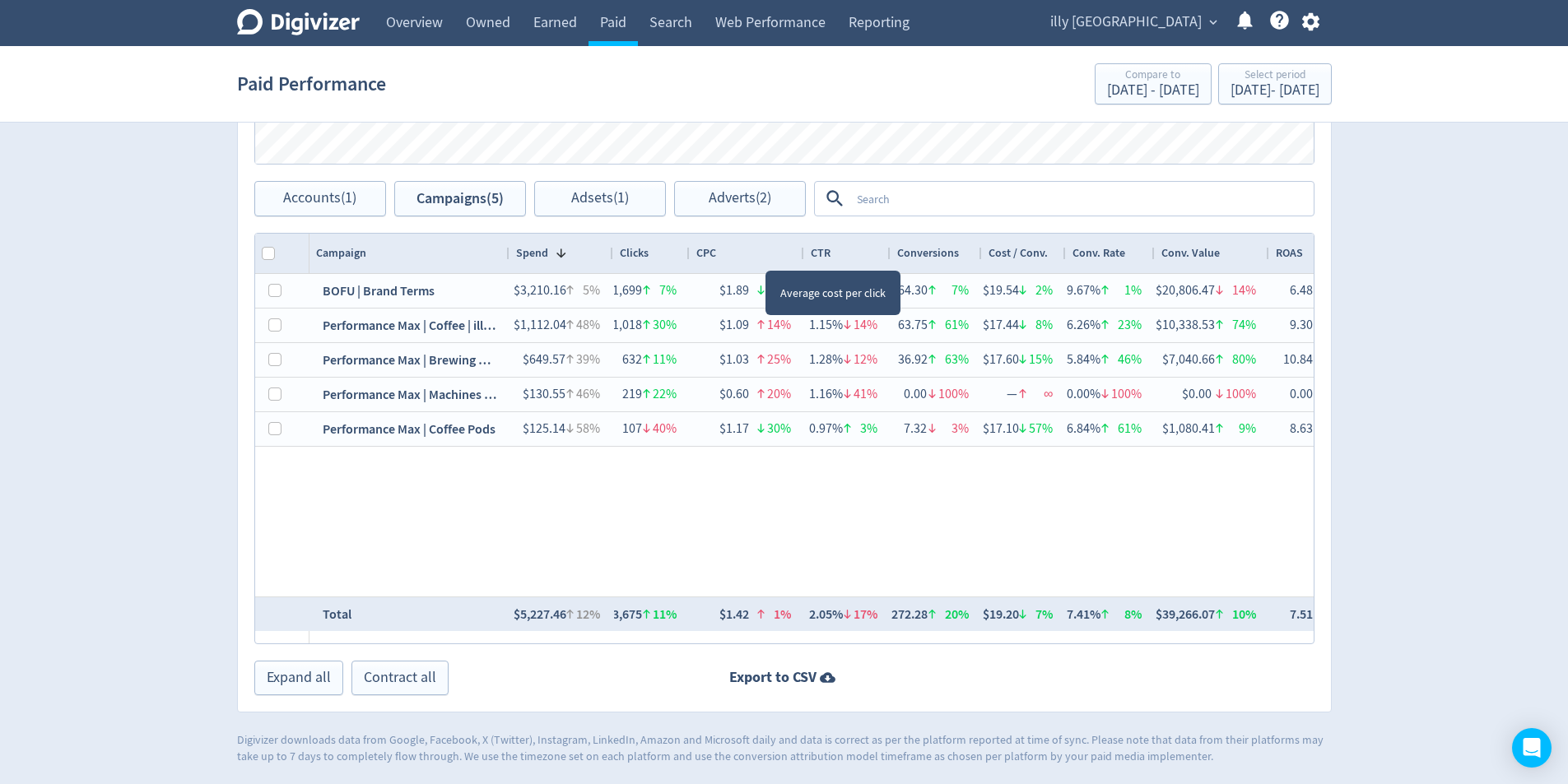
click at [763, 256] on div "CPC" at bounding box center [746, 254] width 101 height 31
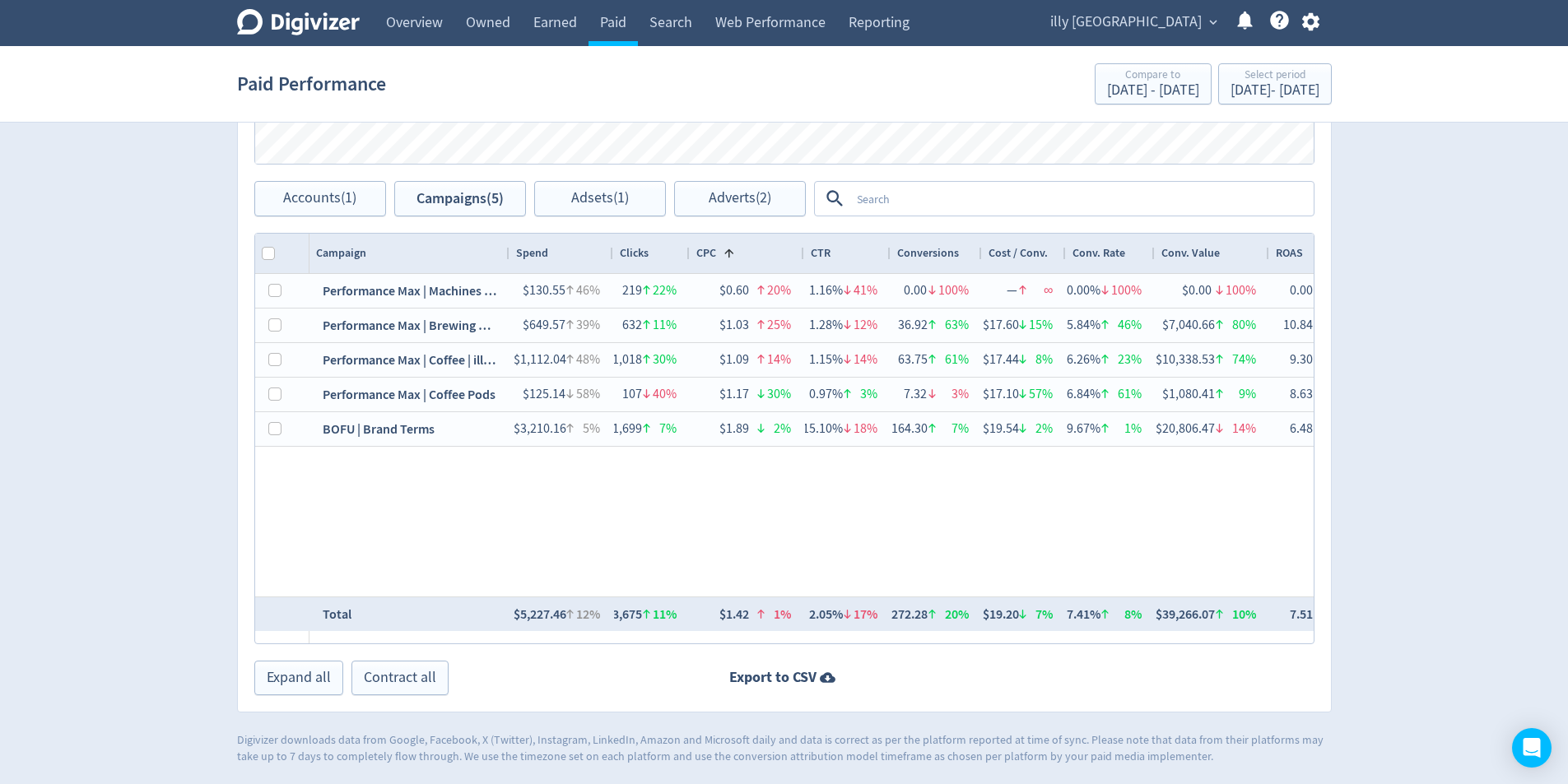
click at [563, 258] on div "Spend" at bounding box center [561, 254] width 91 height 31
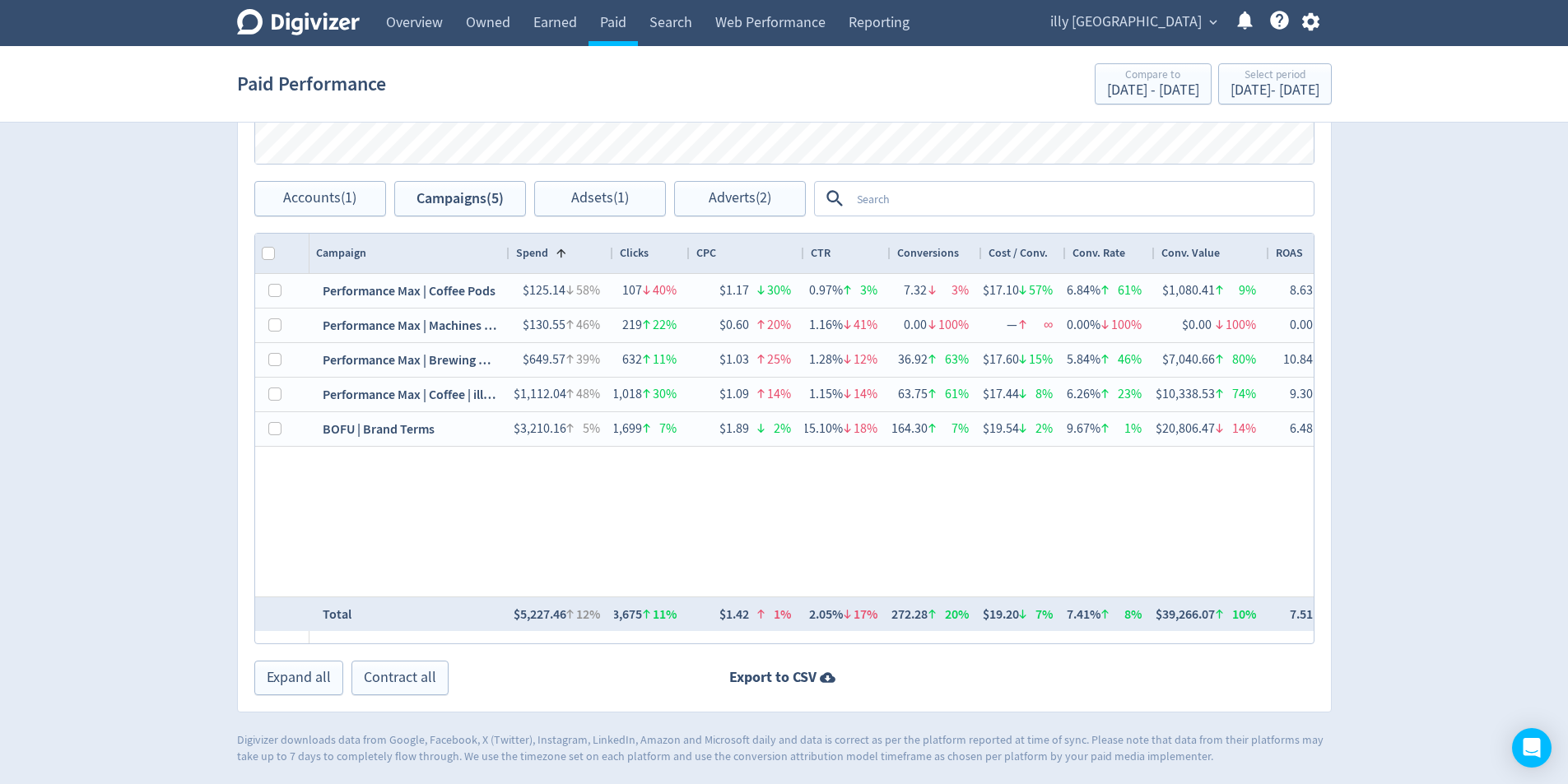
click at [589, 259] on div "Spend 1" at bounding box center [561, 254] width 91 height 31
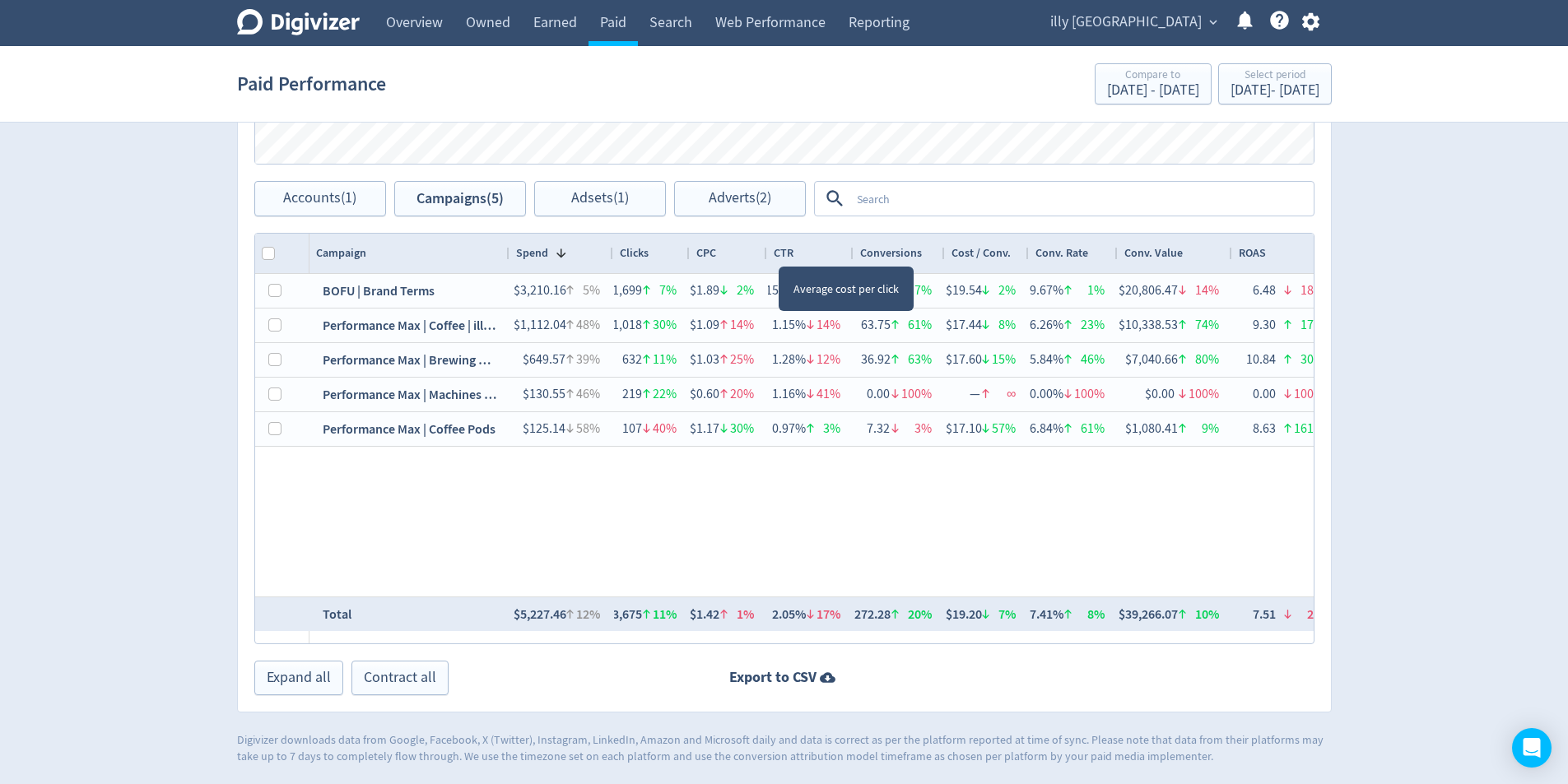
drag, startPoint x: 802, startPoint y: 252, endPoint x: 764, endPoint y: 254, distance: 38.1
click at [764, 254] on div at bounding box center [766, 254] width 7 height 39
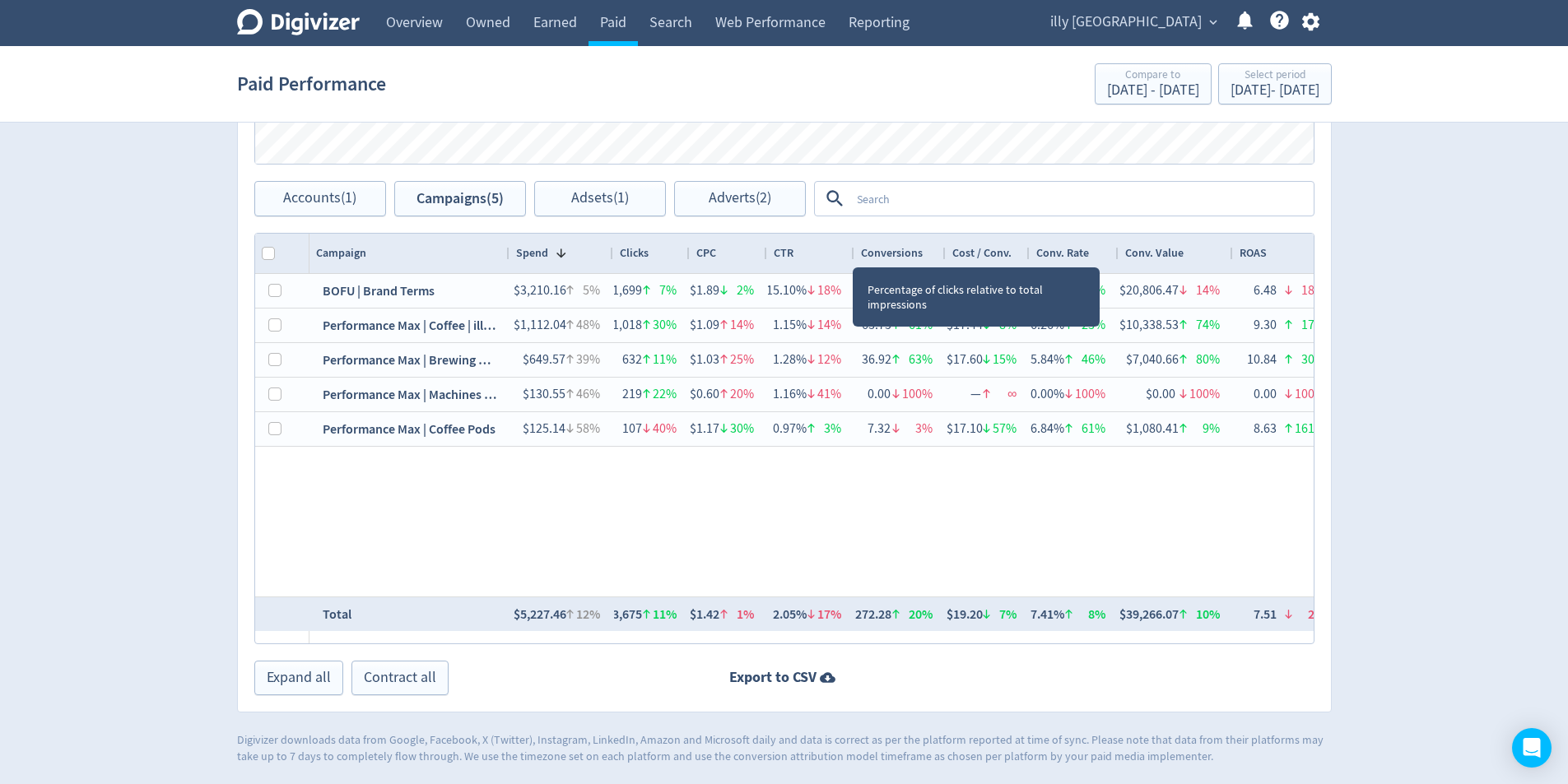
click at [853, 252] on div at bounding box center [853, 254] width 7 height 39
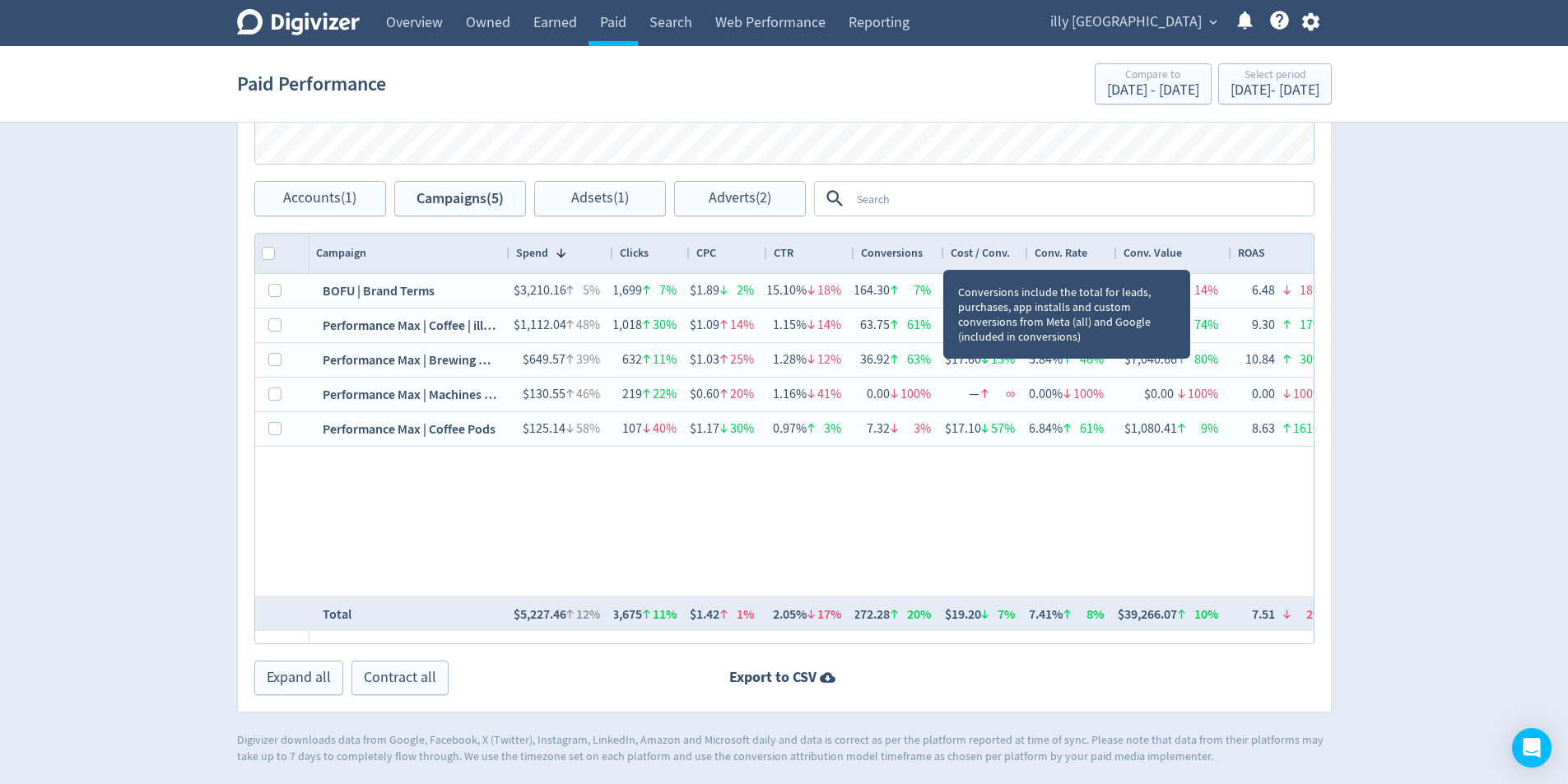
click at [943, 255] on div at bounding box center [943, 254] width 7 height 39
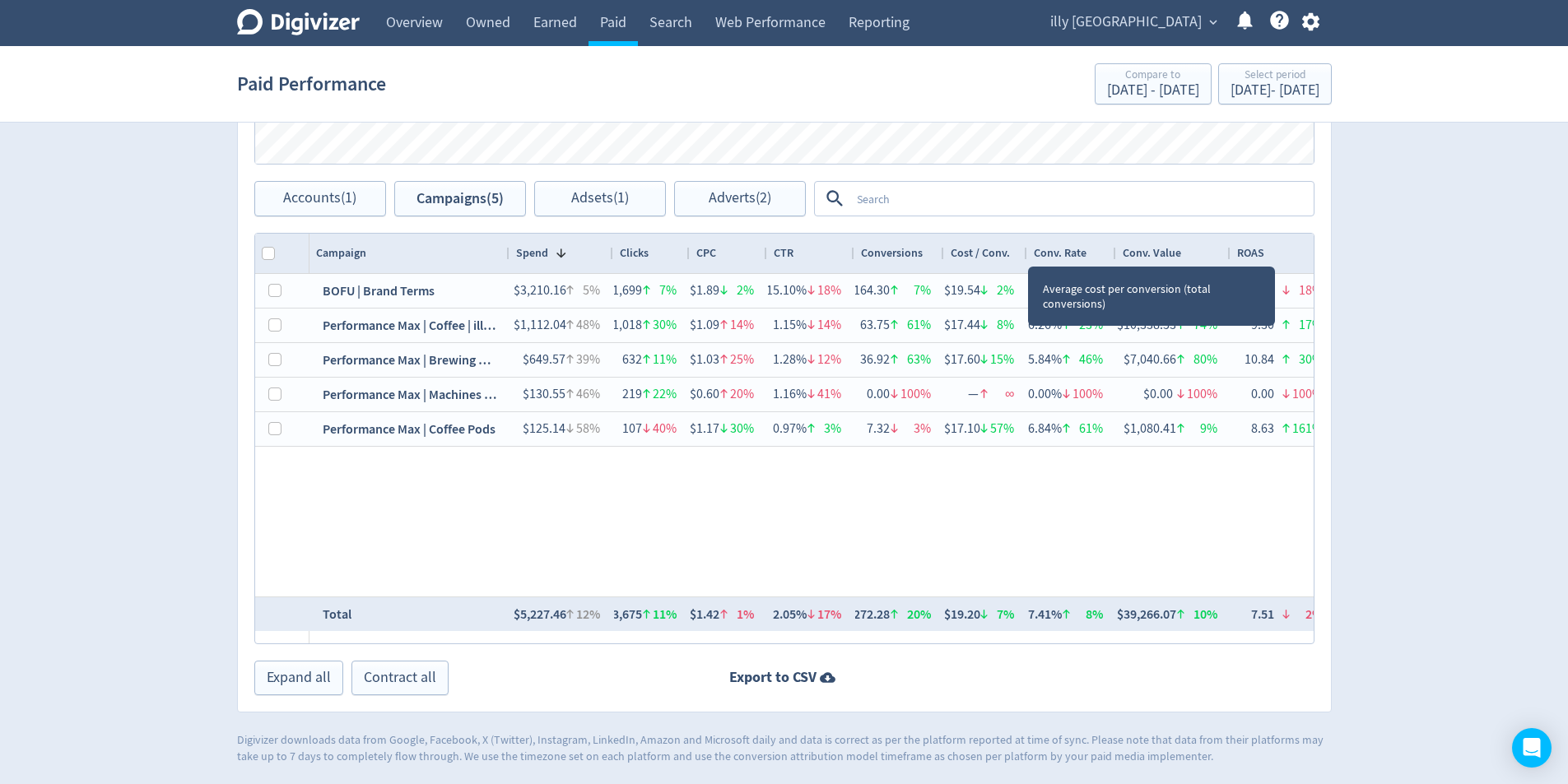
click at [1024, 251] on div at bounding box center [1026, 254] width 7 height 39
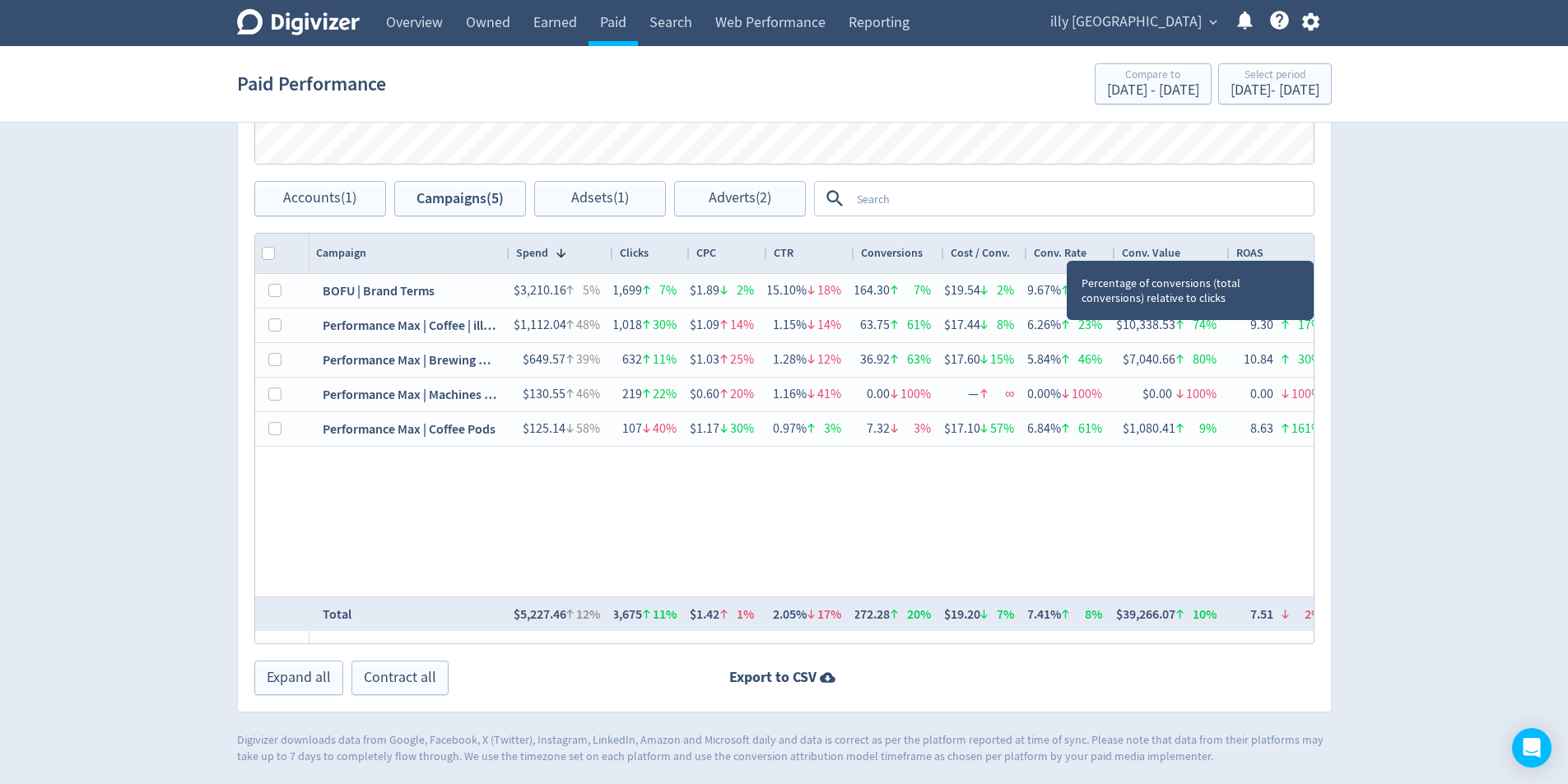
click at [1112, 252] on div at bounding box center [1114, 254] width 7 height 39
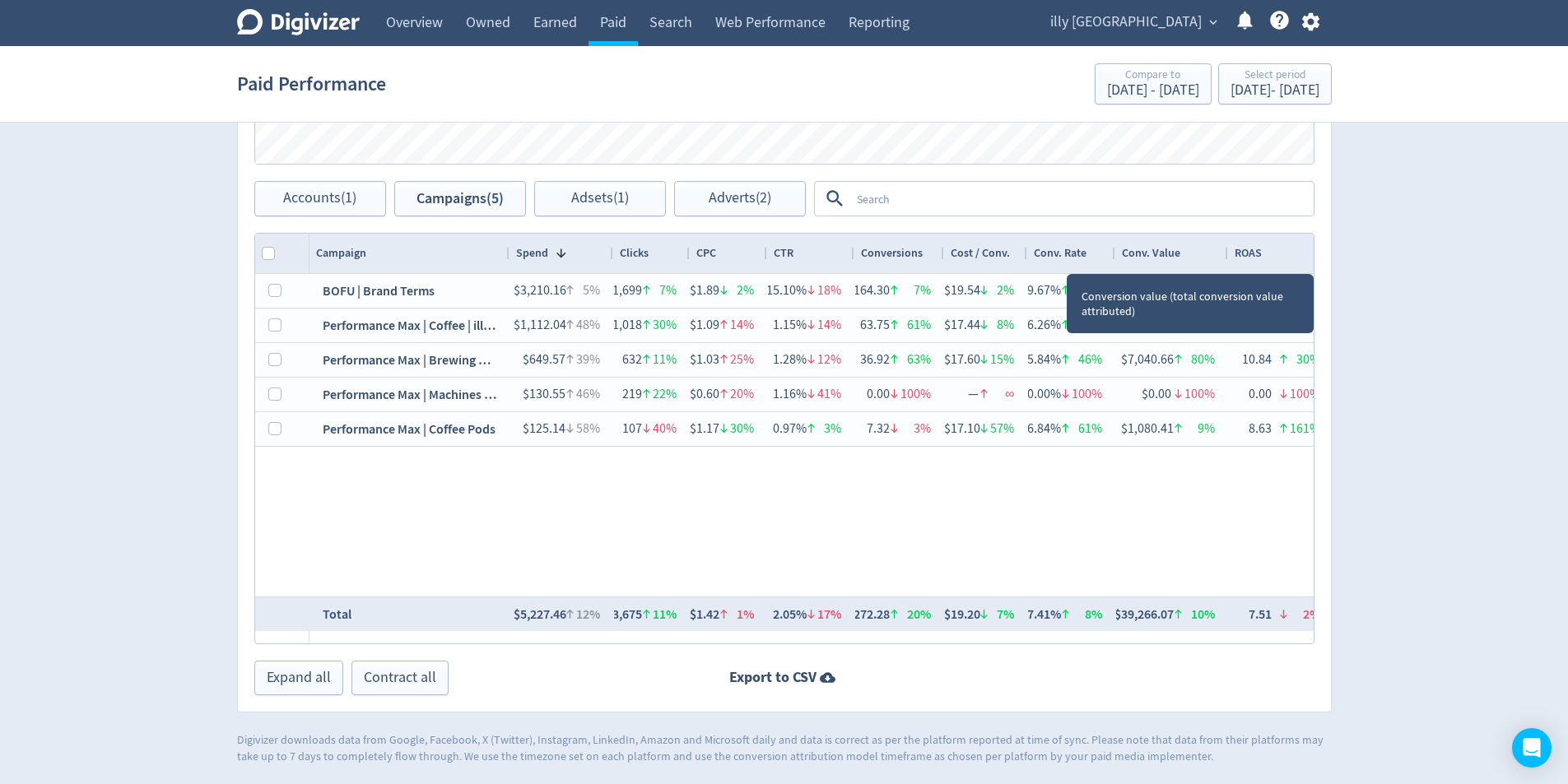
click at [1224, 260] on div at bounding box center [1226, 254] width 7 height 39
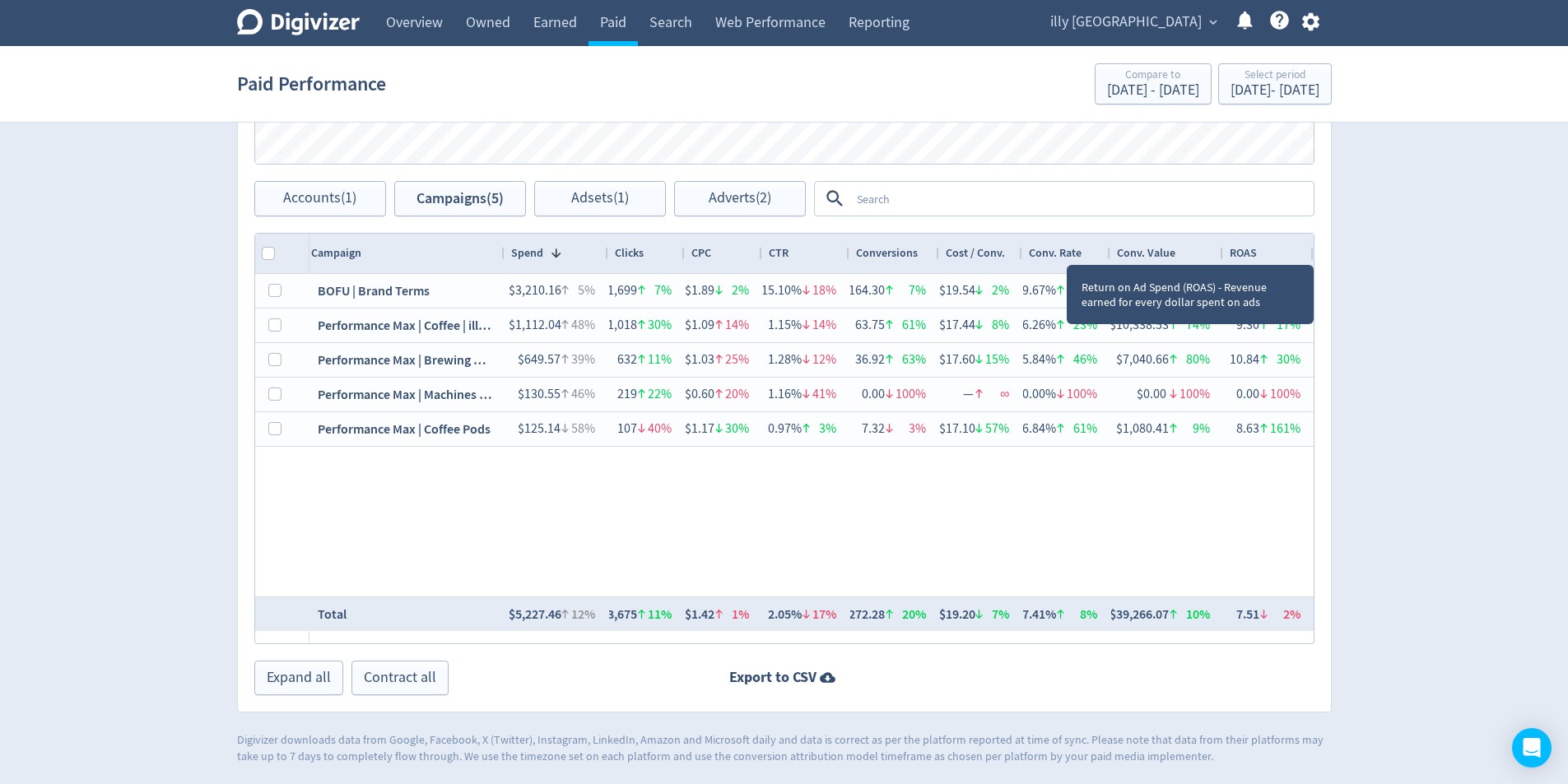
scroll to position [0, 4]
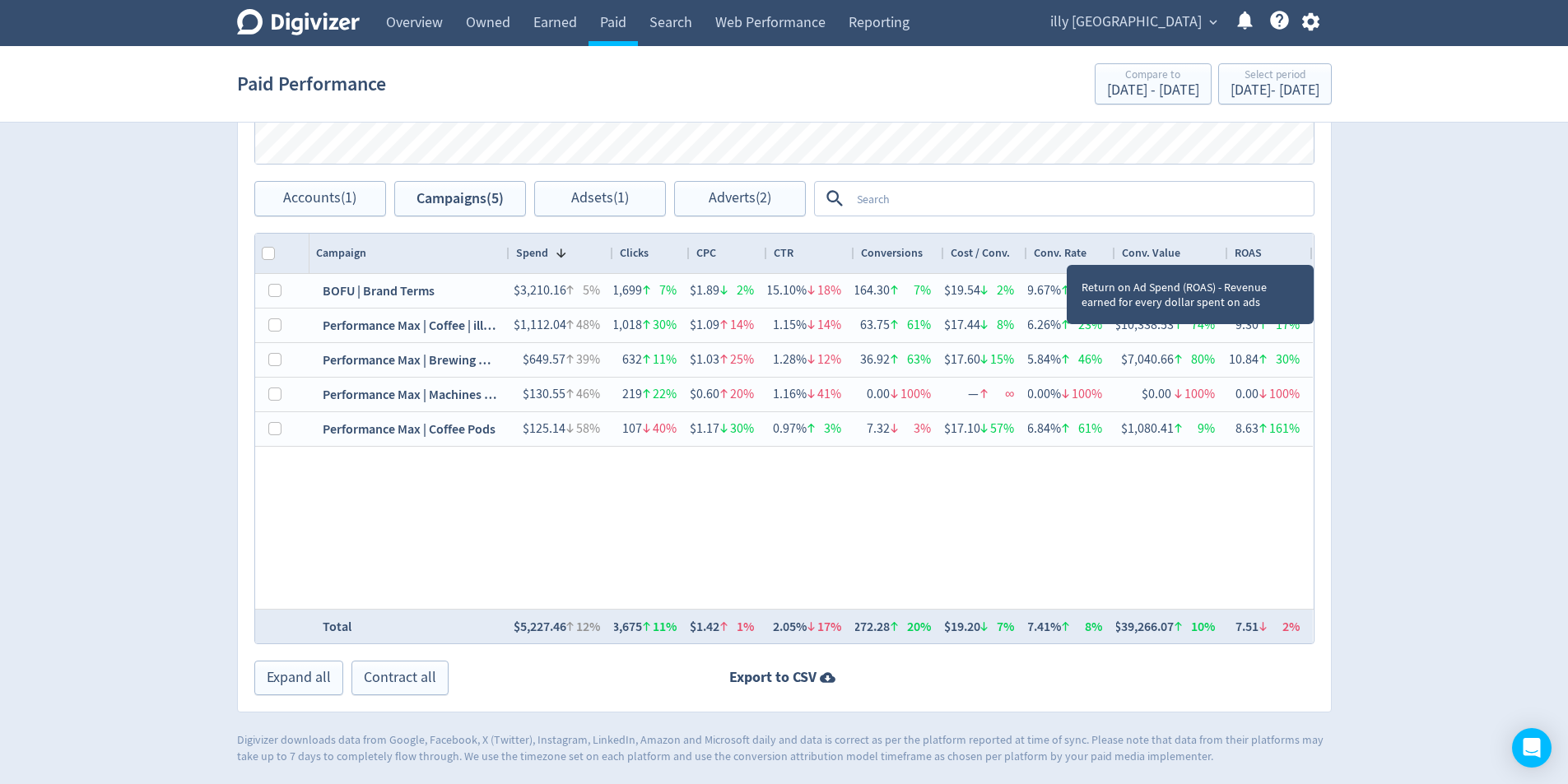
drag, startPoint x: 1311, startPoint y: 251, endPoint x: 1290, endPoint y: 251, distance: 21.0
click at [1290, 251] on div "ROAS" at bounding box center [1270, 254] width 85 height 39
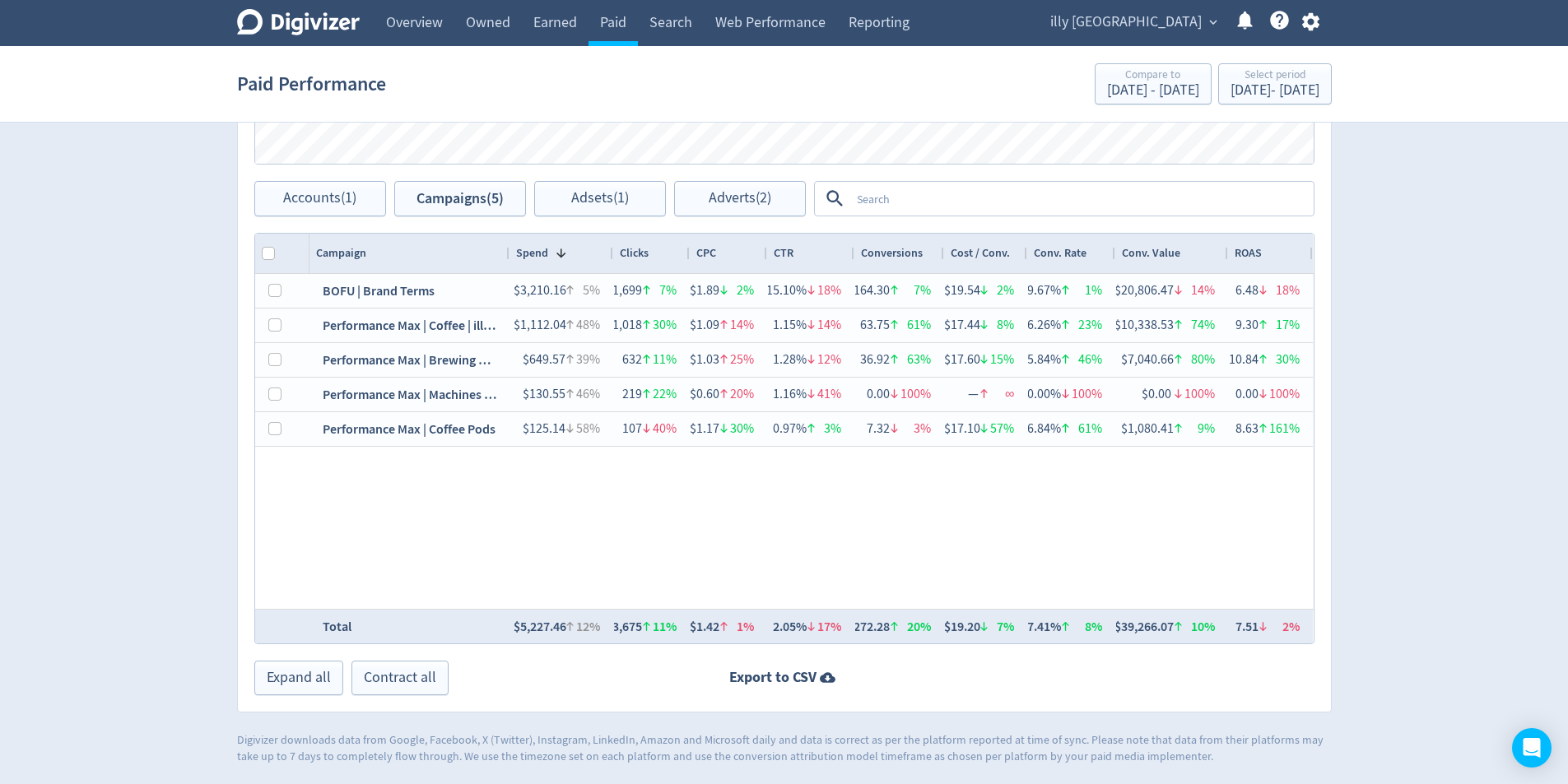
click at [1234, 96] on div "[DATE] - [DATE]" at bounding box center [1274, 90] width 89 height 15
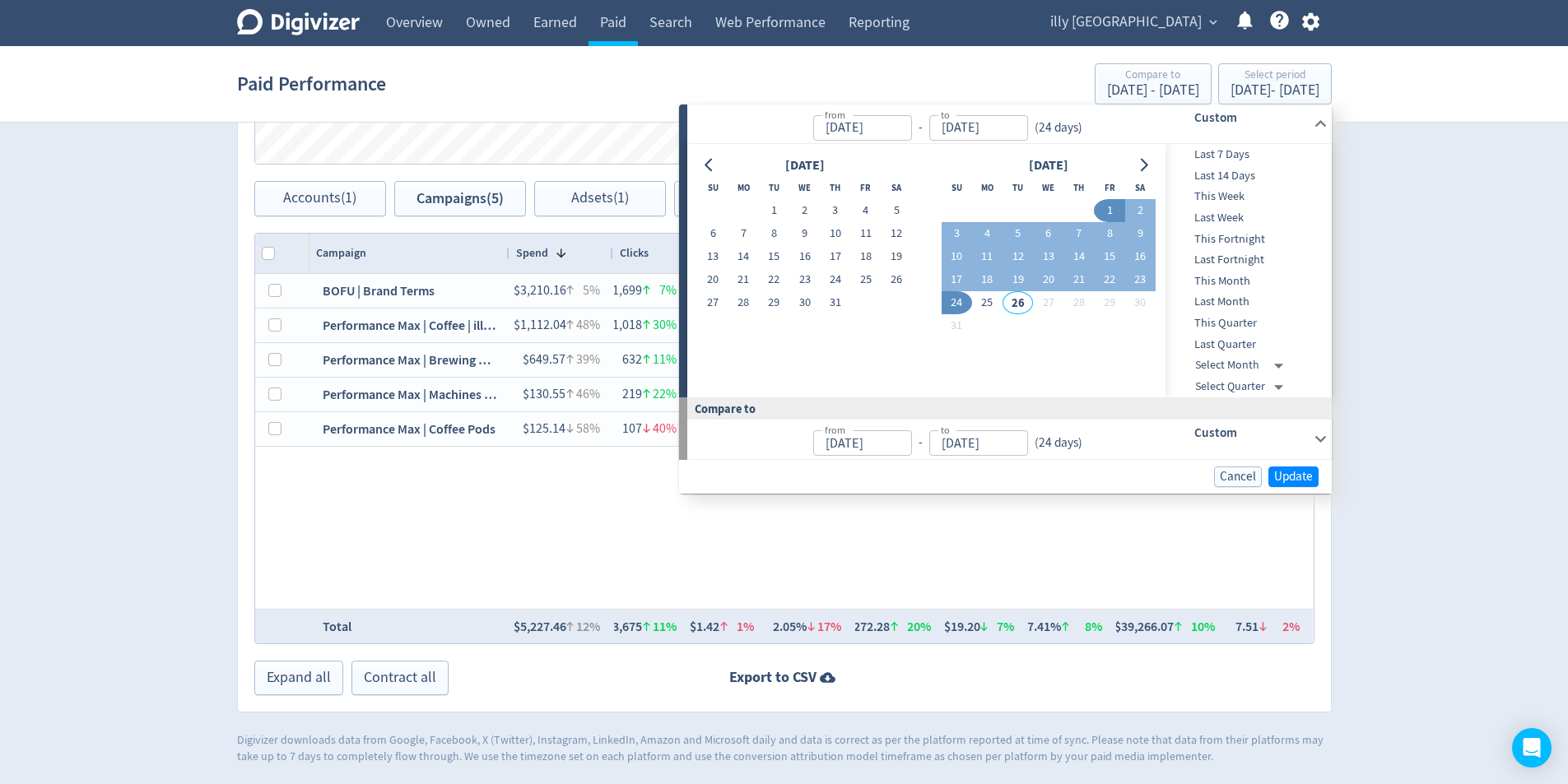
click at [1314, 438] on icon at bounding box center [1320, 438] width 23 height 23
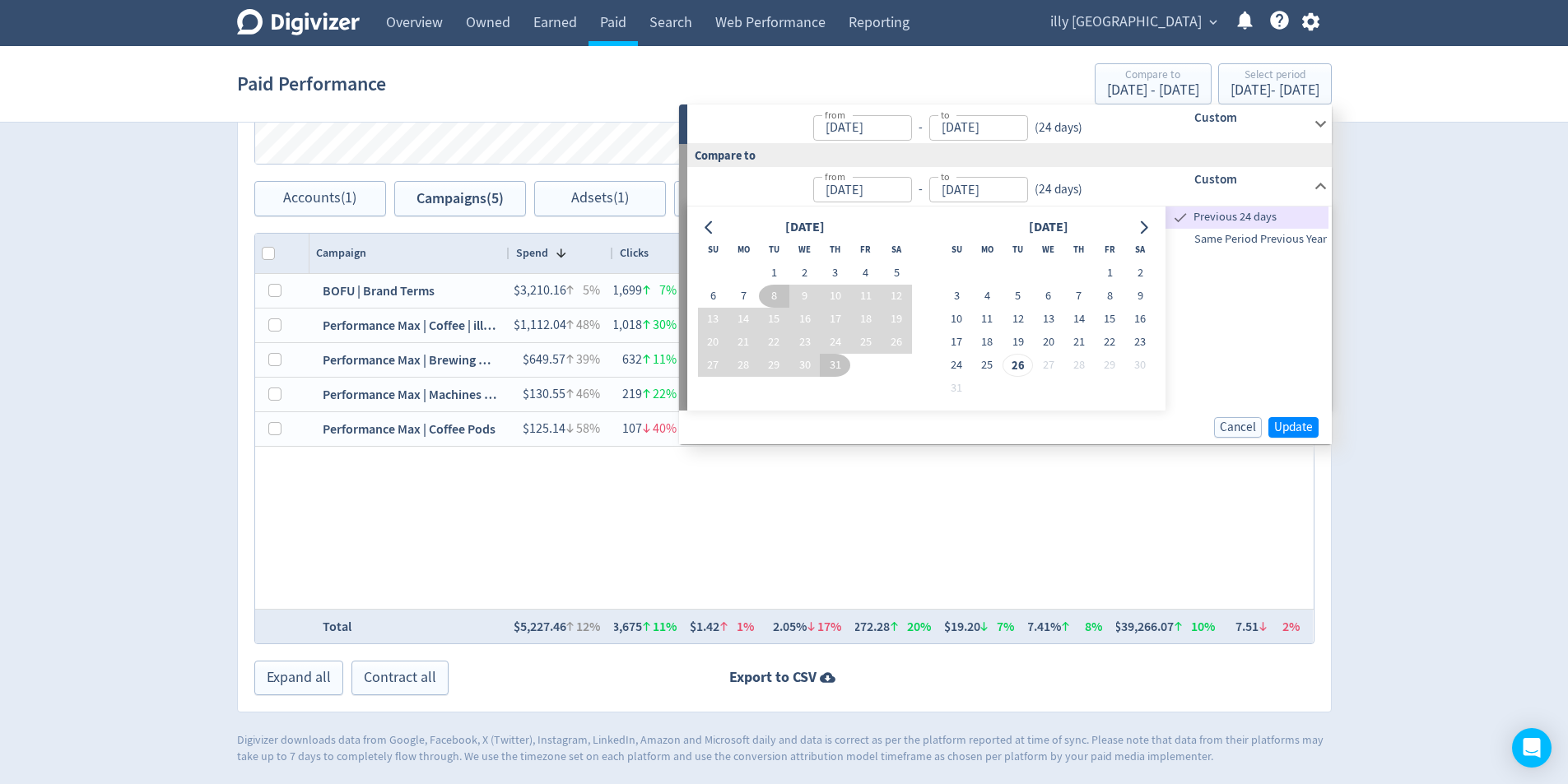
click at [1265, 241] on span "Same Period Previous Year" at bounding box center [1247, 239] width 162 height 18
type input "[DATE]"
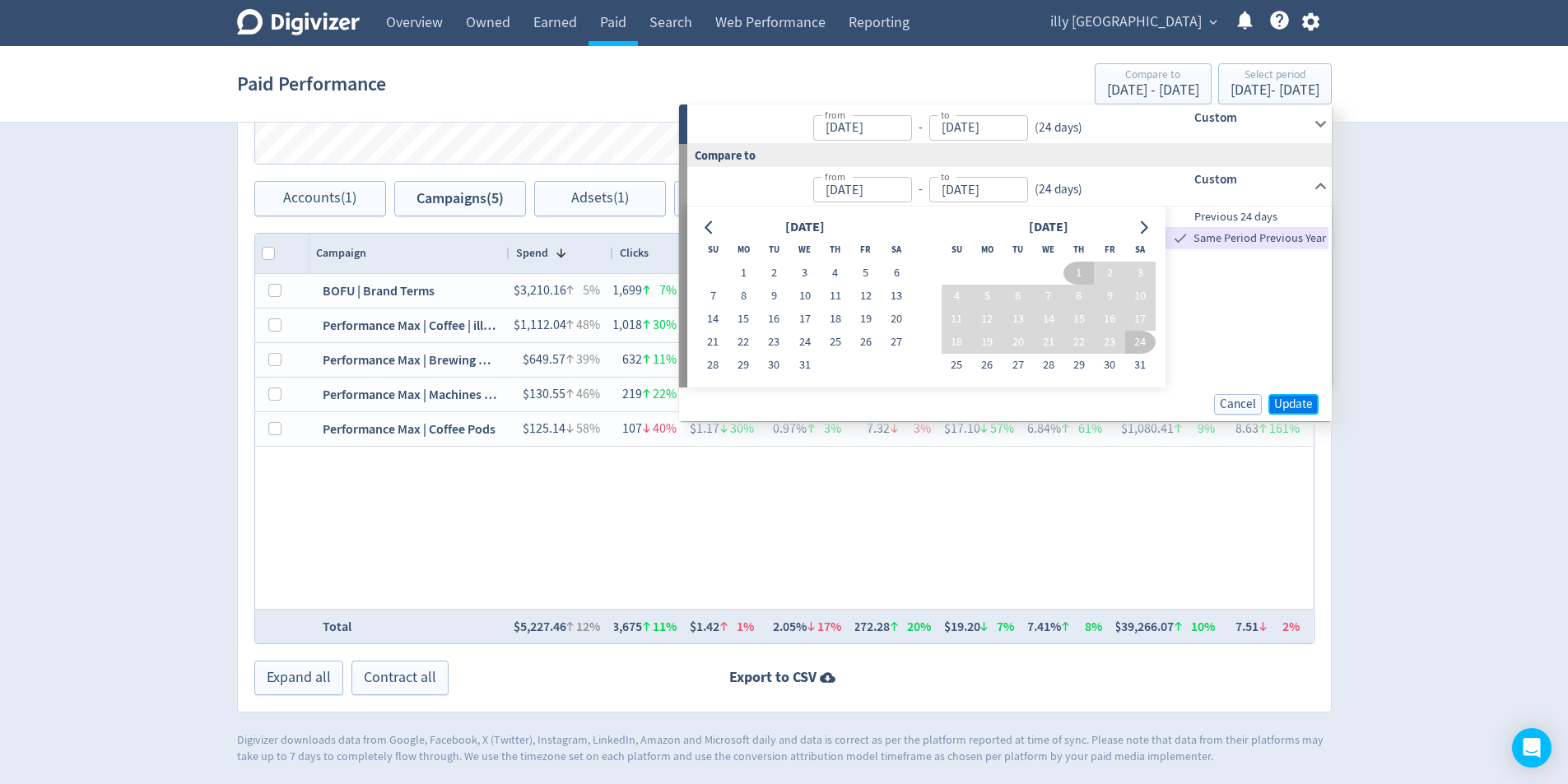
click at [1301, 408] on span "Update" at bounding box center [1294, 404] width 39 height 13
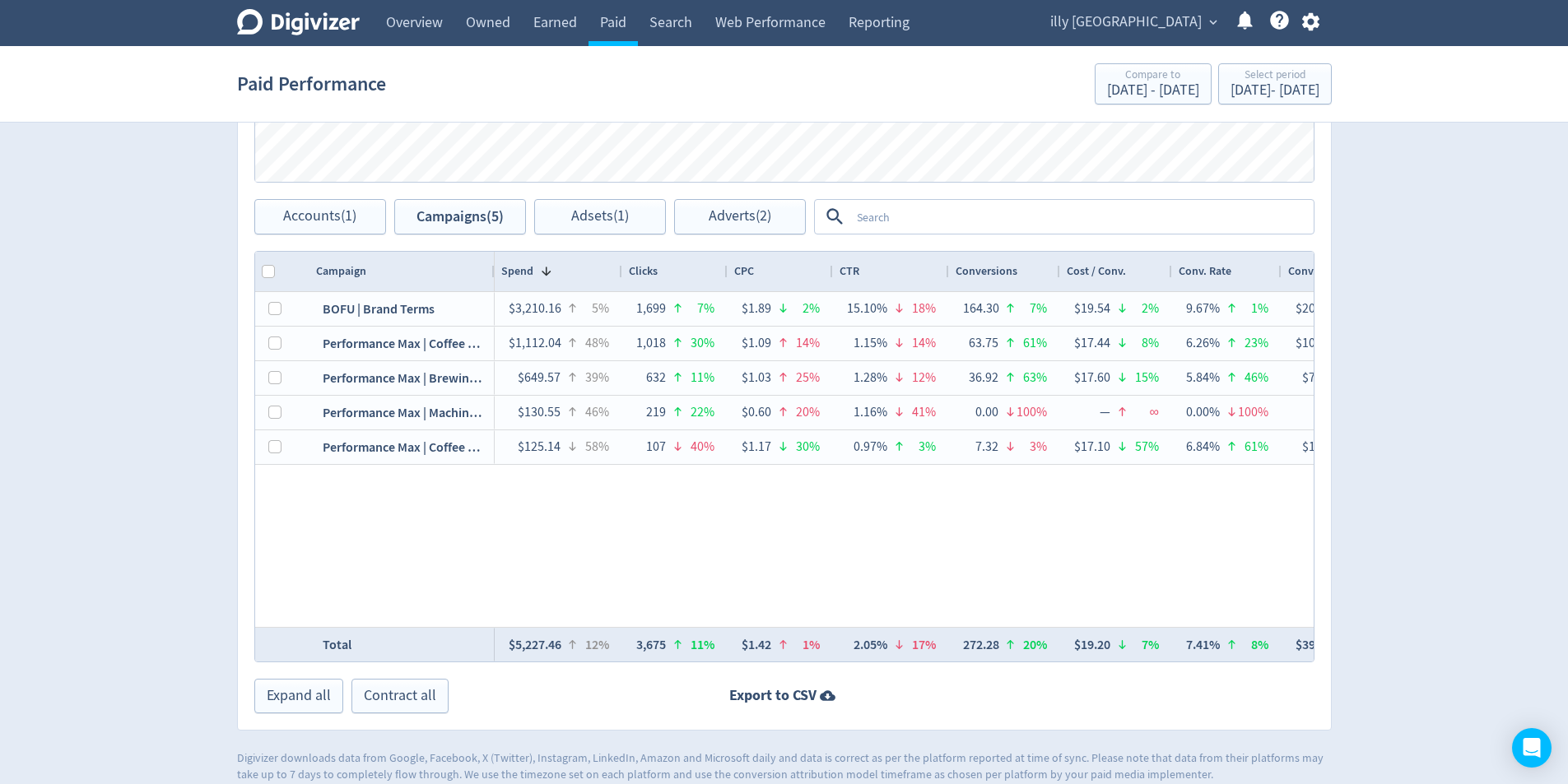
scroll to position [797, 0]
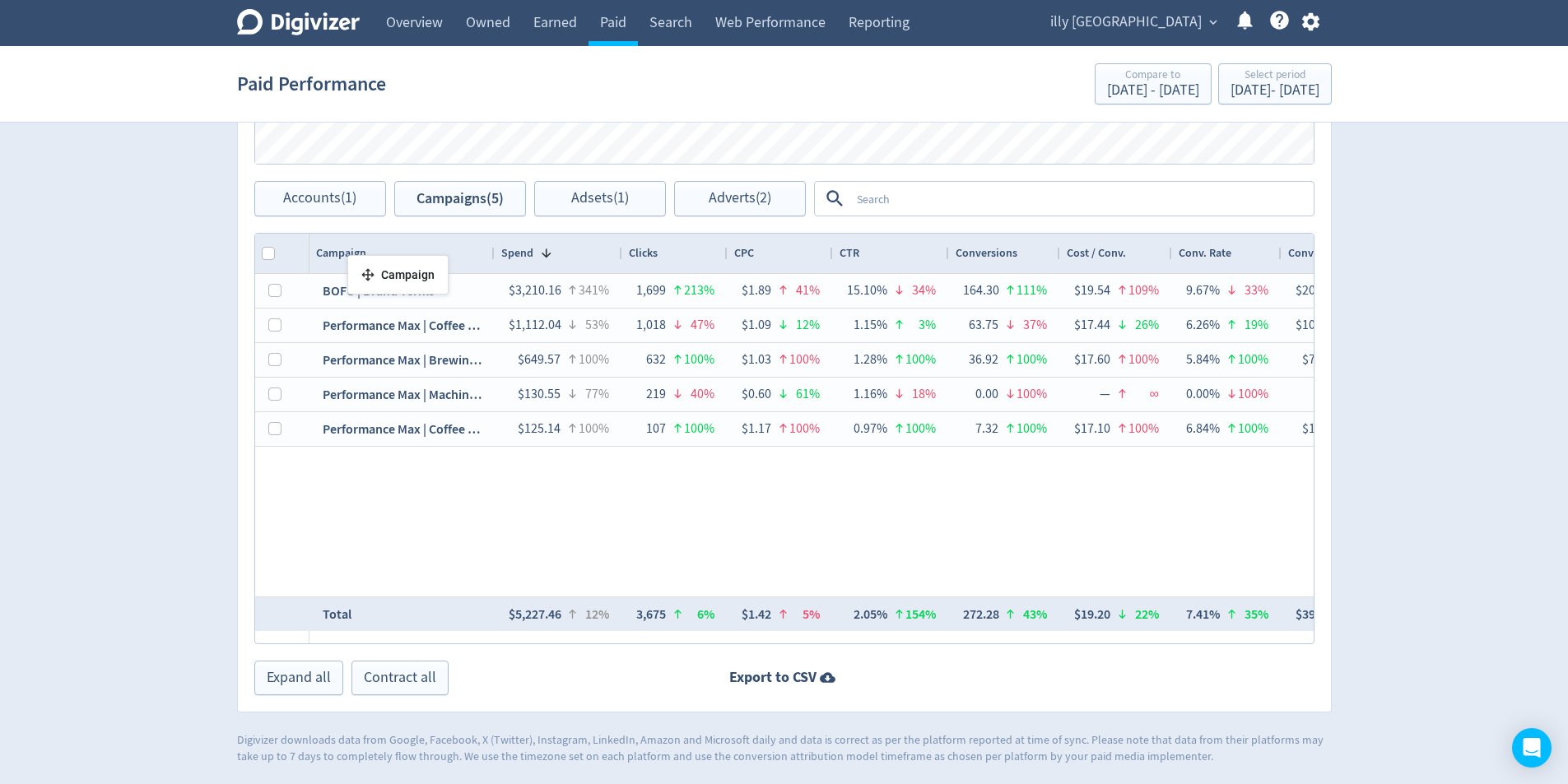
drag, startPoint x: 375, startPoint y: 251, endPoint x: 355, endPoint y: 261, distance: 22.4
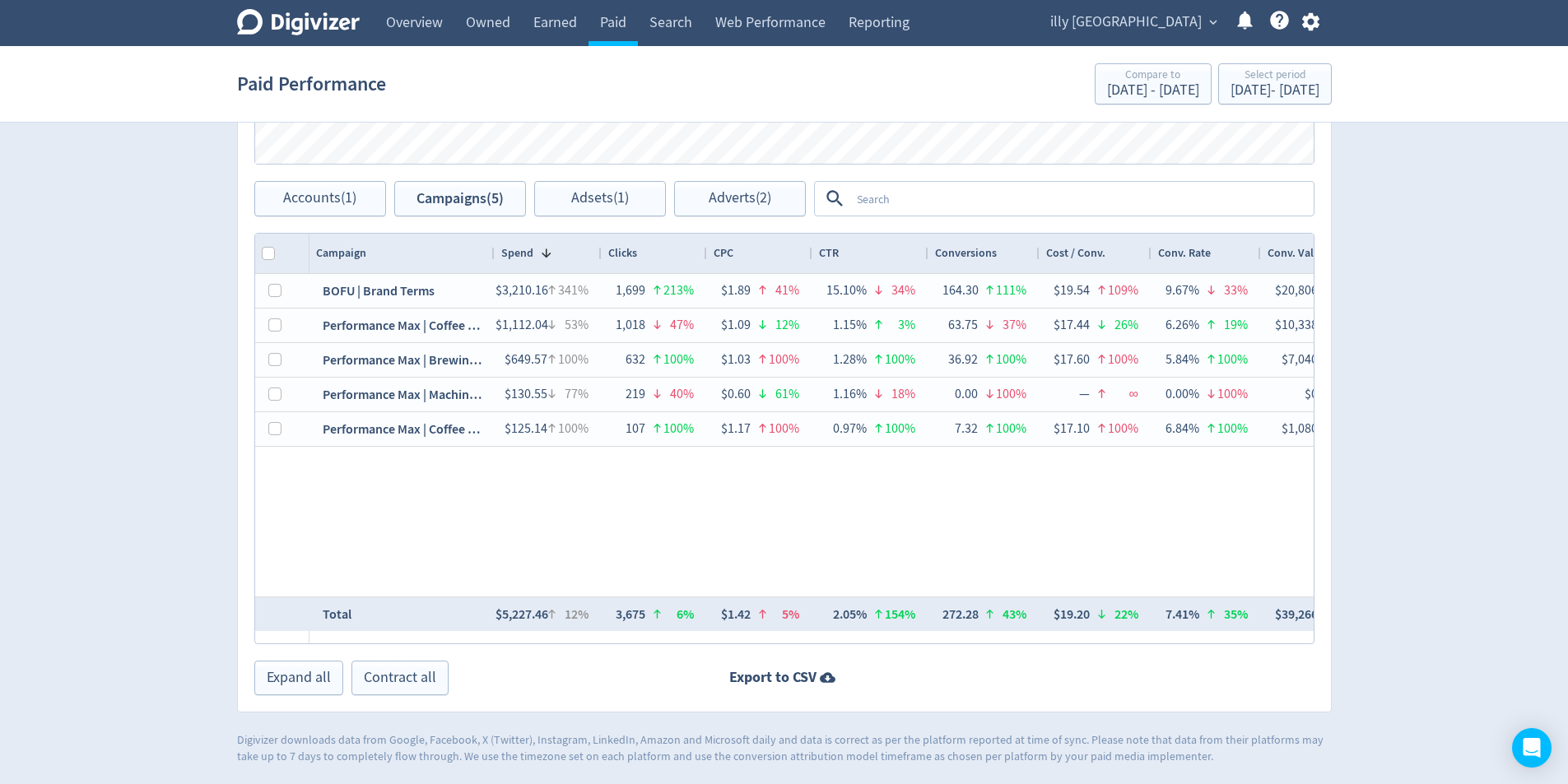
drag, startPoint x: 621, startPoint y: 255, endPoint x: 600, endPoint y: 257, distance: 21.1
click at [600, 257] on div at bounding box center [600, 254] width 7 height 39
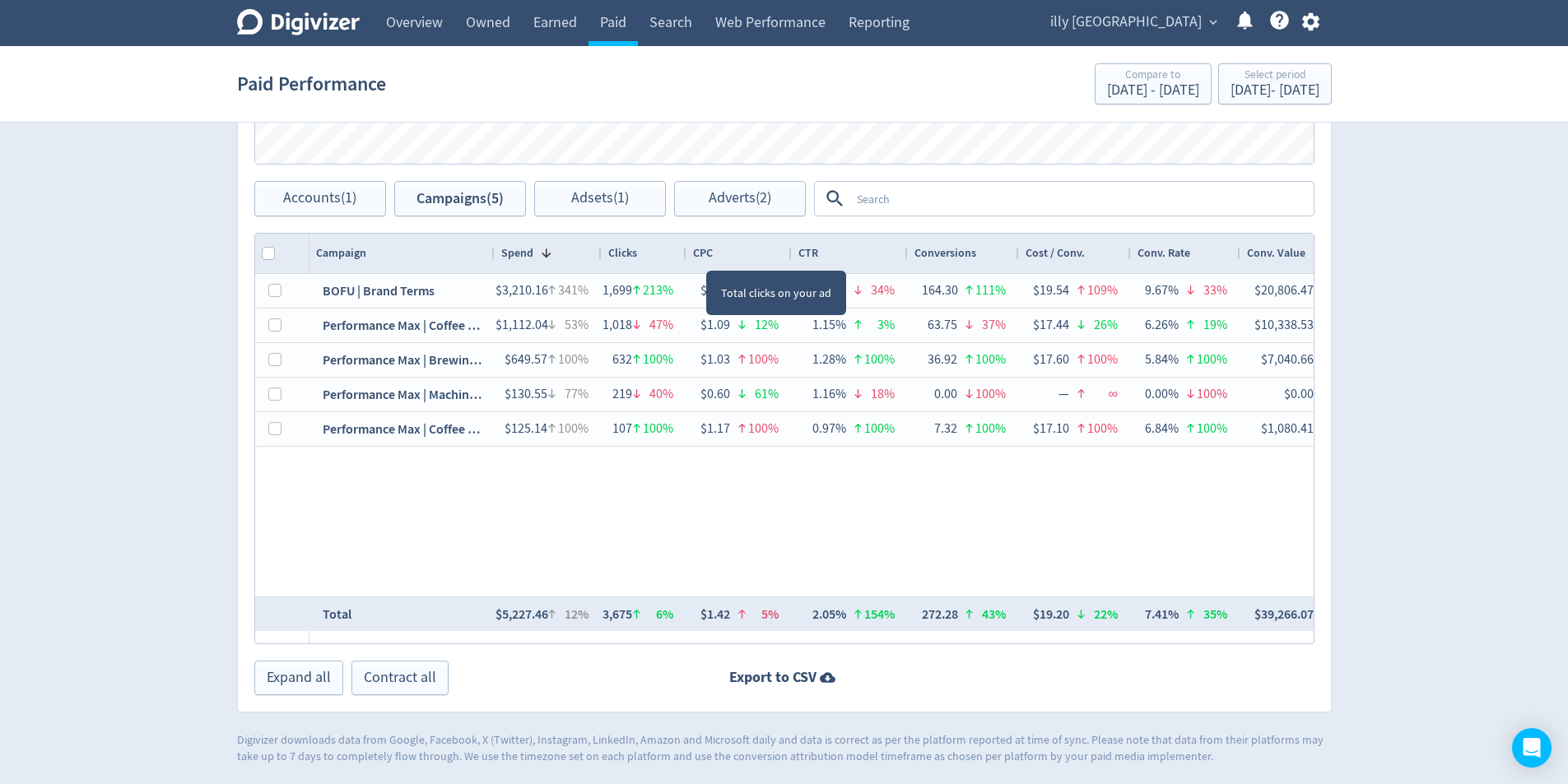
drag, startPoint x: 706, startPoint y: 256, endPoint x: 685, endPoint y: 256, distance: 21.0
click at [685, 256] on div at bounding box center [685, 254] width 7 height 39
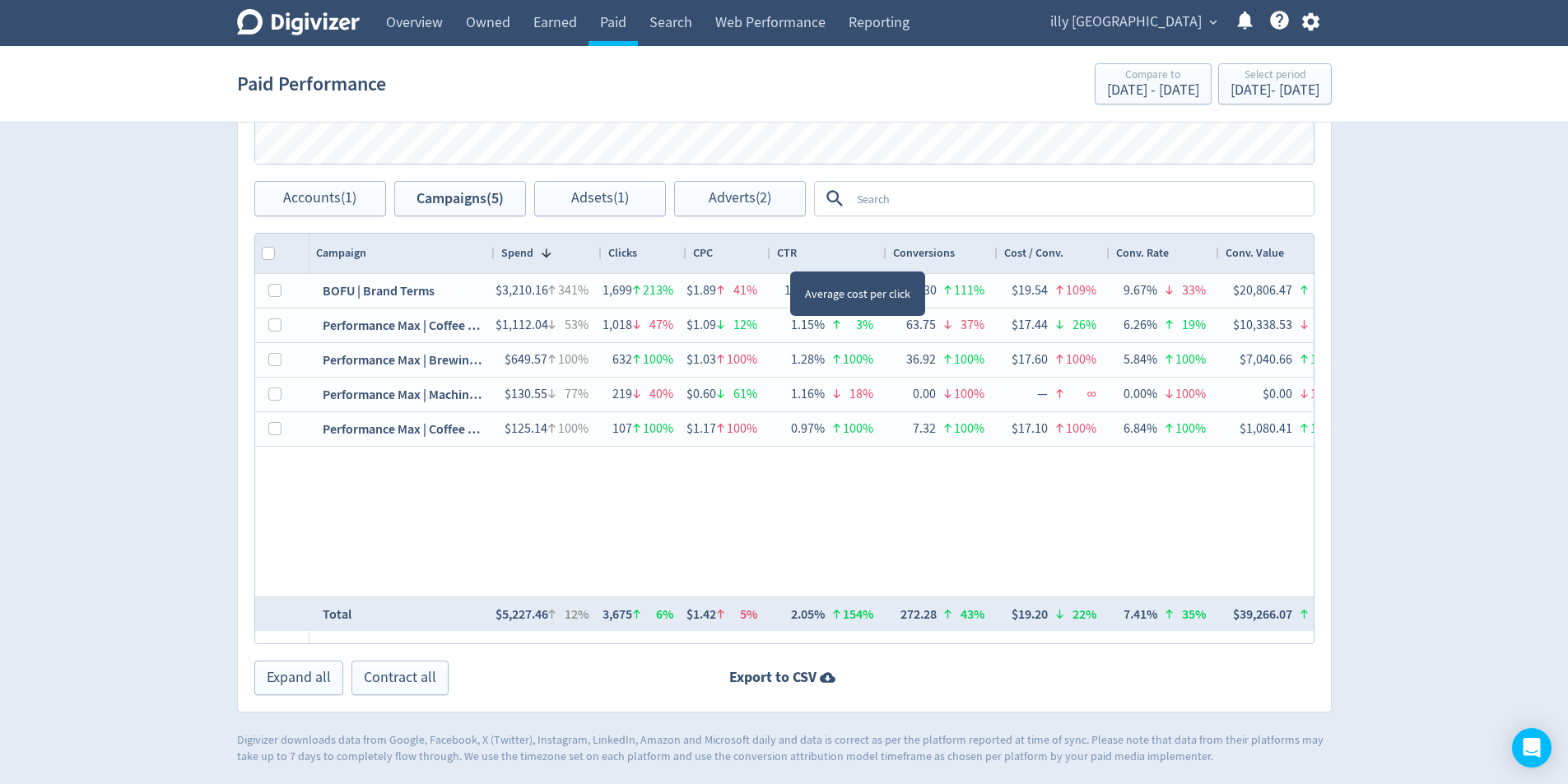
drag, startPoint x: 789, startPoint y: 256, endPoint x: 768, endPoint y: 256, distance: 21.0
click at [768, 256] on div at bounding box center [769, 254] width 7 height 39
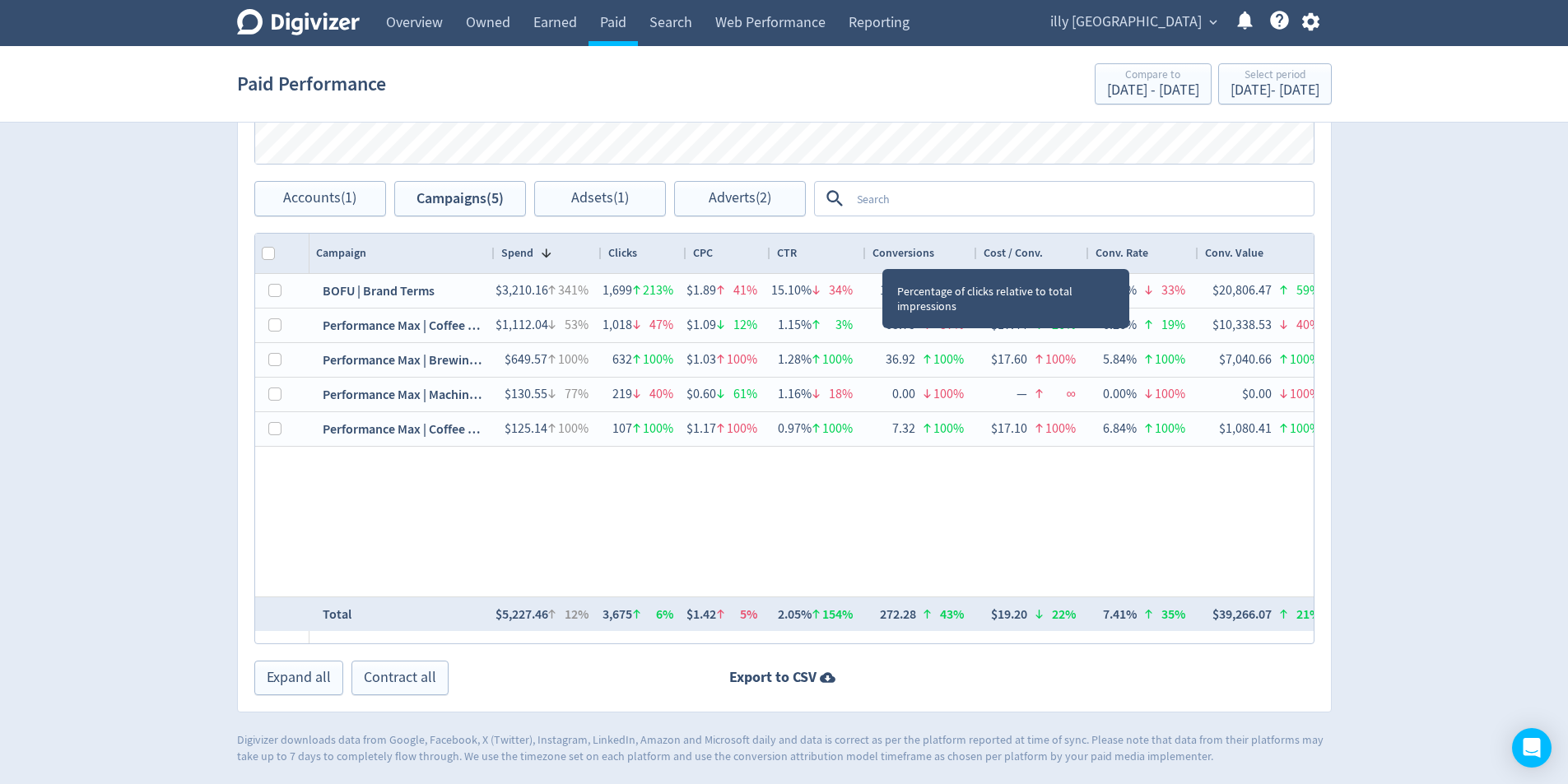
drag, startPoint x: 884, startPoint y: 254, endPoint x: 863, endPoint y: 253, distance: 21.0
click at [863, 253] on div at bounding box center [864, 254] width 7 height 39
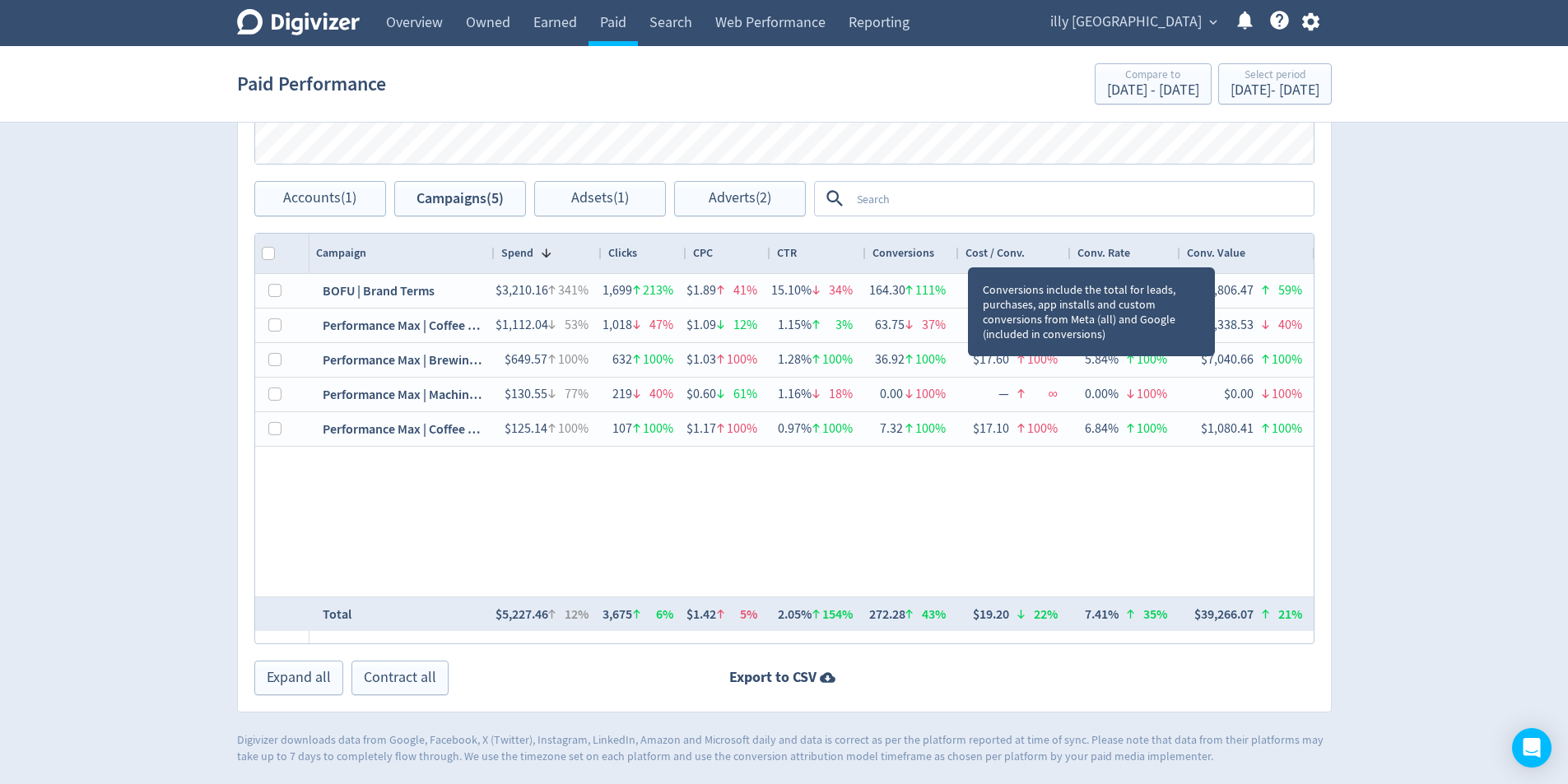
drag, startPoint x: 977, startPoint y: 253, endPoint x: 959, endPoint y: 253, distance: 18.0
click at [959, 253] on div at bounding box center [957, 254] width 7 height 39
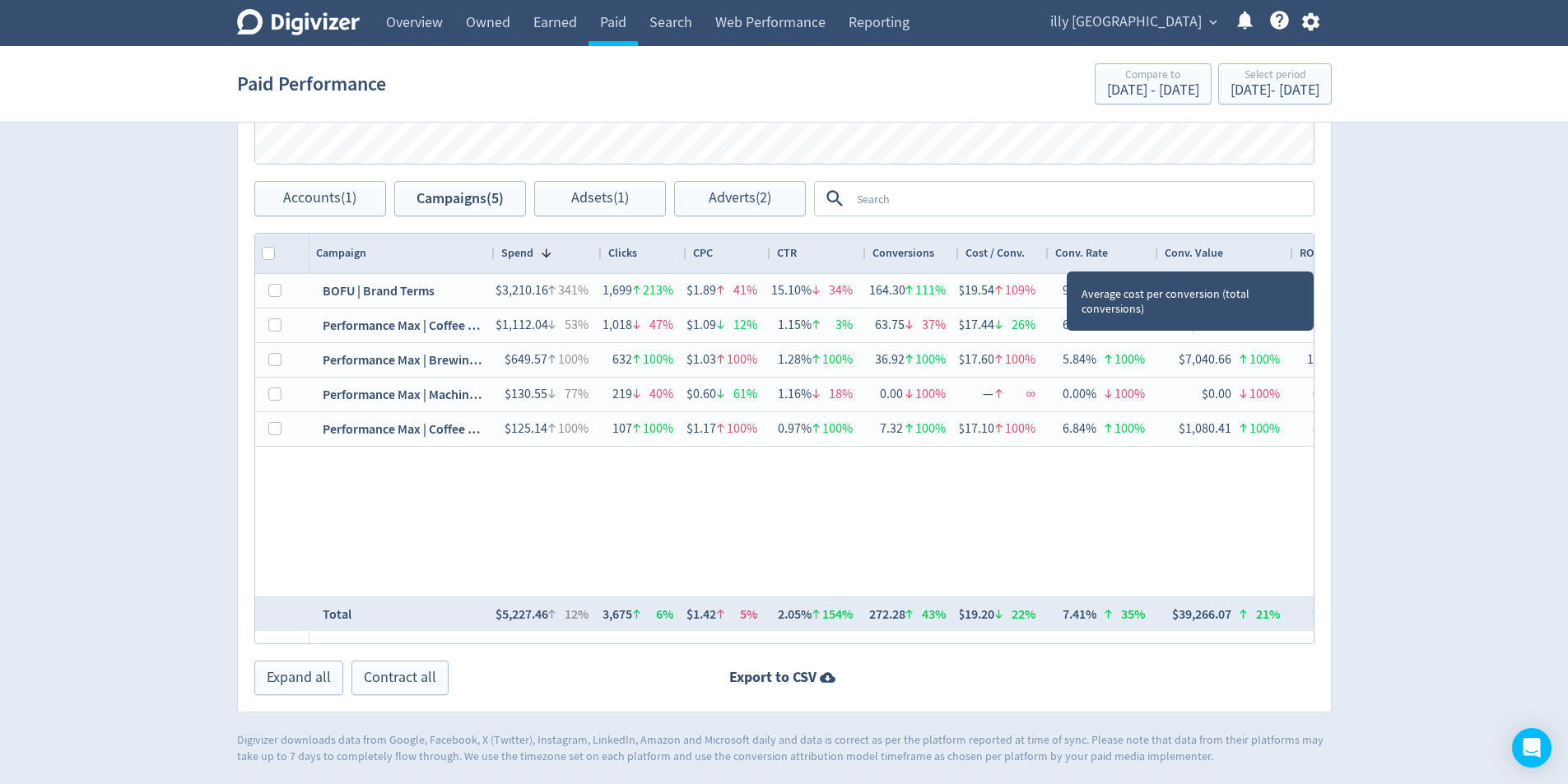
drag, startPoint x: 1068, startPoint y: 256, endPoint x: 1046, endPoint y: 257, distance: 22.0
click at [1046, 257] on div at bounding box center [1047, 254] width 7 height 39
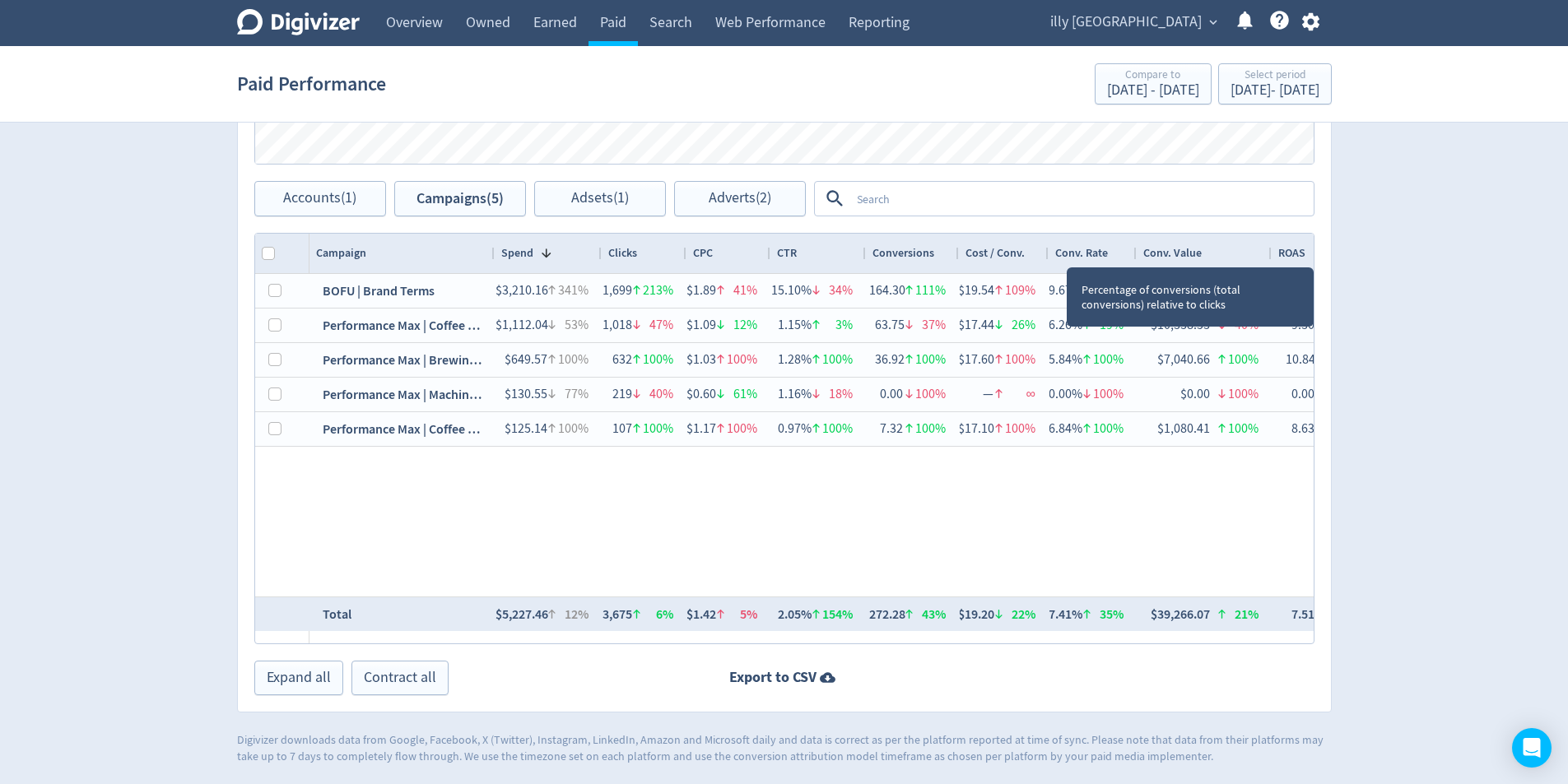
drag, startPoint x: 1156, startPoint y: 254, endPoint x: 1135, endPoint y: 255, distance: 21.0
click at [1135, 255] on div at bounding box center [1135, 254] width 7 height 39
drag, startPoint x: 1269, startPoint y: 255, endPoint x: 1244, endPoint y: 256, distance: 25.0
click at [1244, 256] on div at bounding box center [1246, 254] width 7 height 39
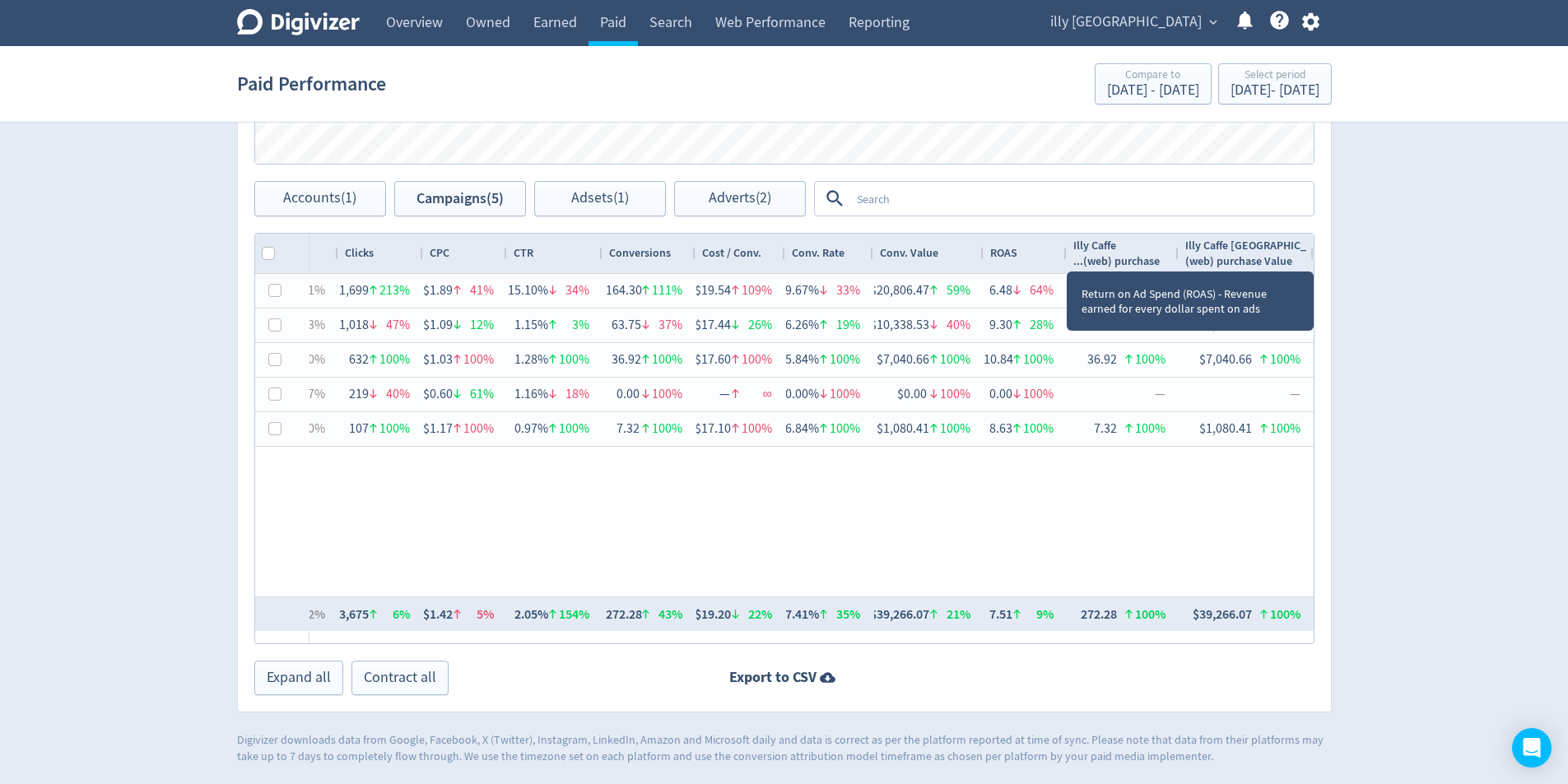
scroll to position [0, 262]
drag, startPoint x: 1068, startPoint y: 256, endPoint x: 1045, endPoint y: 259, distance: 23.2
click at [1045, 259] on div "ROAS" at bounding box center [1026, 254] width 83 height 39
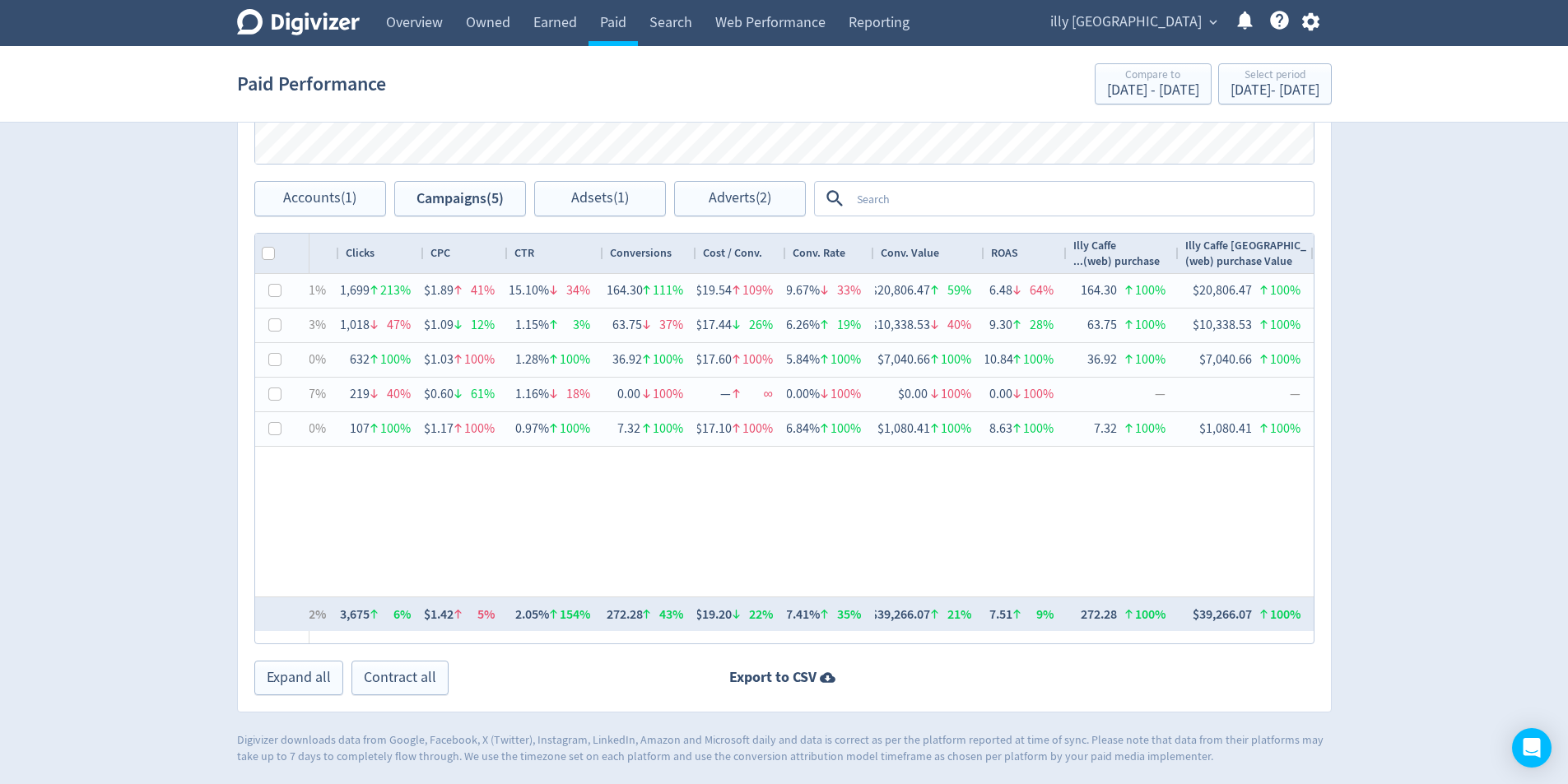
scroll to position [0, 250]
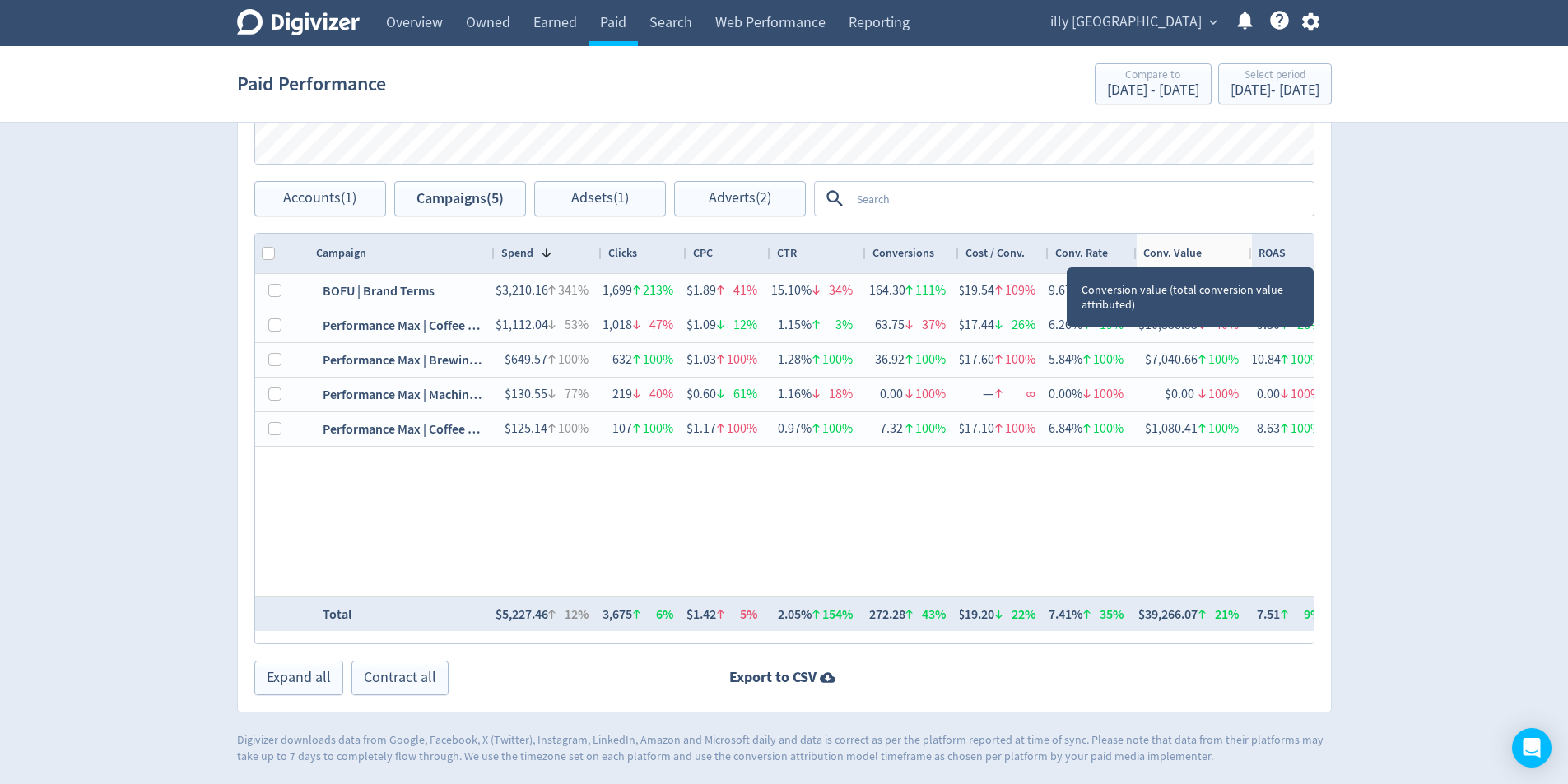
click at [1251, 254] on div at bounding box center [1251, 254] width 7 height 39
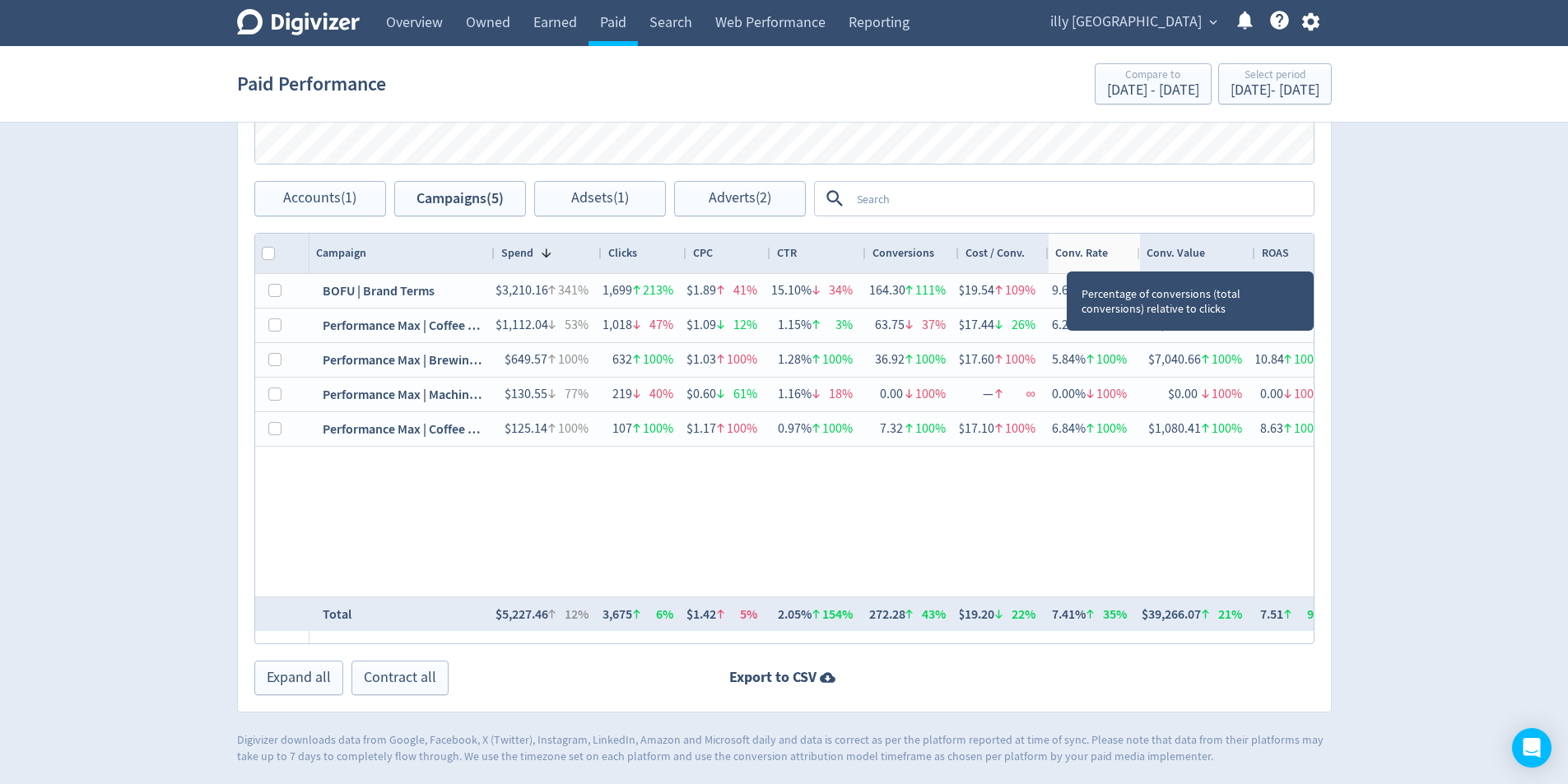
click at [1140, 256] on div at bounding box center [1138, 254] width 7 height 39
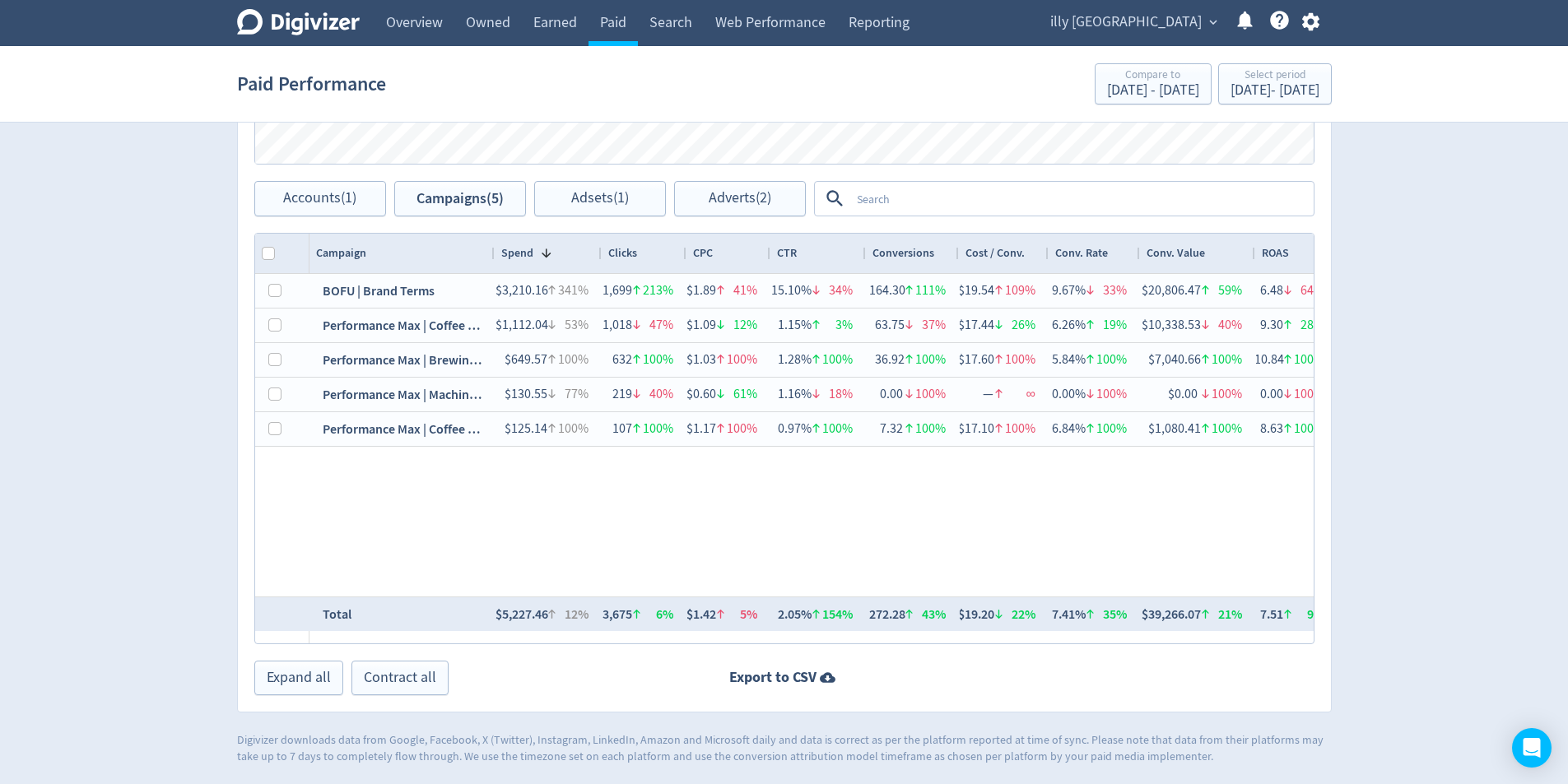
click at [598, 254] on div at bounding box center [600, 254] width 7 height 39
click at [683, 254] on div at bounding box center [684, 254] width 7 height 39
click at [768, 253] on div at bounding box center [768, 254] width 7 height 39
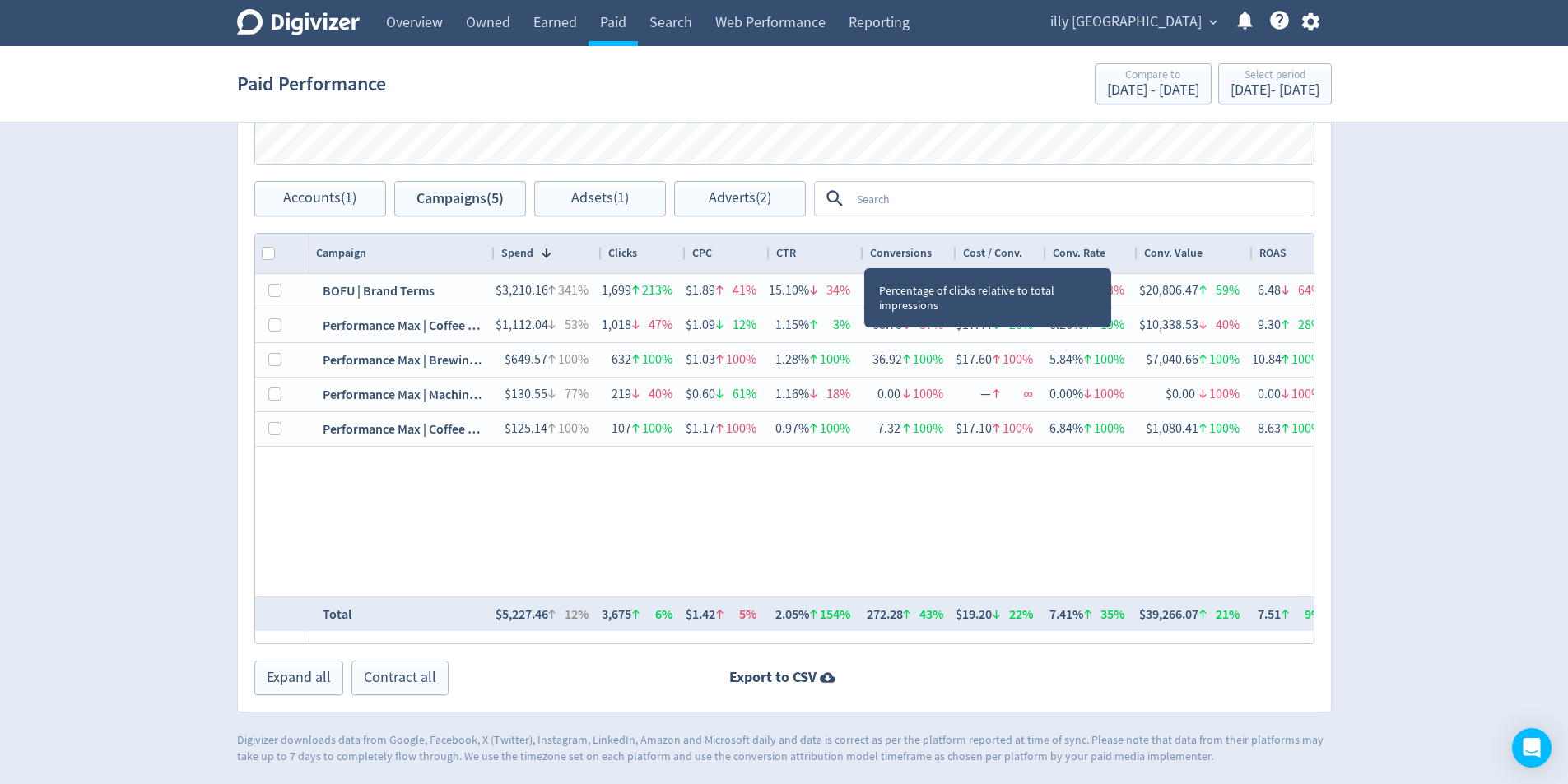
click at [861, 254] on div at bounding box center [862, 254] width 7 height 39
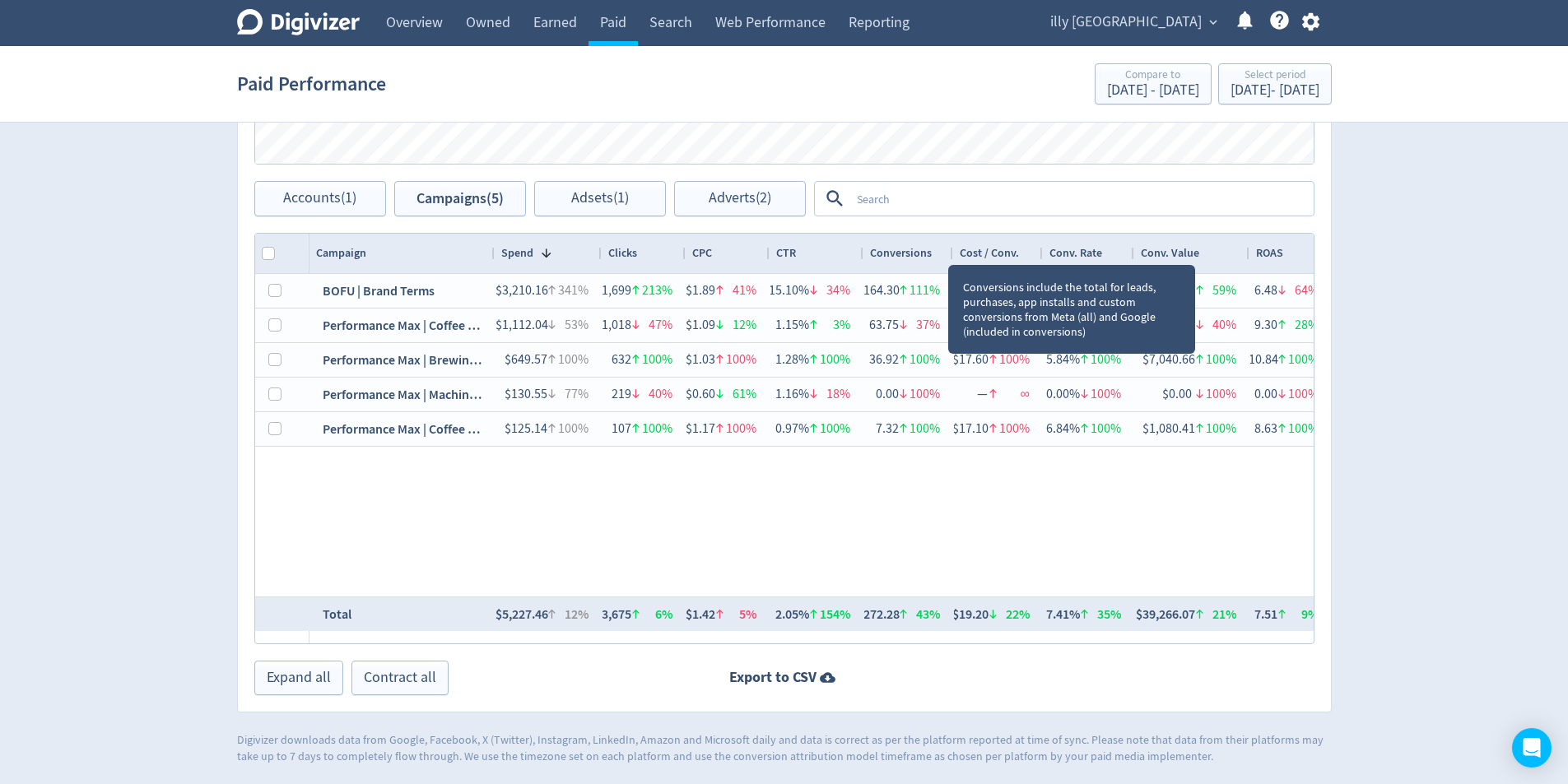
click at [950, 250] on div at bounding box center [952, 254] width 7 height 39
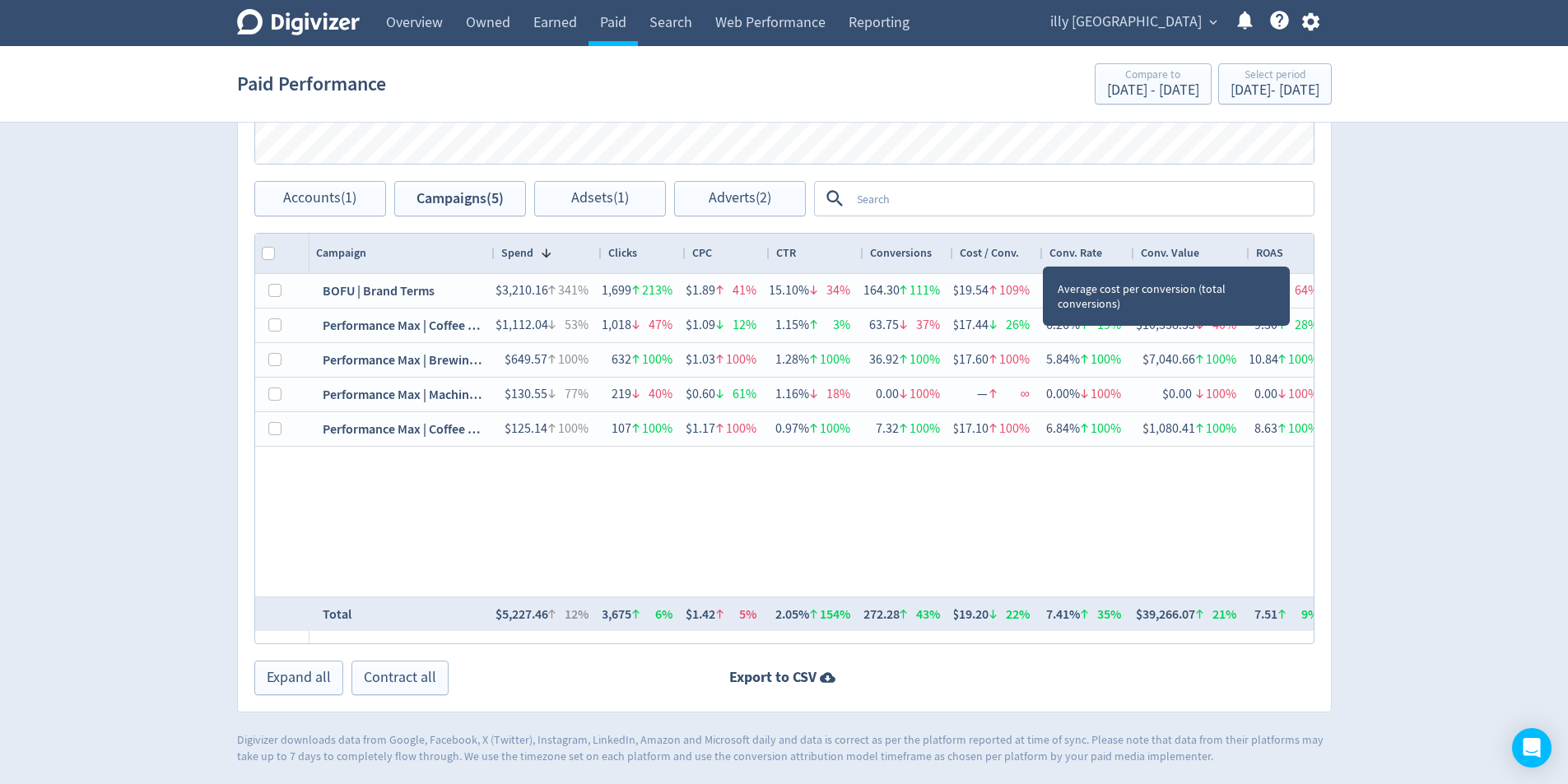
click at [1040, 252] on div at bounding box center [1041, 254] width 7 height 39
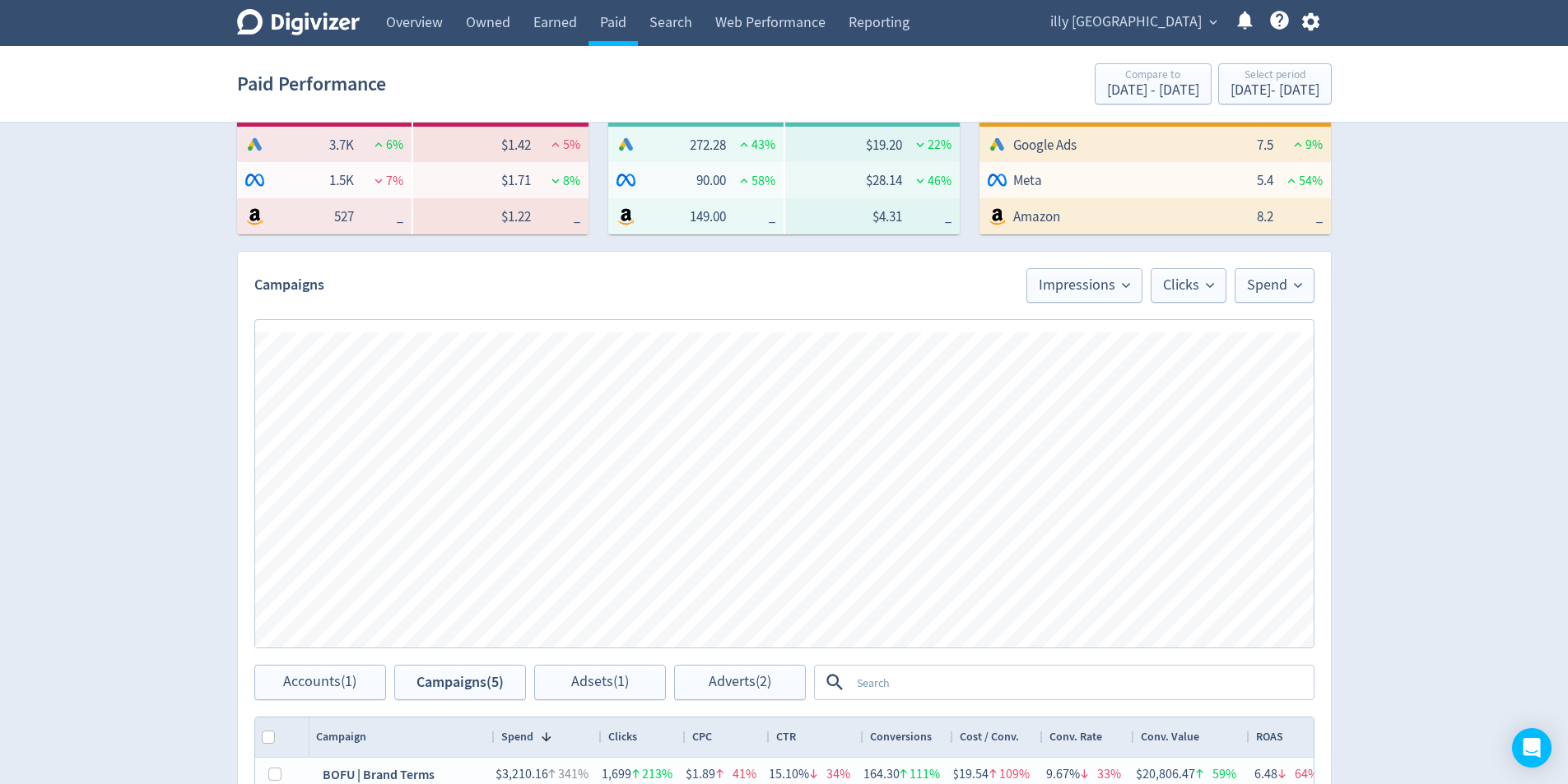
scroll to position [748, 0]
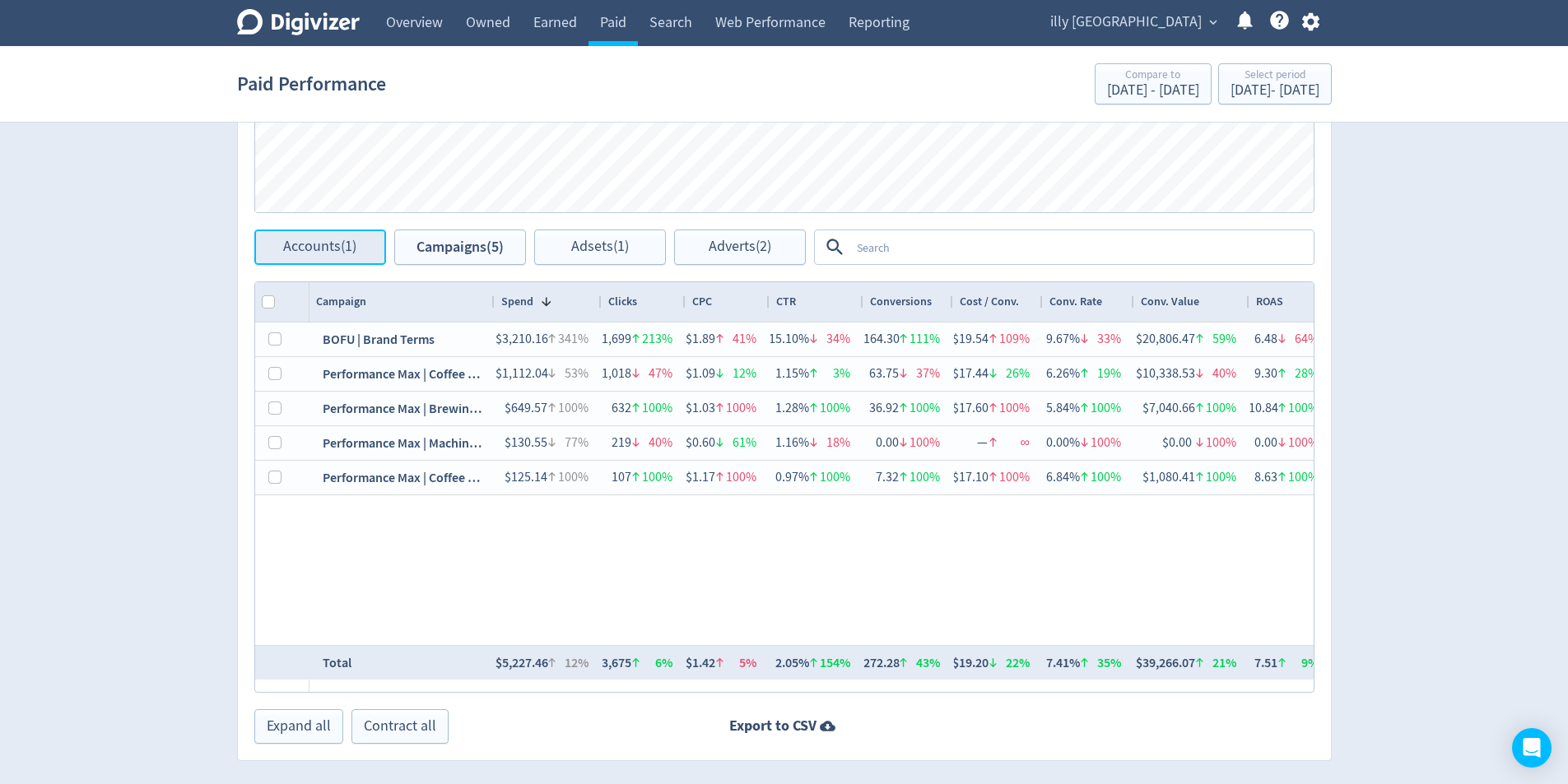
click at [337, 251] on span "Accounts (1)" at bounding box center [319, 248] width 73 height 16
checkbox input "false"
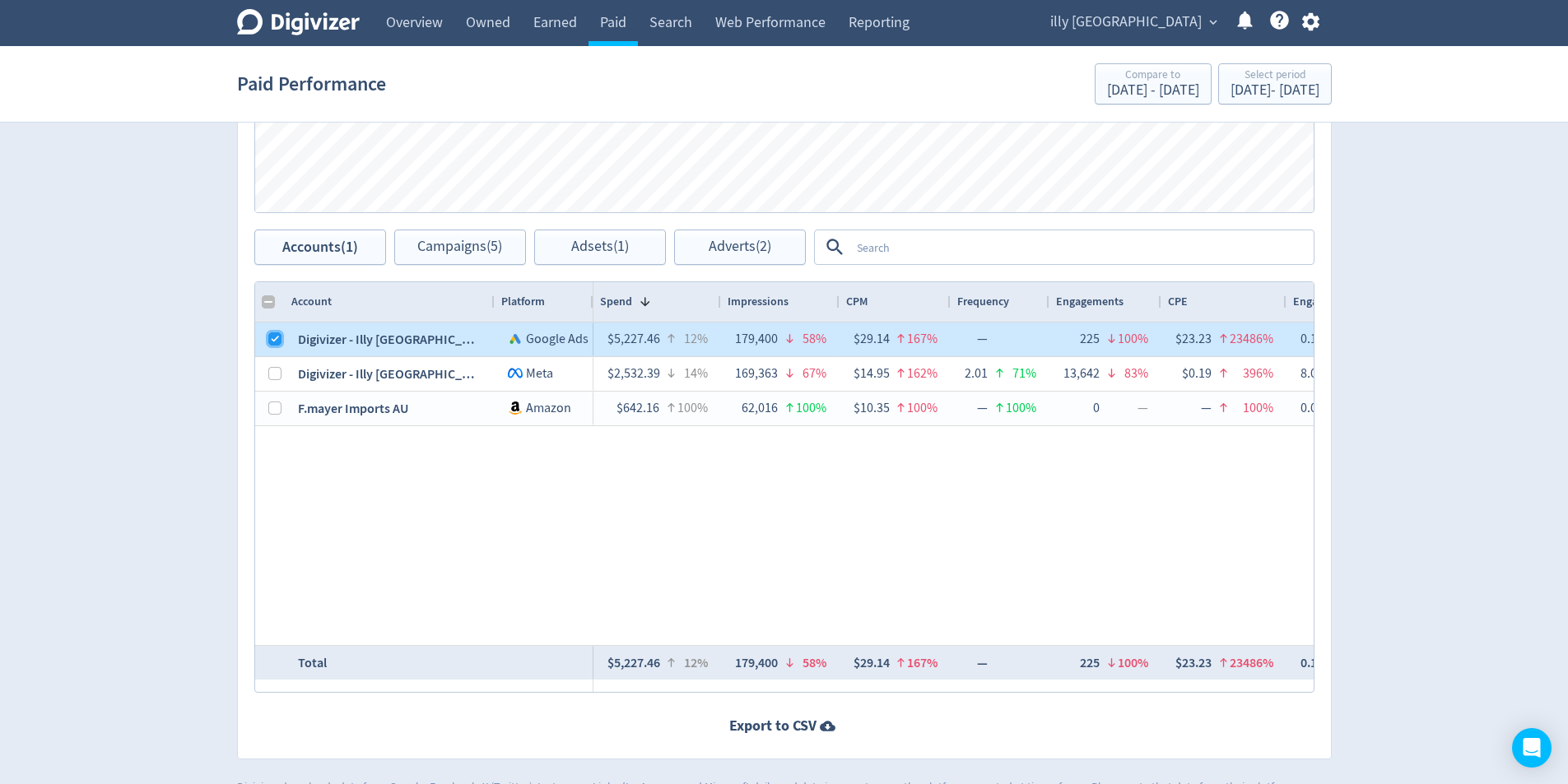
click at [271, 339] on input "Press Space to toggle row selection (checked)" at bounding box center [274, 339] width 13 height 13
checkbox input "false"
click at [274, 365] on div at bounding box center [274, 374] width 13 height 32
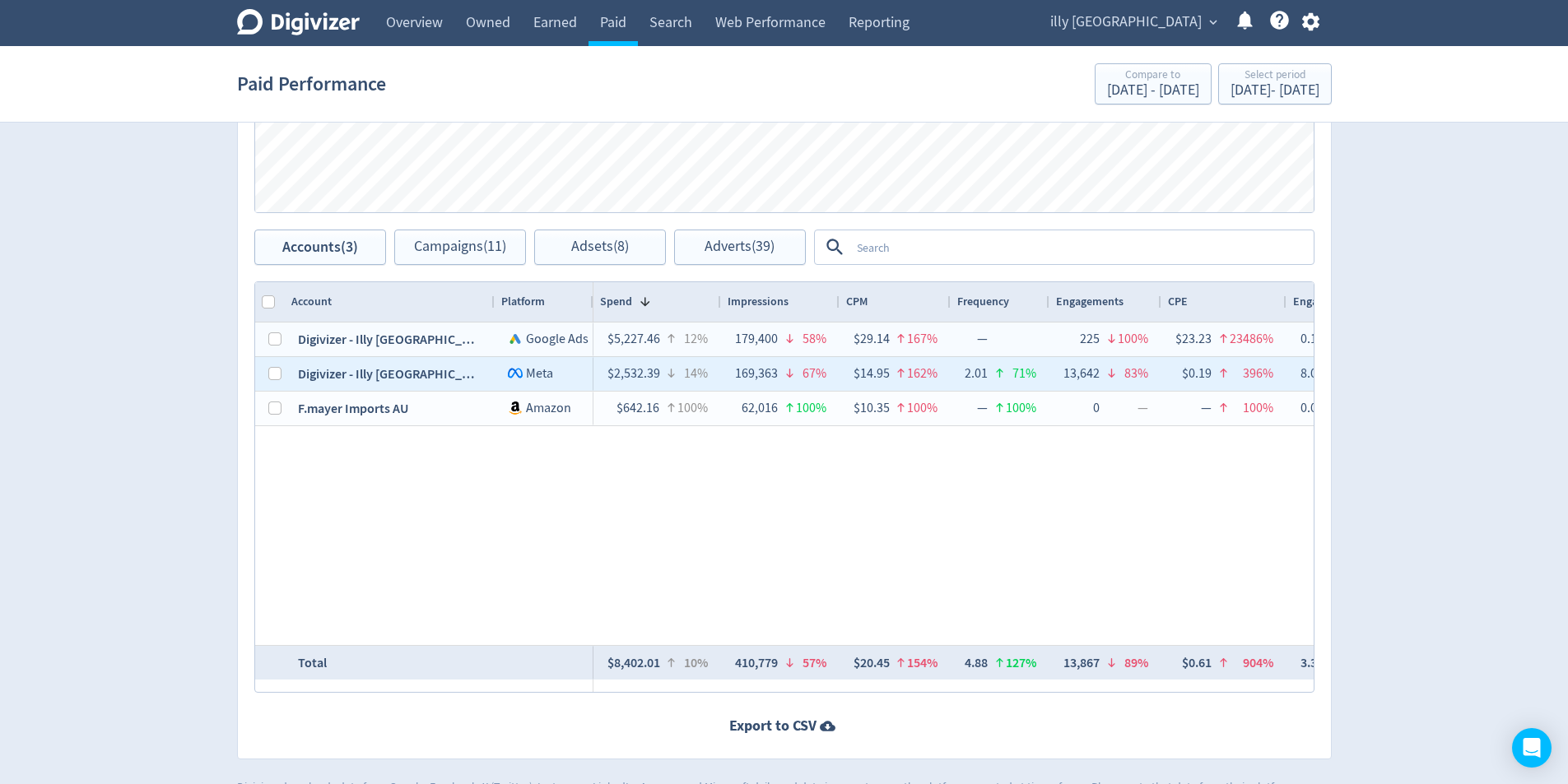
click at [282, 370] on div at bounding box center [270, 374] width 29 height 33
click at [275, 375] on input "Press Space to toggle row selection (unchecked)" at bounding box center [274, 373] width 13 height 13
checkbox input "true"
click at [446, 257] on button "Campaigns (5)" at bounding box center [460, 248] width 132 height 35
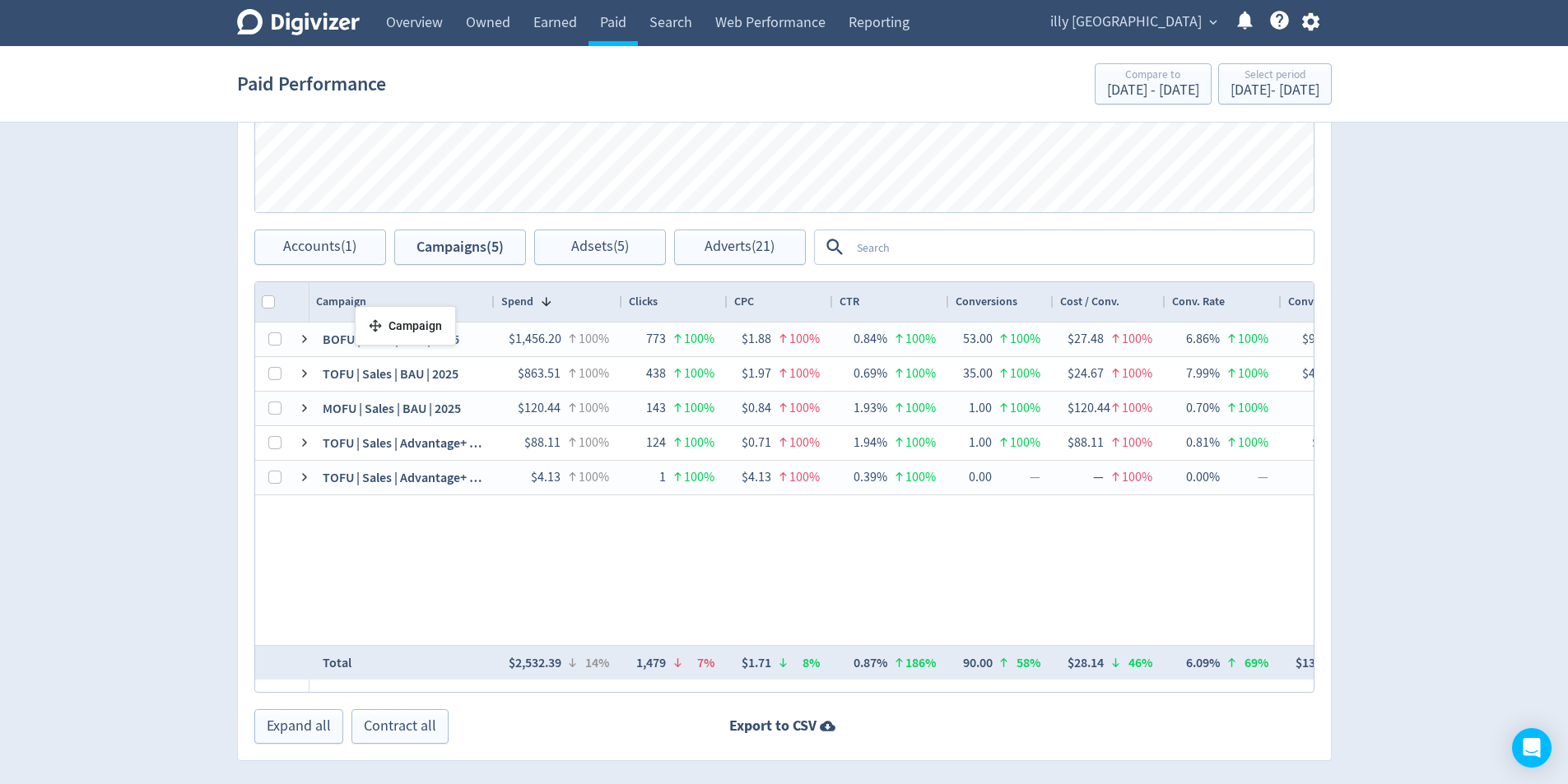
drag, startPoint x: 458, startPoint y: 313, endPoint x: 363, endPoint y: 313, distance: 95.0
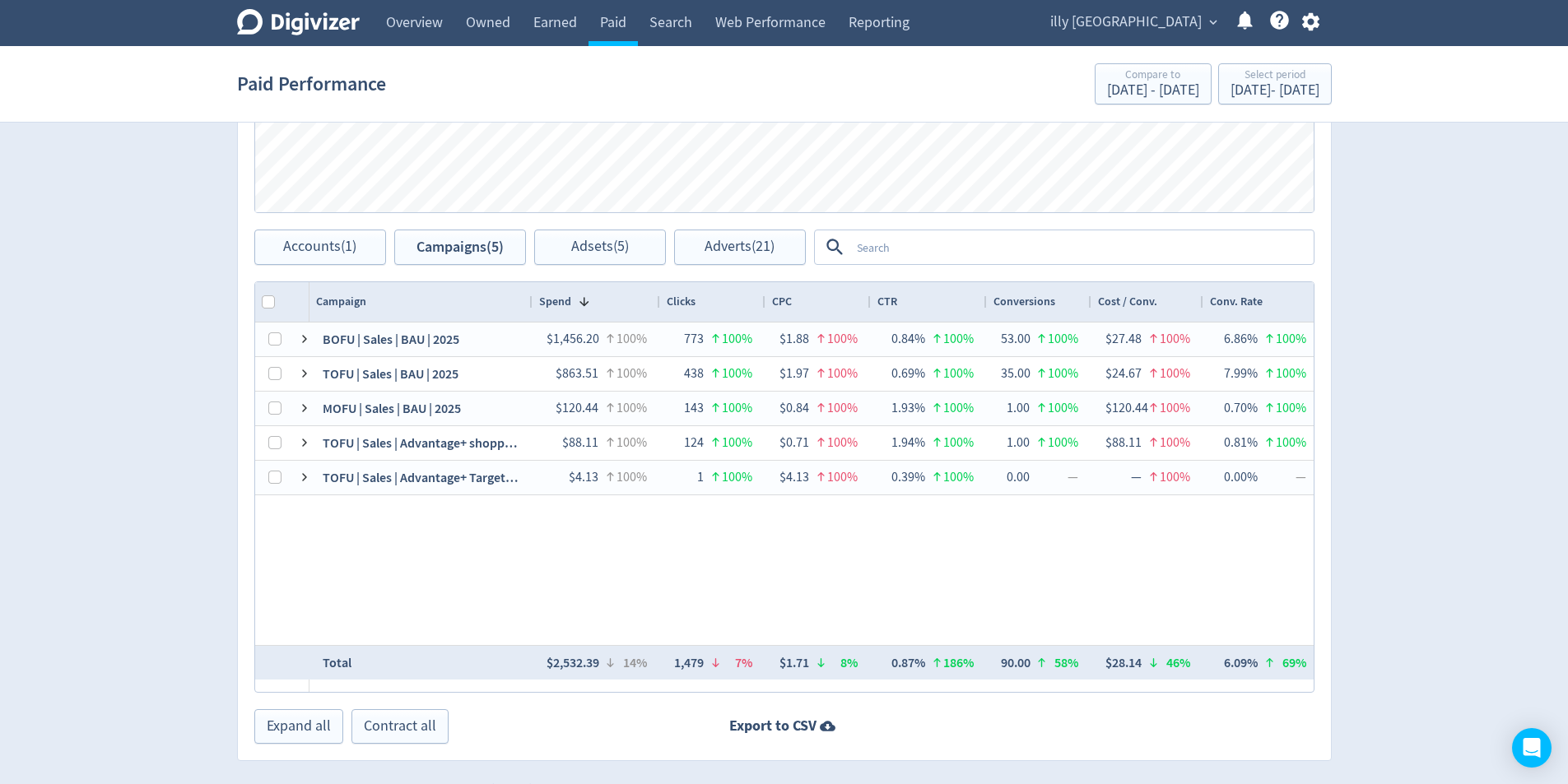
drag, startPoint x: 490, startPoint y: 302, endPoint x: 529, endPoint y: 311, distance: 40.0
click at [529, 311] on div at bounding box center [531, 301] width 7 height 39
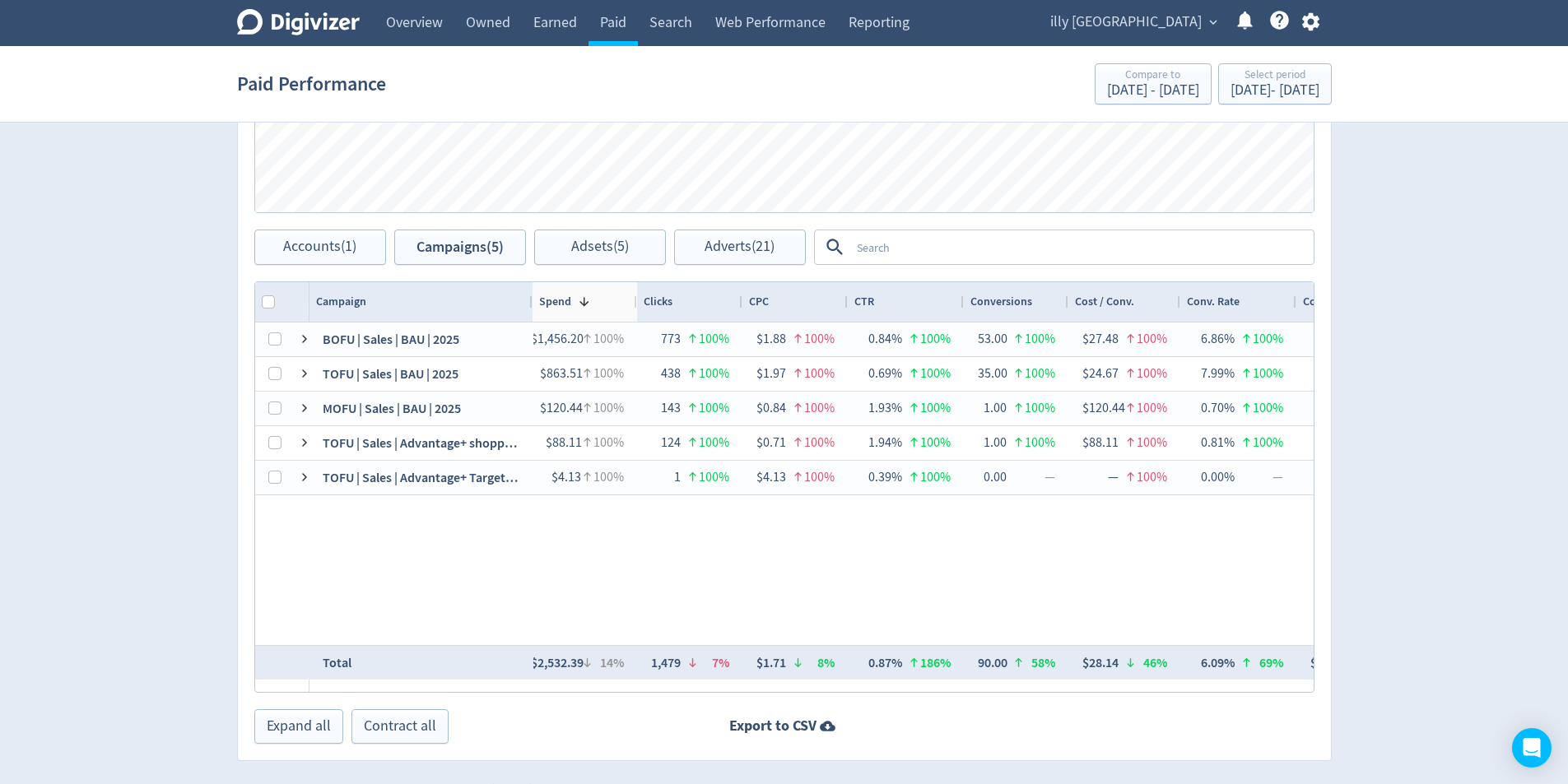
drag, startPoint x: 657, startPoint y: 298, endPoint x: 752, endPoint y: 305, distance: 95.3
click at [633, 295] on div at bounding box center [636, 301] width 7 height 39
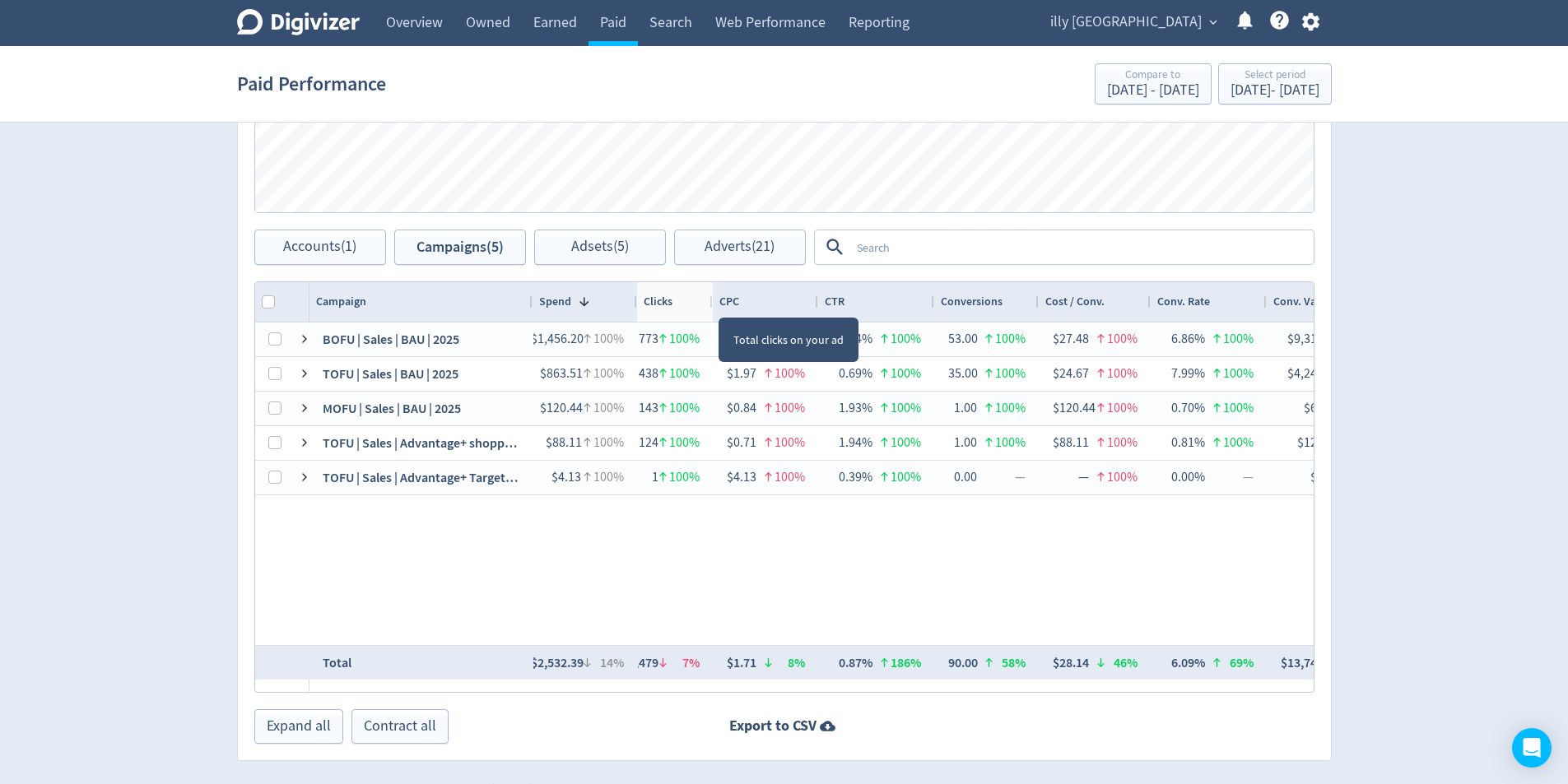
click at [712, 302] on div at bounding box center [712, 301] width 7 height 39
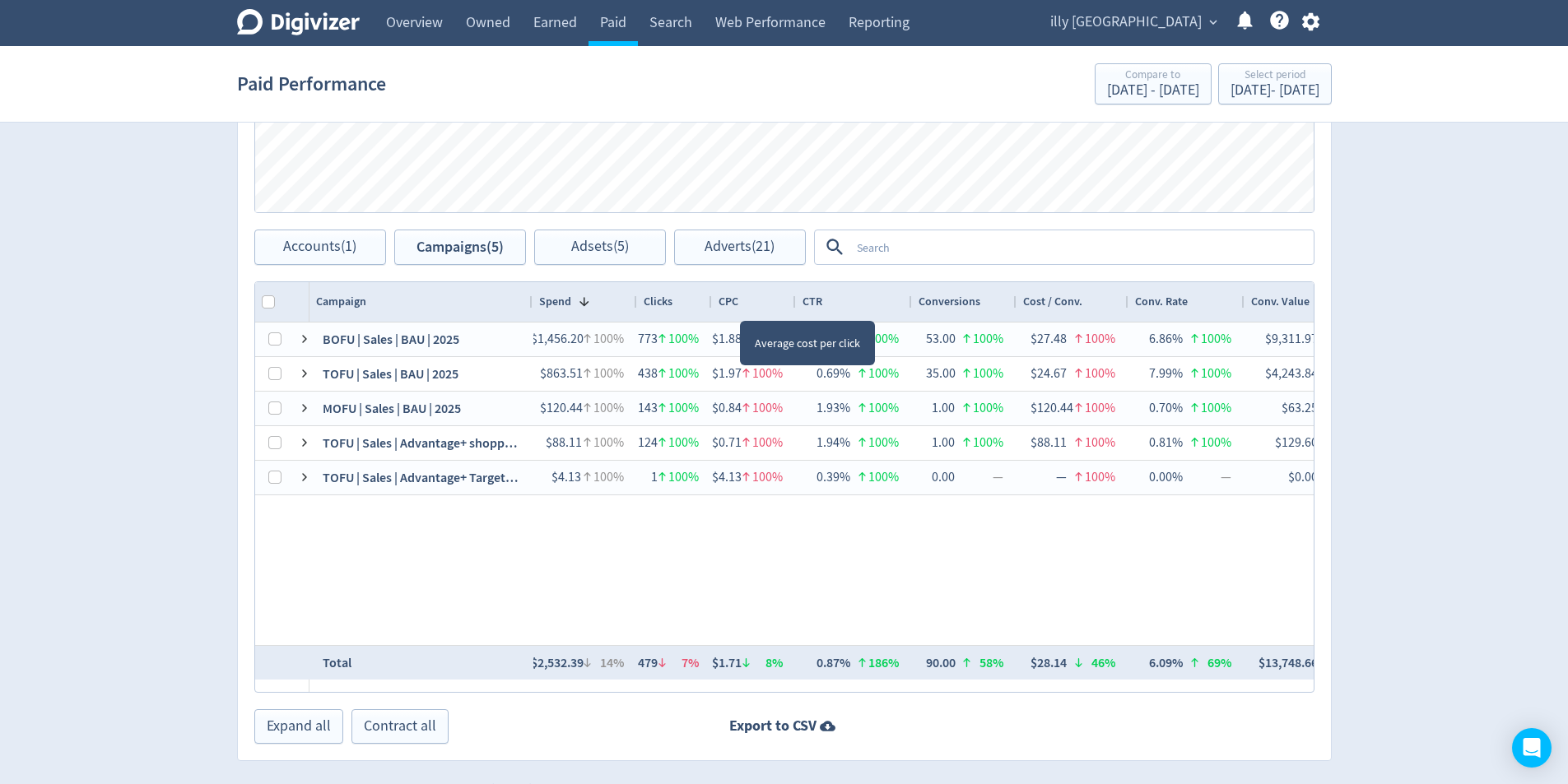
drag, startPoint x: 816, startPoint y: 304, endPoint x: 795, endPoint y: 304, distance: 21.0
click at [795, 304] on div at bounding box center [795, 301] width 7 height 39
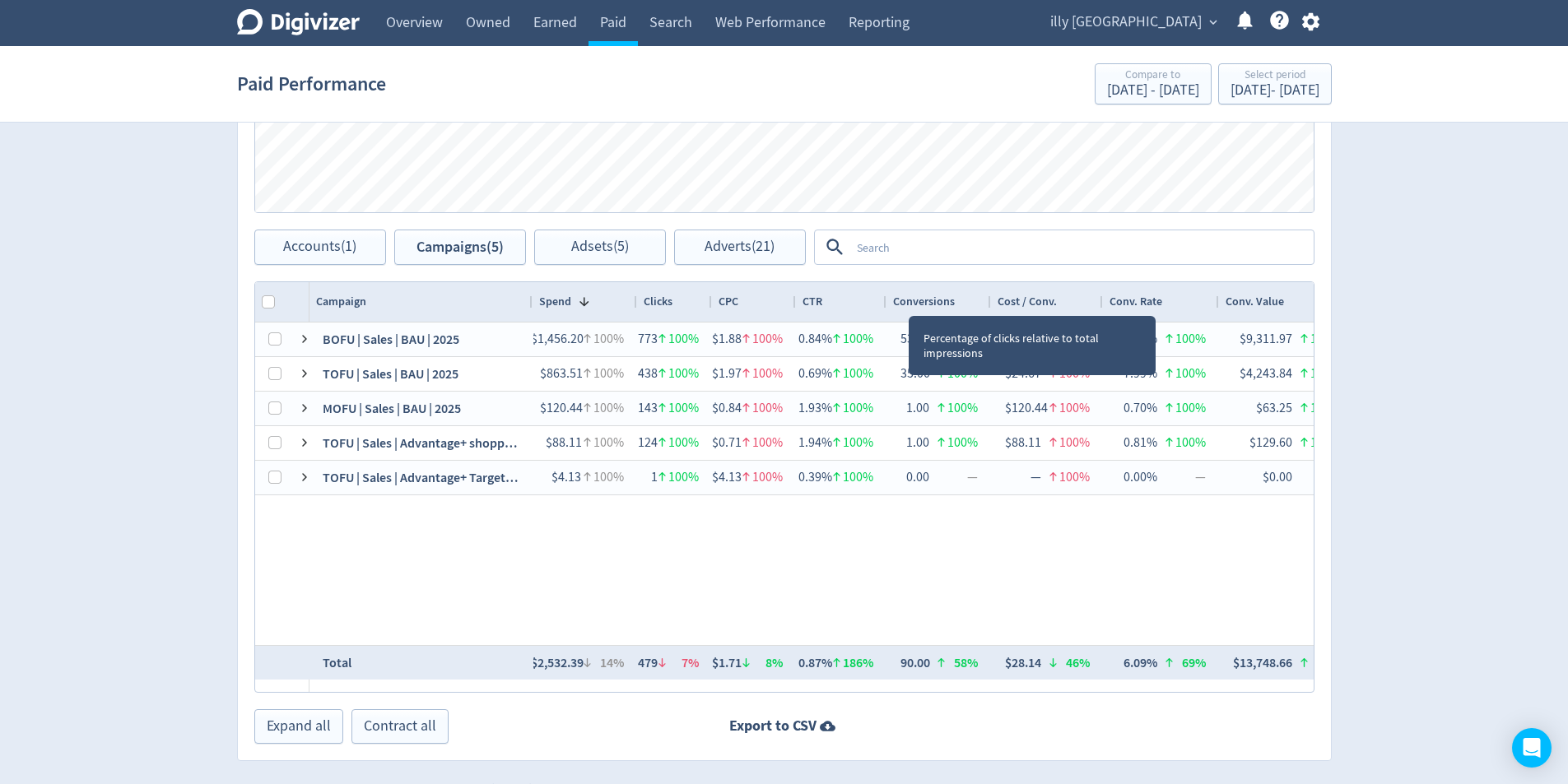
drag, startPoint x: 909, startPoint y: 301, endPoint x: 884, endPoint y: 300, distance: 25.0
click at [884, 300] on div at bounding box center [885, 301] width 7 height 39
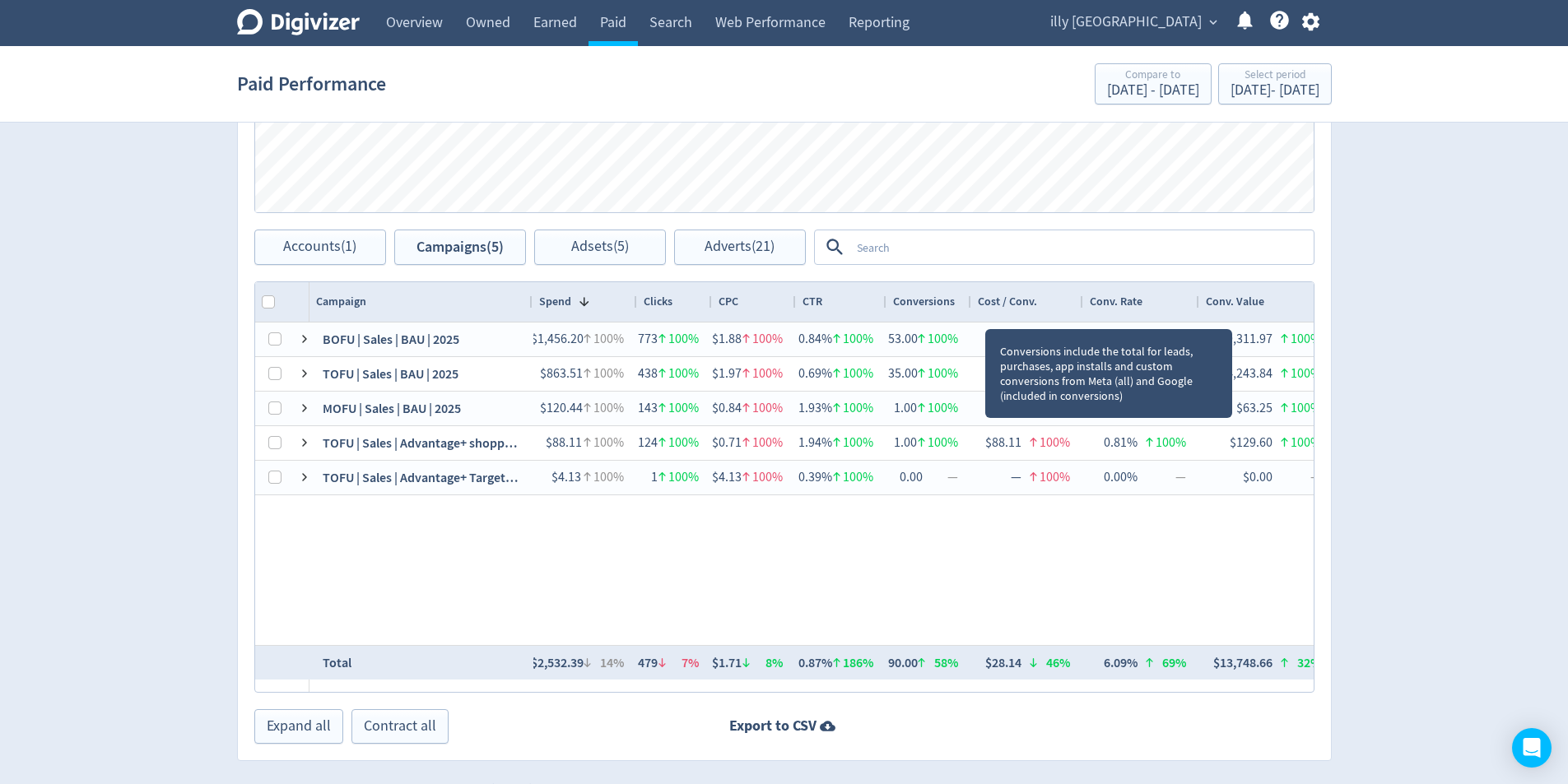
drag, startPoint x: 980, startPoint y: 302, endPoint x: 969, endPoint y: 302, distance: 11.0
click at [969, 302] on div at bounding box center [970, 301] width 7 height 39
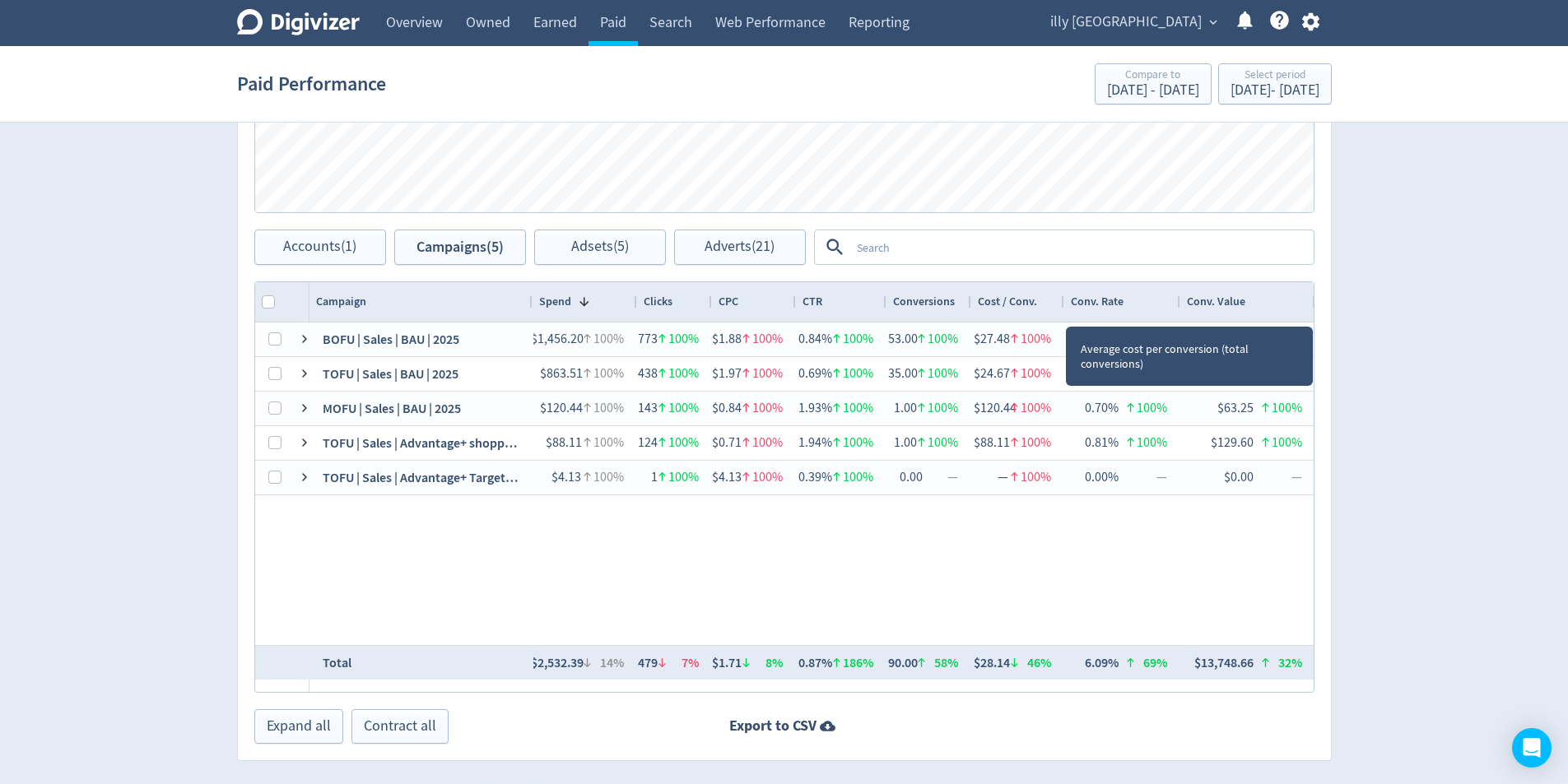
drag, startPoint x: 1082, startPoint y: 307, endPoint x: 1063, endPoint y: 305, distance: 19.1
click at [1063, 305] on div at bounding box center [1063, 301] width 7 height 39
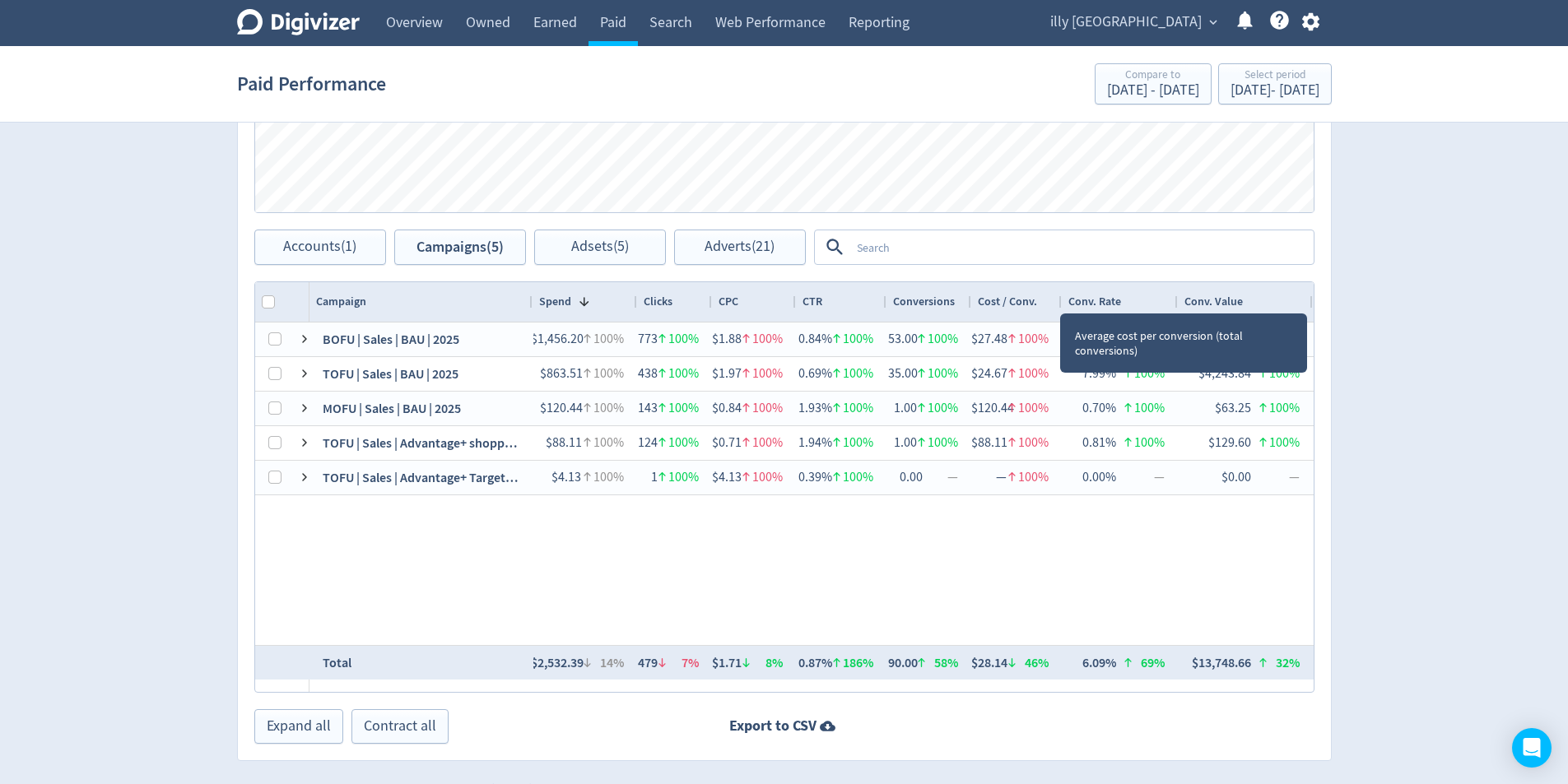
click at [1058, 298] on div at bounding box center [1061, 301] width 7 height 39
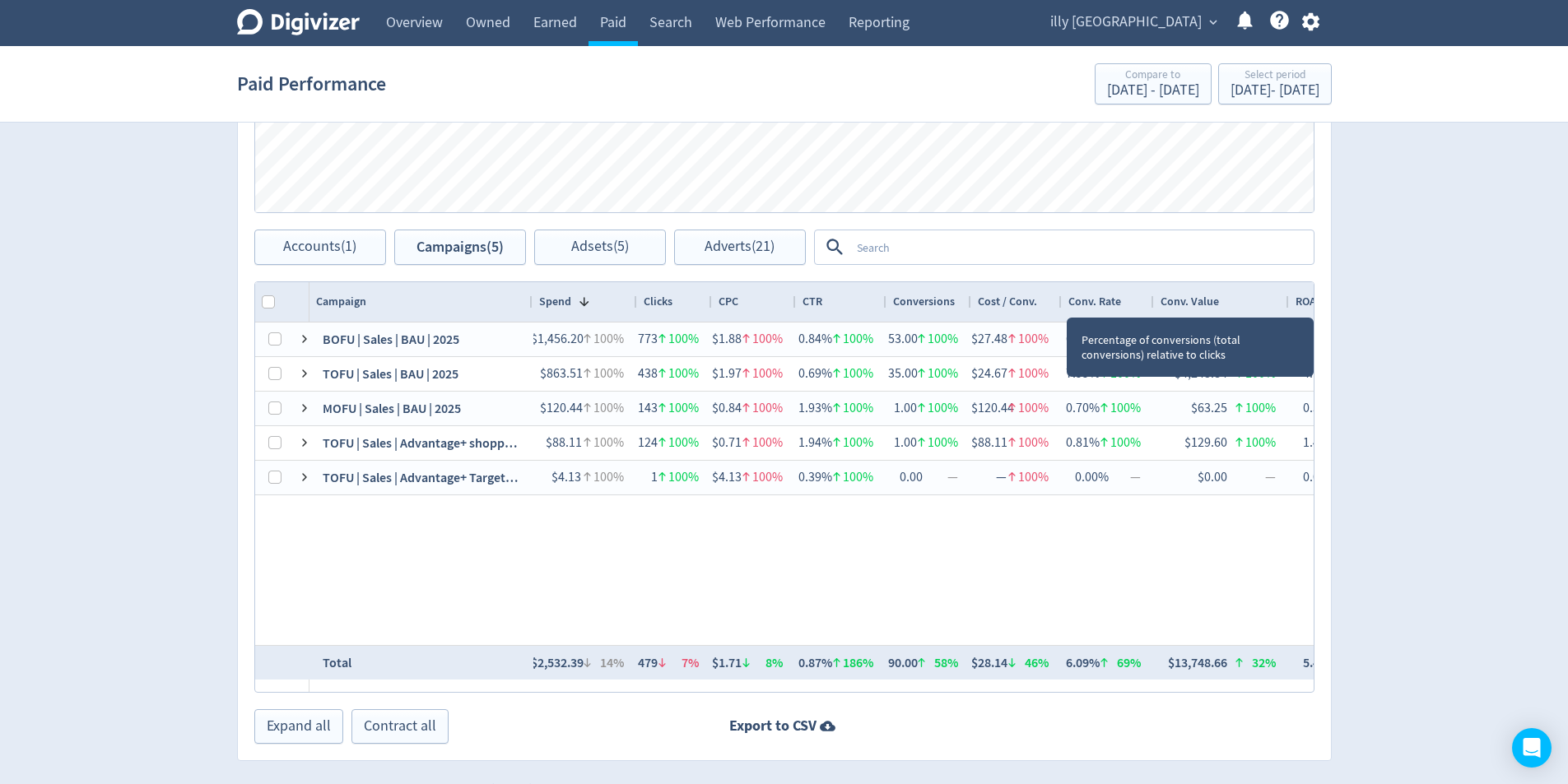
drag, startPoint x: 1176, startPoint y: 302, endPoint x: 1151, endPoint y: 302, distance: 25.0
click at [1151, 302] on div at bounding box center [1153, 301] width 7 height 39
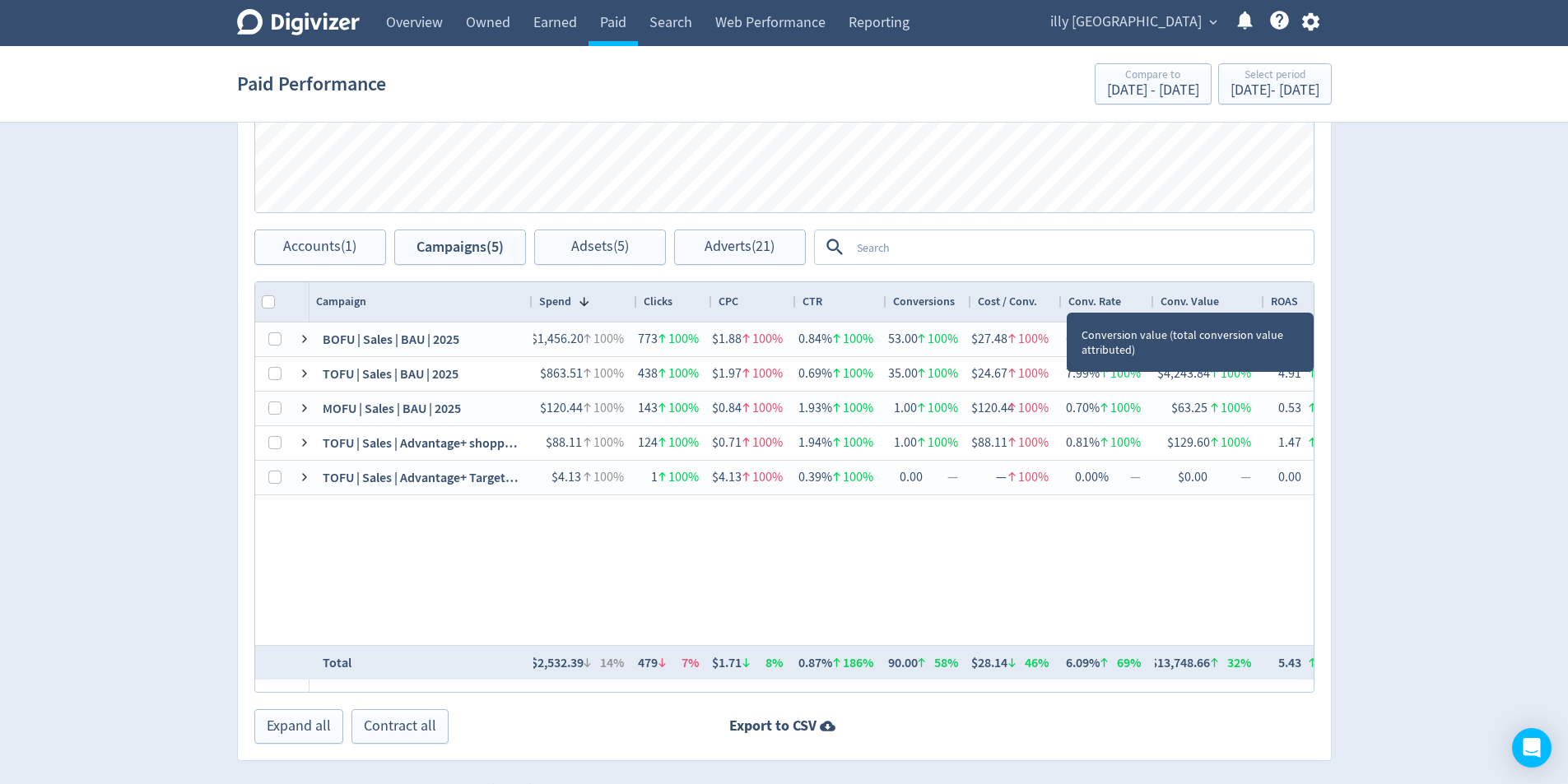
drag, startPoint x: 1288, startPoint y: 300, endPoint x: 1264, endPoint y: 301, distance: 24.0
click at [1264, 301] on div at bounding box center [1263, 301] width 7 height 39
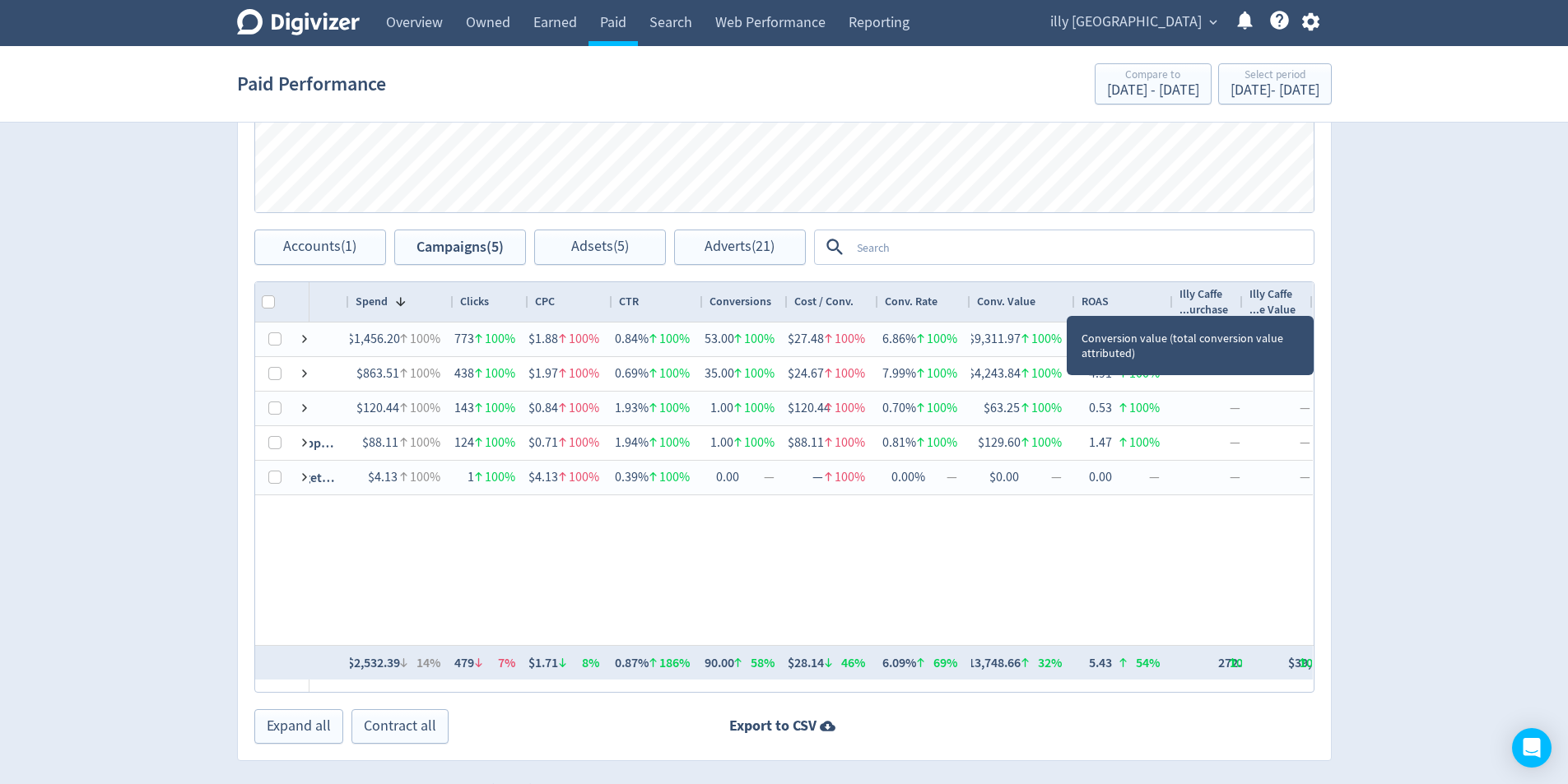
scroll to position [0, 184]
click at [1073, 302] on div "Conv. Value" at bounding box center [1025, 301] width 110 height 39
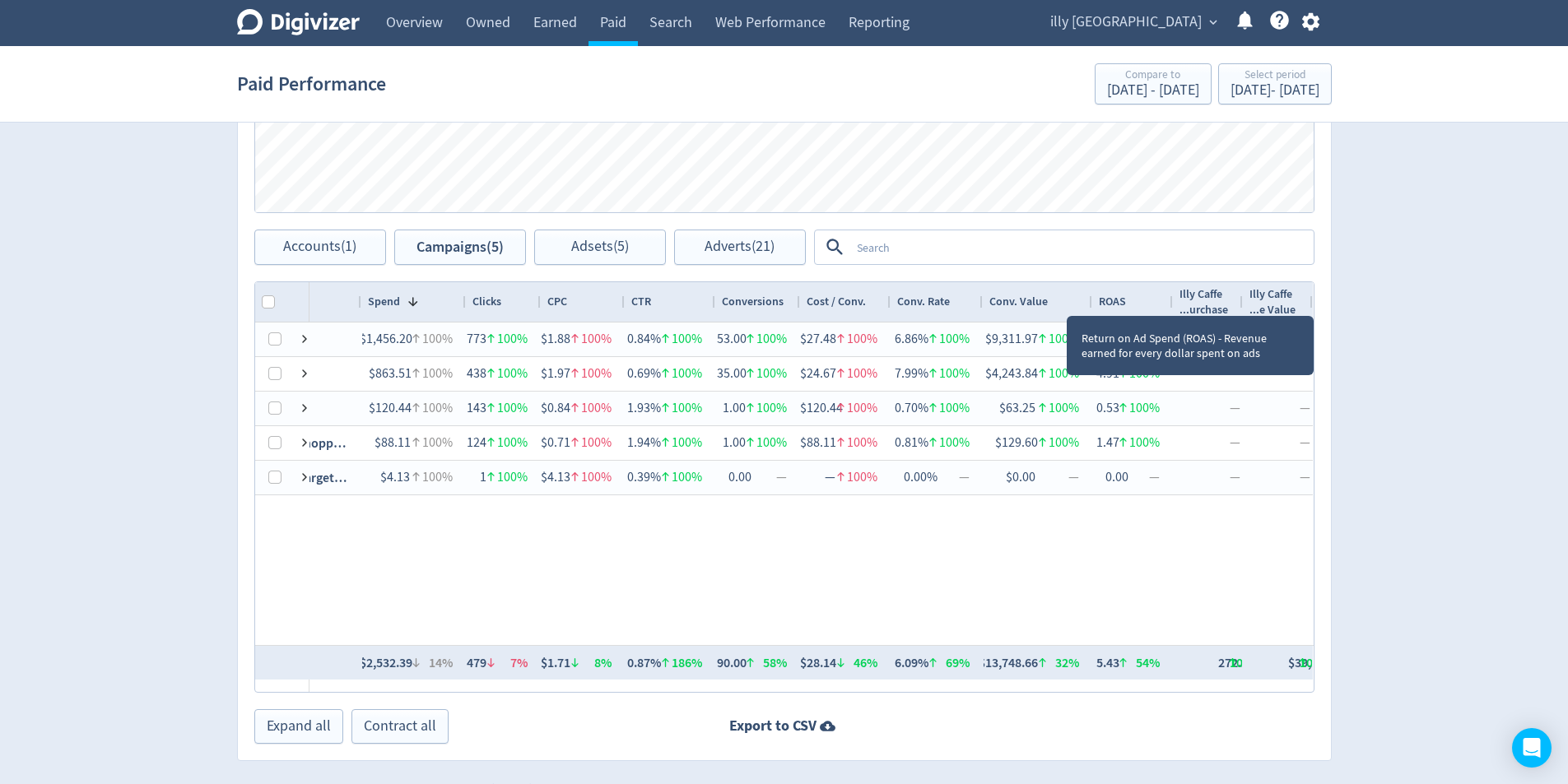
drag, startPoint x: 1175, startPoint y: 301, endPoint x: 1157, endPoint y: 300, distance: 18.0
click at [1157, 300] on div "ROAS" at bounding box center [1132, 301] width 81 height 39
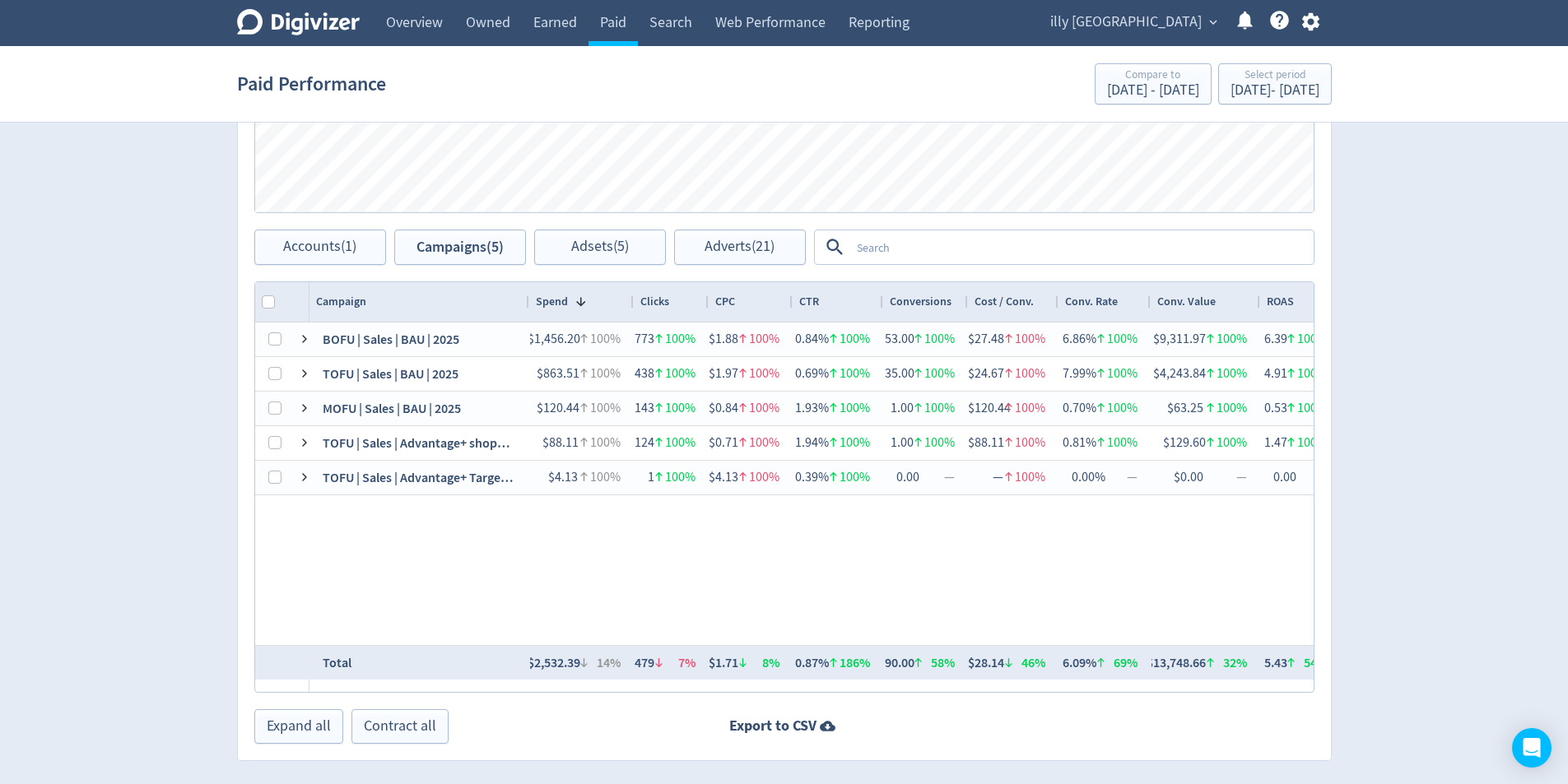
click at [526, 302] on div at bounding box center [528, 301] width 7 height 39
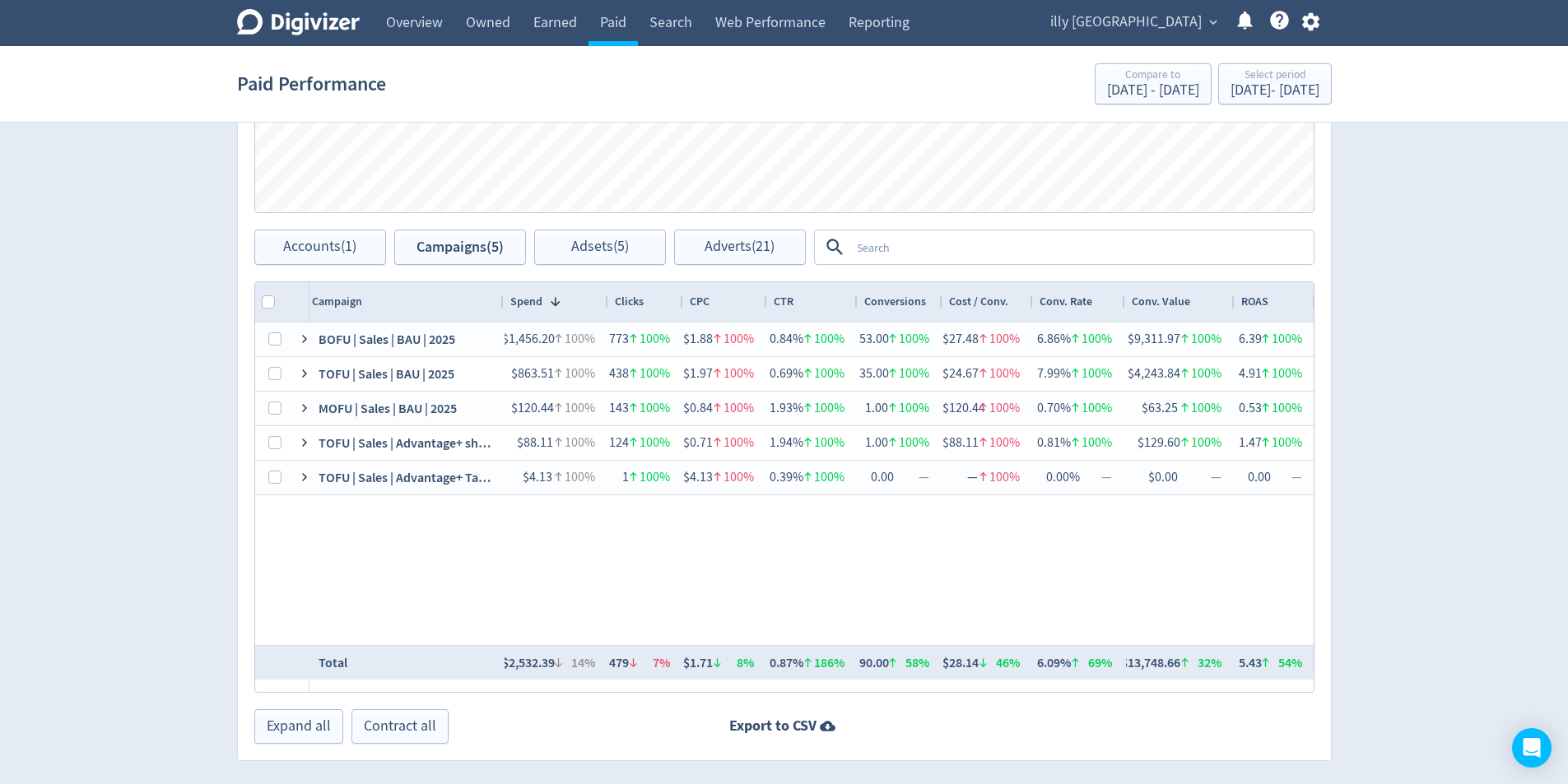
drag, startPoint x: 522, startPoint y: 305, endPoint x: 500, endPoint y: 304, distance: 22.0
click at [500, 304] on div at bounding box center [502, 301] width 7 height 39
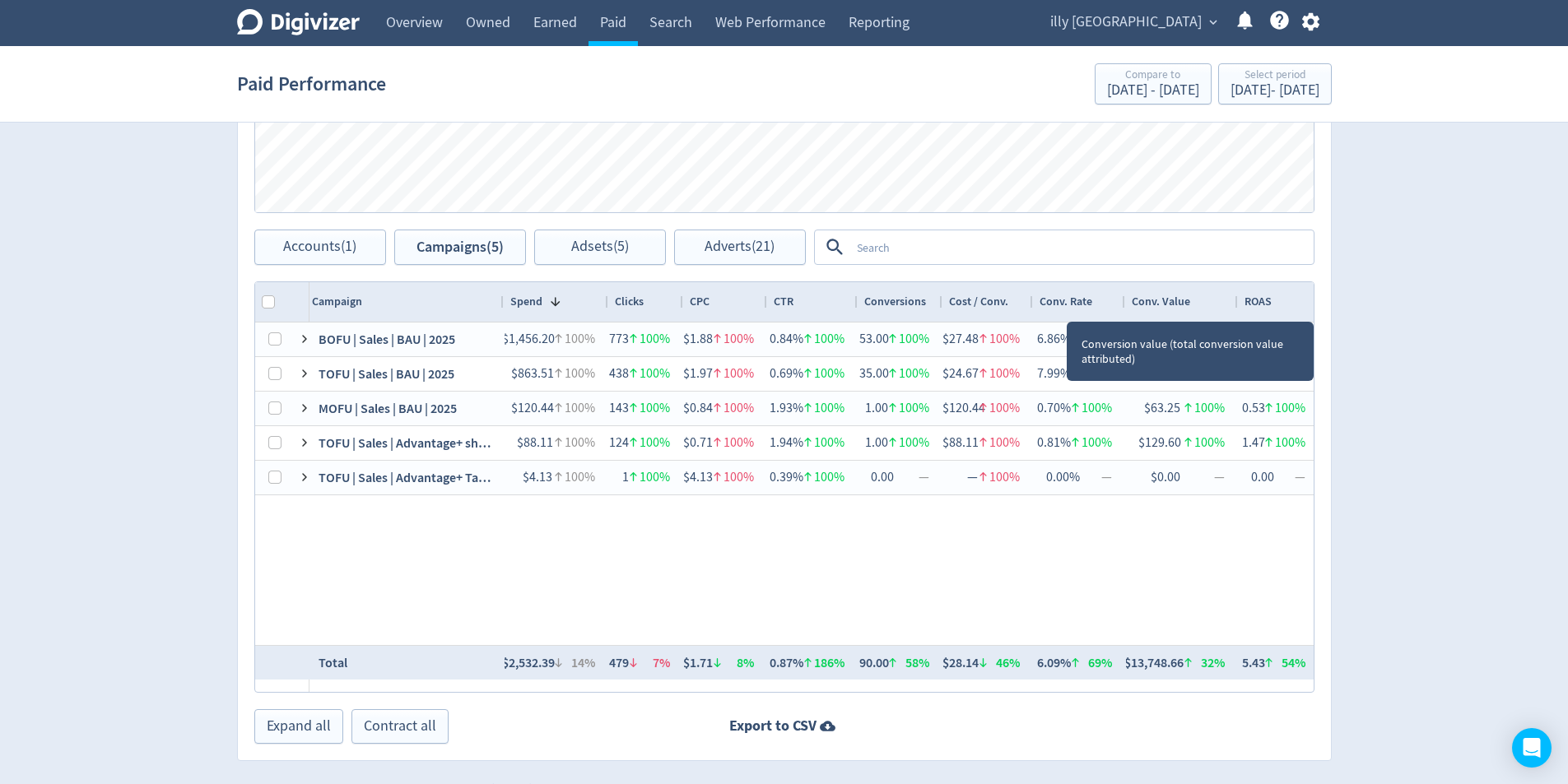
click at [1234, 307] on div at bounding box center [1237, 301] width 7 height 39
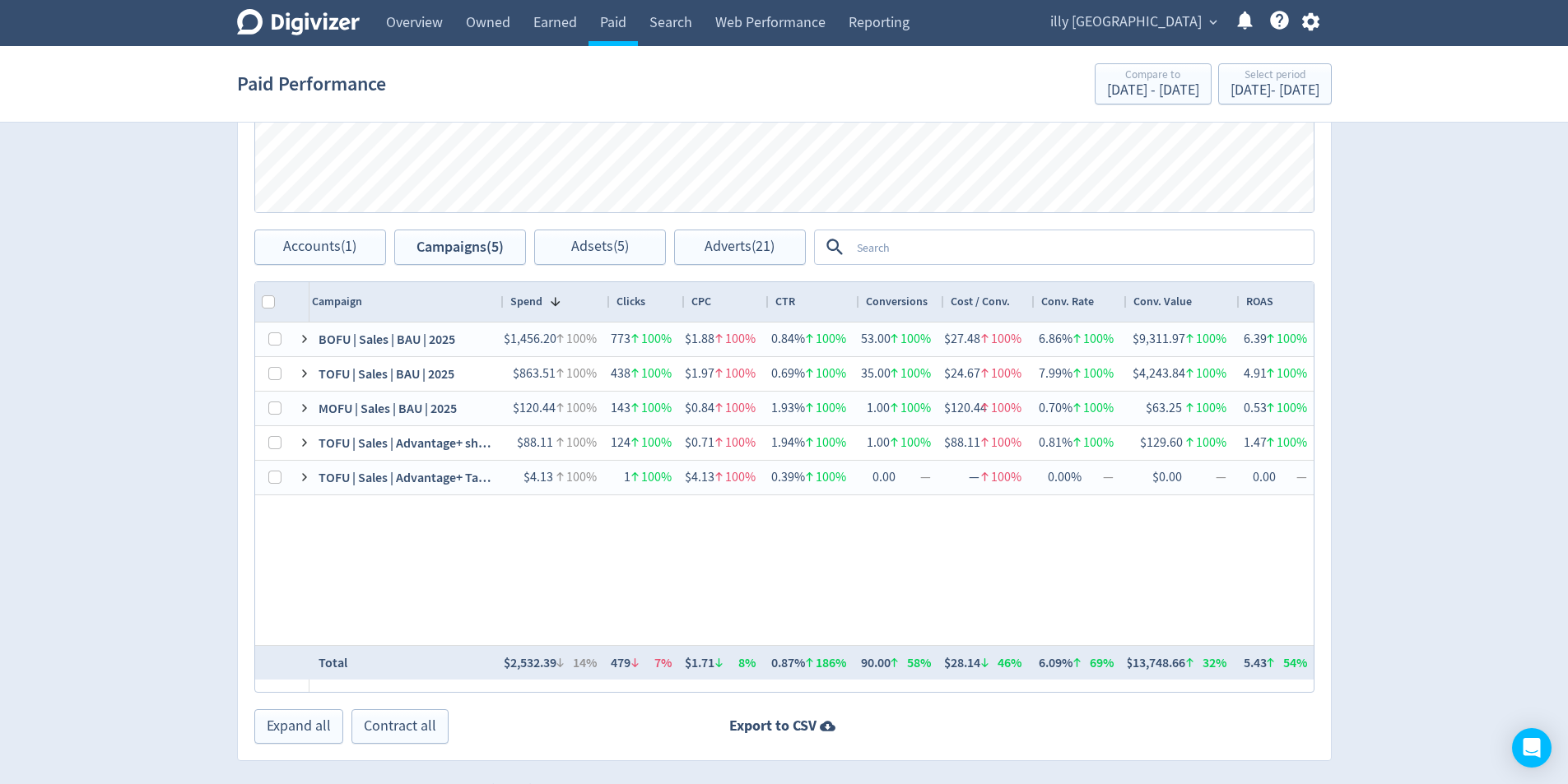
click at [609, 302] on div at bounding box center [609, 301] width 7 height 39
click at [1512, 241] on div "Digivizer Logo [PERSON_NAME] Logo Overview Owned Earned Paid Search Web Perform…" at bounding box center [784, 32] width 1568 height 1561
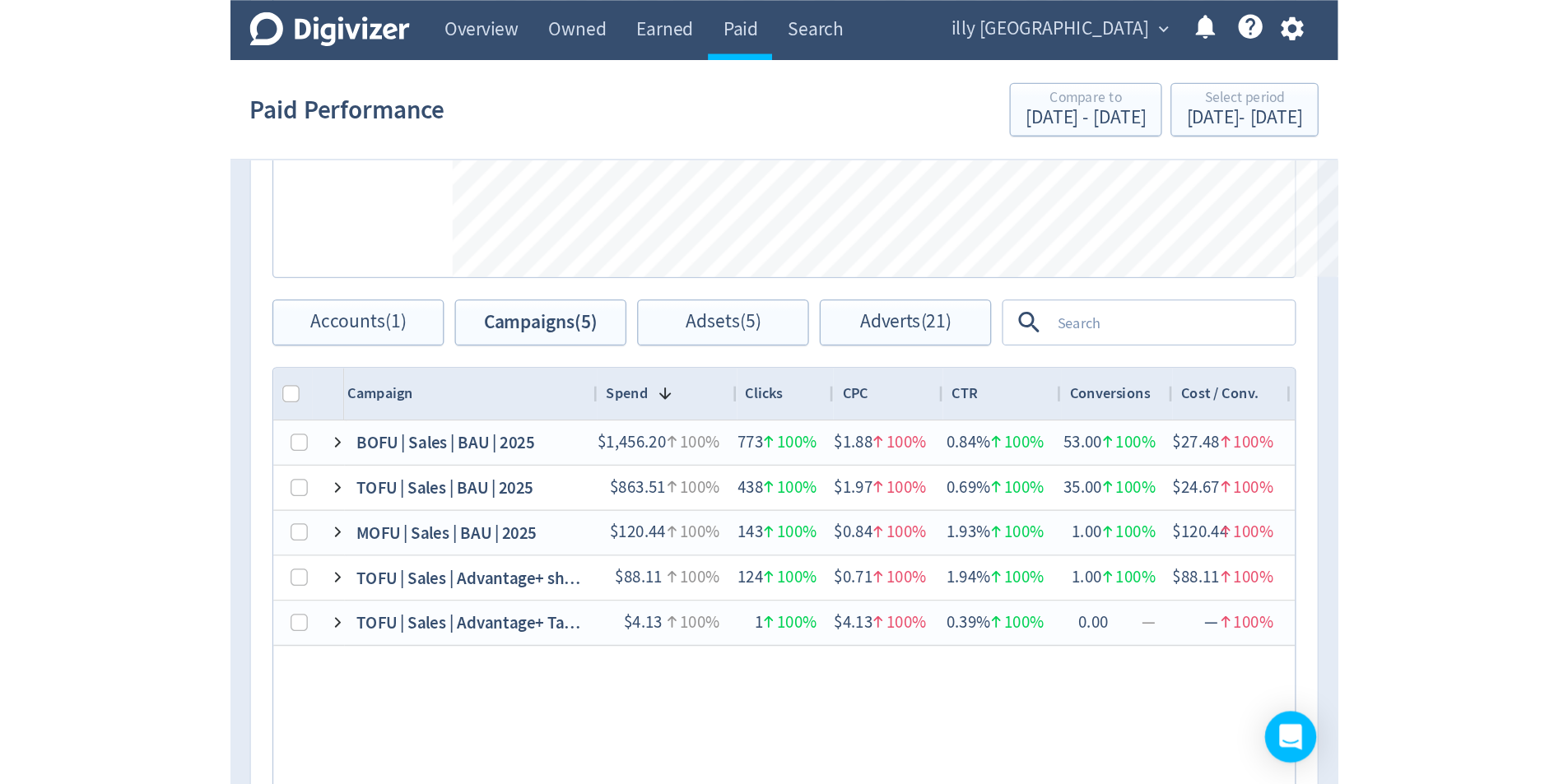
scroll to position [748, 0]
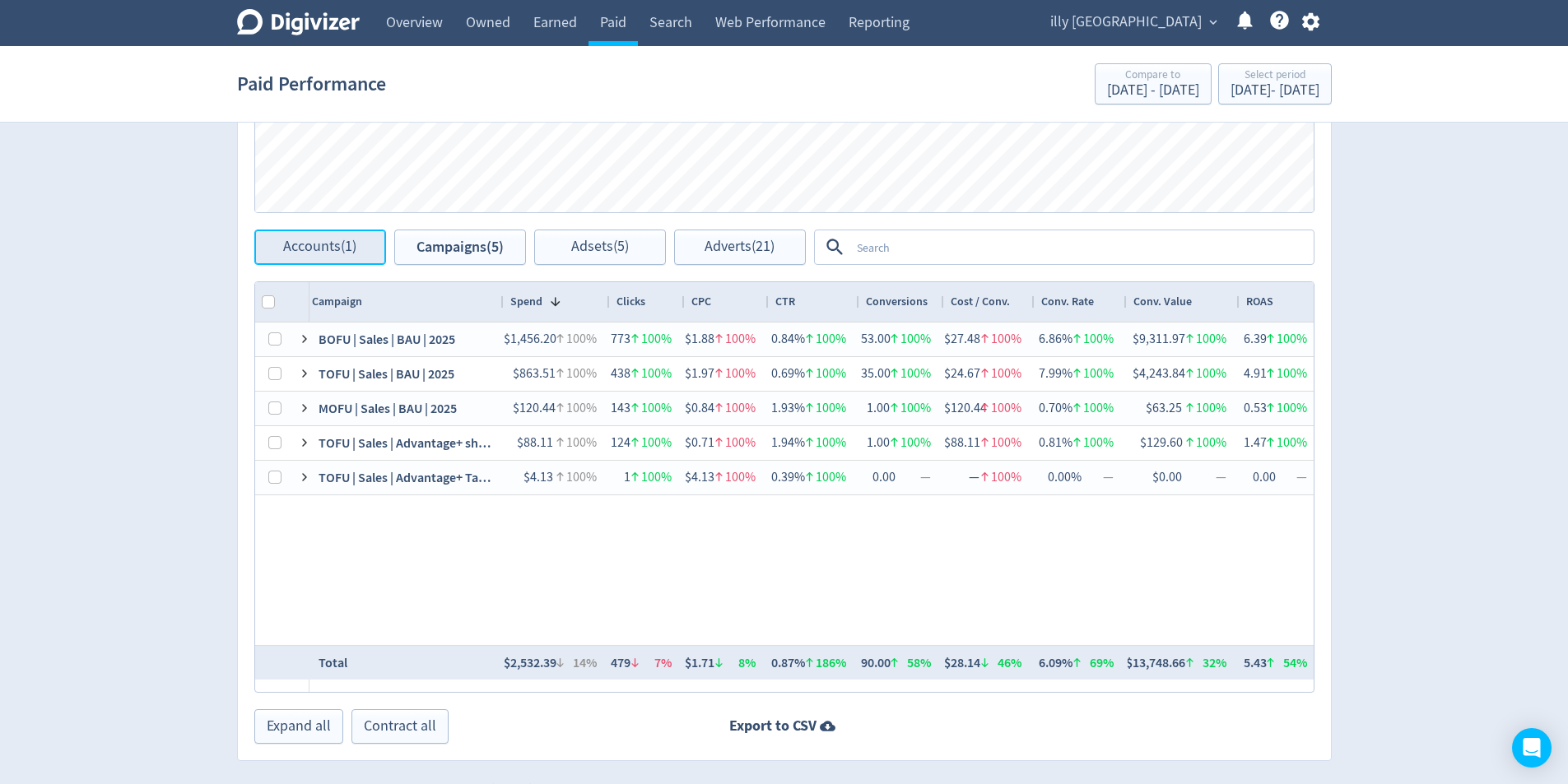
click at [349, 247] on span "Accounts (1)" at bounding box center [319, 248] width 73 height 16
checkbox input "false"
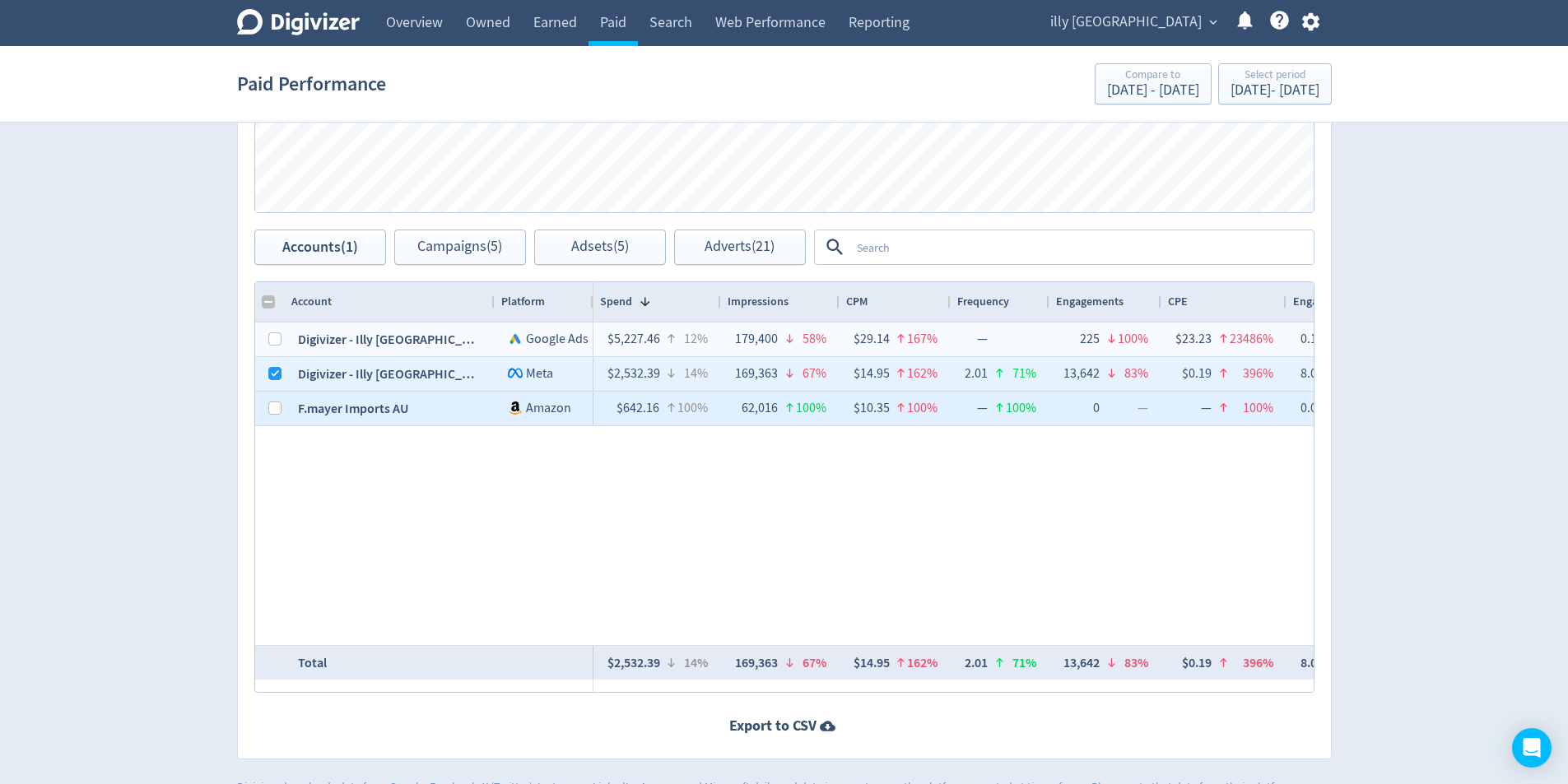
drag, startPoint x: 283, startPoint y: 408, endPoint x: 272, endPoint y: 410, distance: 11.2
click at [282, 408] on div at bounding box center [270, 408] width 29 height 33
click at [272, 410] on input "Press Space to toggle row selection (unchecked)" at bounding box center [274, 407] width 13 height 13
checkbox input "true"
checkbox input "false"
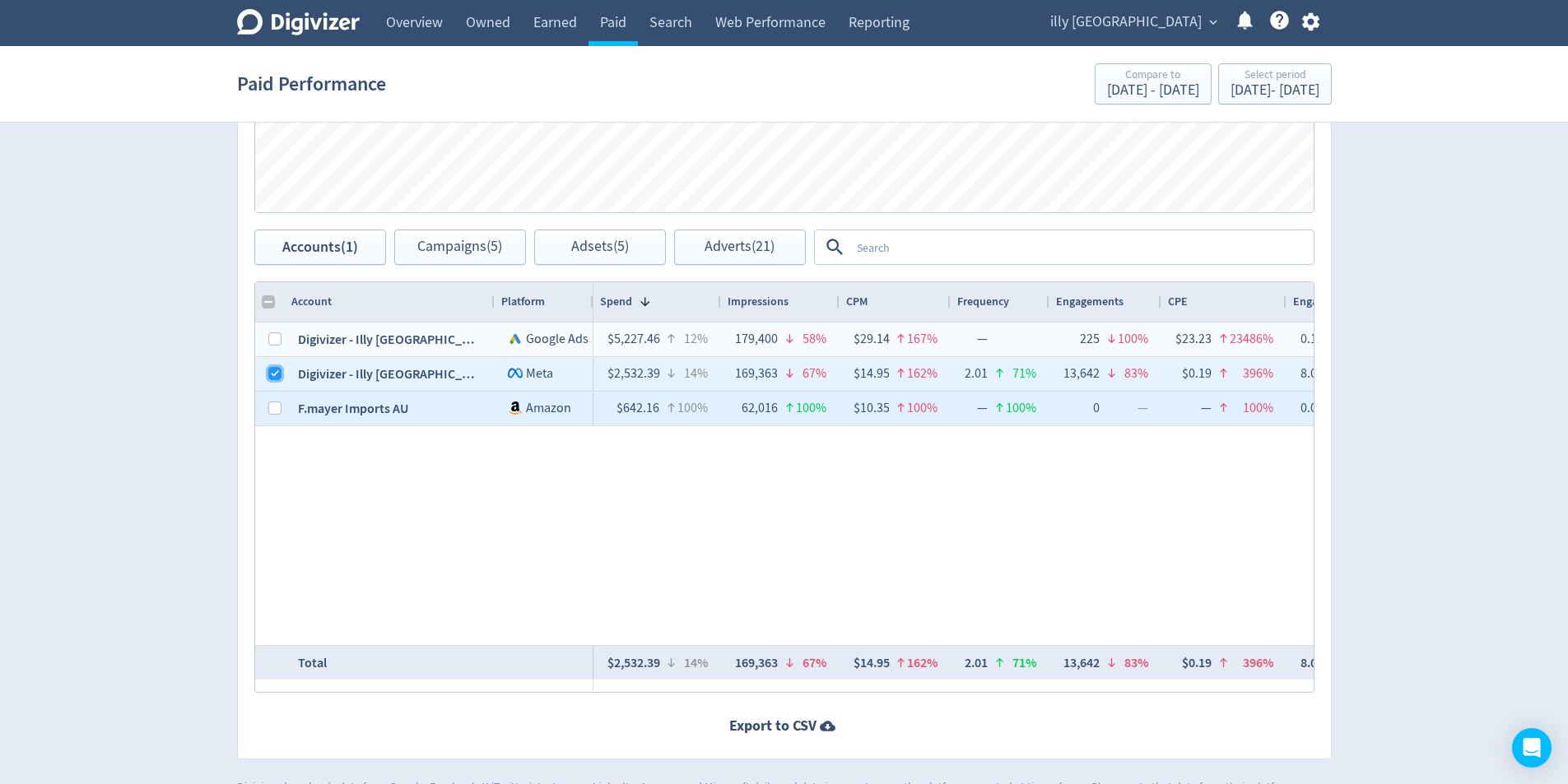
click at [274, 380] on input "Press Space to toggle row selection (checked)" at bounding box center [274, 373] width 13 height 13
checkbox input "false"
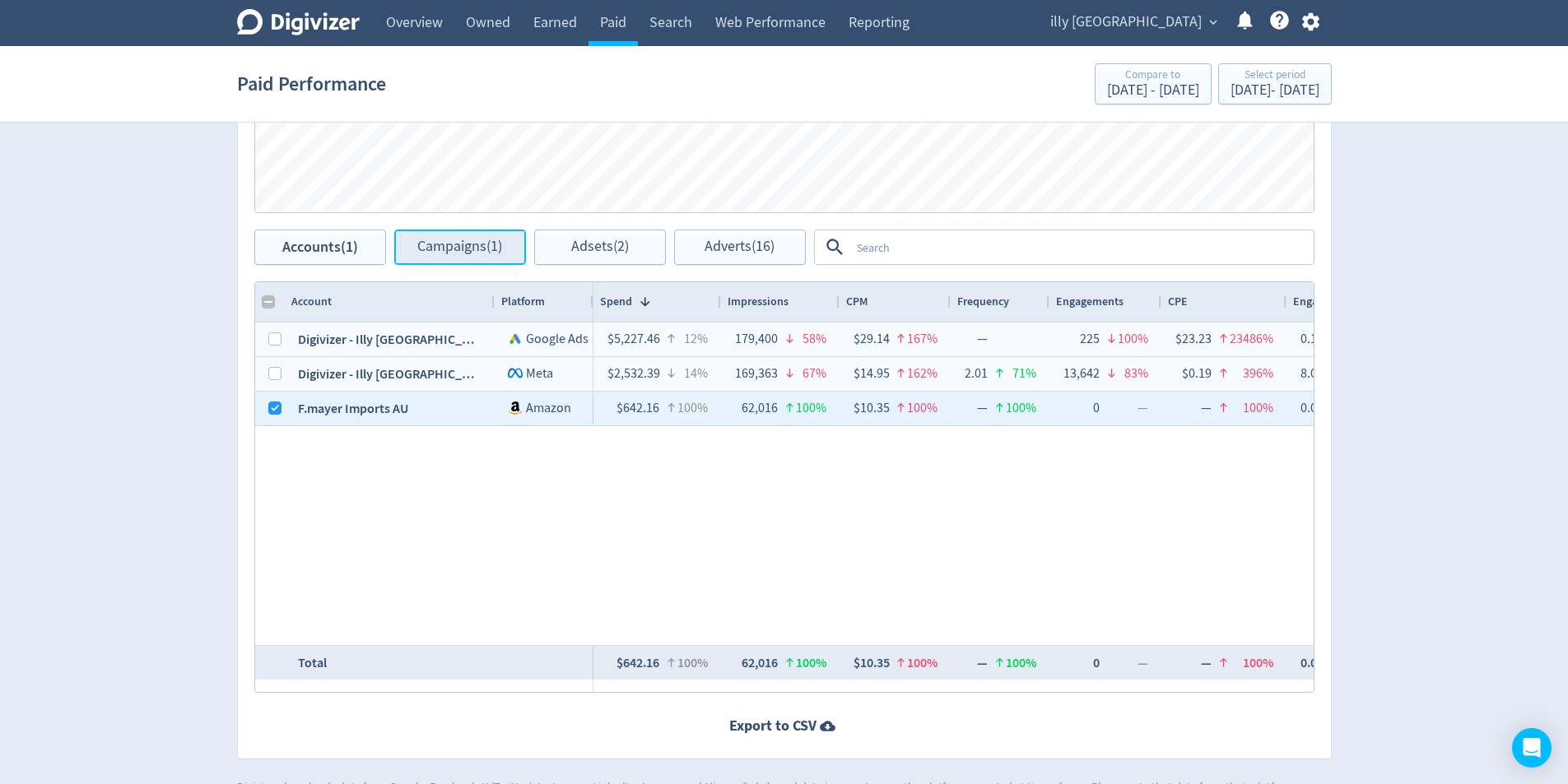
click at [446, 254] on span "Campaigns (1)" at bounding box center [459, 248] width 85 height 16
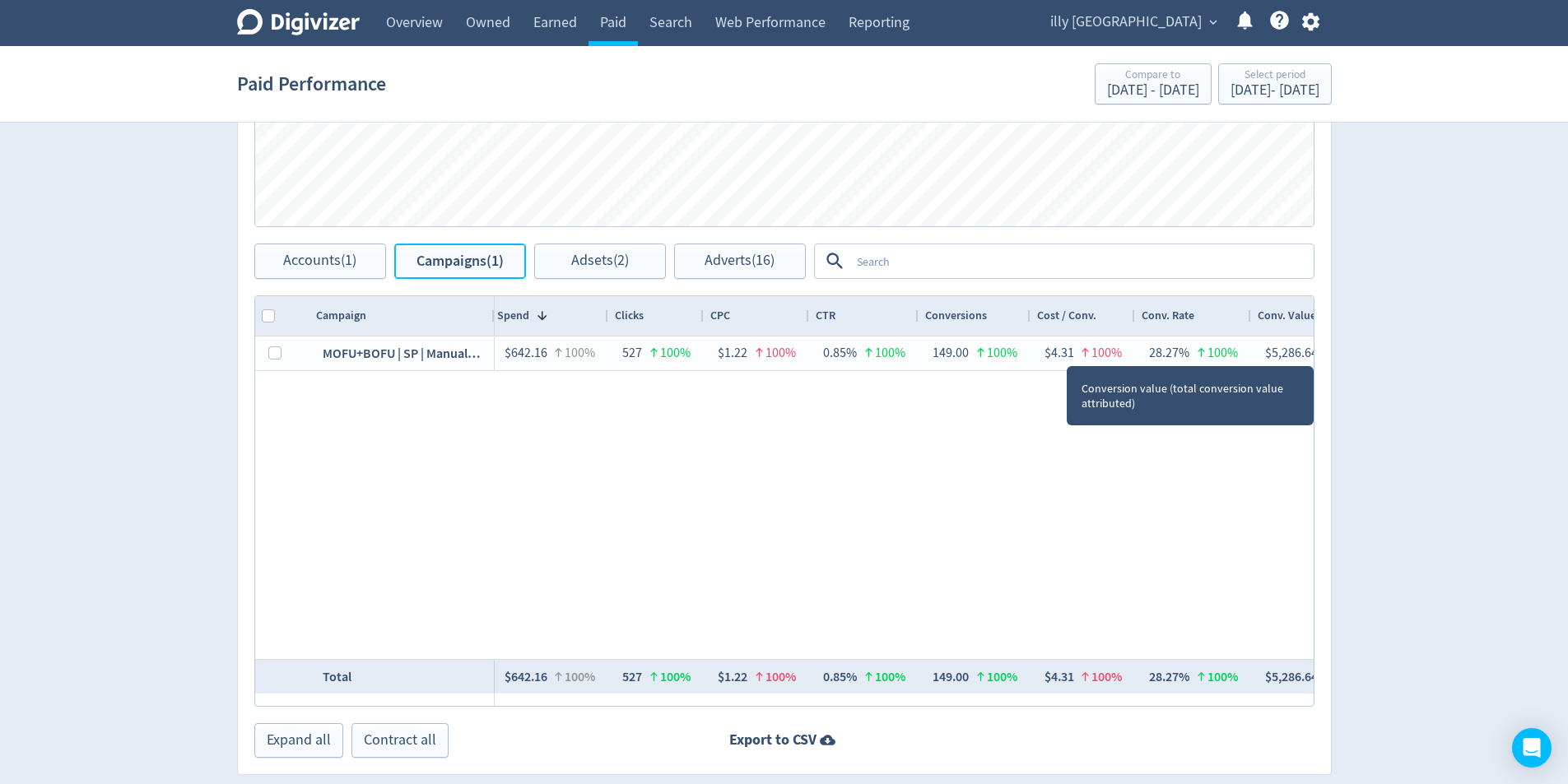
scroll to position [748, 0]
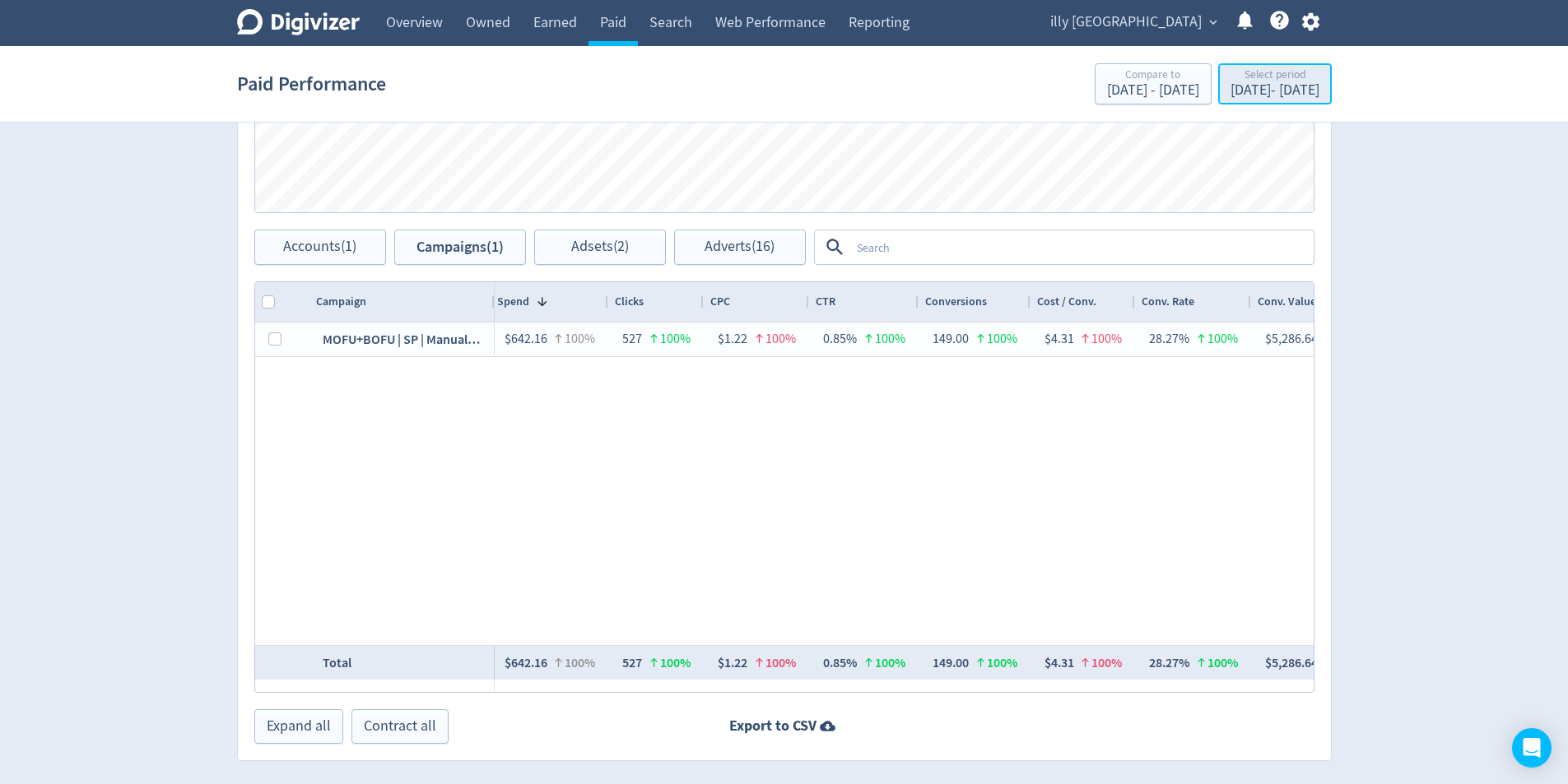
click at [1321, 96] on div "Select period [DATE] - [DATE]" at bounding box center [1275, 85] width 104 height 33
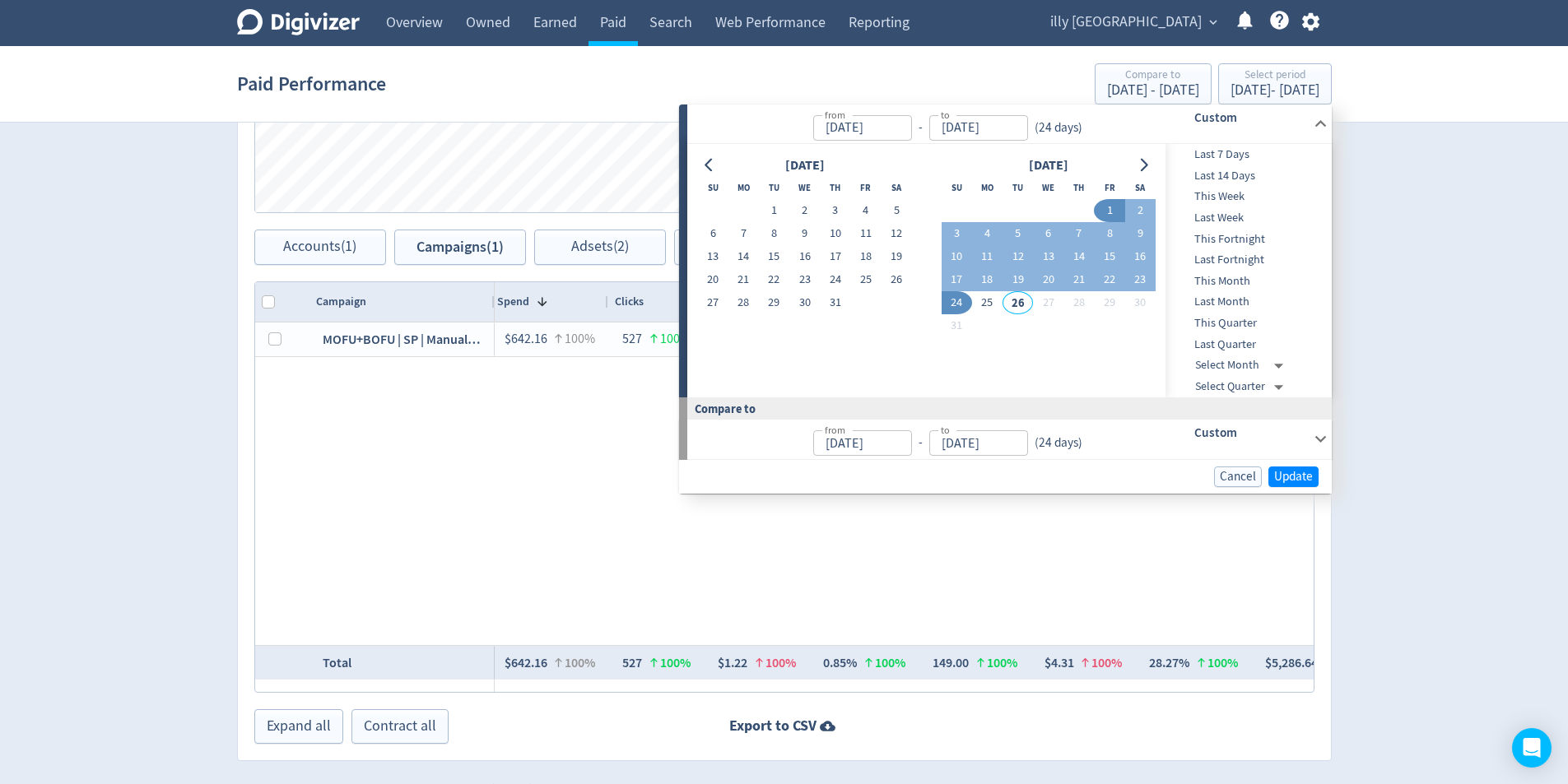
click at [1318, 432] on icon at bounding box center [1320, 438] width 23 height 23
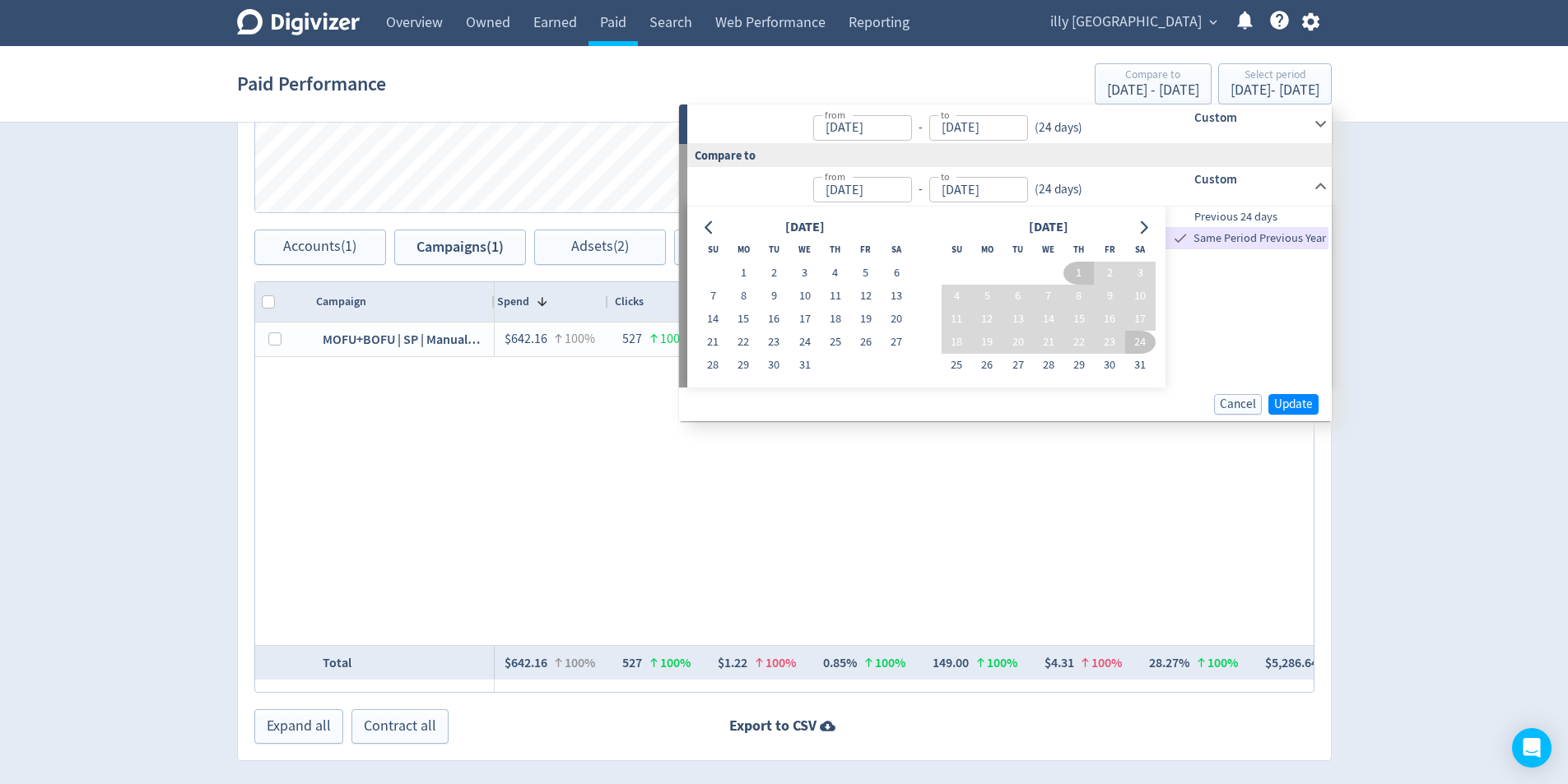
click at [1327, 28] on button "button" at bounding box center [1312, 22] width 41 height 23
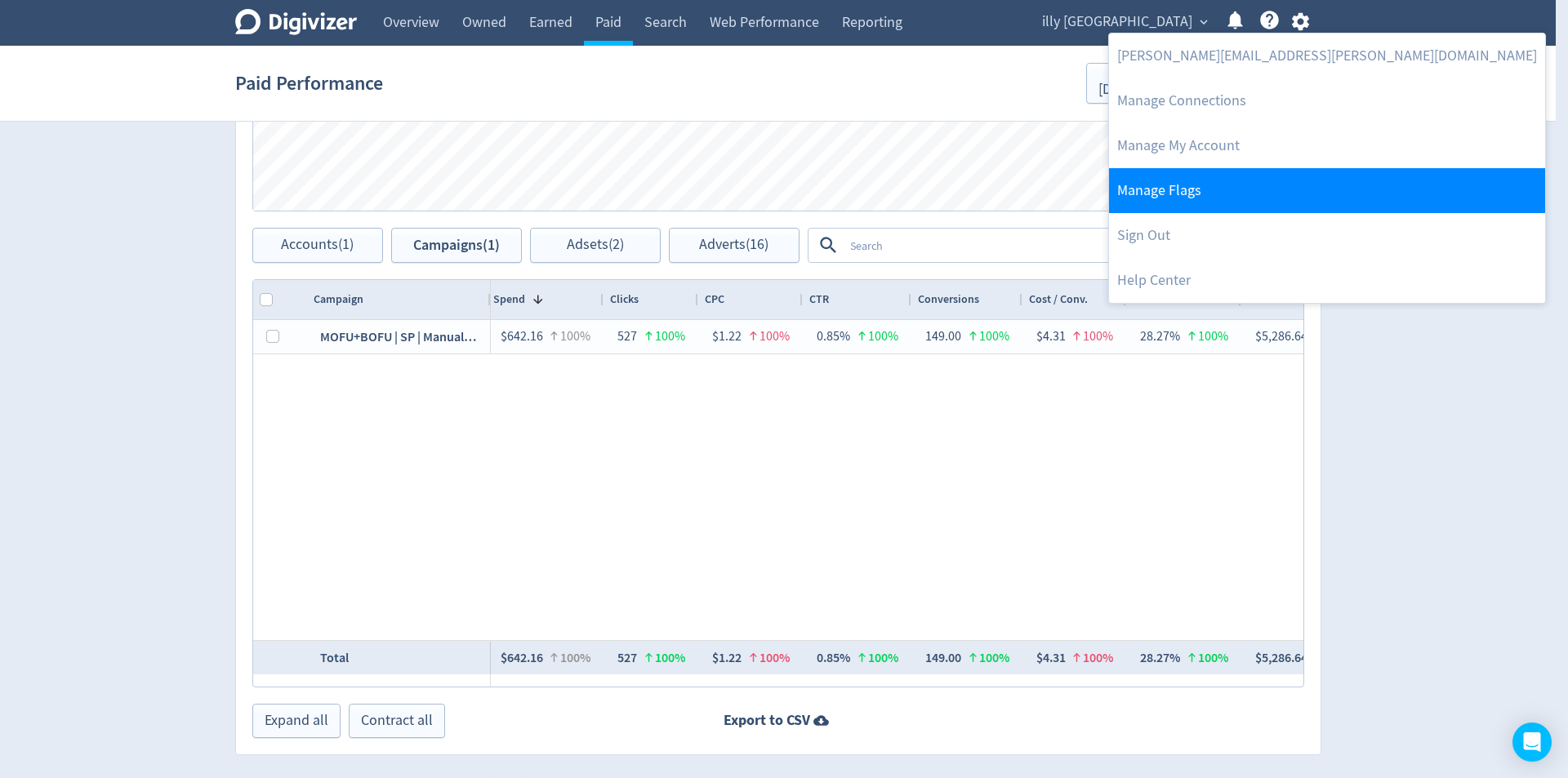
click at [1161, 202] on link "Manage Flags" at bounding box center [1326, 190] width 436 height 45
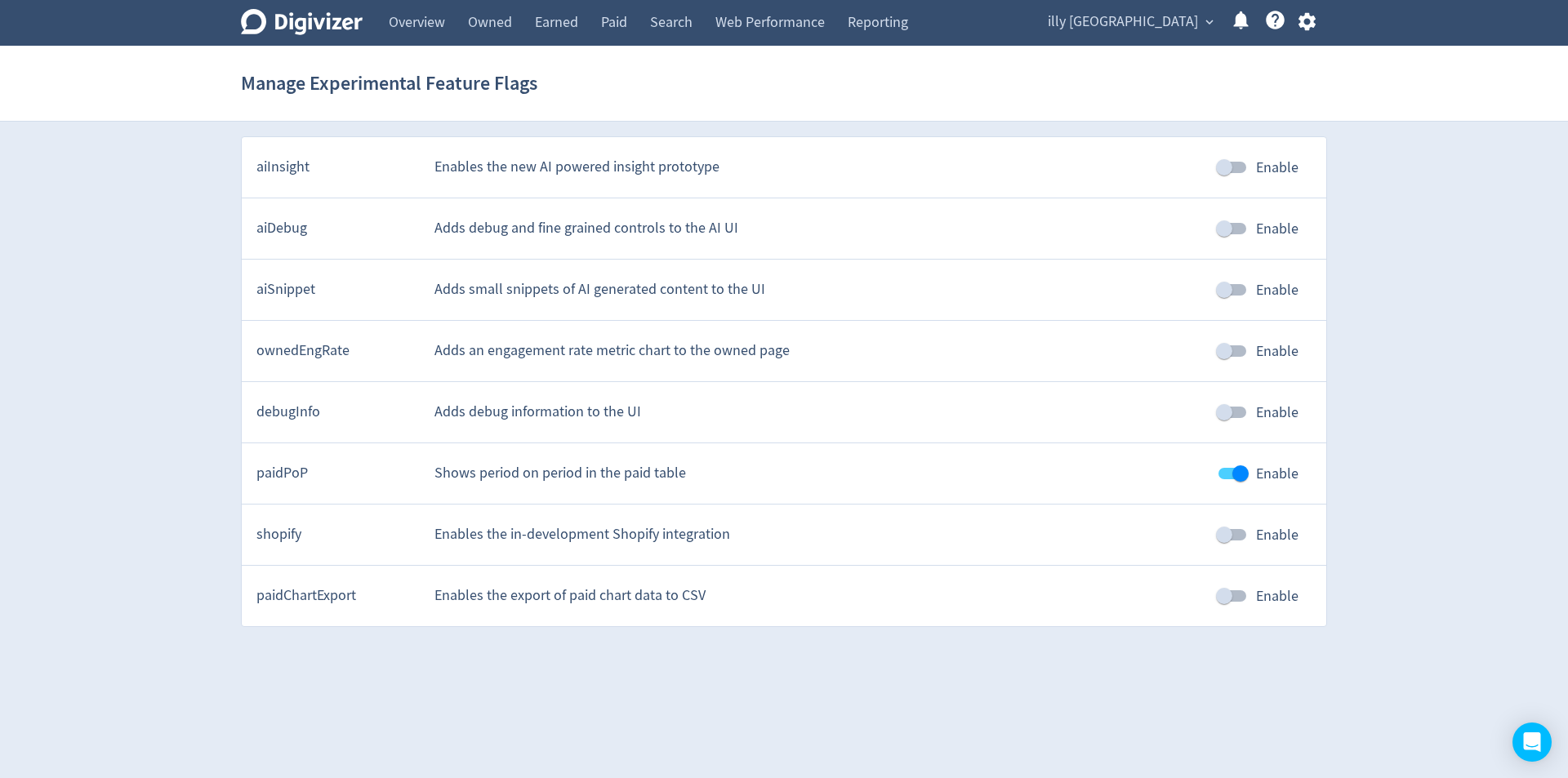
click at [1250, 470] on input "Enable" at bounding box center [1240, 474] width 93 height 31
checkbox input "false"
click at [614, 16] on link "Paid" at bounding box center [614, 22] width 49 height 46
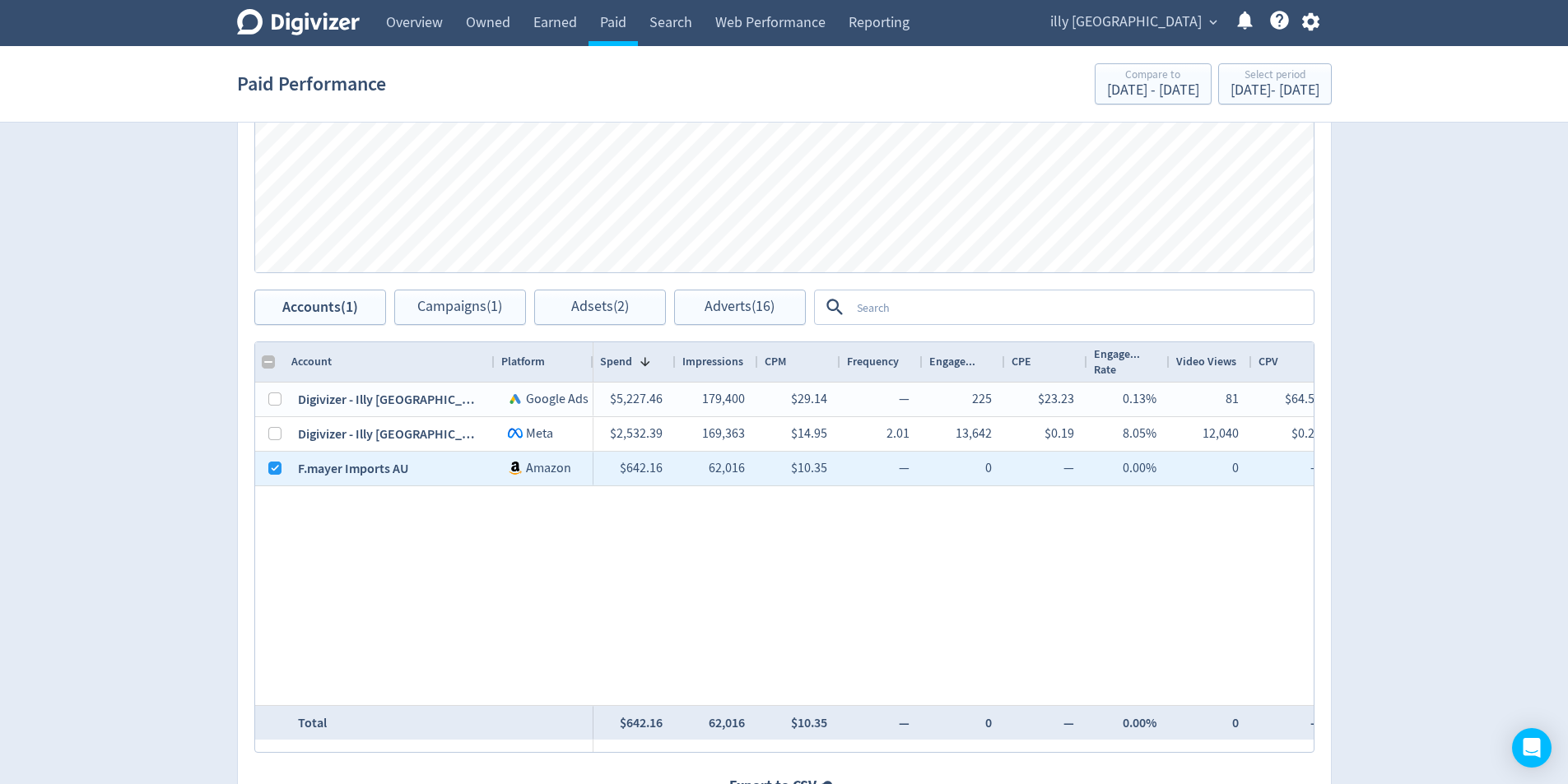
scroll to position [741, 0]
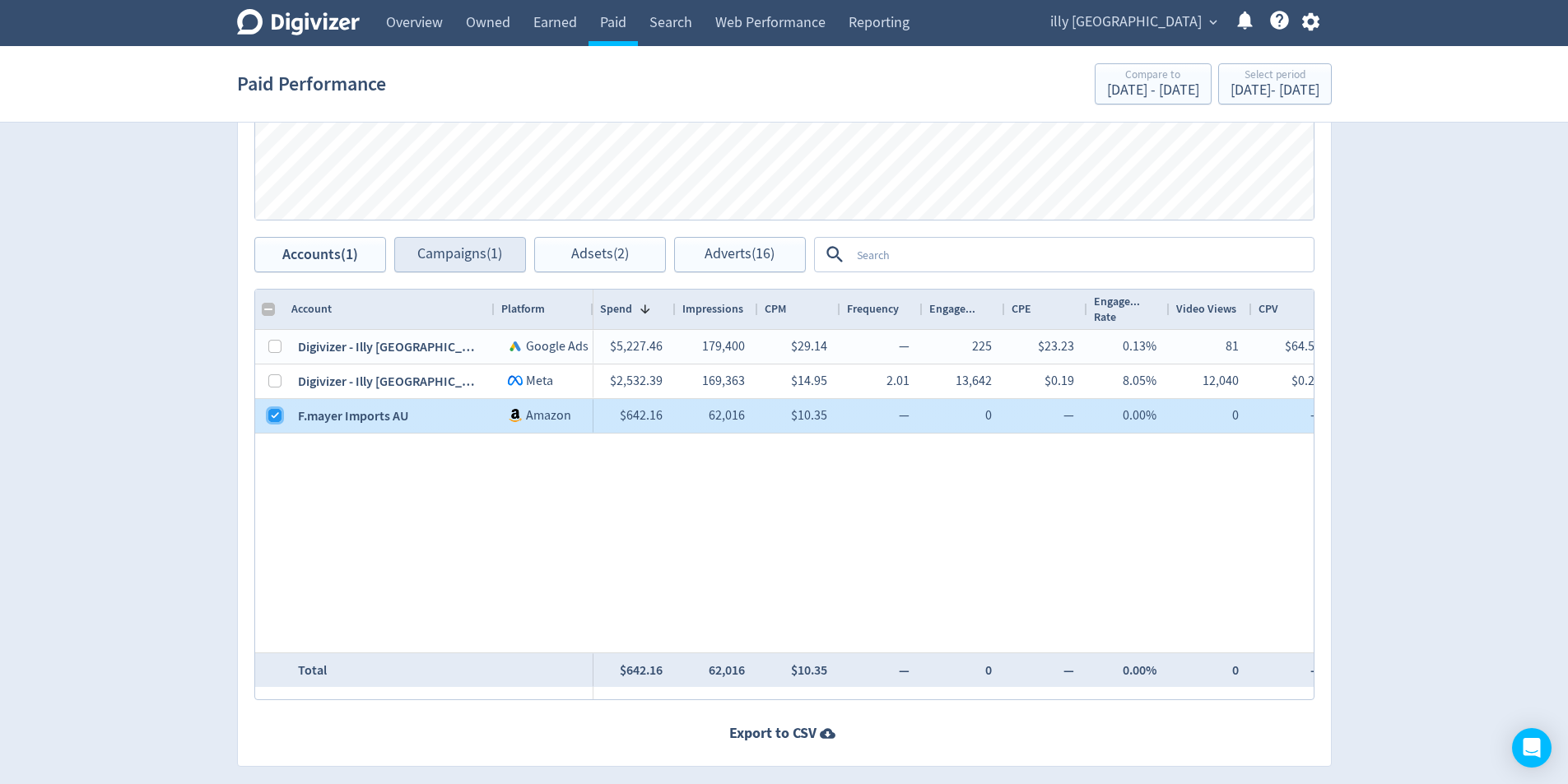
click at [277, 413] on input "Press Space to toggle row selection (checked)" at bounding box center [274, 415] width 13 height 13
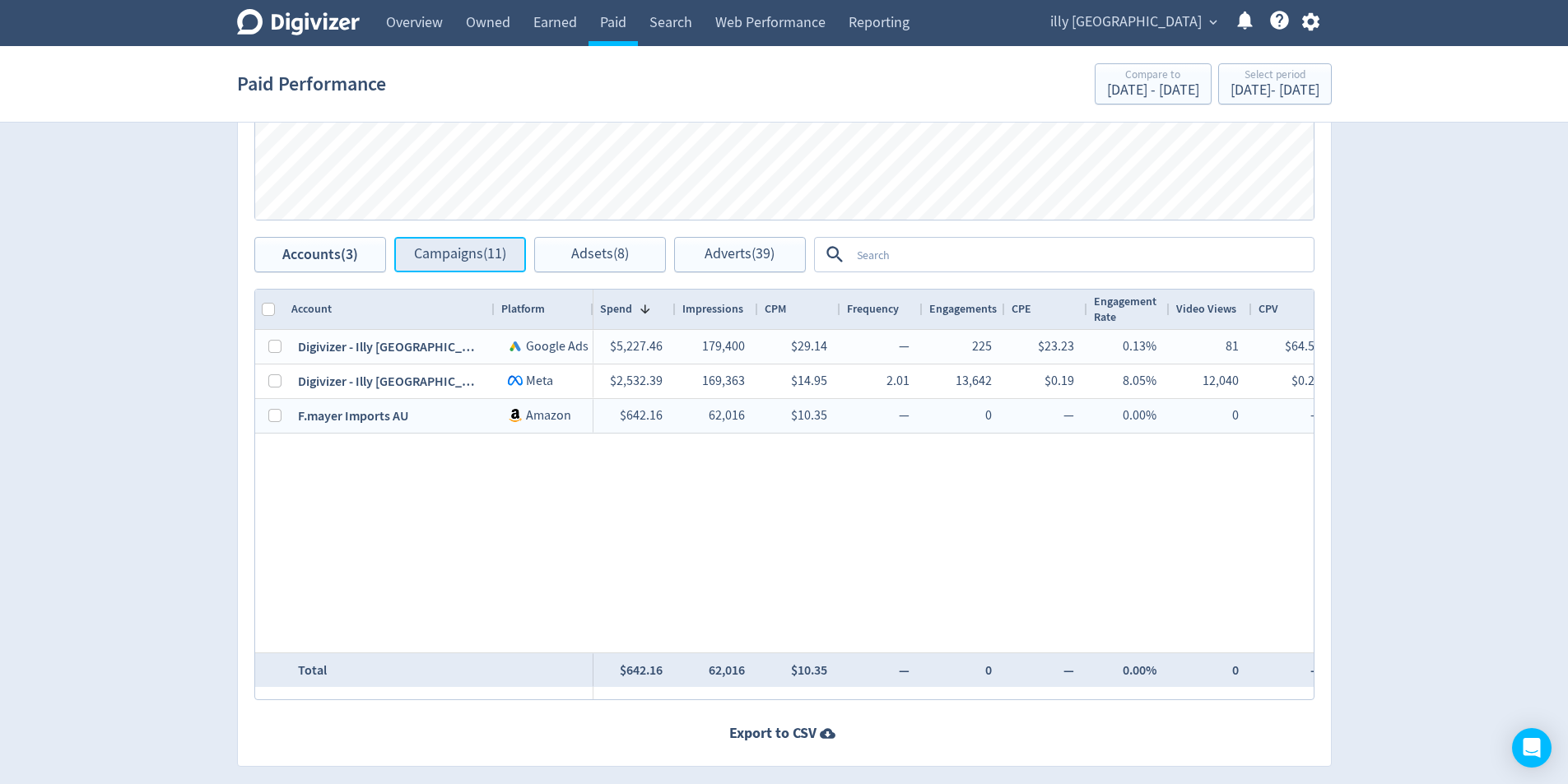
click at [474, 258] on span "Campaigns (11)" at bounding box center [460, 254] width 92 height 16
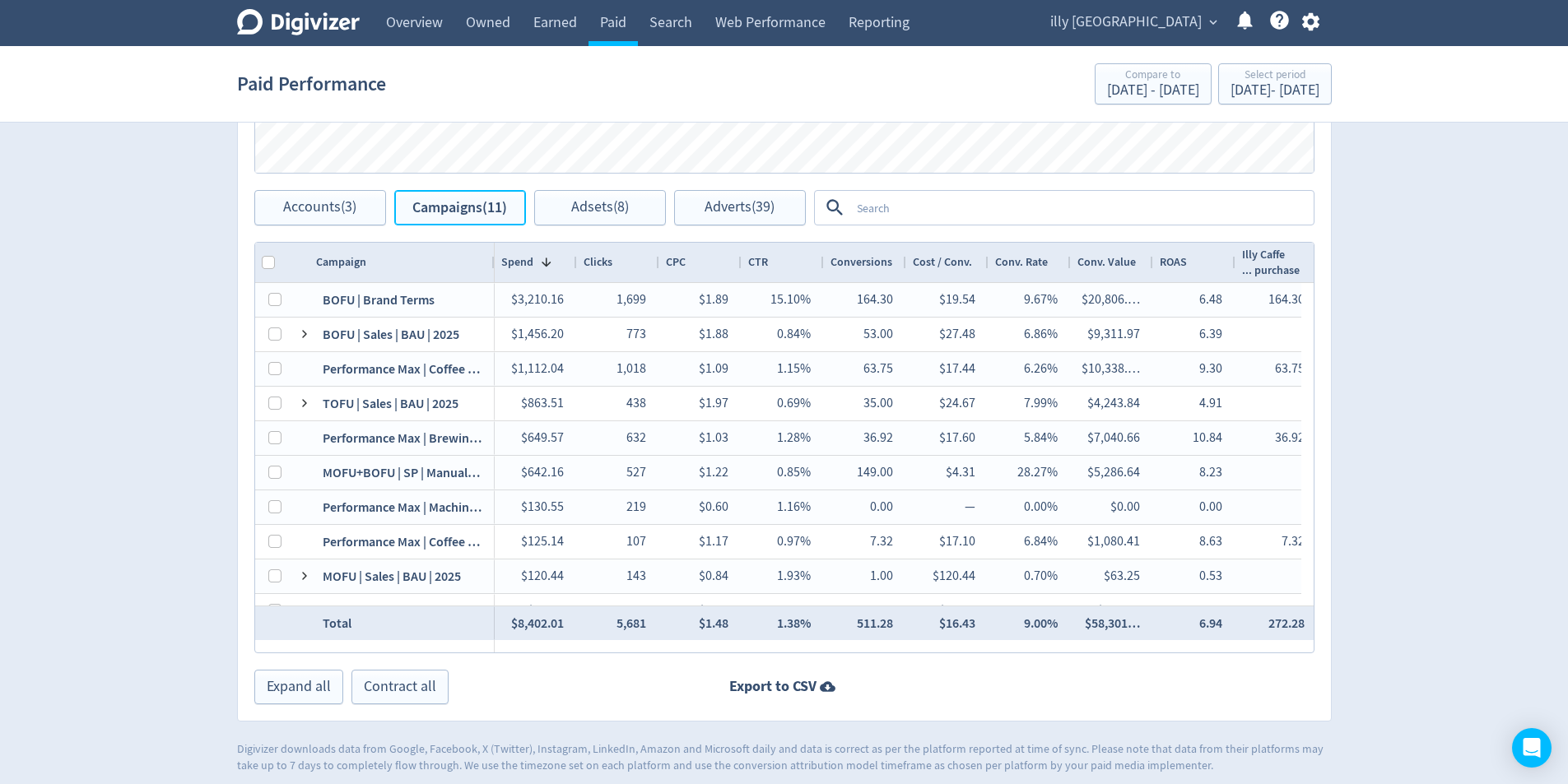
scroll to position [797, 0]
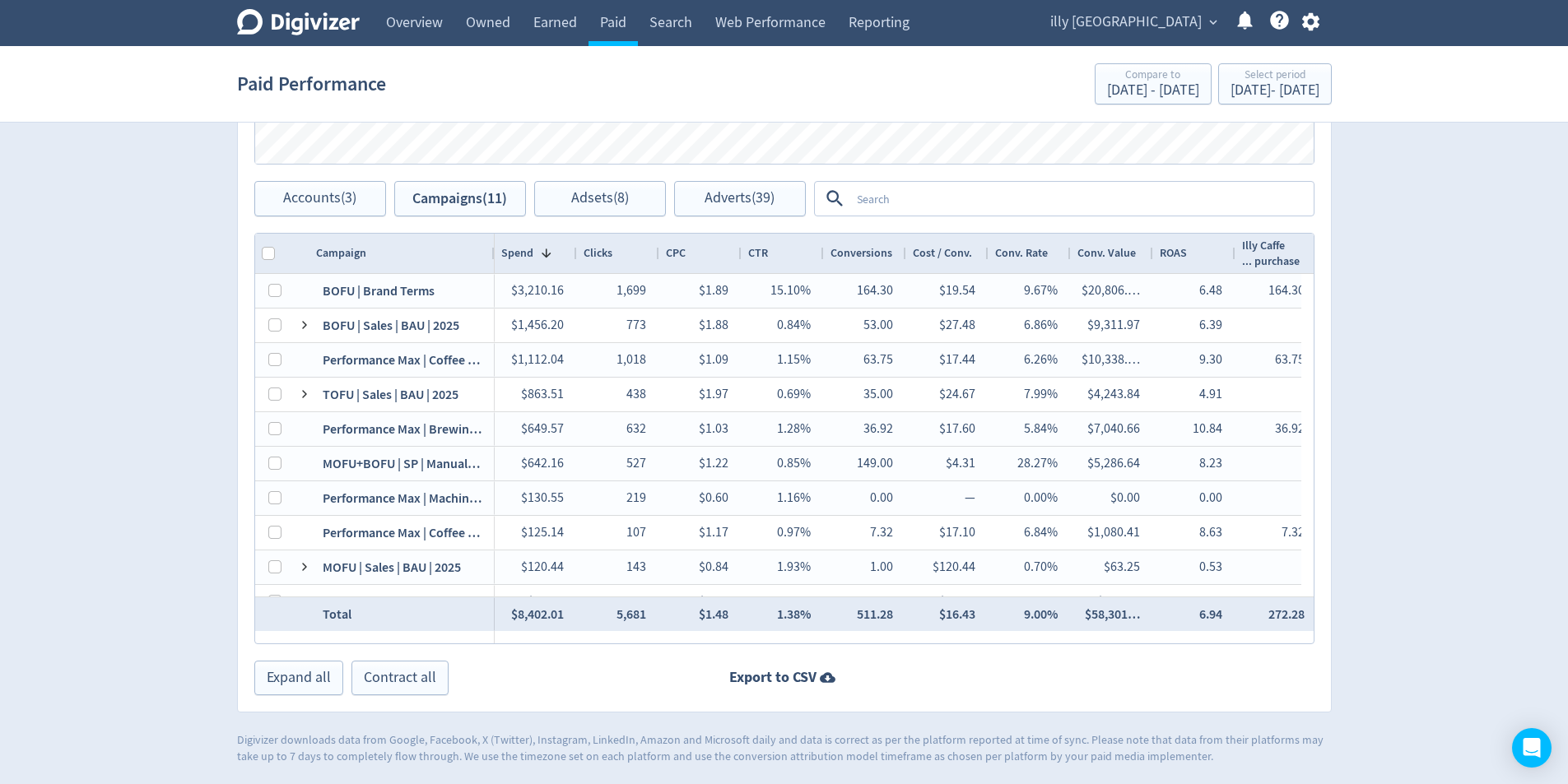
click at [344, 219] on div "Campaigns Impressions Clicks Spend Spend Clicks Impressions Press Space or Ente…" at bounding box center [784, 240] width 1094 height 945
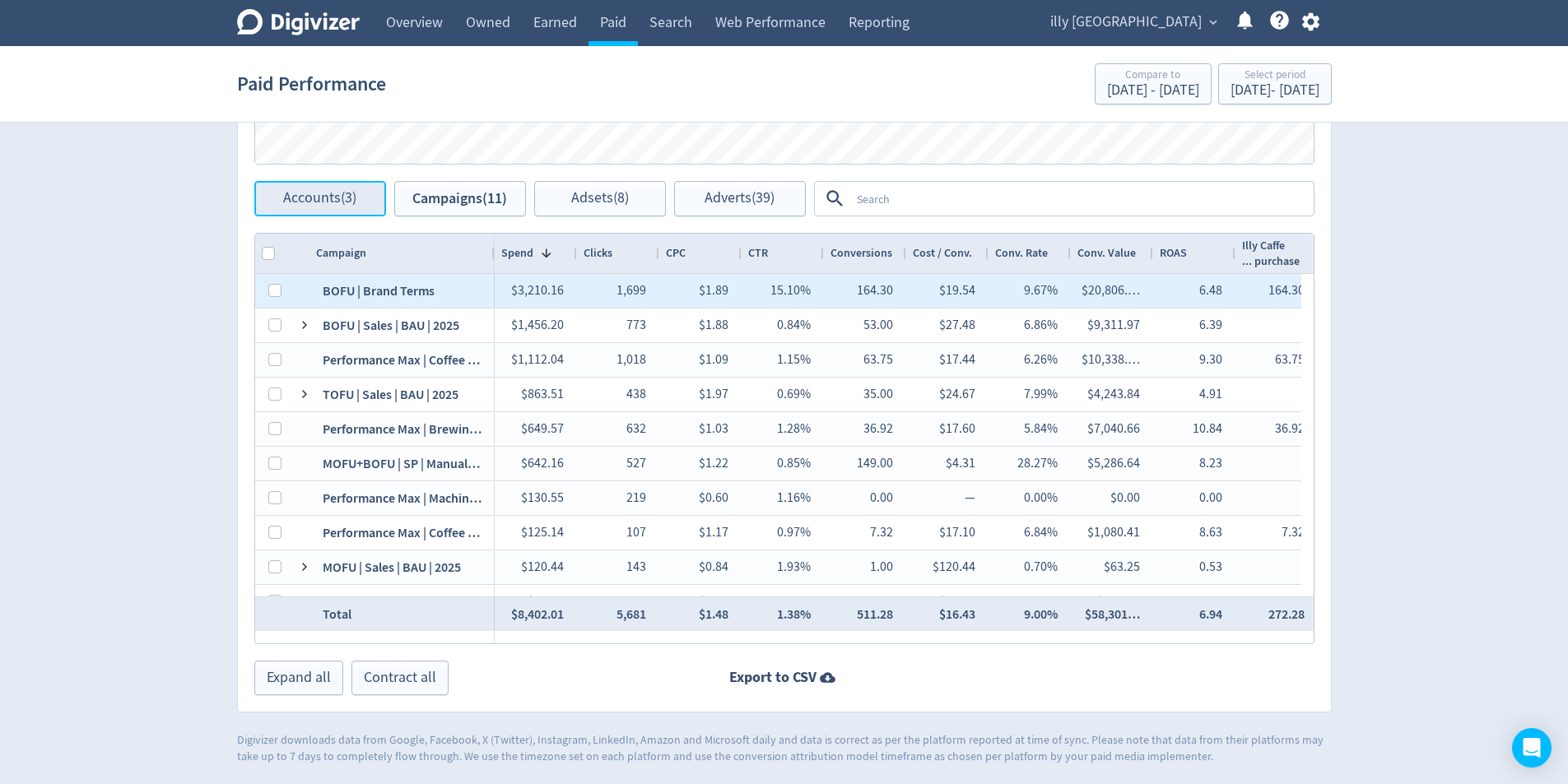
click at [344, 191] on span "Accounts (3)" at bounding box center [319, 199] width 73 height 16
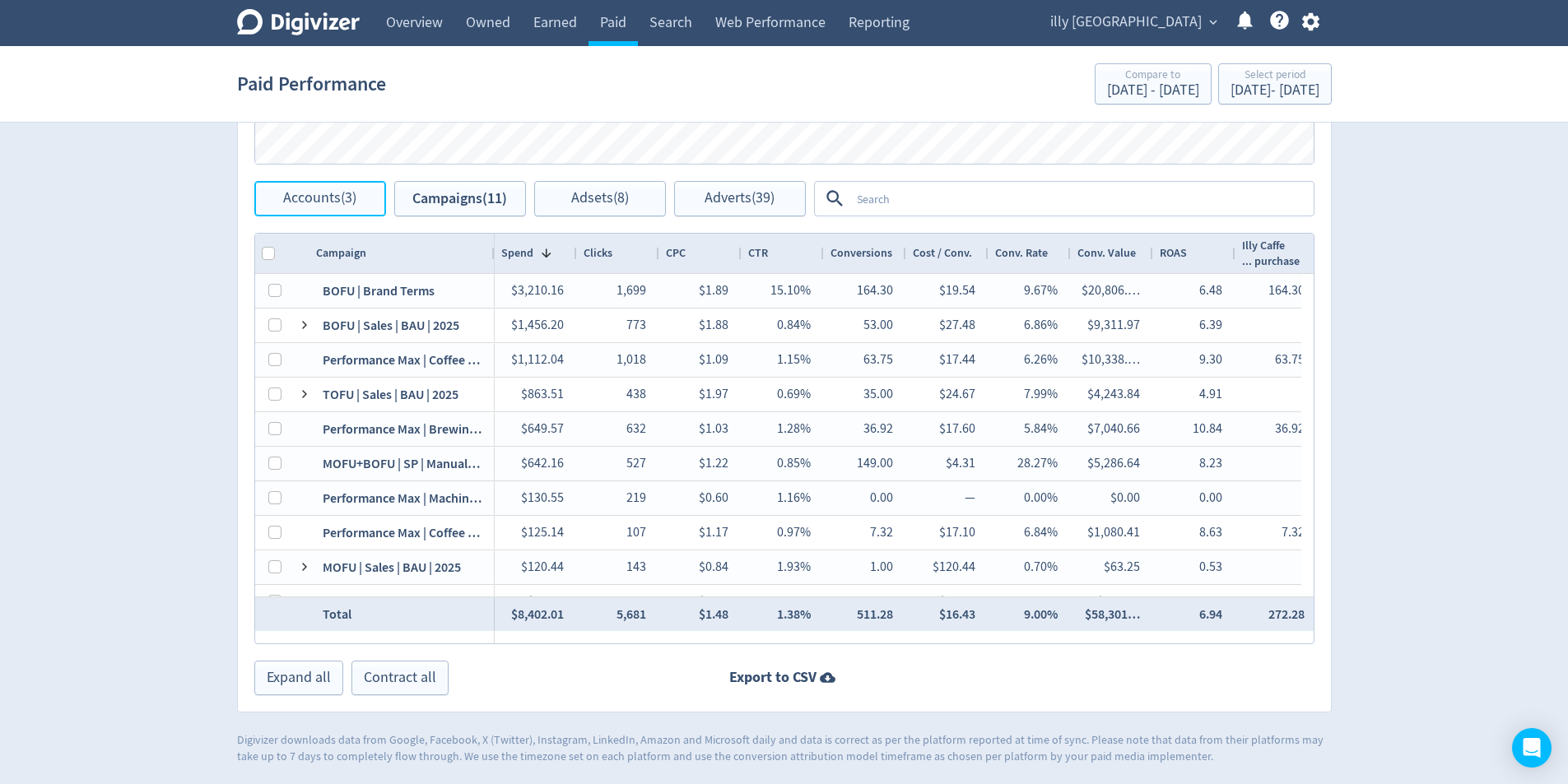
scroll to position [795, 0]
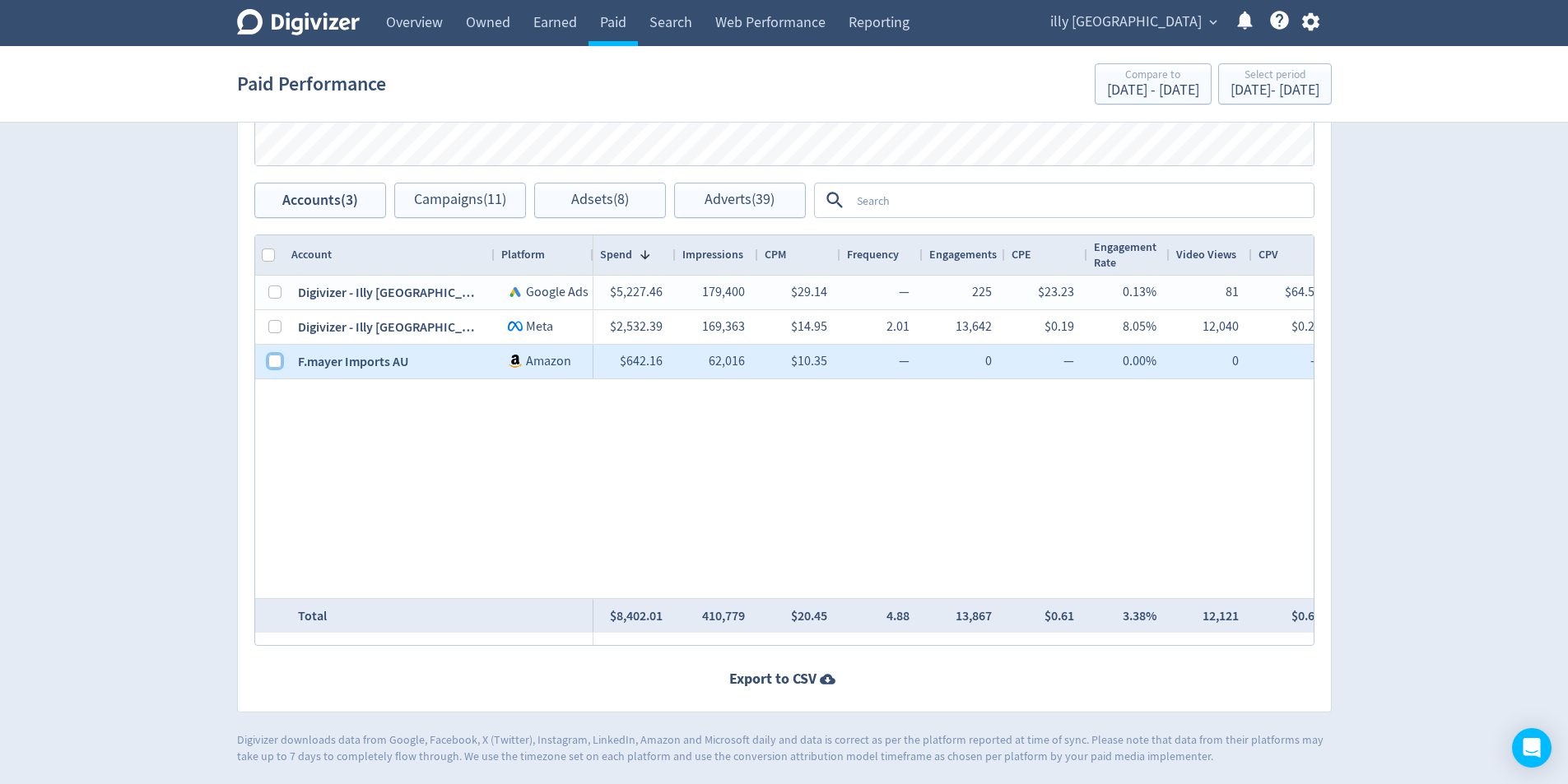
click at [271, 359] on input "Press Space to toggle row selection (unchecked)" at bounding box center [274, 360] width 13 height 13
checkbox input "true"
checkbox input "false"
click at [477, 193] on span "Campaigns (1)" at bounding box center [459, 201] width 85 height 16
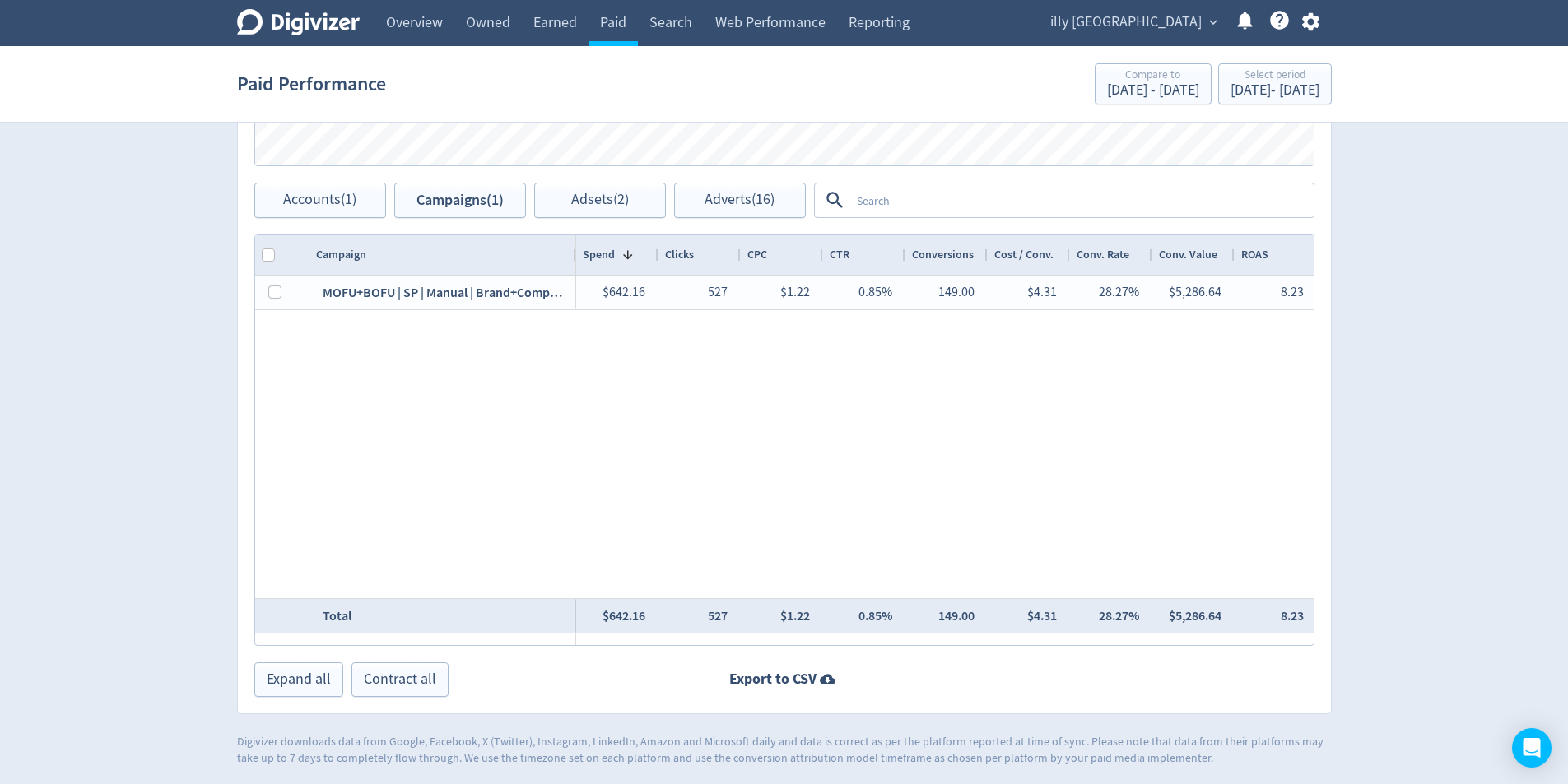
drag, startPoint x: 491, startPoint y: 254, endPoint x: 573, endPoint y: 268, distance: 83.2
click at [573, 268] on div at bounding box center [575, 254] width 7 height 39
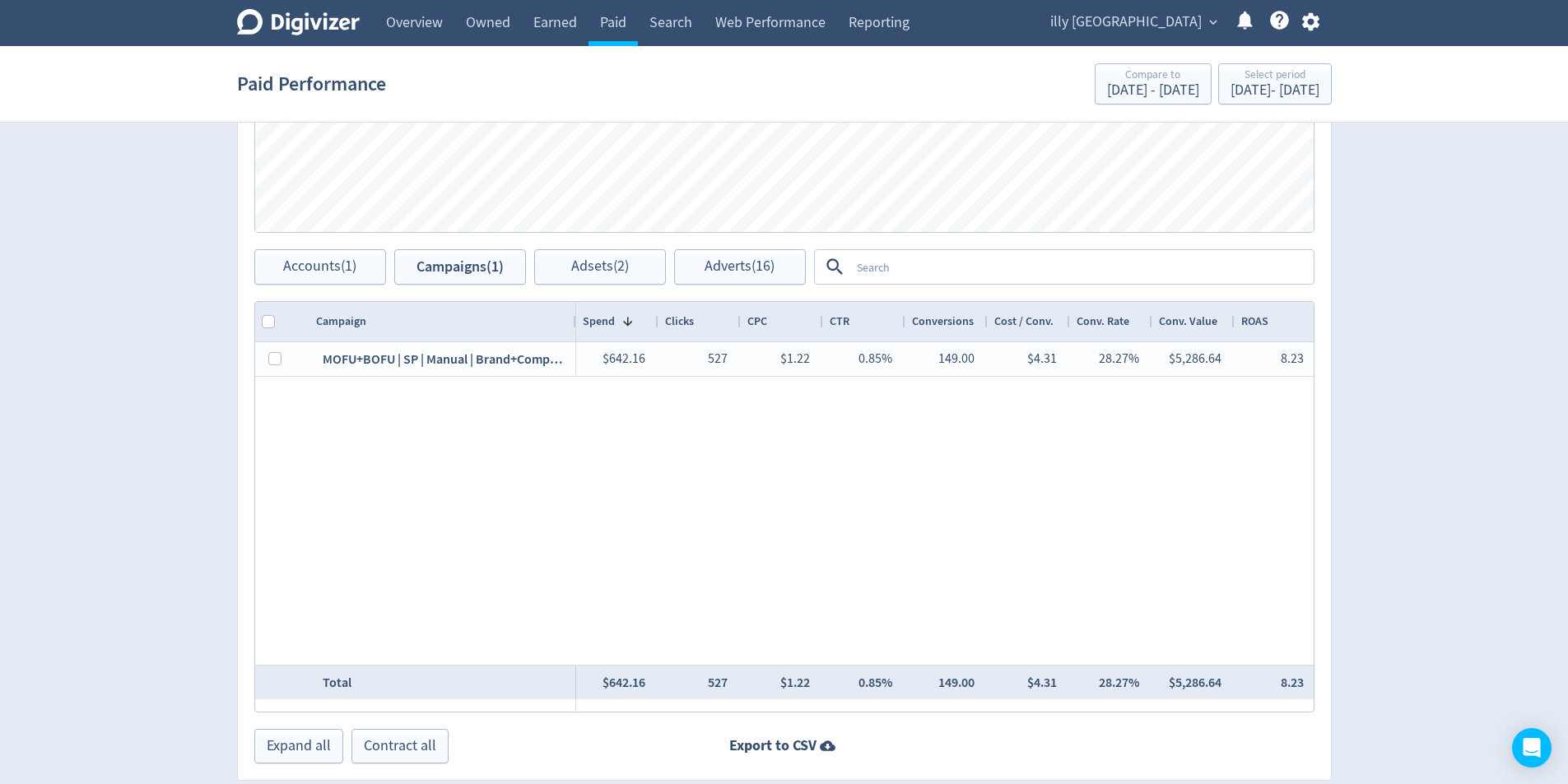
scroll to position [384, 0]
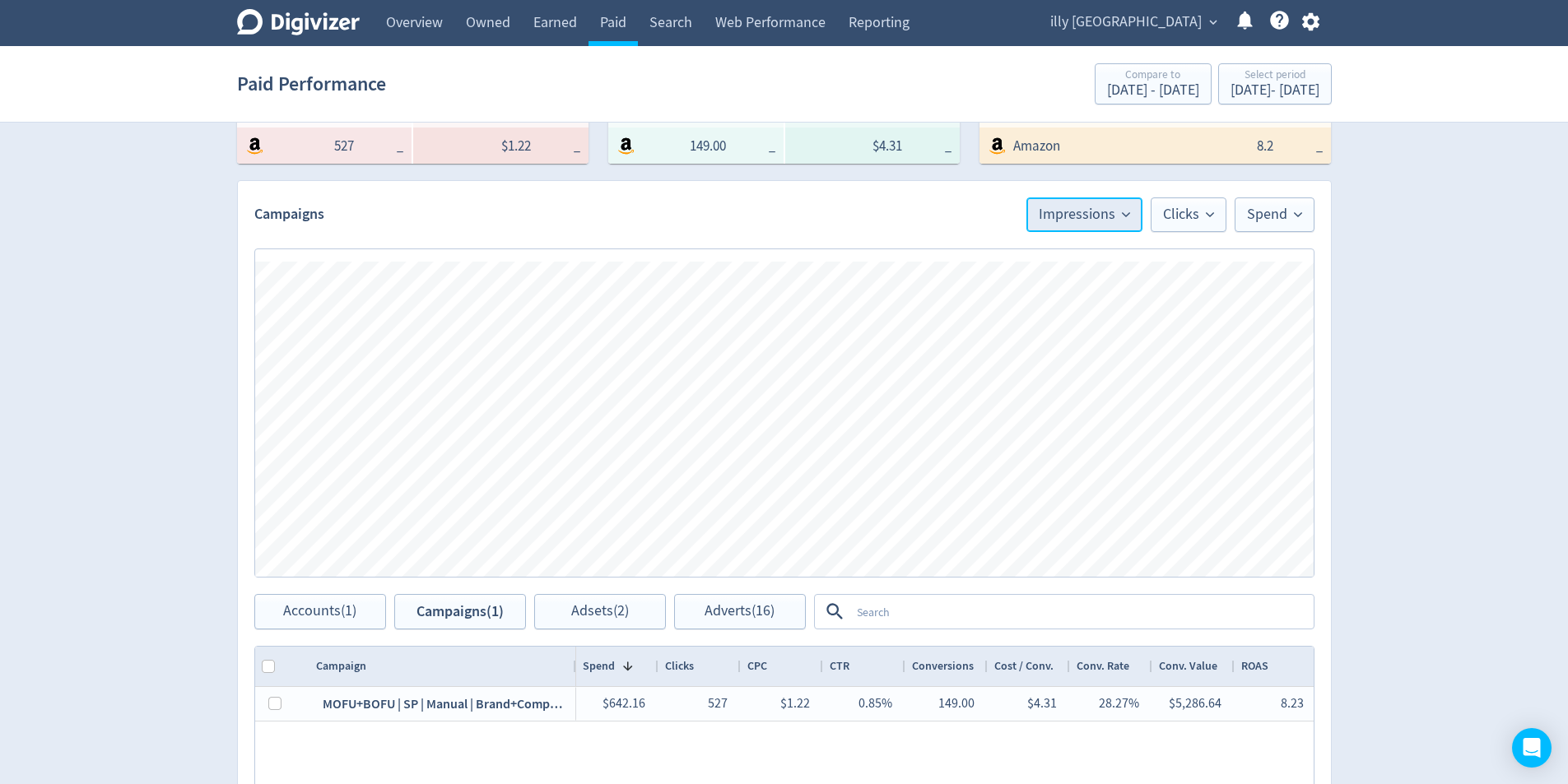
click at [1072, 224] on button "Impressions" at bounding box center [1084, 214] width 116 height 34
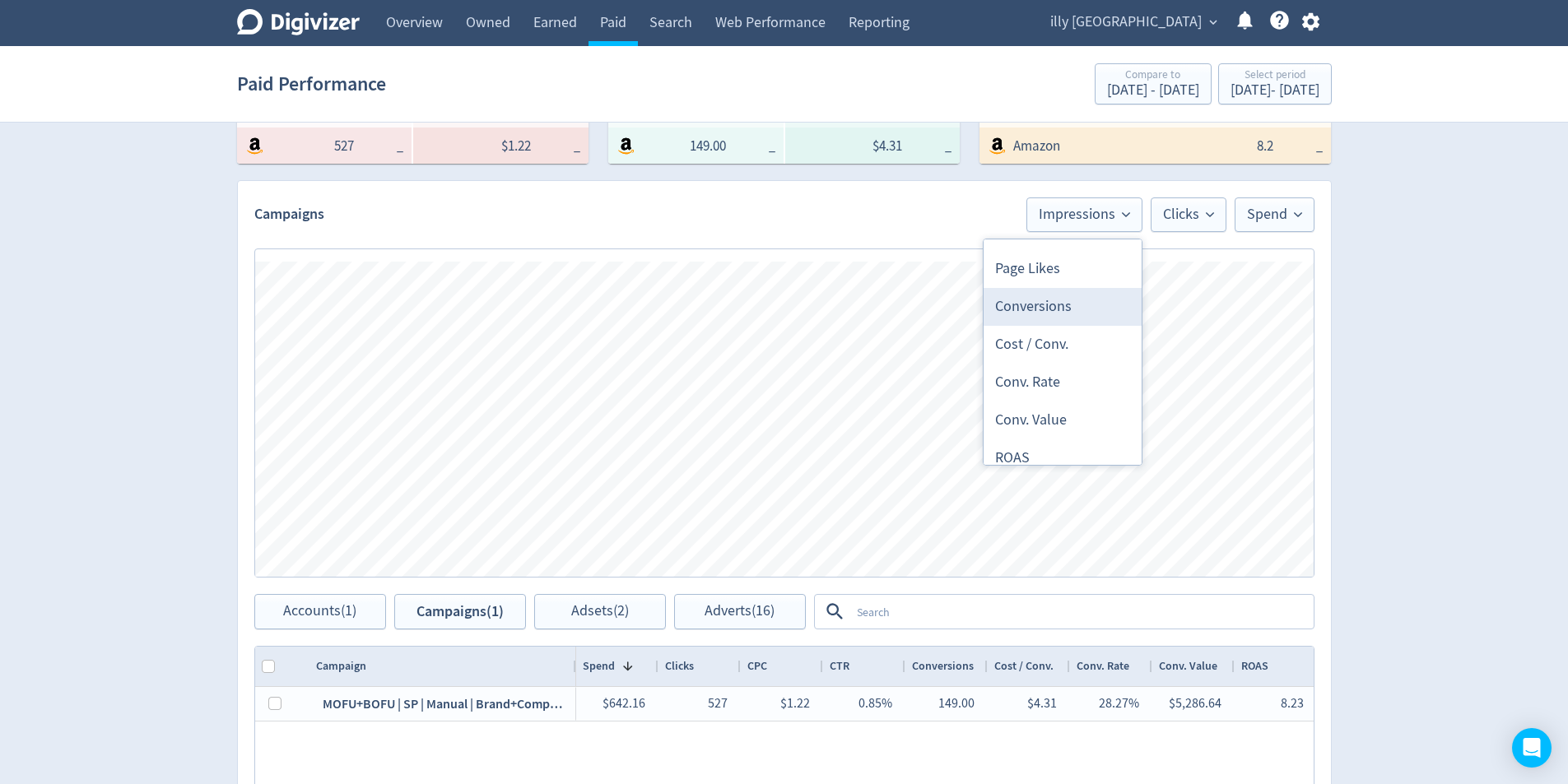
click at [1075, 312] on li "Conversions" at bounding box center [1062, 306] width 158 height 38
click at [1202, 214] on span "Clicks" at bounding box center [1188, 214] width 51 height 15
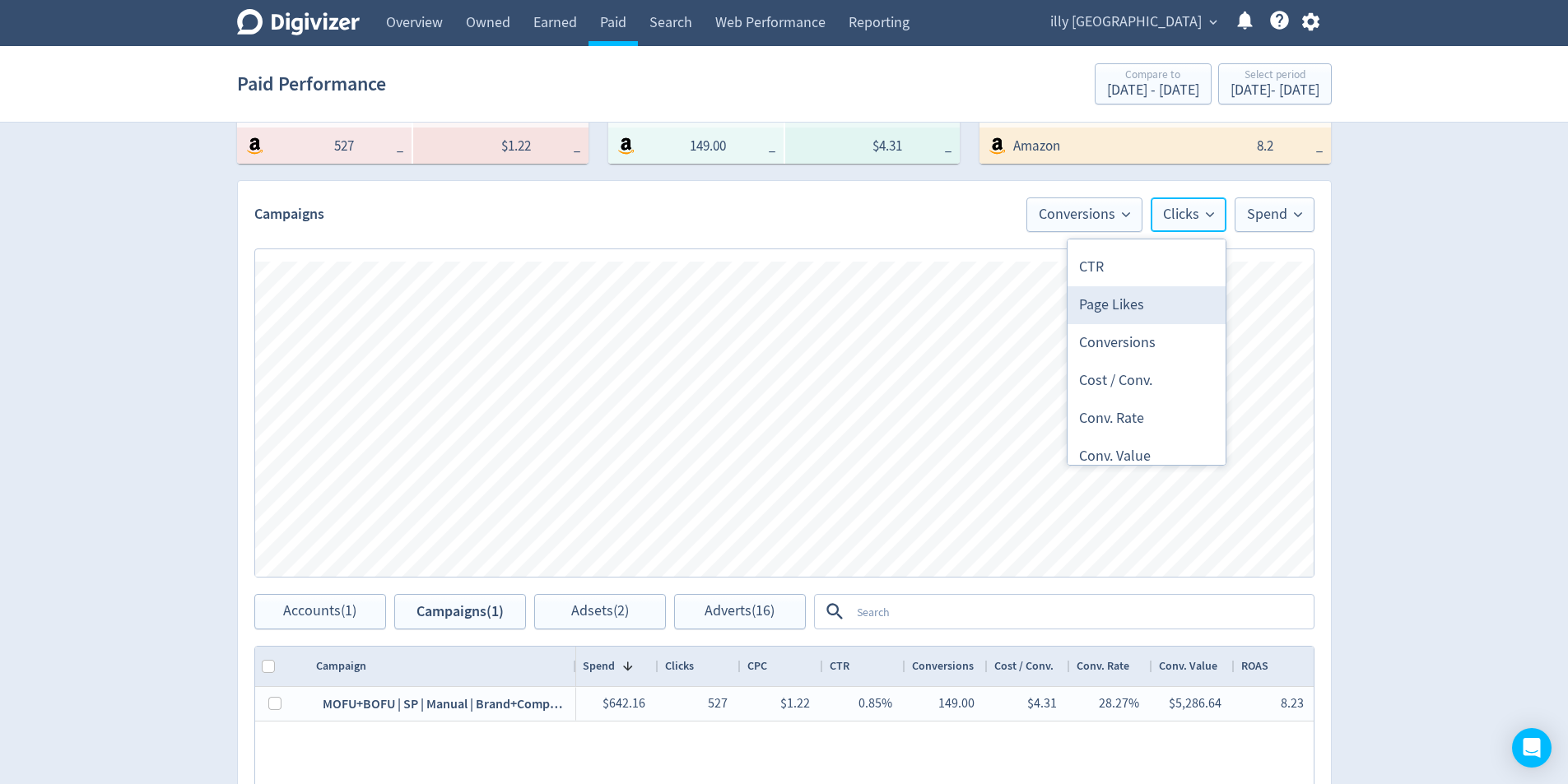
scroll to position [659, 0]
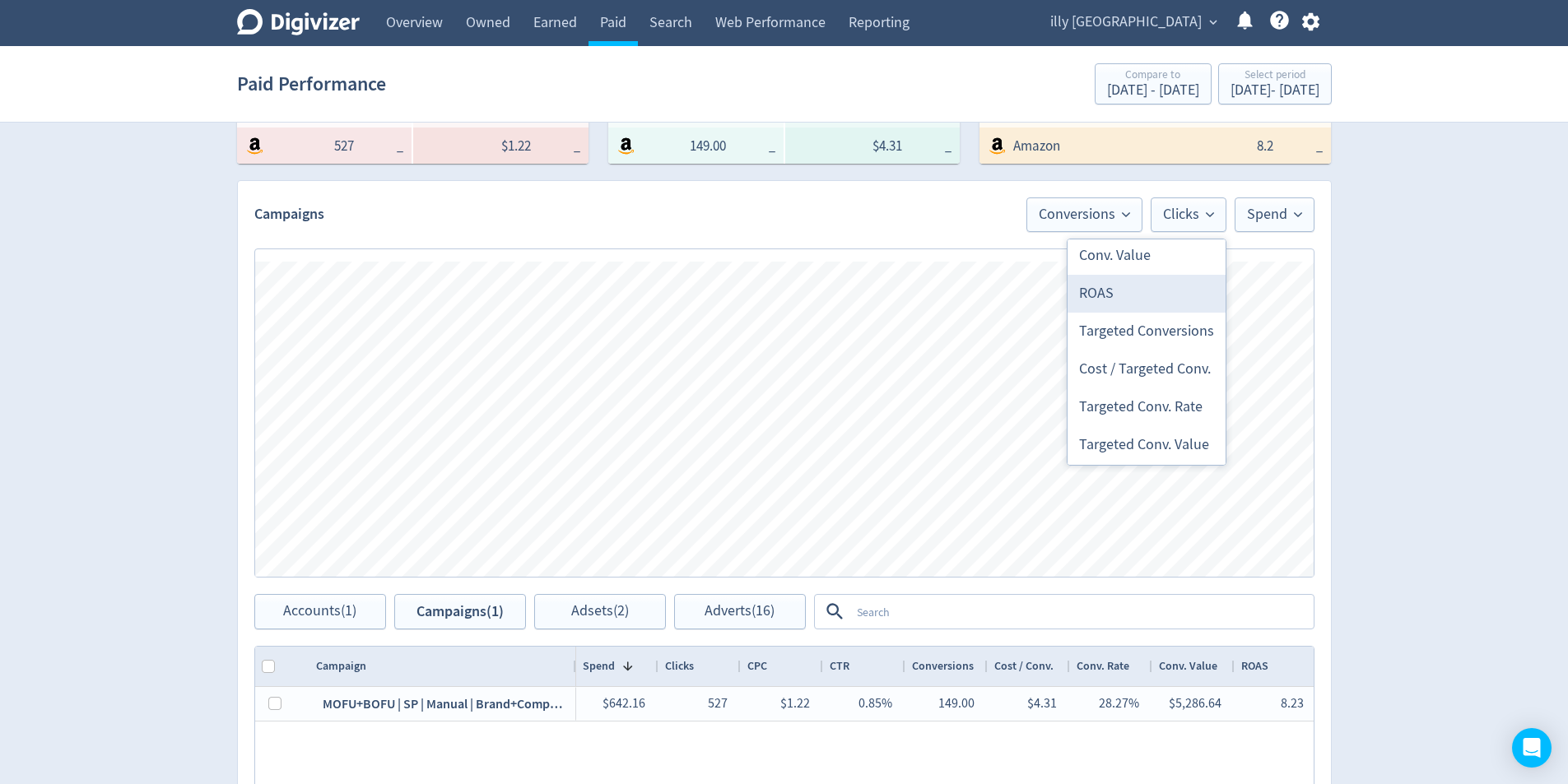
click at [1150, 298] on li "ROAS" at bounding box center [1146, 294] width 158 height 38
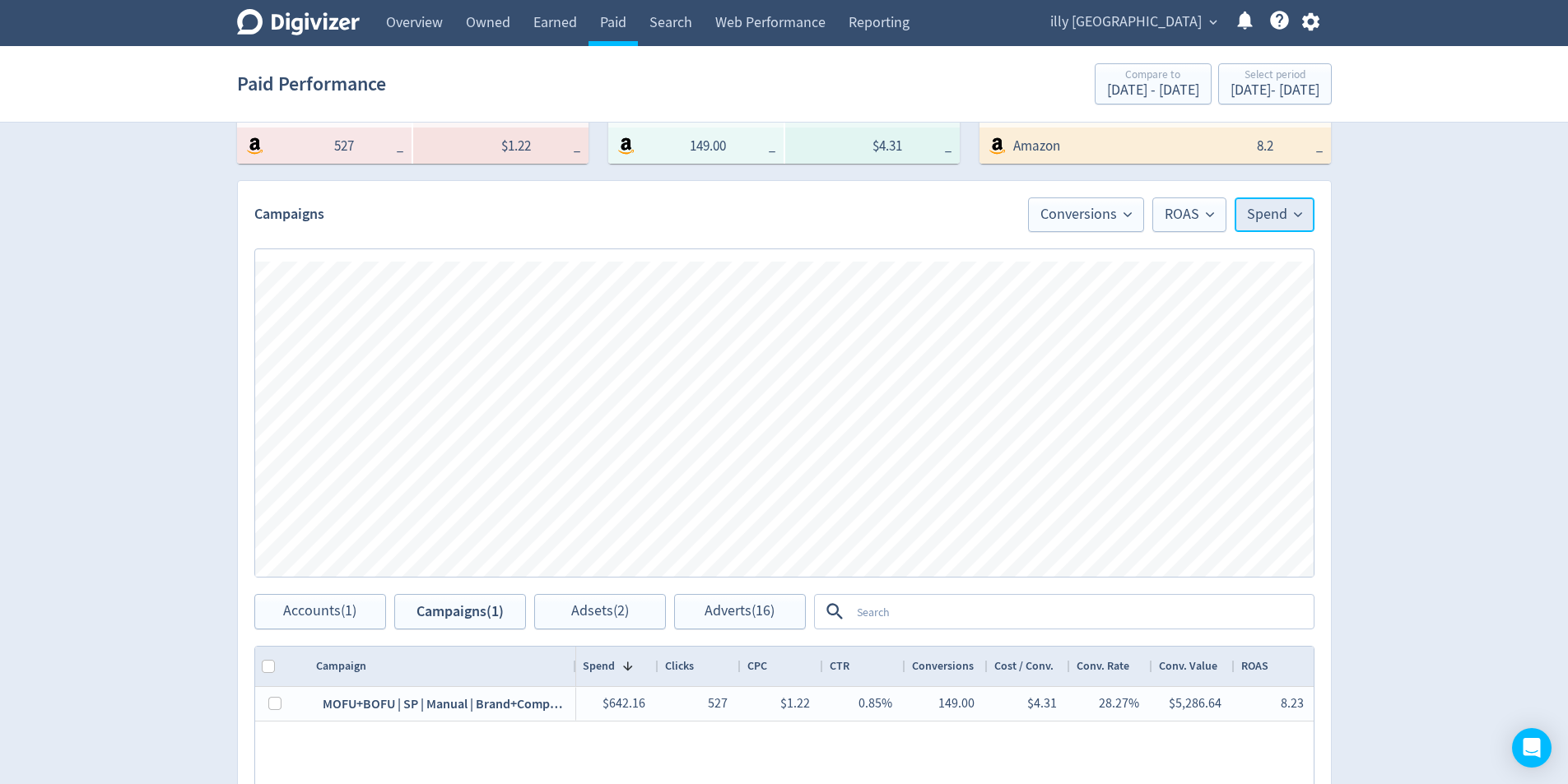
click at [1286, 214] on span "Spend" at bounding box center [1274, 214] width 55 height 15
click at [1456, 269] on div "Digivizer Logo [PERSON_NAME] Logo Overview Owned Earned Paid Search Web Perform…" at bounding box center [784, 396] width 1568 height 1561
click at [1110, 219] on span "Conversions" at bounding box center [1085, 214] width 91 height 15
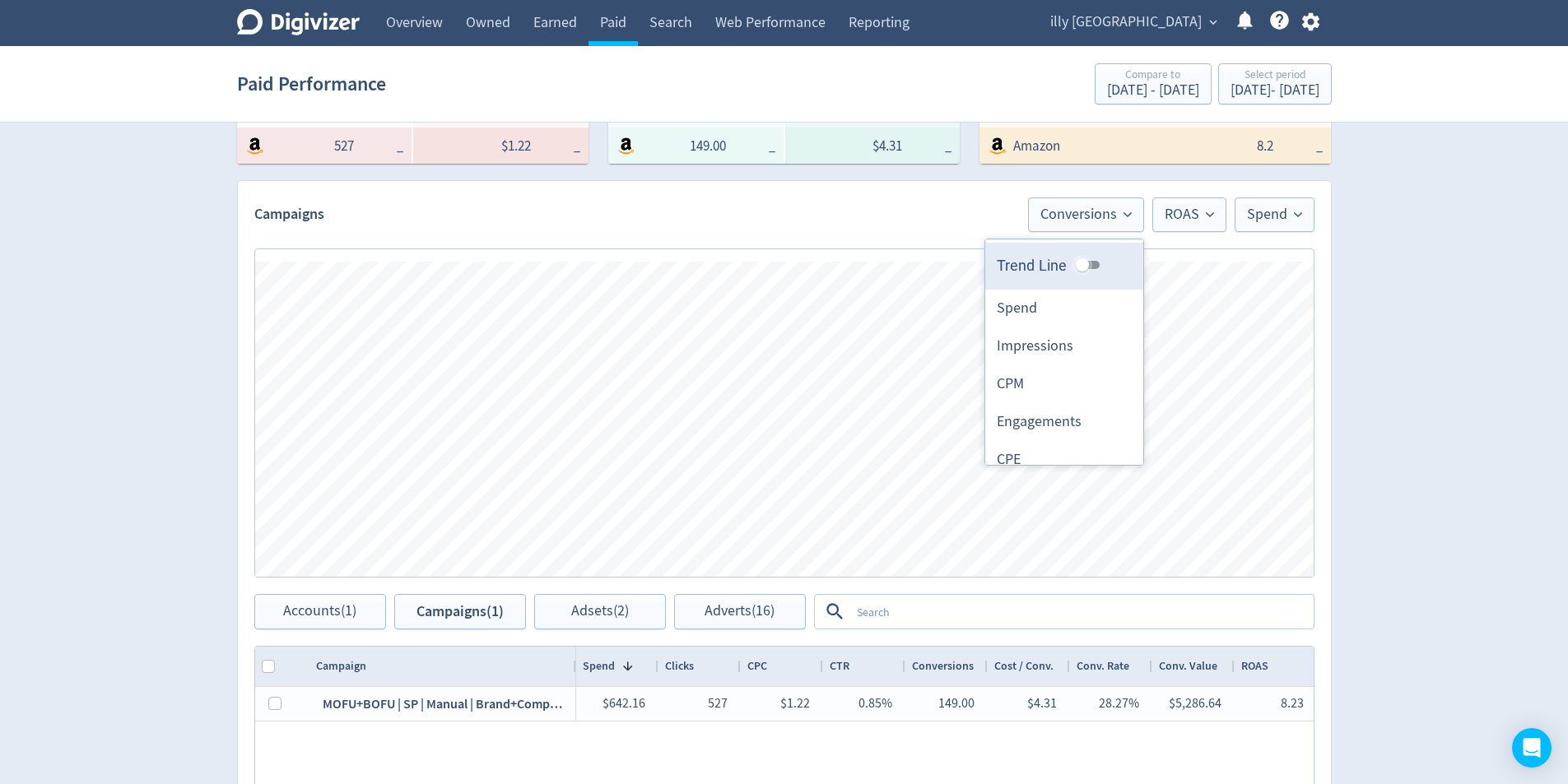
click at [1080, 266] on input "Trend Line" at bounding box center [1083, 265] width 60 height 20
checkbox input "true"
click at [1182, 220] on span "ROAS" at bounding box center [1189, 214] width 49 height 15
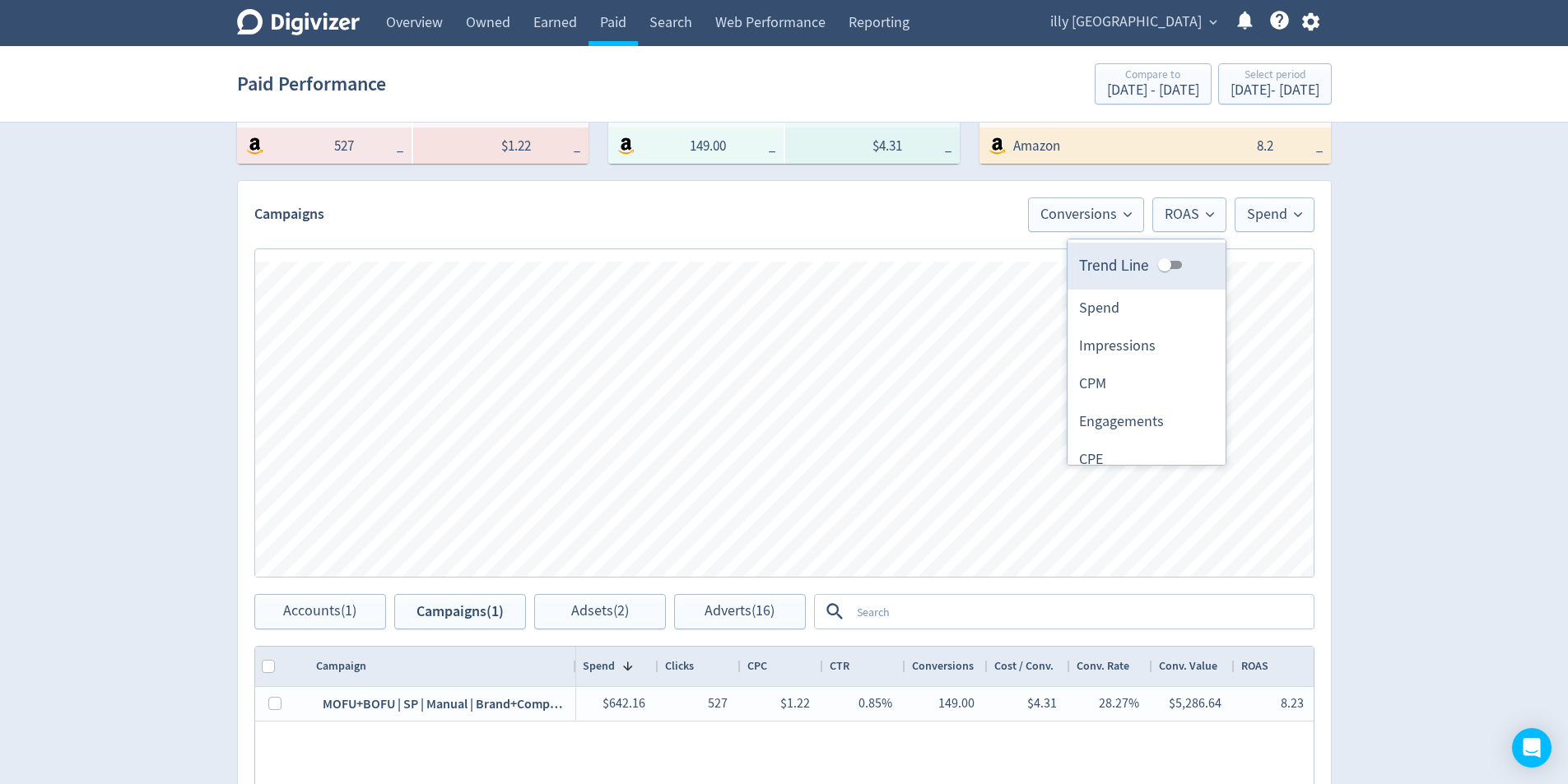
click at [1166, 262] on input "Trend Line" at bounding box center [1165, 265] width 60 height 20
checkbox input "true"
click at [1283, 209] on span "Spend" at bounding box center [1274, 214] width 55 height 15
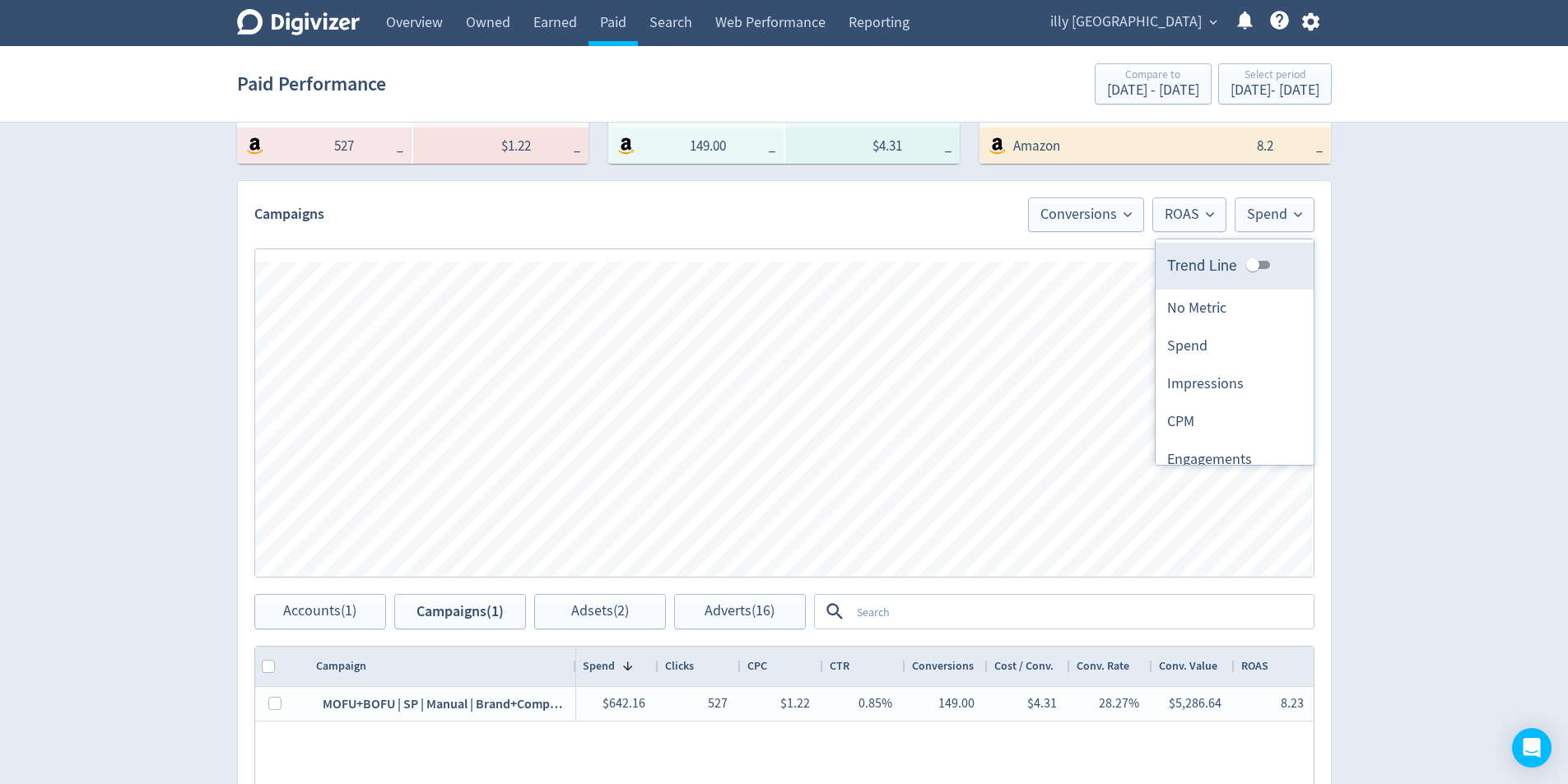
click at [1248, 261] on input "Trend Line" at bounding box center [1253, 265] width 60 height 20
checkbox input "true"
click at [1463, 290] on div "Digivizer Logo [PERSON_NAME] Logo Overview Owned Earned Paid Search Web Perform…" at bounding box center [784, 396] width 1568 height 1561
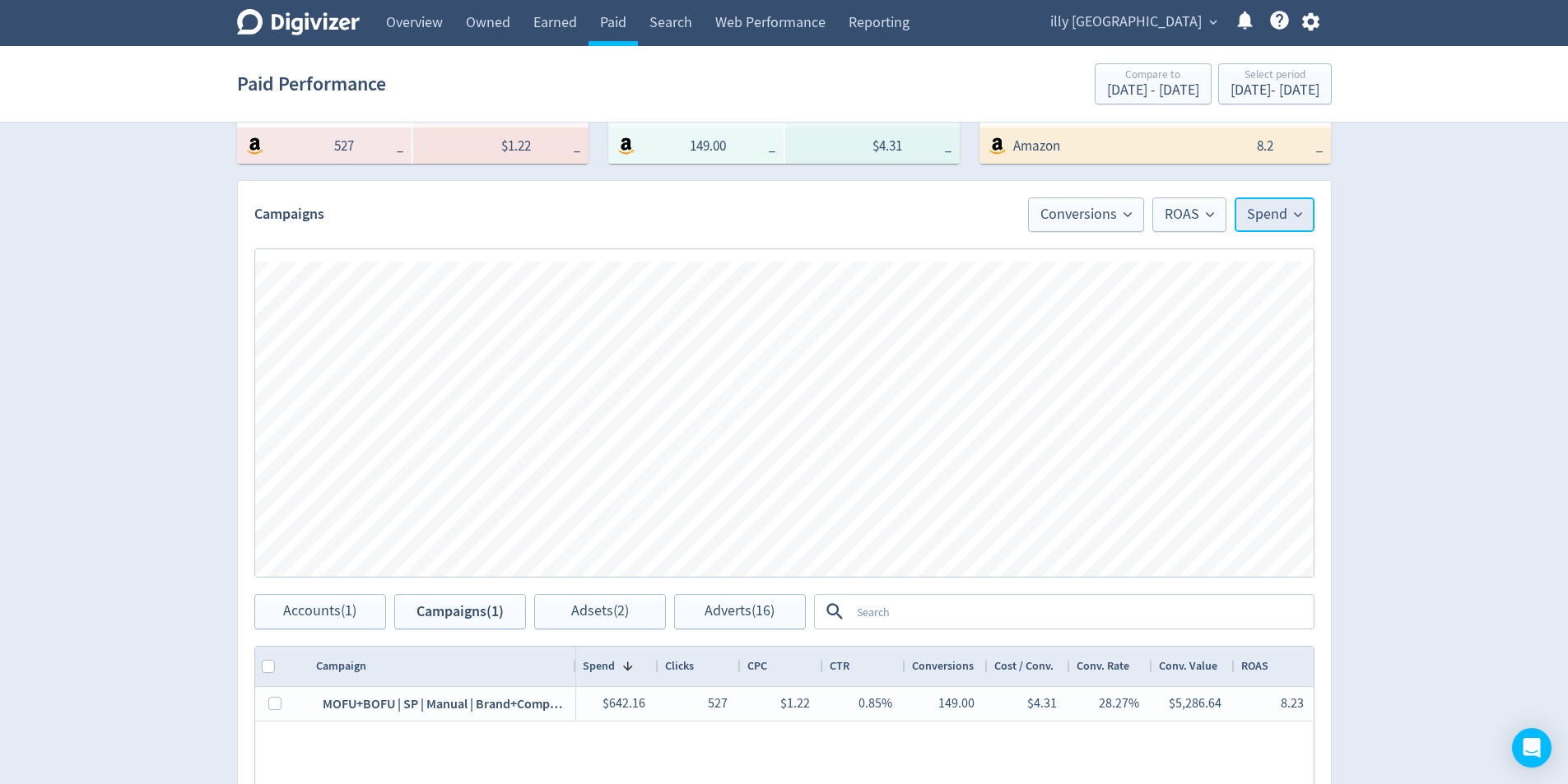
click at [1294, 222] on button "Spend" at bounding box center [1274, 214] width 80 height 34
click at [1467, 255] on div "Digivizer Logo [PERSON_NAME] Logo Overview Owned Earned Paid Search Web Perform…" at bounding box center [784, 396] width 1568 height 1561
drag, startPoint x: 1088, startPoint y: 223, endPoint x: 1091, endPoint y: 237, distance: 14.3
click at [1089, 223] on button "Conversions" at bounding box center [1085, 214] width 116 height 34
click at [1377, 254] on div "Digivizer Logo [PERSON_NAME] Logo Overview Owned Earned Paid Search Web Perform…" at bounding box center [784, 396] width 1568 height 1561
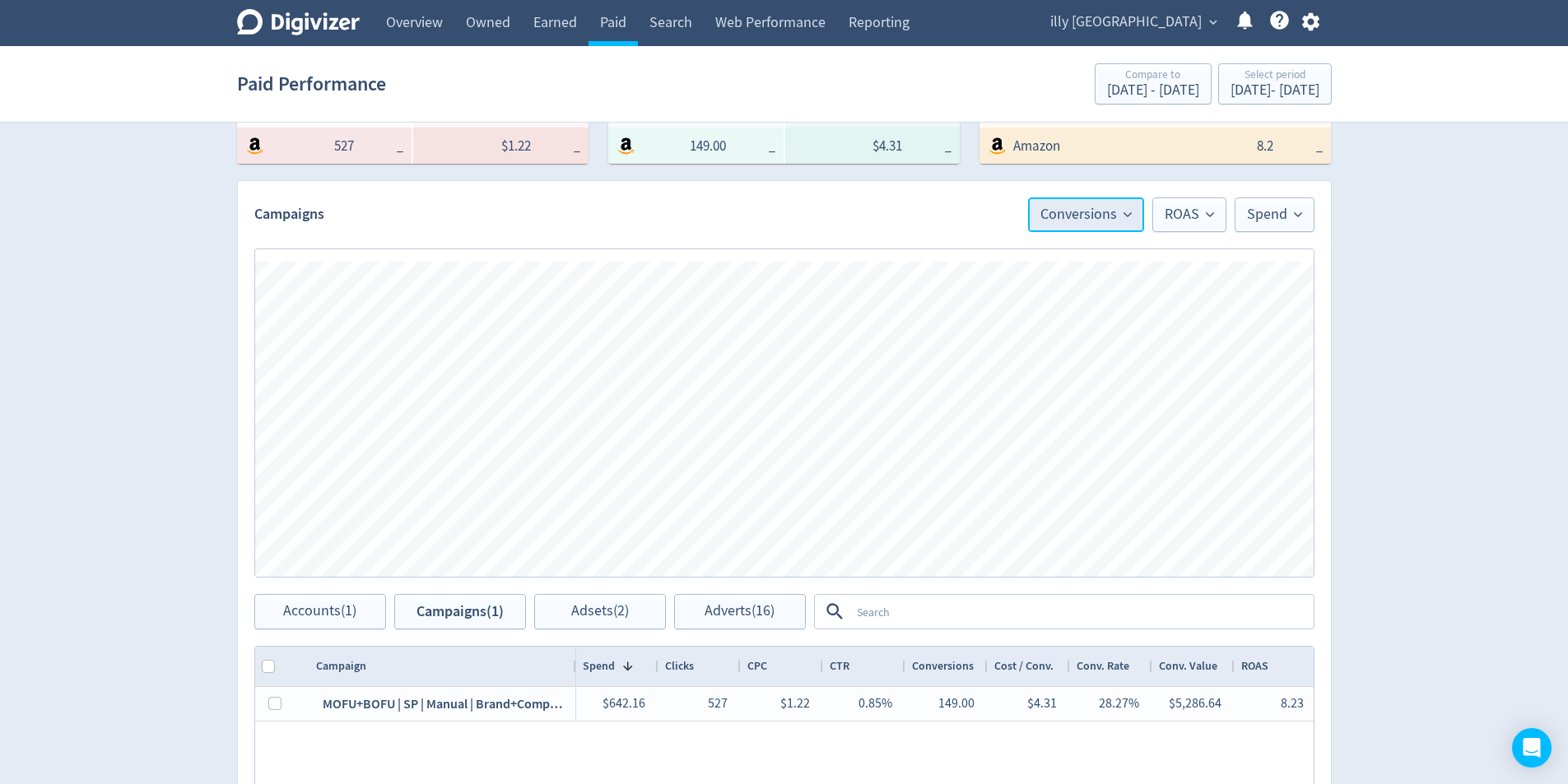
click at [1079, 226] on button "Conversions" at bounding box center [1085, 214] width 116 height 34
click at [1503, 277] on div "Digivizer Logo [PERSON_NAME] Logo Overview Owned Earned Paid Search Web Perform…" at bounding box center [784, 396] width 1568 height 1561
click at [1094, 214] on span "Conversions" at bounding box center [1085, 214] width 91 height 15
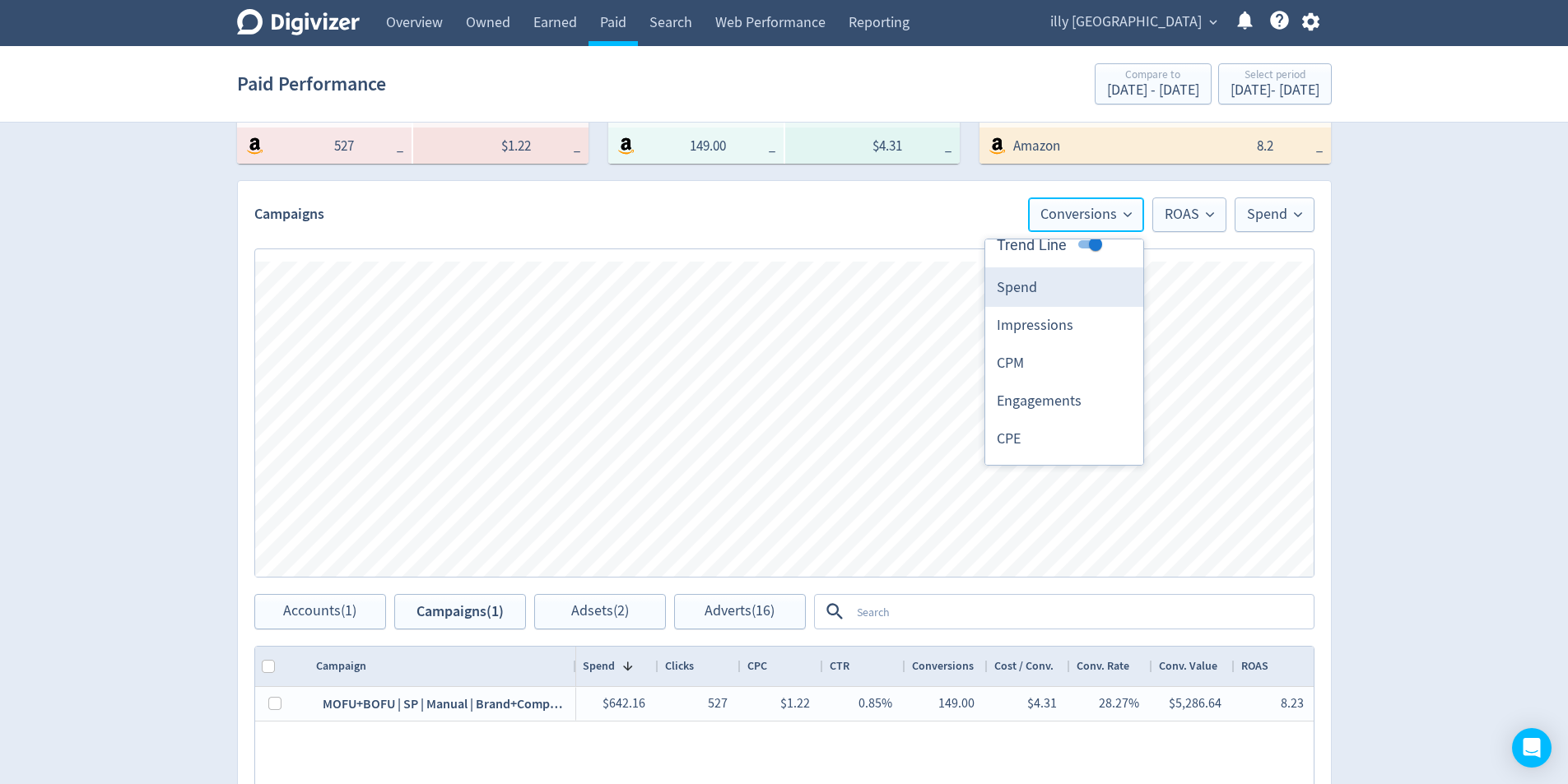
scroll to position [0, 0]
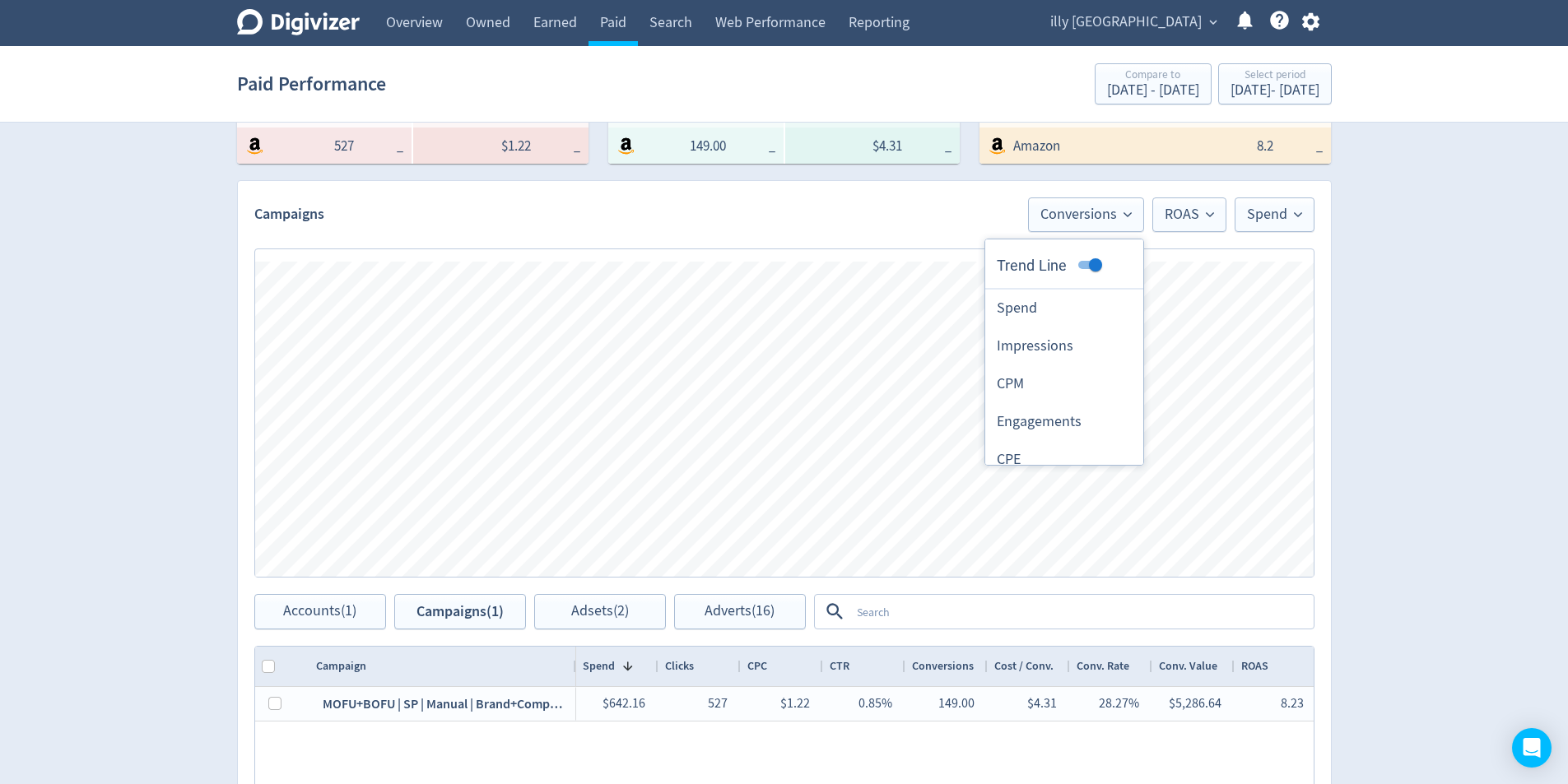
click at [1084, 307] on li "Spend" at bounding box center [1064, 308] width 158 height 38
click at [1126, 230] on button "Spend" at bounding box center [1104, 214] width 80 height 34
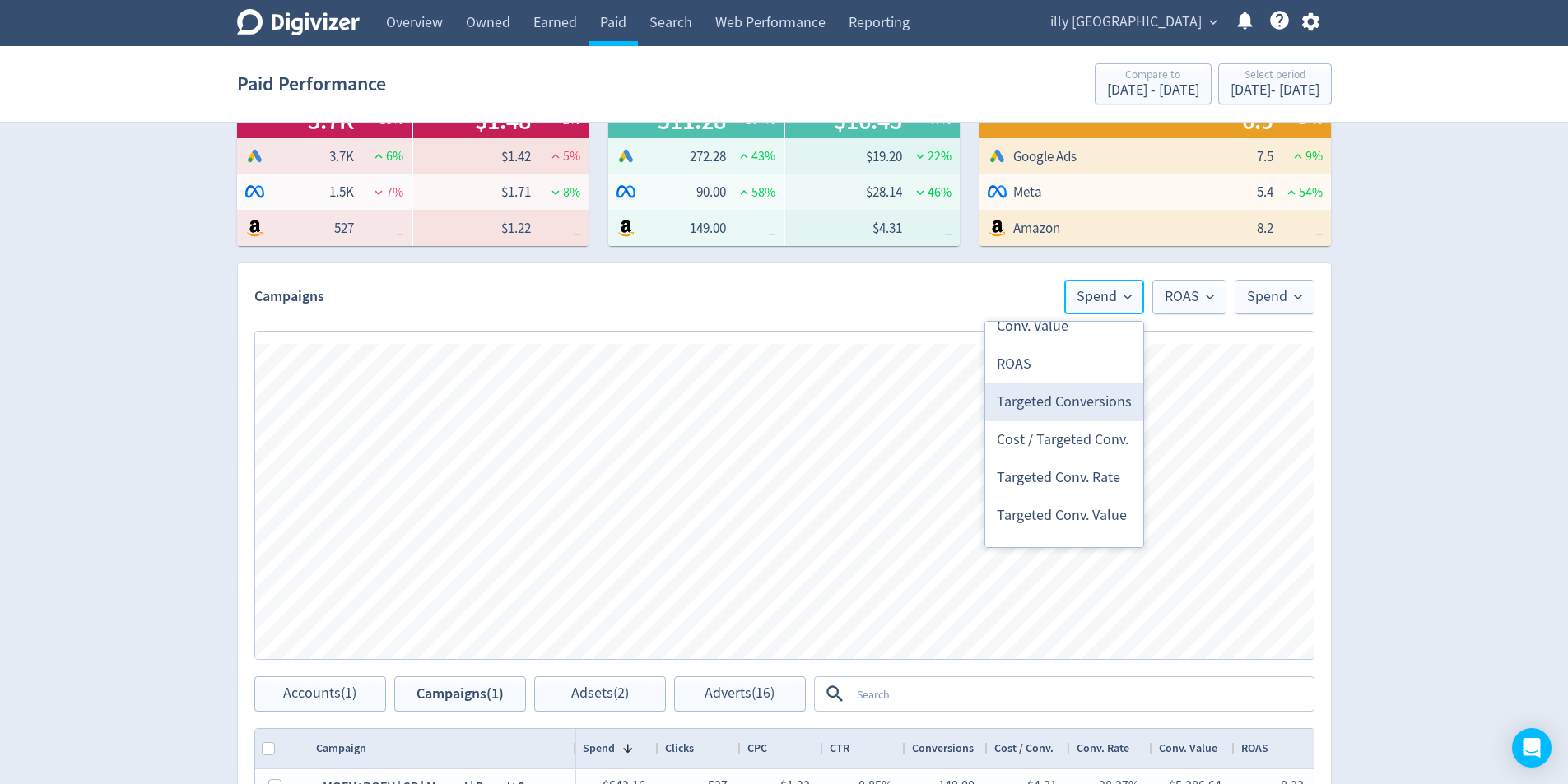
scroll to position [603, 0]
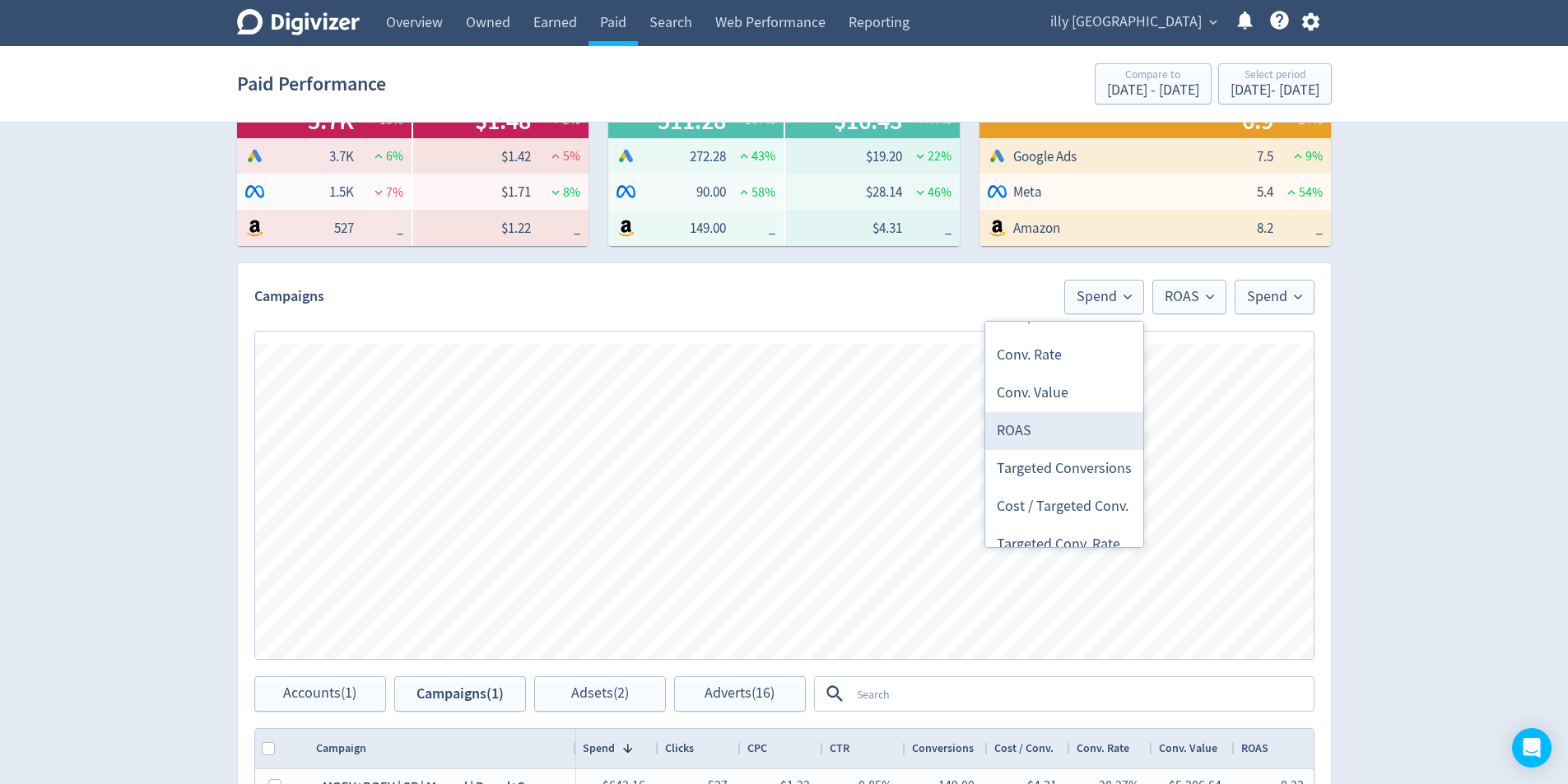
click at [1080, 441] on li "ROAS" at bounding box center [1064, 431] width 158 height 38
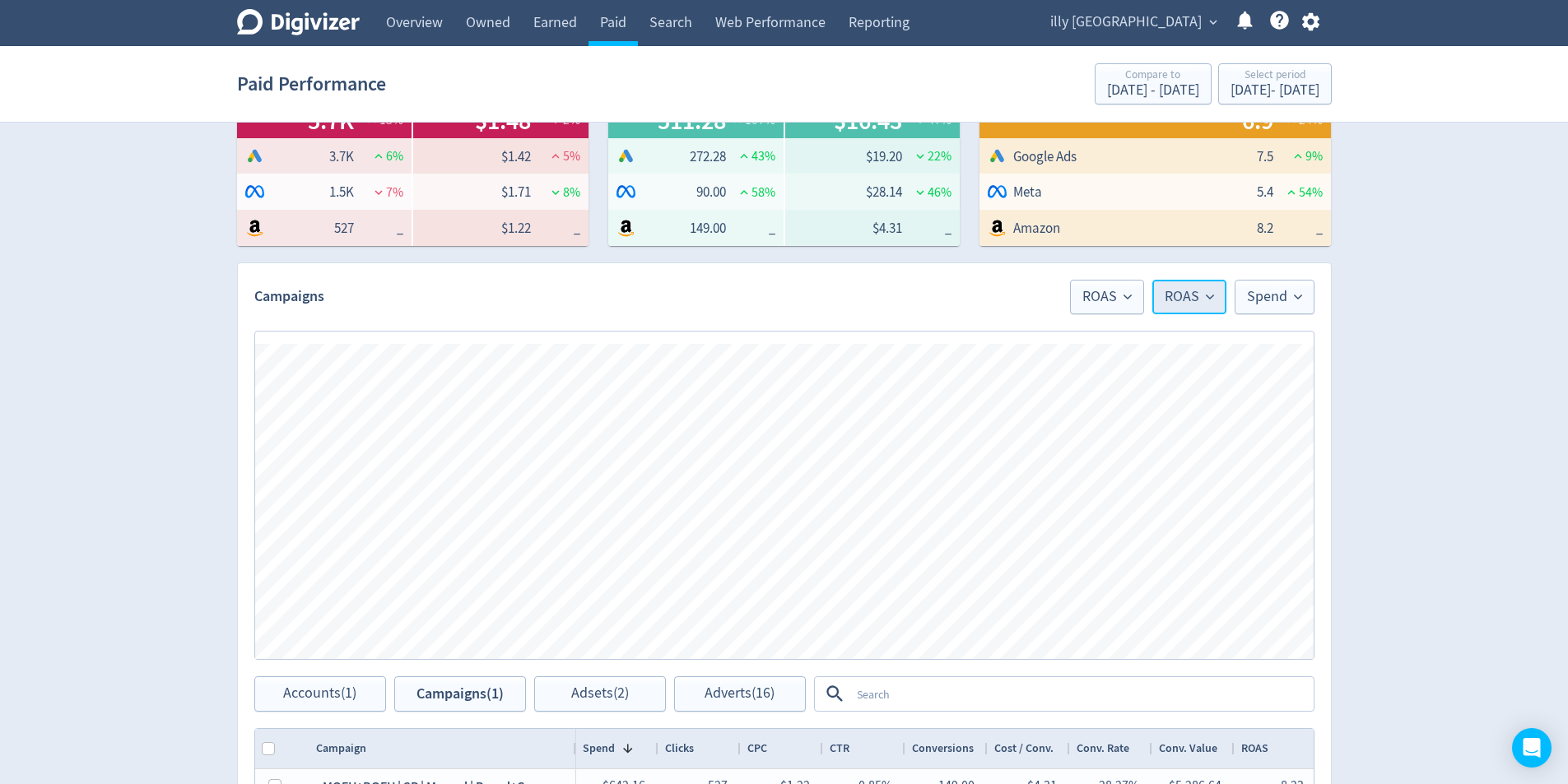
click at [1214, 287] on button "ROAS" at bounding box center [1189, 297] width 74 height 34
click at [1162, 392] on li "Spend" at bounding box center [1146, 391] width 158 height 38
drag, startPoint x: 1291, startPoint y: 293, endPoint x: 1290, endPoint y: 318, distance: 25.0
click at [1291, 298] on span "Spend" at bounding box center [1274, 297] width 55 height 15
drag, startPoint x: 1239, startPoint y: 401, endPoint x: 1316, endPoint y: 437, distance: 85.0
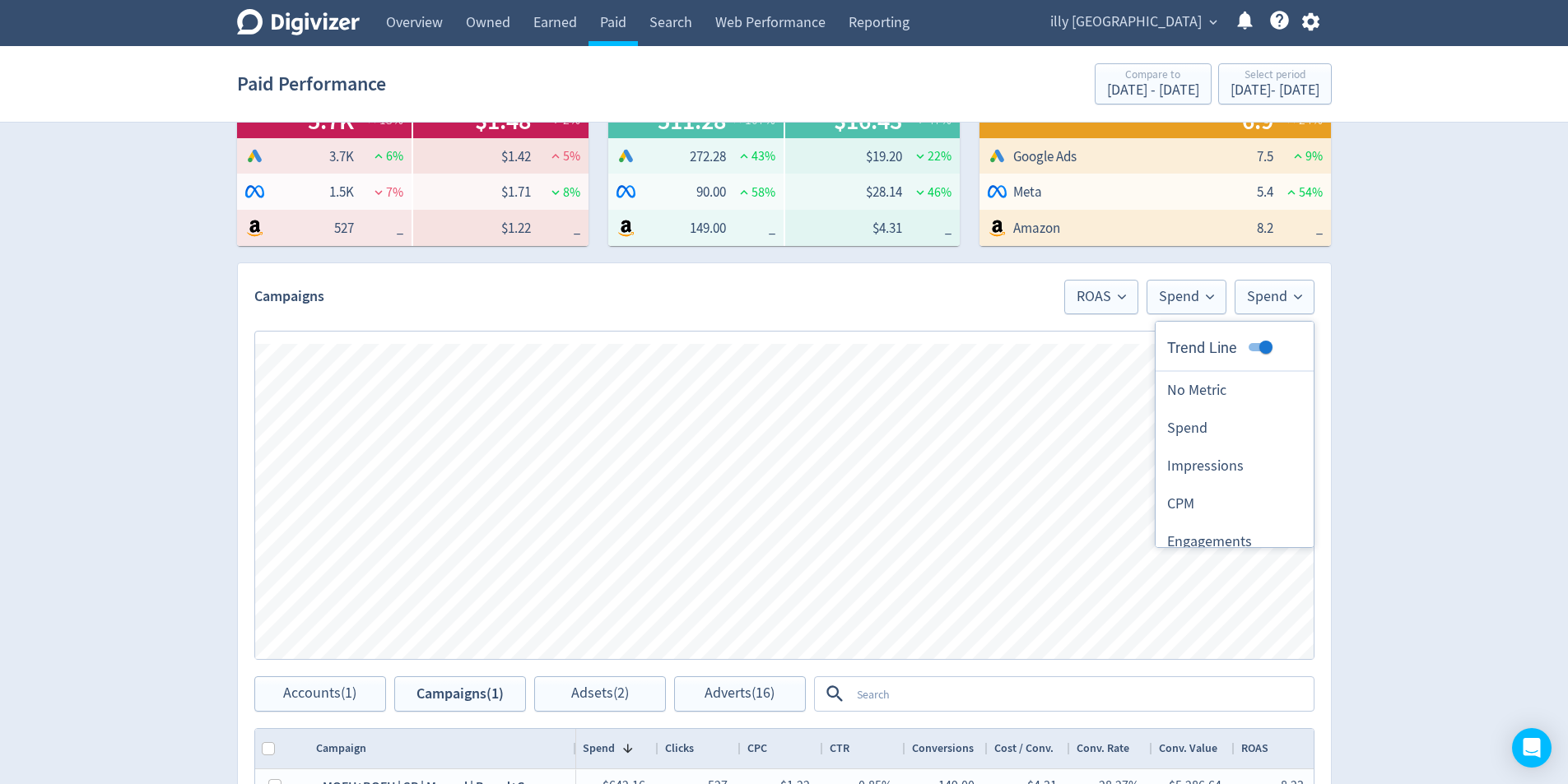
click at [1239, 402] on li "No Metric" at bounding box center [1234, 391] width 158 height 38
click at [1445, 478] on div "Digivizer Logo [PERSON_NAME] Logo Overview Owned Earned Paid Search Web Perform…" at bounding box center [784, 479] width 1568 height 1561
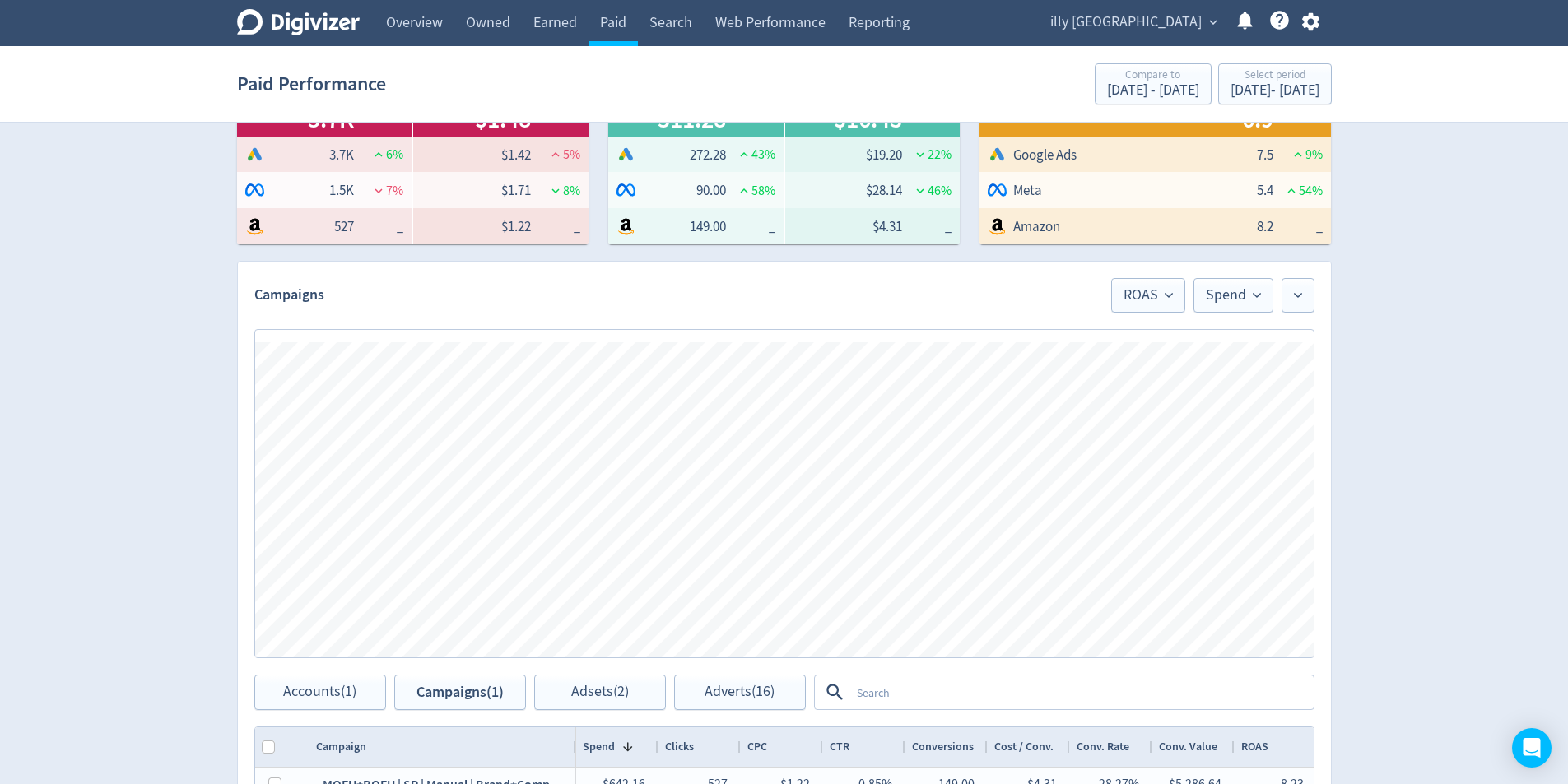
scroll to position [384, 0]
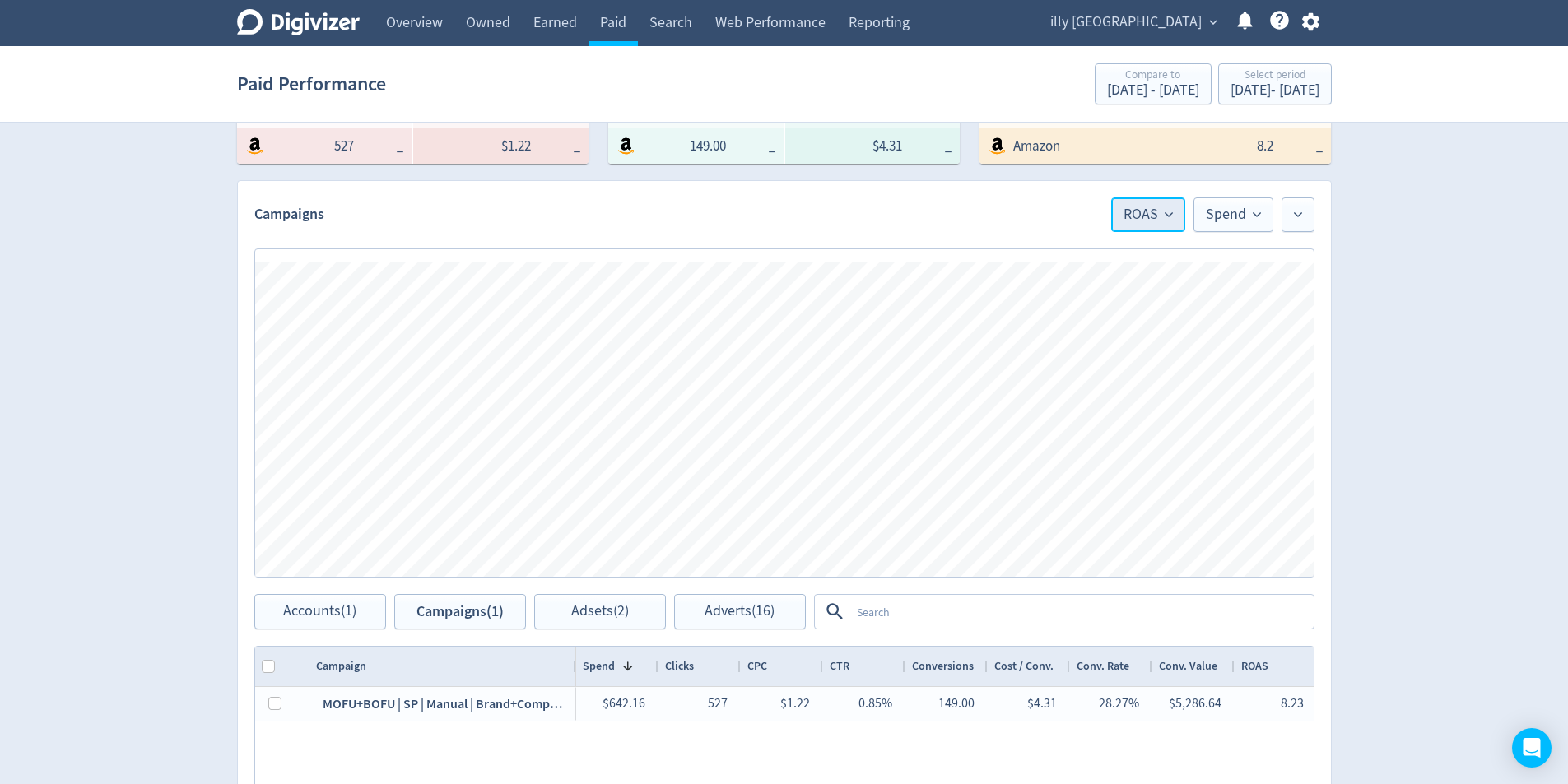
click at [1152, 208] on span "ROAS" at bounding box center [1148, 214] width 49 height 15
click at [1133, 294] on li "Spend" at bounding box center [1105, 308] width 158 height 38
click at [1238, 216] on span "Spend" at bounding box center [1233, 214] width 55 height 15
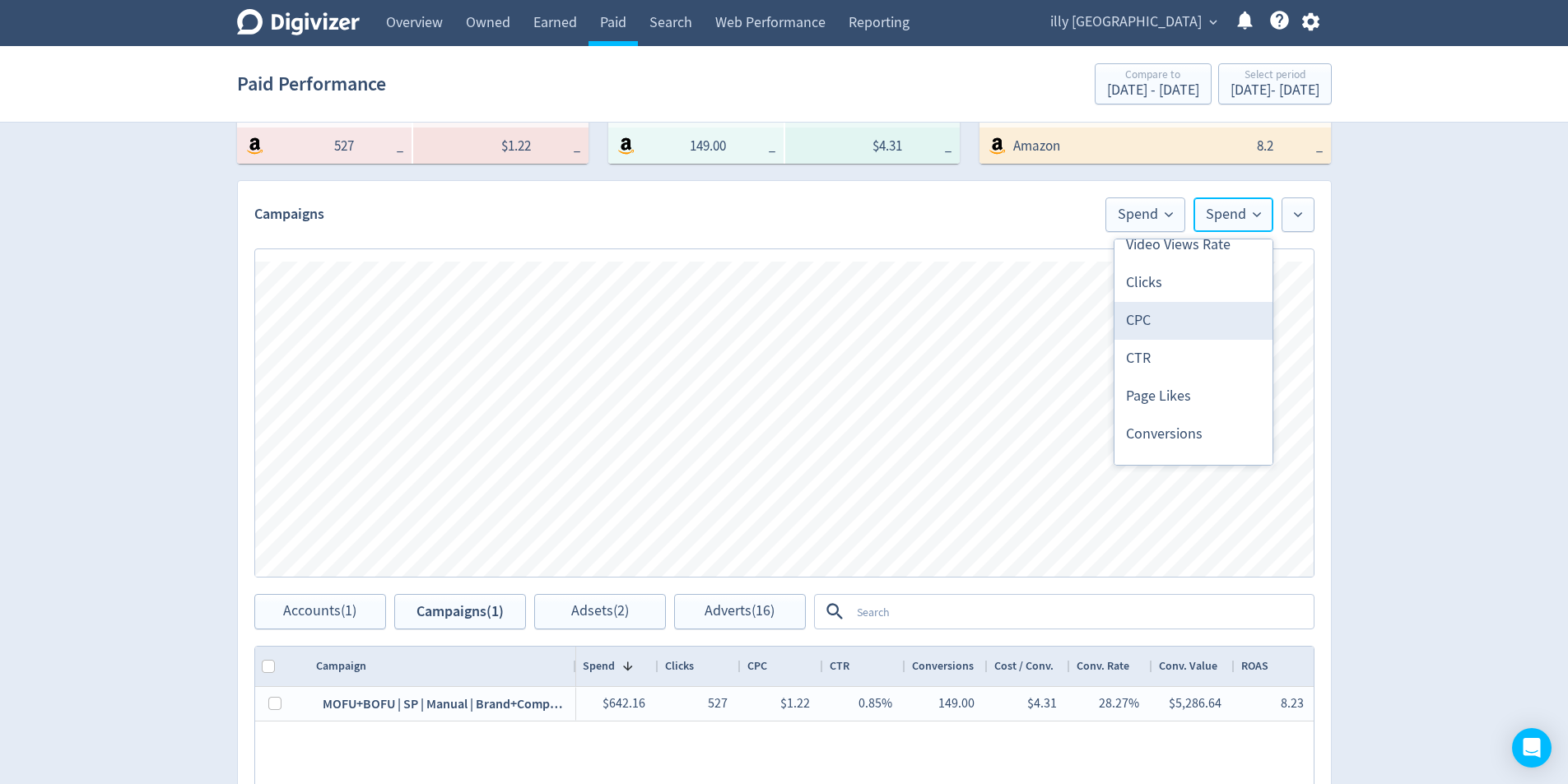
scroll to position [494, 0]
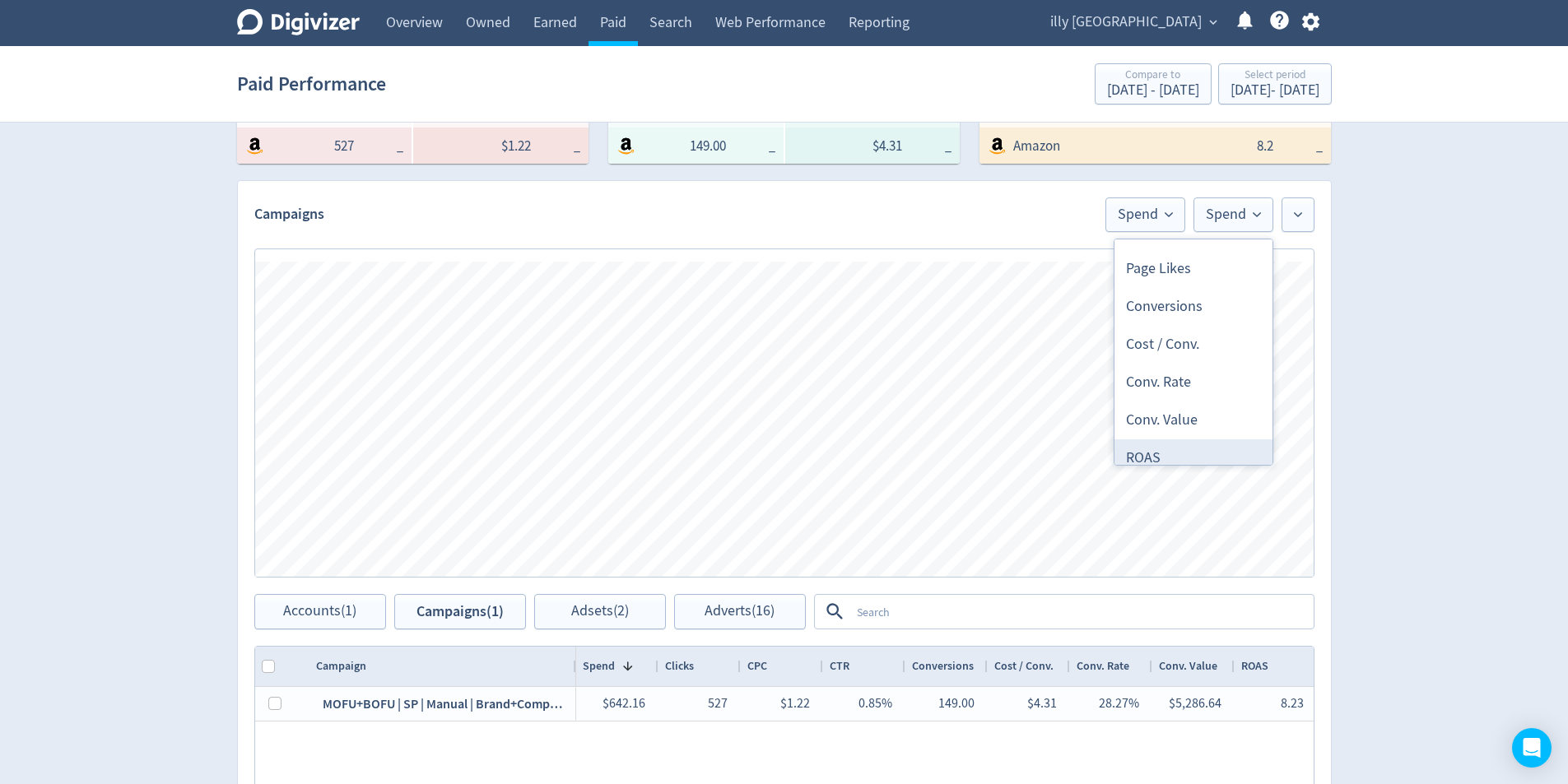
click at [1174, 448] on li "ROAS" at bounding box center [1193, 458] width 158 height 38
click at [1433, 435] on div "Digivizer Logo [PERSON_NAME] Logo Overview Owned Earned Paid Search Web Perform…" at bounding box center [784, 396] width 1568 height 1561
click at [1176, 213] on icon at bounding box center [1175, 214] width 8 height 8
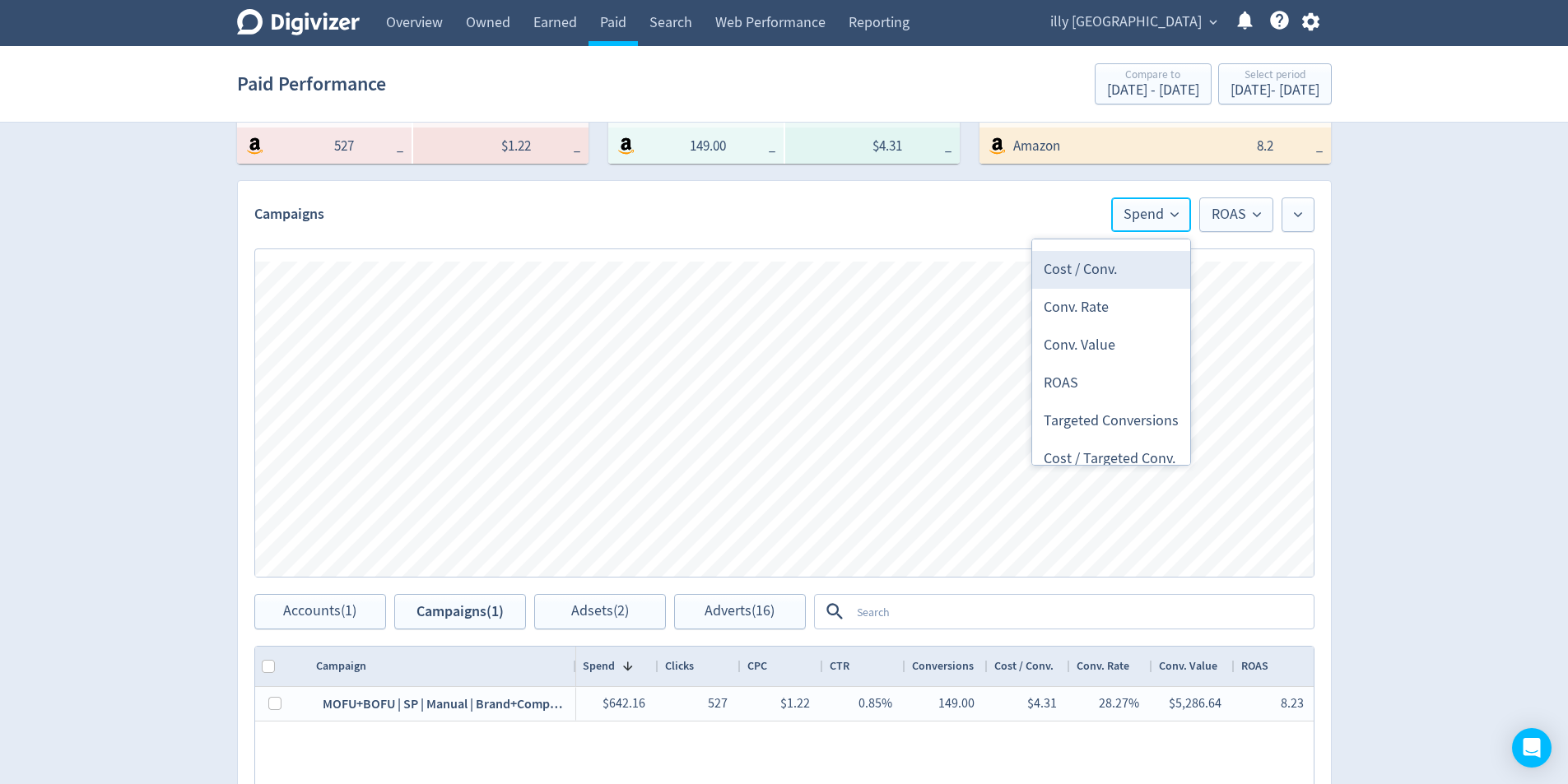
scroll to position [576, 0]
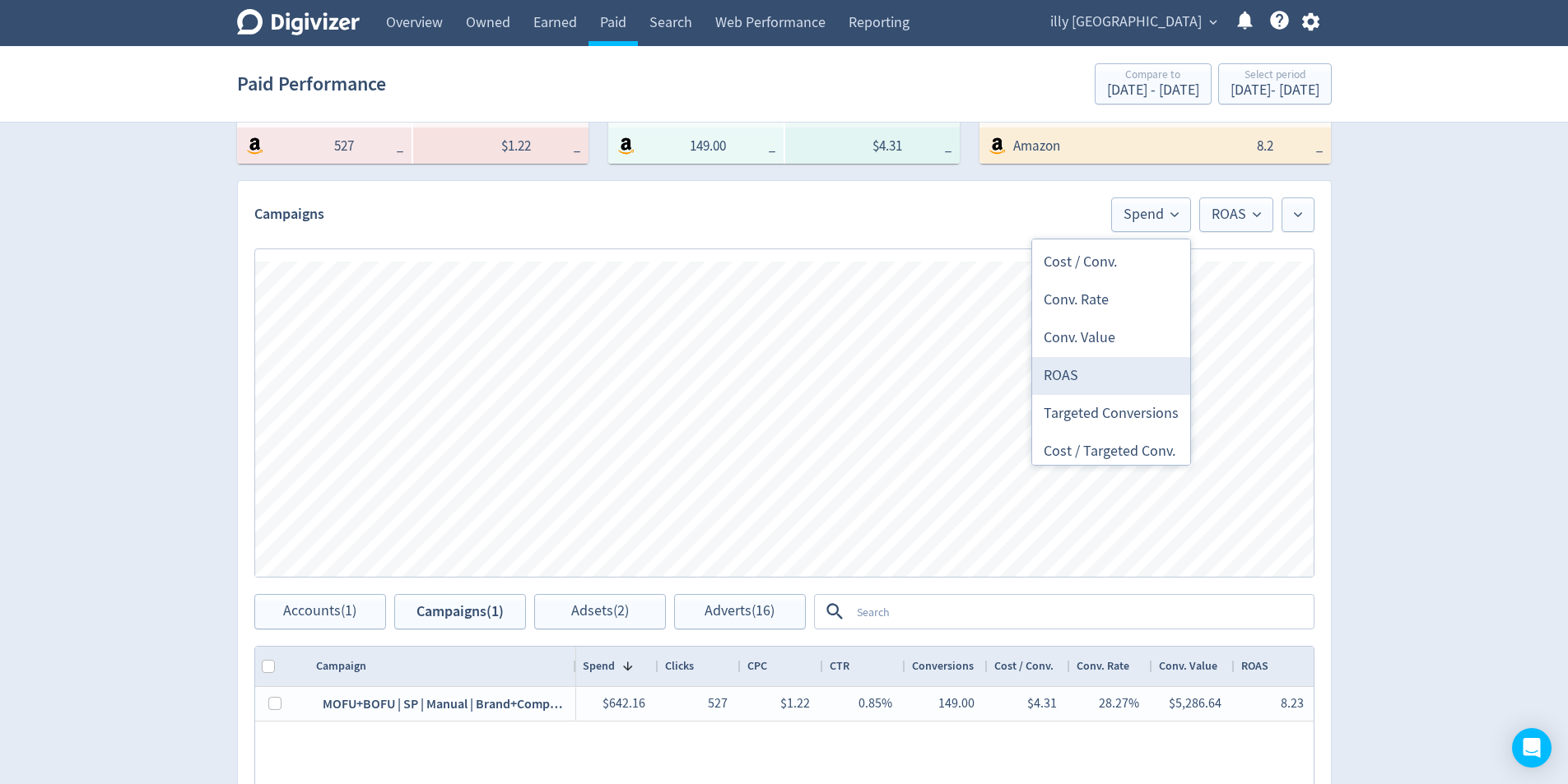
click at [1110, 371] on li "ROAS" at bounding box center [1110, 376] width 158 height 38
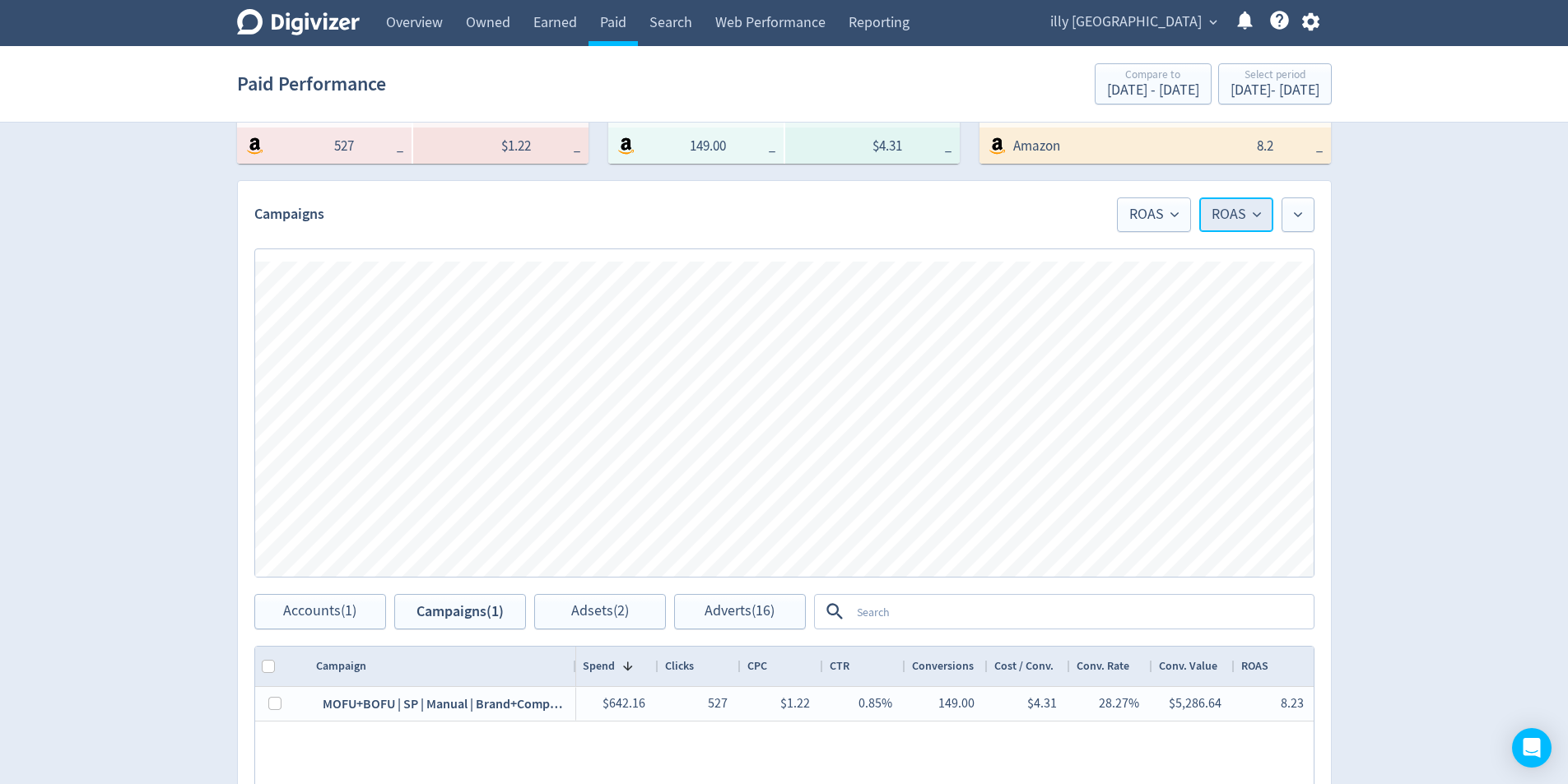
click at [1242, 203] on button "ROAS" at bounding box center [1236, 214] width 74 height 34
click at [1205, 302] on li "Spend" at bounding box center [1193, 308] width 158 height 38
click at [1493, 287] on div "Digivizer Logo [PERSON_NAME] Logo Overview Owned Earned Paid Search Web Perform…" at bounding box center [784, 396] width 1568 height 1561
click at [1228, 209] on span "Spend" at bounding box center [1233, 214] width 55 height 15
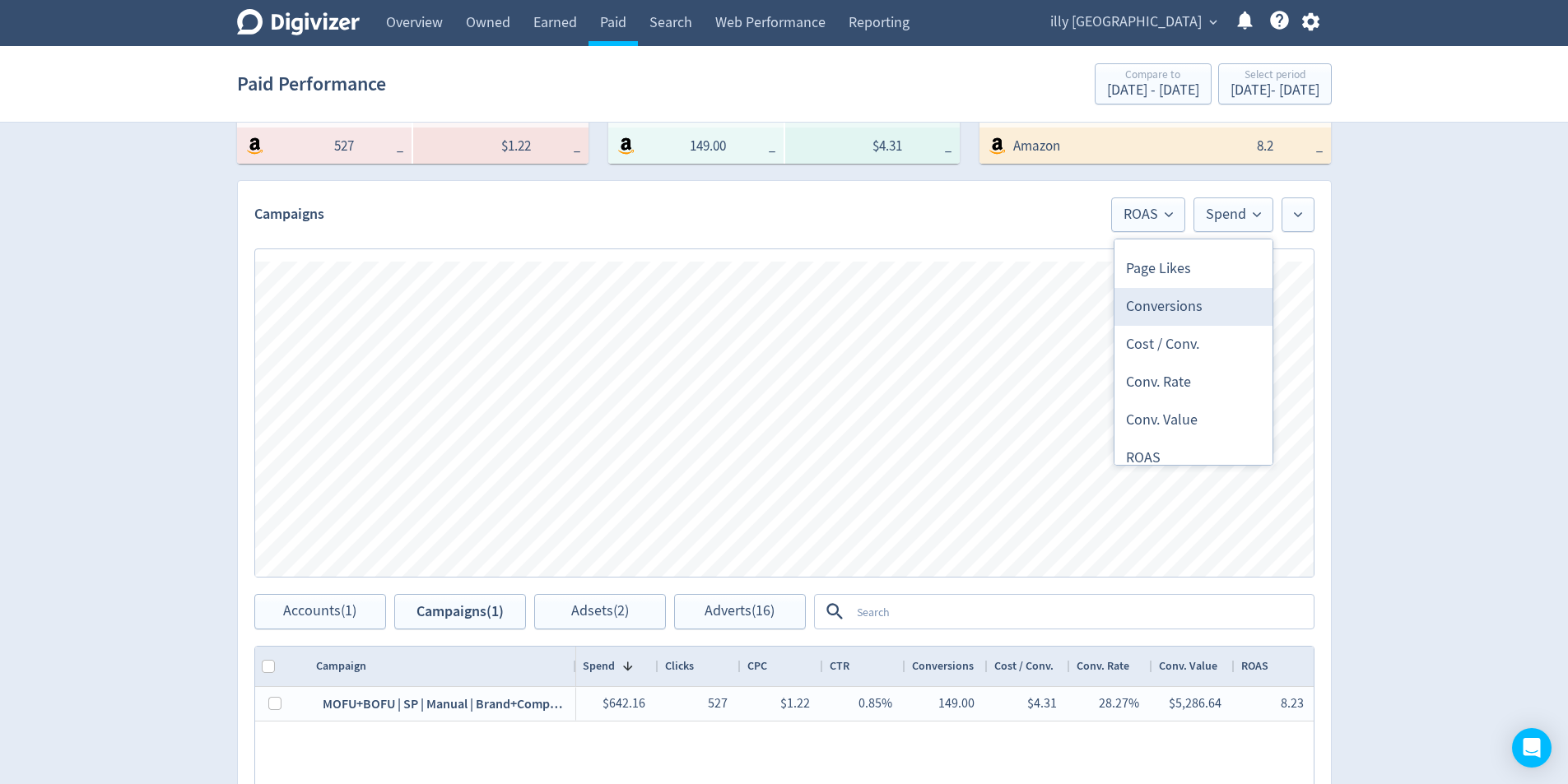
click at [1204, 318] on li "Conversions" at bounding box center [1193, 306] width 158 height 38
click at [1100, 216] on span "ROAS" at bounding box center [1112, 214] width 49 height 15
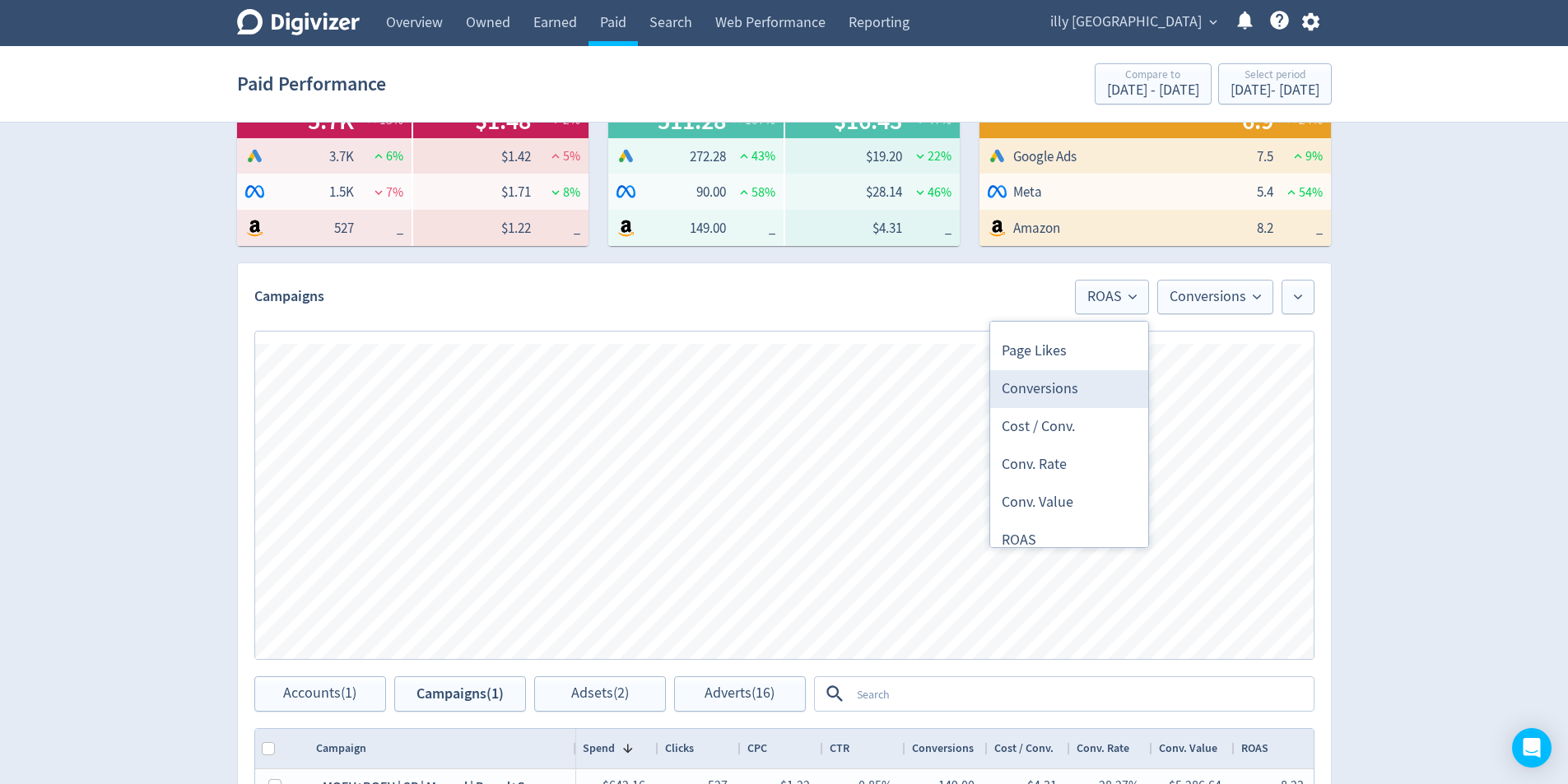
click at [1071, 396] on li "Conversions" at bounding box center [1069, 389] width 158 height 38
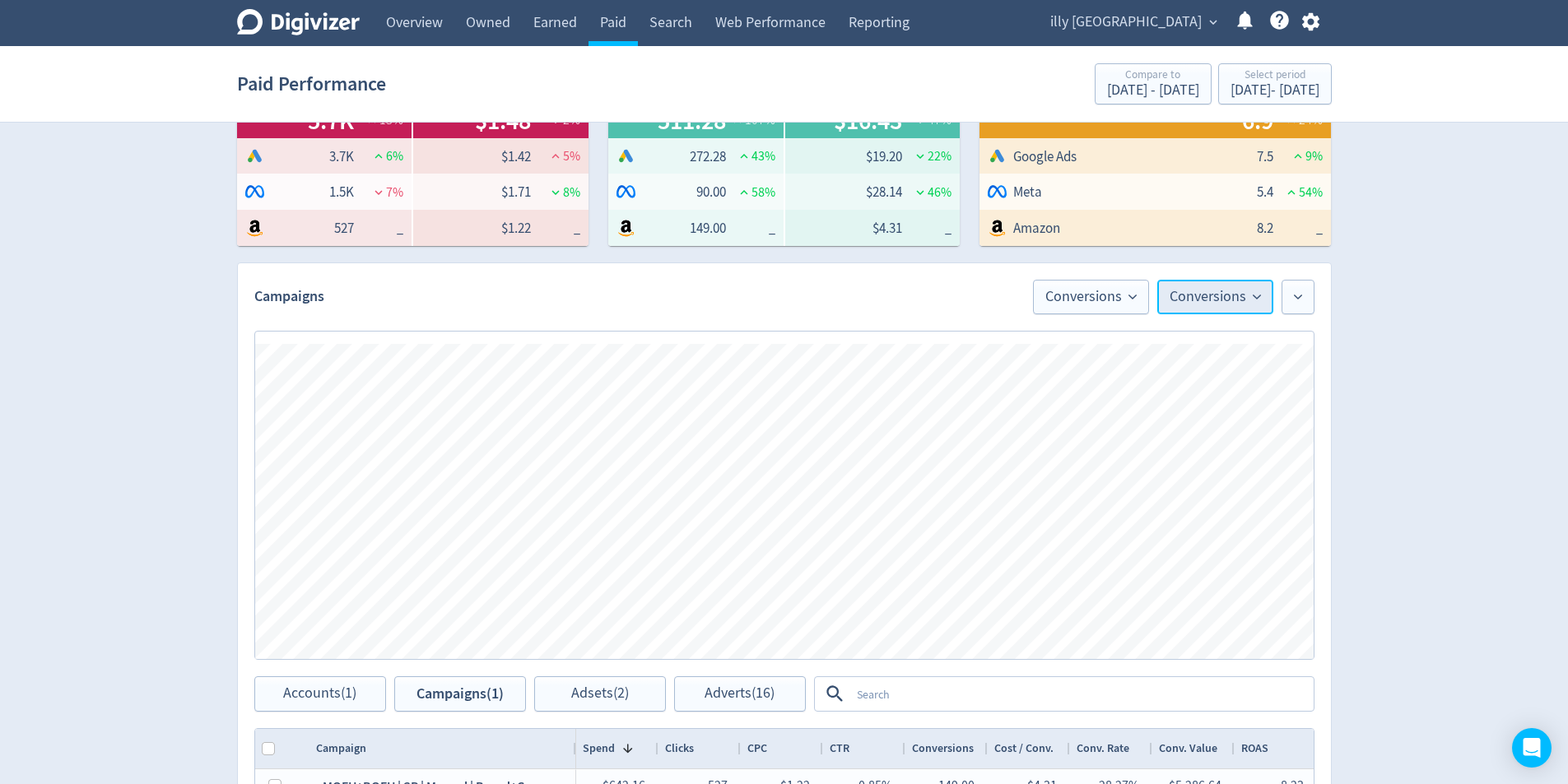
click at [1203, 301] on span "Conversions" at bounding box center [1215, 297] width 91 height 15
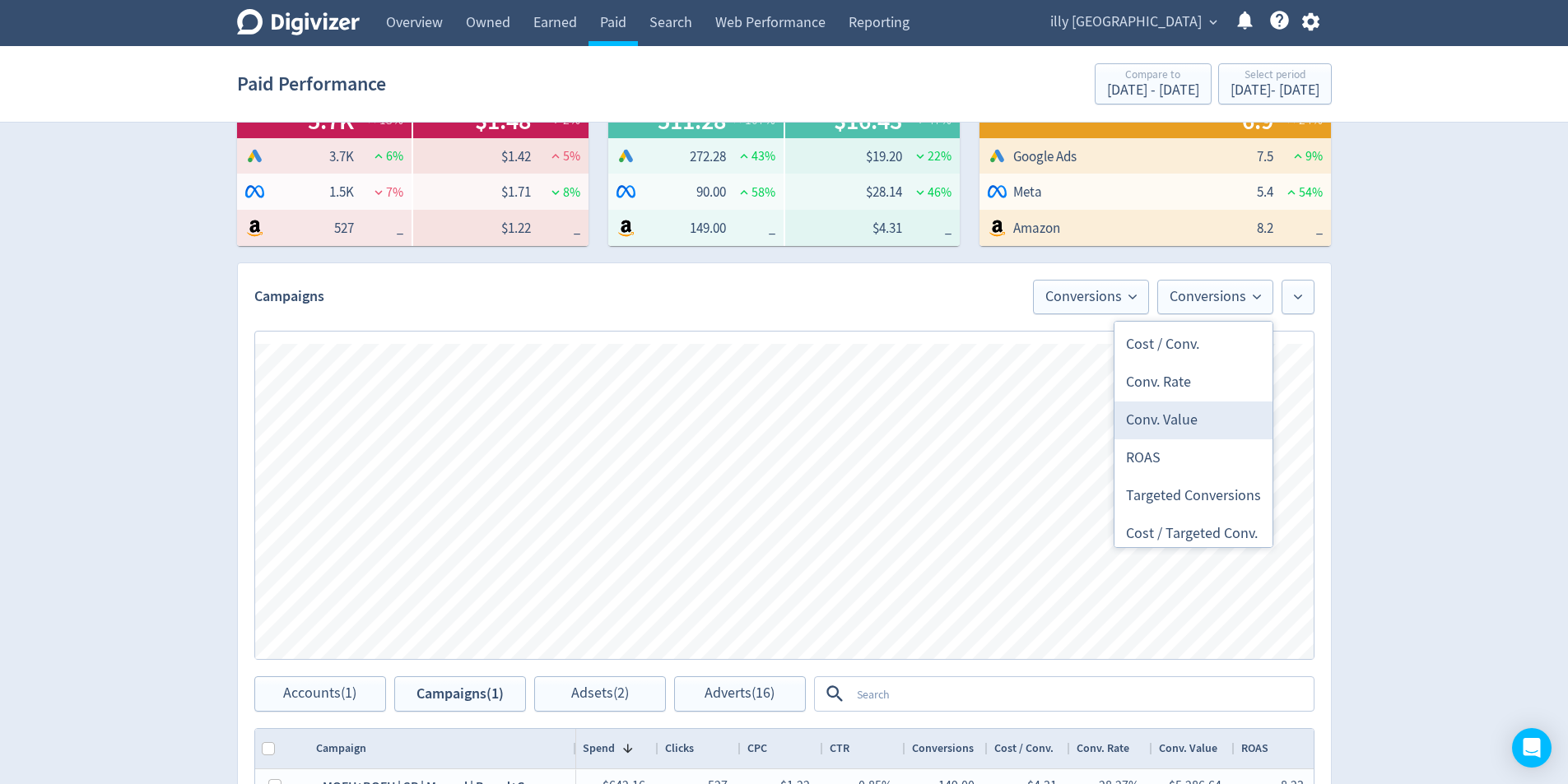
click at [1209, 438] on li "Conv. Value" at bounding box center [1193, 420] width 158 height 38
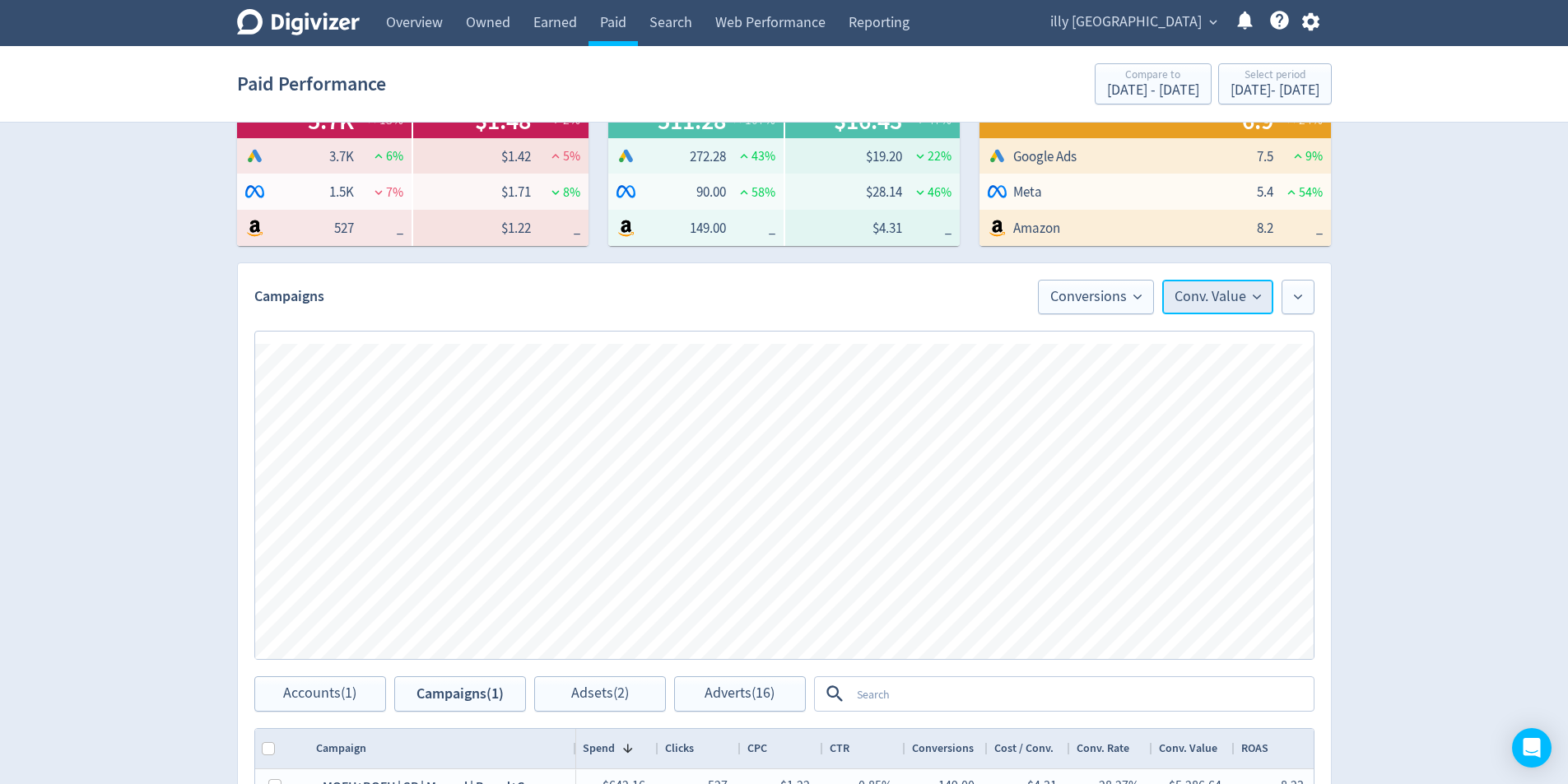
click at [1188, 300] on span "Conv. Value" at bounding box center [1218, 297] width 86 height 15
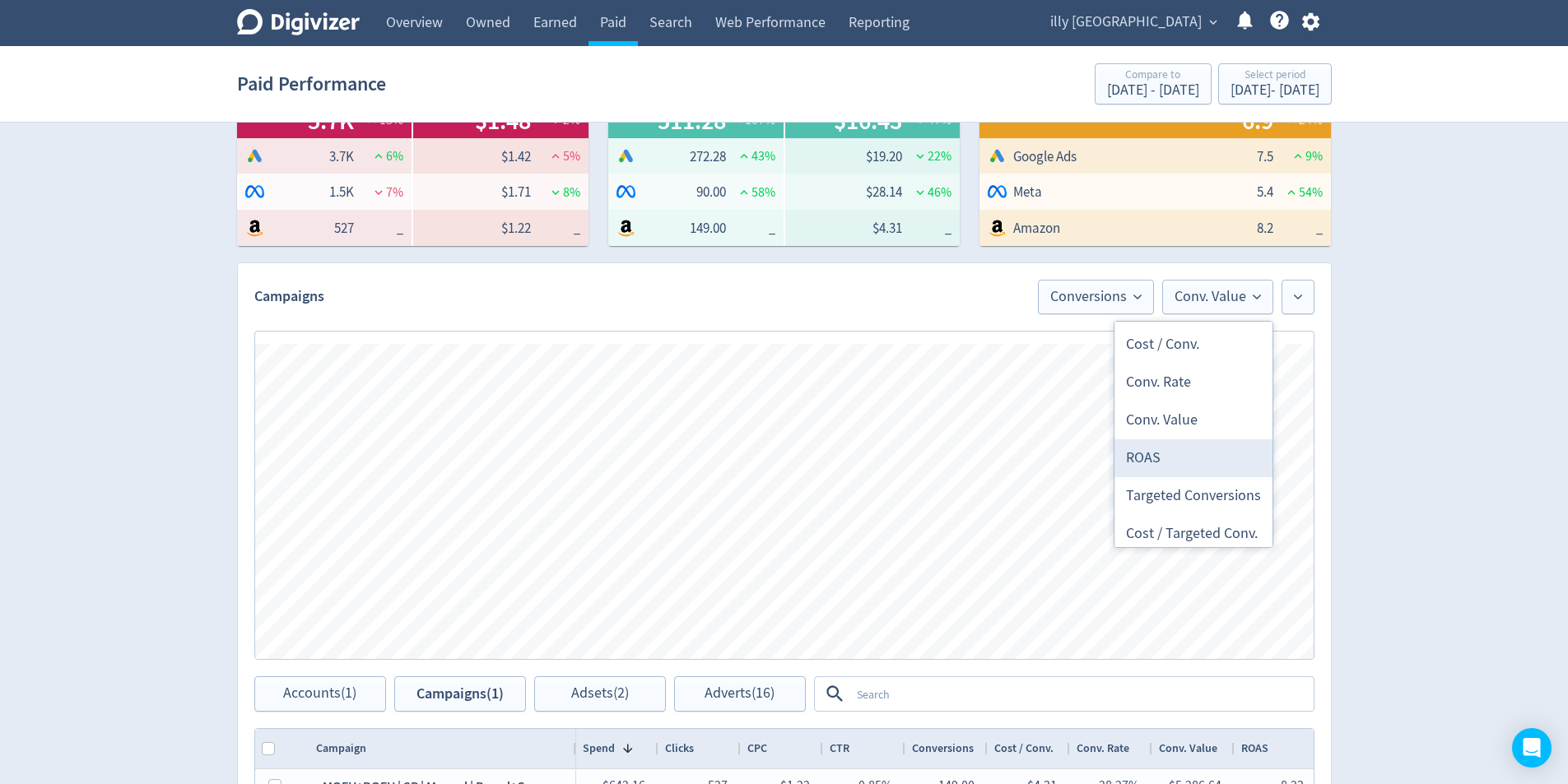
click at [1179, 453] on li "ROAS" at bounding box center [1193, 458] width 158 height 38
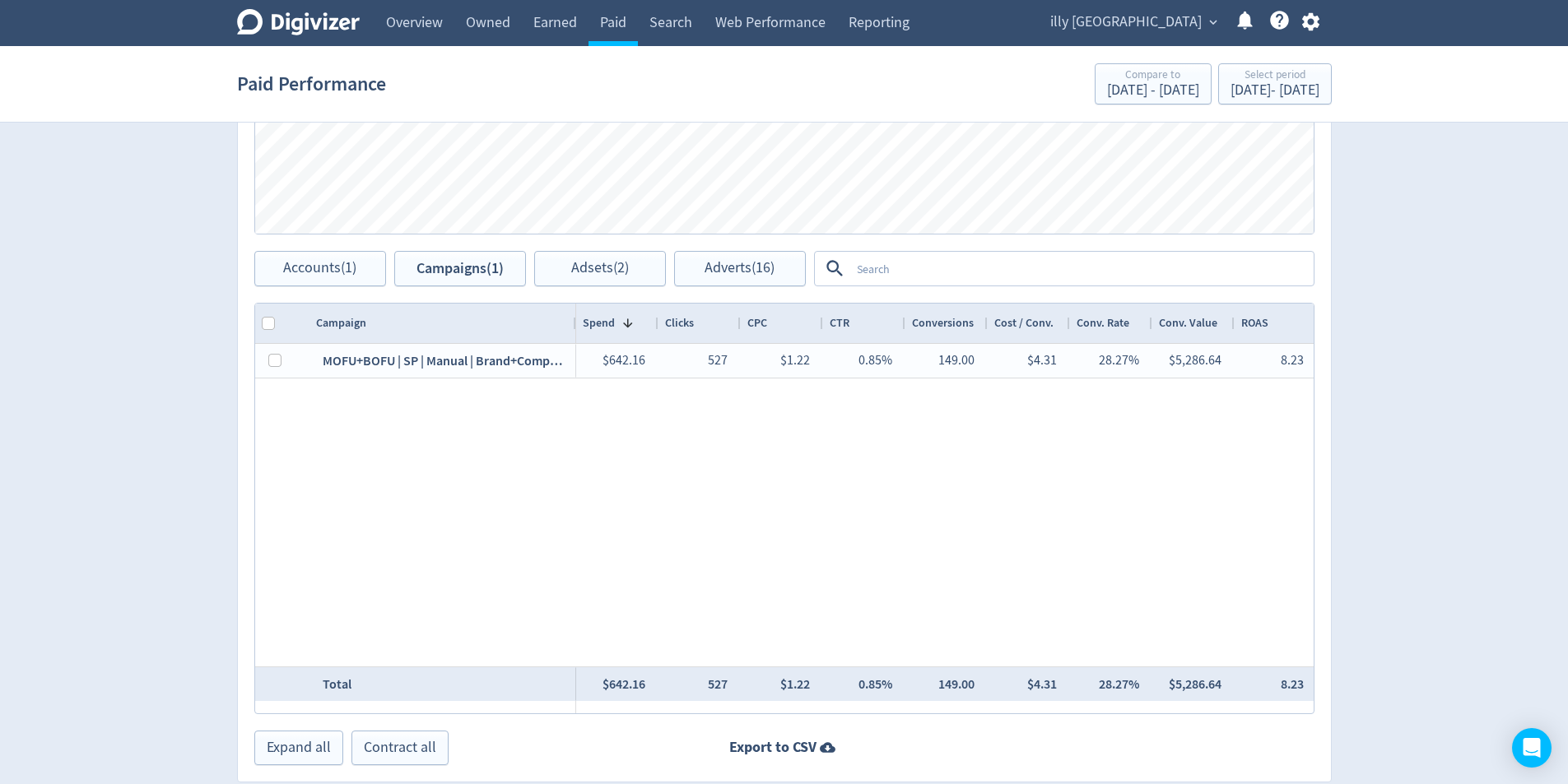
scroll to position [713, 0]
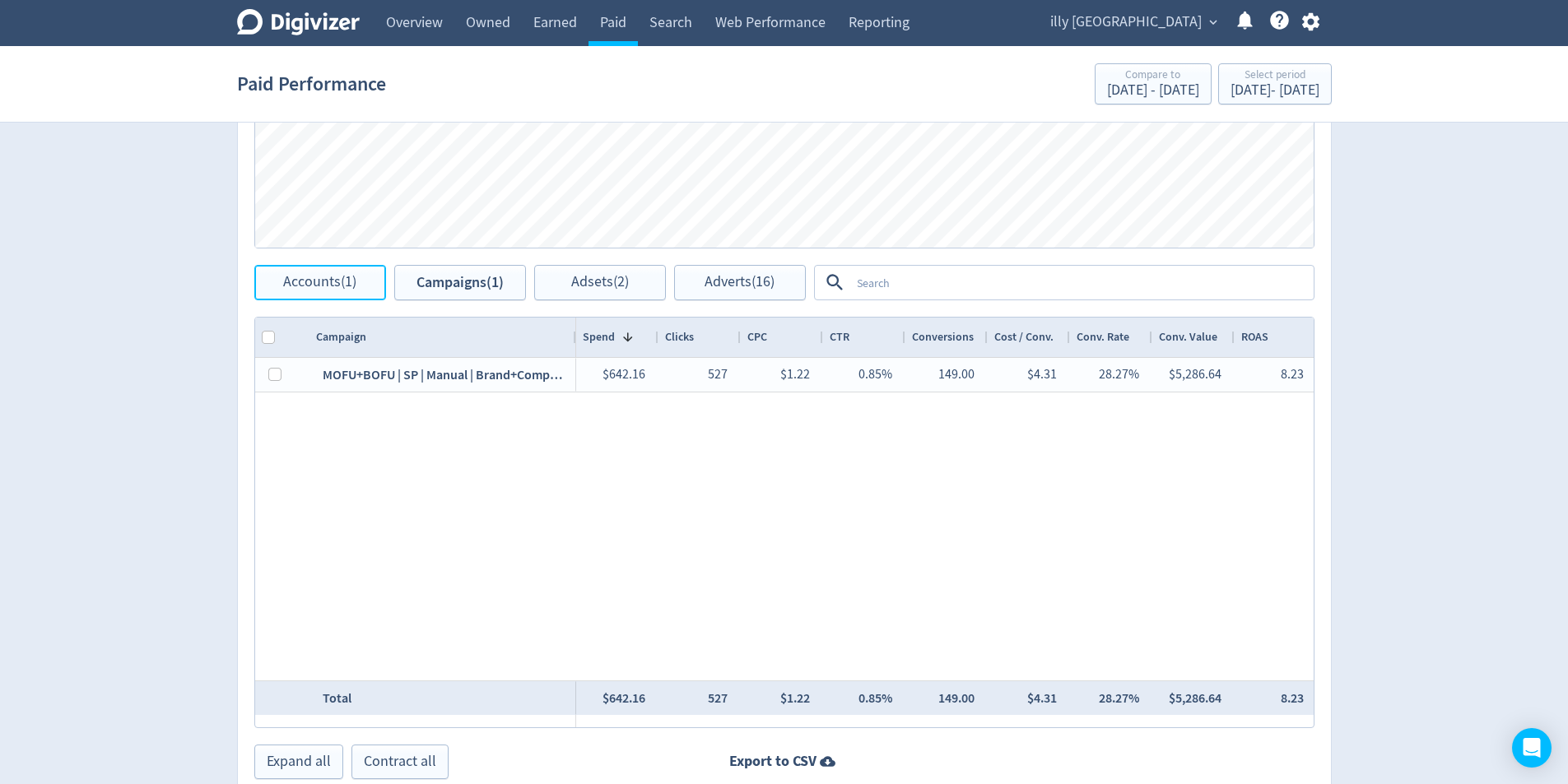
drag, startPoint x: 309, startPoint y: 291, endPoint x: 315, endPoint y: 380, distance: 89.2
click at [310, 291] on span "Accounts (1)" at bounding box center [319, 283] width 73 height 16
checkbox input "false"
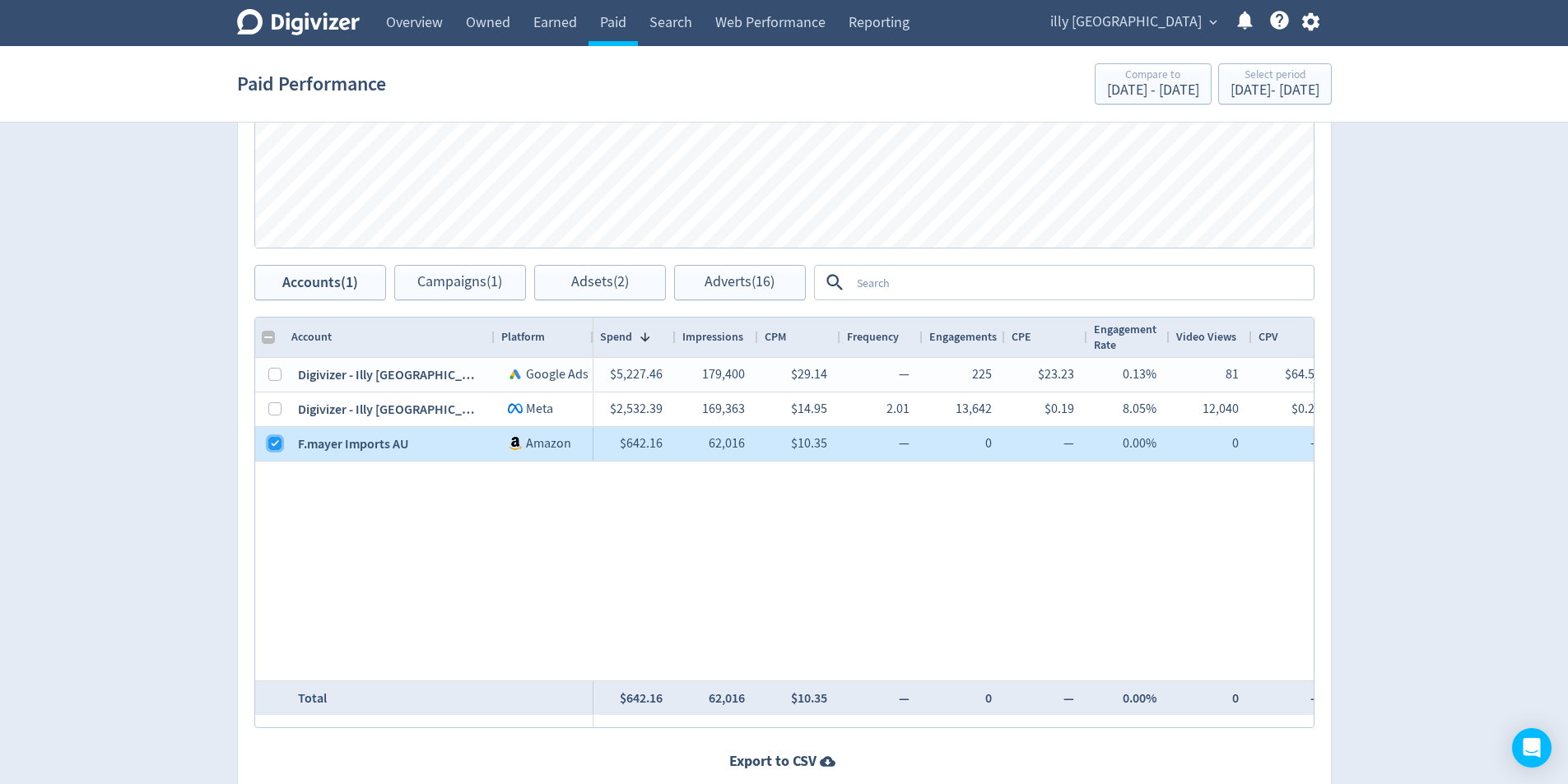
click at [269, 445] on input "Press Space to toggle row selection (checked)" at bounding box center [274, 443] width 13 height 13
checkbox input "false"
click at [271, 415] on input "Press Space to toggle row selection (unchecked)" at bounding box center [274, 408] width 13 height 13
checkbox input "true"
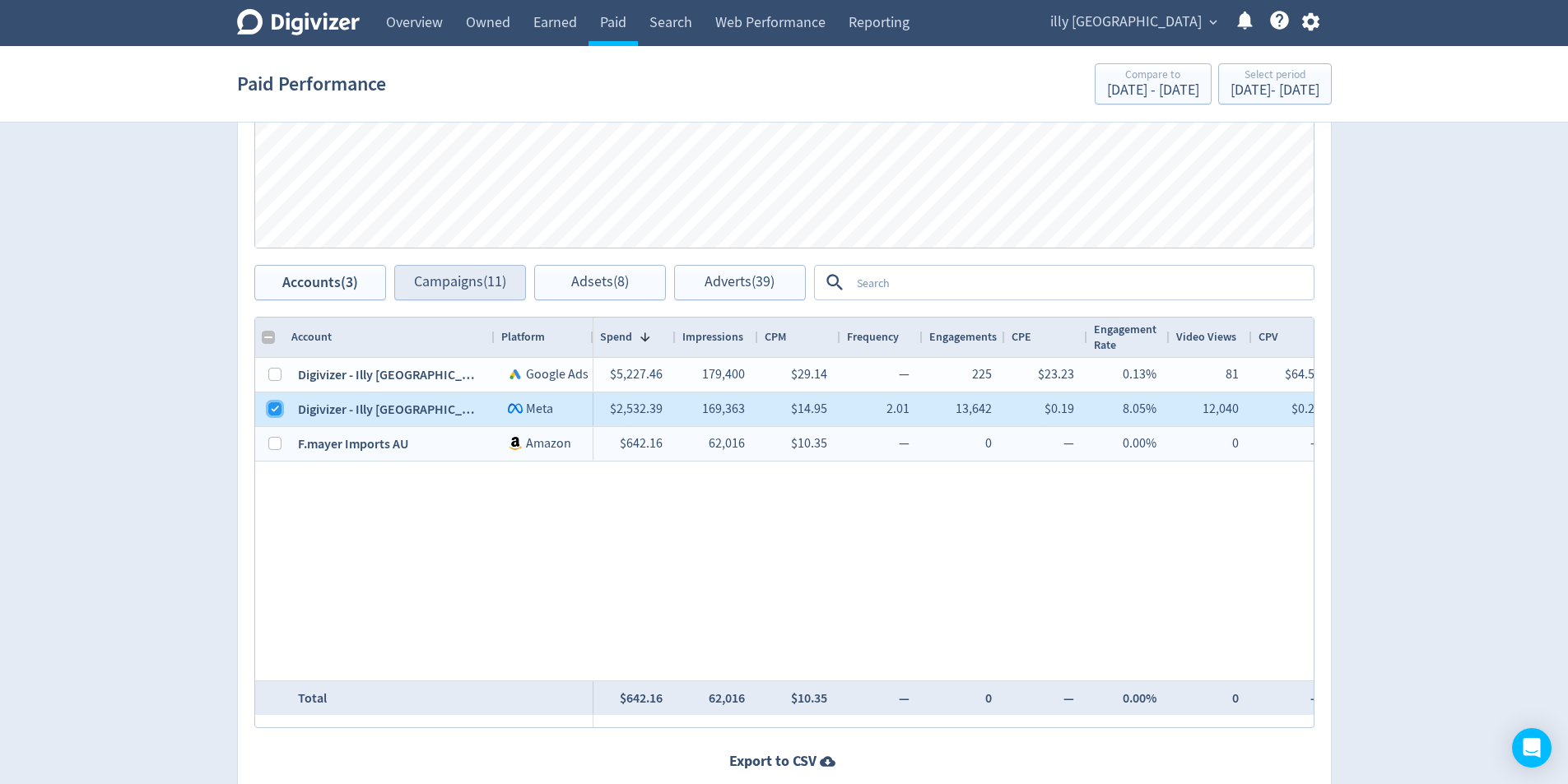
checkbox input "false"
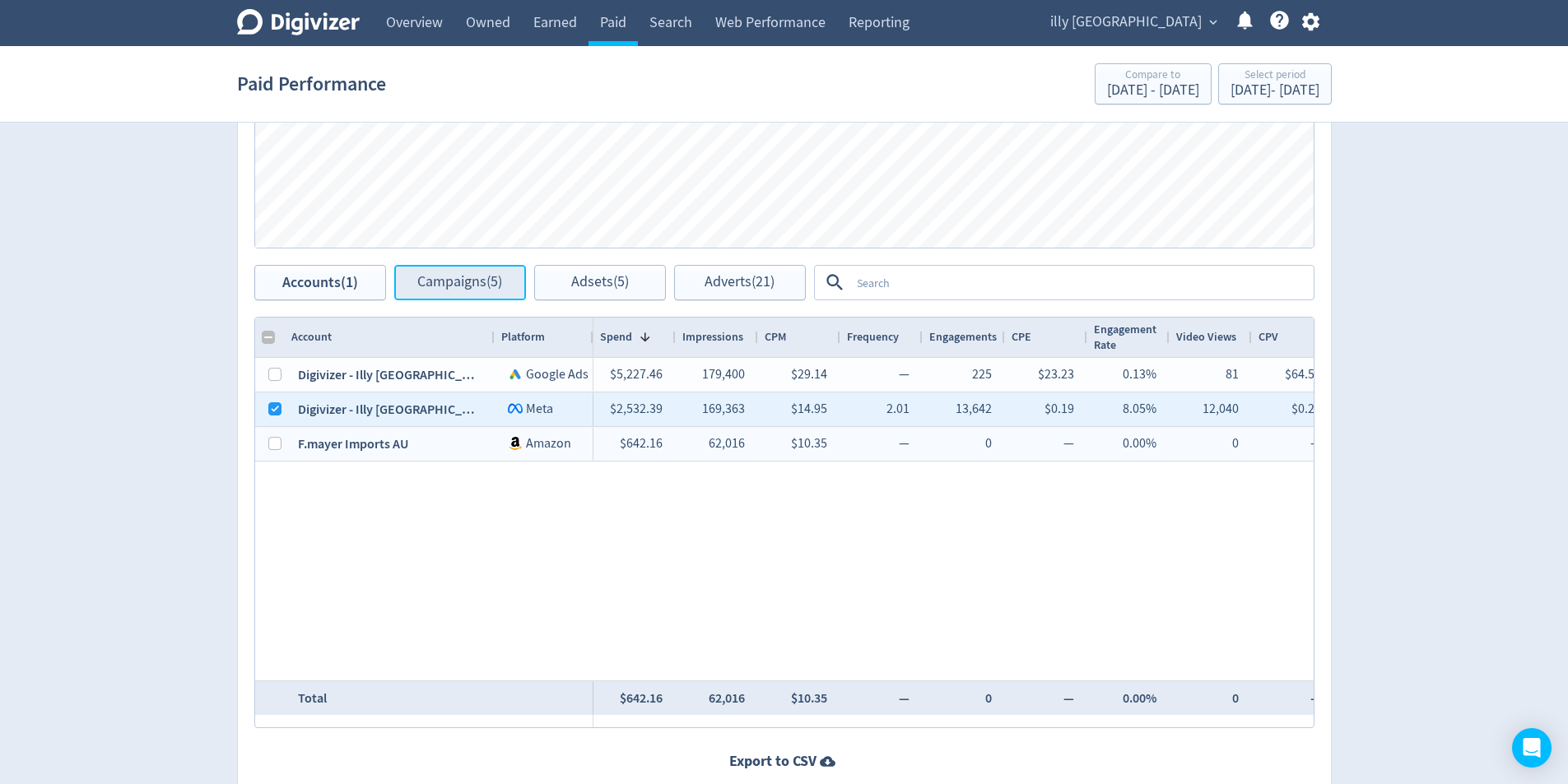
click at [466, 287] on span "Campaigns (5)" at bounding box center [459, 283] width 85 height 16
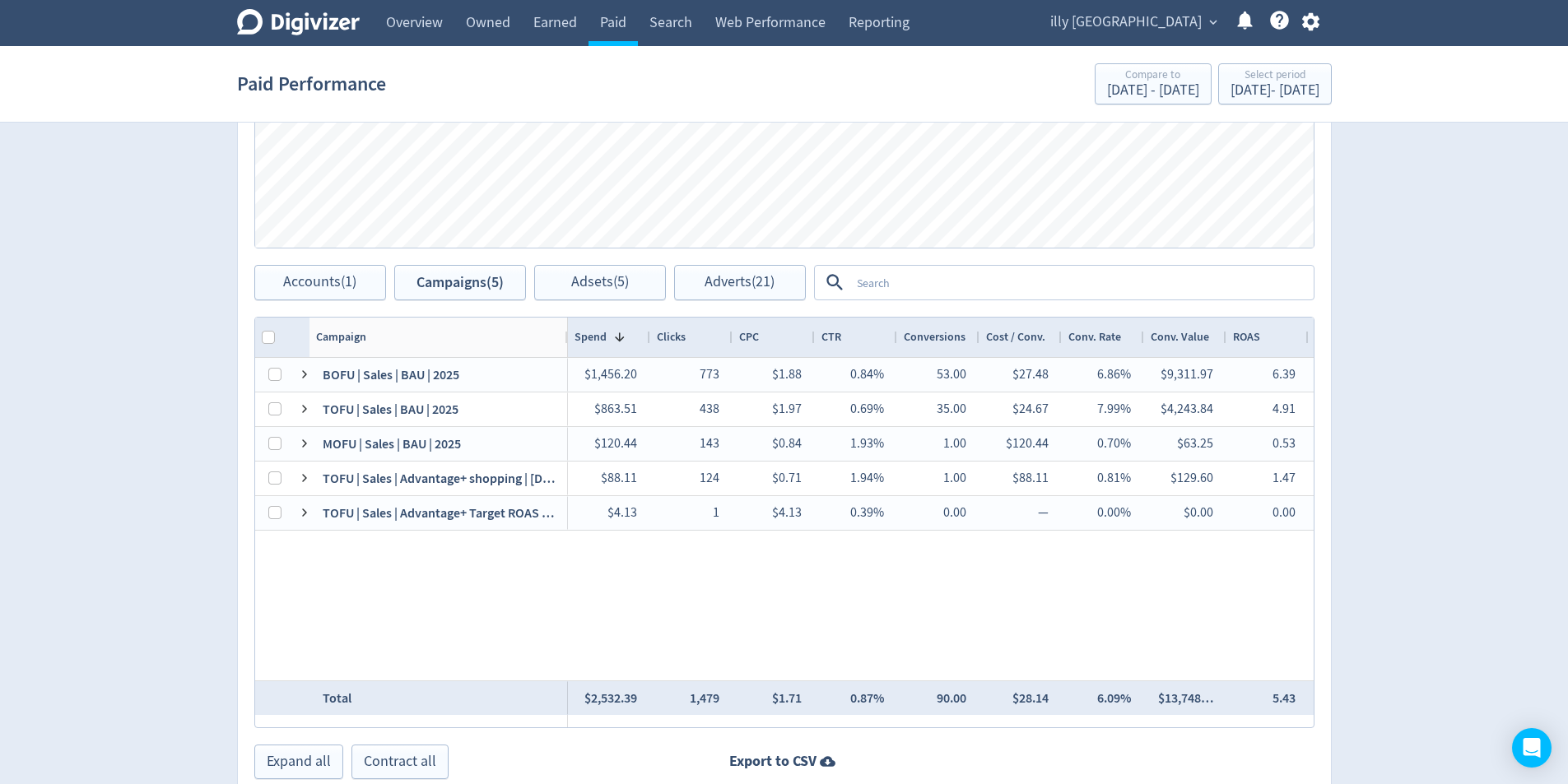
drag, startPoint x: 492, startPoint y: 340, endPoint x: 566, endPoint y: 364, distance: 77.8
click at [566, 364] on div "Campaign Spend 1" at bounding box center [784, 523] width 1058 height 410
click at [1224, 338] on div at bounding box center [1227, 338] width 7 height 39
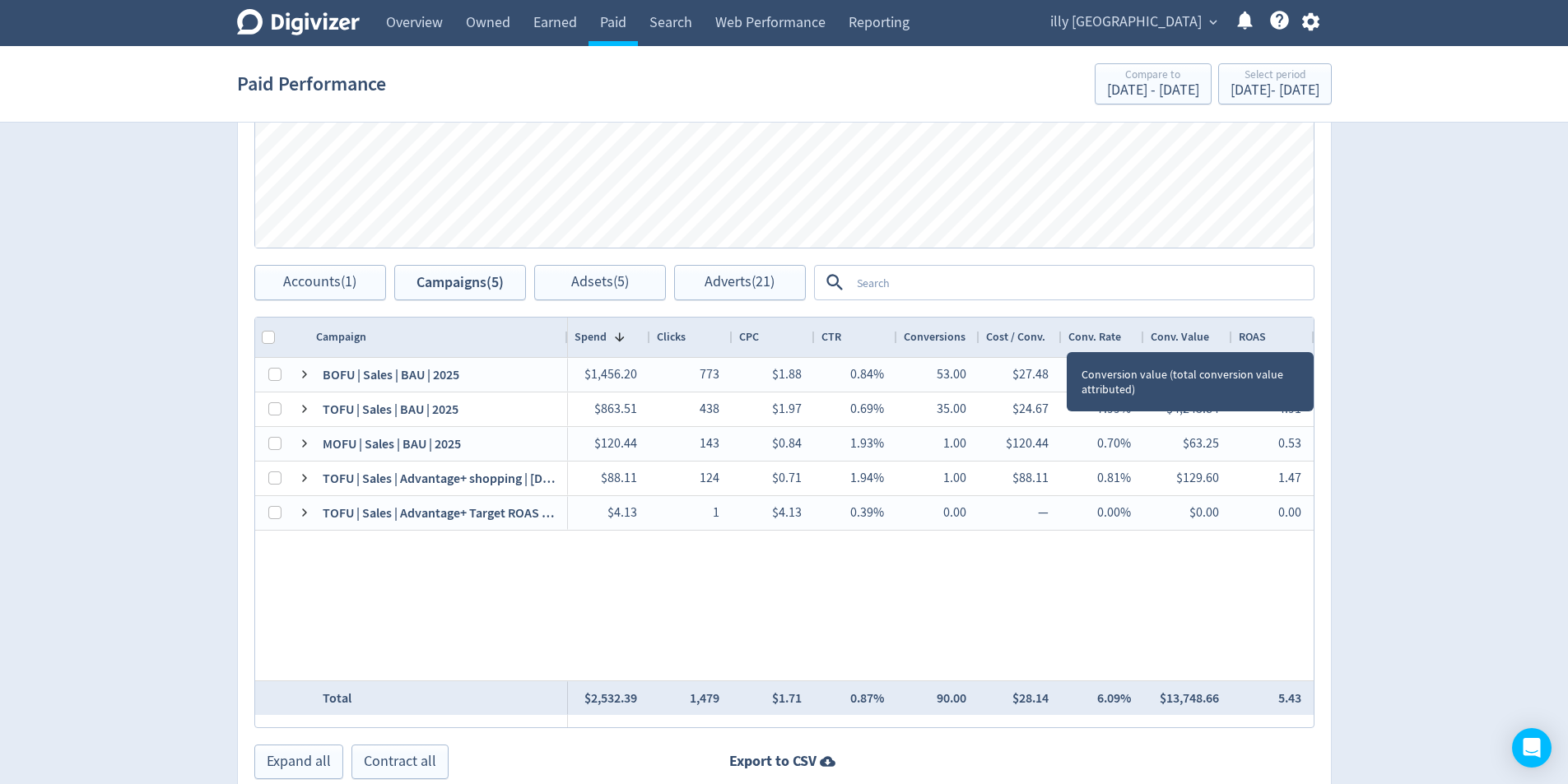
click at [1228, 339] on div at bounding box center [1231, 338] width 7 height 39
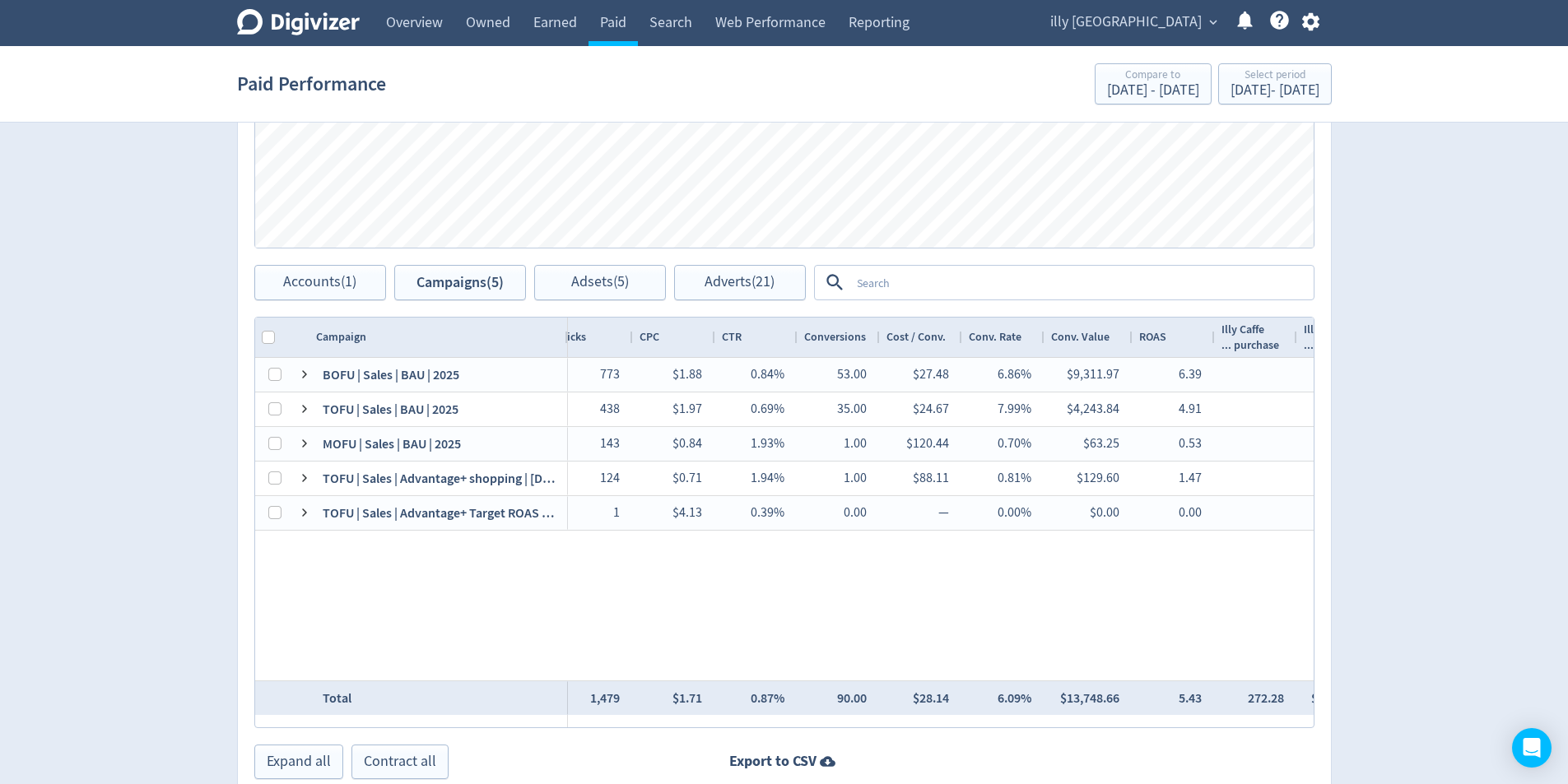
scroll to position [0, 165]
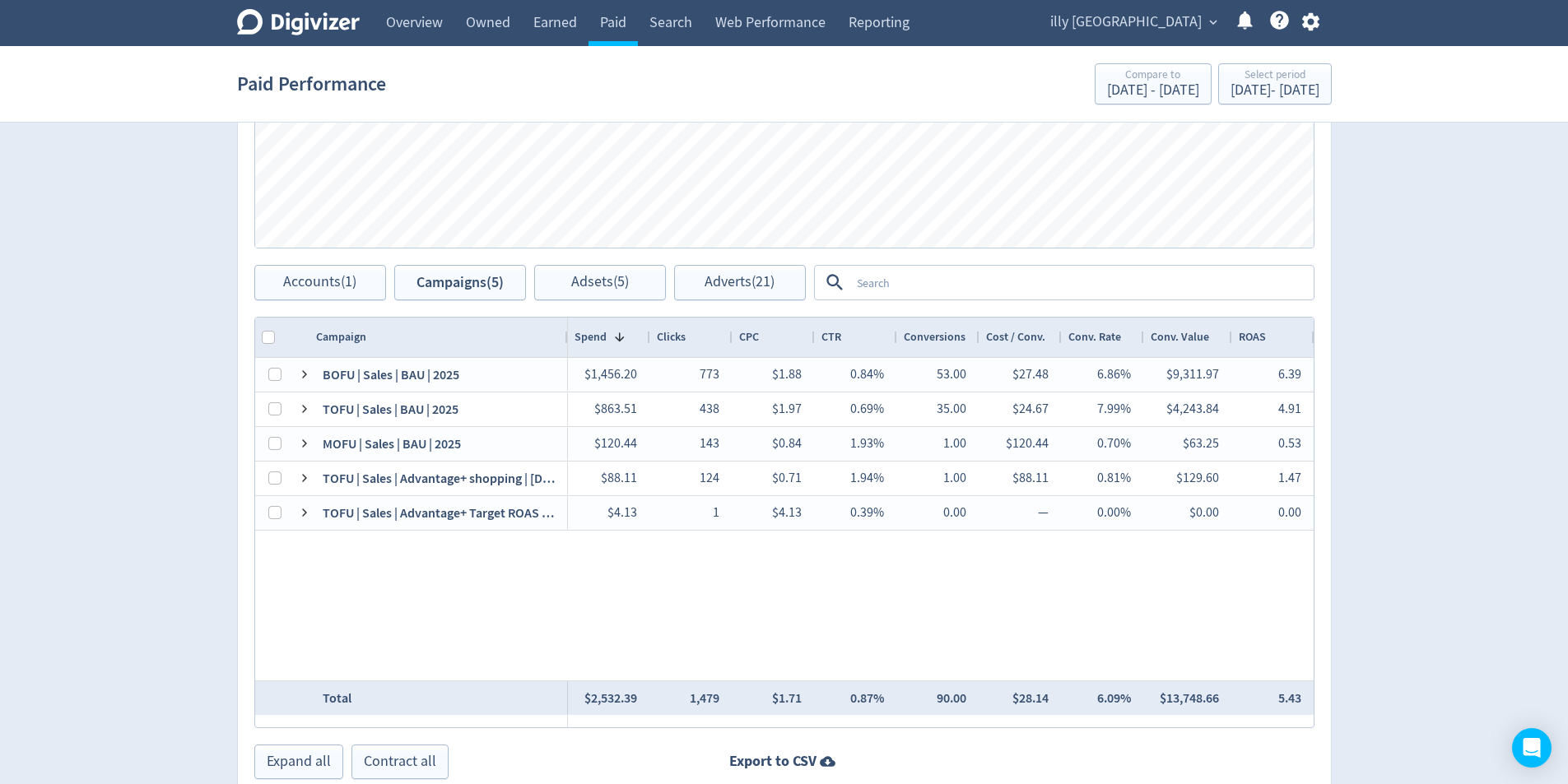
drag, startPoint x: 1451, startPoint y: 592, endPoint x: 1389, endPoint y: 599, distance: 62.4
click at [1443, 592] on div "Digivizer Logo [PERSON_NAME] Logo Overview Owned Earned Paid Search Web Perform…" at bounding box center [784, 68] width 1568 height 1561
click at [1316, 27] on icon "button" at bounding box center [1311, 22] width 18 height 18
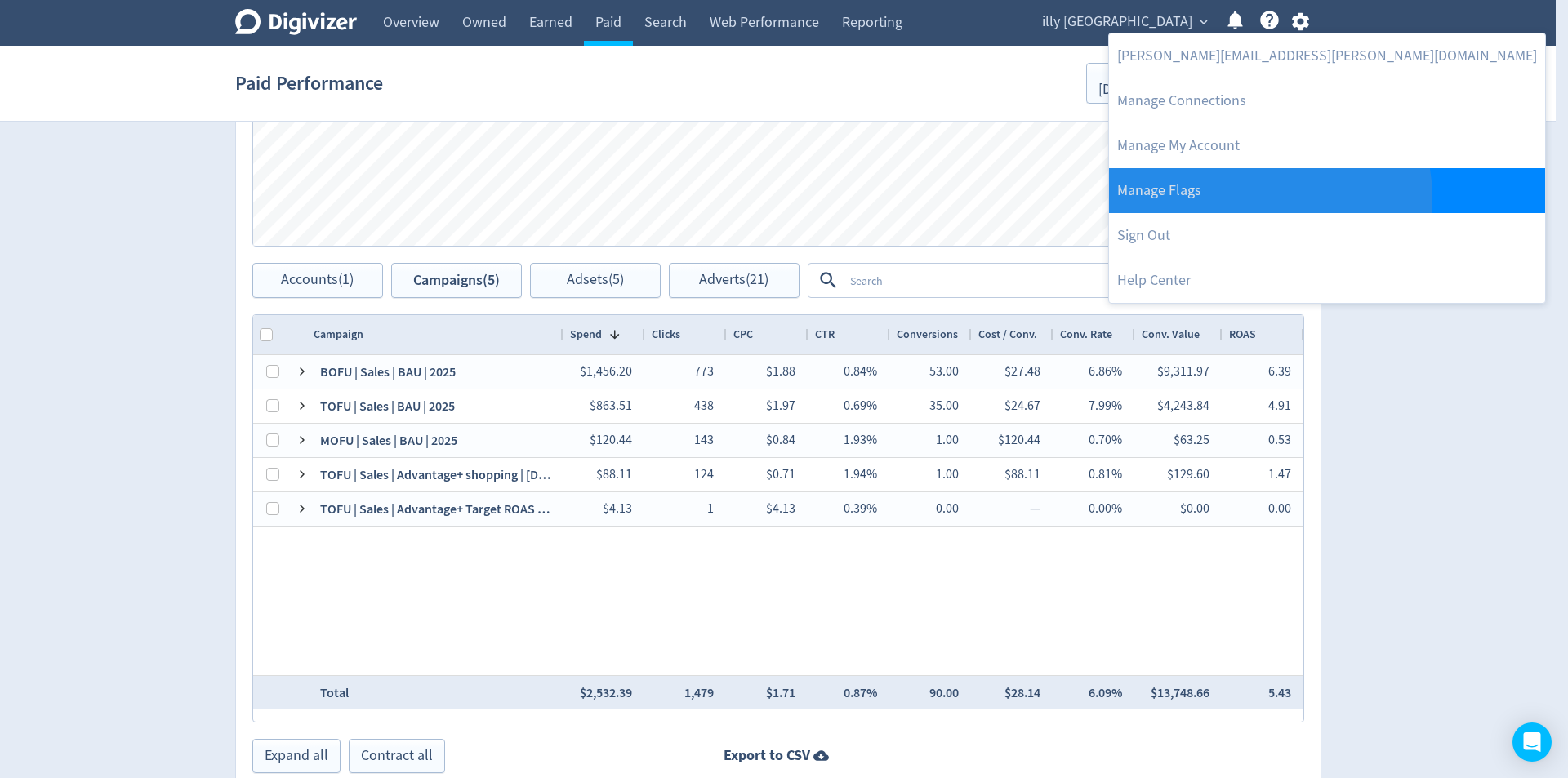
click at [1269, 197] on link "Manage Flags" at bounding box center [1326, 190] width 436 height 45
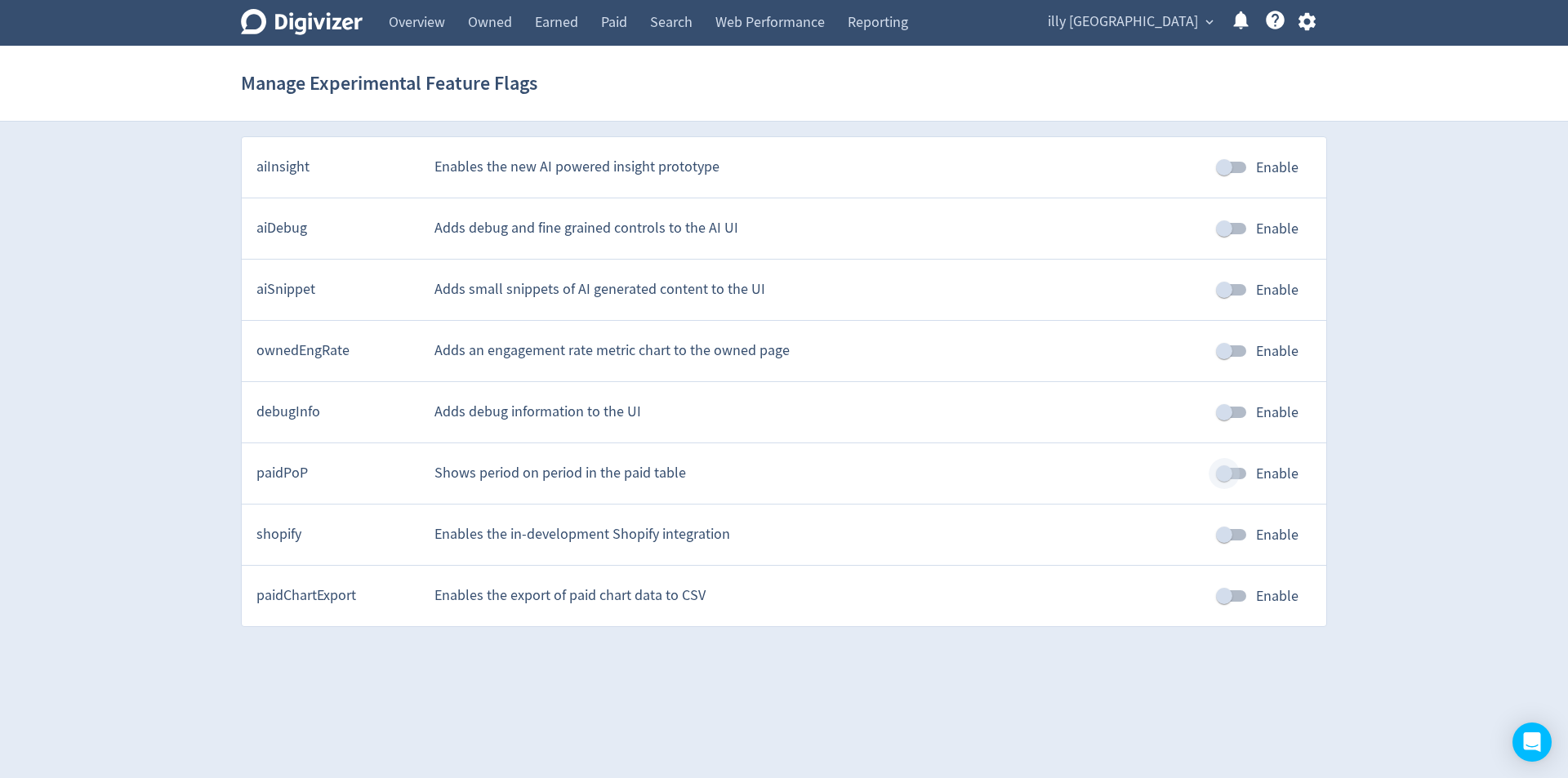
click at [1236, 466] on input "Enable" at bounding box center [1224, 474] width 93 height 31
checkbox input "true"
click at [595, 35] on link "Paid" at bounding box center [614, 22] width 49 height 46
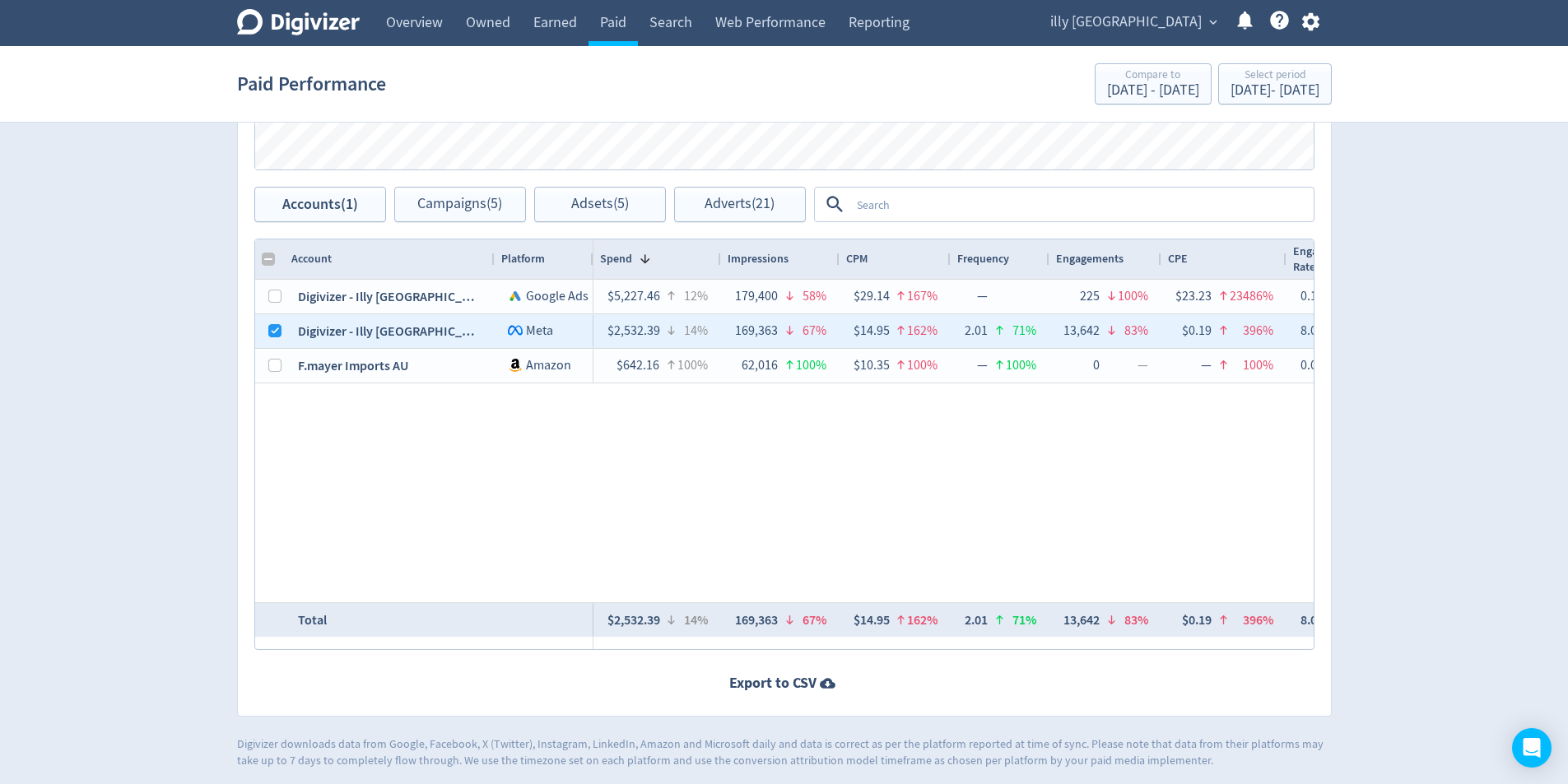
scroll to position [795, 0]
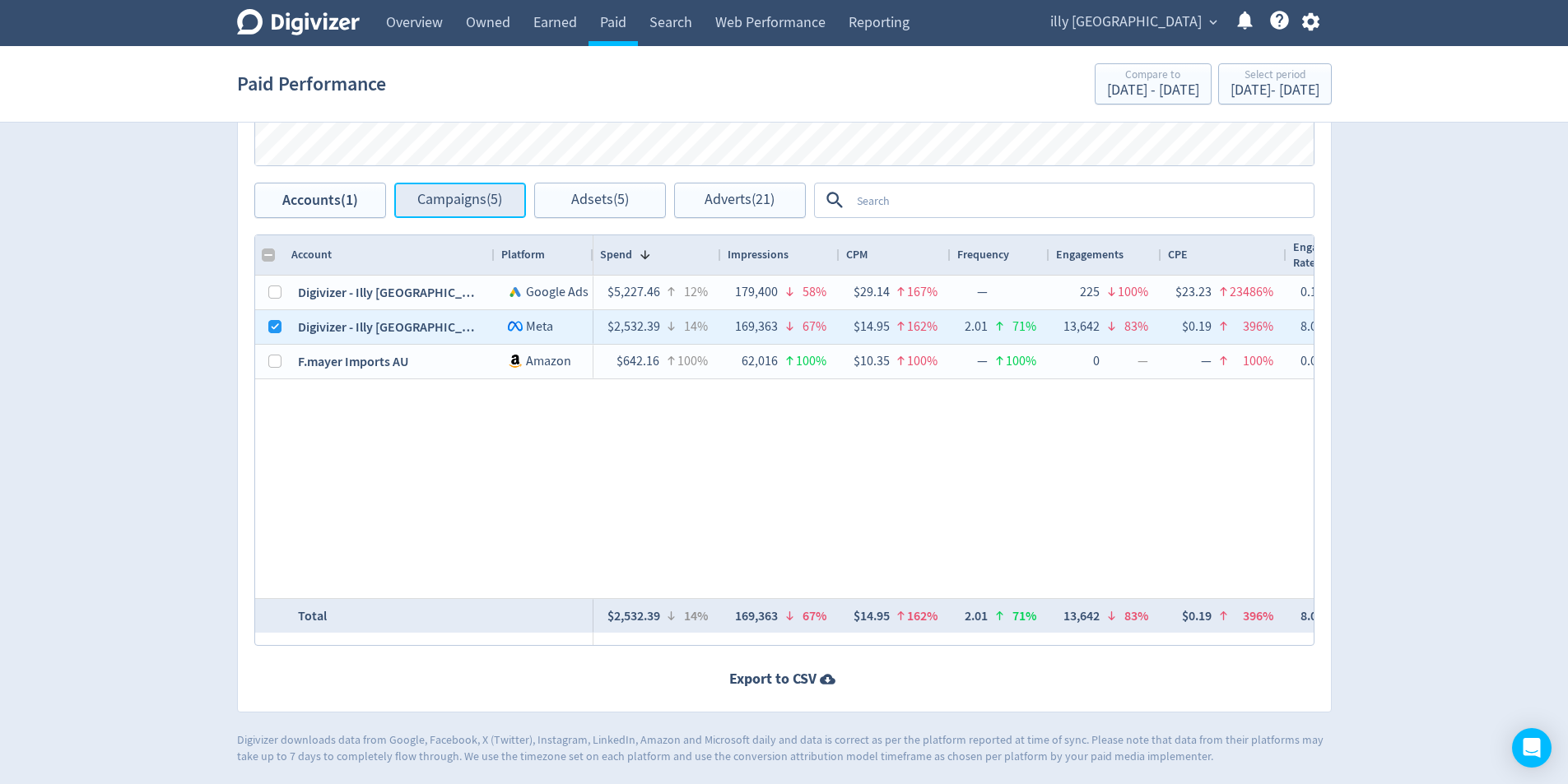
click at [468, 204] on span "Campaigns (5)" at bounding box center [459, 201] width 85 height 16
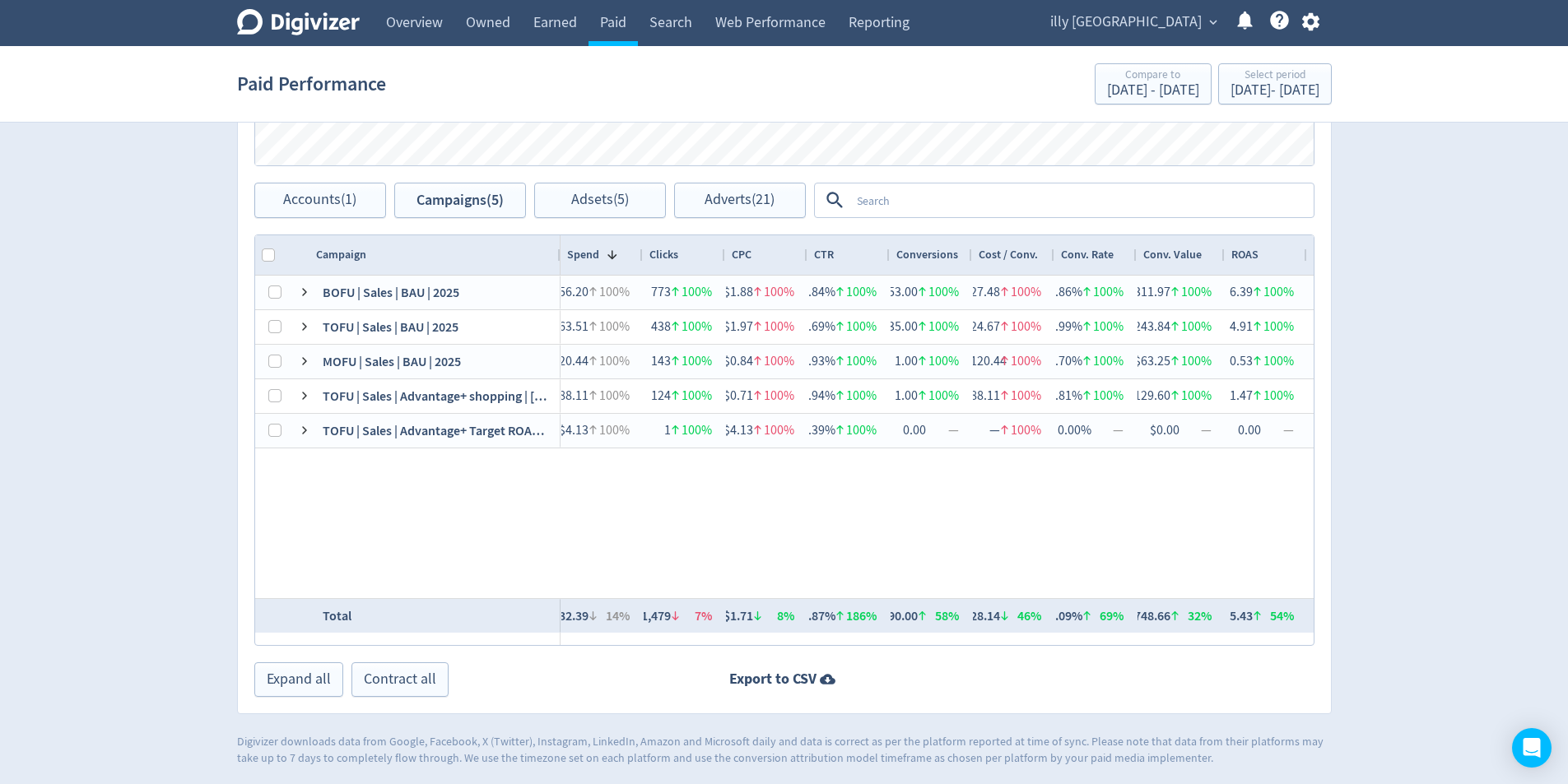
click at [557, 250] on div at bounding box center [559, 254] width 7 height 39
drag, startPoint x: 390, startPoint y: 262, endPoint x: 339, endPoint y: 264, distance: 51.0
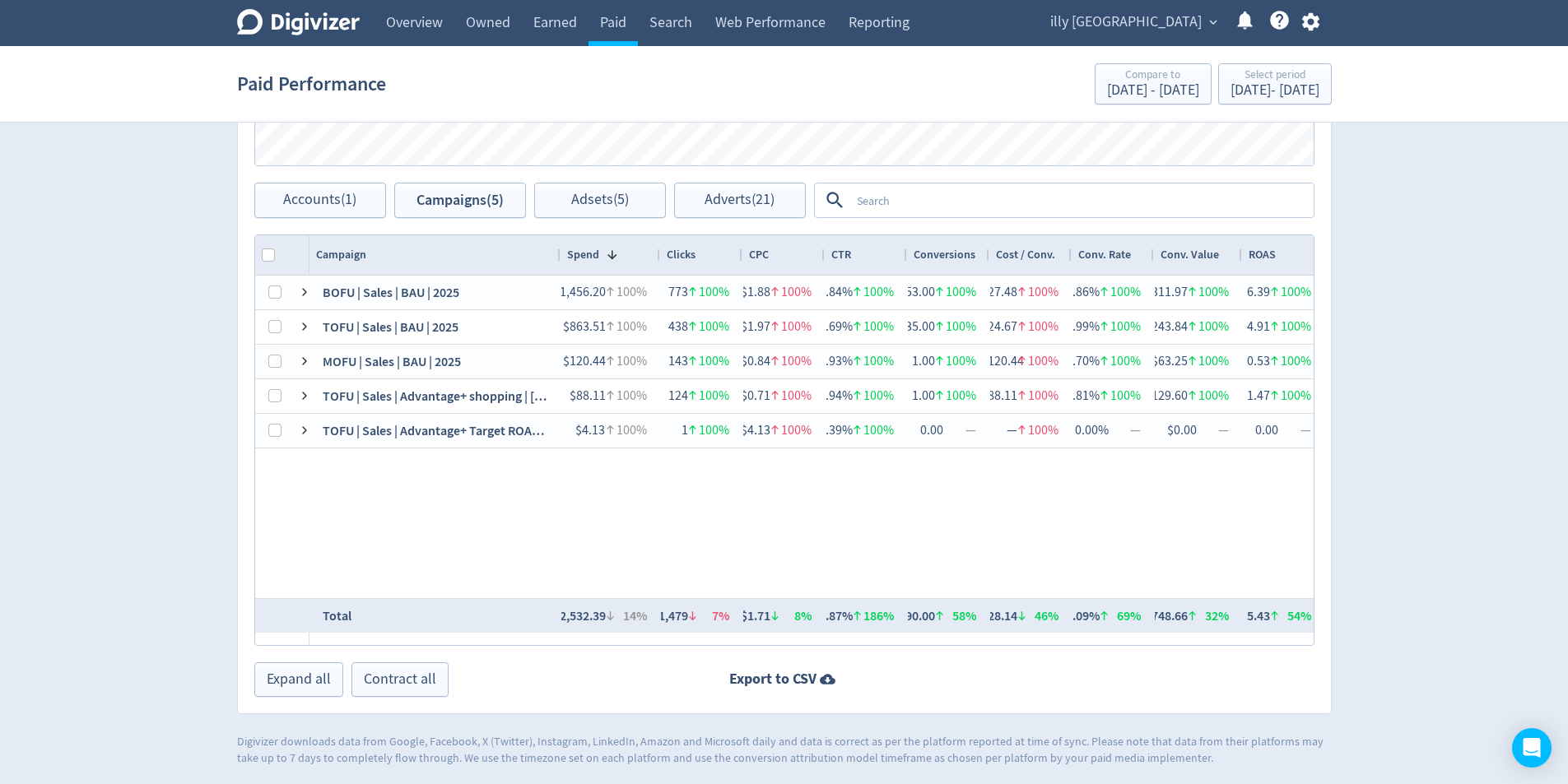
drag, startPoint x: 639, startPoint y: 255, endPoint x: 656, endPoint y: 257, distance: 17.1
click at [656, 257] on div at bounding box center [659, 254] width 7 height 39
click at [660, 258] on div at bounding box center [661, 254] width 7 height 39
drag, startPoint x: 557, startPoint y: 257, endPoint x: 548, endPoint y: 255, distance: 9.2
click at [548, 255] on div at bounding box center [550, 254] width 7 height 39
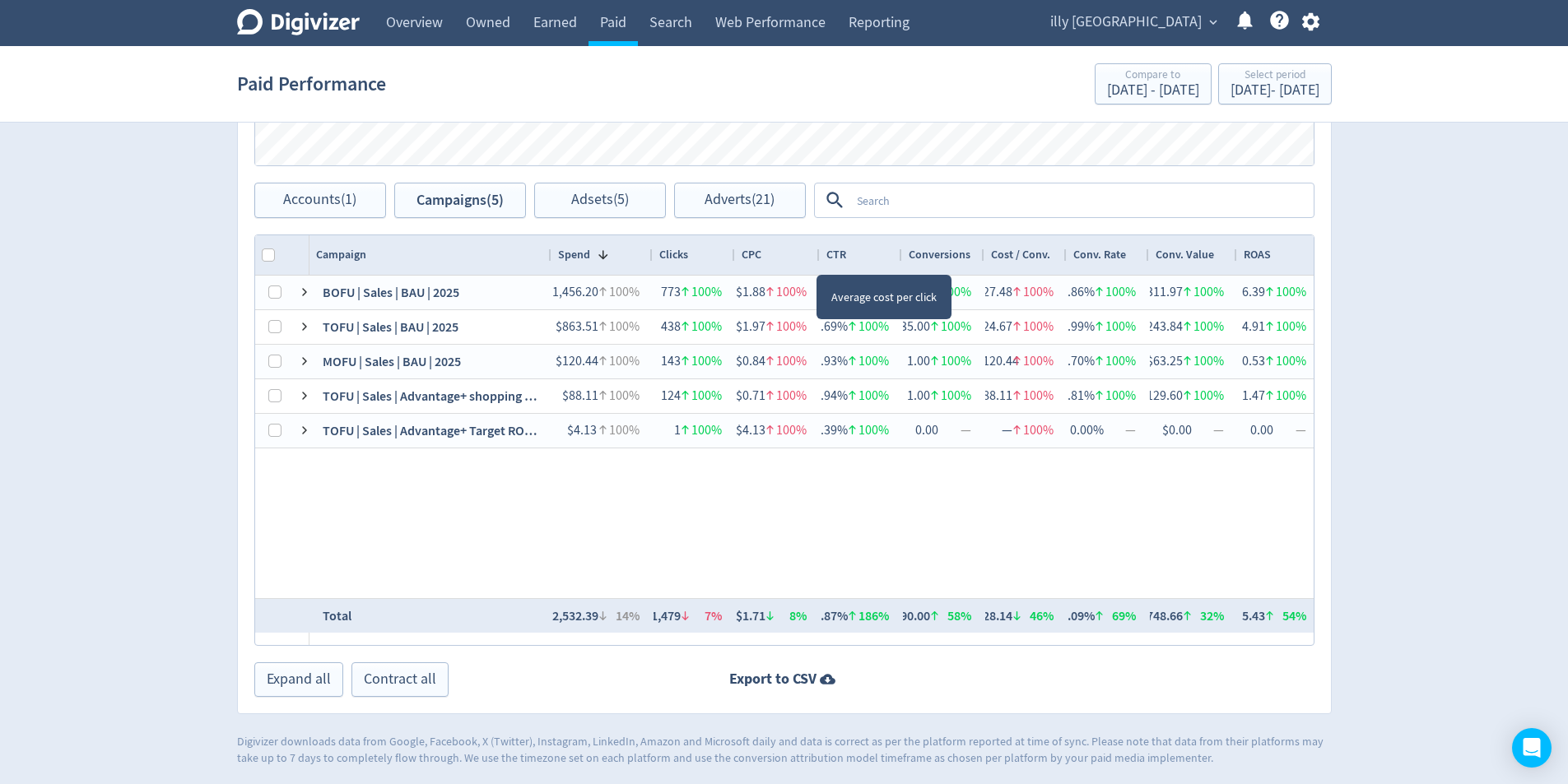
click at [815, 260] on div at bounding box center [818, 254] width 7 height 39
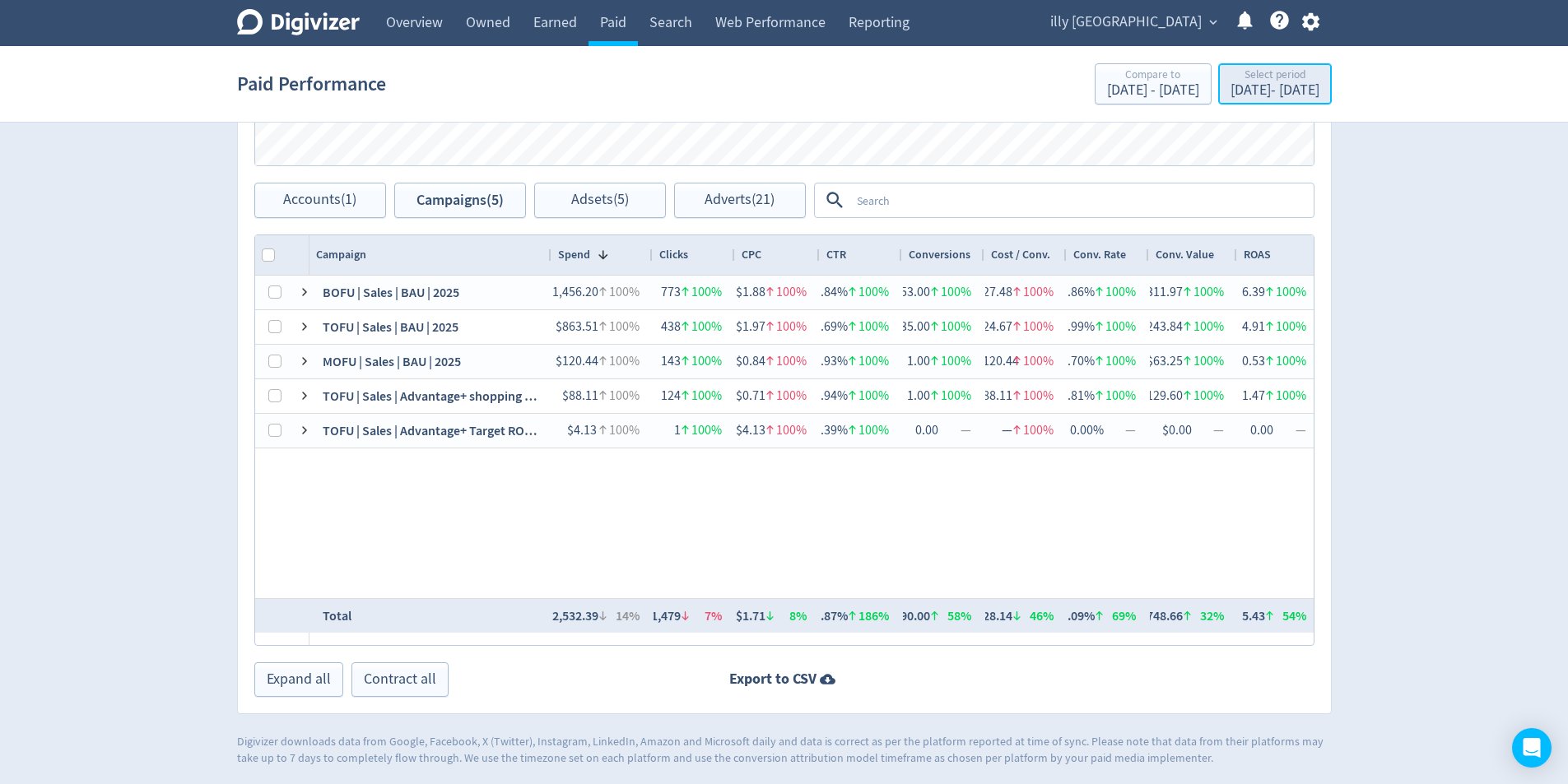
drag, startPoint x: 1264, startPoint y: 65, endPoint x: 1261, endPoint y: 75, distance: 10.4
click at [1264, 65] on button "Select period [DATE] - [DATE]" at bounding box center [1275, 84] width 114 height 41
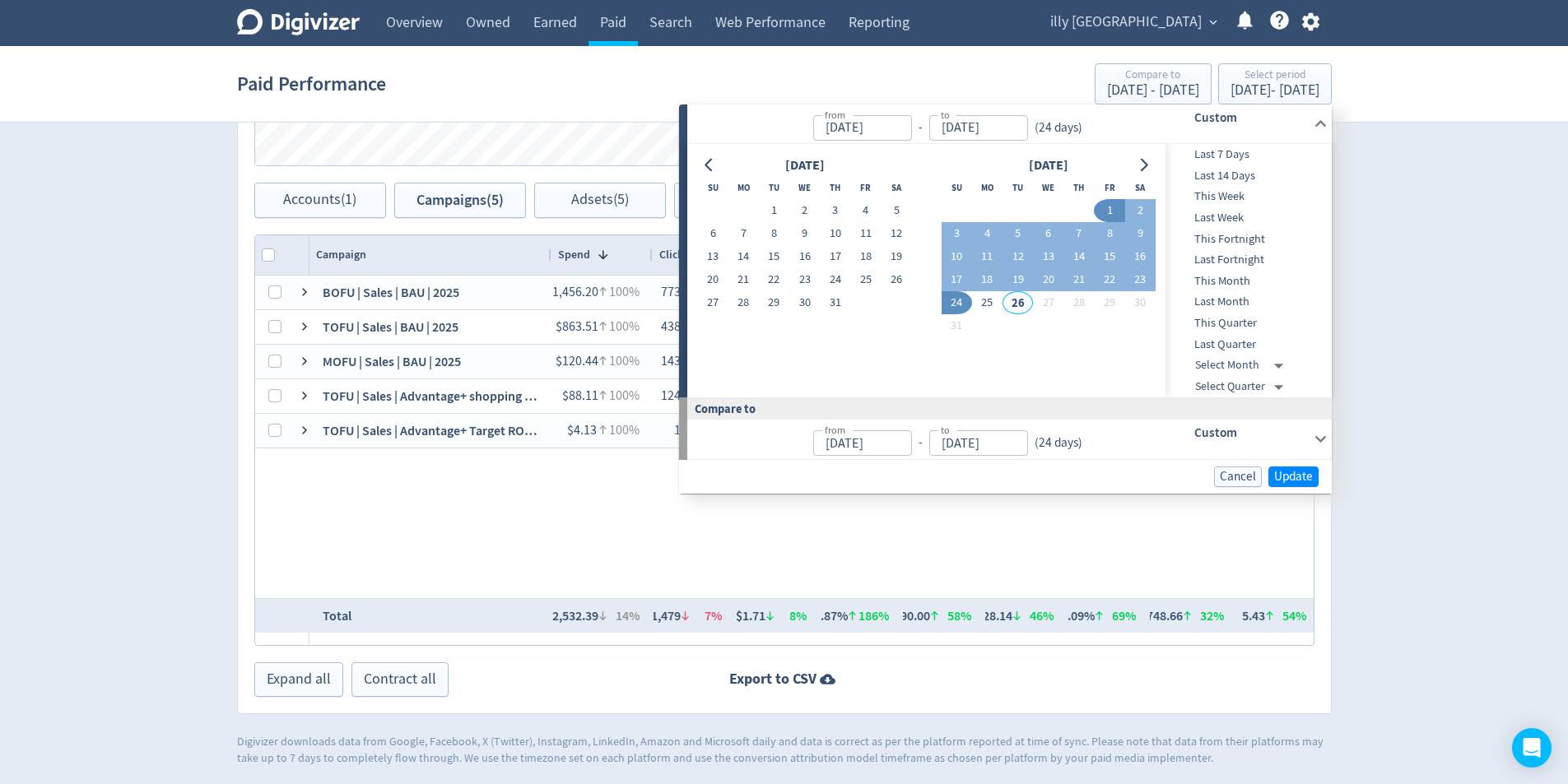
click at [902, 132] on input "[DATE]" at bounding box center [862, 128] width 99 height 25
click at [912, 123] on input "[DATE]" at bounding box center [862, 128] width 99 height 25
type input "[DATE]"
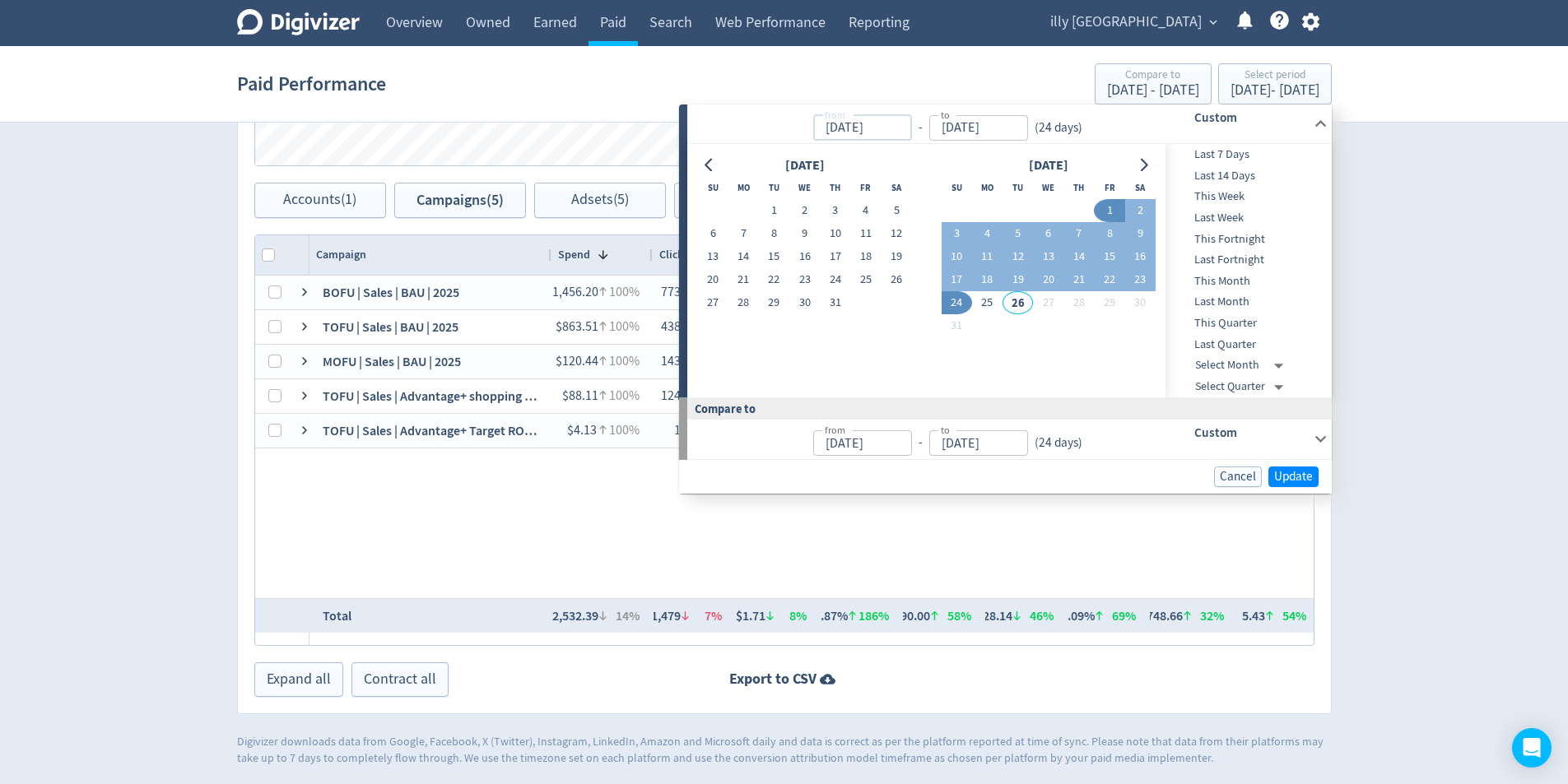
type input "[DATE]"
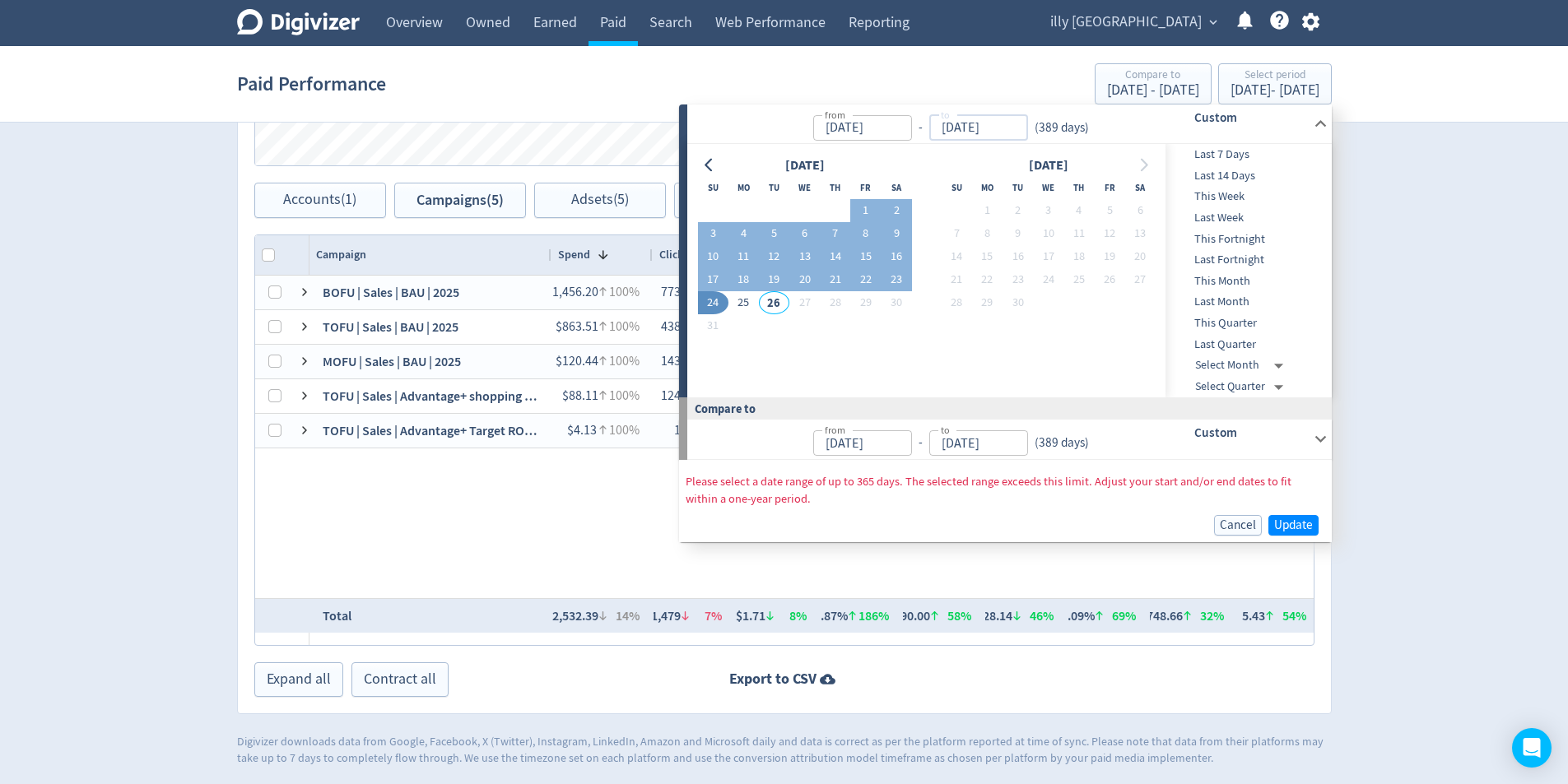
click at [1007, 131] on input "[DATE]" at bounding box center [978, 128] width 99 height 25
click at [1008, 131] on input "[DATE]" at bounding box center [978, 128] width 99 height 25
type input "[DATE]"
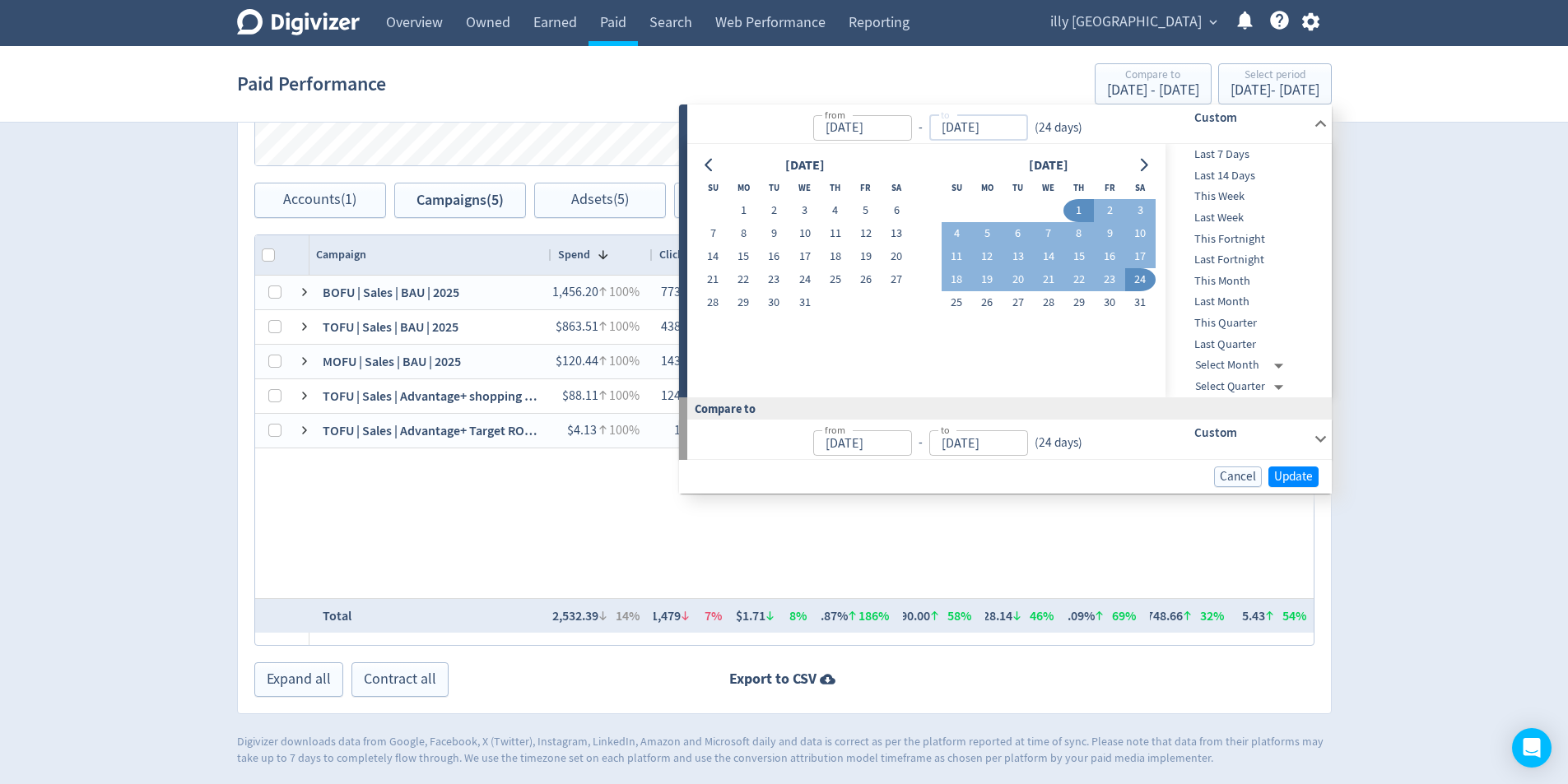
type input "[DATE]"
click at [1274, 475] on span "Update" at bounding box center [1294, 477] width 39 height 13
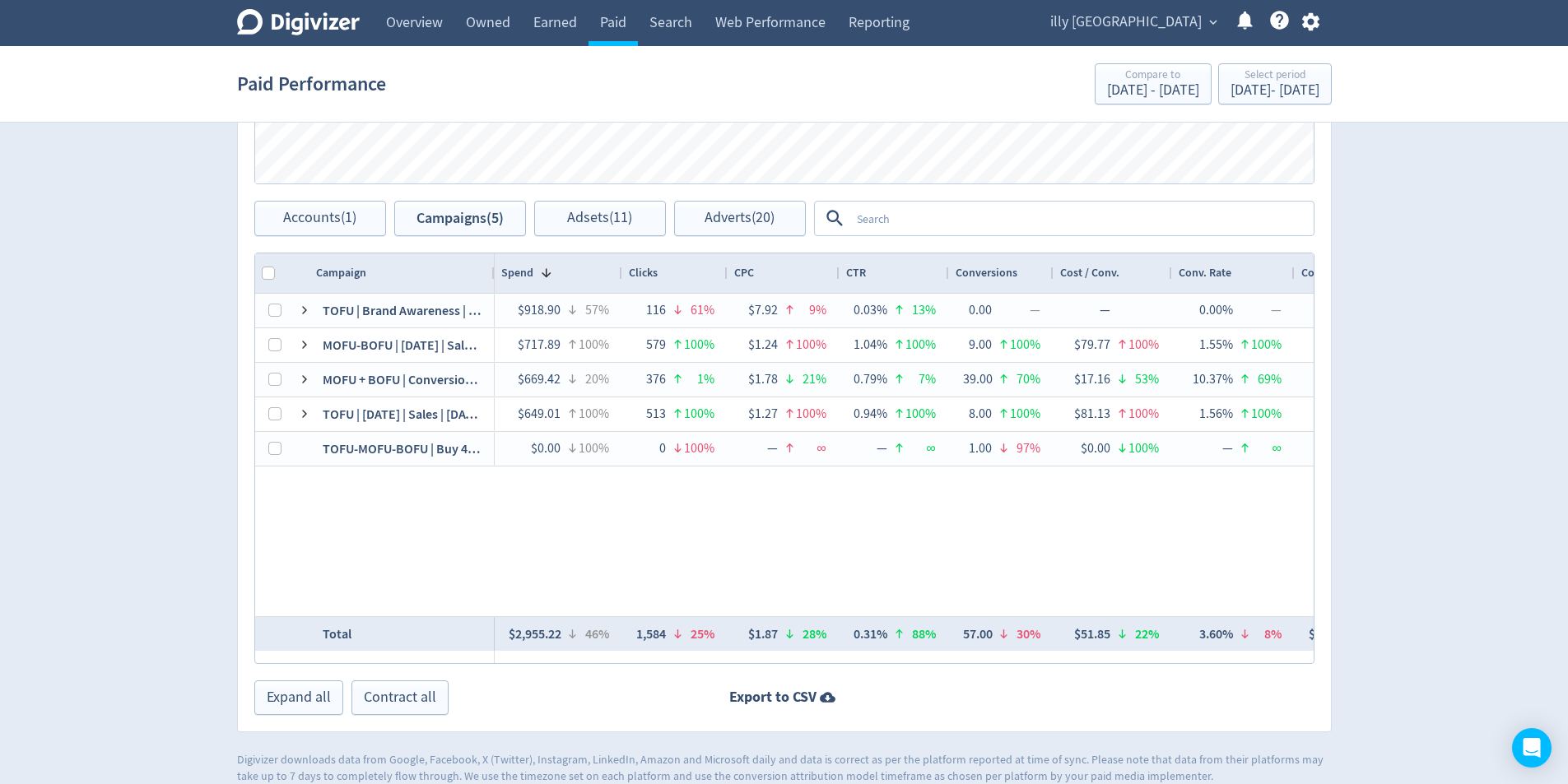
scroll to position [795, 0]
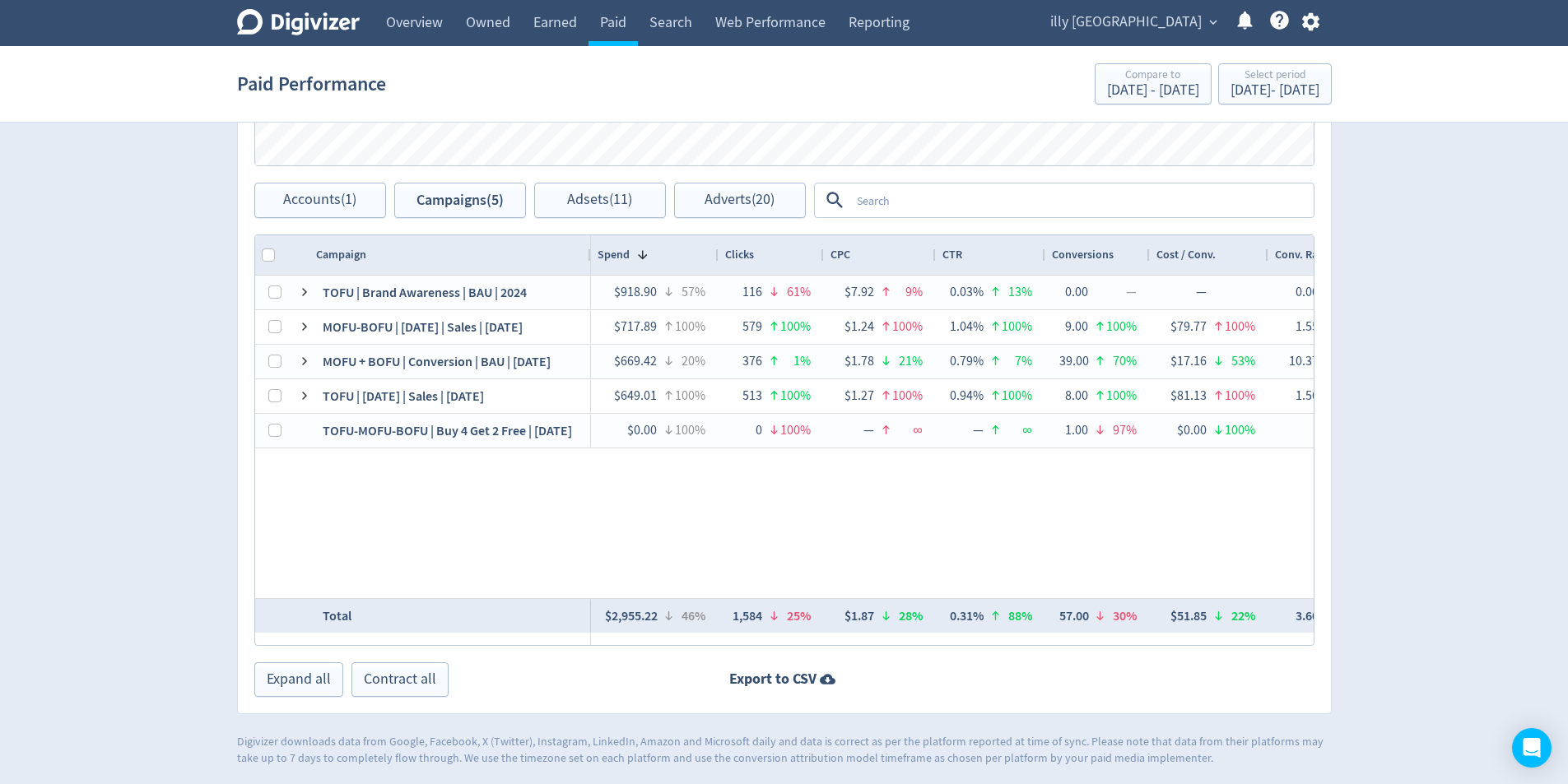
drag, startPoint x: 492, startPoint y: 255, endPoint x: 585, endPoint y: 266, distance: 93.6
click at [587, 266] on div at bounding box center [590, 254] width 7 height 39
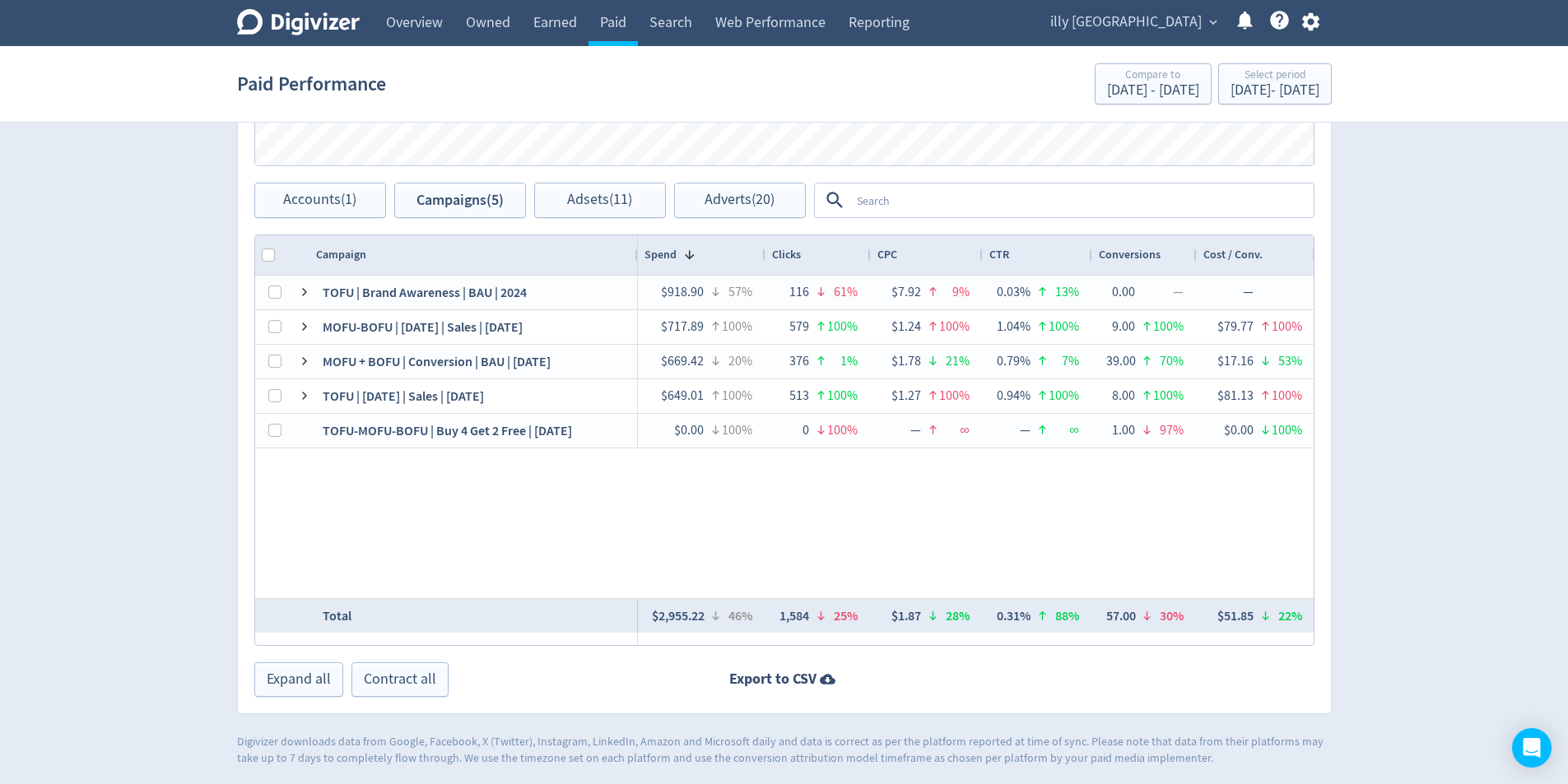
drag, startPoint x: 585, startPoint y: 266, endPoint x: 620, endPoint y: 268, distance: 35.1
click at [636, 265] on div at bounding box center [636, 254] width 7 height 39
click at [637, 265] on div at bounding box center [636, 254] width 7 height 39
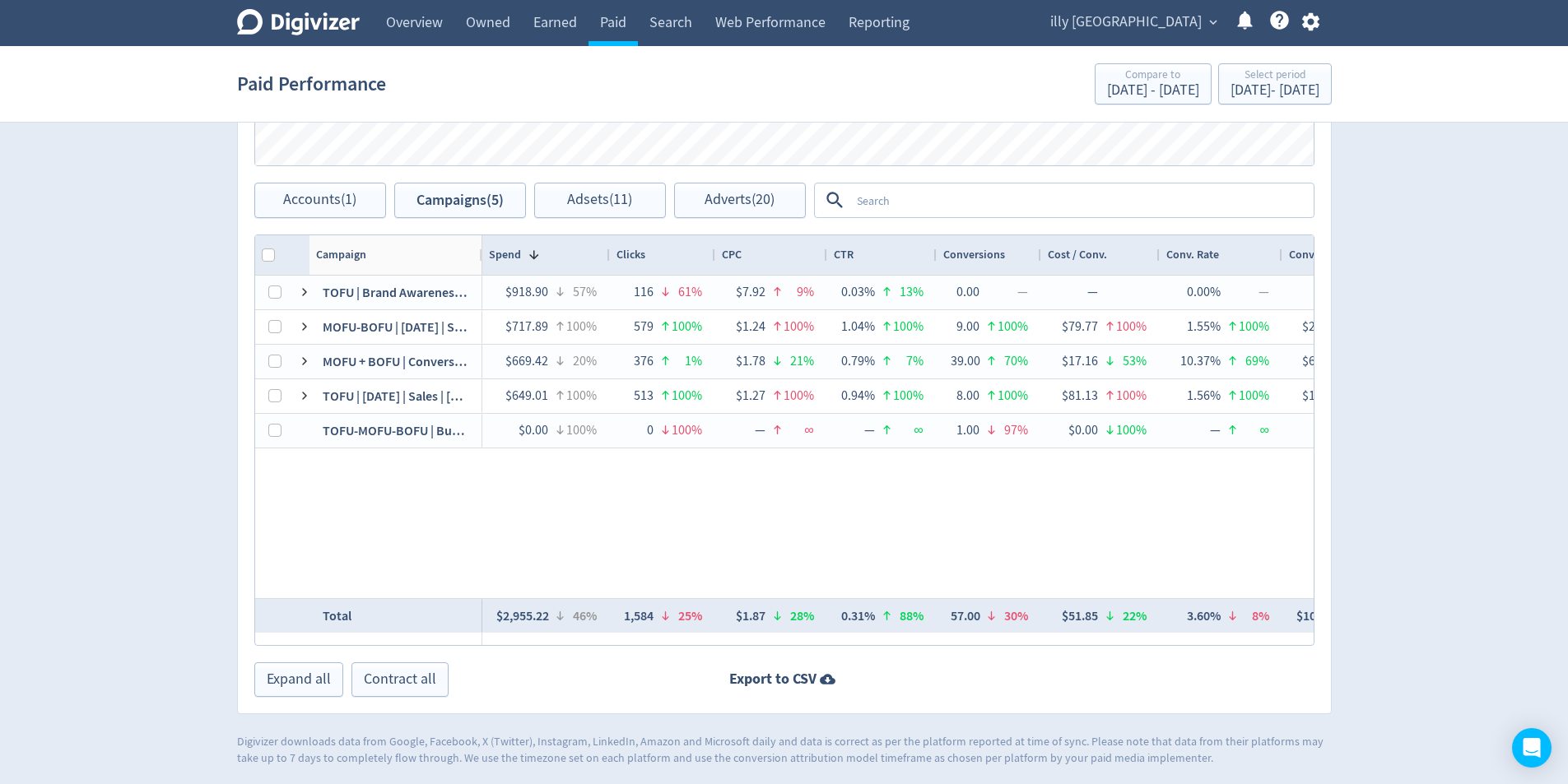
drag, startPoint x: 620, startPoint y: 268, endPoint x: 873, endPoint y: 576, distance: 398.6
click at [479, 305] on div "Campaign Spend 1" at bounding box center [784, 439] width 1058 height 410
drag, startPoint x: 991, startPoint y: 572, endPoint x: 966, endPoint y: 562, distance: 26.9
checkbox input "false"
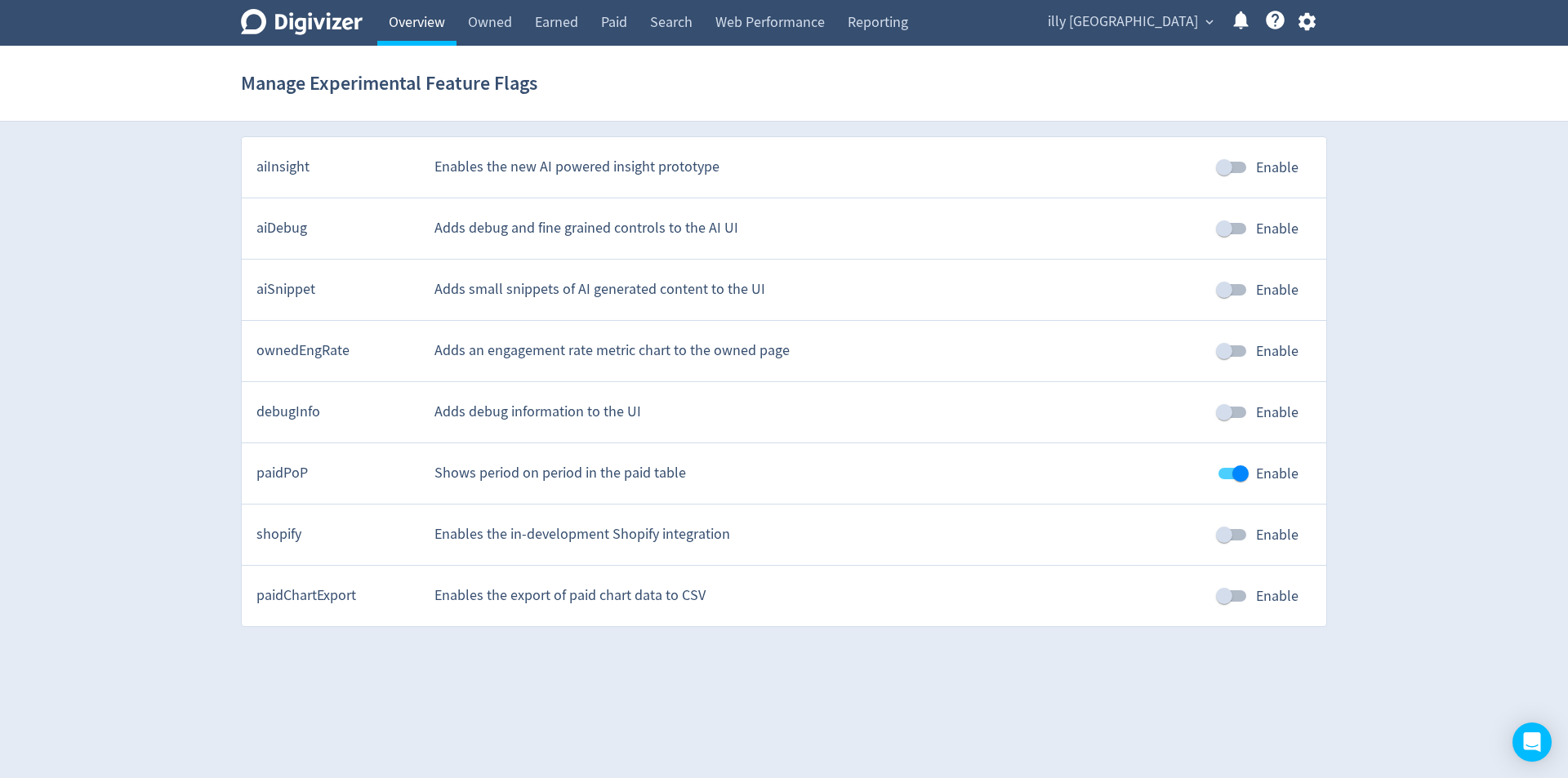
click at [405, 20] on link "Overview" at bounding box center [417, 22] width 80 height 46
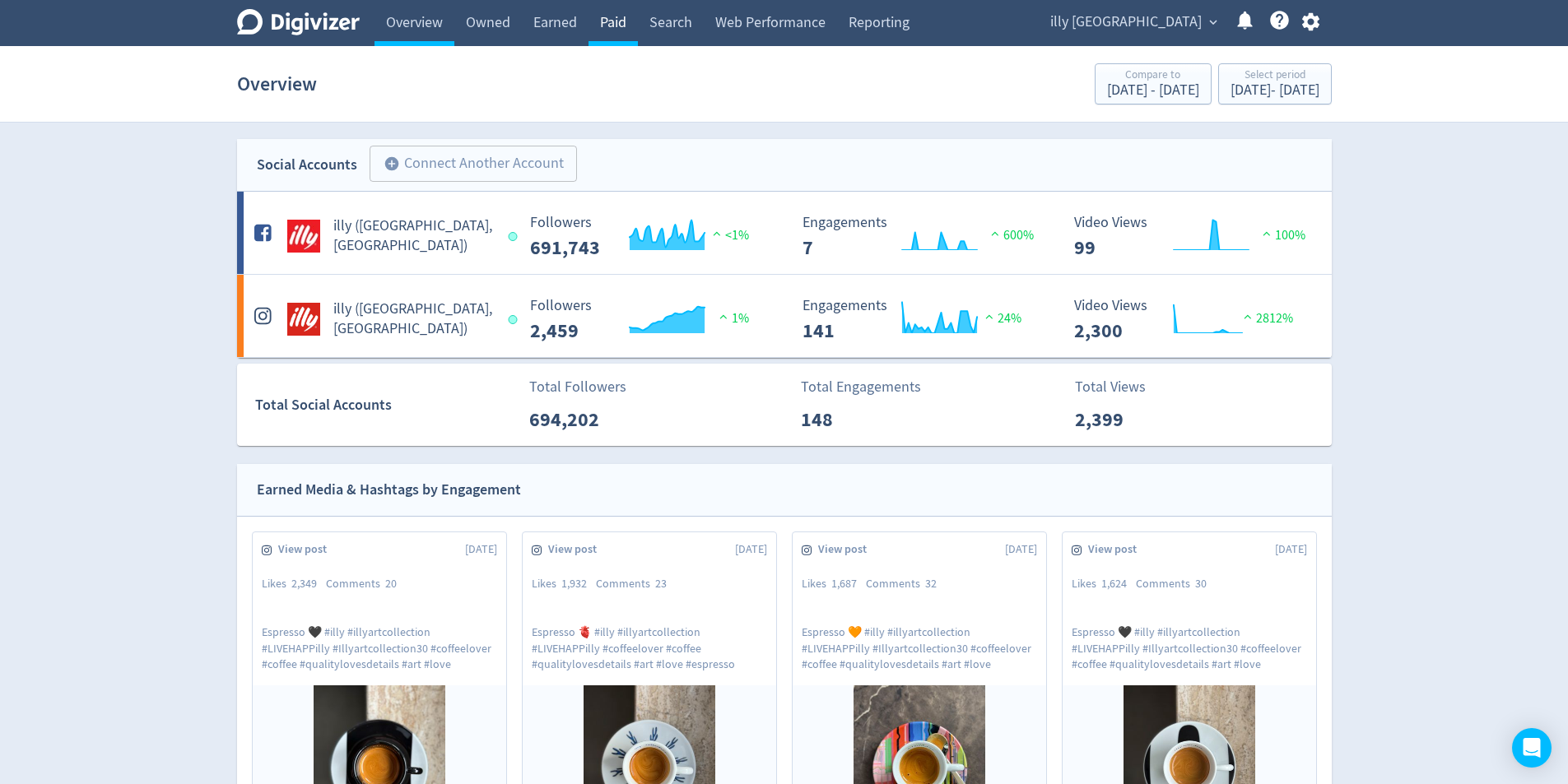
click at [628, 23] on link "Paid" at bounding box center [613, 23] width 49 height 46
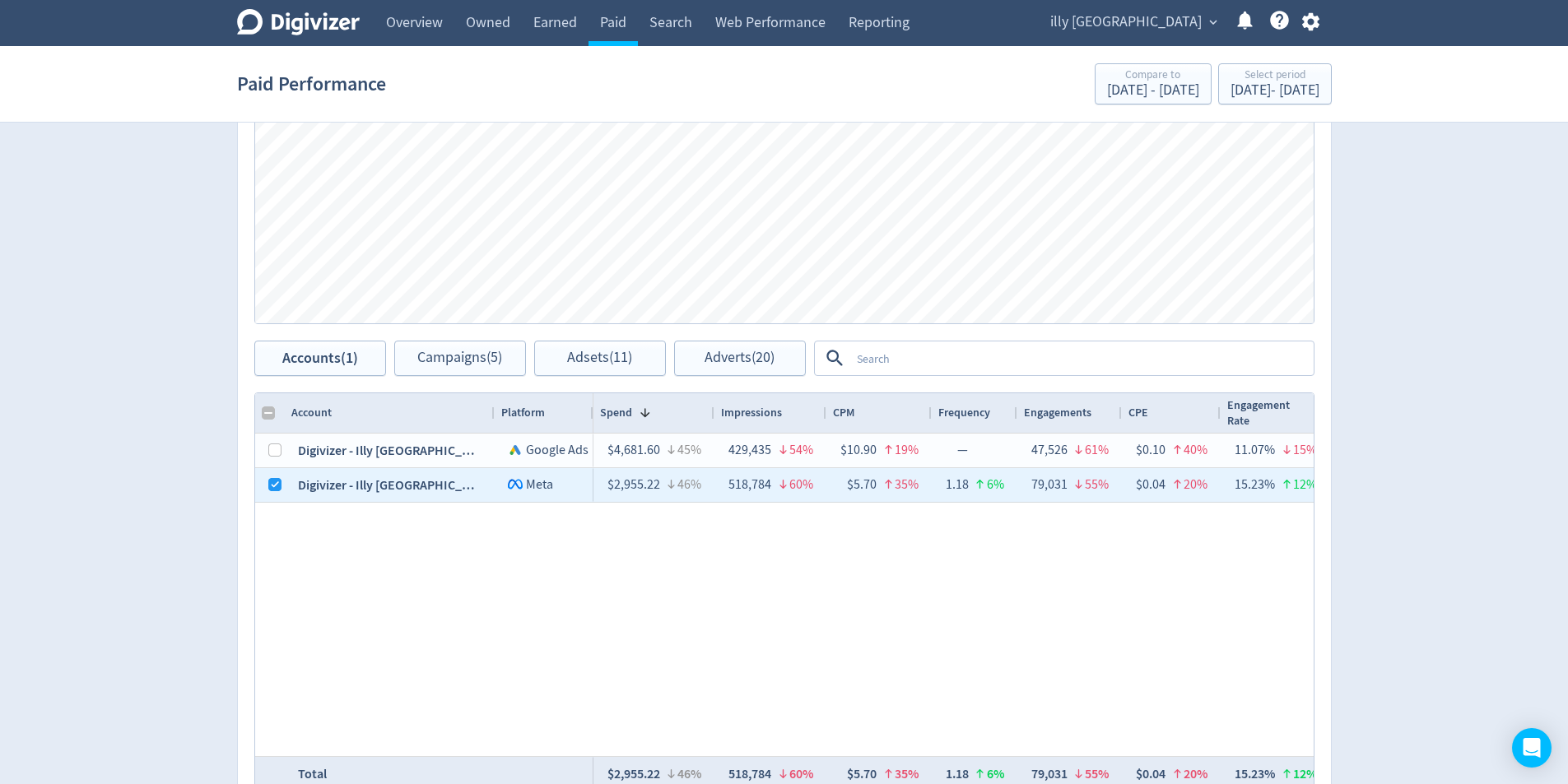
scroll to position [659, 0]
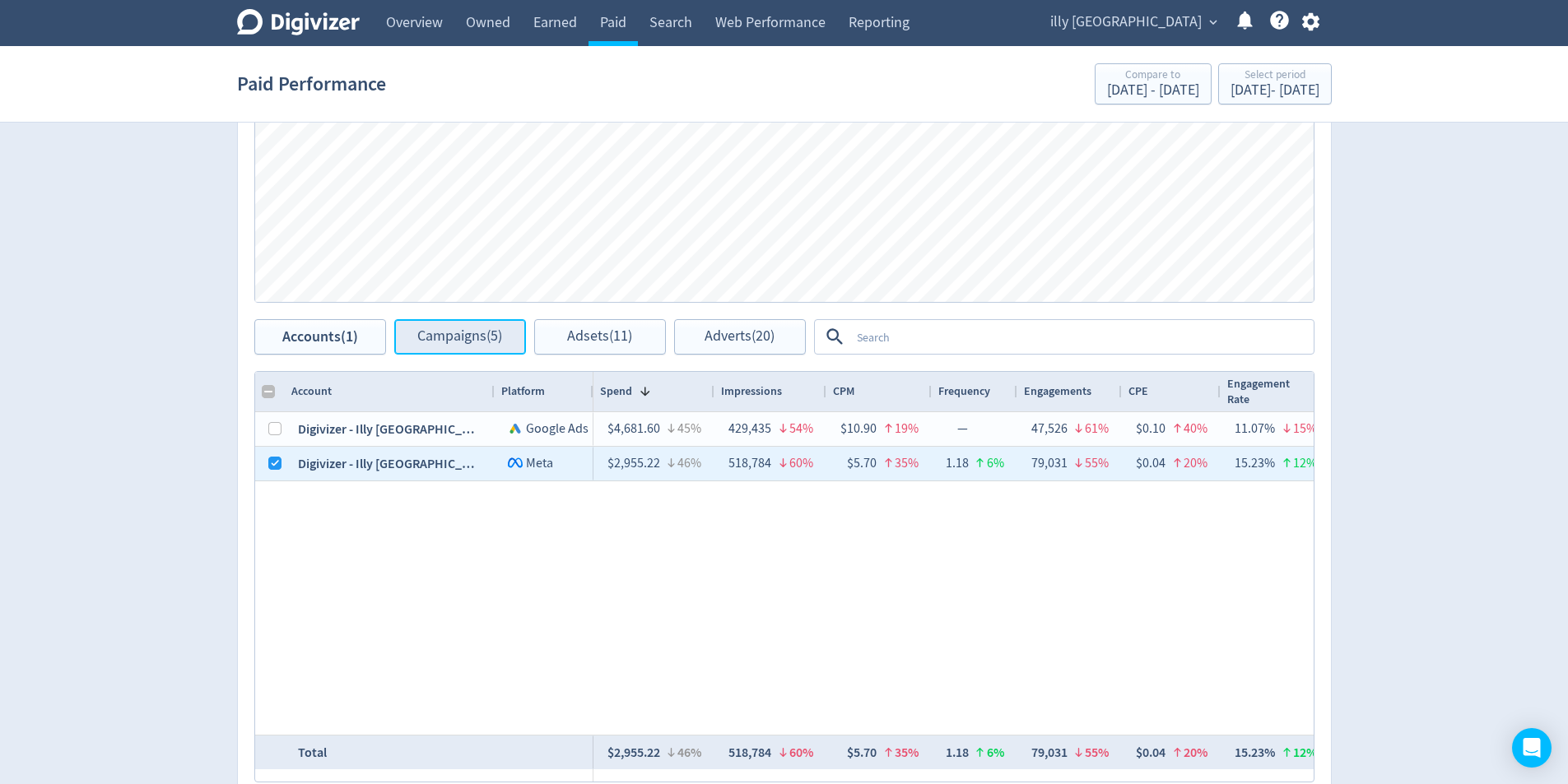
click at [461, 342] on span "Campaigns (5)" at bounding box center [459, 337] width 85 height 16
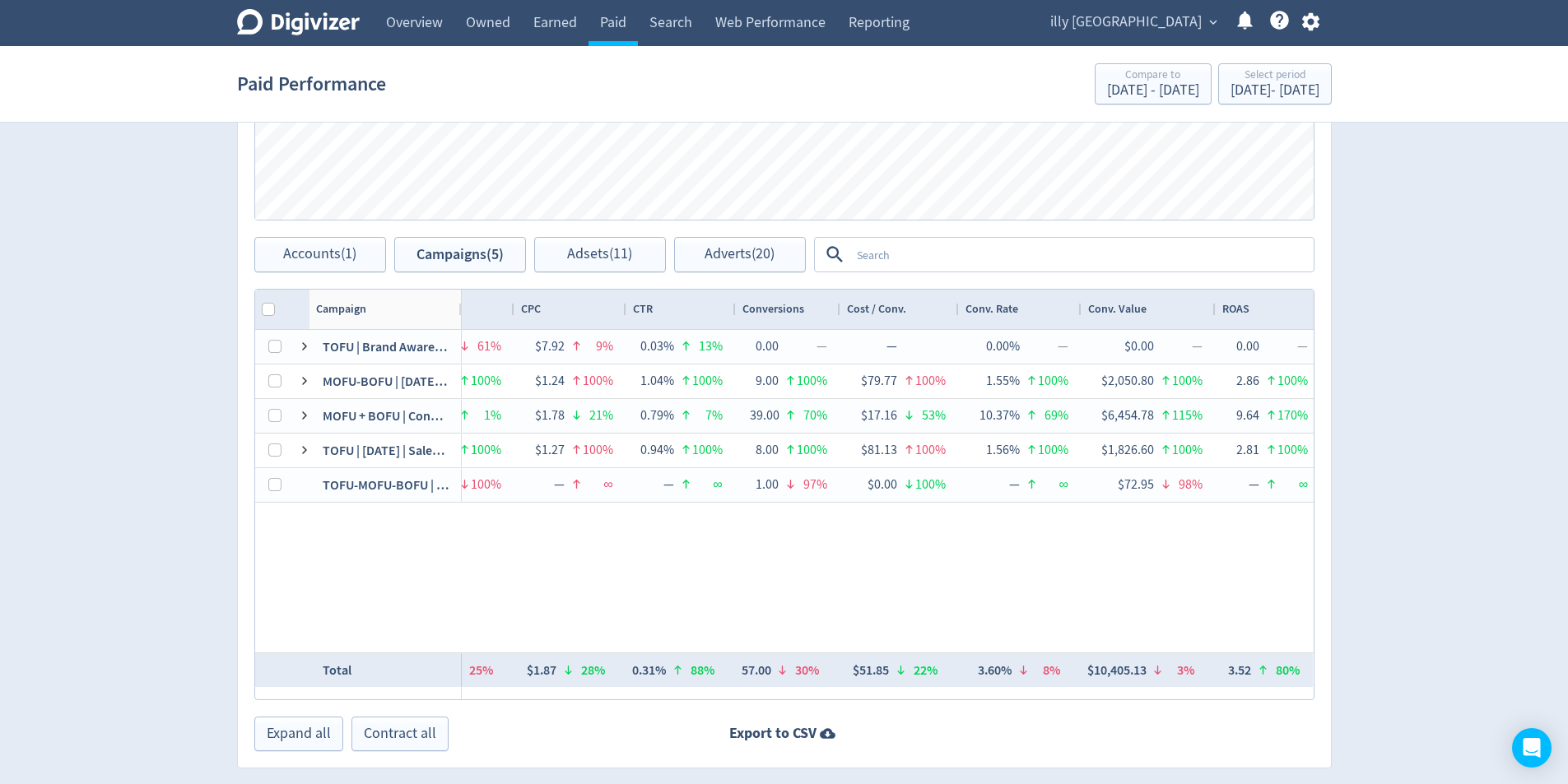
scroll to position [0, 180]
drag, startPoint x: 479, startPoint y: 311, endPoint x: 451, endPoint y: 426, distance: 118.4
click at [451, 426] on div "Campaign Spend 1" at bounding box center [784, 494] width 1058 height 410
click at [451, 426] on div "MOFU + BOFU | Conversion | BAU | [DATE]" at bounding box center [381, 416] width 144 height 33
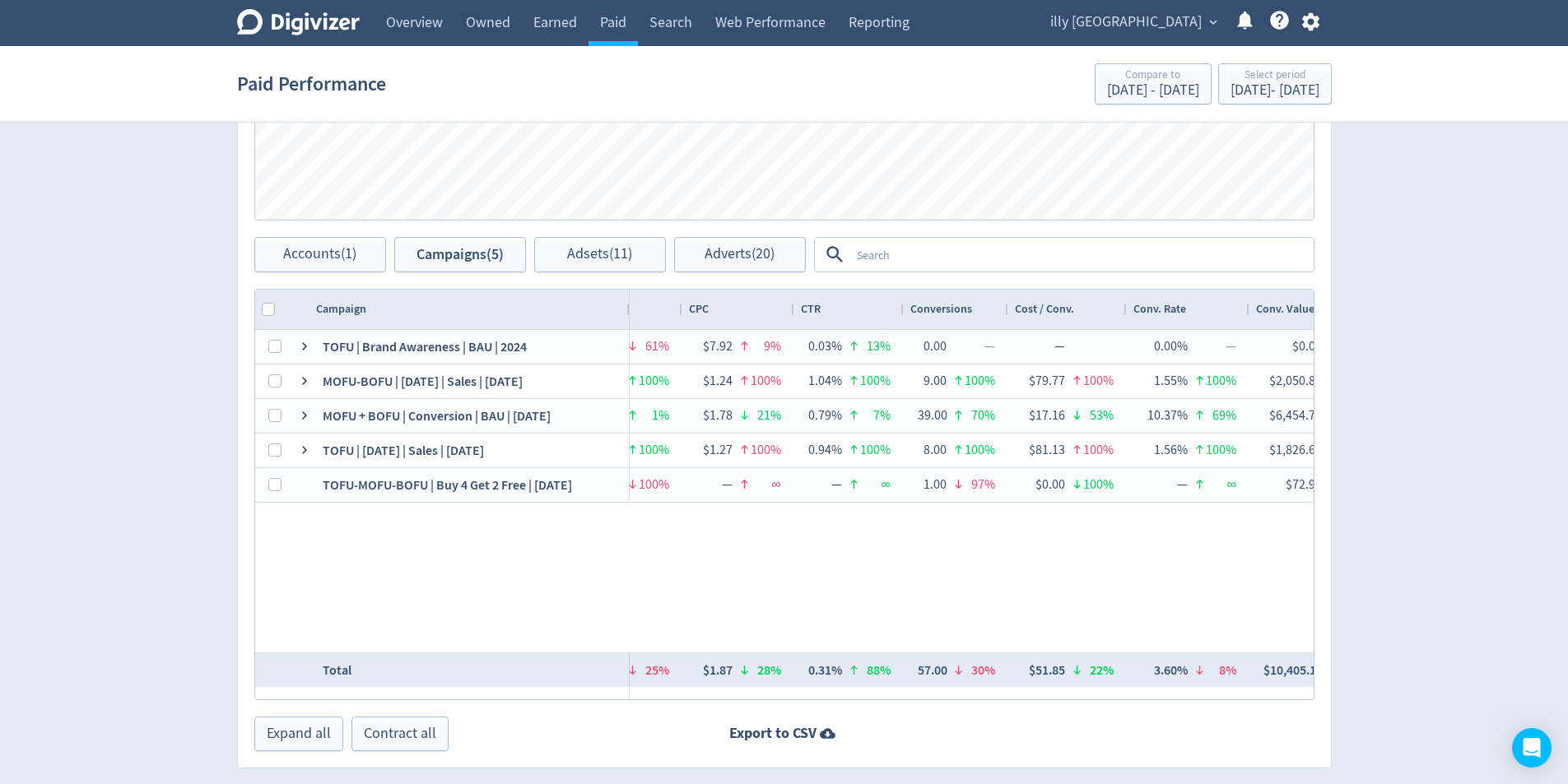
drag, startPoint x: 450, startPoint y: 313, endPoint x: 626, endPoint y: 318, distance: 176.1
click at [626, 318] on div at bounding box center [628, 309] width 7 height 39
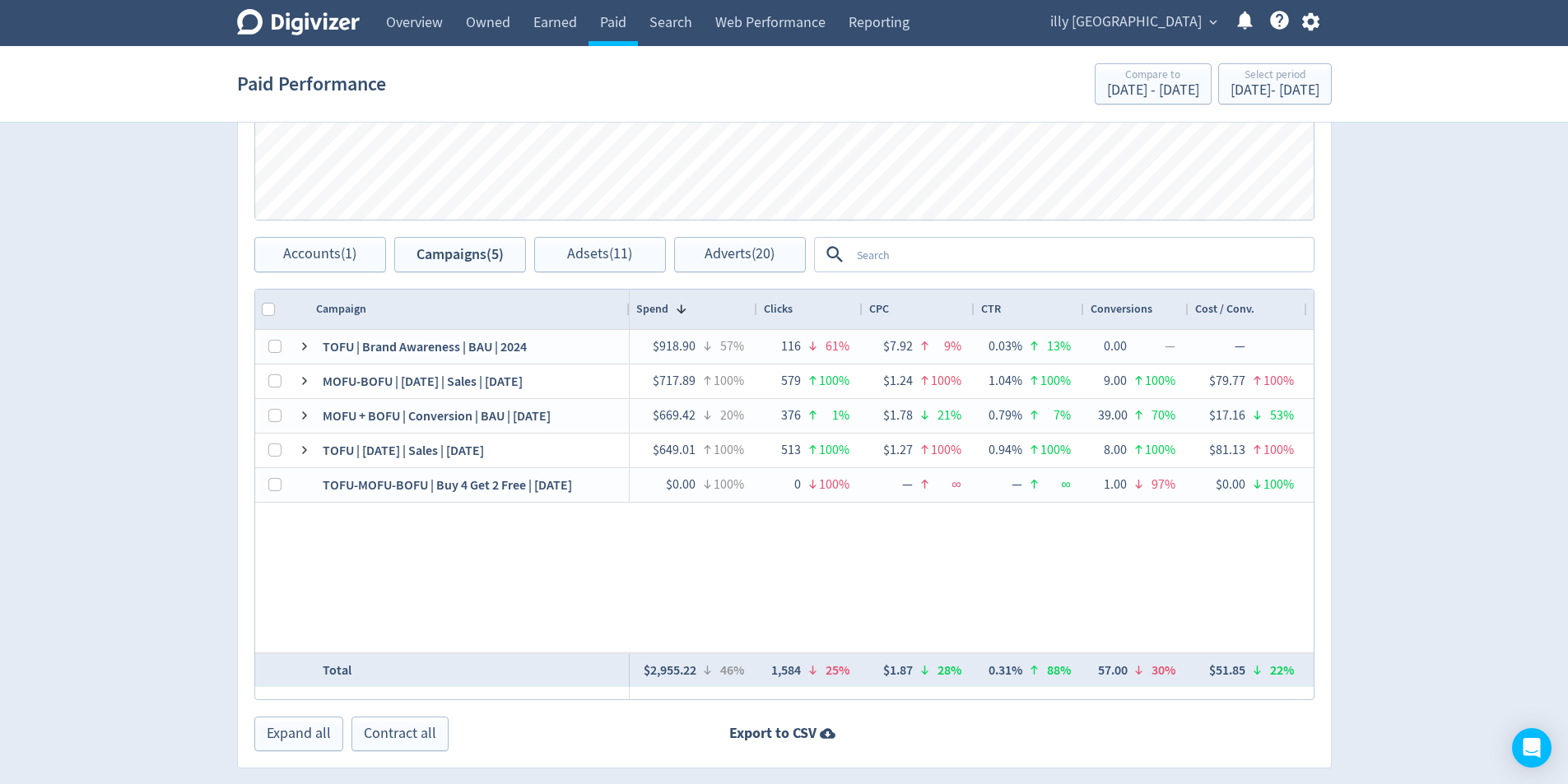
scroll to position [0, 355]
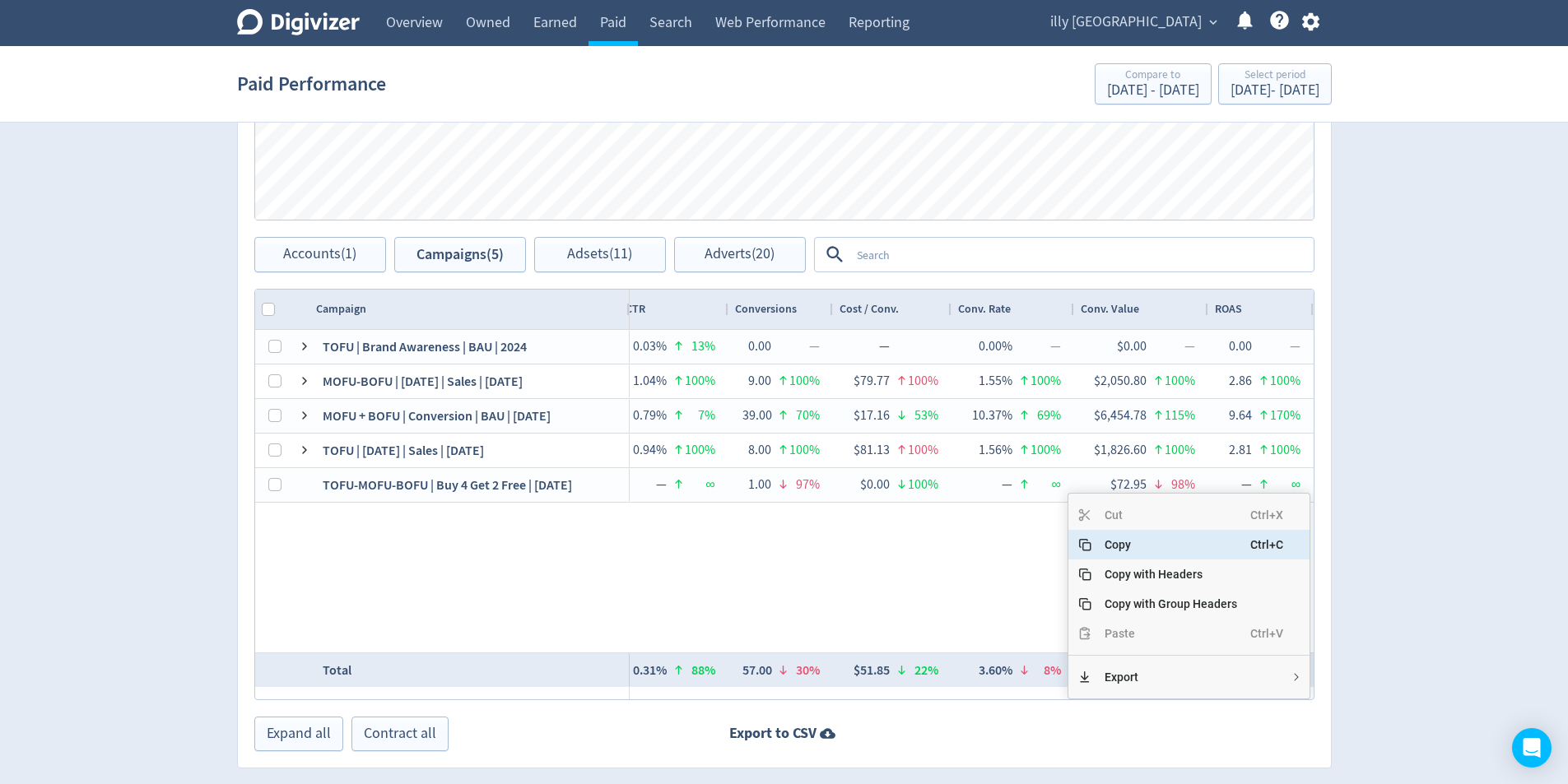
click at [1129, 556] on span "Copy" at bounding box center [1171, 545] width 159 height 29
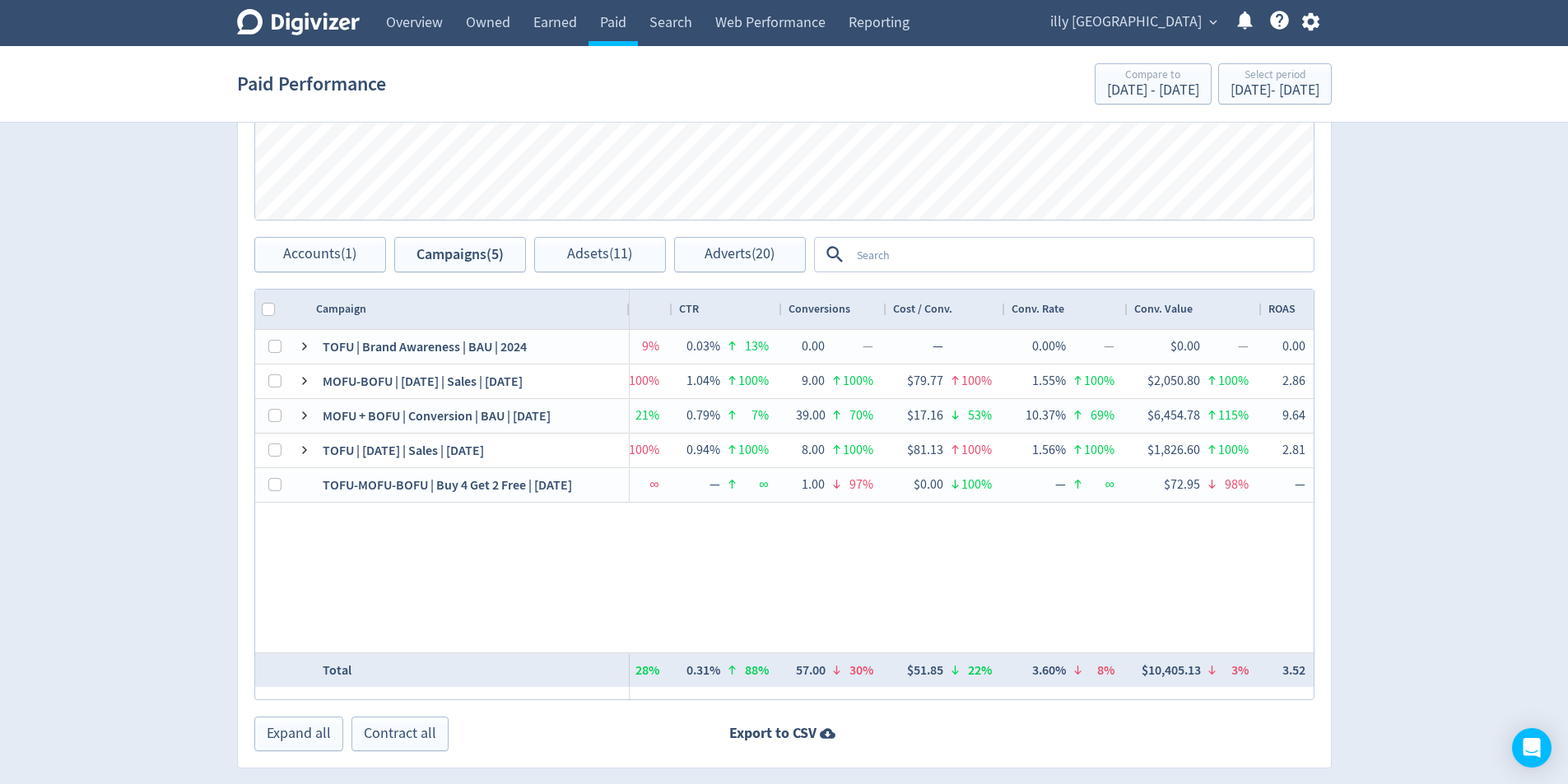
scroll to position [0, 0]
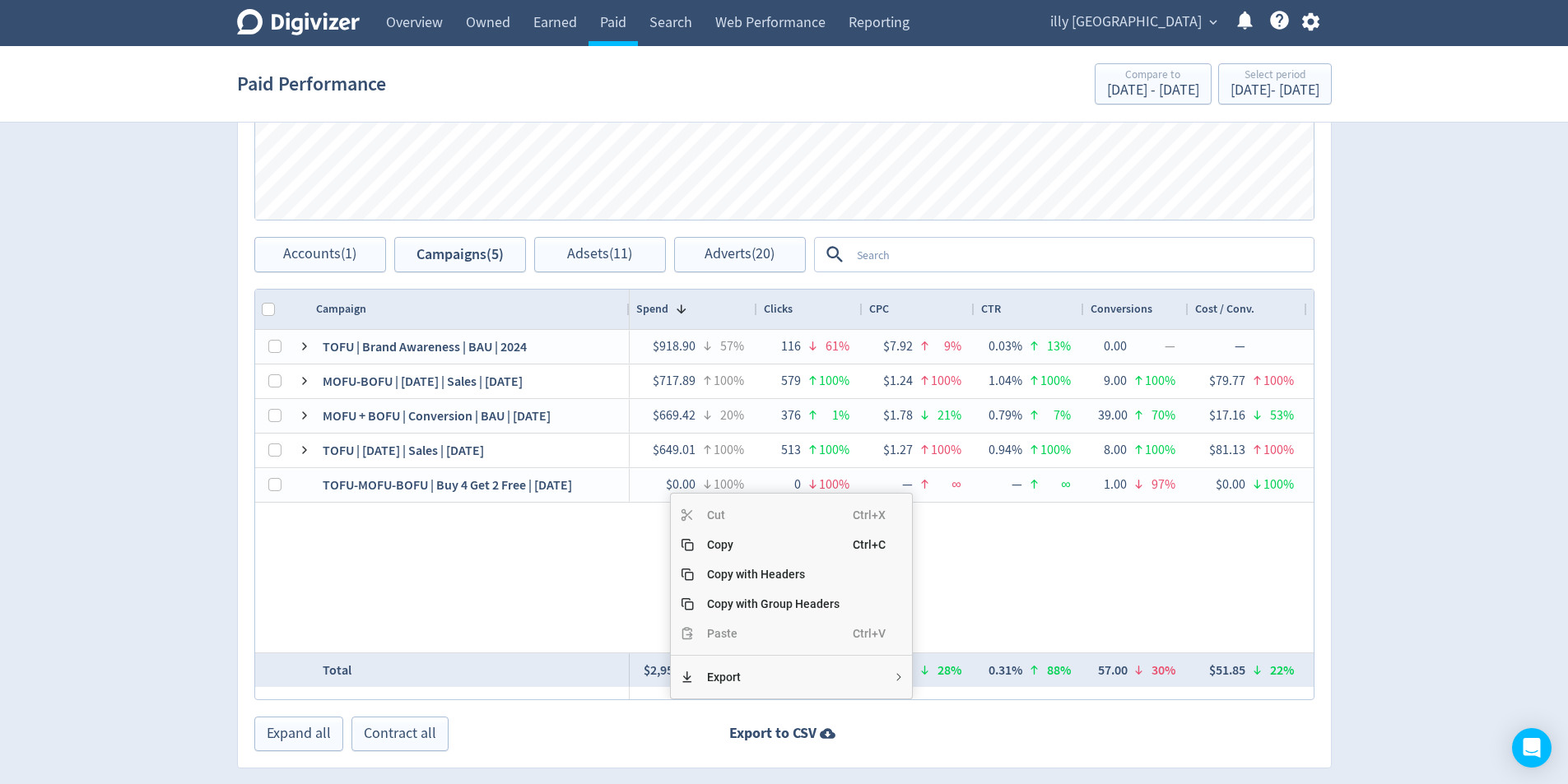
click at [975, 733] on div "Export to CSV" at bounding box center [784, 733] width 1093 height 21
drag, startPoint x: 731, startPoint y: 549, endPoint x: 721, endPoint y: 567, distance: 20.6
click at [731, 548] on span "Copy" at bounding box center [775, 545] width 159 height 29
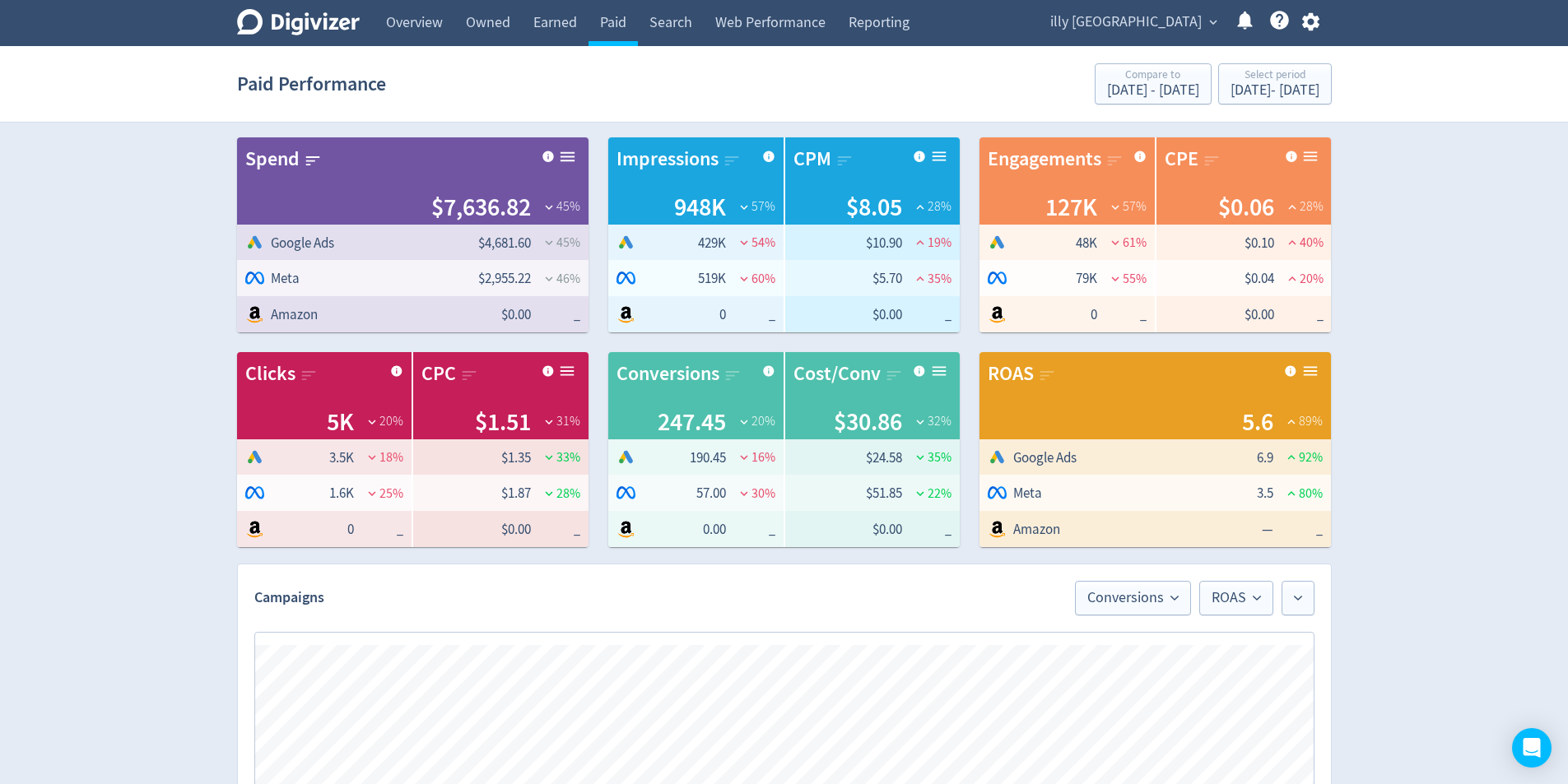
click at [319, 23] on icon at bounding box center [298, 22] width 122 height 26
